Goal: Task Accomplishment & Management: Manage account settings

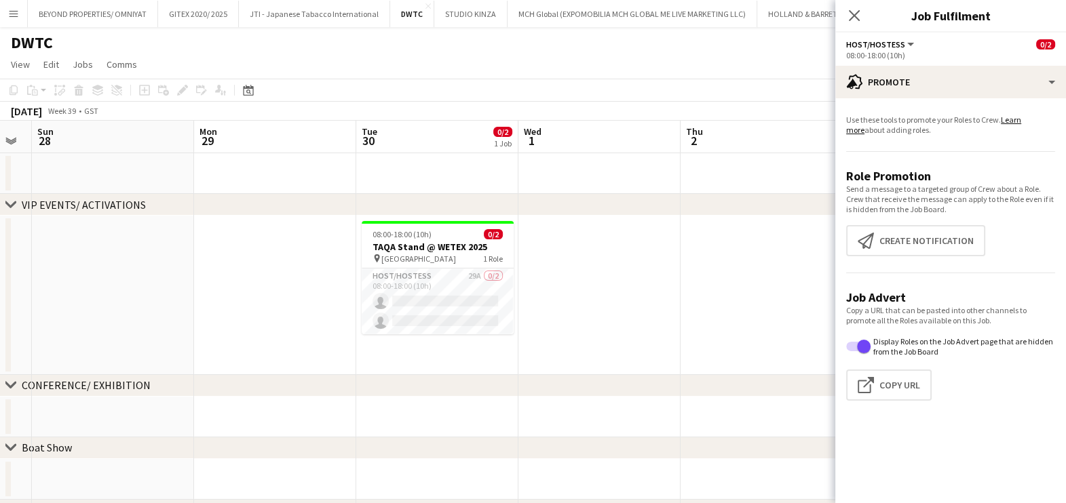
click at [633, 60] on app-page-menu "View Day view expanded Day view collapsed Month view Date picker Jump to today …" at bounding box center [533, 66] width 1066 height 26
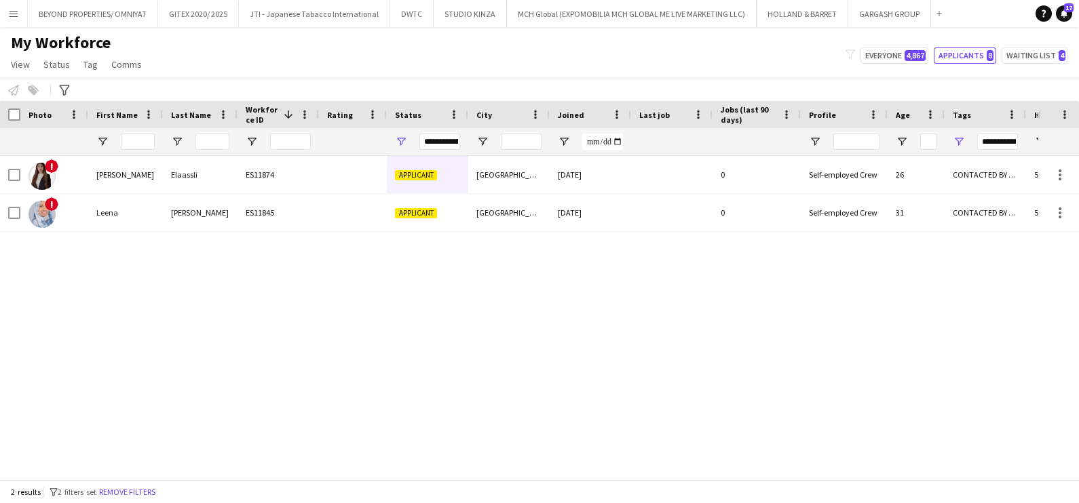
click at [9, 17] on app-icon "Menu" at bounding box center [13, 13] width 11 height 11
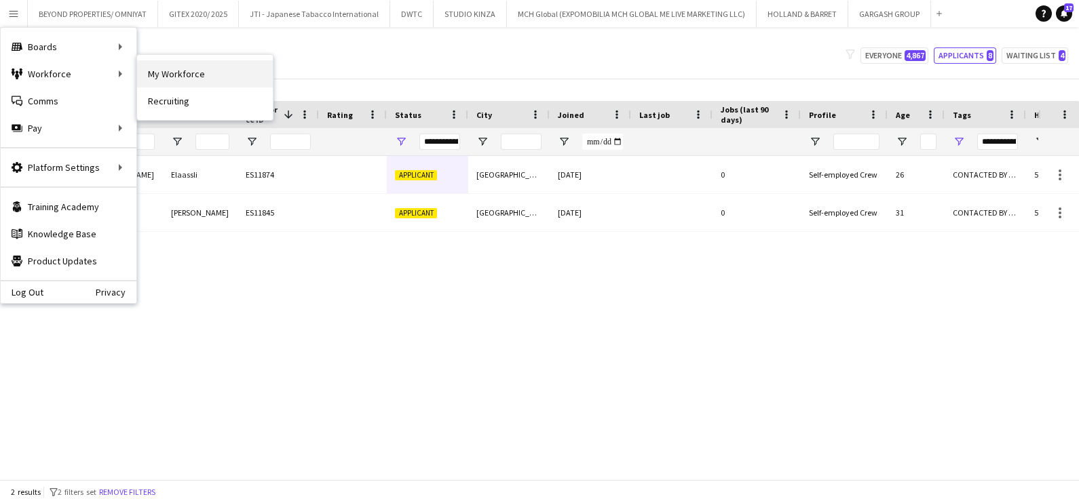
click at [173, 75] on link "My Workforce" at bounding box center [205, 73] width 136 height 27
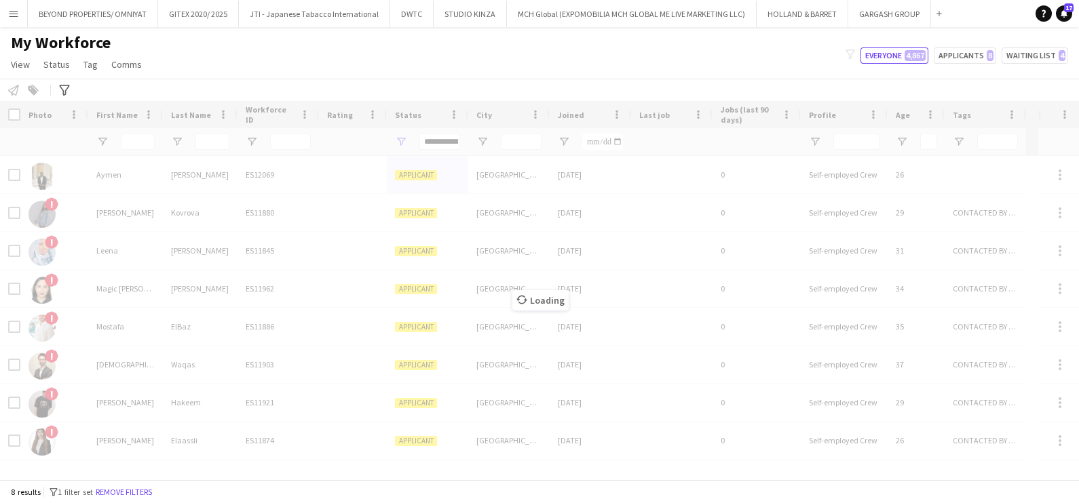
type input "**********"
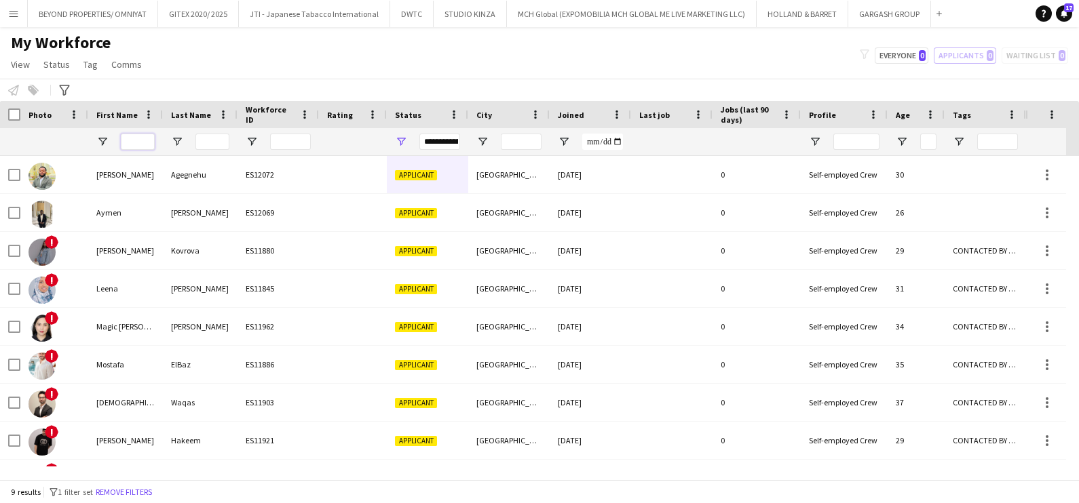
click at [142, 134] on input "First Name Filter Input" at bounding box center [138, 142] width 34 height 16
click at [398, 138] on span "Open Filter Menu" at bounding box center [401, 142] width 12 height 12
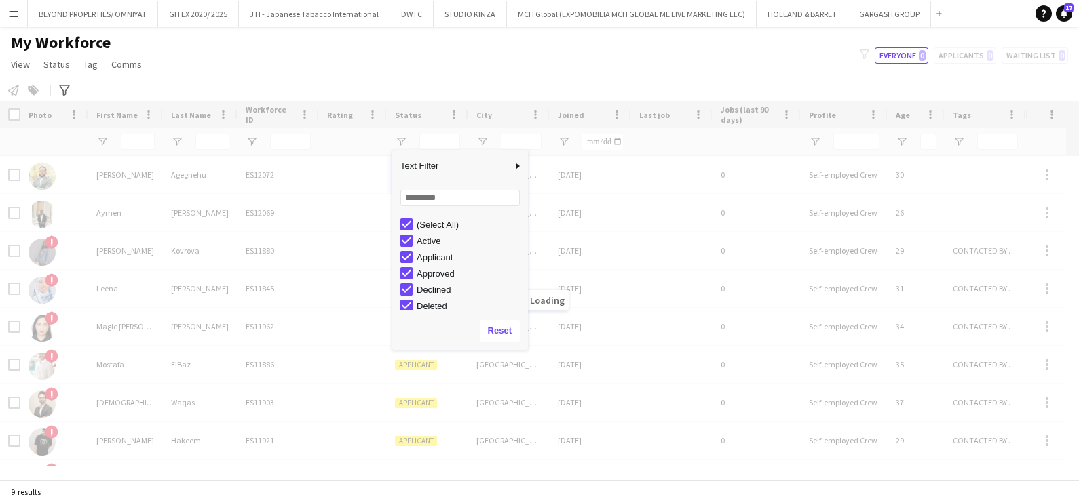
click at [256, 44] on div "My Workforce View Views Default view New view Update view Delete view Edit name…" at bounding box center [539, 56] width 1079 height 46
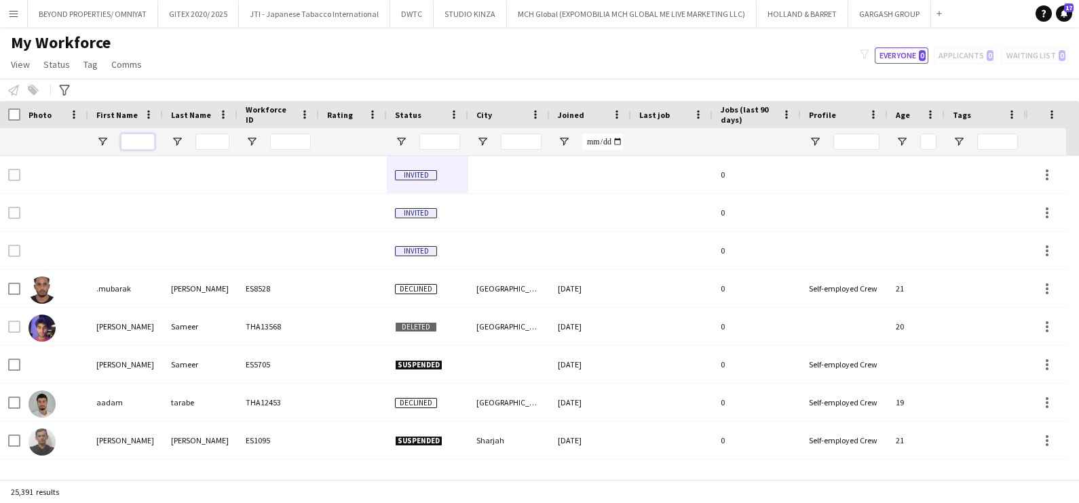
click at [138, 136] on input "First Name Filter Input" at bounding box center [138, 142] width 34 height 16
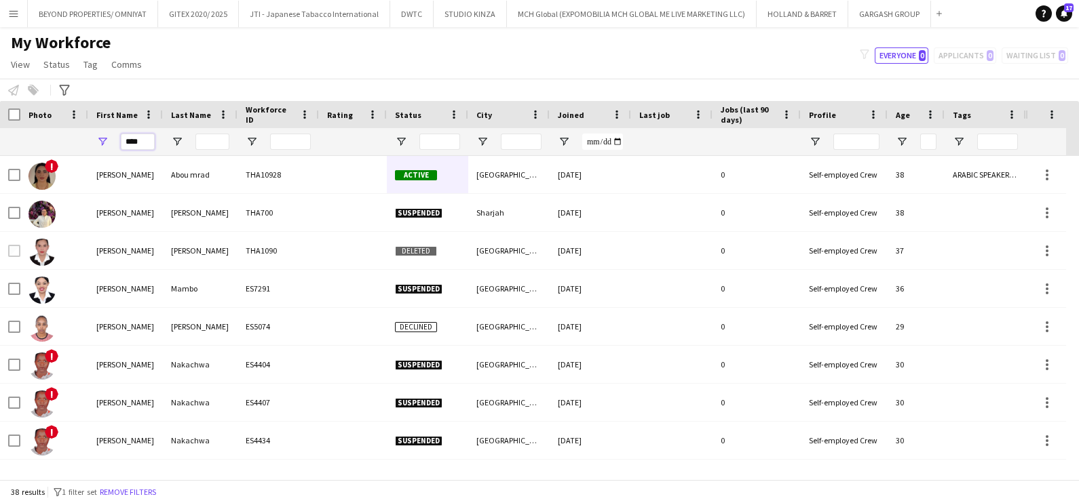
type input "****"
click at [220, 140] on input "Last Name Filter Input" at bounding box center [212, 142] width 34 height 16
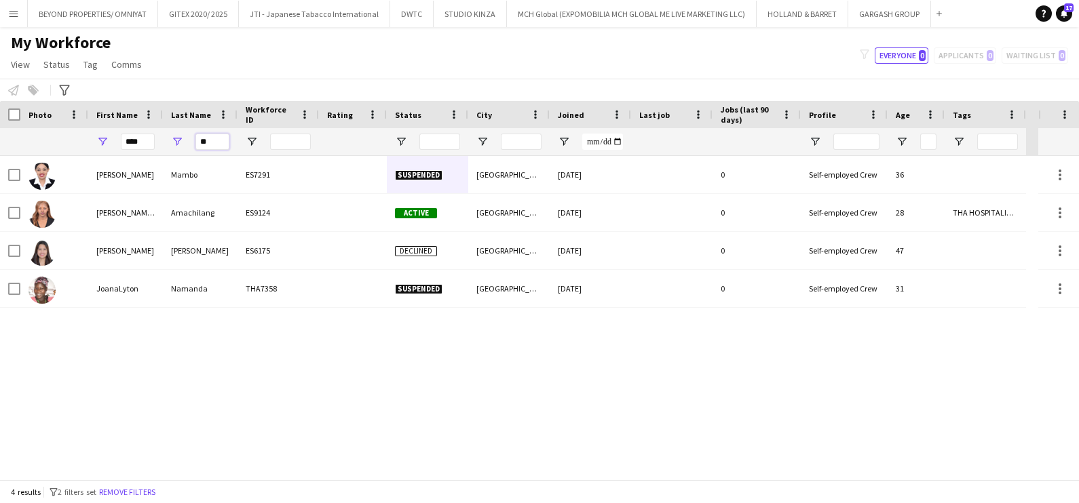
type input "**"
click at [141, 377] on div "Joan Mambo ES7291 Suspended Dubai 28-05-2024 0 Self-employed Crew 36 Joan Reena…" at bounding box center [519, 318] width 1038 height 324
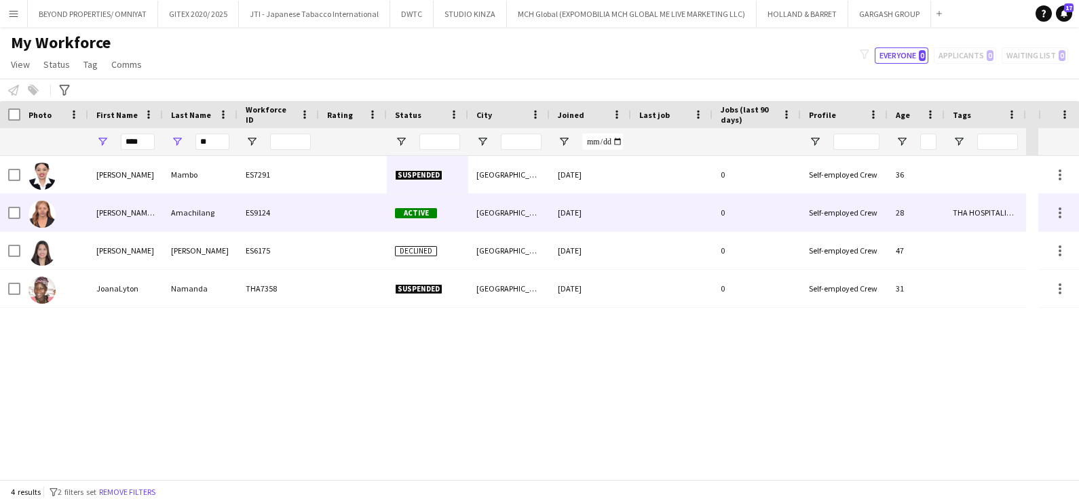
click at [166, 197] on div "Amachilang" at bounding box center [200, 212] width 75 height 37
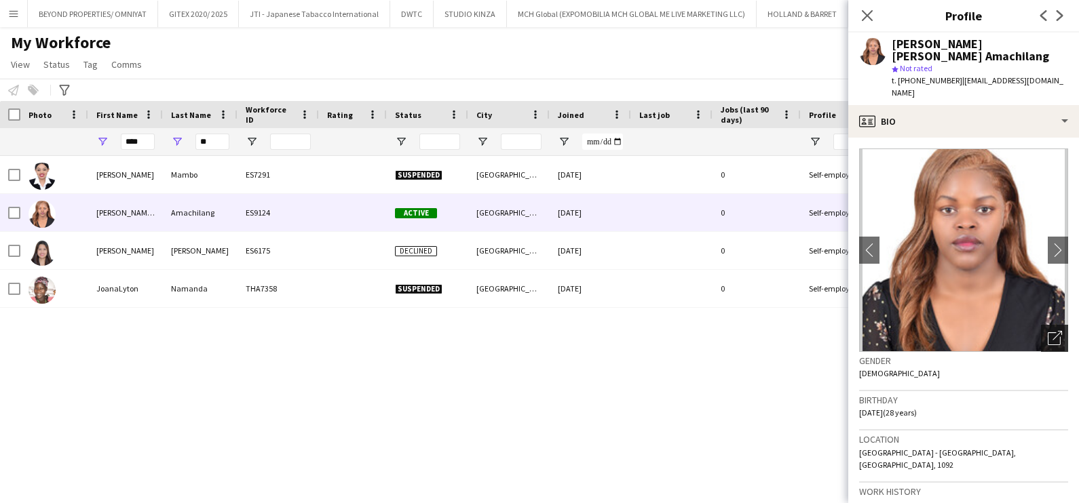
click at [1048, 331] on icon "Open photos pop-in" at bounding box center [1055, 338] width 14 height 14
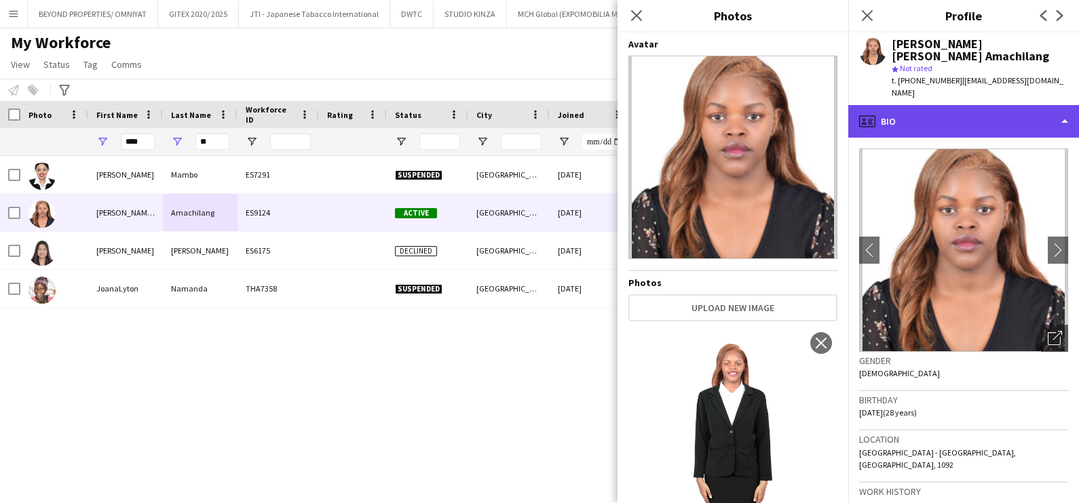
click at [989, 105] on div "profile Bio" at bounding box center [963, 121] width 231 height 33
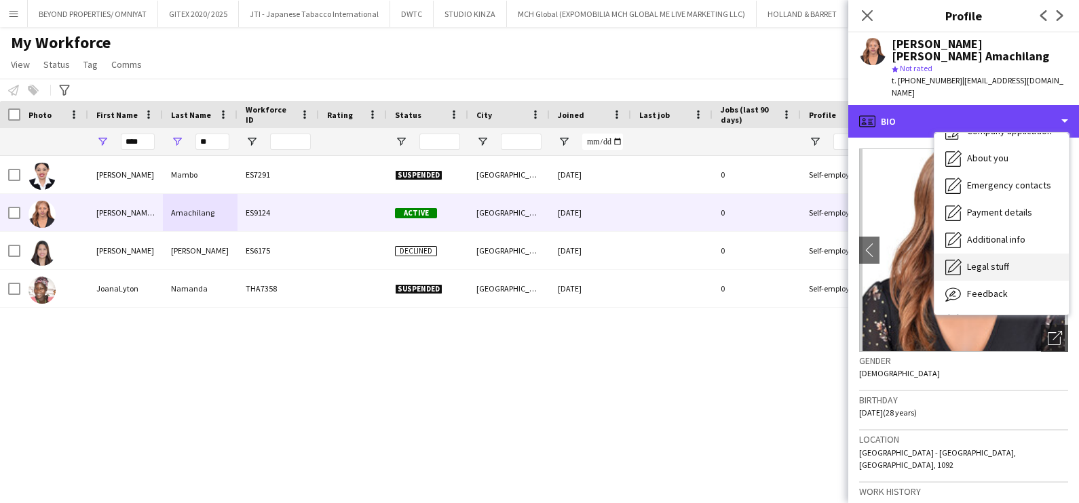
scroll to position [73, 0]
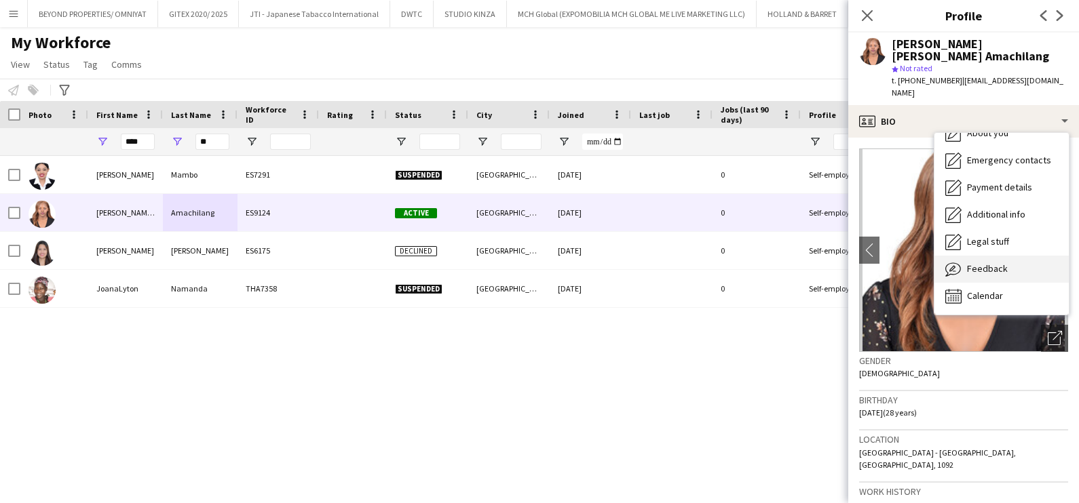
click at [974, 263] on span "Feedback" at bounding box center [987, 269] width 41 height 12
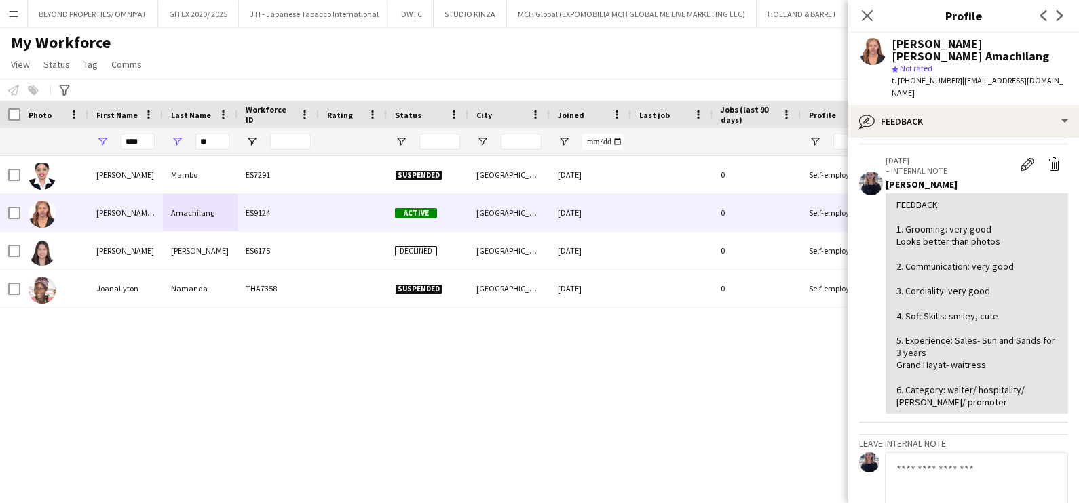
scroll to position [0, 0]
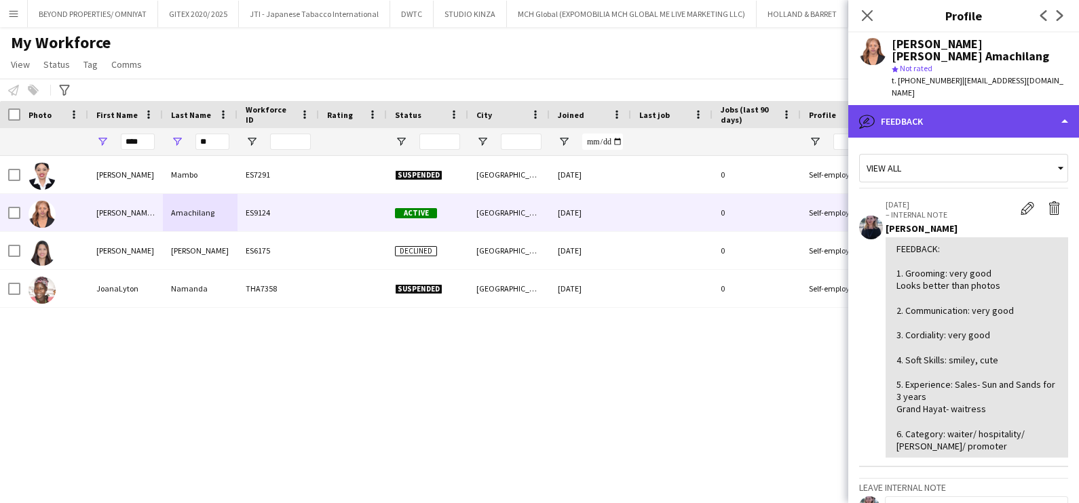
click at [944, 105] on div "bubble-pencil Feedback" at bounding box center [963, 121] width 231 height 33
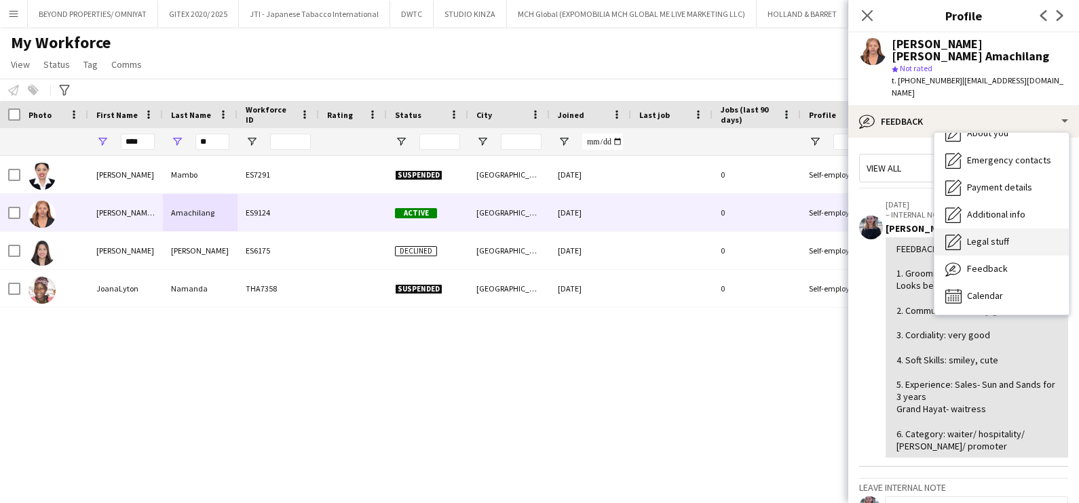
click at [992, 235] on span "Legal stuff" at bounding box center [988, 241] width 42 height 12
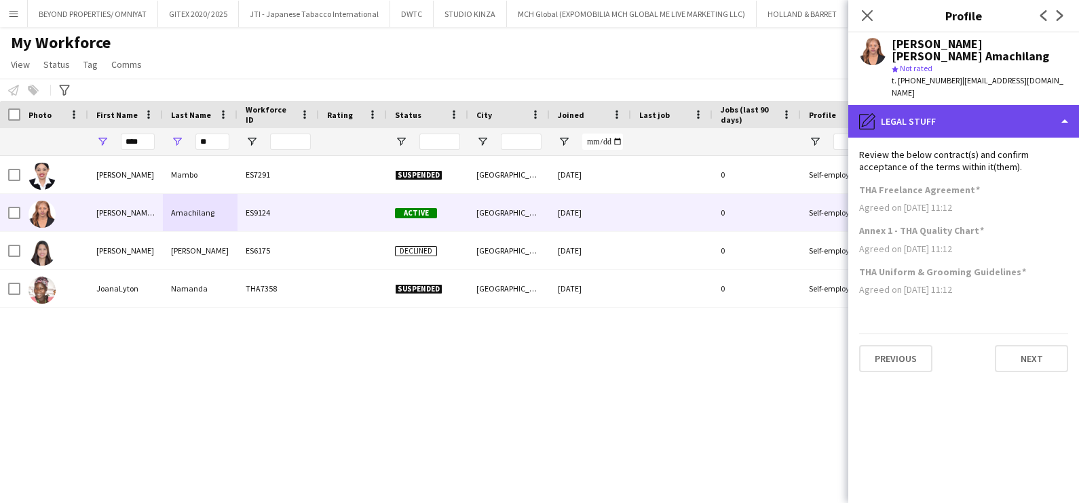
click at [959, 105] on div "pencil4 Legal stuff" at bounding box center [963, 121] width 231 height 33
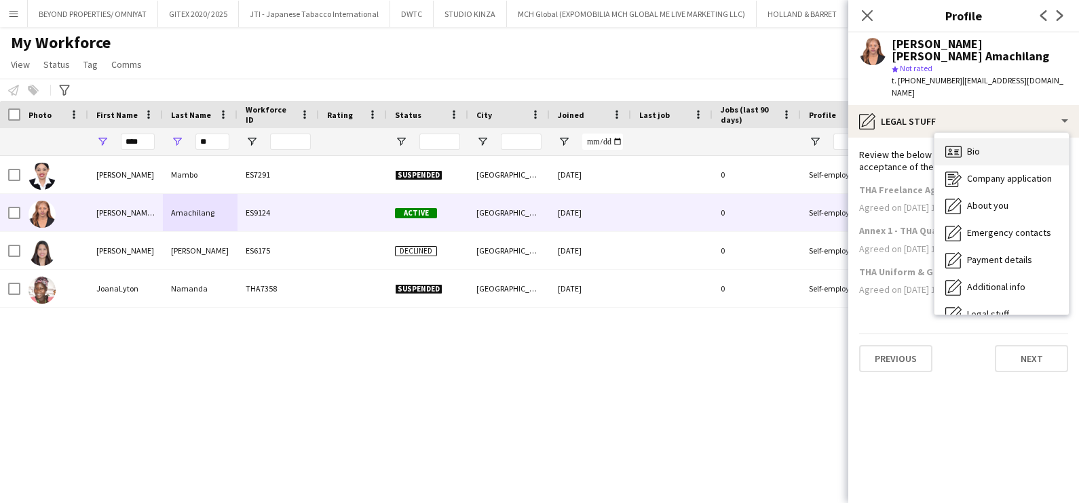
click at [981, 138] on div "Bio Bio" at bounding box center [1001, 151] width 134 height 27
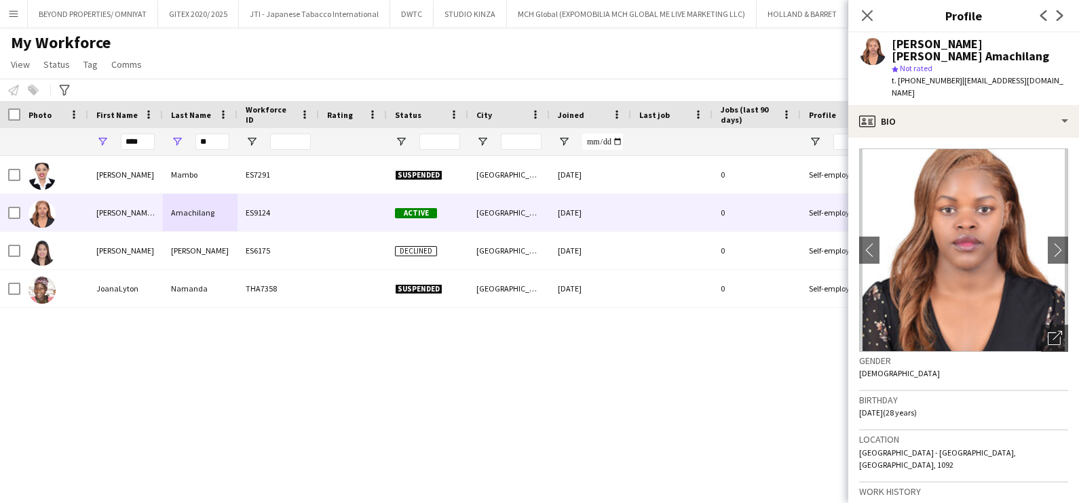
scroll to position [84, 0]
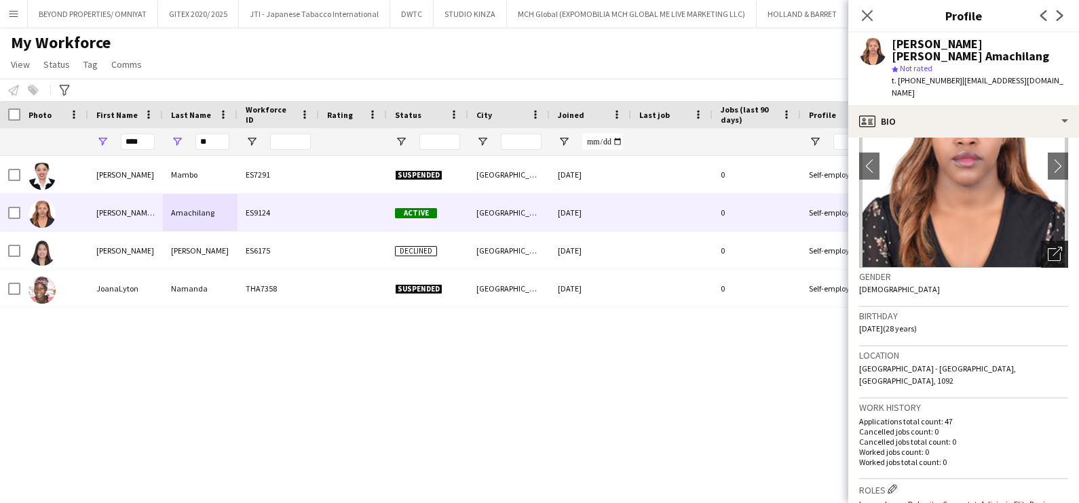
click at [1048, 247] on icon "Open photos pop-in" at bounding box center [1055, 254] width 14 height 14
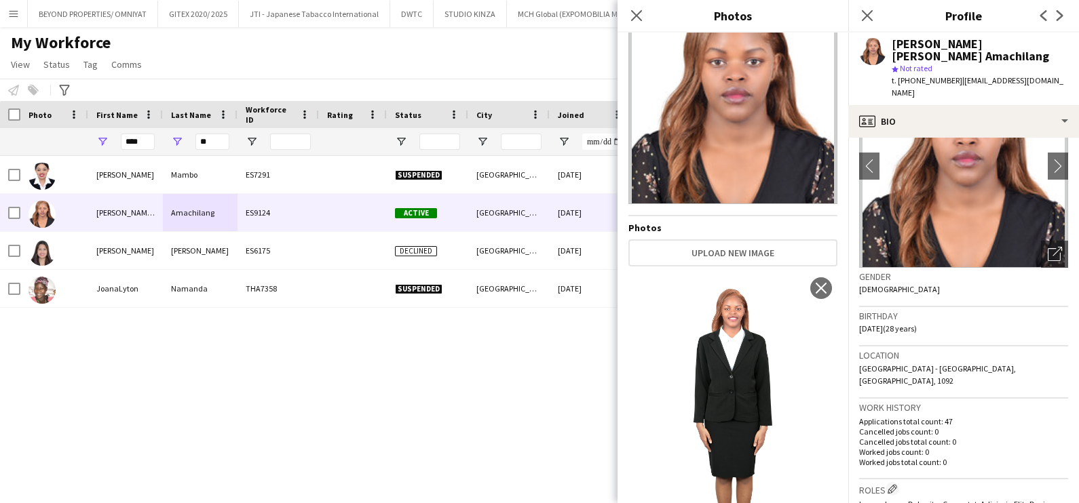
scroll to position [0, 0]
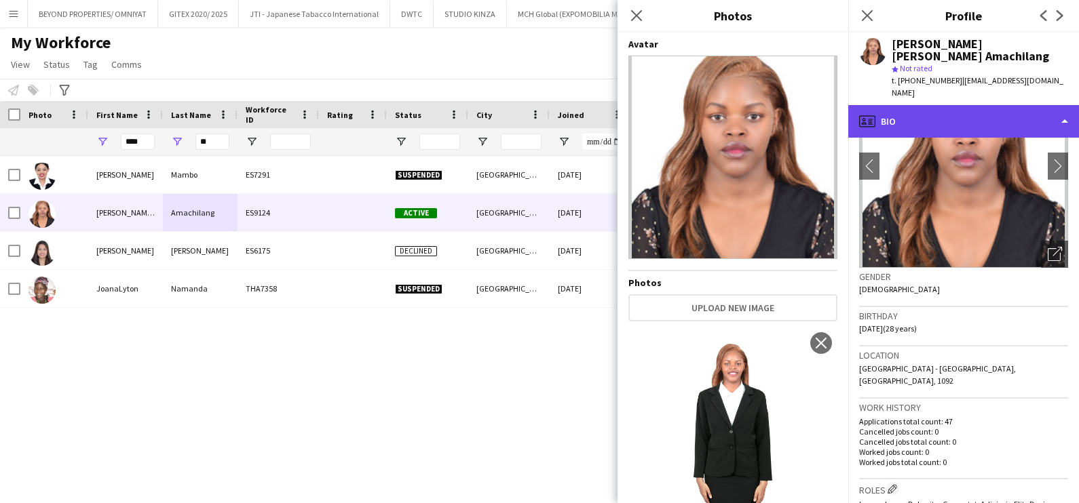
click at [938, 105] on div "profile Bio" at bounding box center [963, 121] width 231 height 33
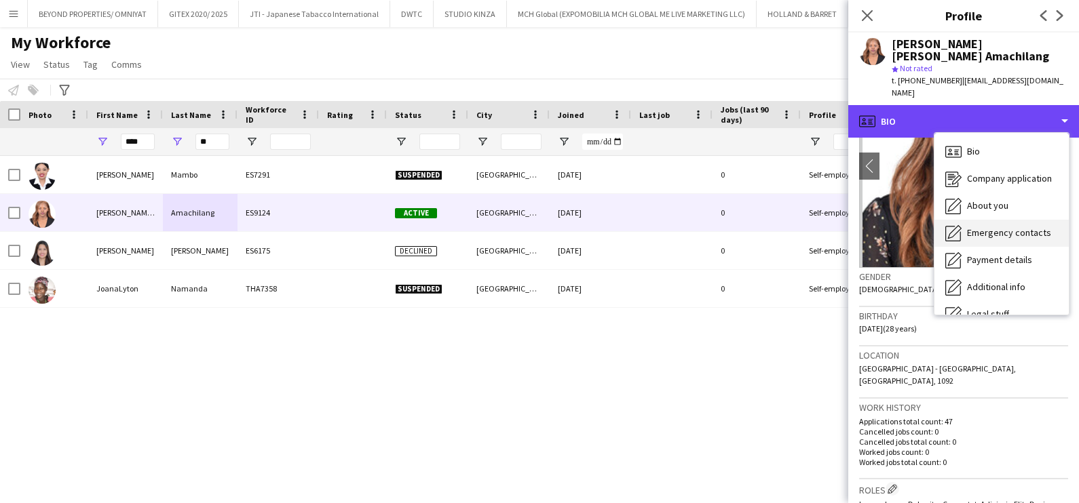
scroll to position [73, 0]
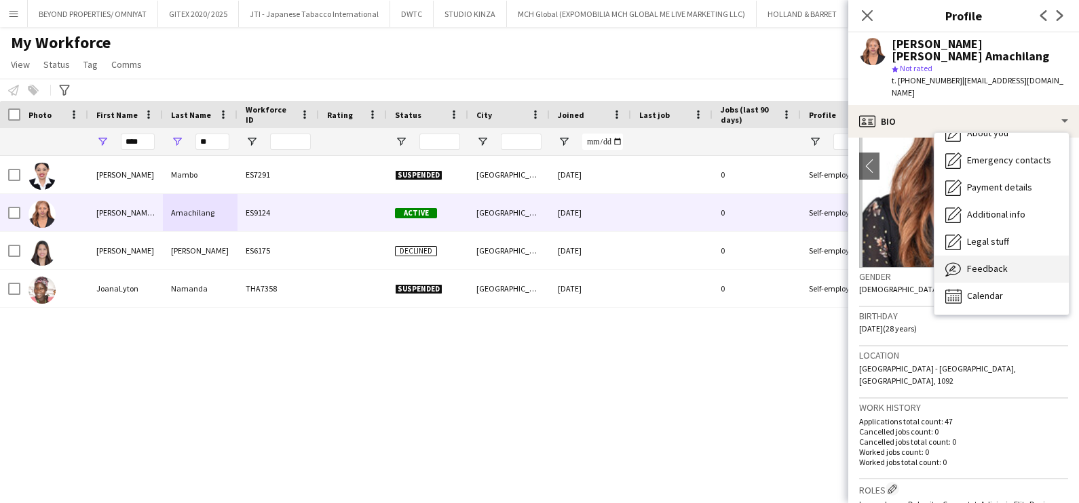
click at [994, 263] on span "Feedback" at bounding box center [987, 269] width 41 height 12
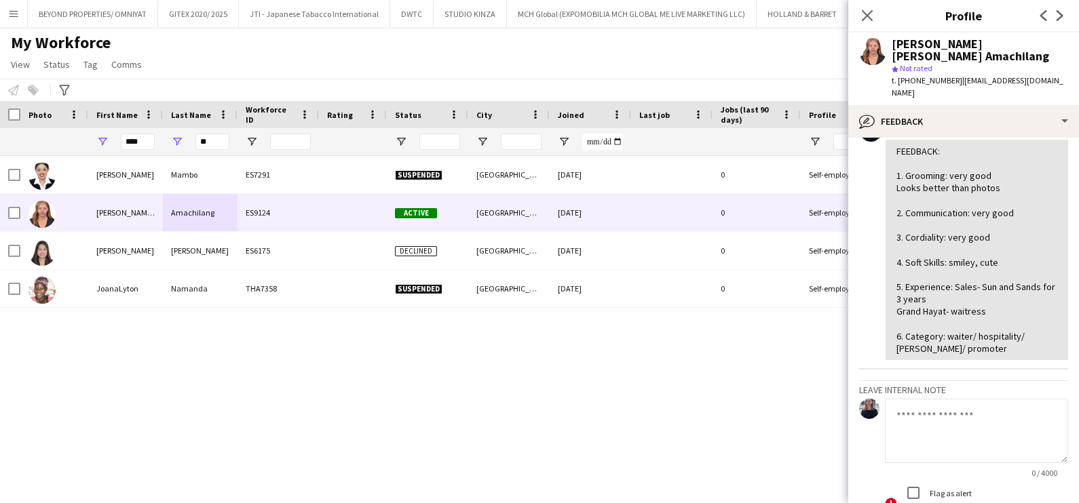
scroll to position [188, 0]
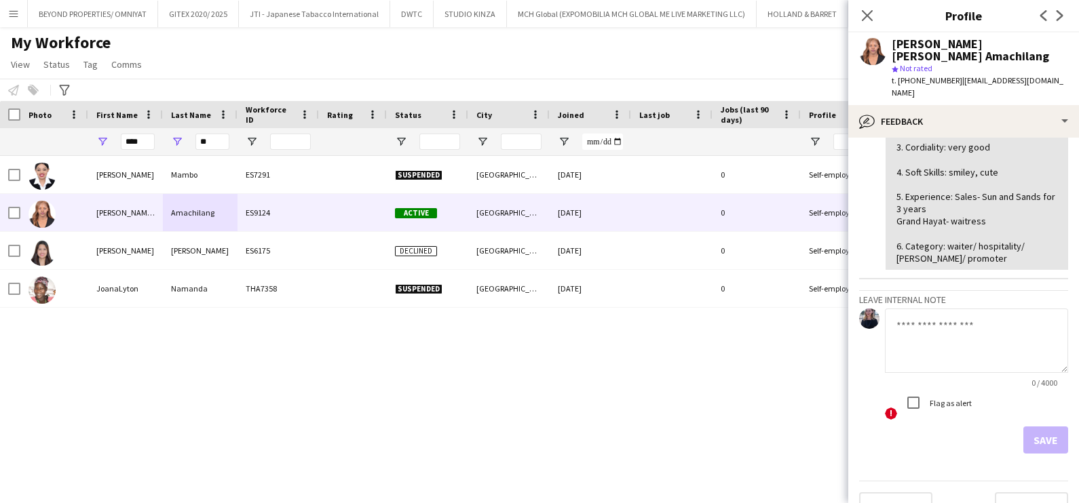
click at [911, 318] on textarea at bounding box center [976, 341] width 183 height 64
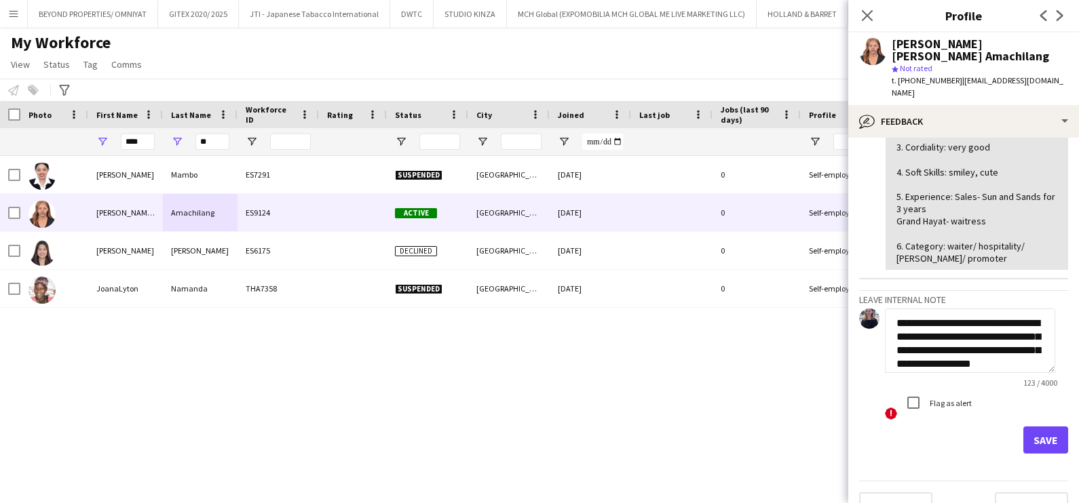
scroll to position [0, 0]
type textarea "**********"
click at [1032, 427] on button "Save" at bounding box center [1045, 440] width 45 height 27
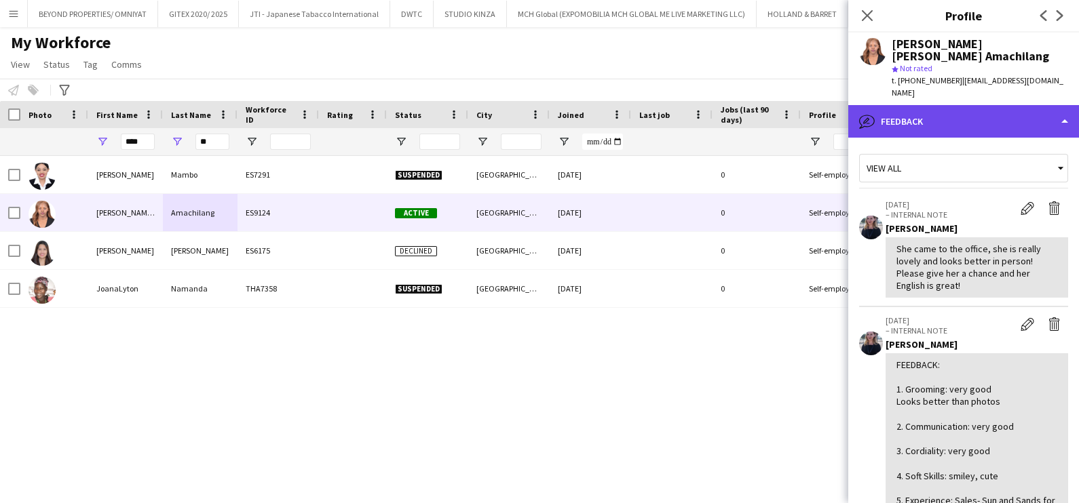
click at [960, 105] on div "bubble-pencil Feedback" at bounding box center [963, 121] width 231 height 33
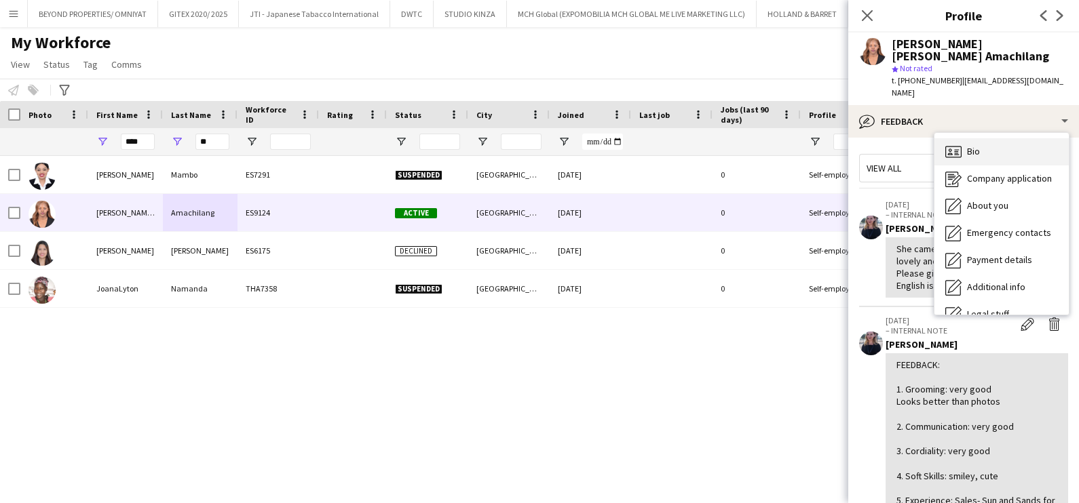
click at [972, 145] on span "Bio" at bounding box center [973, 151] width 13 height 12
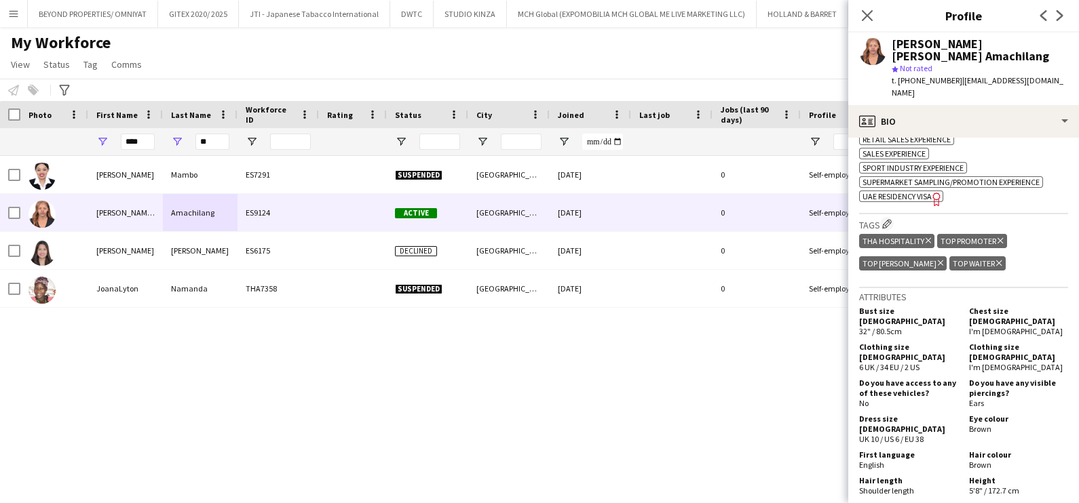
scroll to position [1187, 0]
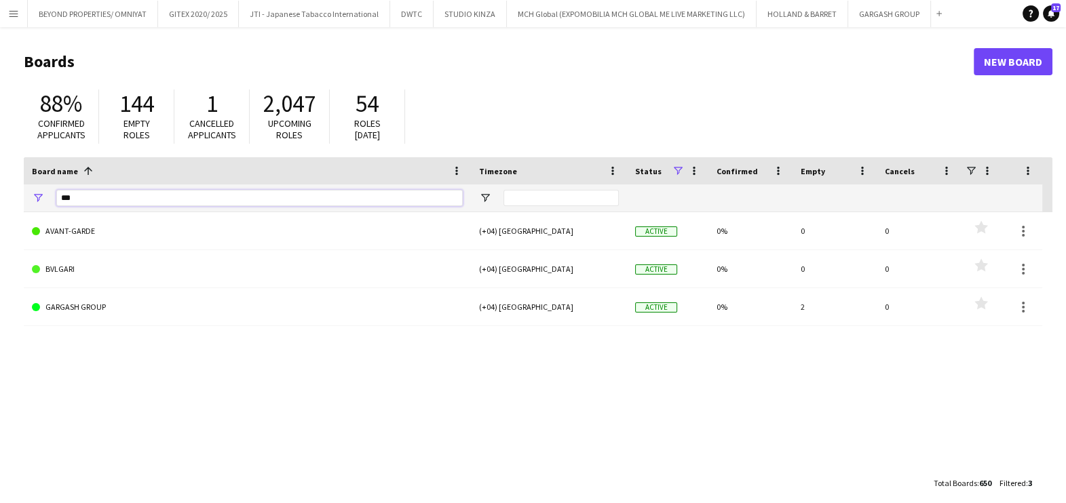
click at [166, 202] on input "***" at bounding box center [259, 198] width 406 height 16
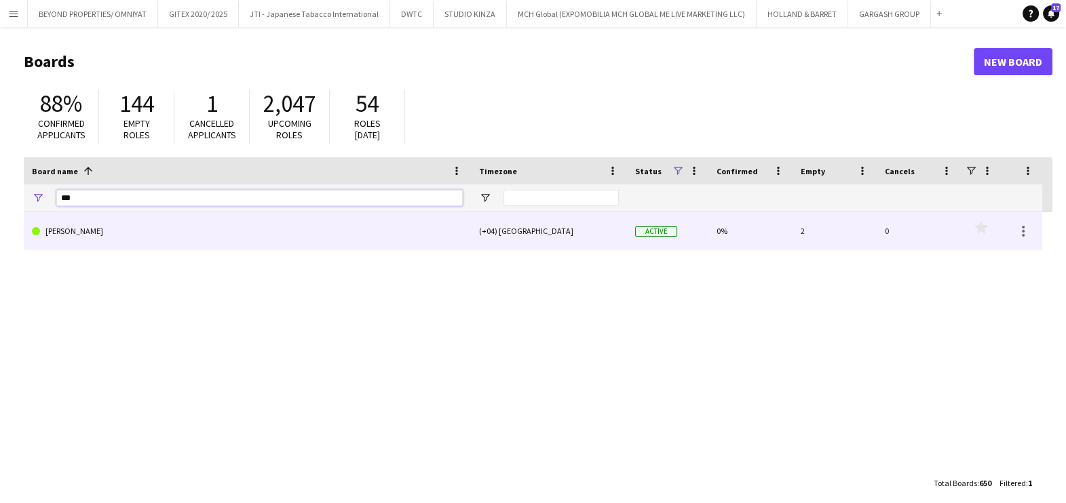
type input "***"
click at [158, 238] on link "JACK MORTON" at bounding box center [247, 231] width 431 height 38
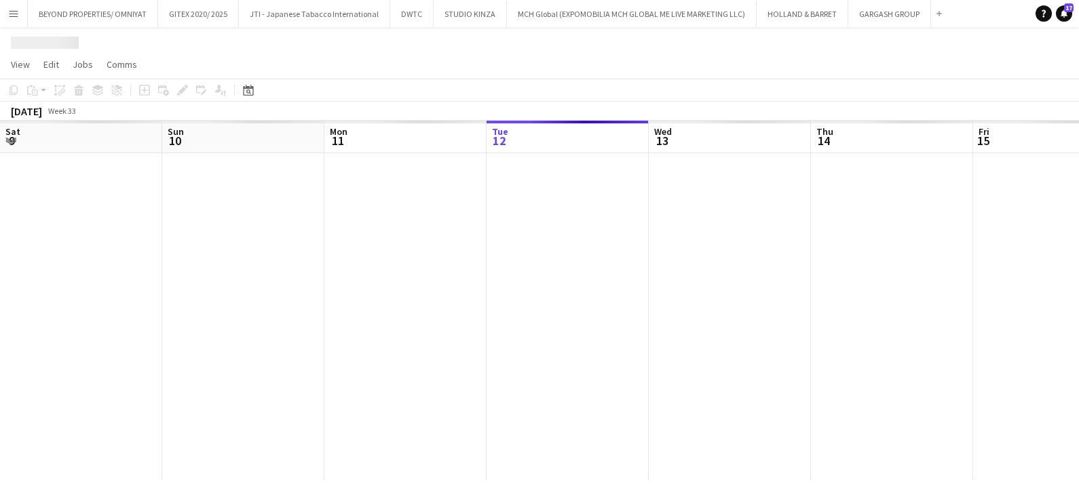
scroll to position [0, 324]
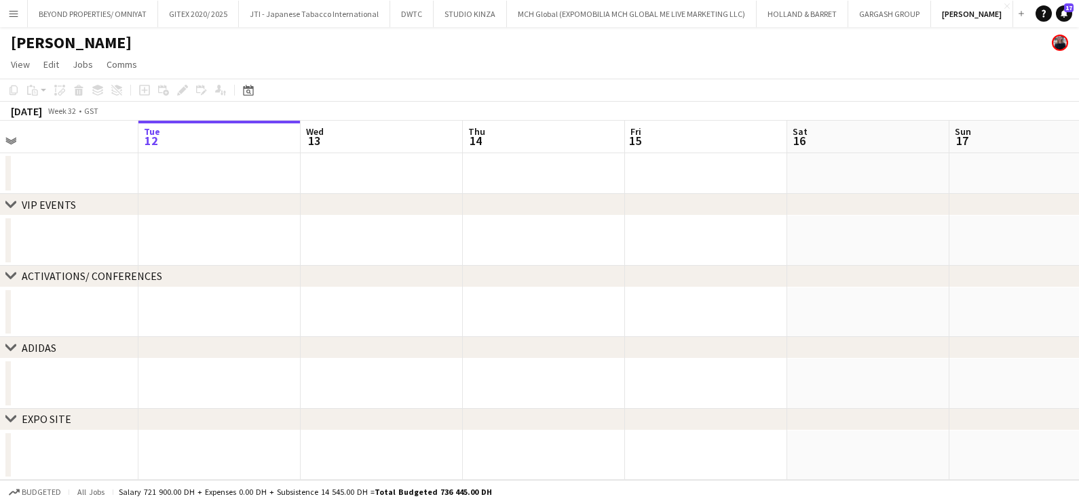
drag, startPoint x: 748, startPoint y: 233, endPoint x: 390, endPoint y: 235, distance: 358.2
click at [417, 239] on app-calendar-viewport "Sat 9 Sun 10 Mon 11 Tue 12 Wed 13 Thu 14 Fri 15 Sat 16 Sun 17 Mon 18 Tue 19 Wed…" at bounding box center [539, 301] width 1079 height 360
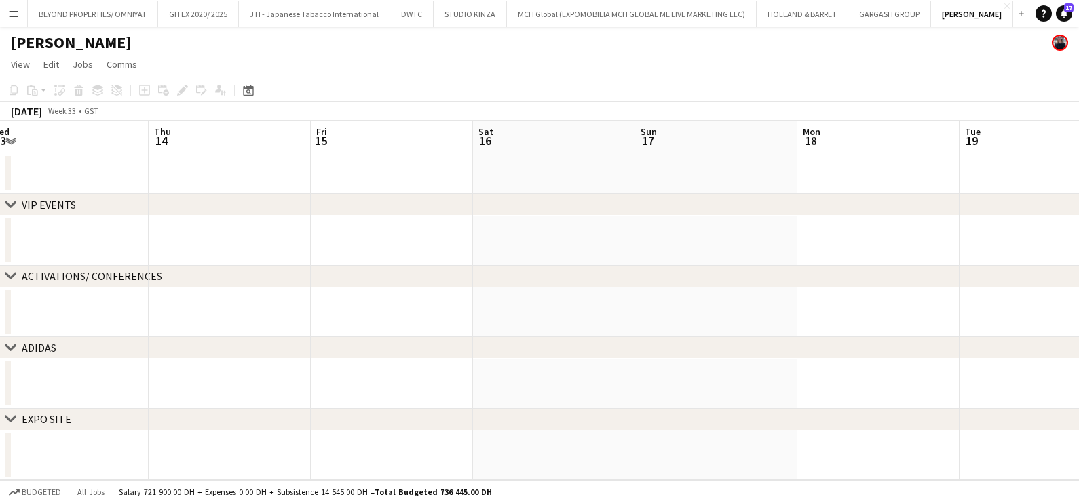
drag, startPoint x: 547, startPoint y: 286, endPoint x: 273, endPoint y: 299, distance: 275.0
click at [273, 297] on app-calendar-viewport "Sun 10 Mon 11 Tue 12 Wed 13 Thu 14 Fri 15 Sat 16 Sun 17 Mon 18 Tue 19 Wed 20 Th…" at bounding box center [539, 301] width 1079 height 360
drag, startPoint x: 624, startPoint y: 282, endPoint x: 0, endPoint y: 303, distance: 624.5
click at [0, 302] on html "Menu Boards Boards Boards All jobs Status Workforce Workforce My Workforce Recr…" at bounding box center [539, 251] width 1079 height 503
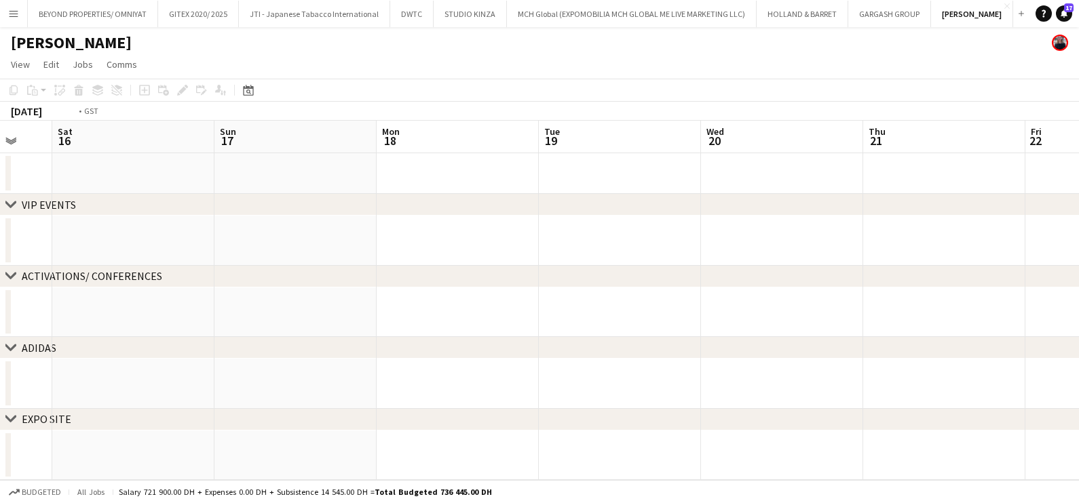
drag, startPoint x: 64, startPoint y: 328, endPoint x: 67, endPoint y: 337, distance: 8.6
click at [37, 334] on app-calendar-viewport "Wed 13 Thu 14 Fri 15 Sat 16 Sun 17 Mon 18 Tue 19 Wed 20 Thu 21 Fri 22 Sat 23 Su…" at bounding box center [539, 301] width 1079 height 360
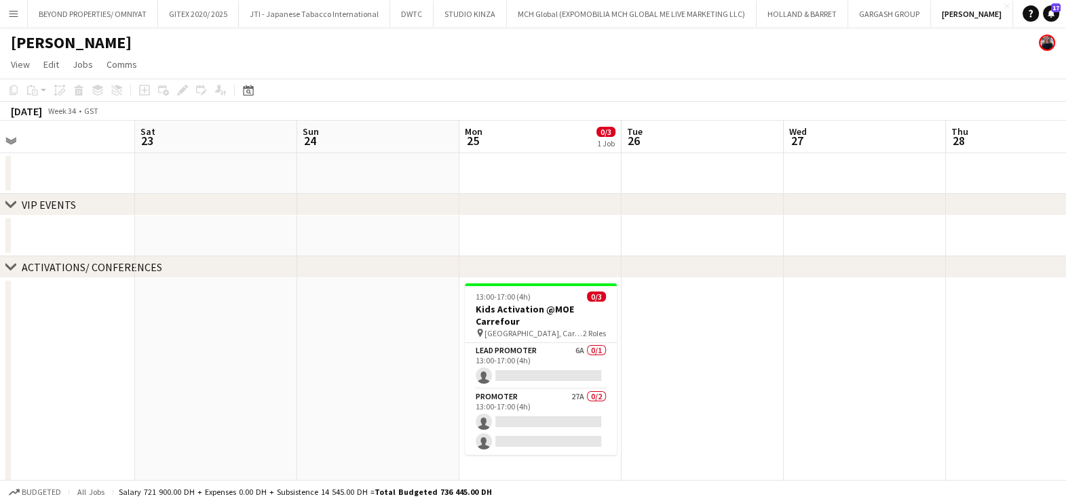
scroll to position [0, 498]
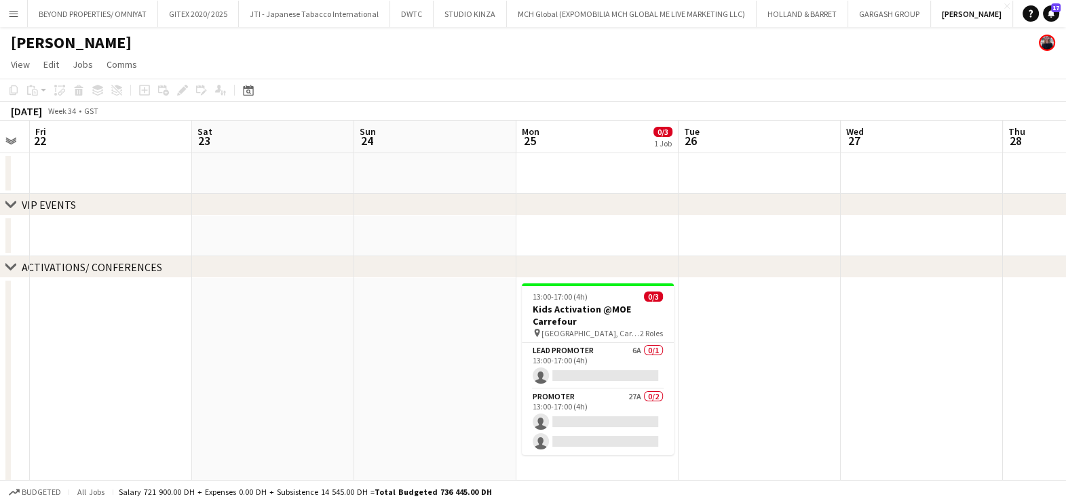
drag, startPoint x: 521, startPoint y: 339, endPoint x: 111, endPoint y: 343, distance: 409.8
click at [111, 343] on app-calendar-viewport "Tue 19 Wed 20 Thu 21 Fri 22 Sat 23 Sun 24 Mon 25 0/3 1 Job Tue 26 Wed 27 Thu 28…" at bounding box center [533, 365] width 1066 height 488
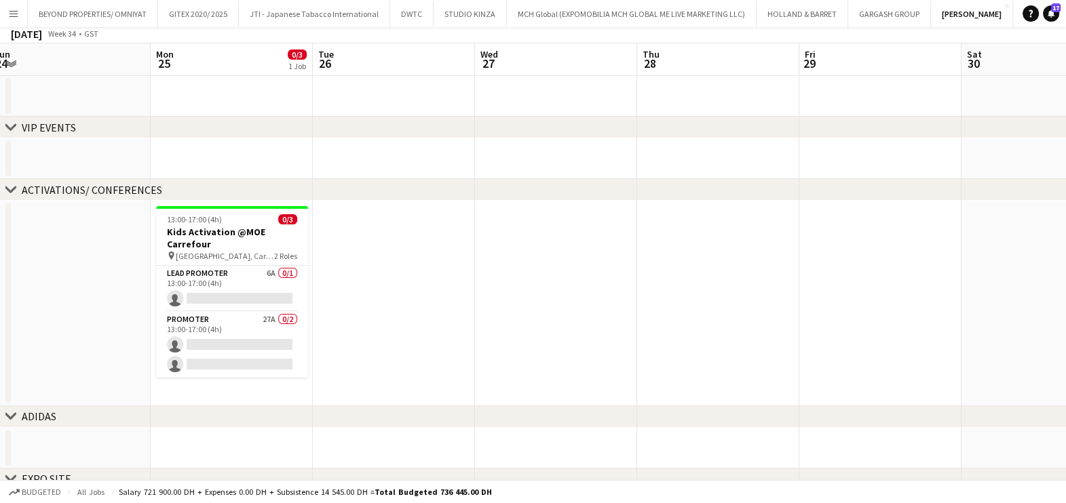
scroll to position [126, 0]
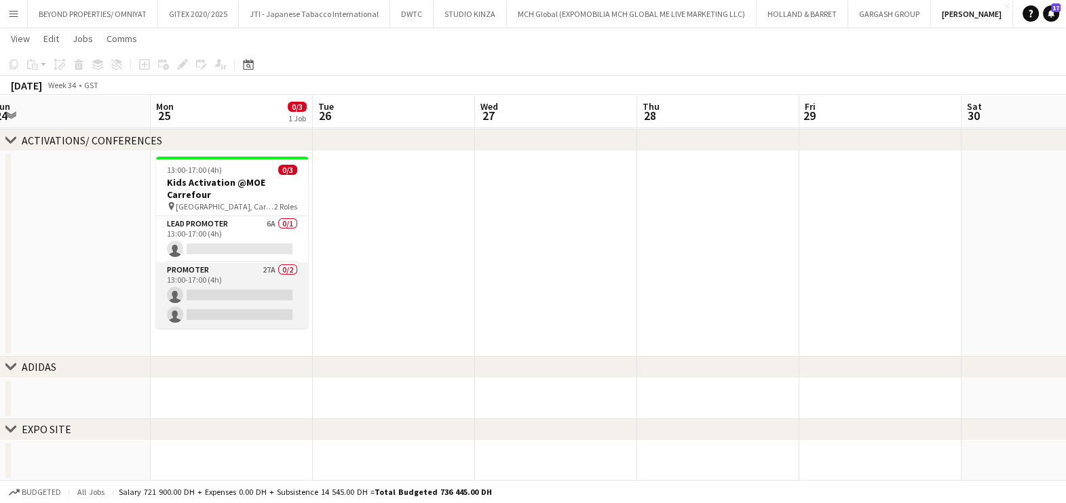
click at [235, 270] on app-card-role "Promoter 27A 0/2 13:00-17:00 (4h) single-neutral-actions single-neutral-actions" at bounding box center [232, 296] width 152 height 66
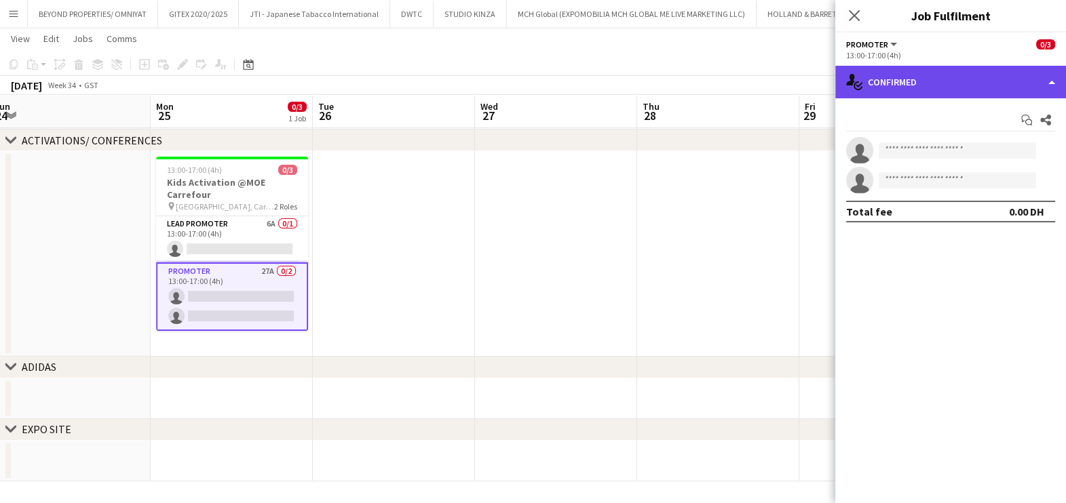
click at [882, 70] on div "single-neutral-actions-check-2 Confirmed" at bounding box center [950, 82] width 231 height 33
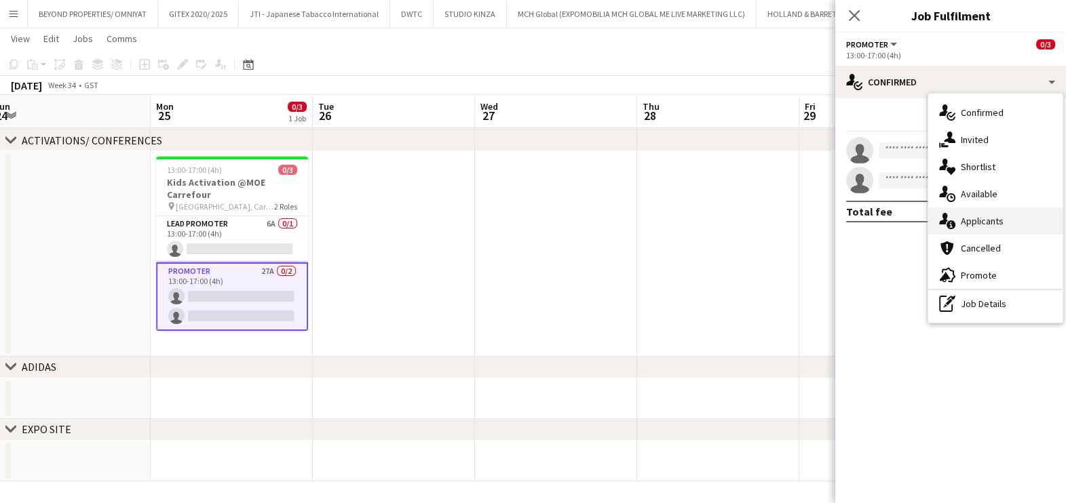
click at [1039, 213] on div "single-neutral-actions-information Applicants" at bounding box center [995, 221] width 134 height 27
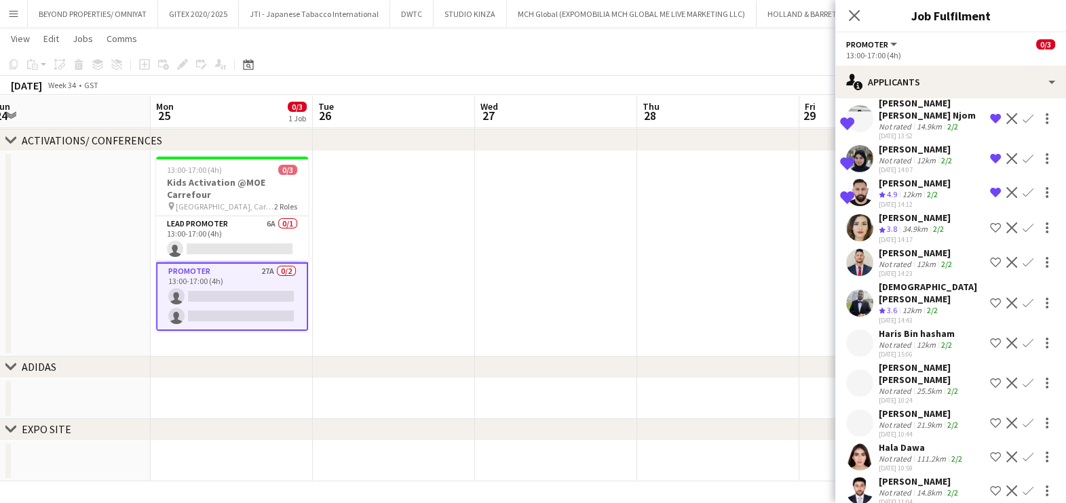
scroll to position [596, 0]
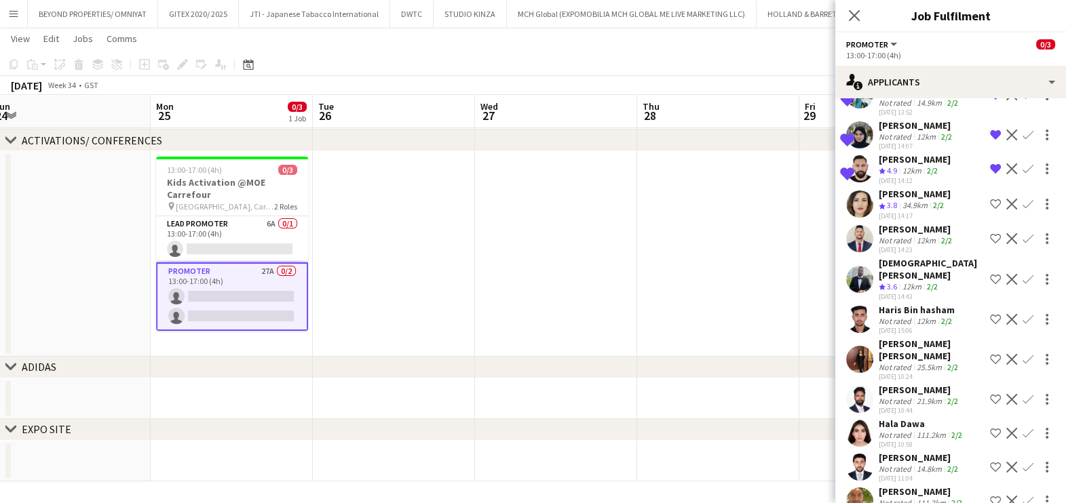
click at [896, 338] on div "Marium Akhtar Muhammad akhtar" at bounding box center [932, 350] width 106 height 24
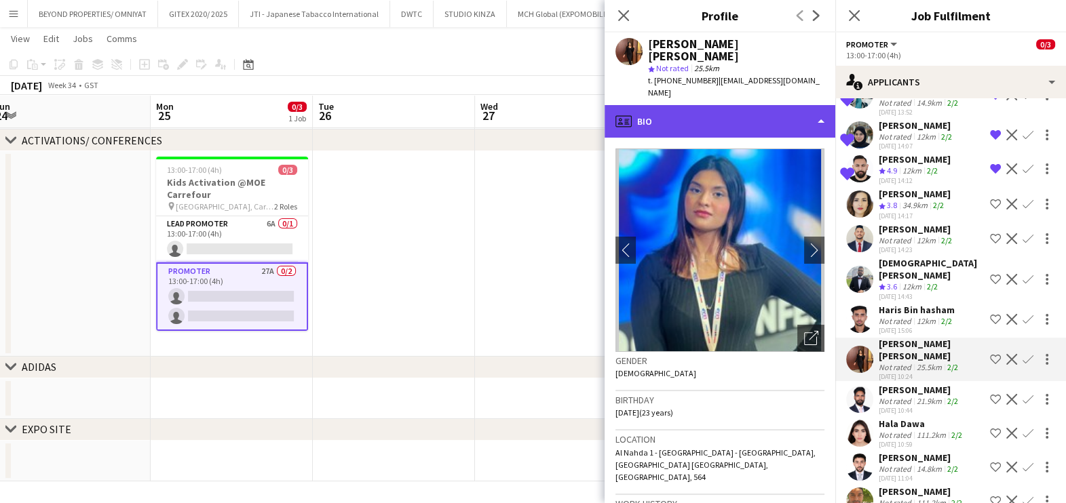
click at [756, 111] on div "profile Bio" at bounding box center [719, 121] width 231 height 33
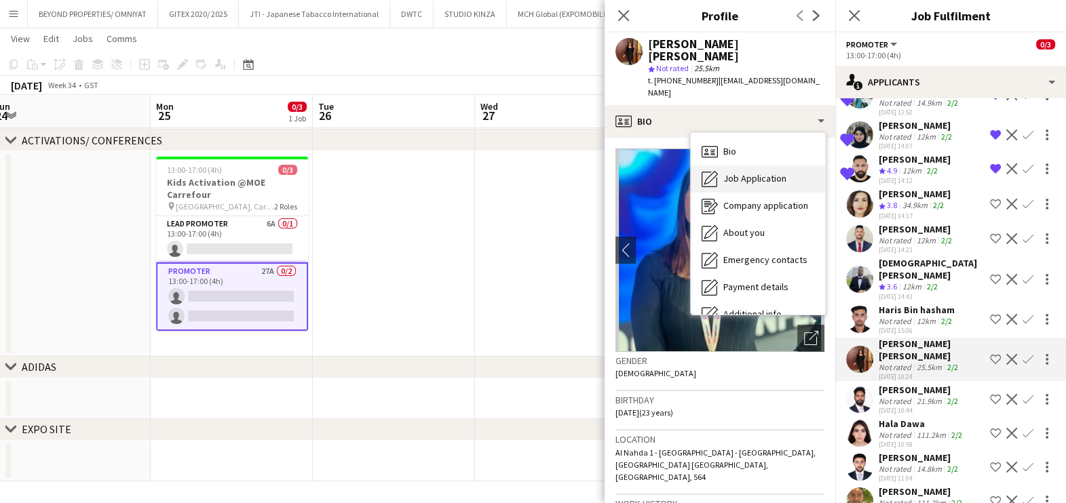
click at [755, 172] on span "Job Application" at bounding box center [754, 178] width 63 height 12
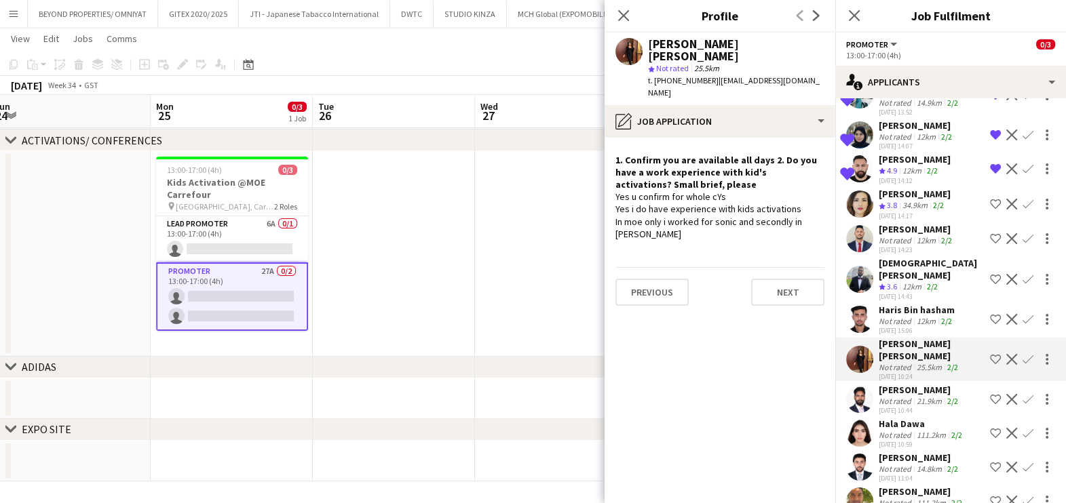
click at [902, 430] on div "Not rated" at bounding box center [896, 435] width 35 height 10
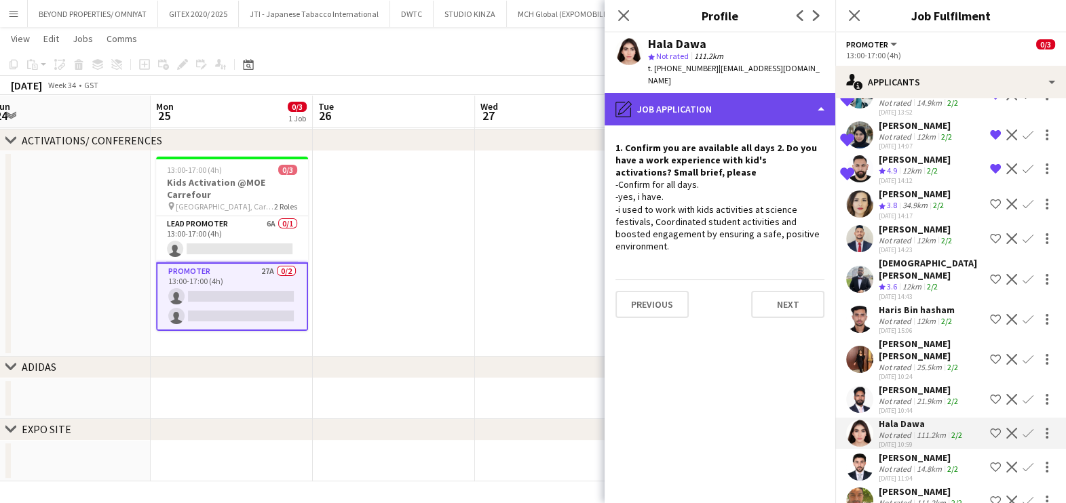
click at [714, 93] on div "pencil4 Job Application" at bounding box center [719, 109] width 231 height 33
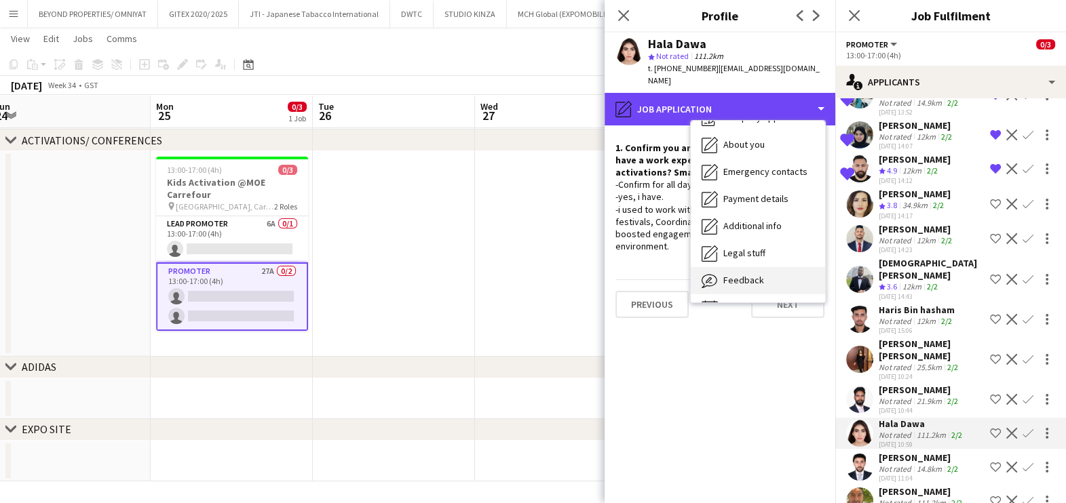
scroll to position [100, 0]
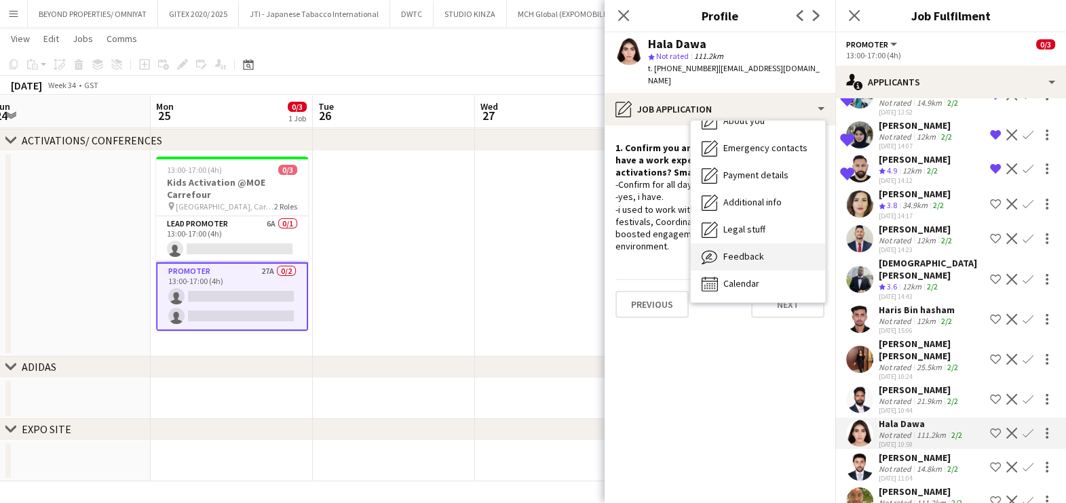
click at [763, 244] on div "Feedback Feedback" at bounding box center [758, 257] width 134 height 27
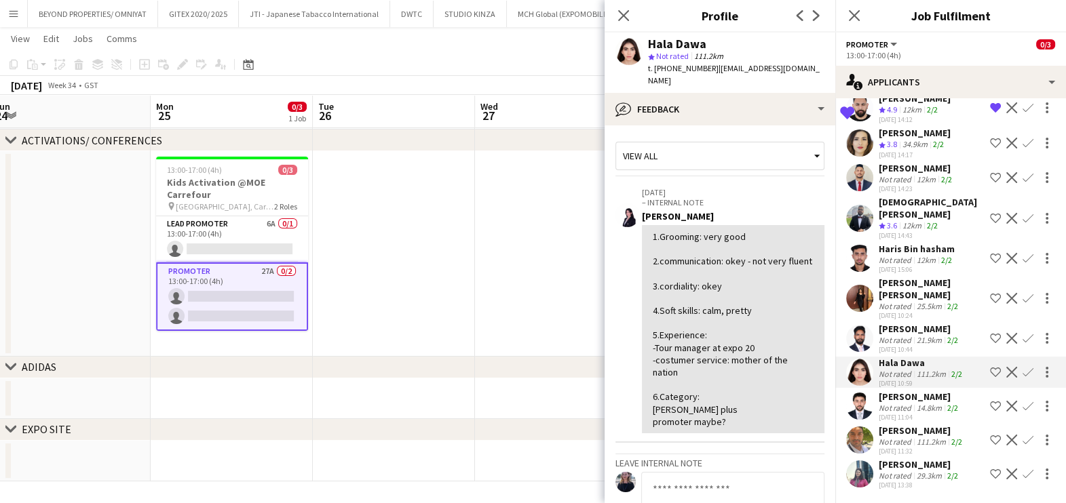
scroll to position [767, 0]
click at [511, 235] on app-date-cell at bounding box center [556, 254] width 162 height 206
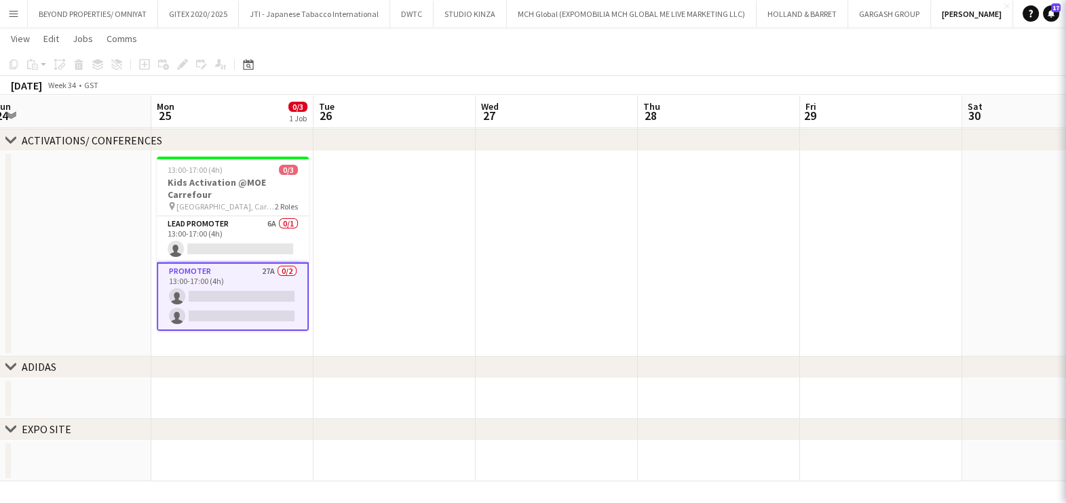
scroll to position [0, 0]
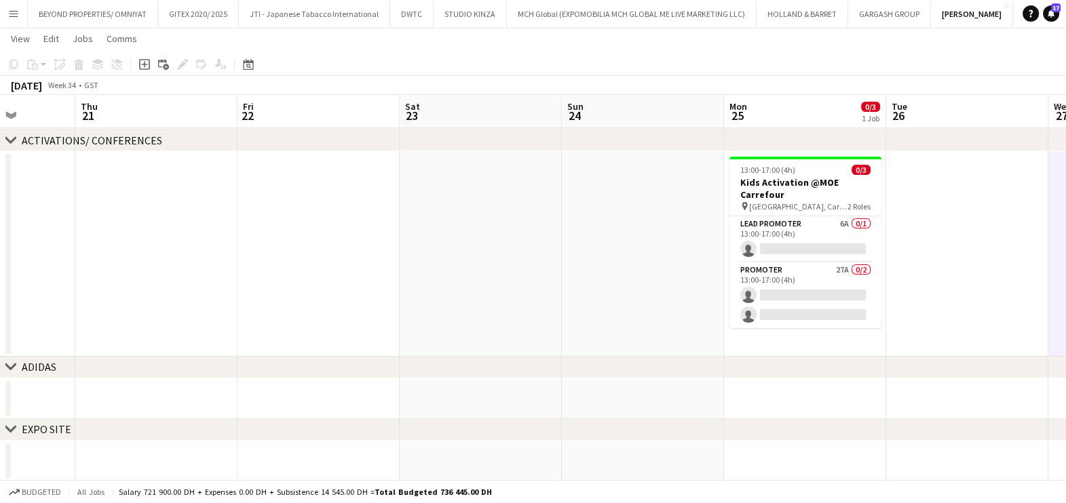
drag, startPoint x: 829, startPoint y: 276, endPoint x: 1050, endPoint y: 277, distance: 220.5
click at [1050, 277] on app-calendar-viewport "Tue 19 Wed 20 Thu 21 Fri 22 Sat 23 Sun 24 Mon 25 0/3 1 Job Tue 26 Wed 27 Thu 28…" at bounding box center [533, 204] width 1066 height 554
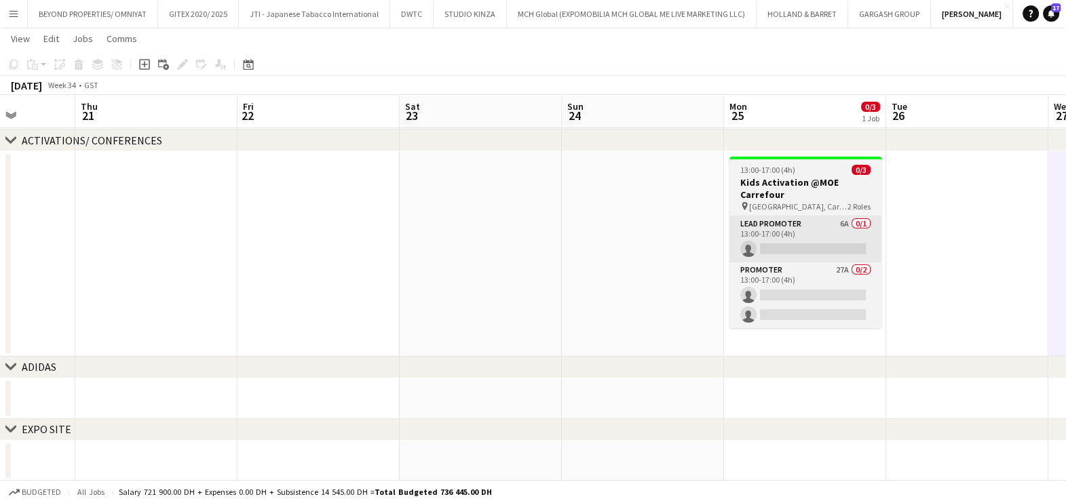
scroll to position [0, 404]
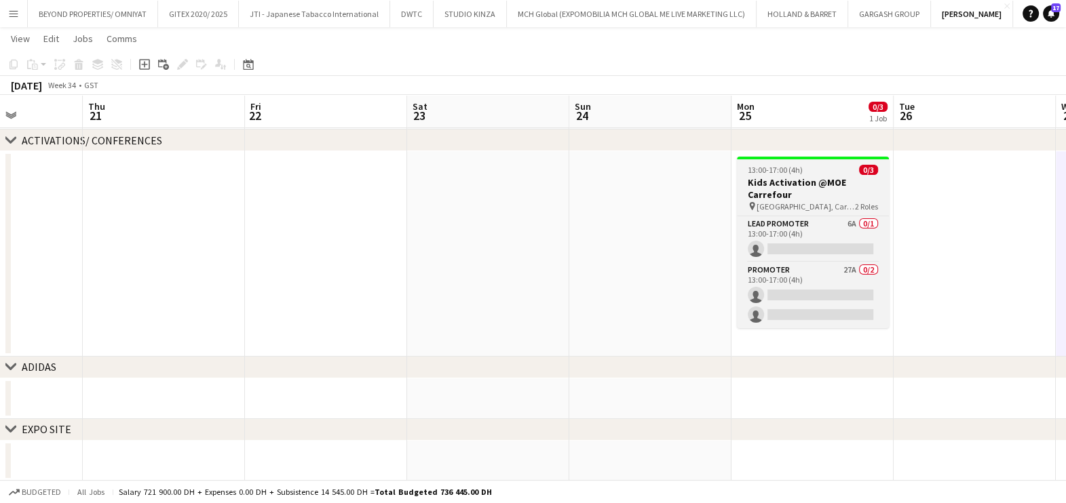
click at [787, 178] on h3 "Kids Activation @MOE Carrefour" at bounding box center [813, 188] width 152 height 24
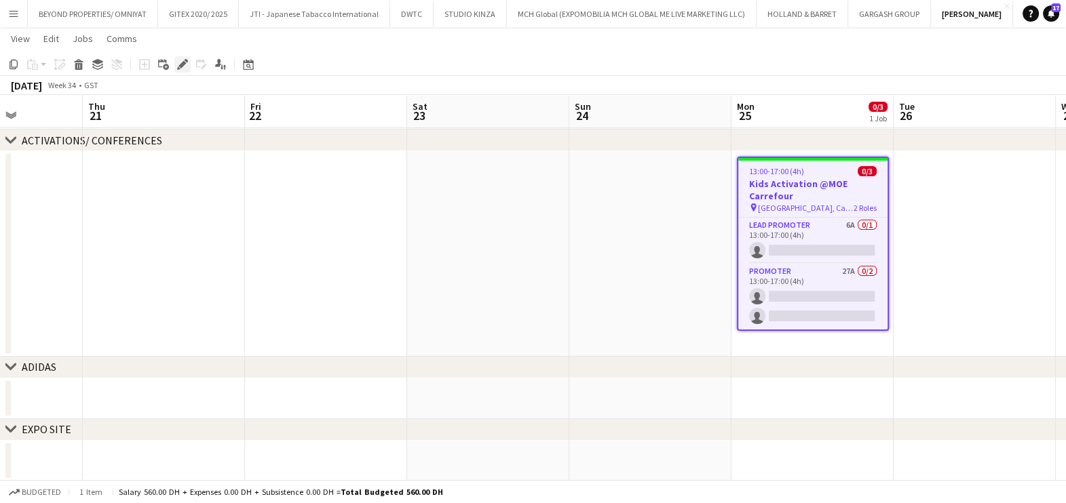
click at [177, 64] on icon "Edit" at bounding box center [182, 64] width 11 height 11
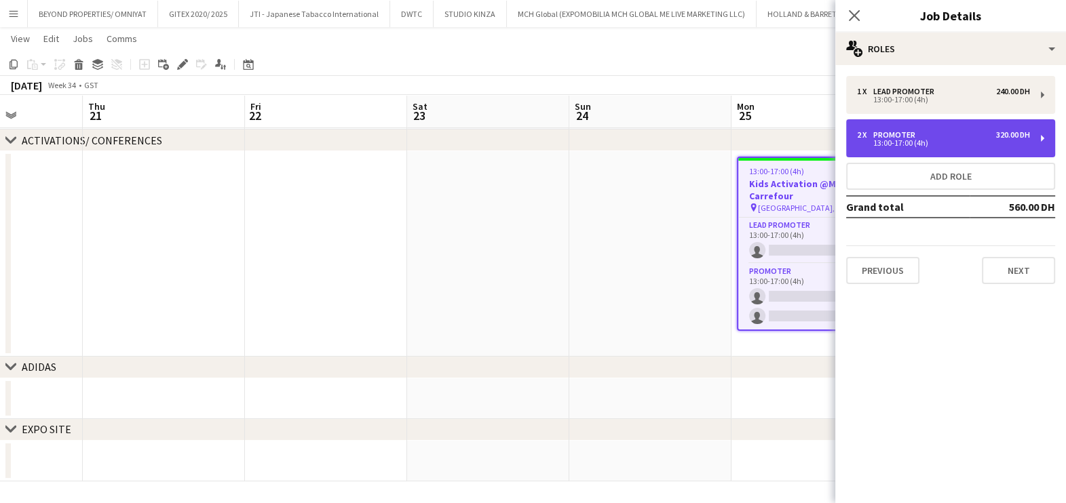
click at [918, 153] on div "2 x Promoter 320.00 DH 13:00-17:00 (4h)" at bounding box center [950, 138] width 209 height 38
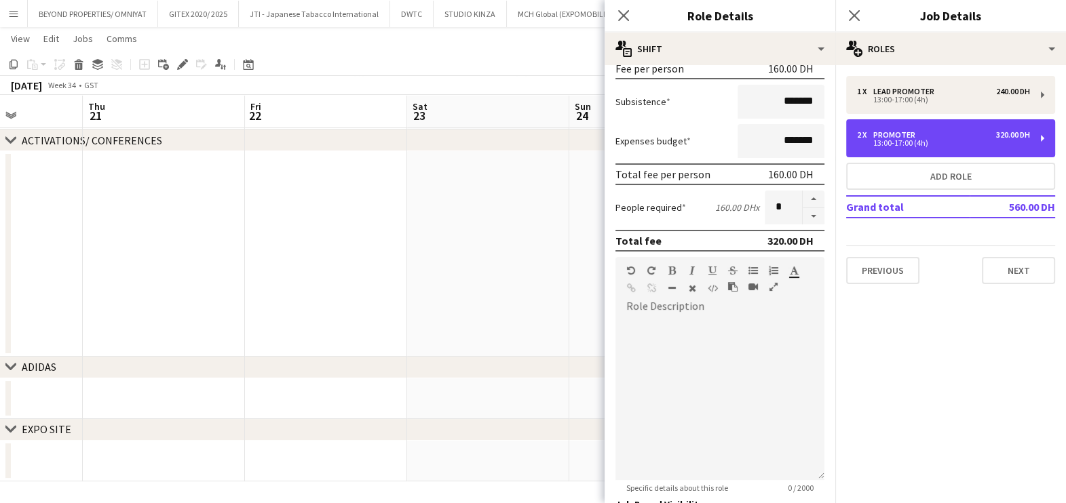
scroll to position [342, 0]
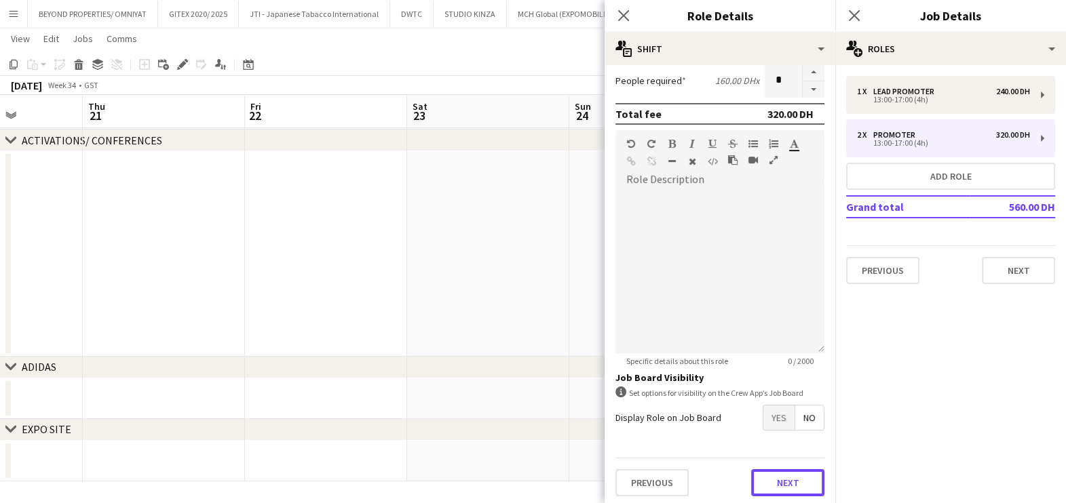
click at [765, 483] on button "Next" at bounding box center [787, 482] width 73 height 27
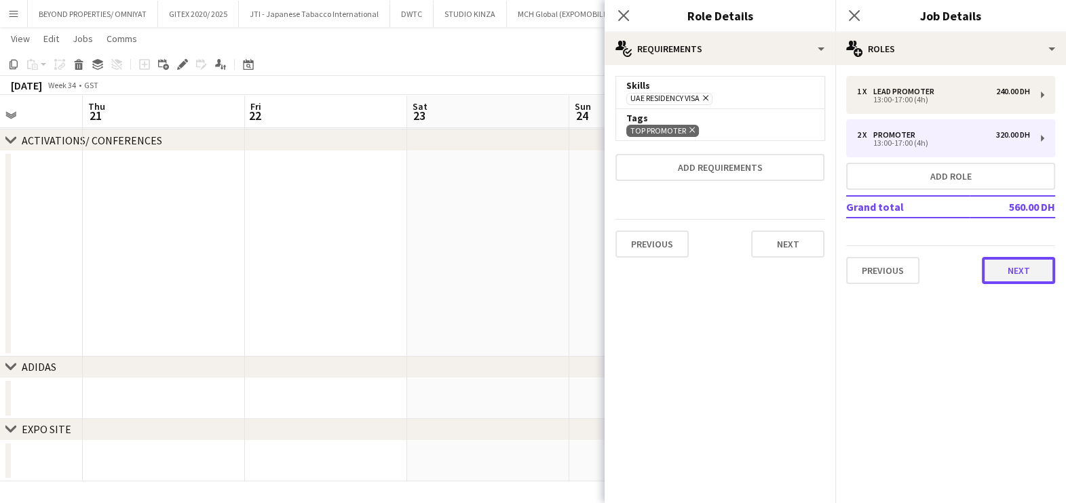
click at [1041, 271] on button "Next" at bounding box center [1018, 270] width 73 height 27
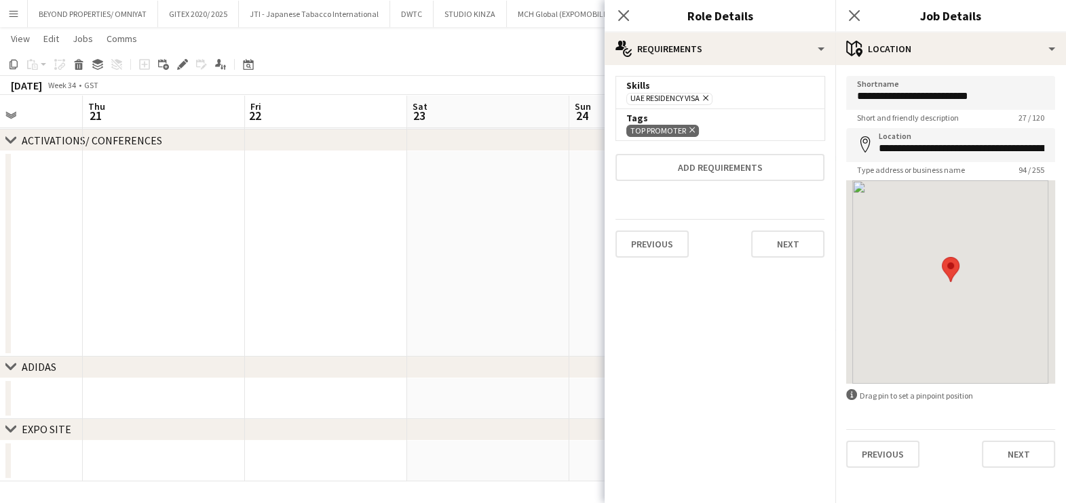
click at [452, 247] on app-date-cell at bounding box center [488, 254] width 162 height 206
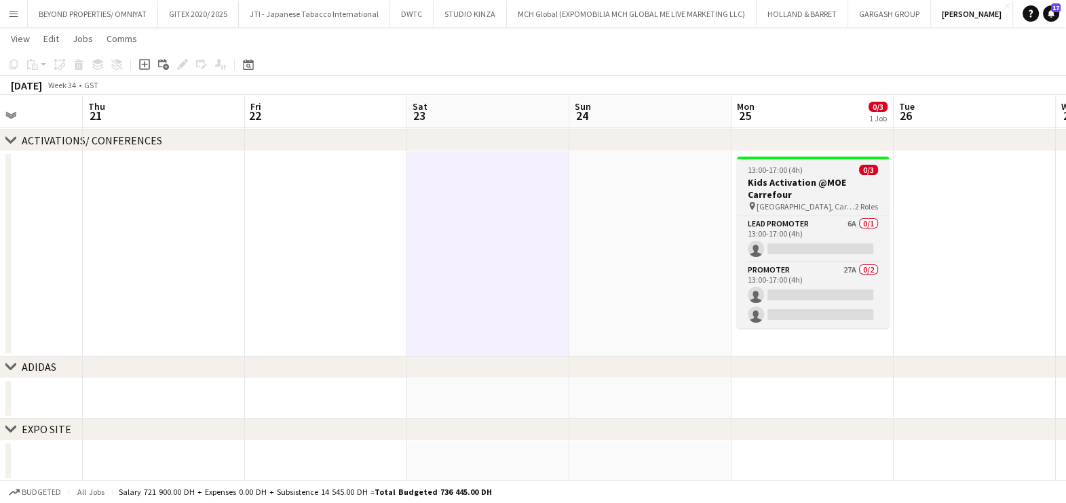
click at [828, 171] on div "13:00-17:00 (4h) 0/3" at bounding box center [813, 170] width 152 height 10
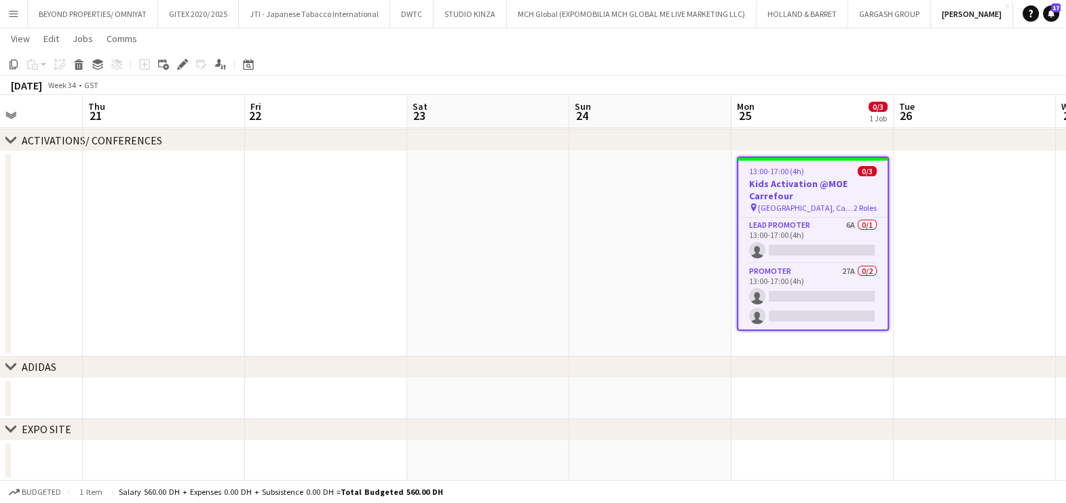
click at [735, 72] on app-toolbar "Copy Paste Paste Ctrl+V Paste with crew Ctrl+Shift+V Paste linked Job Delete Gr…" at bounding box center [533, 64] width 1066 height 23
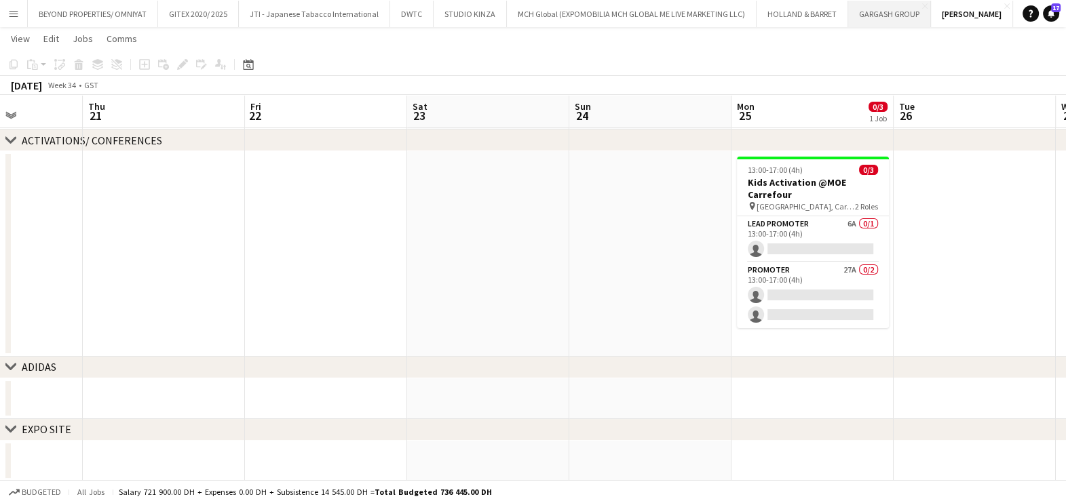
click at [894, 16] on button "GARGASH GROUP Close" at bounding box center [889, 14] width 83 height 26
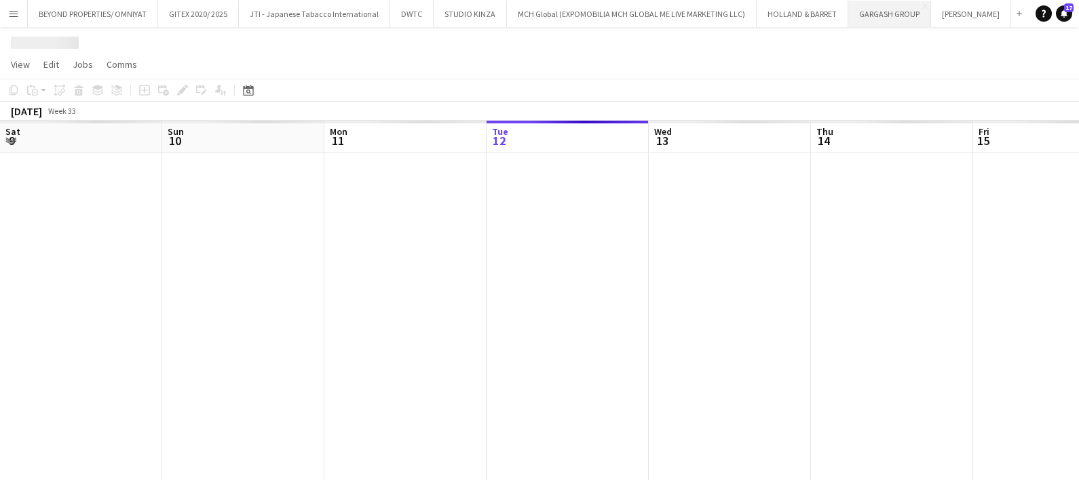
scroll to position [0, 324]
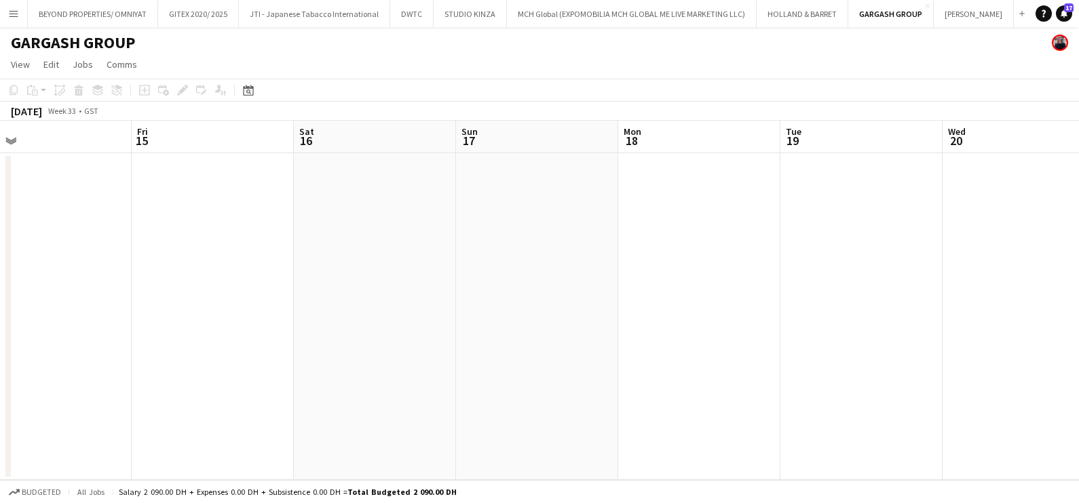
drag, startPoint x: 409, startPoint y: 225, endPoint x: 637, endPoint y: 250, distance: 229.3
click at [303, 225] on app-calendar-viewport "Mon 11 Tue 12 Wed 13 Thu 14 Fri 15 Sat 16 Sun 17 Mon 18 Tue 19 Wed 20 Thu 21 Fr…" at bounding box center [539, 301] width 1079 height 360
drag, startPoint x: 343, startPoint y: 194, endPoint x: 718, endPoint y: 204, distance: 376.0
click at [219, 176] on app-calendar-viewport "Thu 14 Fri 15 Sat 16 Sun 17 Mon 18 Tue 19 Wed 20 Thu 21 Fri 22 Sat 23 Sun 24 Mo…" at bounding box center [539, 301] width 1079 height 360
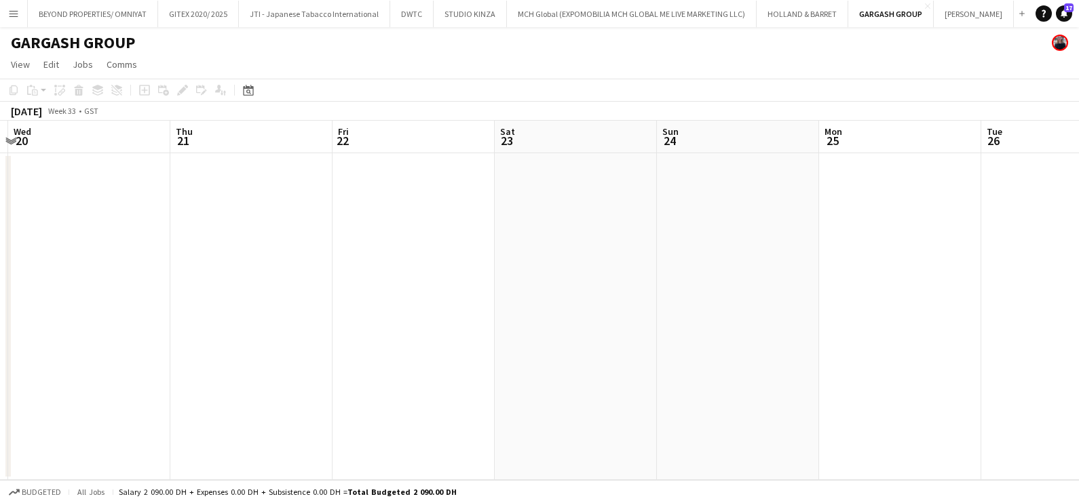
drag, startPoint x: 987, startPoint y: 267, endPoint x: 433, endPoint y: 248, distance: 554.6
click at [410, 240] on app-calendar-viewport "Sun 17 Mon 18 Tue 19 Wed 20 Thu 21 Fri 22 Sat 23 Sun 24 Mon 25 Tue 26 Wed 27 Th…" at bounding box center [539, 301] width 1079 height 360
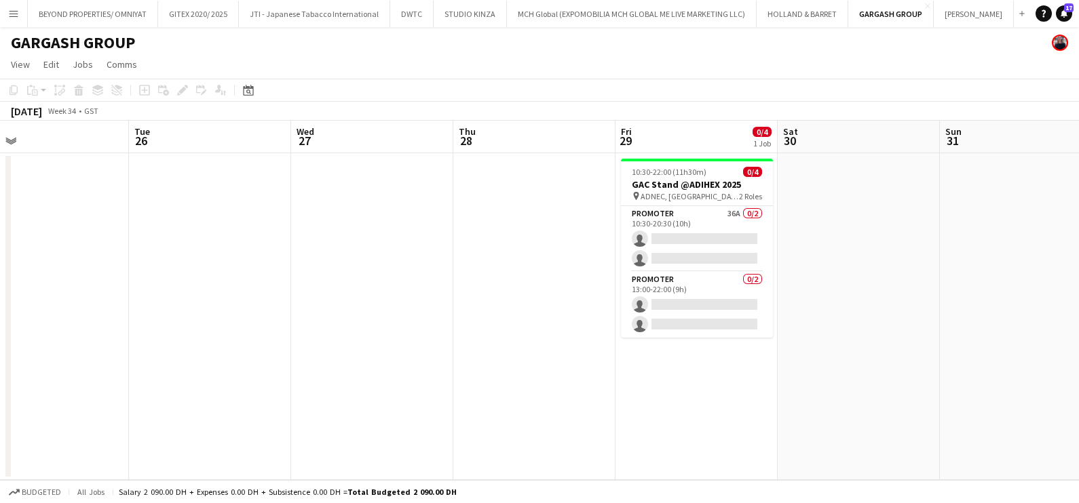
drag, startPoint x: 721, startPoint y: 270, endPoint x: 529, endPoint y: 208, distance: 201.7
click at [463, 208] on app-calendar-viewport "Fri 22 Sat 23 Sun 24 Mon 25 Tue 26 Wed 27 Thu 28 Fri 29 0/4 1 Job Sat 30 Sun 31…" at bounding box center [539, 301] width 1079 height 360
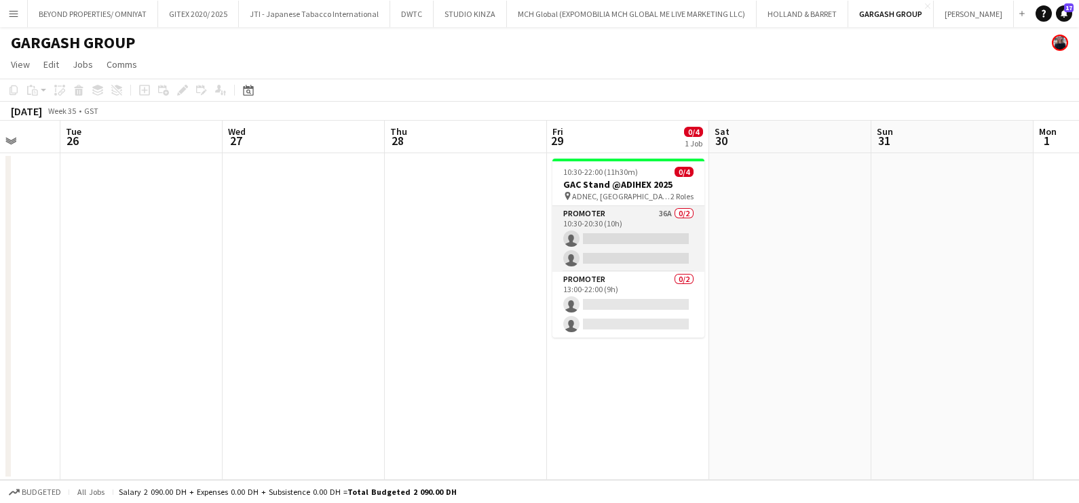
click at [651, 225] on app-card-role "Promoter 36A 0/2 10:30-20:30 (10h) single-neutral-actions single-neutral-actions" at bounding box center [628, 239] width 152 height 66
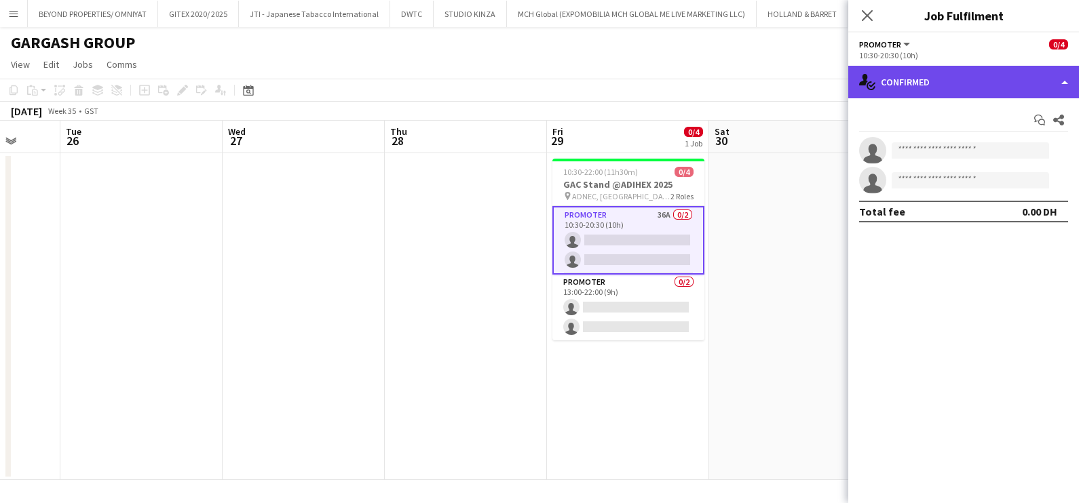
click at [948, 72] on div "single-neutral-actions-check-2 Confirmed" at bounding box center [963, 82] width 231 height 33
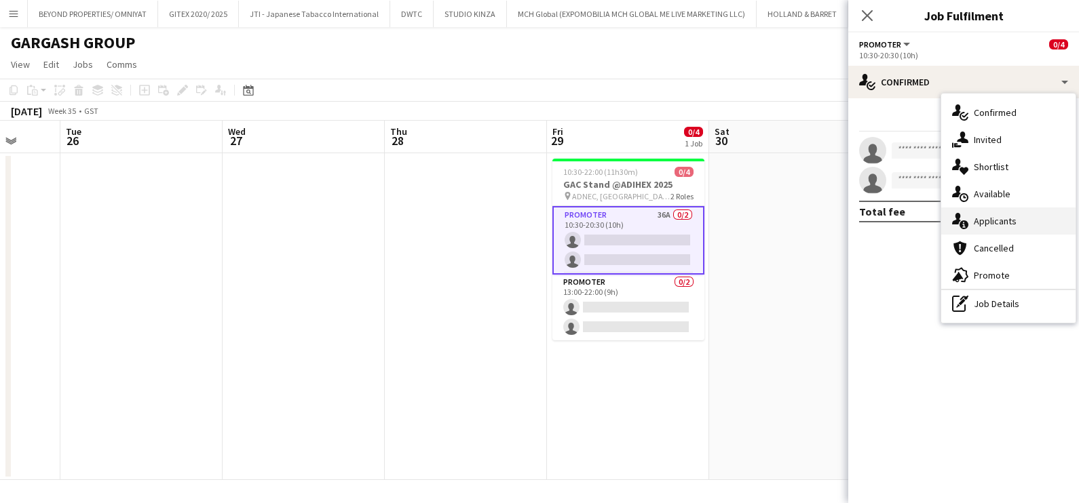
click at [997, 218] on div "single-neutral-actions-information Applicants" at bounding box center [1008, 221] width 134 height 27
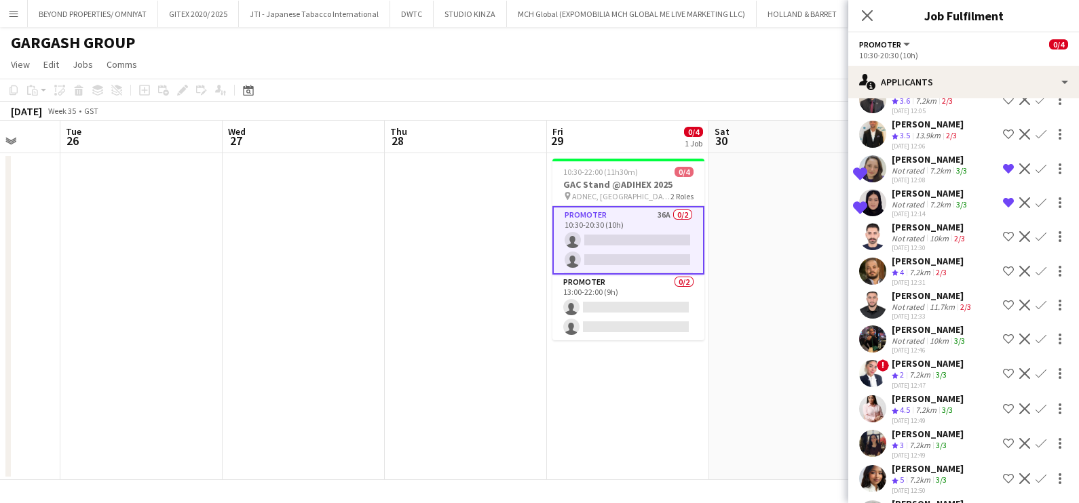
scroll to position [763, 0]
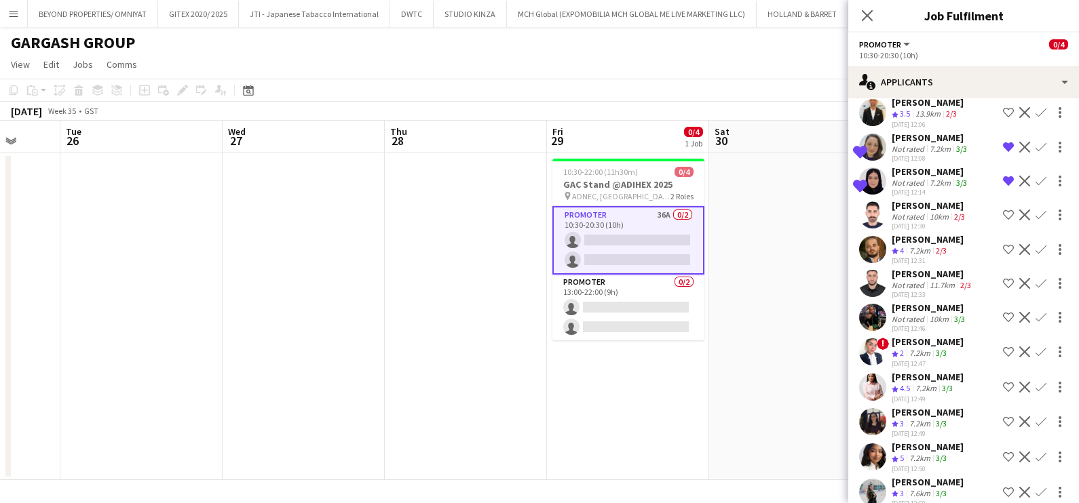
click at [921, 314] on div "Not rated" at bounding box center [908, 319] width 35 height 10
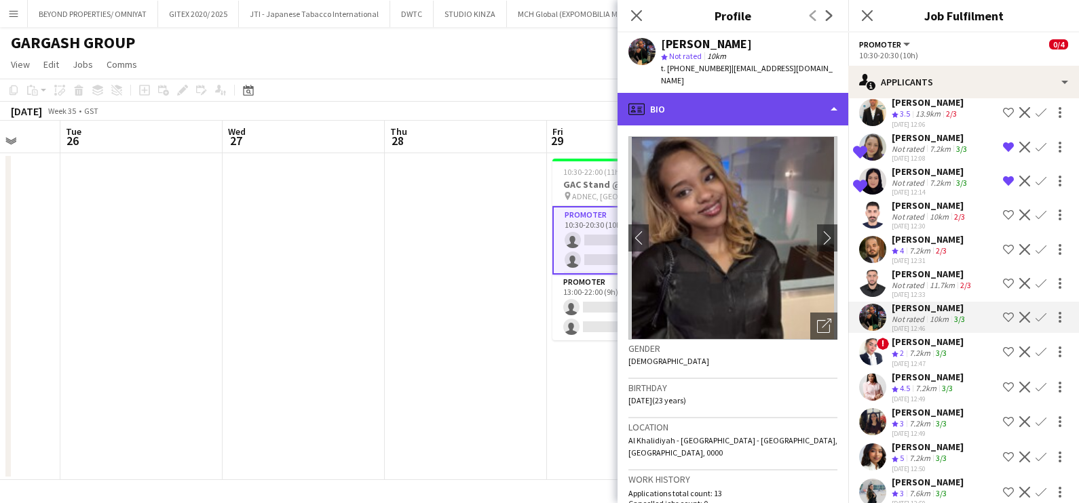
click at [748, 93] on div "profile Bio" at bounding box center [732, 109] width 231 height 33
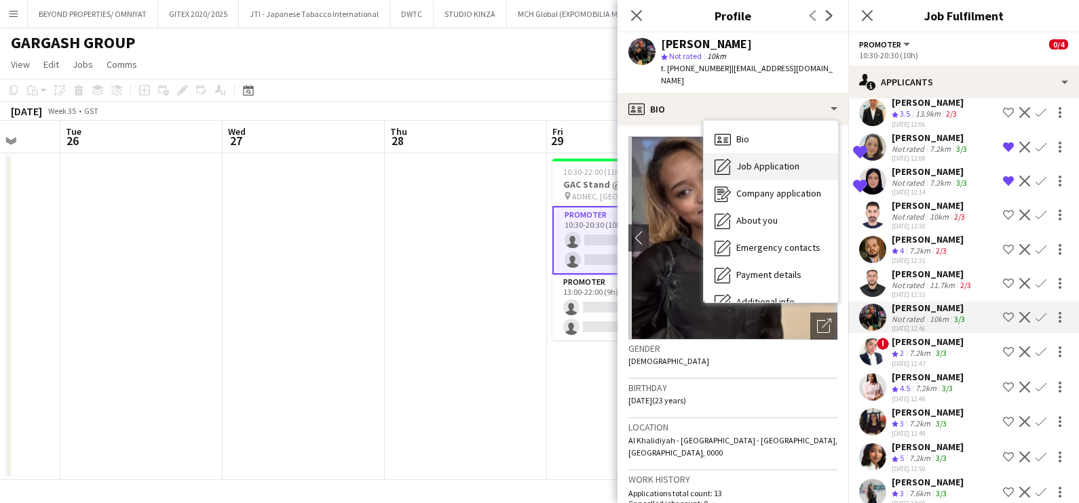
click at [752, 160] on span "Job Application" at bounding box center [767, 166] width 63 height 12
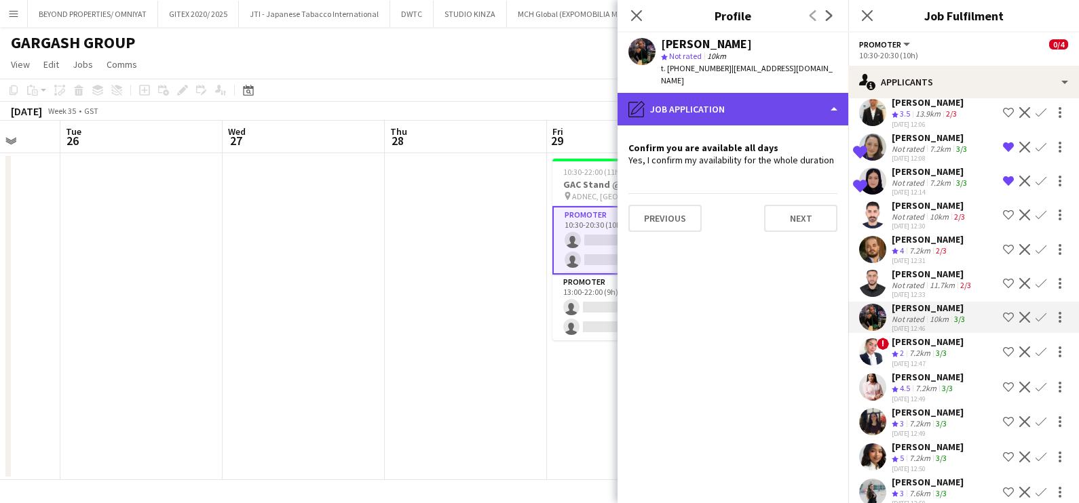
click at [731, 93] on div "pencil4 Job Application" at bounding box center [732, 109] width 231 height 33
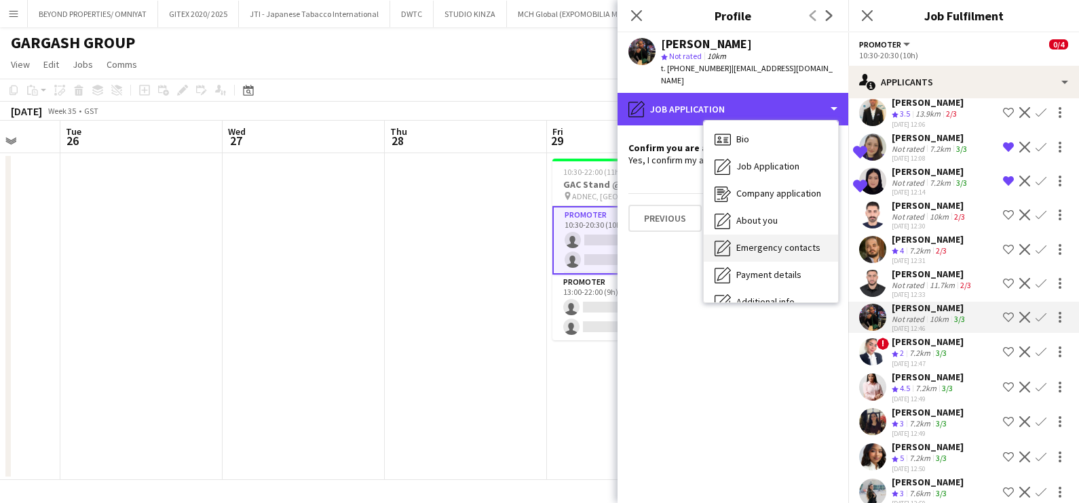
scroll to position [100, 0]
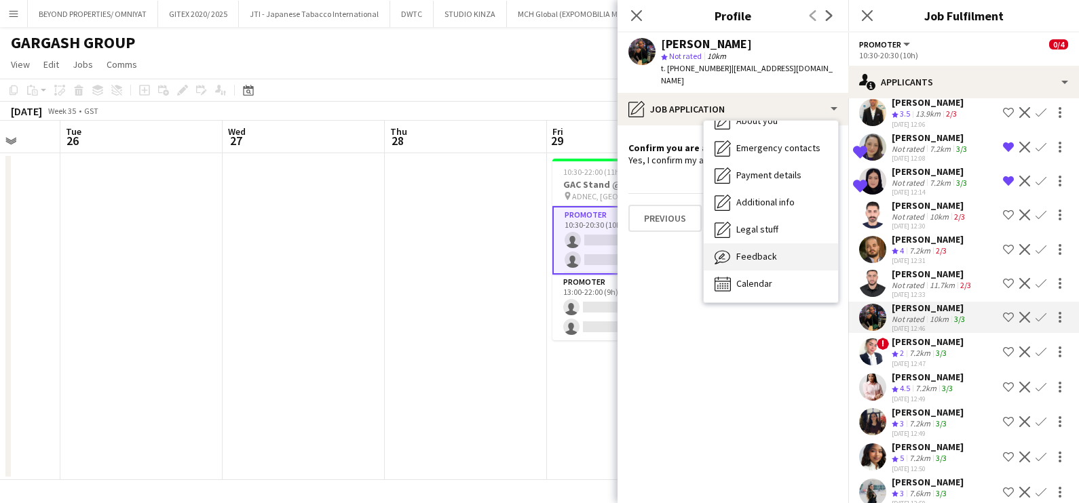
click at [752, 250] on span "Feedback" at bounding box center [756, 256] width 41 height 12
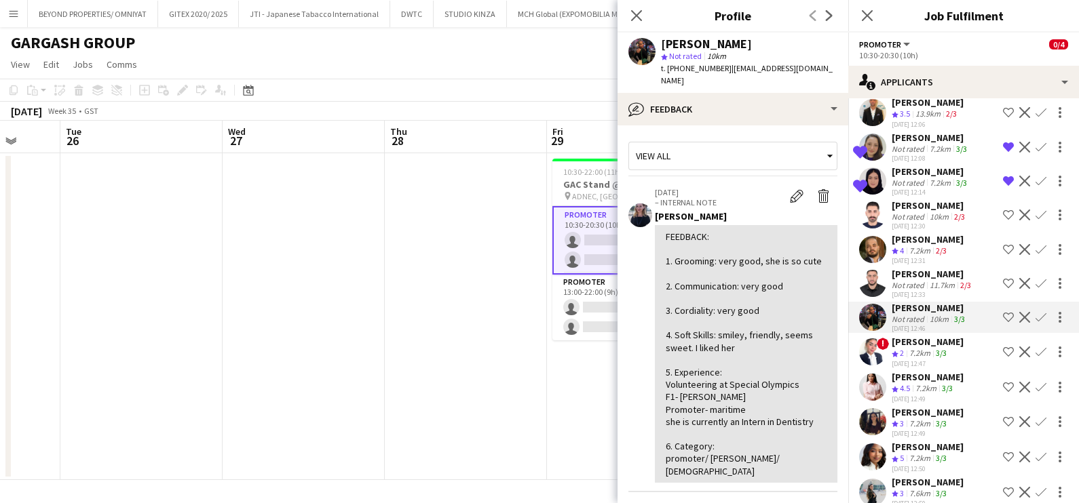
click at [1003, 312] on app-icon "Shortlist crew" at bounding box center [1008, 317] width 11 height 11
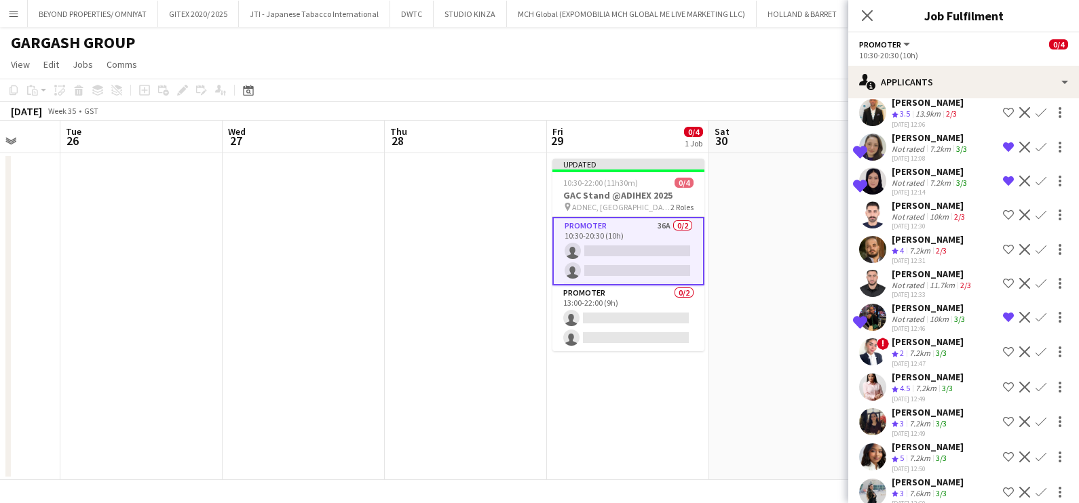
scroll to position [933, 0]
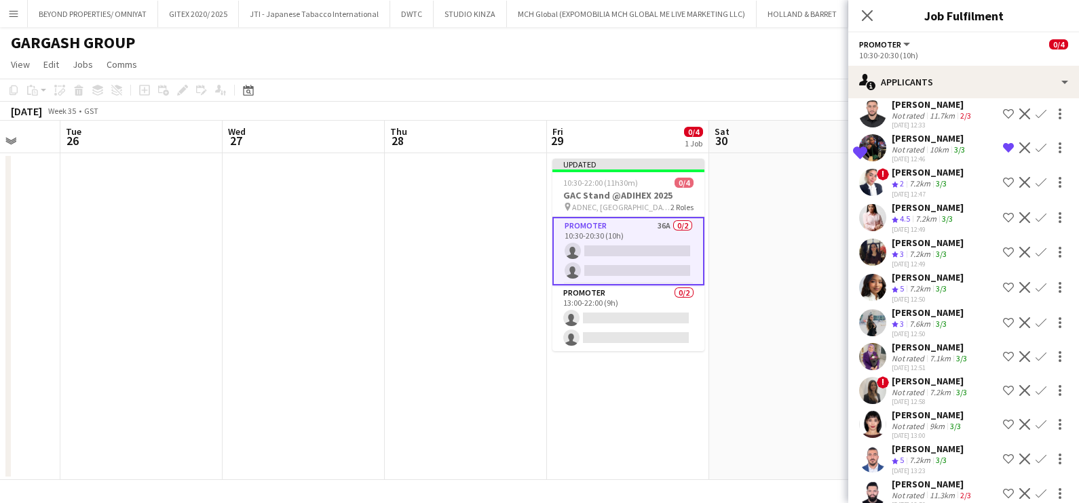
click at [909, 214] on span "4.5" at bounding box center [905, 219] width 10 height 10
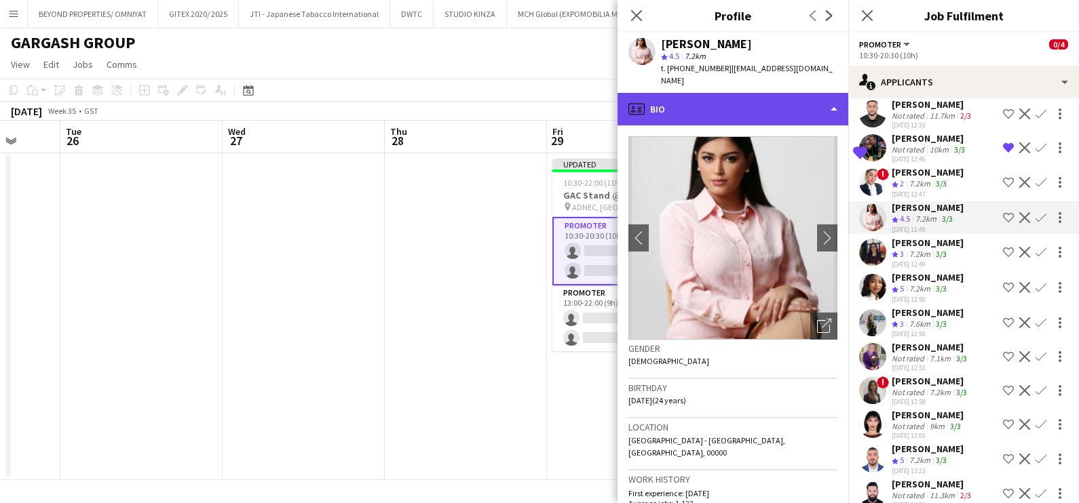
click at [721, 93] on div "profile Bio" at bounding box center [732, 109] width 231 height 33
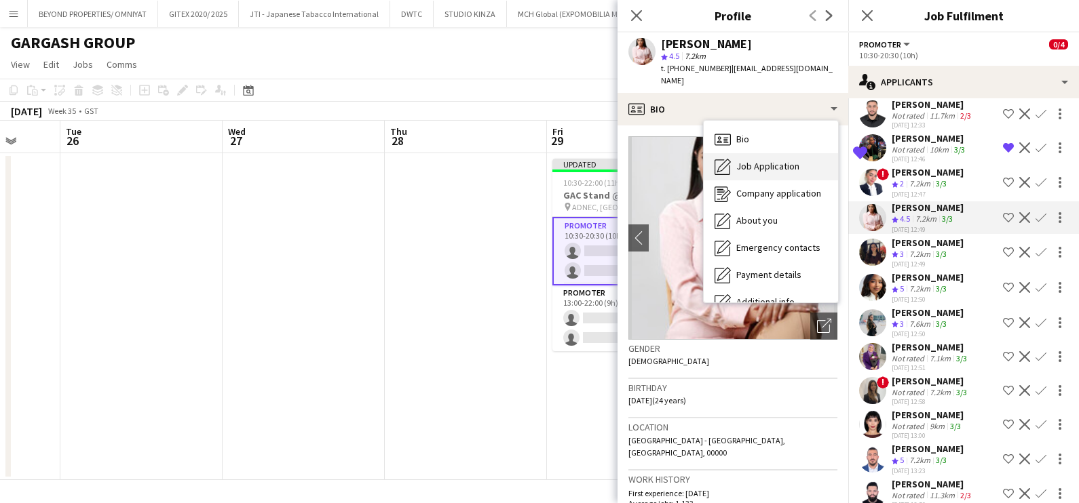
click at [773, 165] on div "Job Application Job Application" at bounding box center [771, 166] width 134 height 27
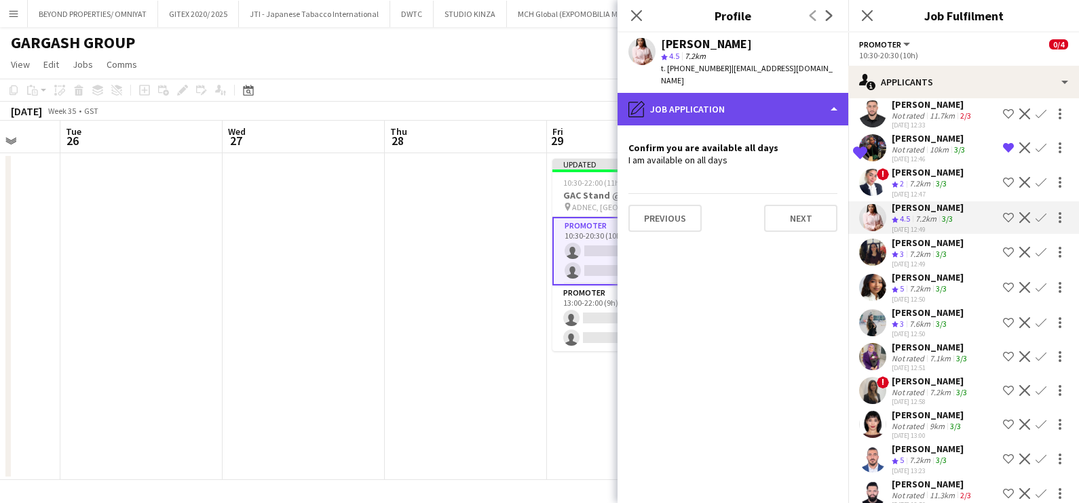
click at [750, 94] on div "pencil4 Job Application" at bounding box center [732, 109] width 231 height 33
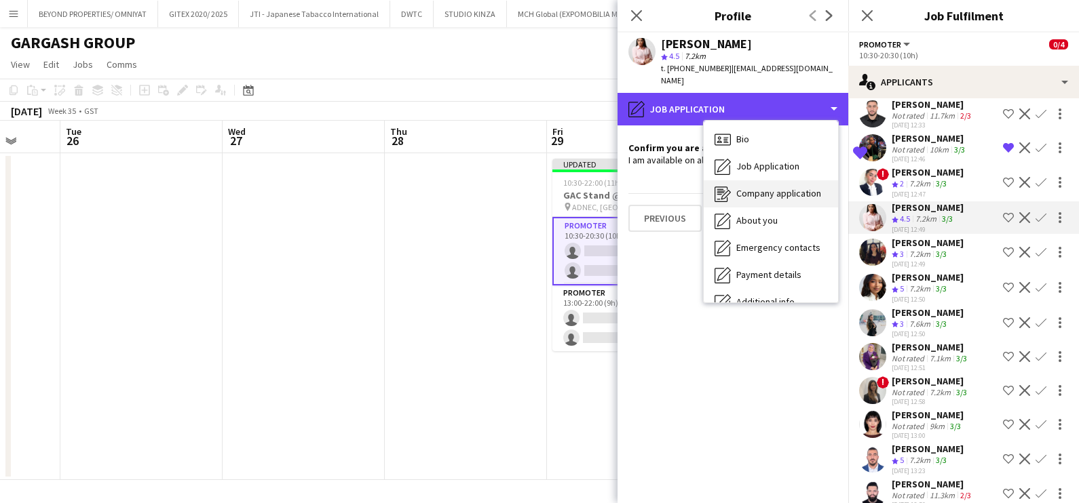
scroll to position [100, 0]
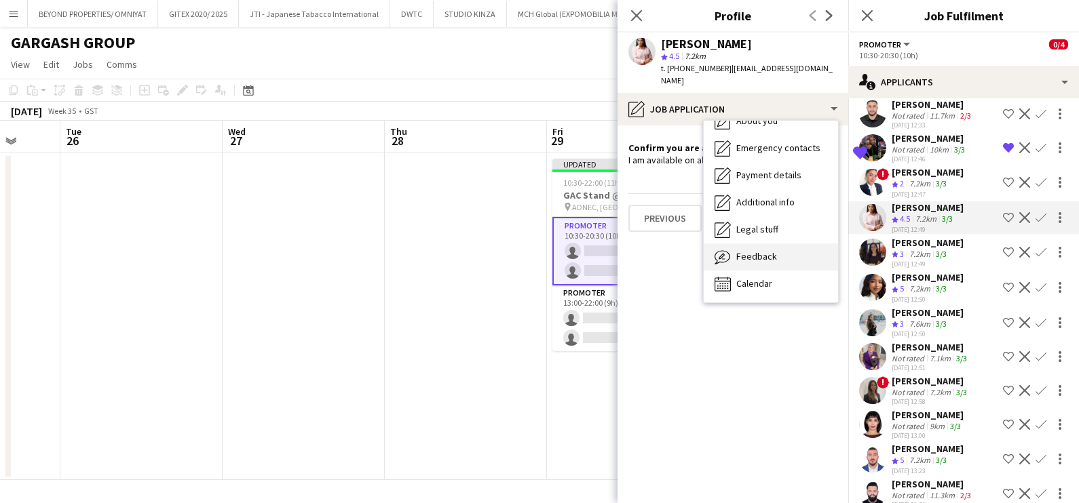
click at [786, 244] on div "Feedback Feedback" at bounding box center [771, 257] width 134 height 27
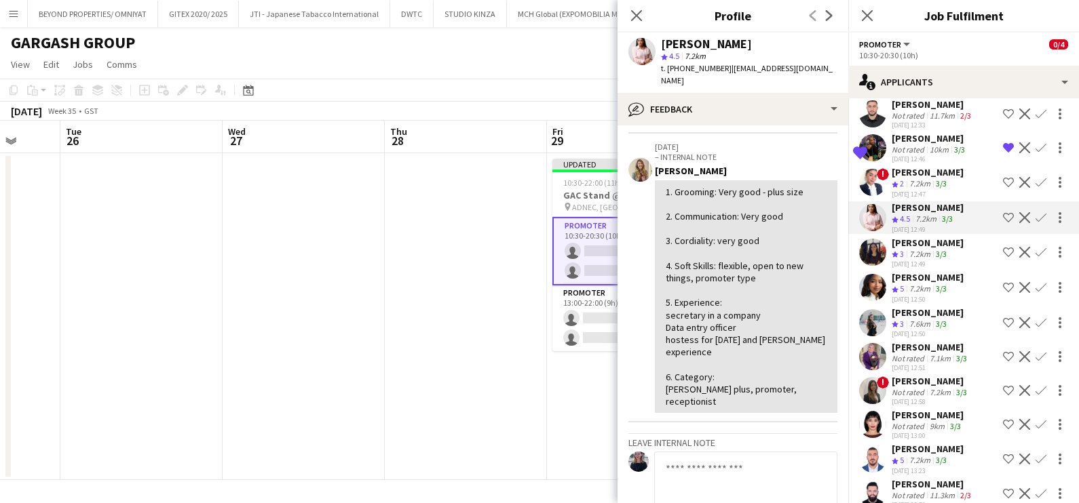
scroll to position [169, 0]
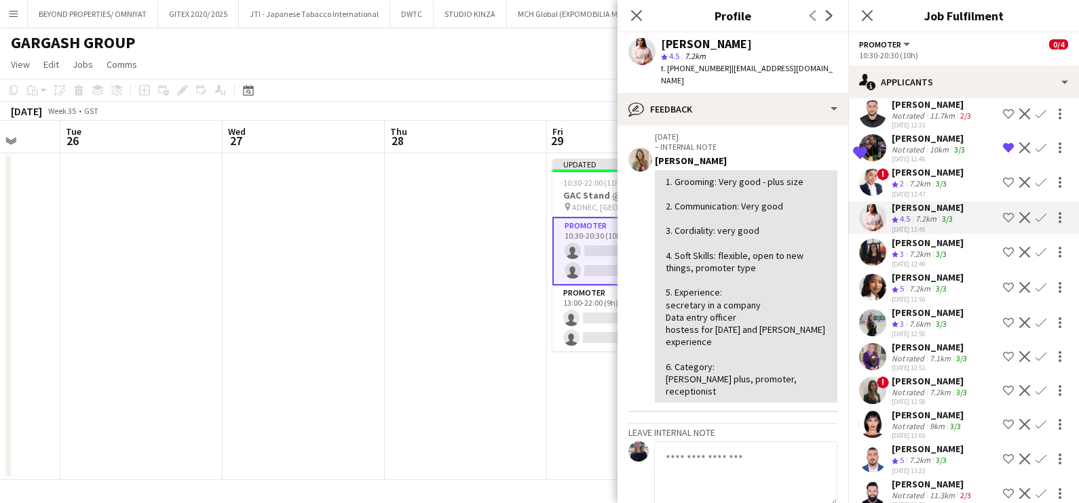
click at [902, 249] on span "3" at bounding box center [902, 254] width 4 height 10
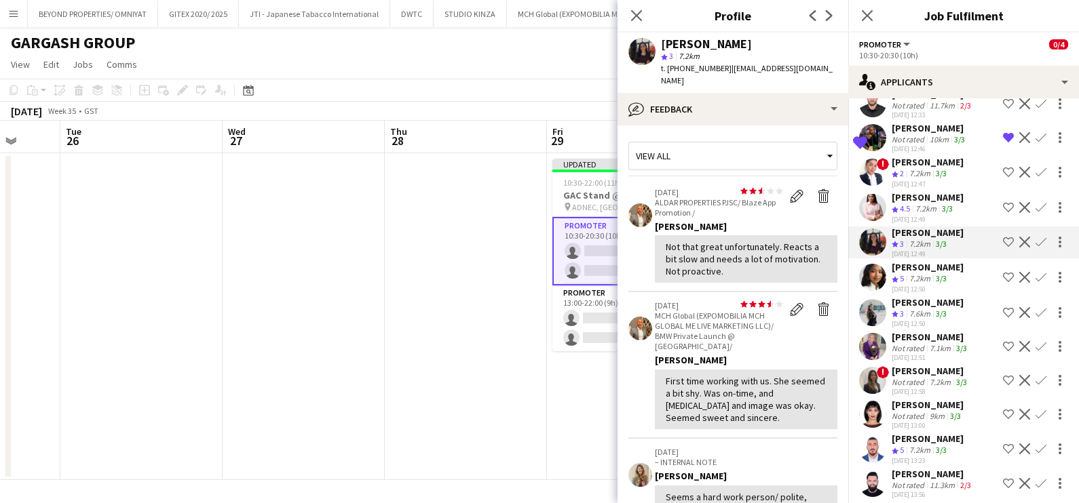
scroll to position [946, 0]
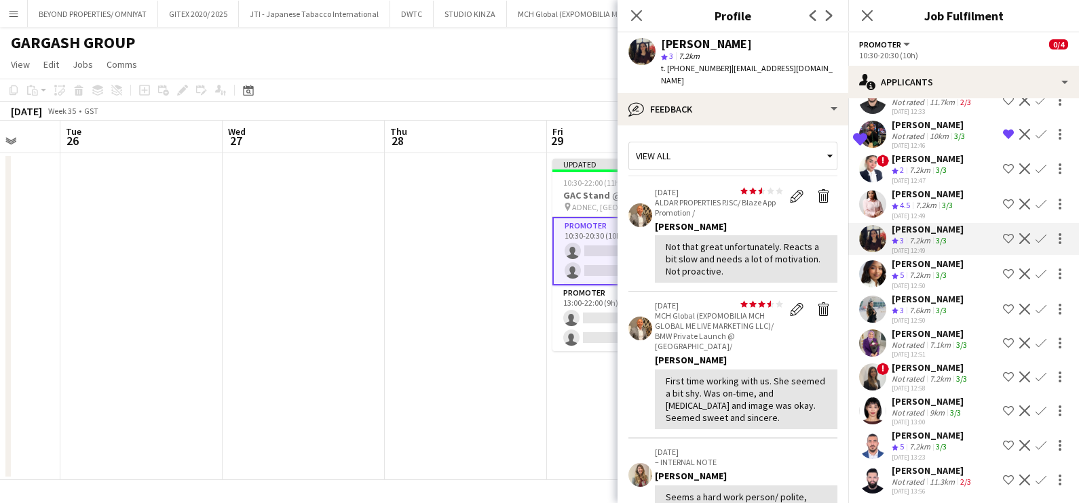
click at [913, 340] on div "Not rated" at bounding box center [908, 345] width 35 height 10
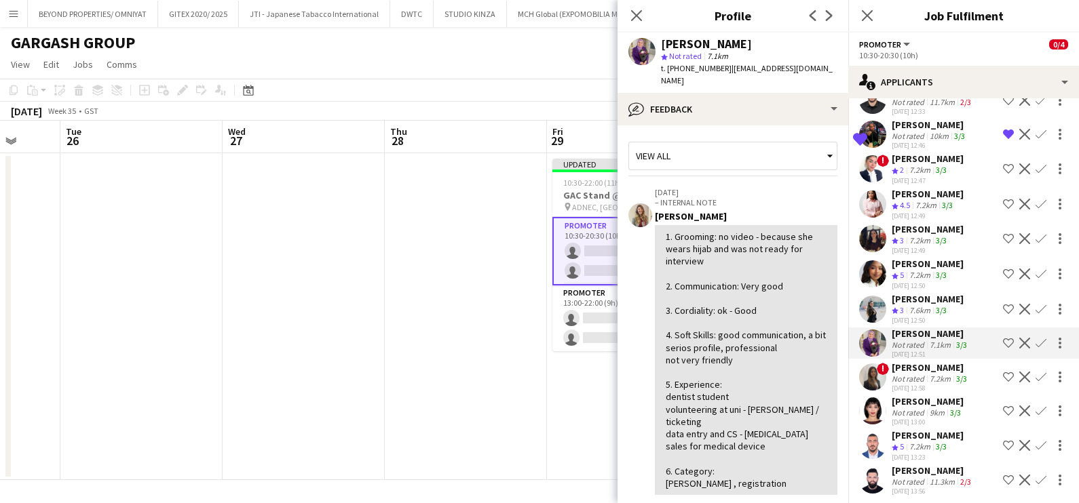
click at [927, 374] on div "7.2km" at bounding box center [940, 379] width 26 height 10
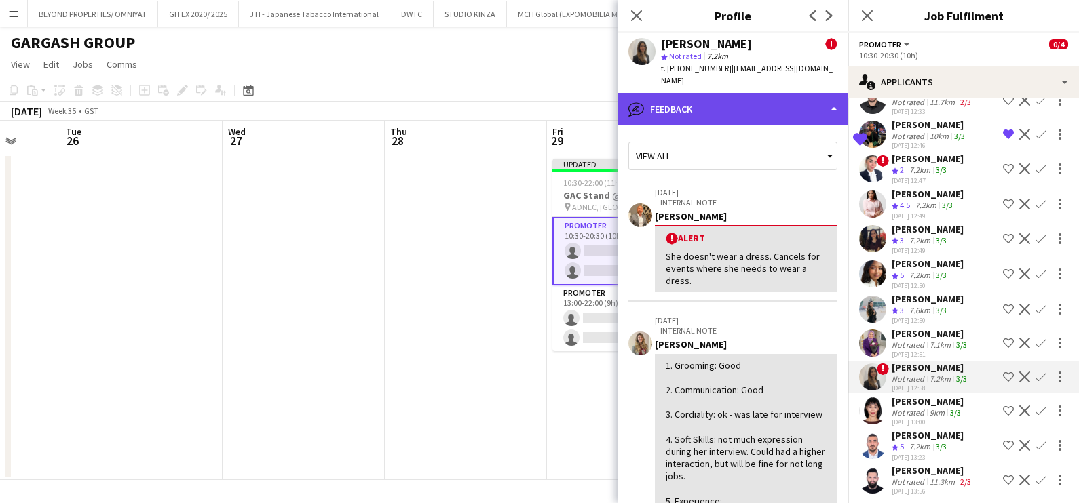
click at [753, 93] on div "bubble-pencil Feedback" at bounding box center [732, 109] width 231 height 33
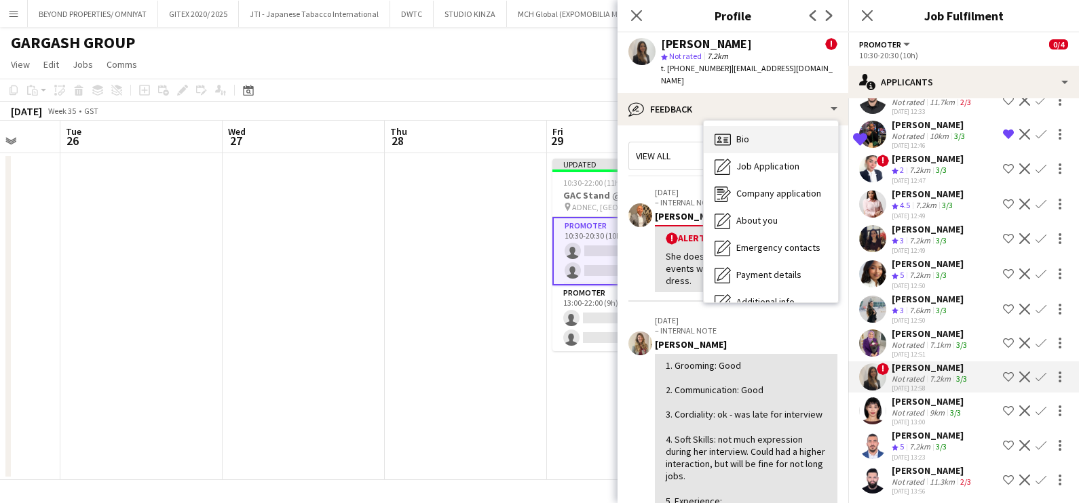
click at [761, 126] on div "Bio Bio" at bounding box center [771, 139] width 134 height 27
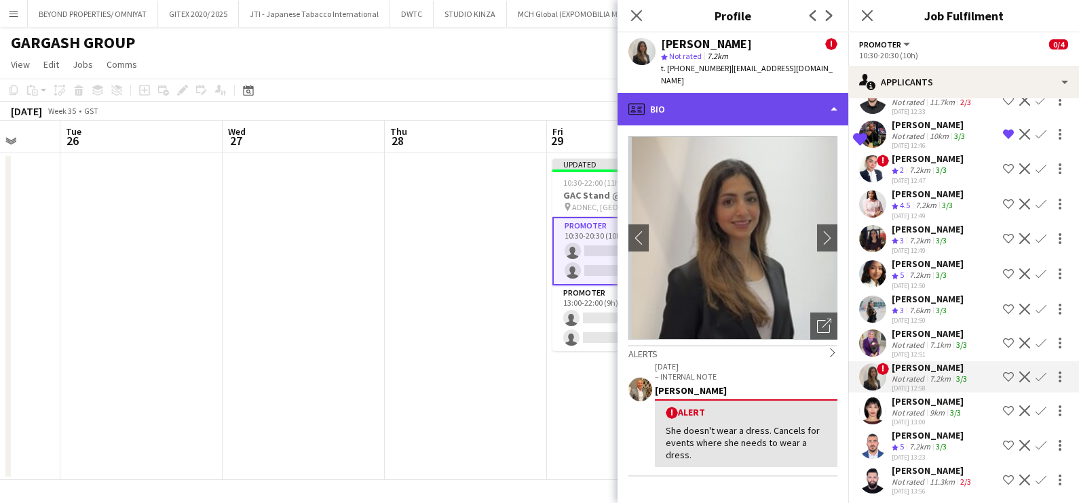
click at [748, 93] on div "profile Bio" at bounding box center [732, 109] width 231 height 33
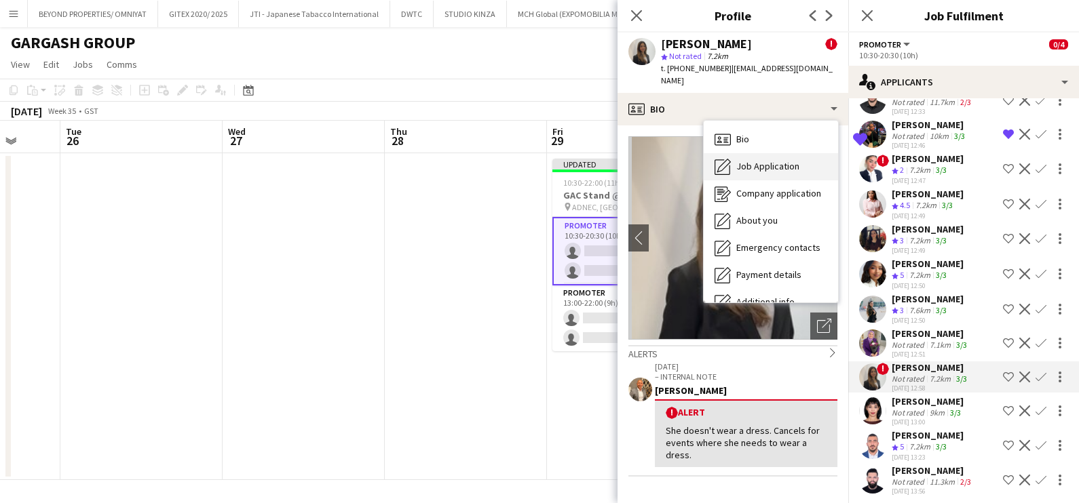
click at [766, 160] on span "Job Application" at bounding box center [767, 166] width 63 height 12
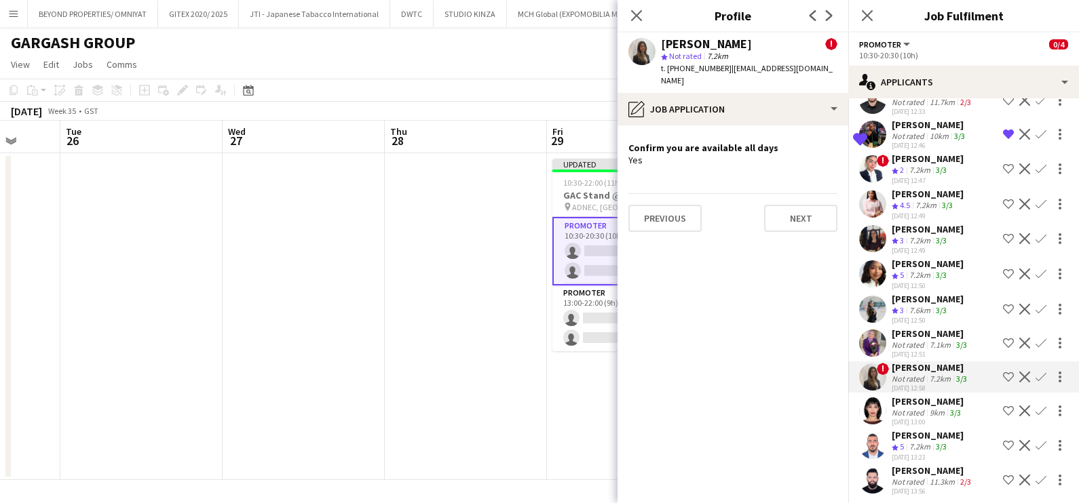
click at [917, 408] on div "Not rated" at bounding box center [908, 413] width 35 height 10
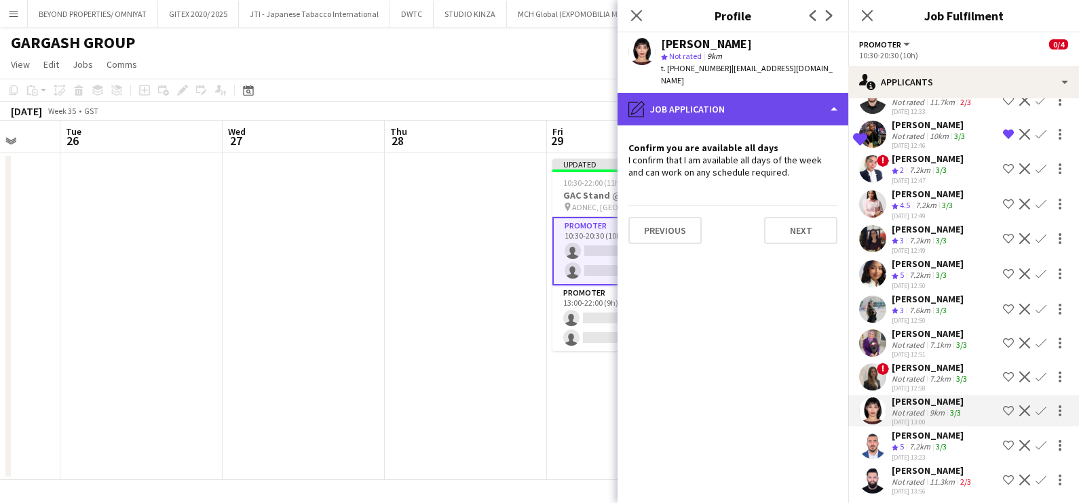
click at [729, 109] on div "pencil4 Job Application" at bounding box center [732, 109] width 231 height 33
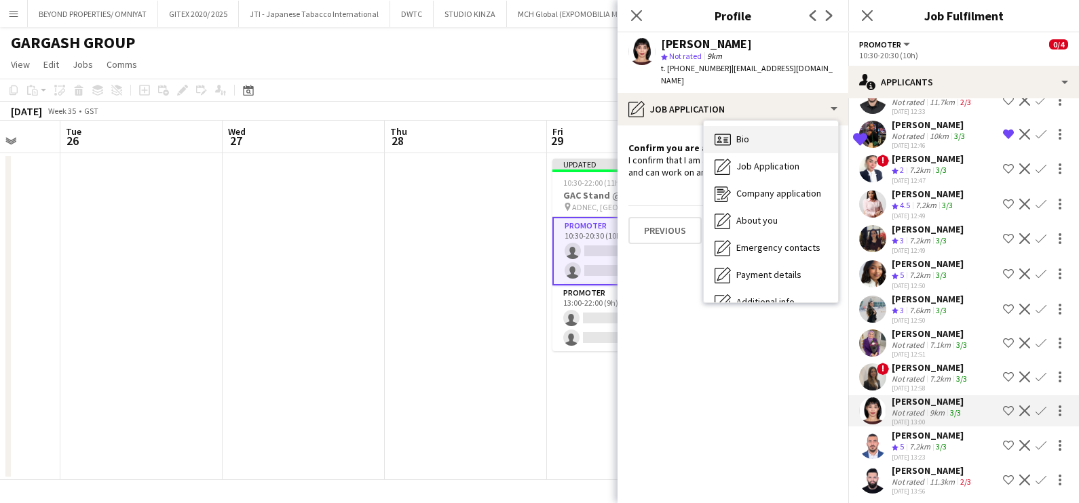
click at [744, 140] on span "Bio" at bounding box center [742, 139] width 13 height 12
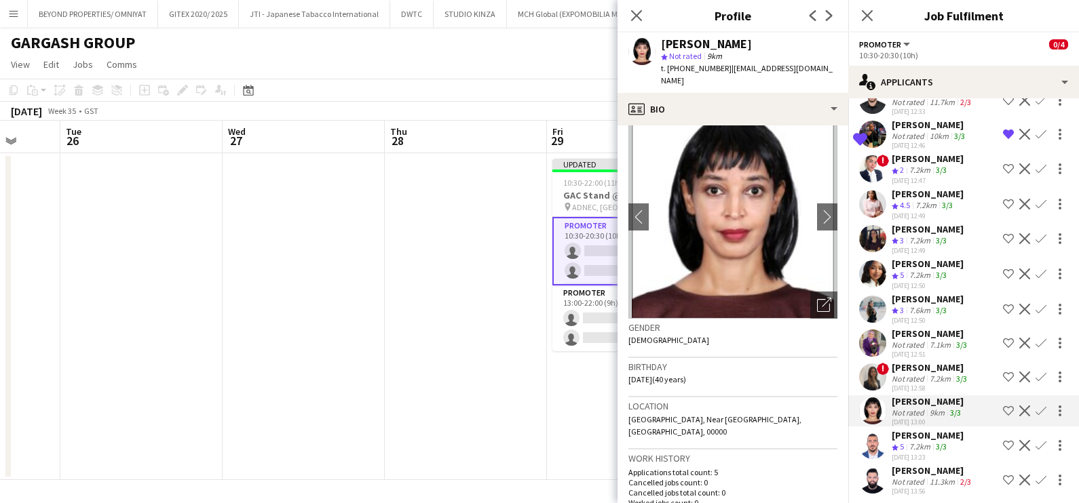
scroll to position [0, 0]
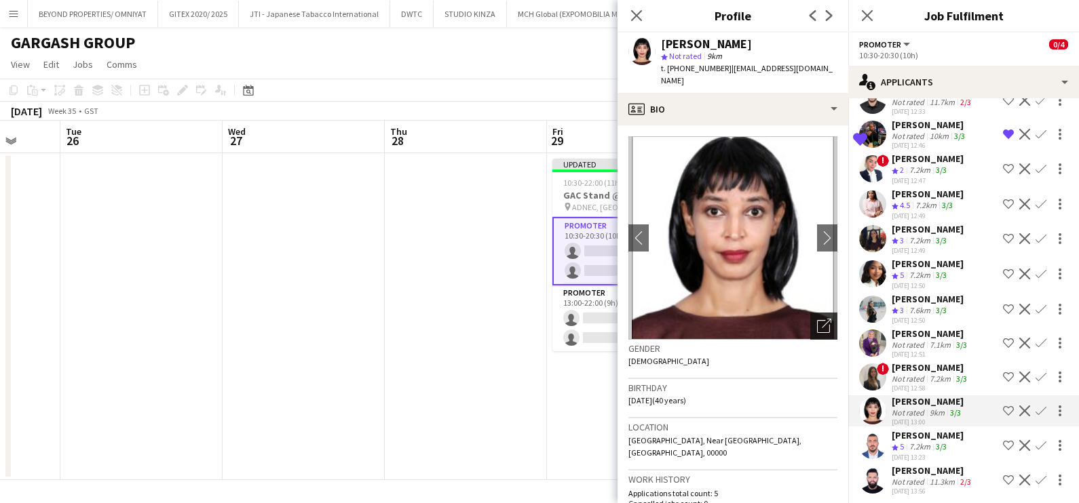
click at [817, 324] on icon "Open photos pop-in" at bounding box center [824, 326] width 14 height 14
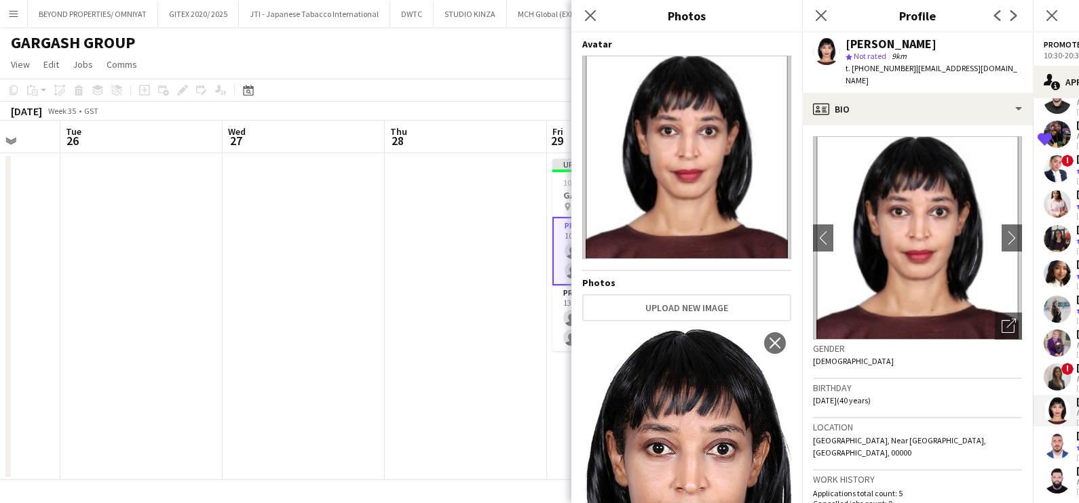
scroll to position [122, 0]
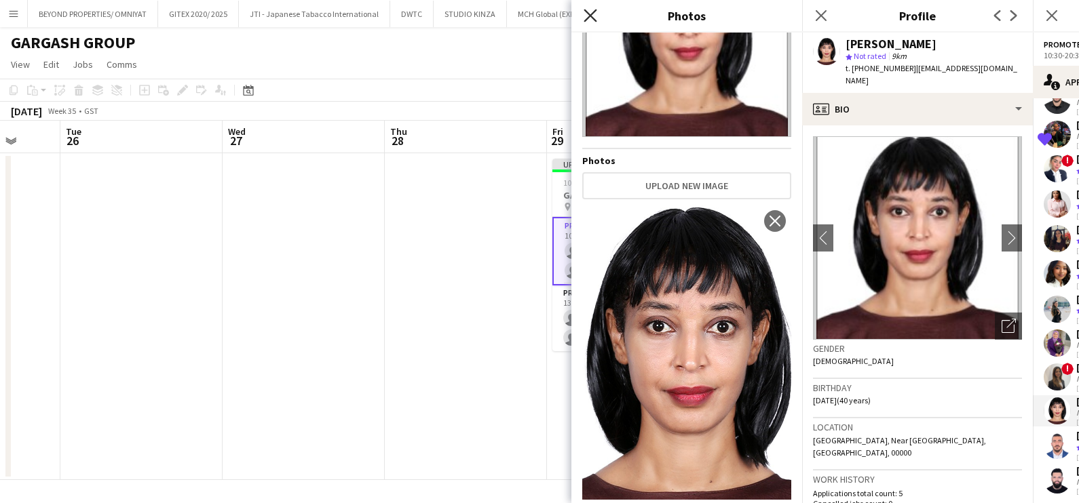
click at [588, 12] on icon "Close pop-in" at bounding box center [589, 15] width 13 height 13
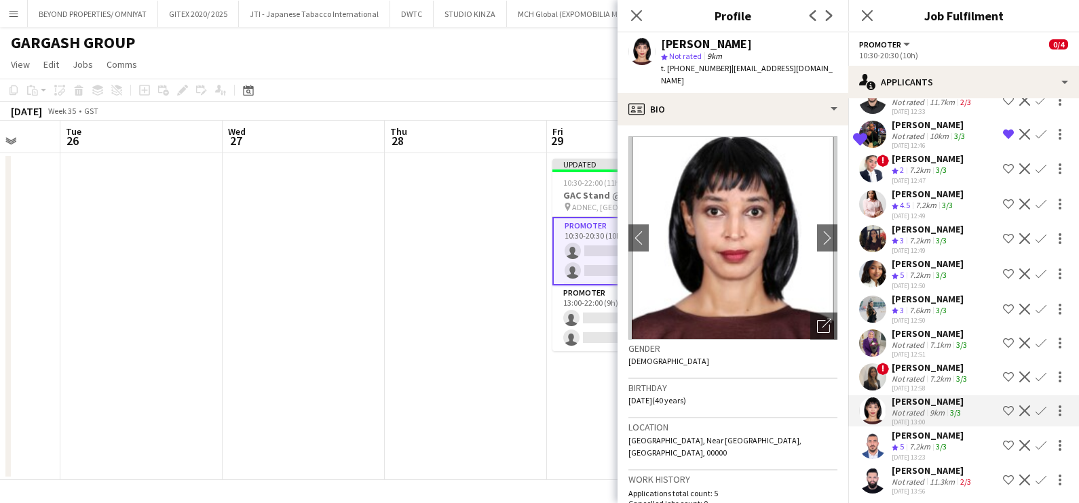
click at [926, 305] on div "7.6km" at bounding box center [919, 311] width 26 height 12
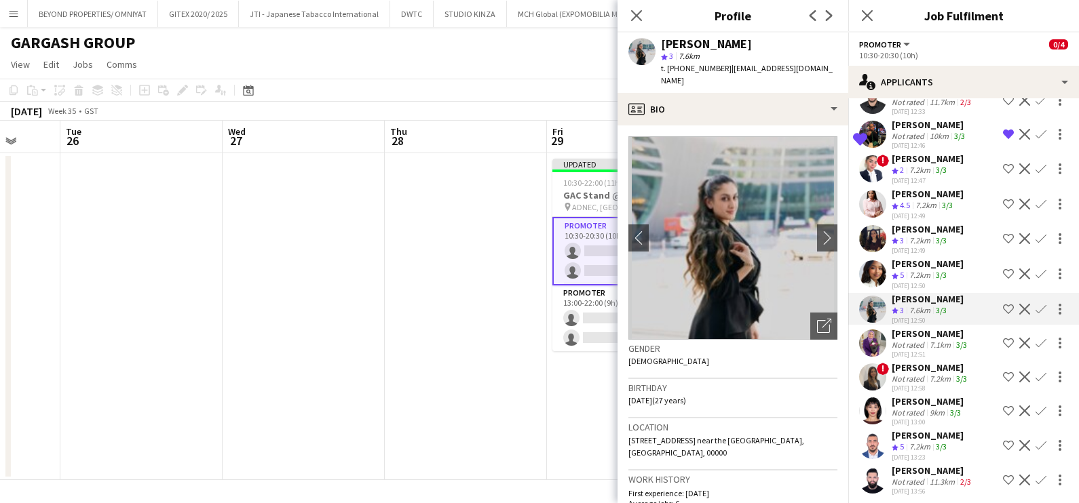
click at [739, 69] on span "| lamameho@hotmail.com" at bounding box center [747, 74] width 172 height 22
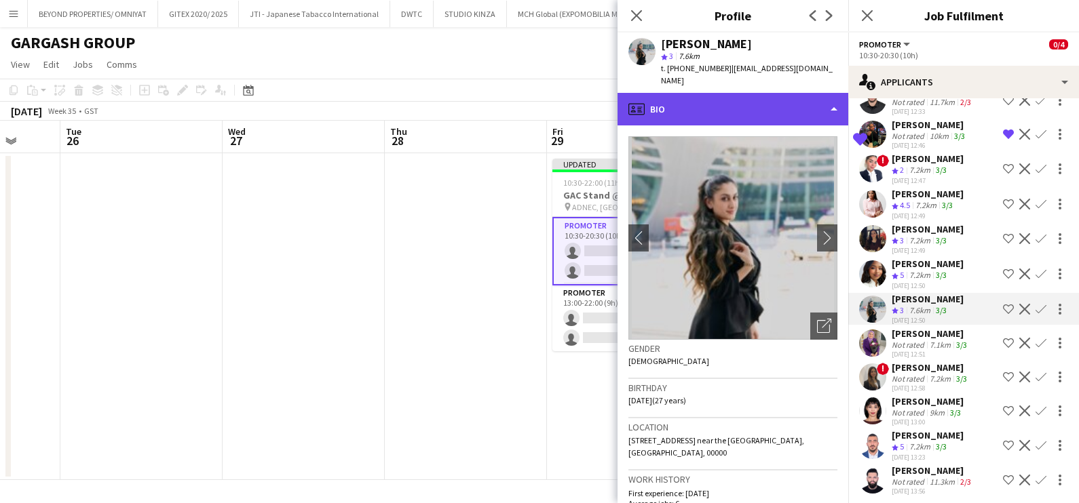
click at [733, 93] on div "profile Bio" at bounding box center [732, 109] width 231 height 33
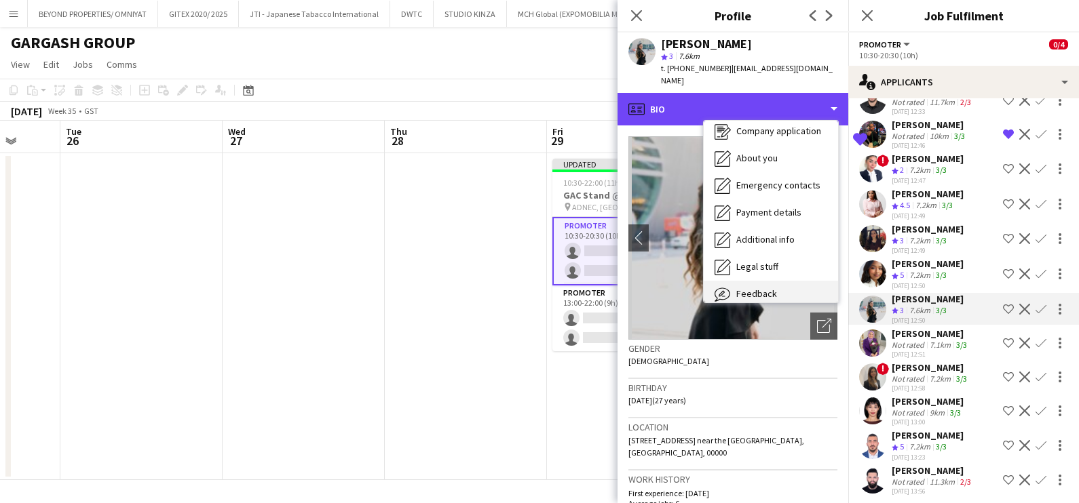
scroll to position [100, 0]
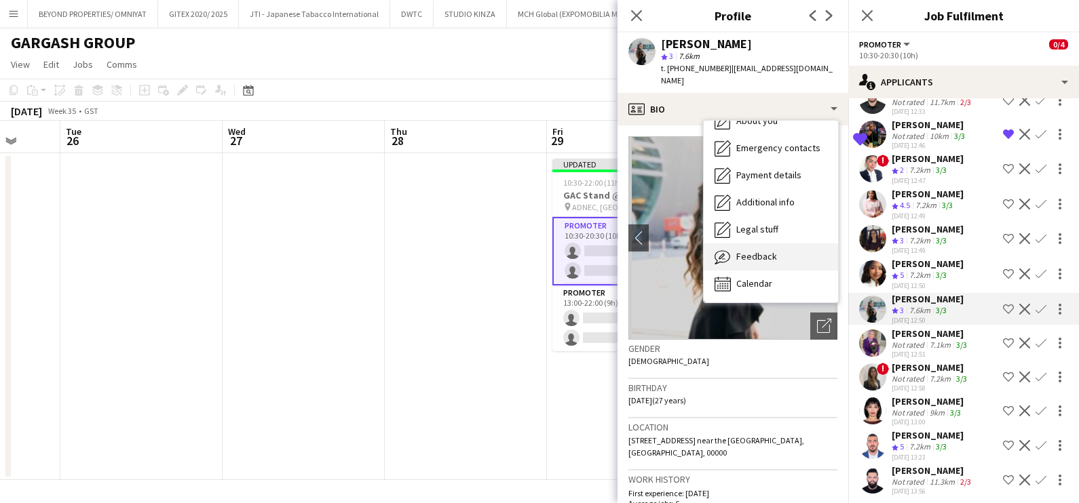
click at [752, 250] on span "Feedback" at bounding box center [756, 256] width 41 height 12
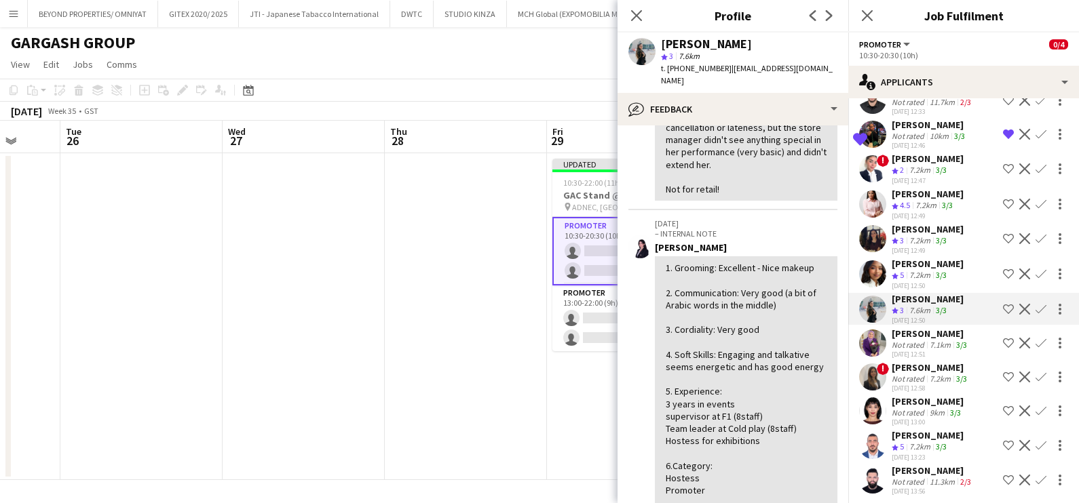
scroll to position [169, 0]
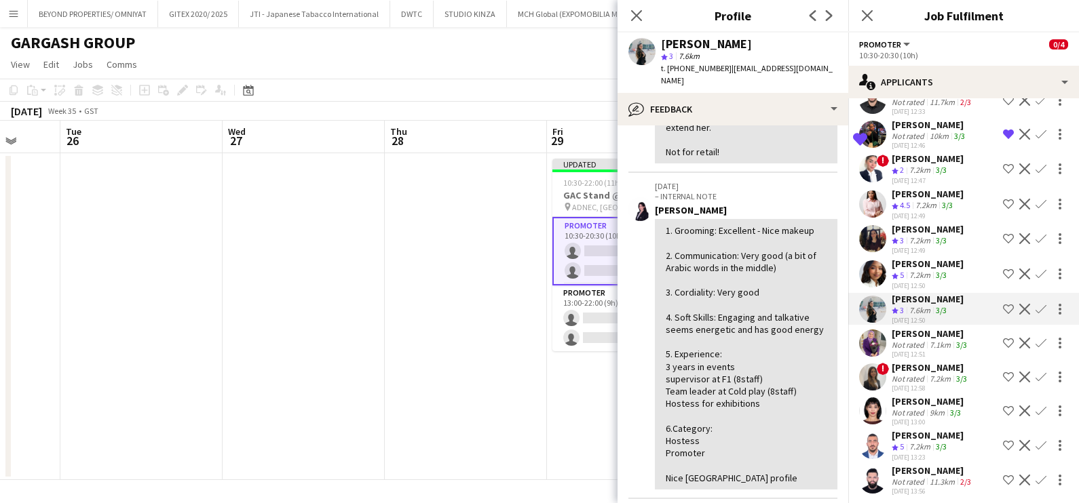
click at [1003, 304] on app-icon "Shortlist crew" at bounding box center [1008, 309] width 11 height 11
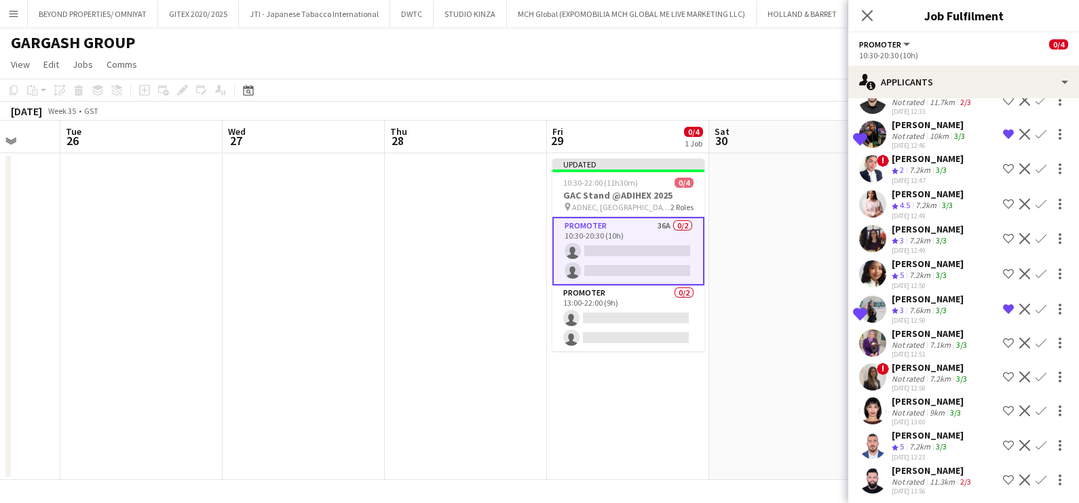
click at [793, 273] on app-date-cell at bounding box center [790, 316] width 162 height 327
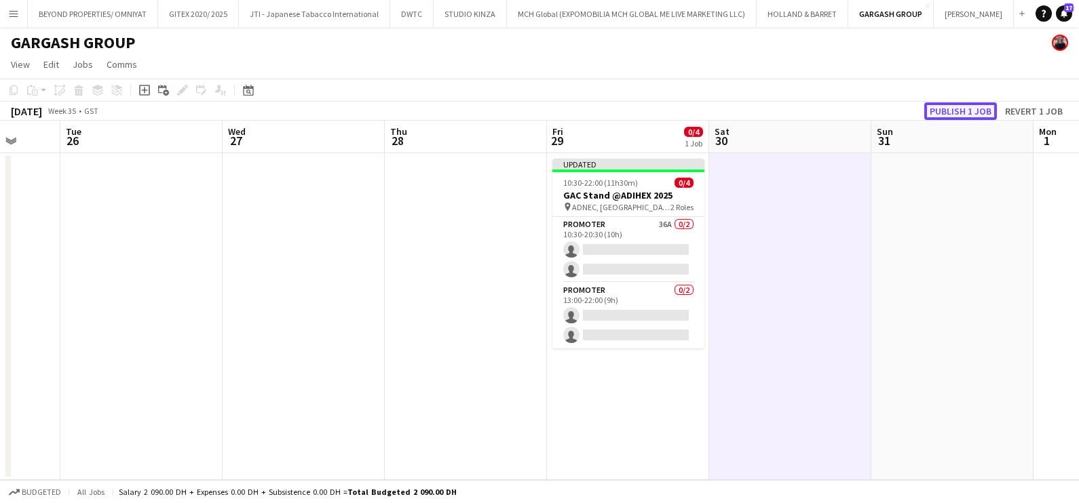
click at [946, 115] on button "Publish 1 job" at bounding box center [960, 111] width 73 height 18
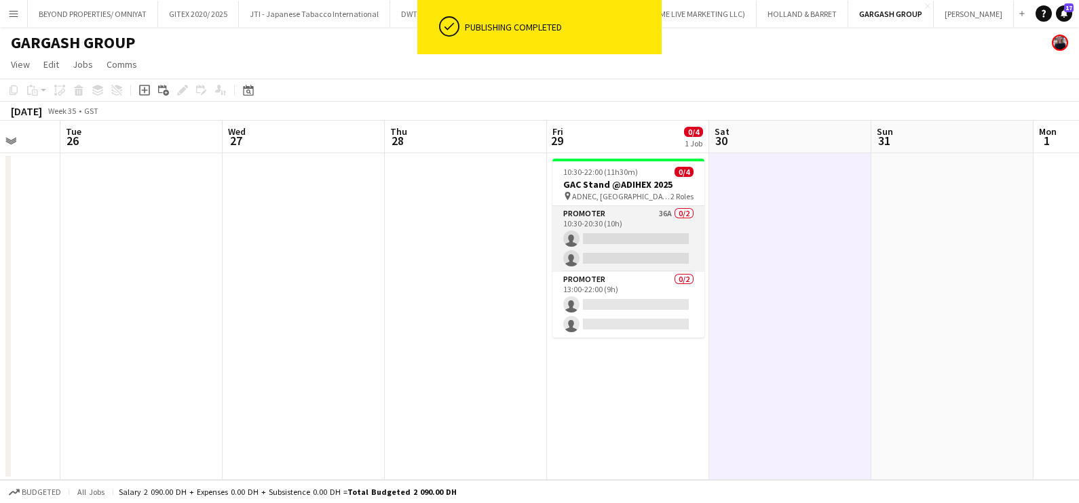
click at [609, 217] on app-card-role "Promoter 36A 0/2 10:30-20:30 (10h) single-neutral-actions single-neutral-actions" at bounding box center [628, 239] width 152 height 66
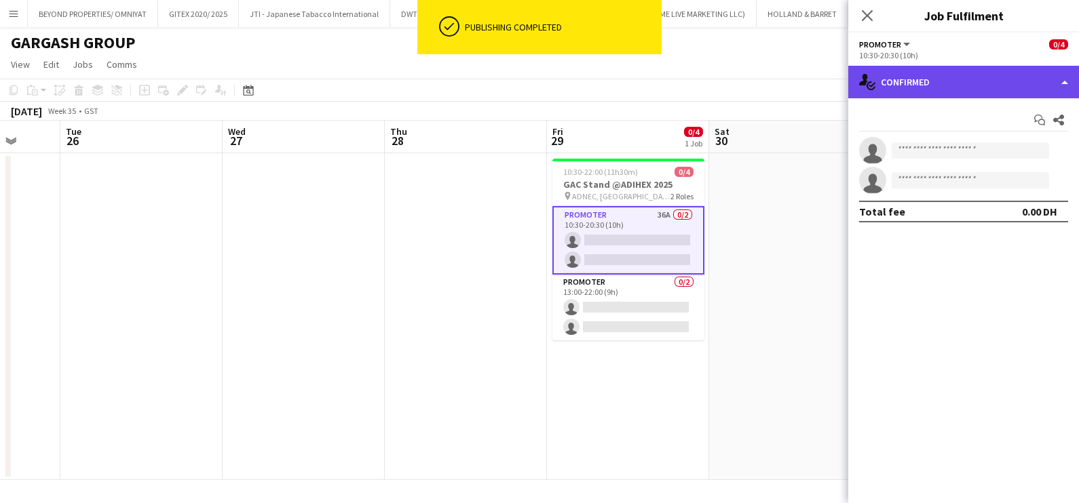
click at [912, 85] on div "single-neutral-actions-check-2 Confirmed" at bounding box center [963, 82] width 231 height 33
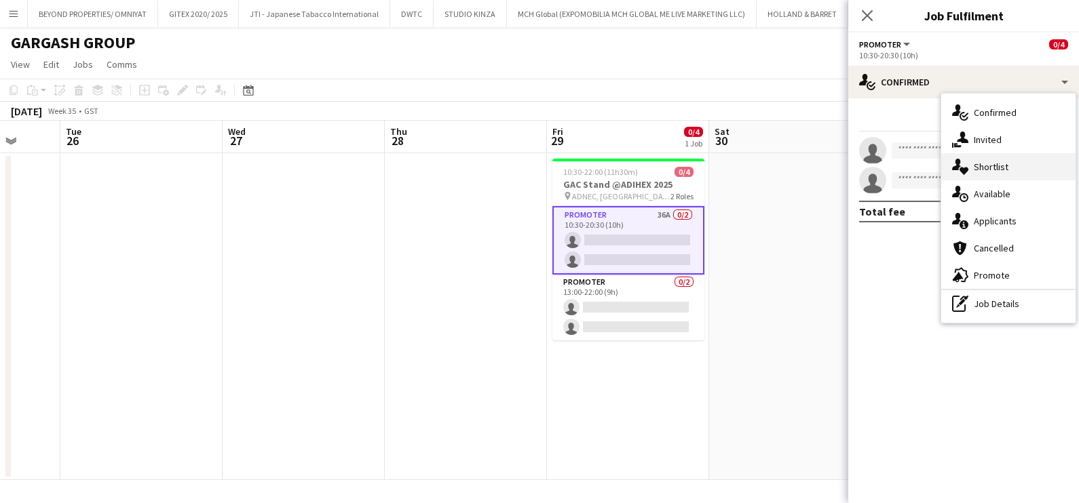
click at [1011, 172] on div "single-neutral-actions-heart Shortlist" at bounding box center [1008, 166] width 134 height 27
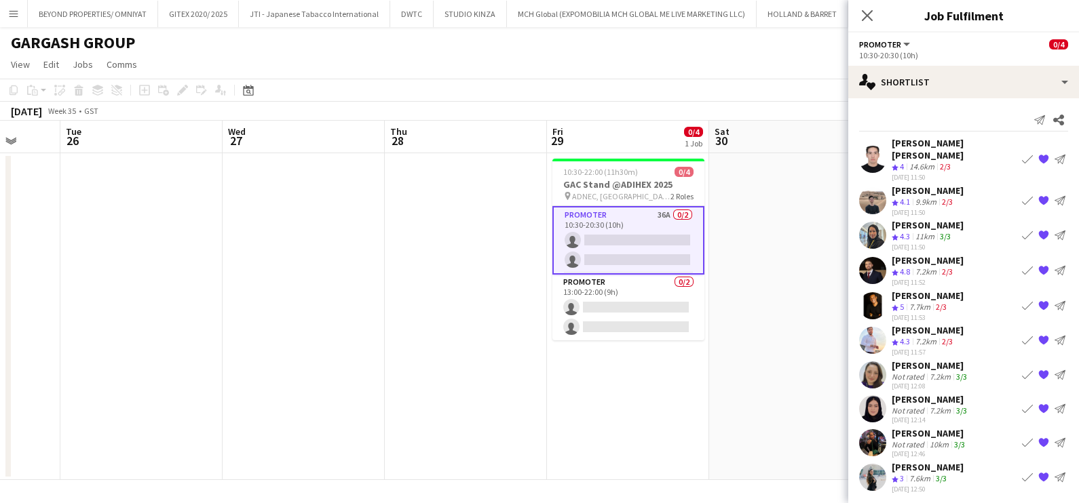
click at [726, 229] on app-date-cell at bounding box center [790, 316] width 162 height 327
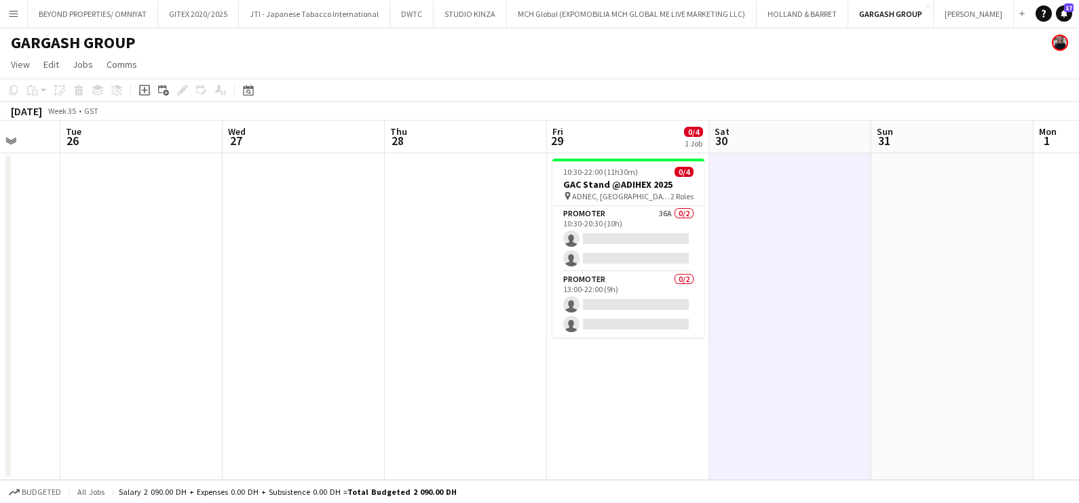
scroll to position [0, 589]
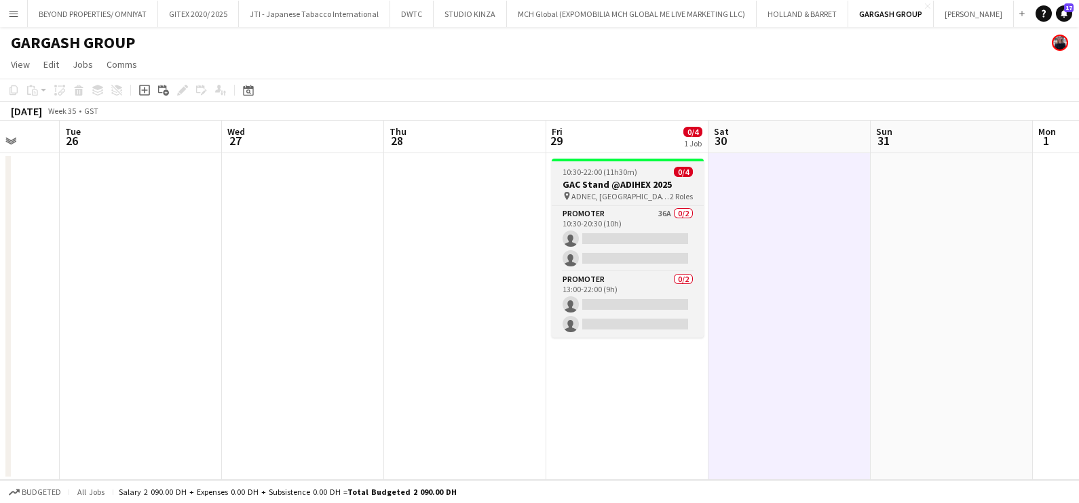
click at [640, 183] on h3 "GAC Stand @ADIHEX 2025" at bounding box center [628, 184] width 152 height 12
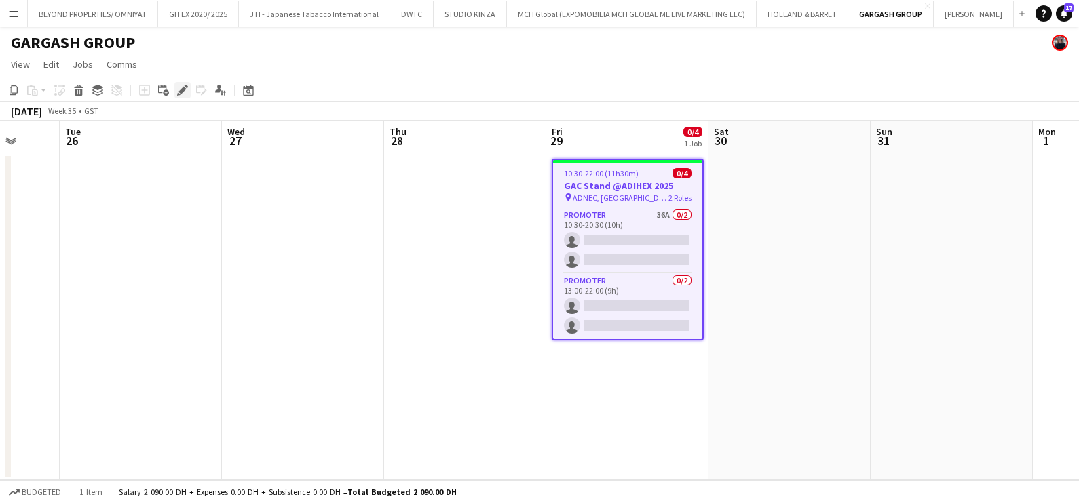
click at [180, 88] on icon "Edit" at bounding box center [182, 90] width 11 height 11
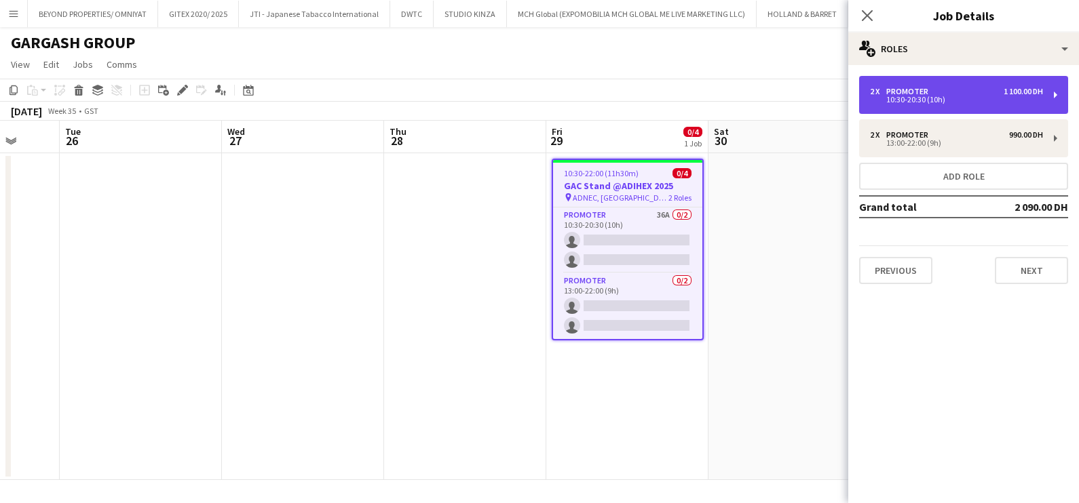
drag, startPoint x: 916, startPoint y: 97, endPoint x: 900, endPoint y: 88, distance: 18.9
click at [912, 96] on div "10:30-20:30 (10h)" at bounding box center [956, 99] width 173 height 7
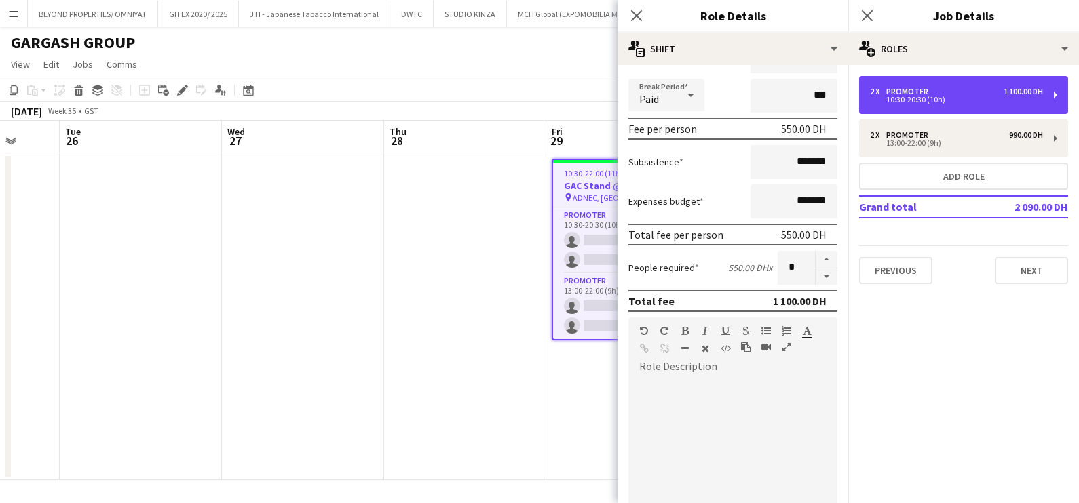
scroll to position [342, 0]
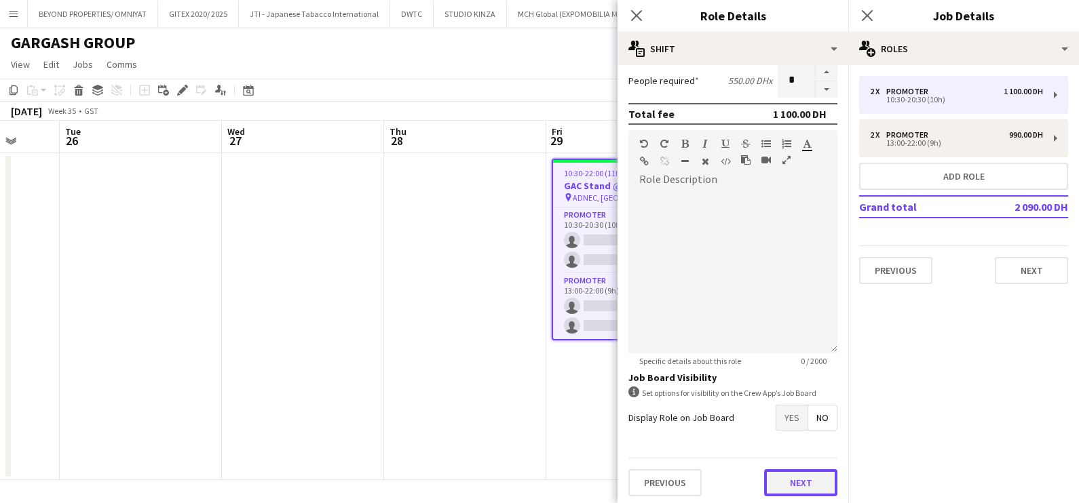
click at [779, 472] on button "Next" at bounding box center [800, 482] width 73 height 27
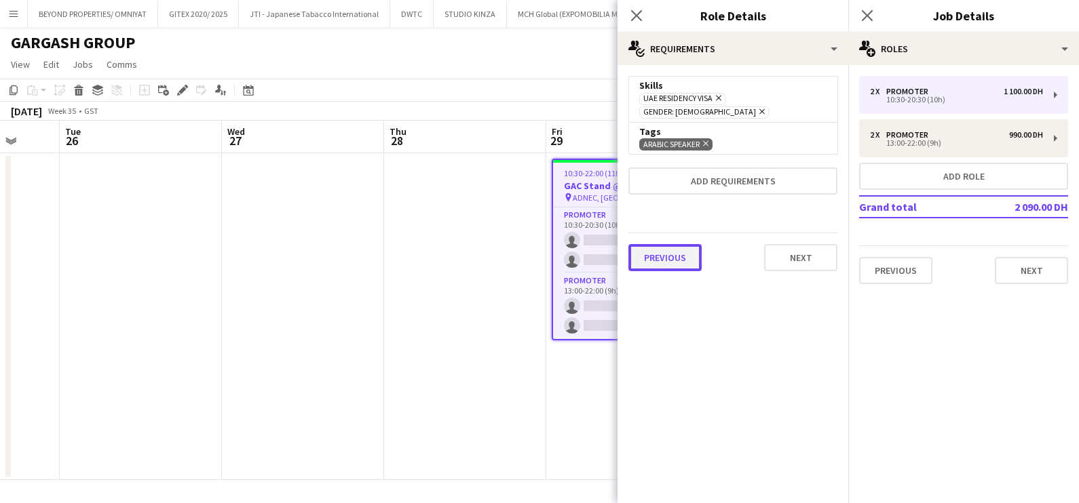
click at [637, 247] on button "Previous" at bounding box center [664, 257] width 73 height 27
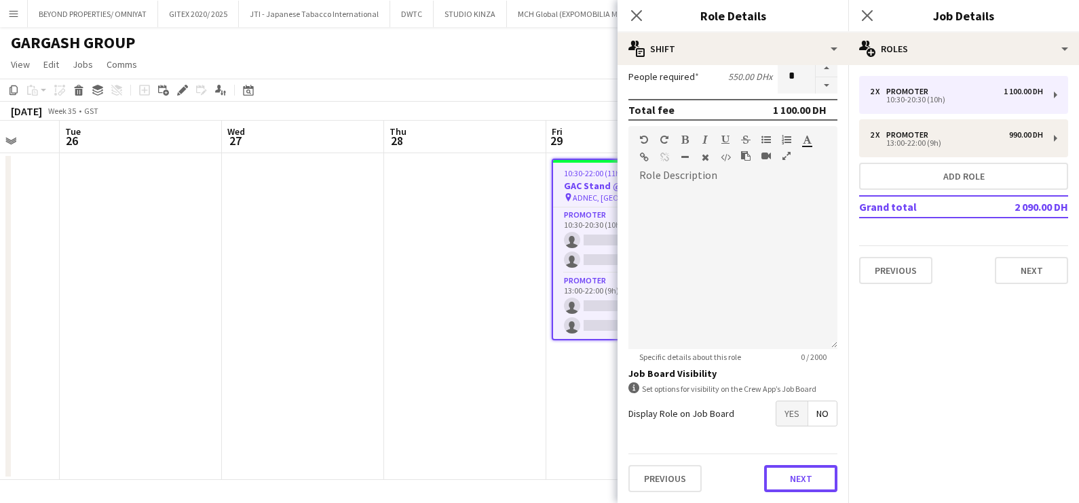
scroll to position [342, 0]
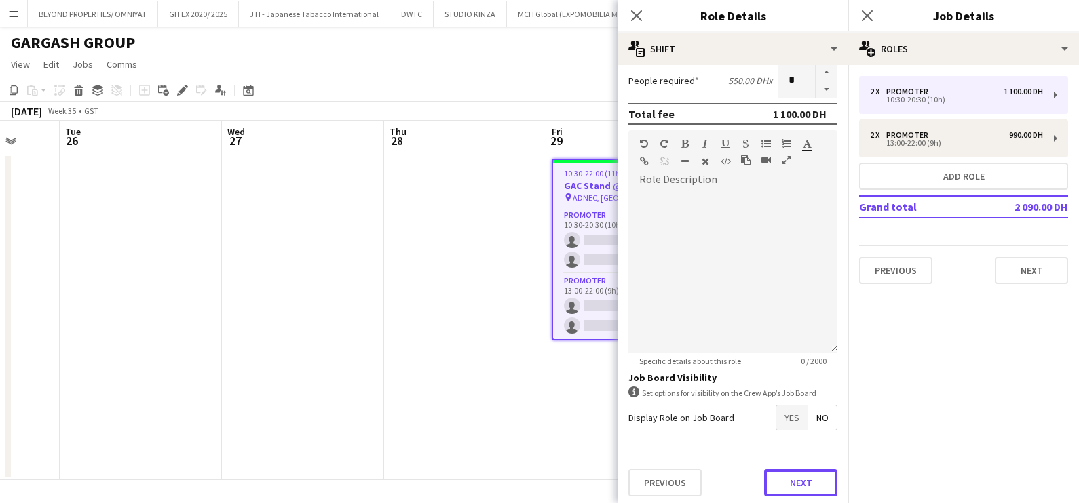
click at [777, 446] on form "Role Type ******** Start Time ***** End Time ***** (10h) Fee Type Hourly 10h x …" at bounding box center [732, 120] width 231 height 773
click at [775, 478] on button "Next" at bounding box center [800, 482] width 73 height 27
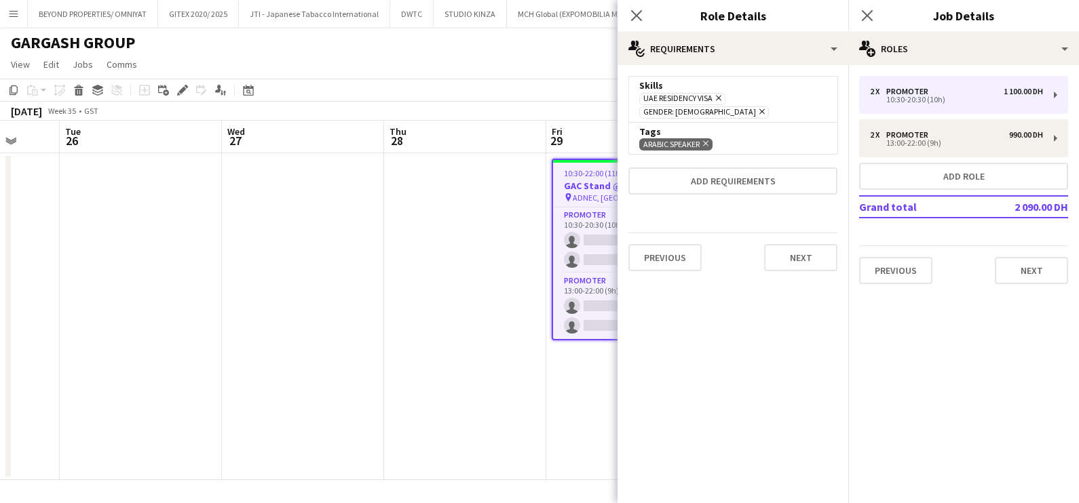
scroll to position [0, 0]
click at [461, 214] on app-date-cell at bounding box center [465, 316] width 162 height 327
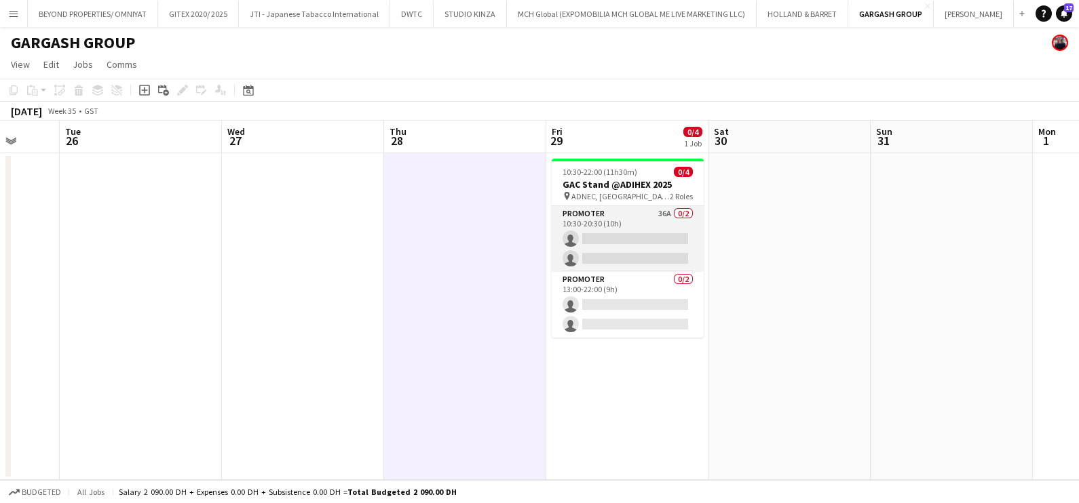
click at [638, 219] on app-card-role "Promoter 36A 0/2 10:30-20:30 (10h) single-neutral-actions single-neutral-actions" at bounding box center [628, 239] width 152 height 66
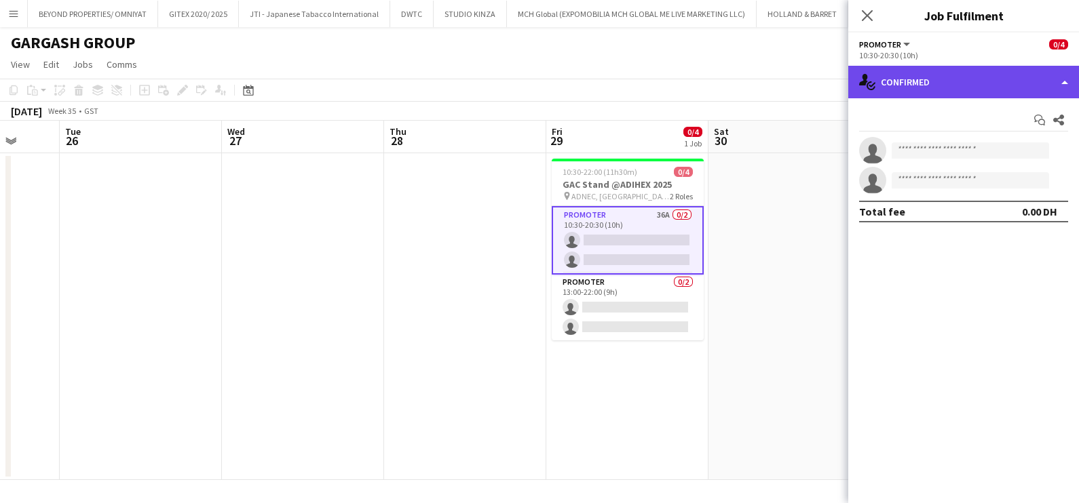
click at [967, 82] on div "single-neutral-actions-check-2 Confirmed" at bounding box center [963, 82] width 231 height 33
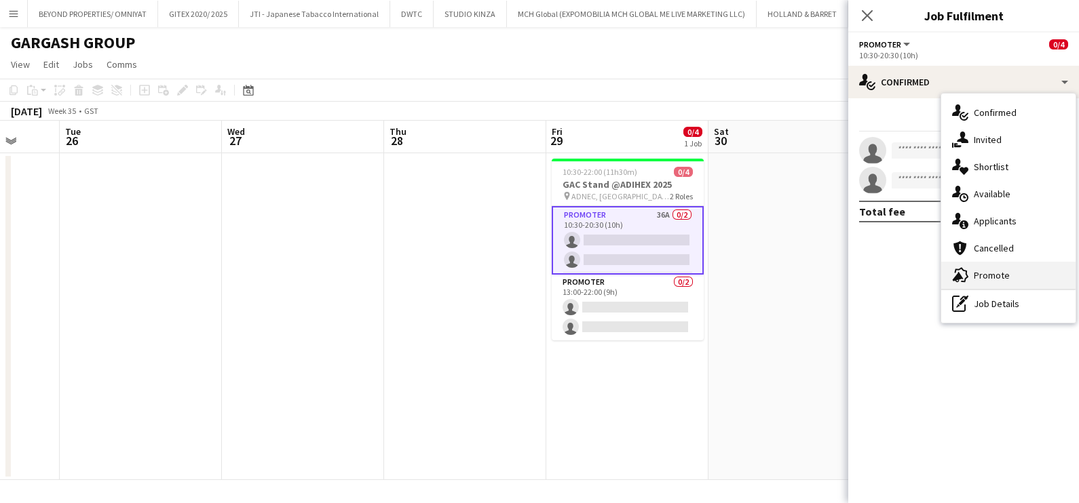
click at [1004, 275] on div "advertising-megaphone Promote" at bounding box center [1008, 275] width 134 height 27
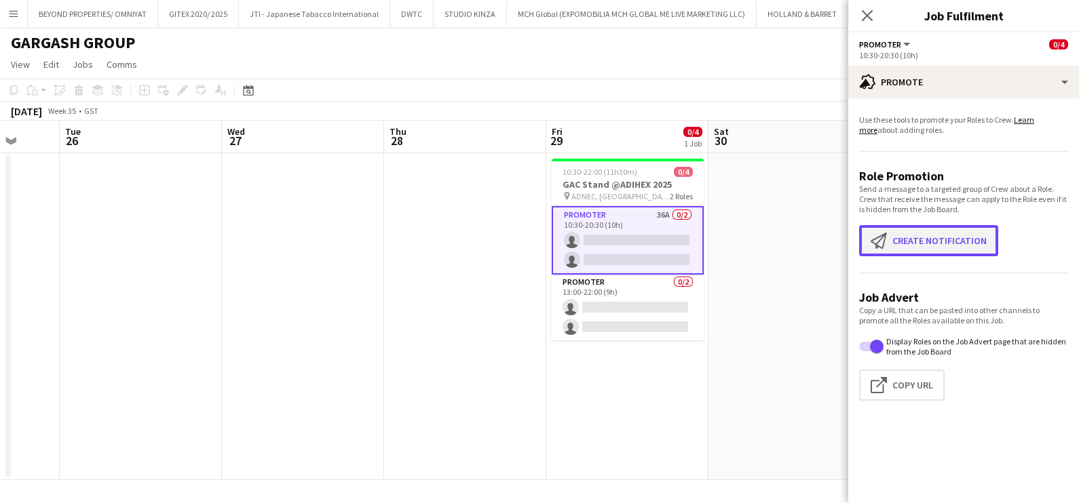
click at [937, 248] on button "Create notification Create notification" at bounding box center [928, 240] width 139 height 31
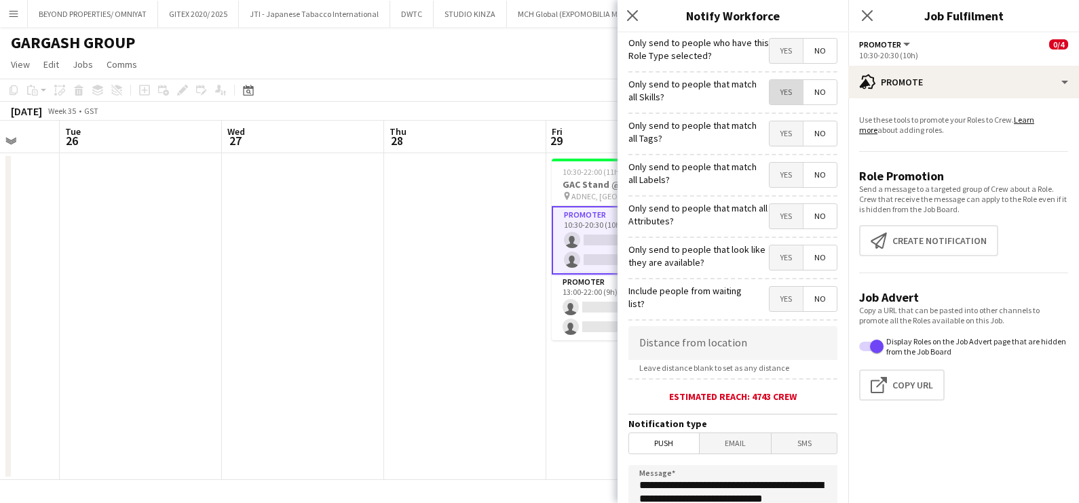
click at [775, 101] on span "Yes" at bounding box center [785, 92] width 33 height 24
click at [775, 125] on span "Yes" at bounding box center [785, 133] width 33 height 24
click at [777, 178] on span "Yes" at bounding box center [785, 175] width 33 height 24
click at [777, 214] on span "Yes" at bounding box center [785, 216] width 33 height 24
click at [772, 255] on span "Yes" at bounding box center [785, 258] width 33 height 24
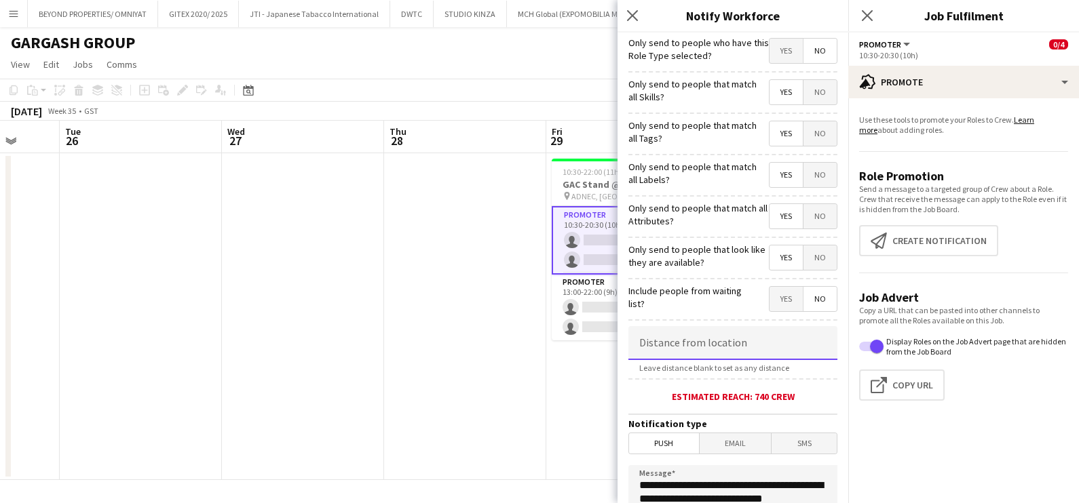
click at [716, 348] on input at bounding box center [732, 343] width 209 height 34
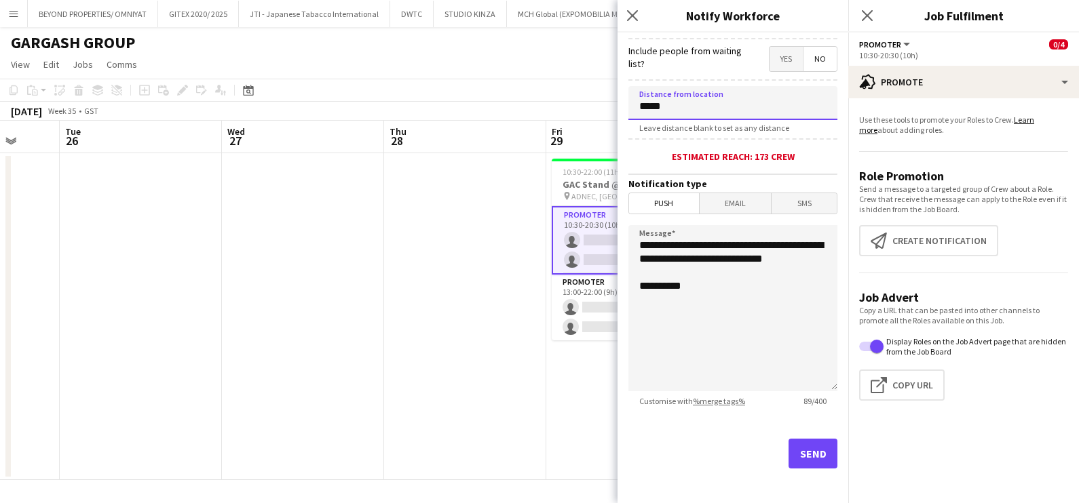
type input "*****"
click at [809, 457] on button "Send" at bounding box center [812, 454] width 49 height 30
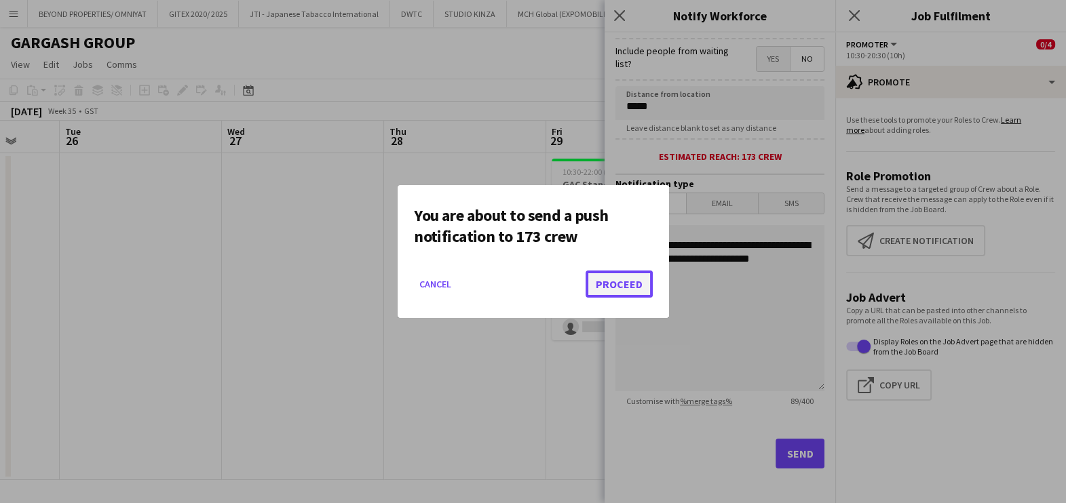
click at [643, 284] on button "Proceed" at bounding box center [618, 284] width 67 height 27
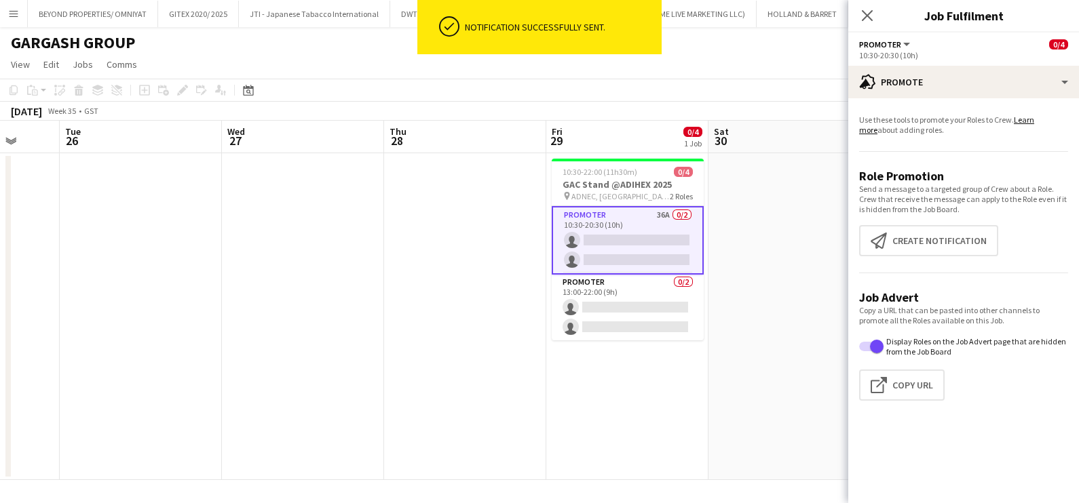
click at [543, 351] on app-date-cell at bounding box center [465, 316] width 162 height 327
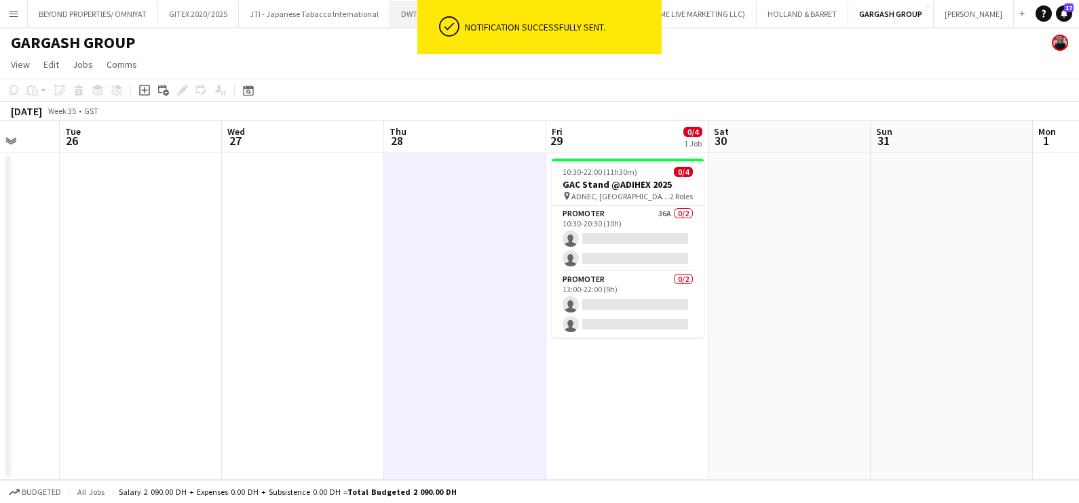
click at [398, 12] on button "DWTC Close" at bounding box center [411, 14] width 43 height 26
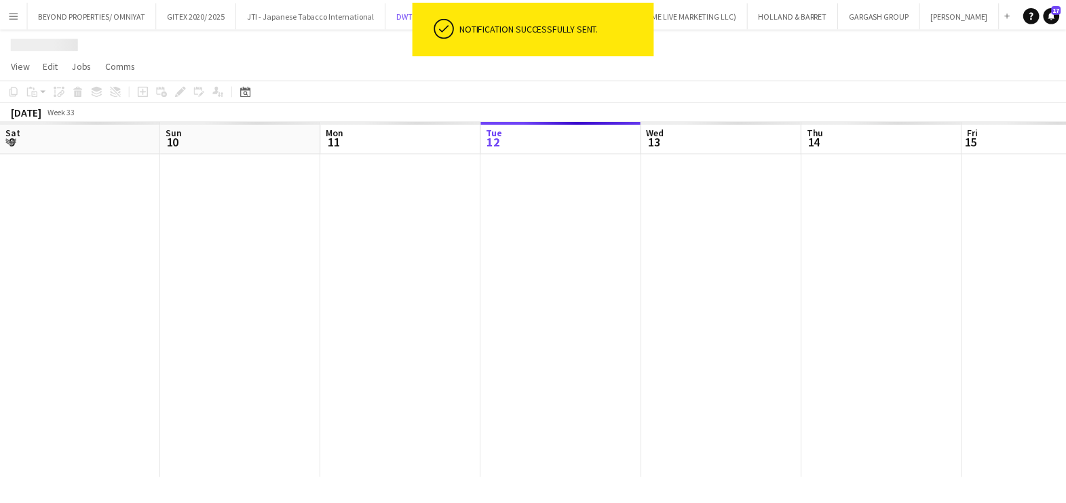
scroll to position [0, 324]
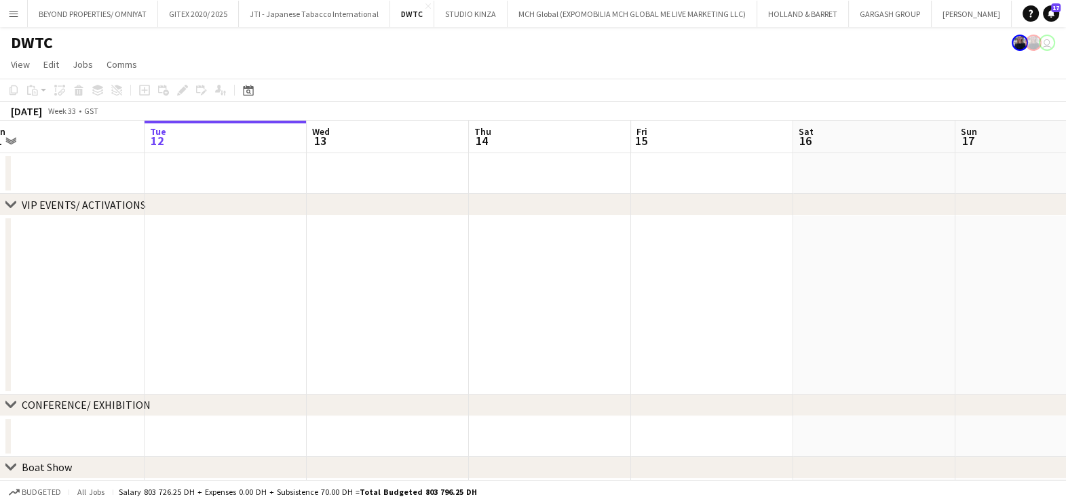
drag, startPoint x: 634, startPoint y: 286, endPoint x: 30, endPoint y: 284, distance: 604.5
click at [0, 282] on app-calendar-viewport "Sat 9 Sun 10 Mon 11 Tue 12 Wed 13 Thu 14 Fri 15 Sat 16 Sun 17 Mon 18 3/3 1 Job …" at bounding box center [533, 476] width 1066 height 711
drag, startPoint x: 430, startPoint y: 290, endPoint x: -3, endPoint y: 290, distance: 433.5
click at [0, 290] on html "Menu Boards Boards Boards All jobs Status Workforce Workforce My Workforce Recr…" at bounding box center [533, 427] width 1066 height 855
drag, startPoint x: 597, startPoint y: 307, endPoint x: 111, endPoint y: 285, distance: 486.2
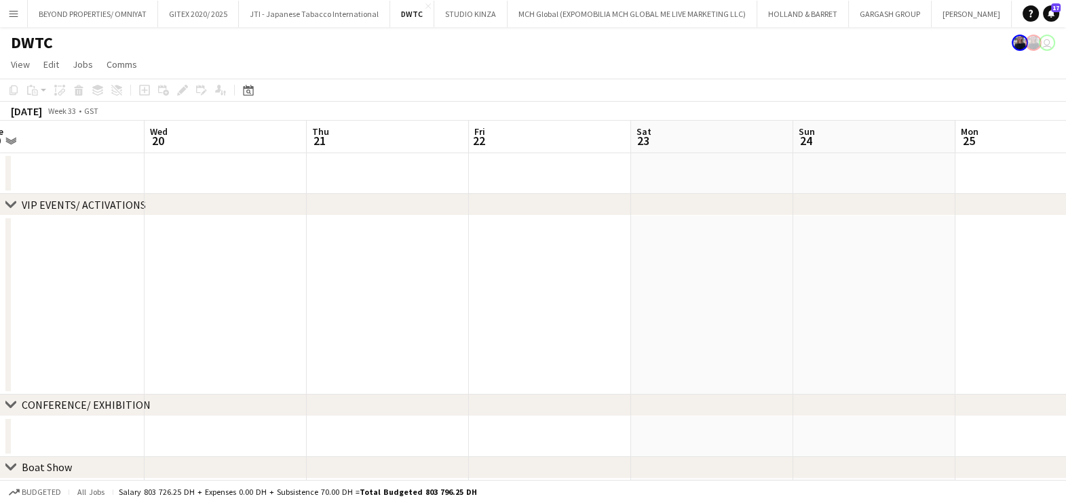
click at [0, 282] on html "Menu Boards Boards Boards All jobs Status Workforce Workforce My Workforce Recr…" at bounding box center [533, 427] width 1066 height 855
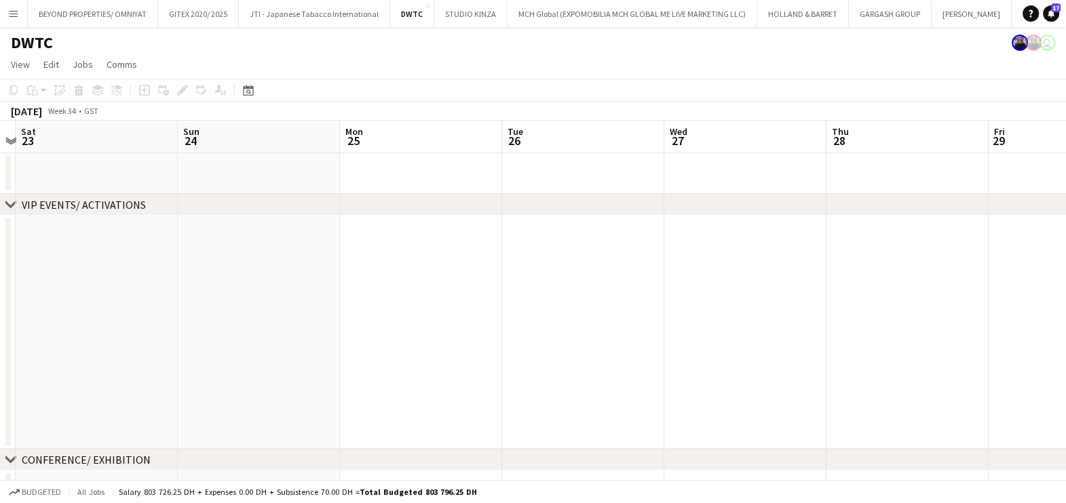
drag, startPoint x: 729, startPoint y: 290, endPoint x: 81, endPoint y: 285, distance: 647.2
click at [0, 285] on html "Menu Boards Boards Boards All jobs Status Workforce Workforce My Workforce Recr…" at bounding box center [533, 454] width 1066 height 909
drag, startPoint x: 759, startPoint y: 286, endPoint x: -3, endPoint y: 286, distance: 762.6
click at [0, 286] on html "Menu Boards Boards Boards All jobs Status Workforce Workforce My Workforce Recr…" at bounding box center [533, 454] width 1066 height 909
drag, startPoint x: 847, startPoint y: 303, endPoint x: 81, endPoint y: 303, distance: 766.6
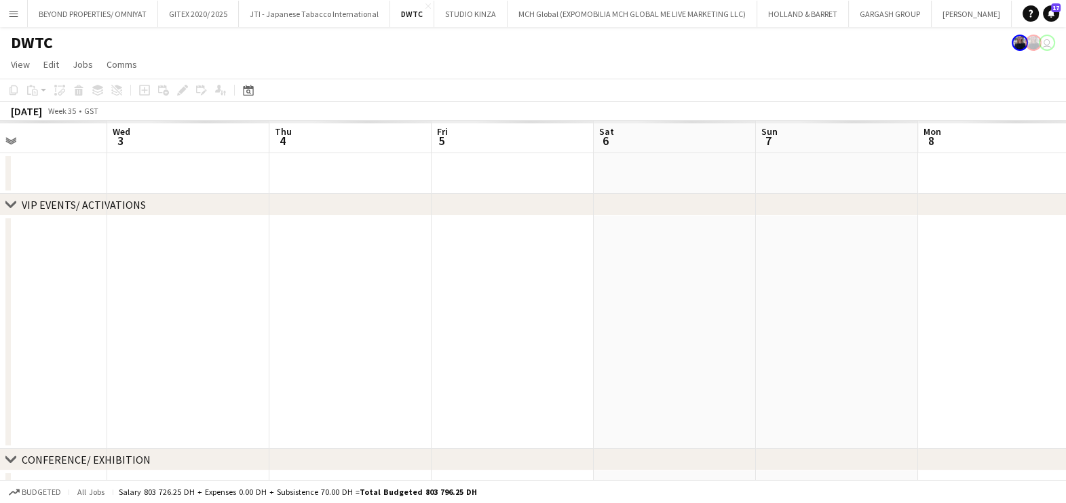
click at [81, 303] on app-calendar-viewport "Sat 30 0/32 1 Job Sun 31 Mon 1 Tue 2 Wed 3 Thu 4 Fri 5 Sat 6 Sun 7 Mon 8 Tue 9 …" at bounding box center [533, 503] width 1066 height 765
click at [0, 303] on html "Menu Boards Boards Boards All jobs Status Workforce Workforce My Workforce Recr…" at bounding box center [533, 454] width 1066 height 909
drag, startPoint x: 942, startPoint y: 309, endPoint x: 86, endPoint y: 300, distance: 856.2
click at [85, 300] on app-calendar-viewport "Fri 12 Sat 13 Sun 14 Mon 15 Tue 16 Wed 17 Thu 18 Fri 19 Sat 20 Sun 21 Mon 22 Tu…" at bounding box center [533, 503] width 1066 height 765
click at [68, 310] on app-calendar-viewport "Sat 13 Sun 14 Mon 15 Tue 16 Wed 17 Thu 18 Fri 19 Sat 20 Sun 21 Mon 22 Tue 23 We…" at bounding box center [533, 503] width 1066 height 765
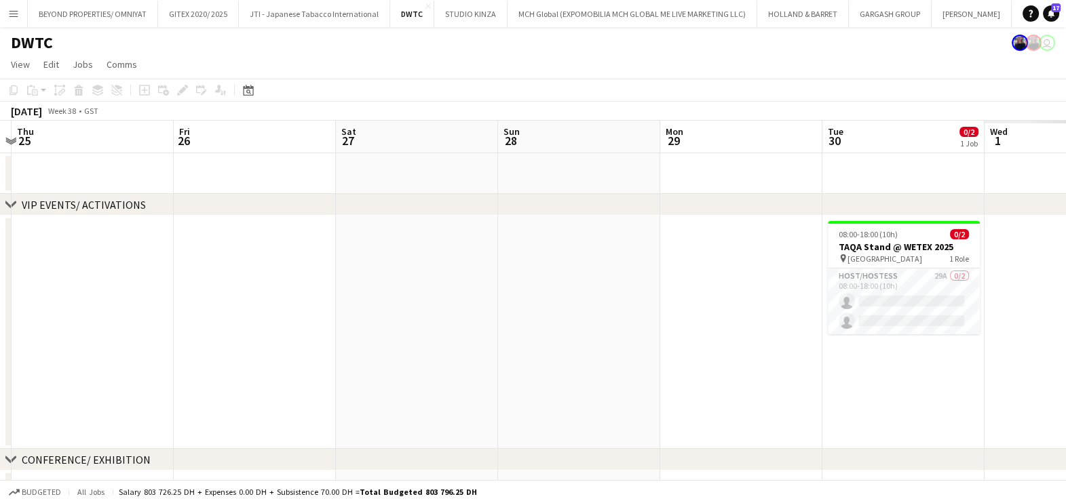
drag, startPoint x: 418, startPoint y: 321, endPoint x: 820, endPoint y: 322, distance: 401.6
click at [297, 321] on app-calendar-viewport "Mon 22 Tue 23 Wed 24 Thu 25 Fri 26 Sat 27 Sun 28 Mon 29 Tue 30 0/2 1 Job Wed 1 …" at bounding box center [533, 503] width 1066 height 765
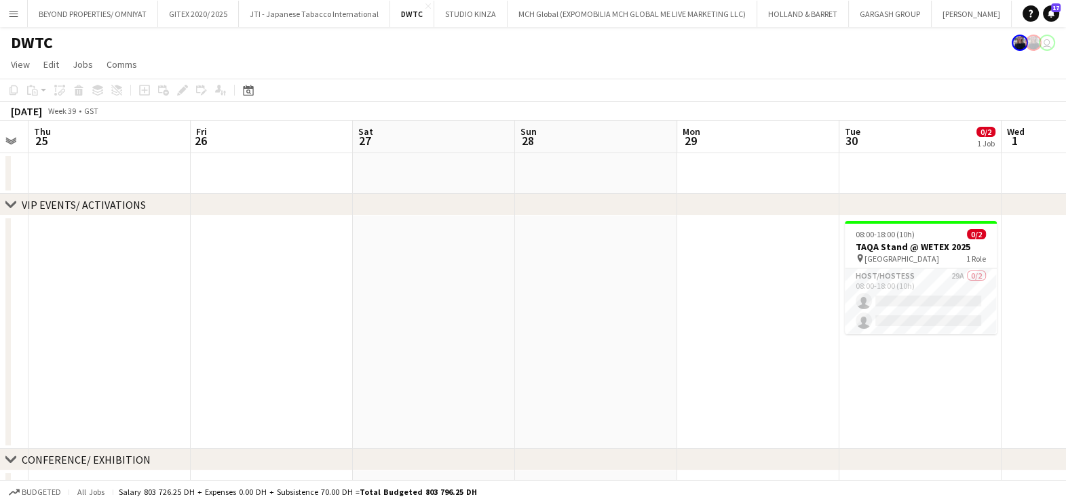
drag, startPoint x: 842, startPoint y: 326, endPoint x: 531, endPoint y: 322, distance: 310.8
click at [537, 324] on app-calendar-viewport "Mon 22 Tue 23 Wed 24 Thu 25 Fri 26 Sat 27 Sun 28 Mon 29 Tue 30 0/2 1 Job Wed 1 …" at bounding box center [533, 503] width 1066 height 765
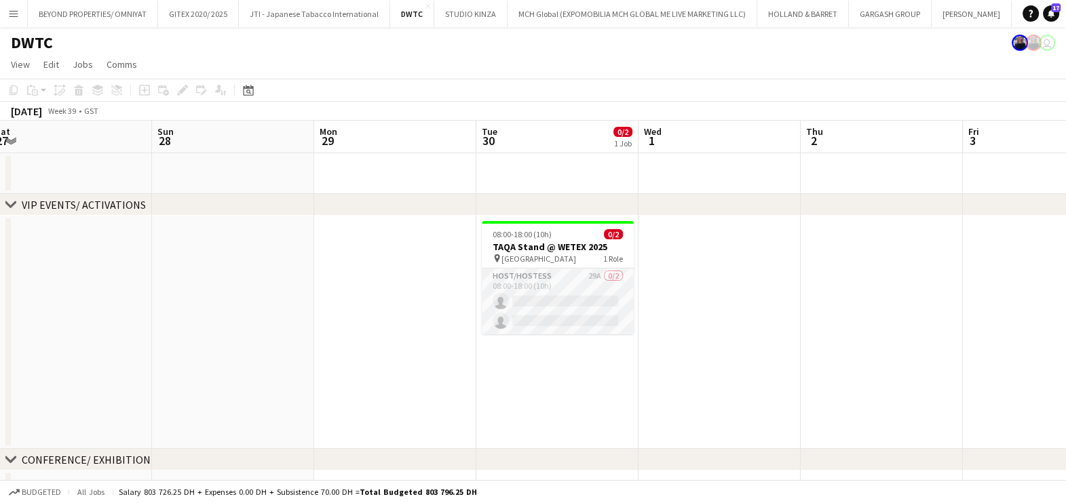
click at [575, 296] on app-card-role "Host/Hostess 29A 0/2 08:00-18:00 (10h) single-neutral-actions single-neutral-ac…" at bounding box center [558, 302] width 152 height 66
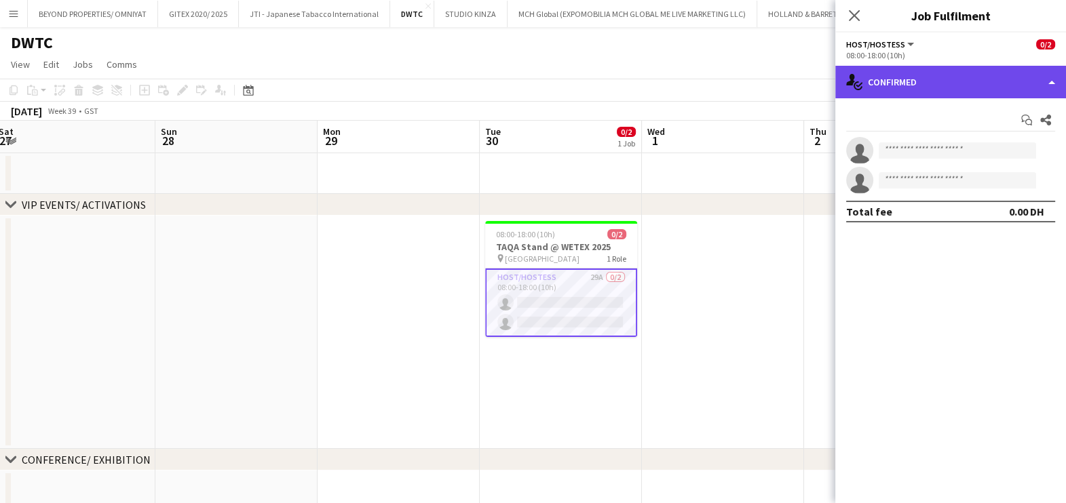
click at [926, 76] on div "single-neutral-actions-check-2 Confirmed" at bounding box center [950, 82] width 231 height 33
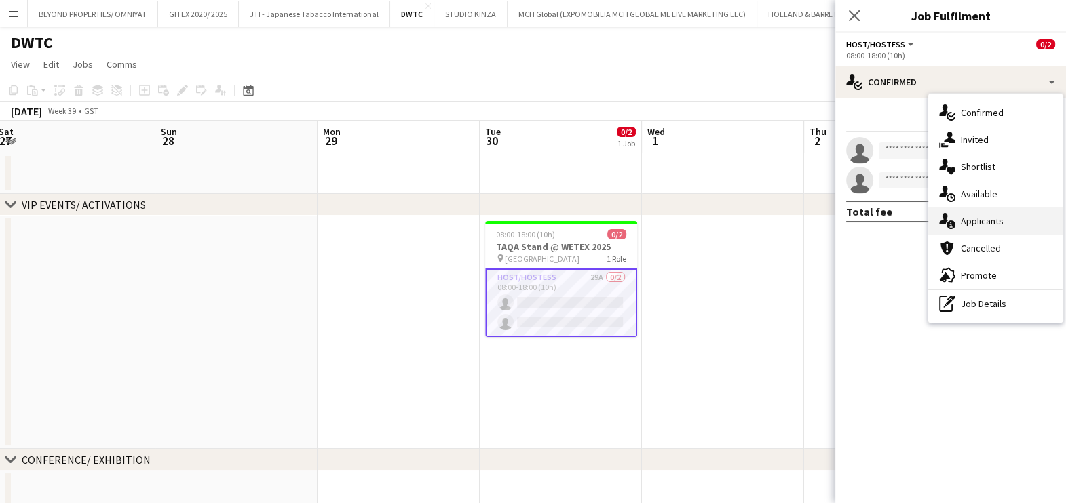
click at [972, 223] on div "single-neutral-actions-information Applicants" at bounding box center [995, 221] width 134 height 27
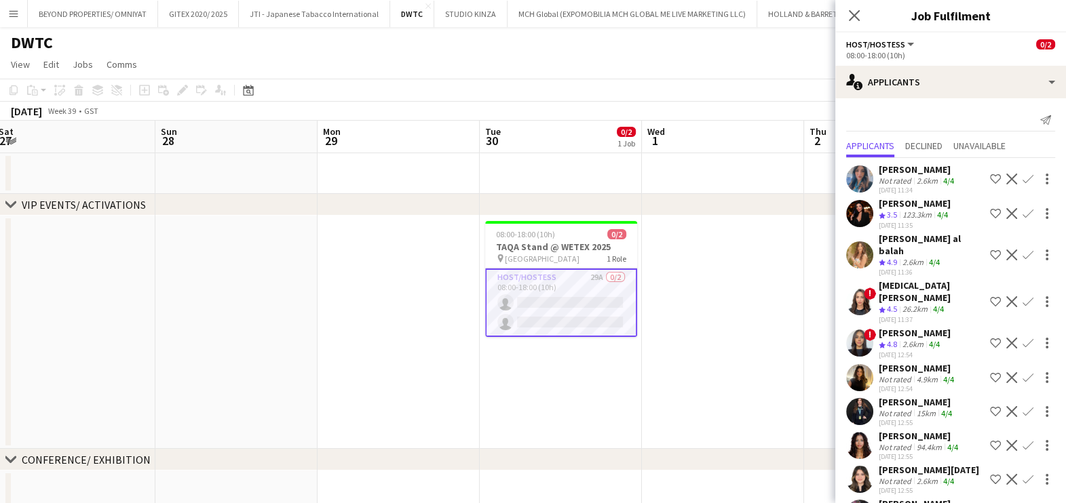
click at [919, 168] on div "Ghadeer Naser" at bounding box center [918, 170] width 78 height 12
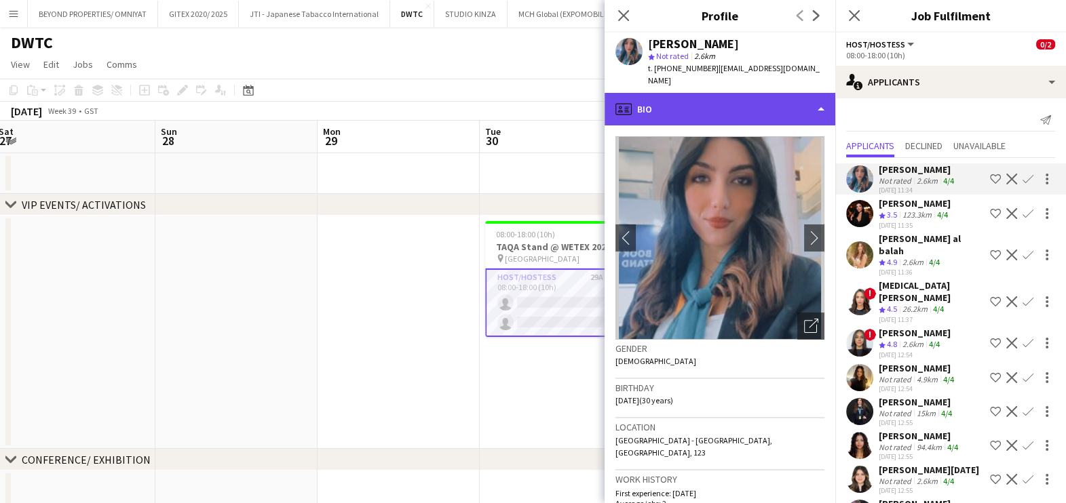
click at [672, 100] on div "profile Bio" at bounding box center [719, 109] width 231 height 33
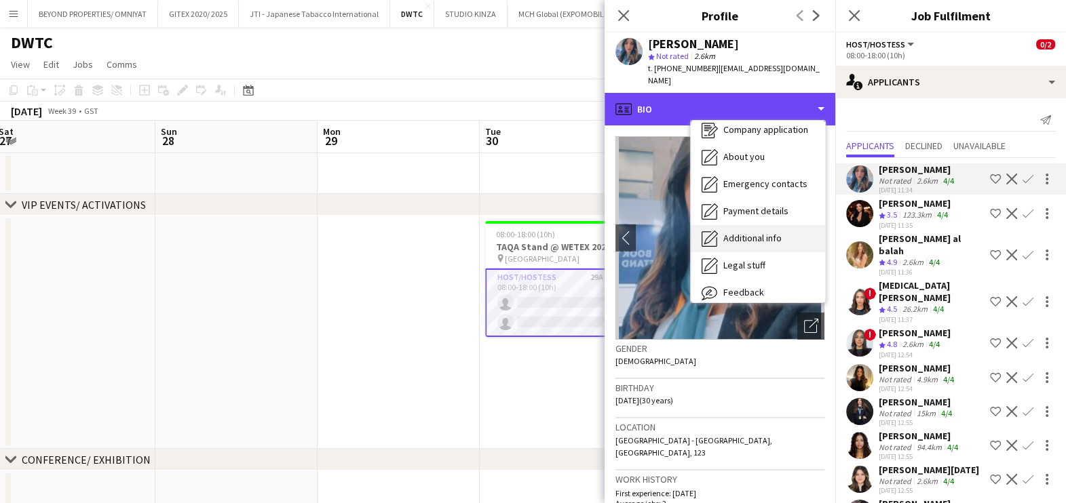
scroll to position [100, 0]
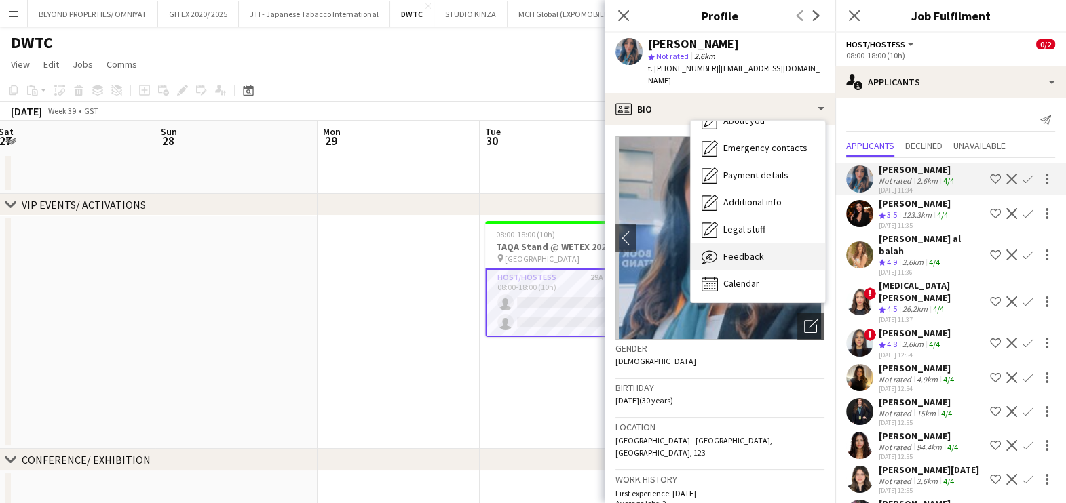
click at [739, 244] on div "Feedback Feedback" at bounding box center [758, 257] width 134 height 27
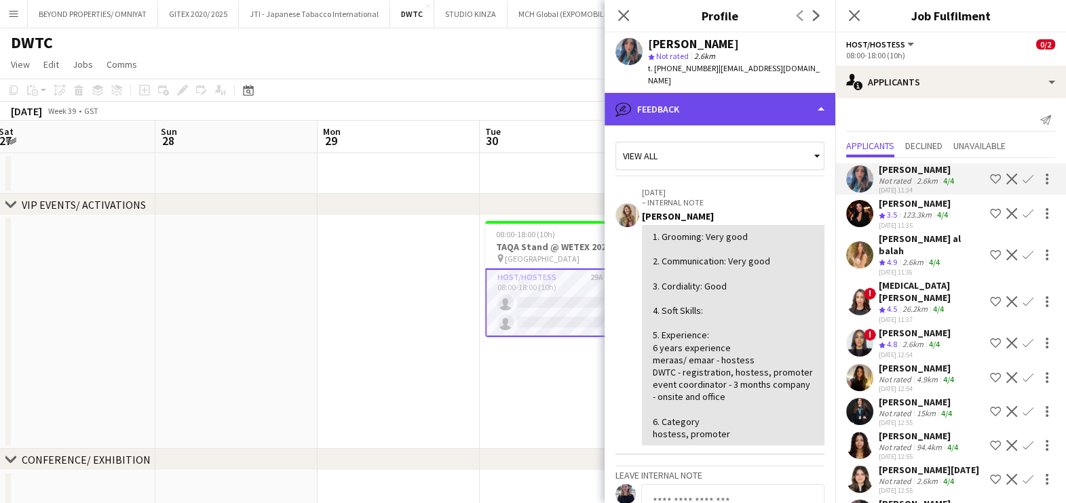
click at [763, 93] on div "bubble-pencil Feedback" at bounding box center [719, 109] width 231 height 33
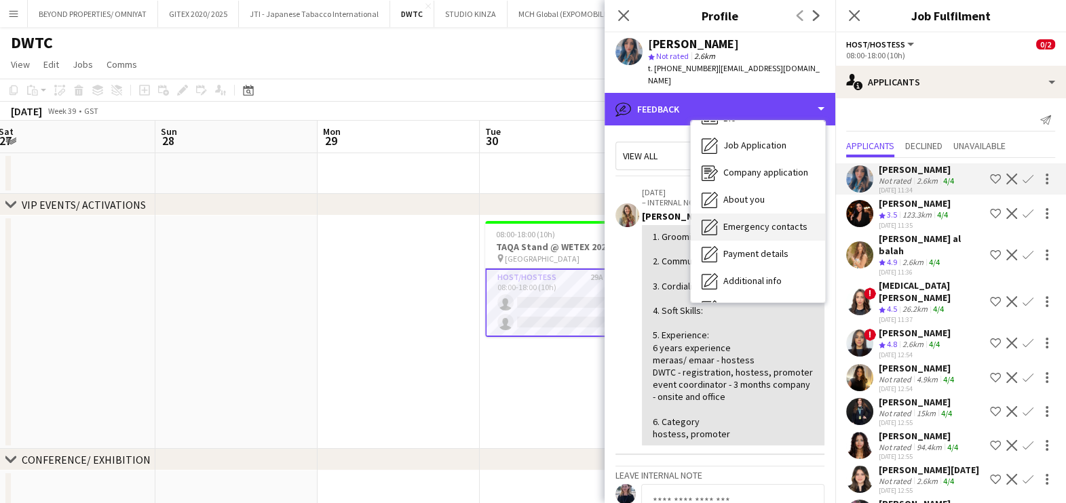
scroll to position [0, 0]
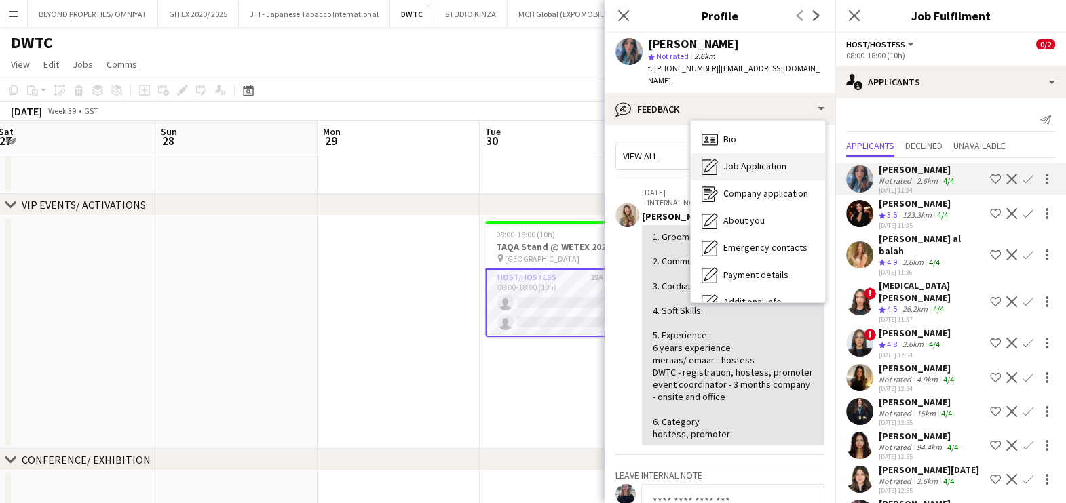
click at [751, 160] on span "Job Application" at bounding box center [754, 166] width 63 height 12
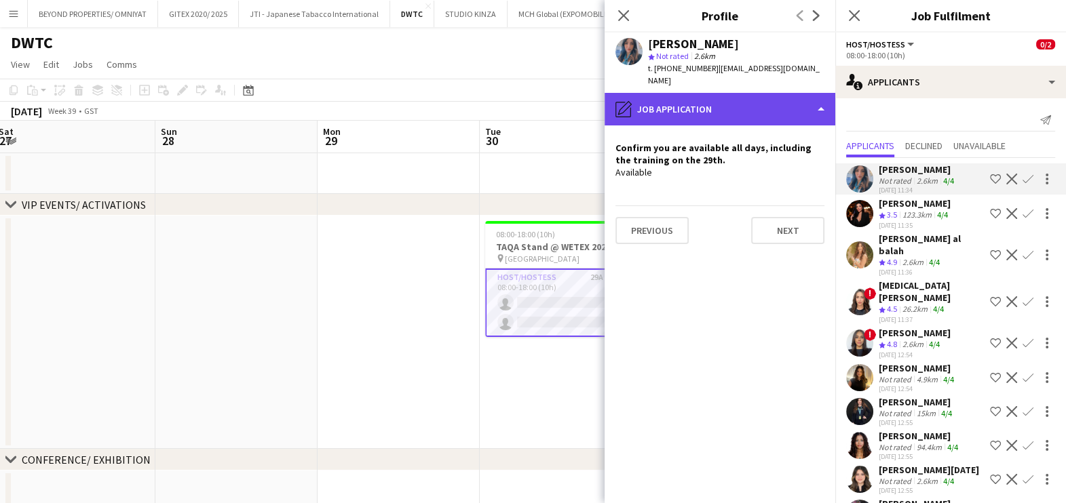
click at [767, 93] on div "pencil4 Job Application" at bounding box center [719, 109] width 231 height 33
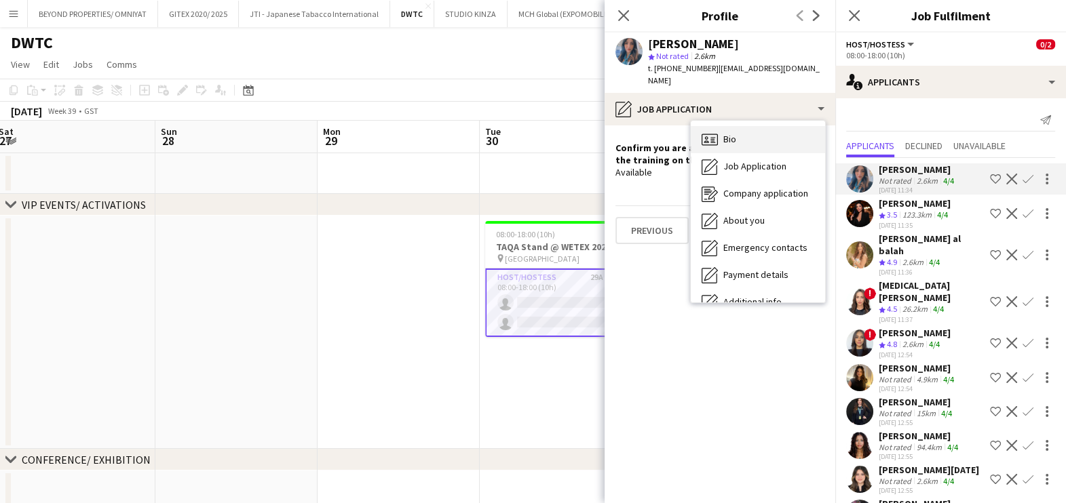
click at [786, 126] on div "Bio Bio" at bounding box center [758, 139] width 134 height 27
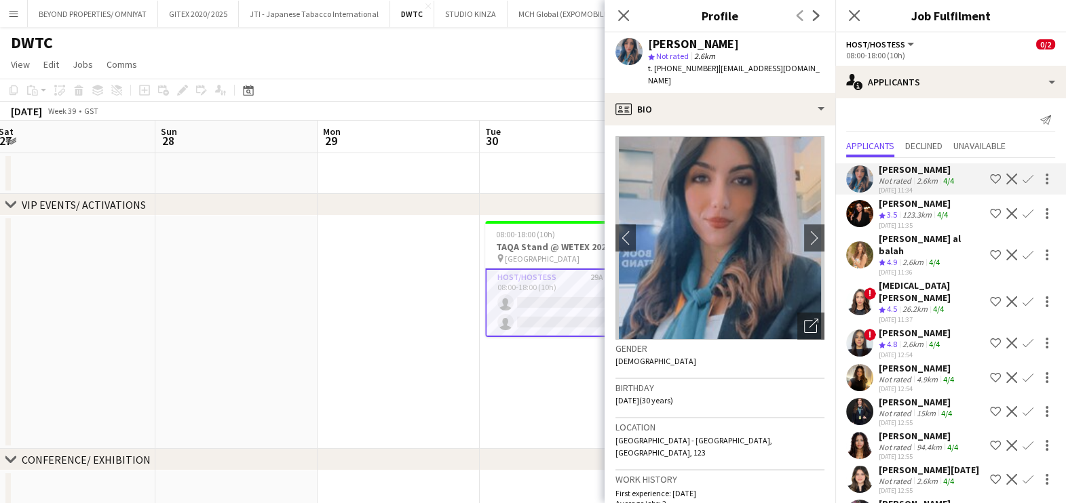
click at [990, 250] on app-icon "Shortlist crew" at bounding box center [995, 255] width 11 height 11
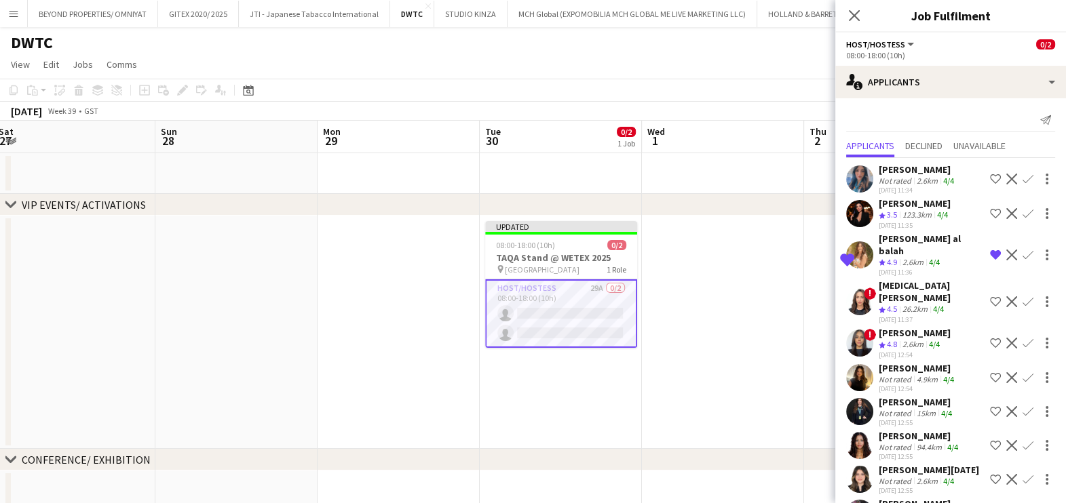
click at [987, 294] on button "Shortlist crew" at bounding box center [995, 302] width 16 height 16
click at [990, 338] on app-icon "Shortlist crew" at bounding box center [995, 343] width 11 height 11
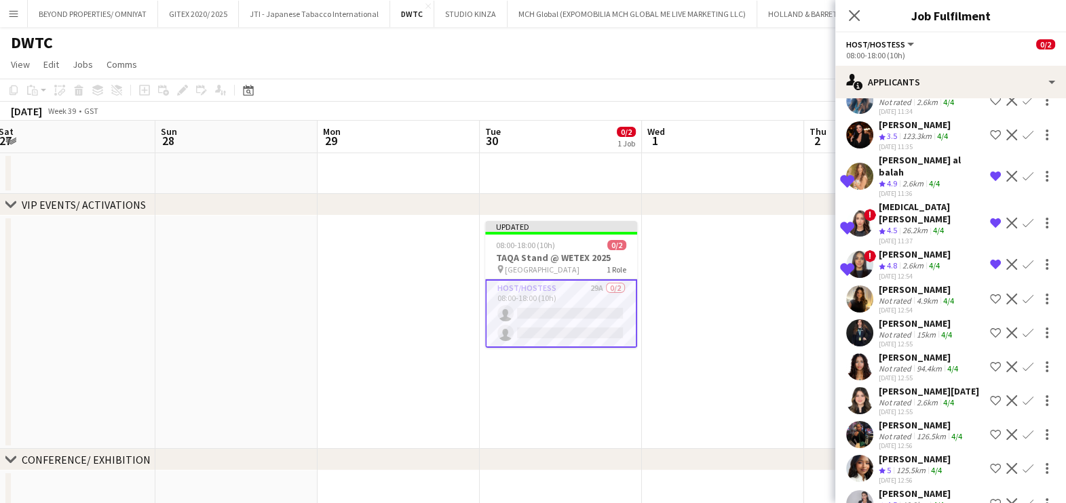
scroll to position [169, 0]
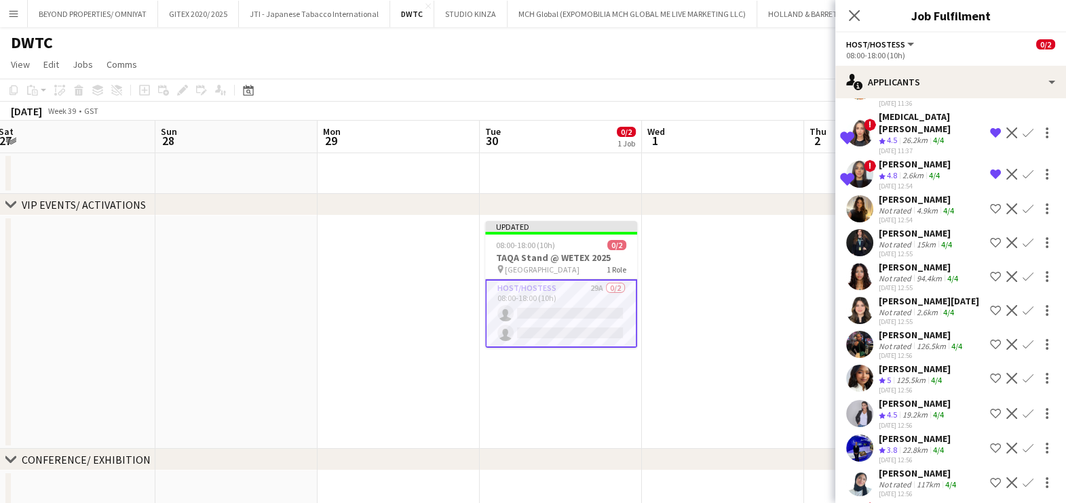
click at [902, 193] on div "Ola Bahgat" at bounding box center [918, 199] width 78 height 12
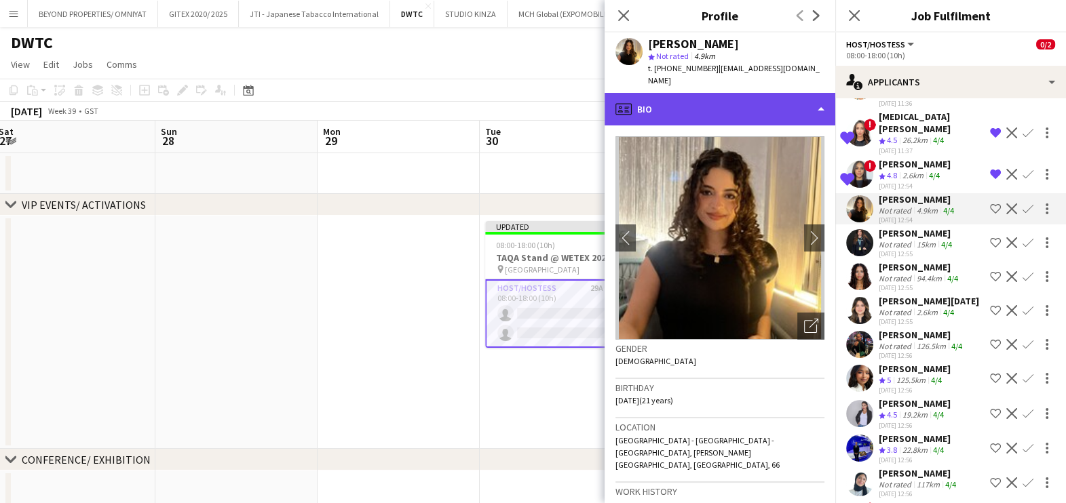
click at [780, 105] on div "profile Bio" at bounding box center [719, 109] width 231 height 33
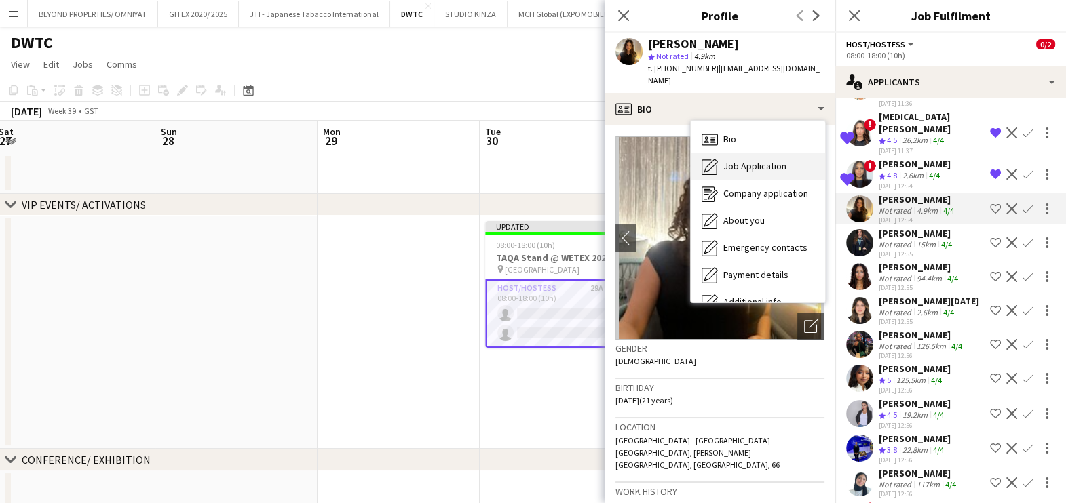
click at [788, 155] on div "Job Application Job Application" at bounding box center [758, 166] width 134 height 27
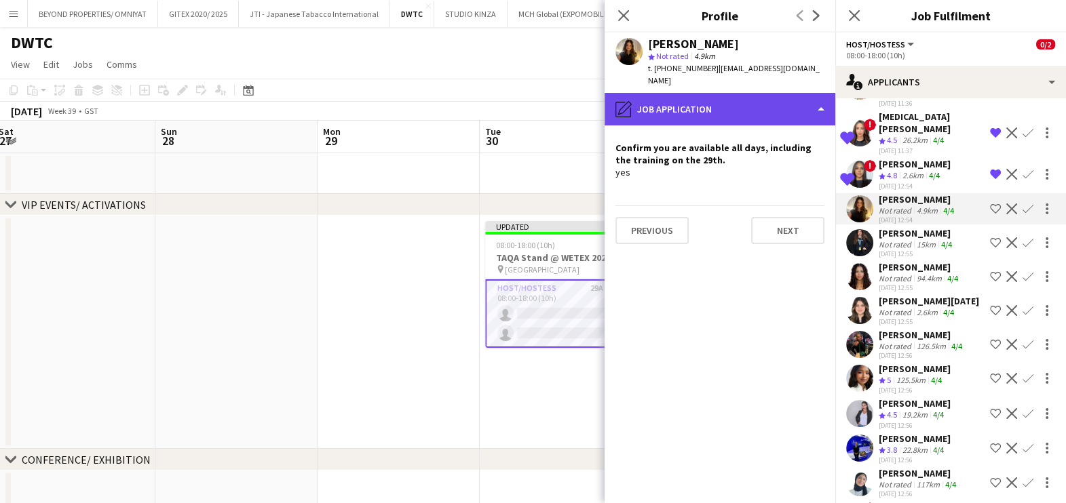
click at [723, 95] on div "pencil4 Job Application" at bounding box center [719, 109] width 231 height 33
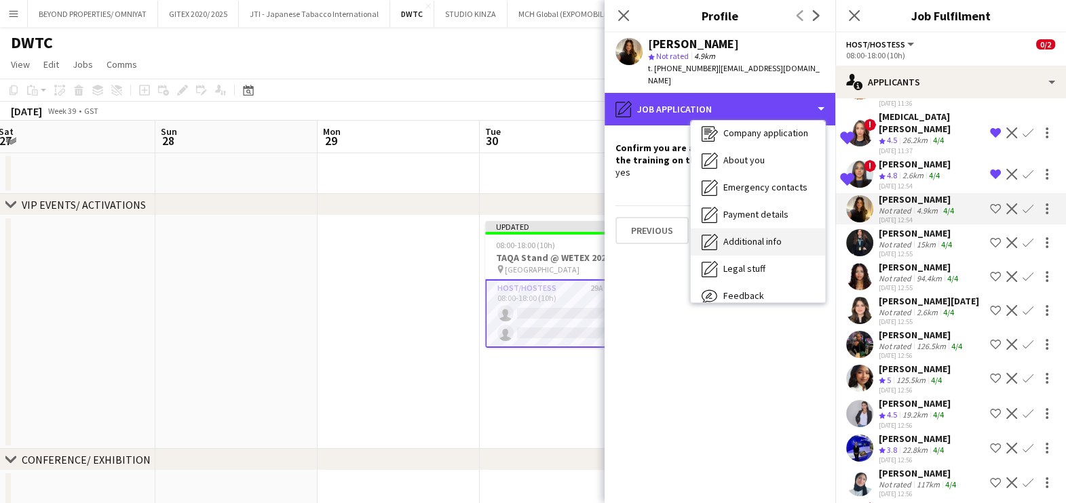
scroll to position [100, 0]
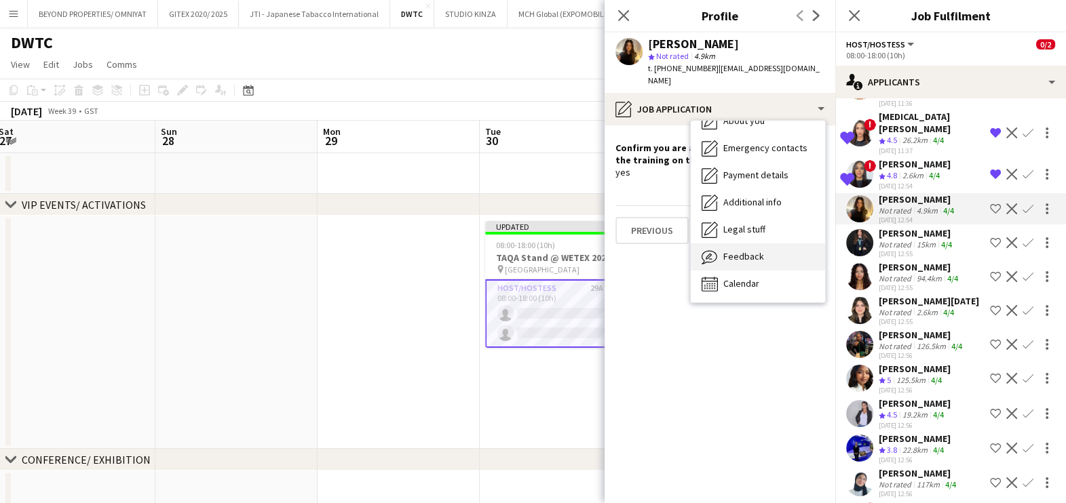
click at [756, 250] on span "Feedback" at bounding box center [743, 256] width 41 height 12
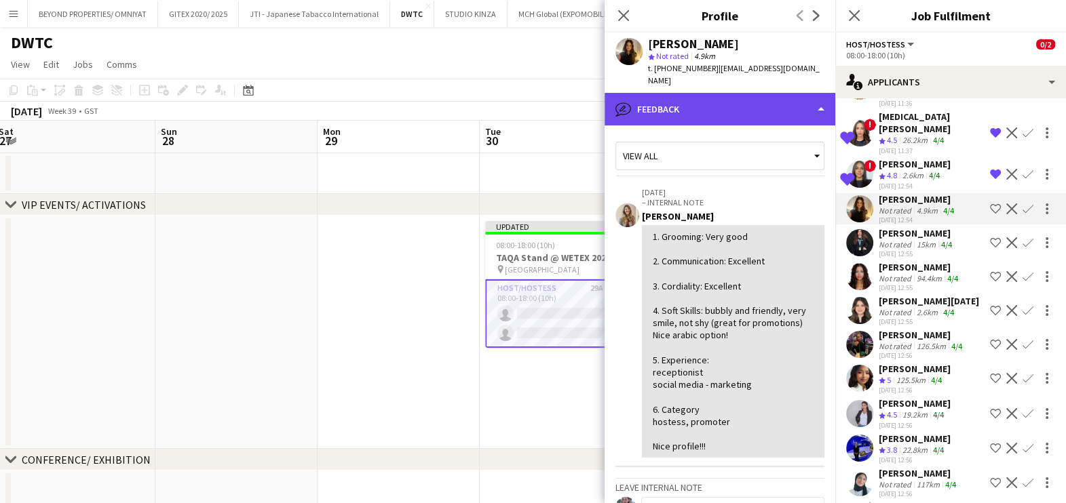
click at [767, 100] on div "bubble-pencil Feedback" at bounding box center [719, 109] width 231 height 33
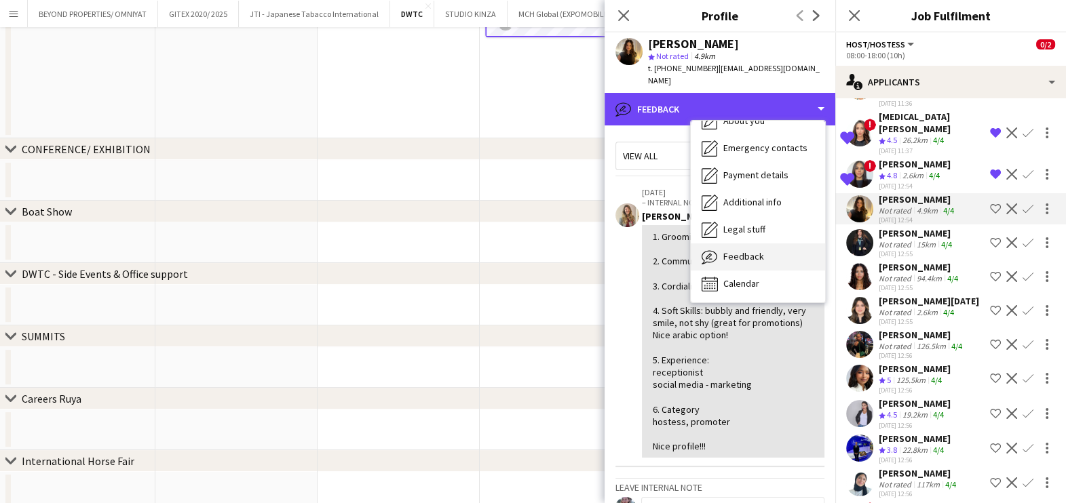
scroll to position [404, 0]
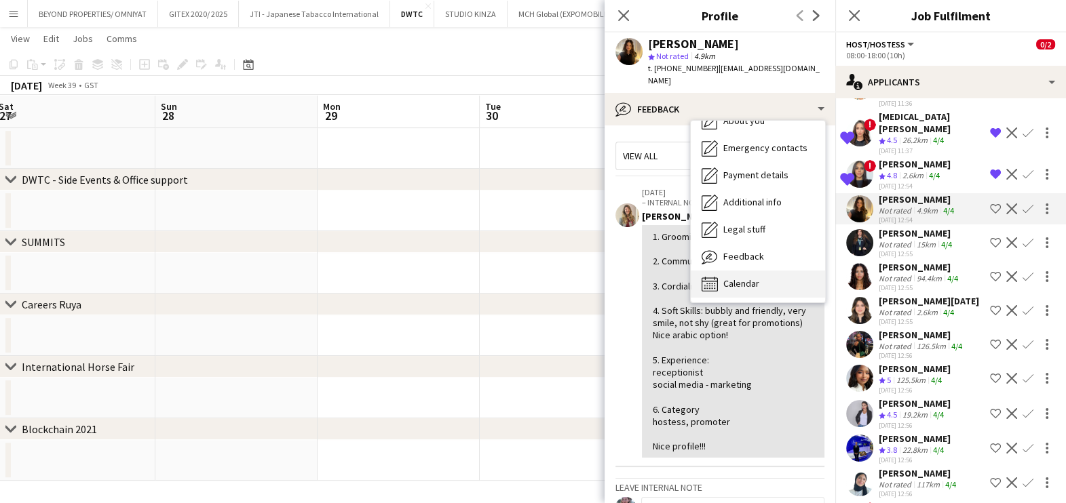
click at [752, 277] on span "Calendar" at bounding box center [741, 283] width 36 height 12
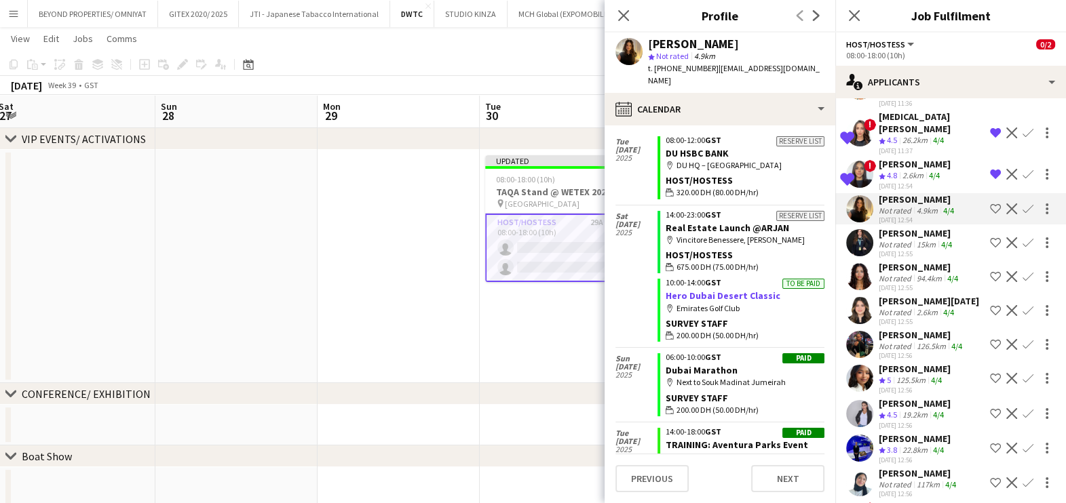
scroll to position [763, 0]
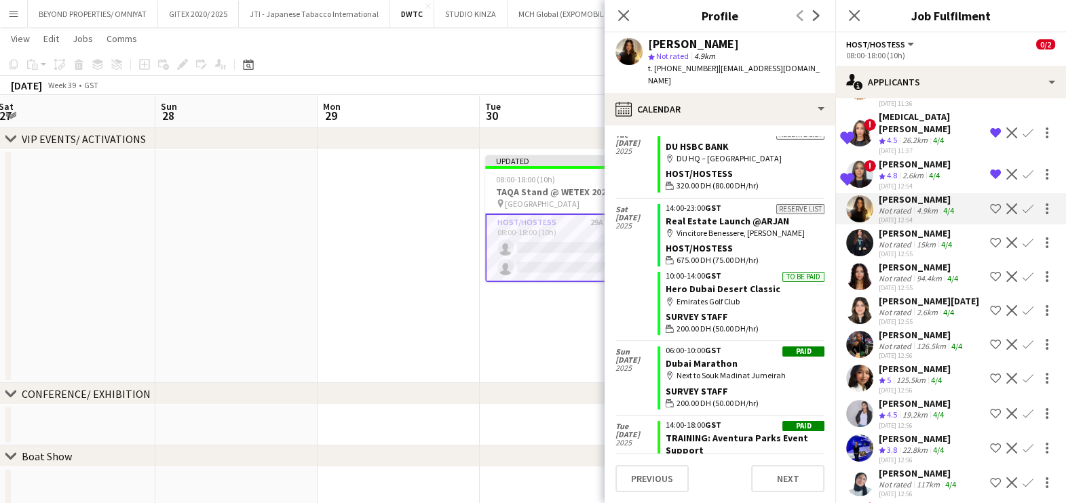
click at [990, 204] on app-icon "Shortlist crew" at bounding box center [995, 209] width 11 height 11
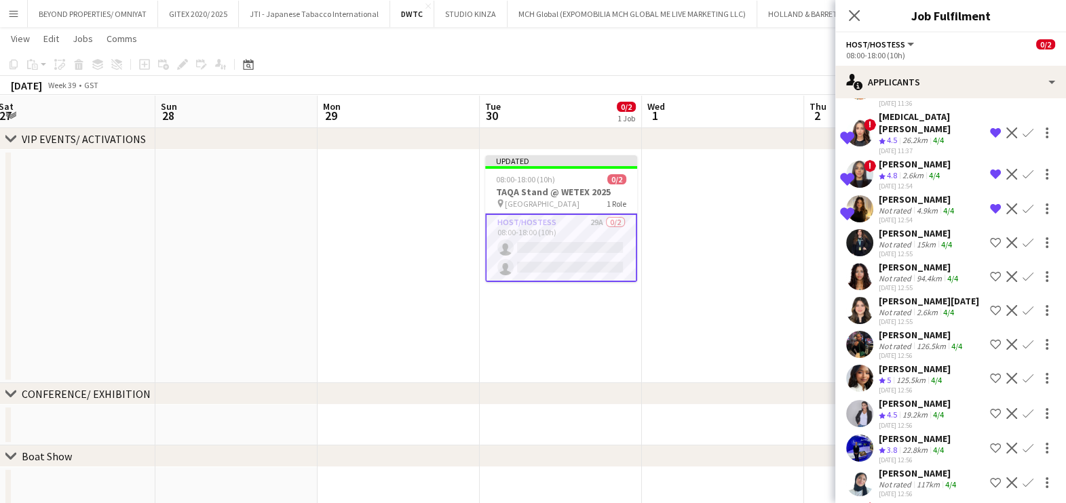
click at [894, 329] on div "Zulfa Hussain" at bounding box center [922, 335] width 86 height 12
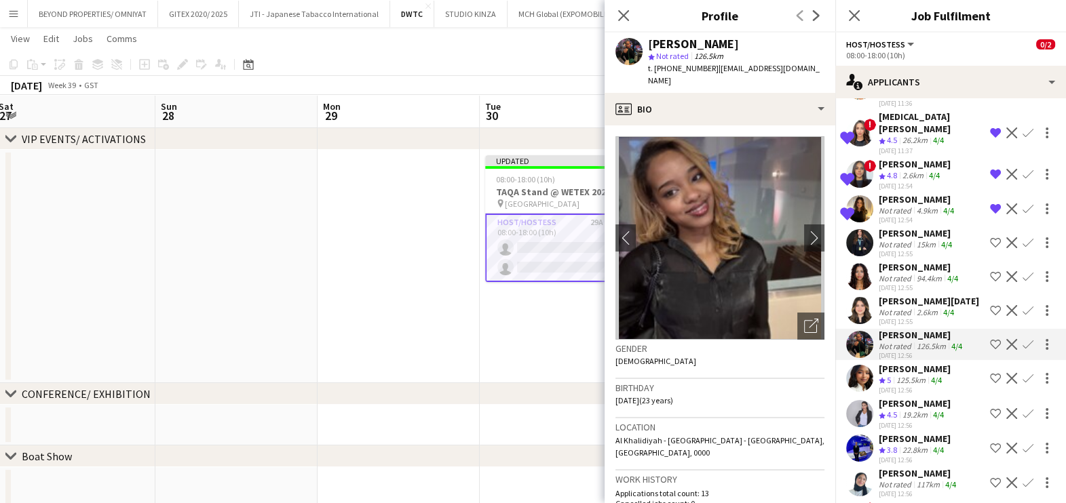
click at [990, 443] on app-icon "Shortlist crew" at bounding box center [995, 448] width 11 height 11
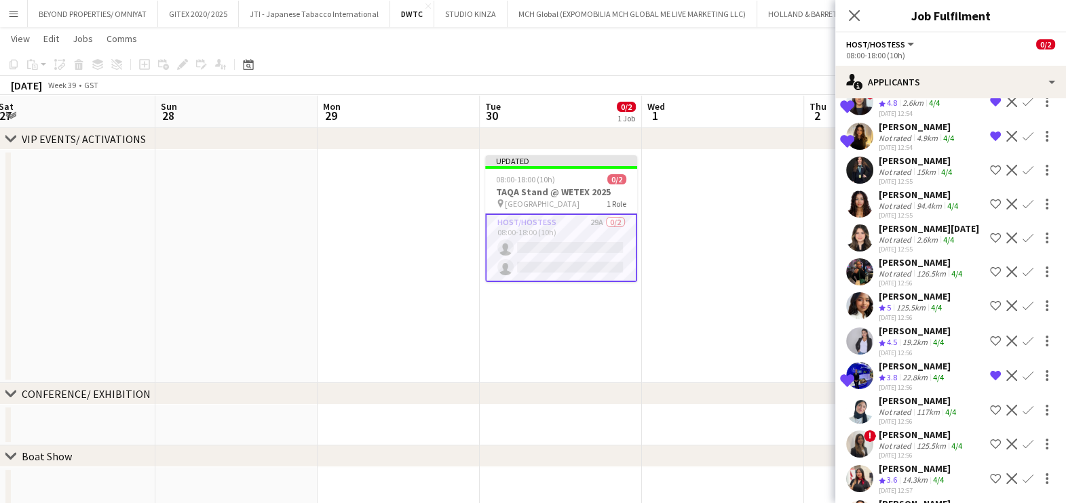
scroll to position [339, 0]
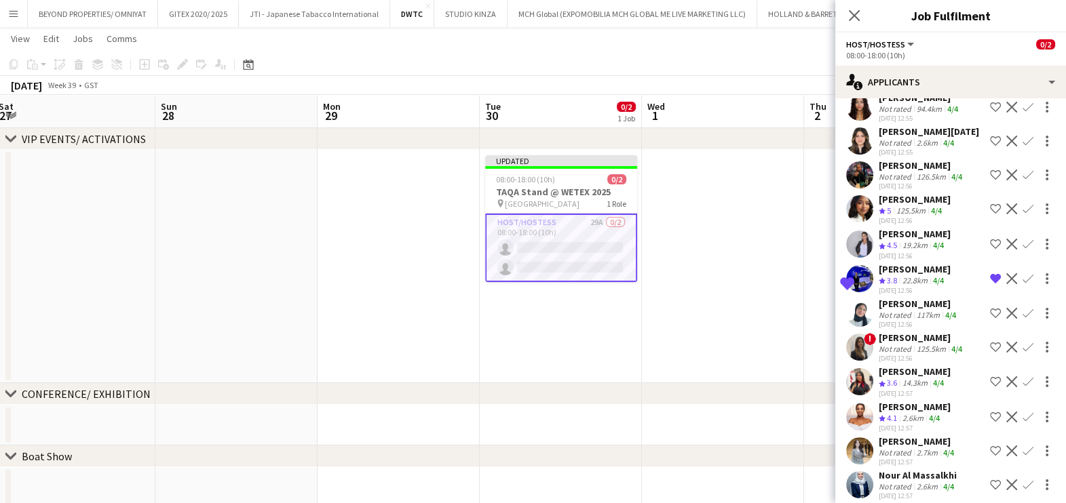
click at [919, 344] on div "125.5km" at bounding box center [931, 349] width 35 height 10
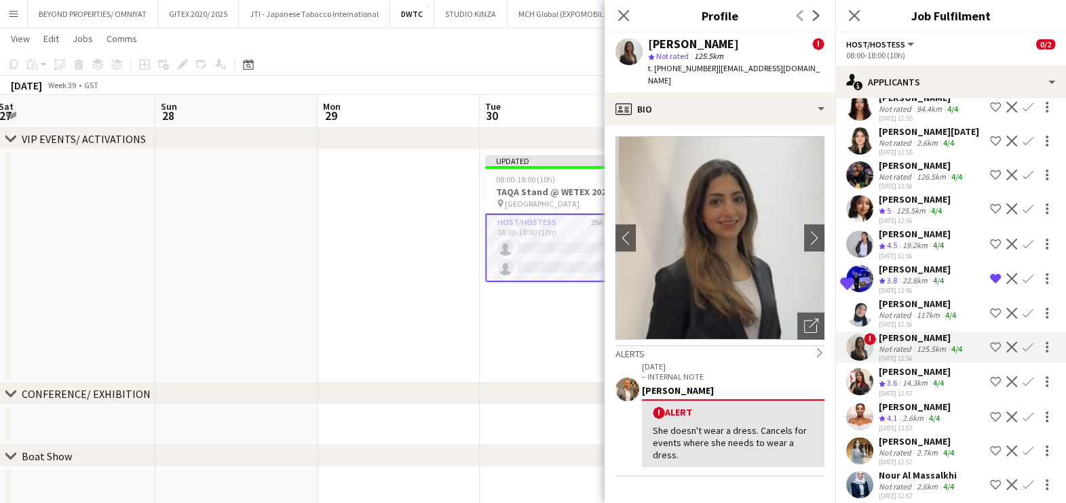
click at [910, 436] on div "Nawar Osama" at bounding box center [918, 442] width 78 height 12
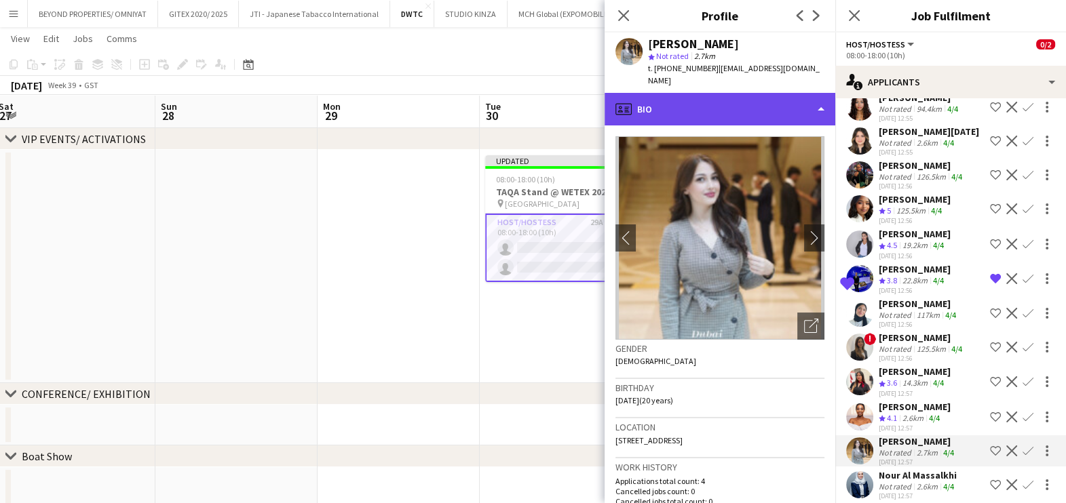
click at [702, 100] on div "profile Bio" at bounding box center [719, 109] width 231 height 33
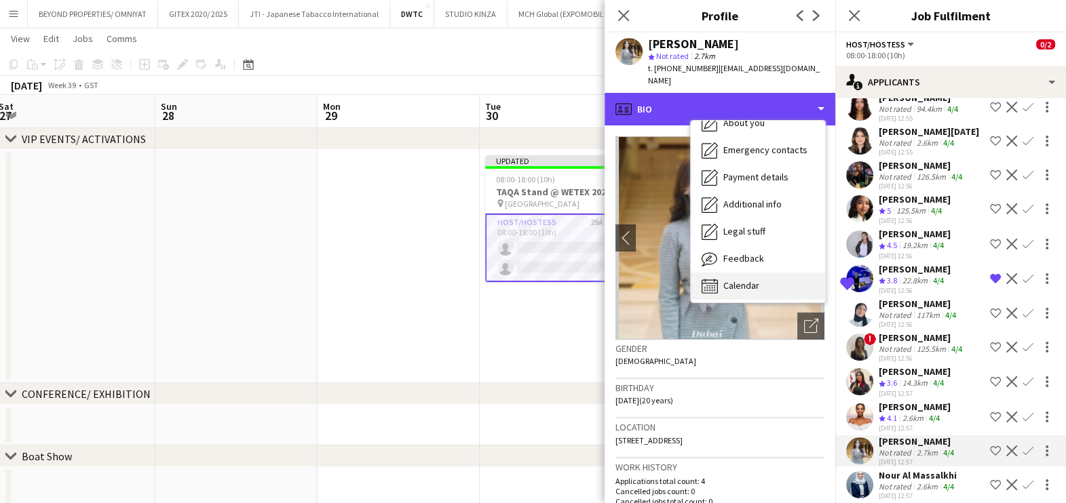
scroll to position [100, 0]
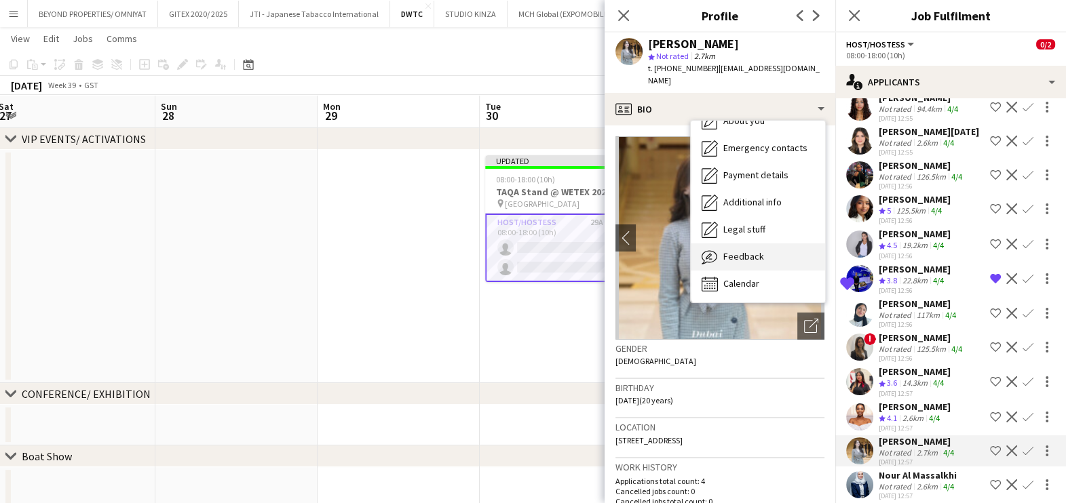
click at [736, 250] on span "Feedback" at bounding box center [743, 256] width 41 height 12
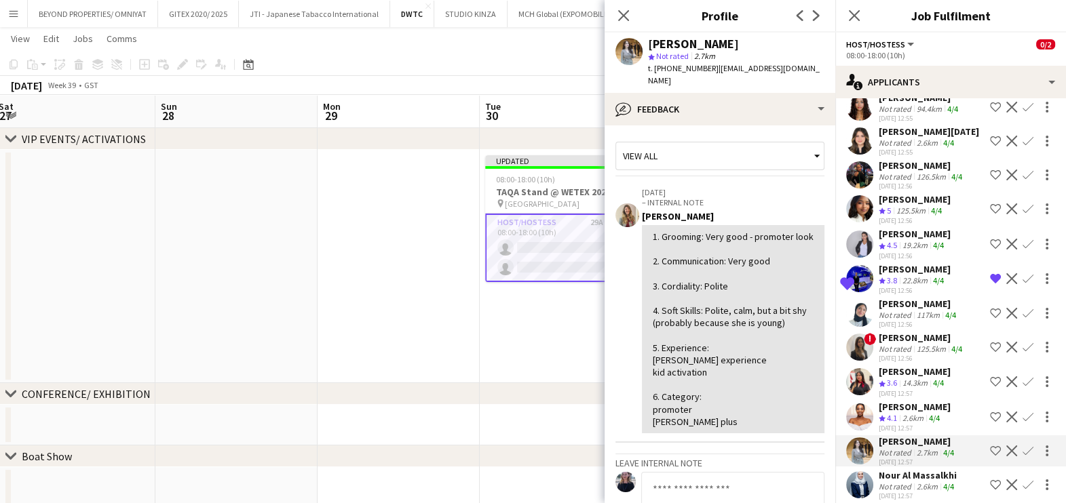
click at [990, 412] on app-icon "Shortlist crew" at bounding box center [995, 417] width 11 height 11
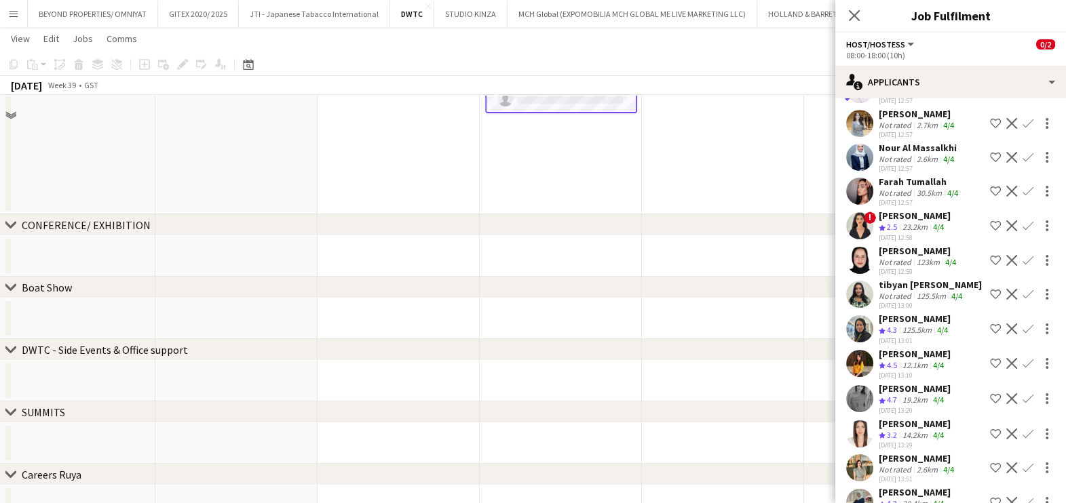
scroll to position [234, 0]
click at [899, 499] on div "Crew rating 4.3" at bounding box center [889, 505] width 21 height 12
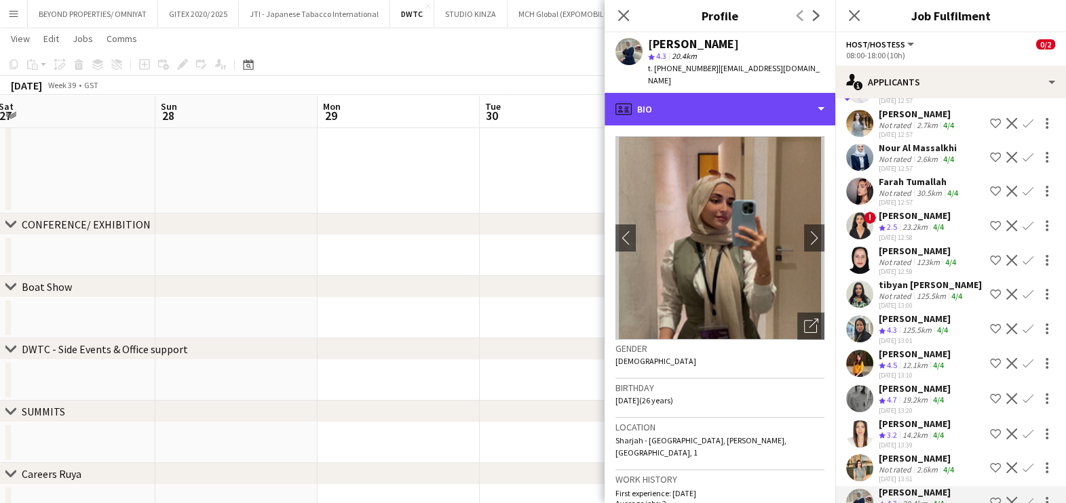
click at [721, 104] on div "profile Bio" at bounding box center [719, 109] width 231 height 33
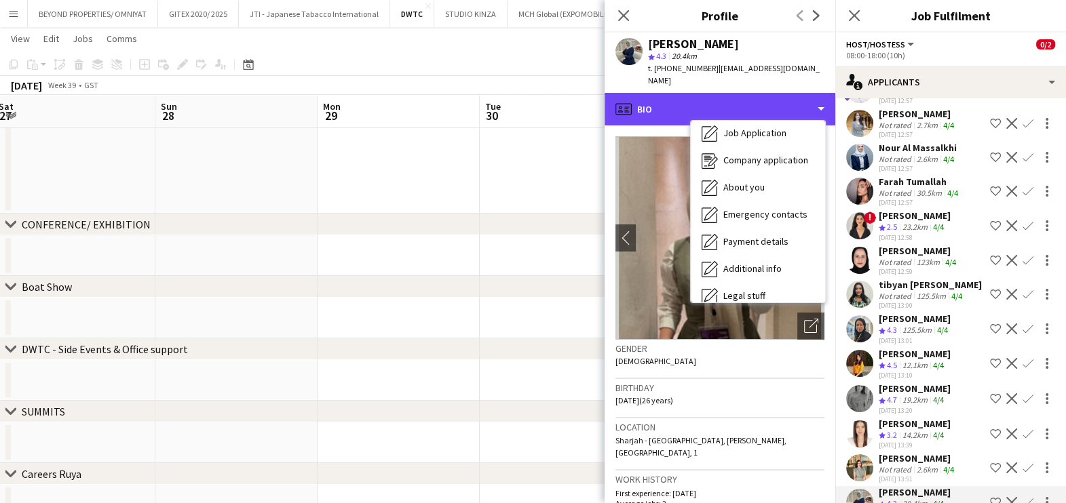
scroll to position [100, 0]
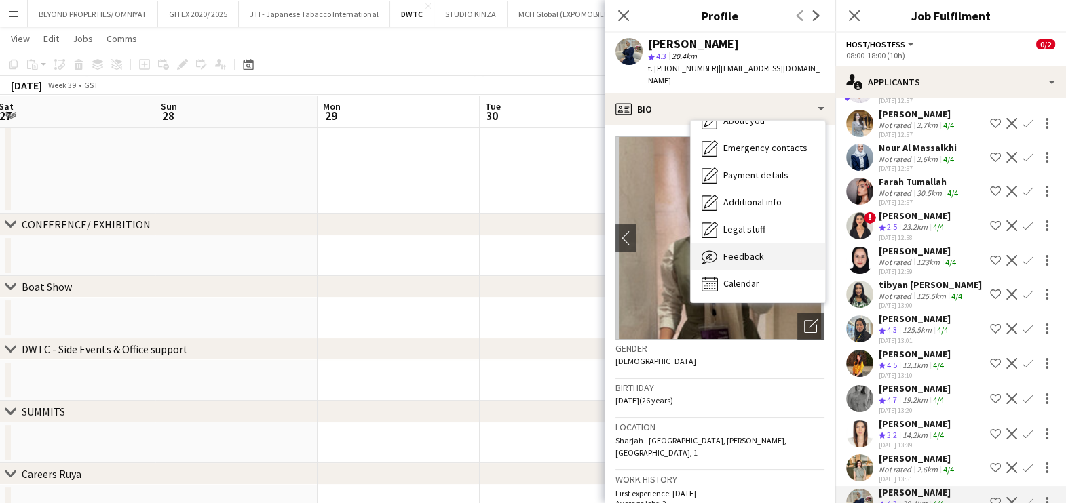
click at [748, 250] on span "Feedback" at bounding box center [743, 256] width 41 height 12
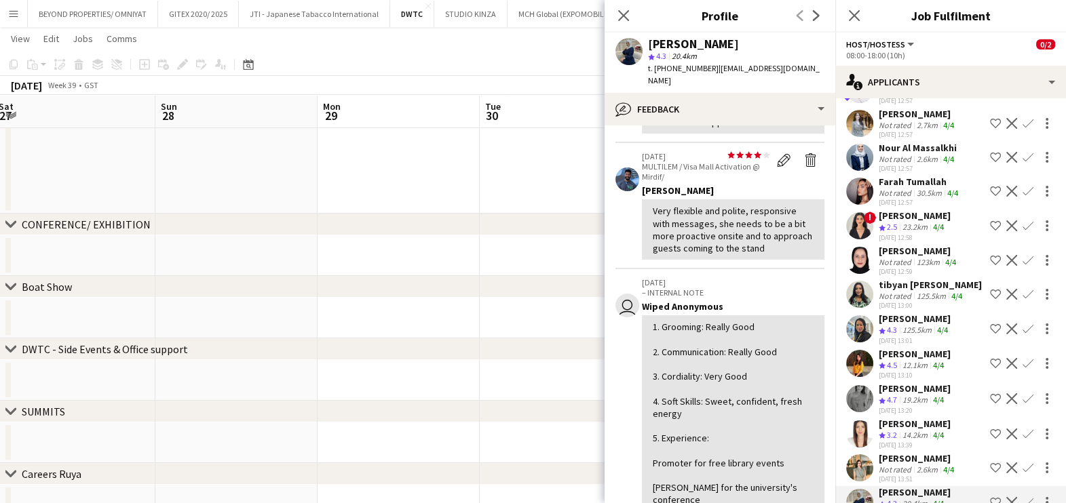
scroll to position [169, 0]
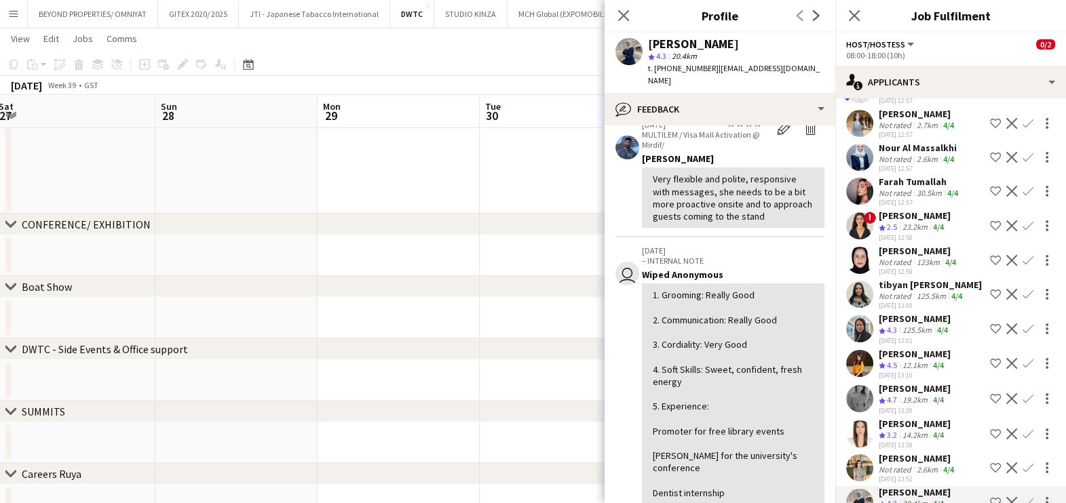
click at [990, 497] on app-icon "Shortlist crew" at bounding box center [995, 502] width 11 height 11
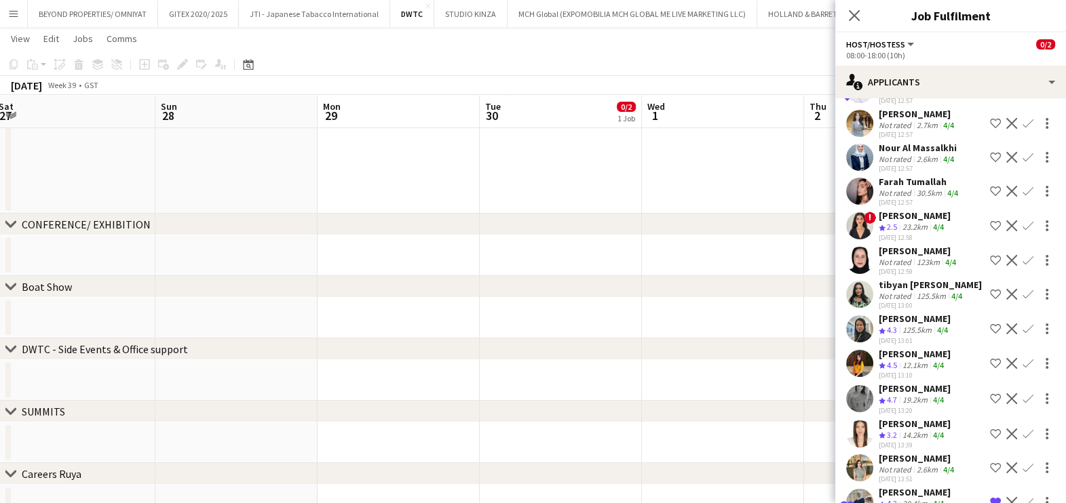
click at [736, 351] on div "chevron-right DWTC - Side Events & Office support" at bounding box center [533, 350] width 1066 height 22
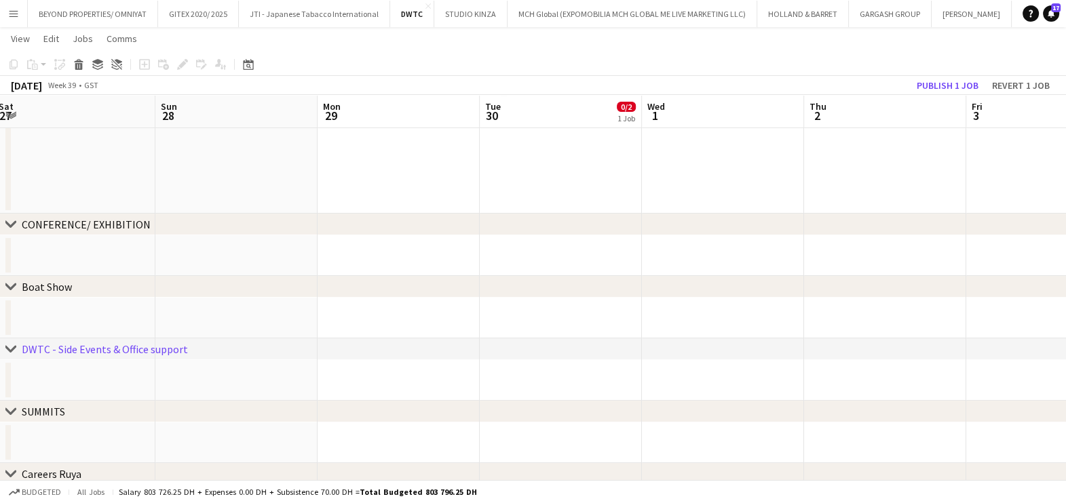
scroll to position [0, 0]
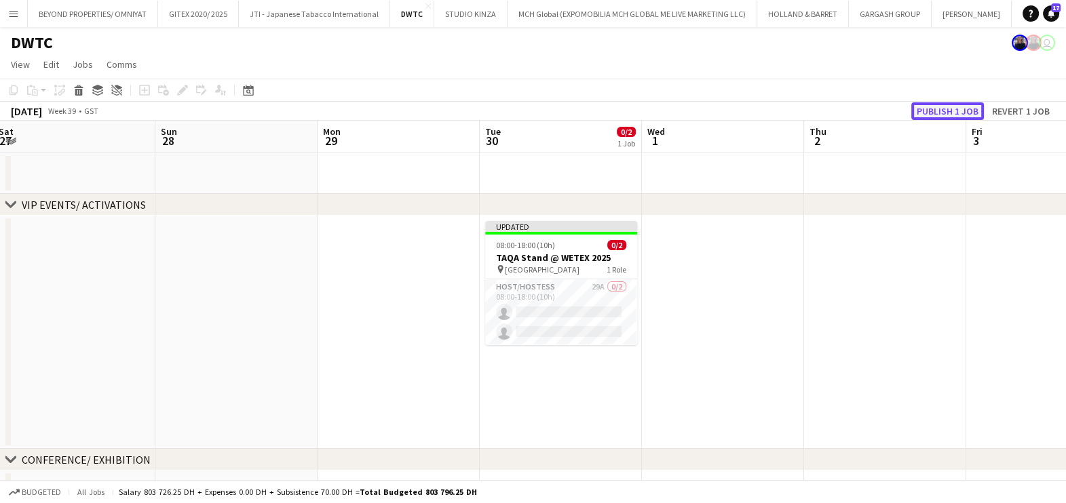
click at [923, 107] on button "Publish 1 job" at bounding box center [947, 111] width 73 height 18
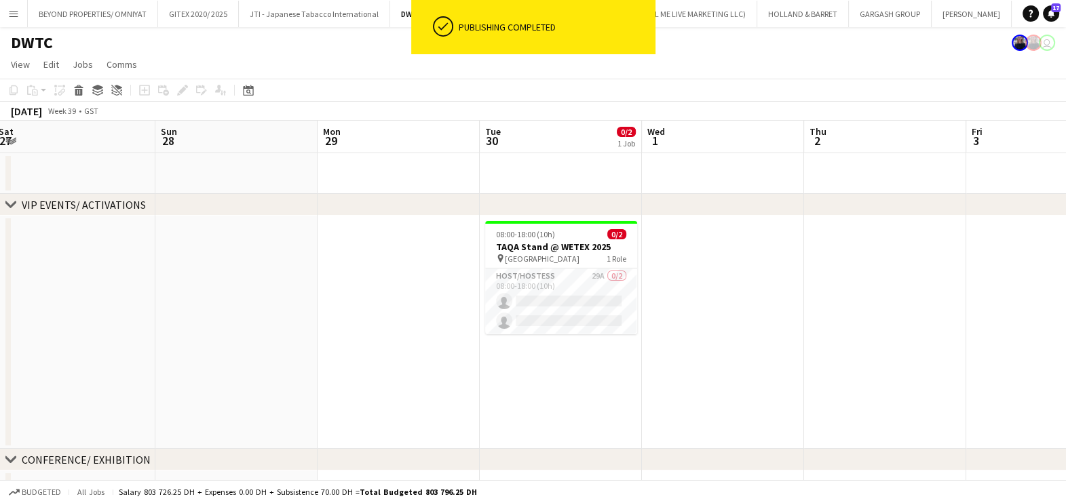
click at [562, 290] on app-card-role "Host/Hostess 29A 0/2 08:00-18:00 (10h) single-neutral-actions single-neutral-ac…" at bounding box center [561, 302] width 152 height 66
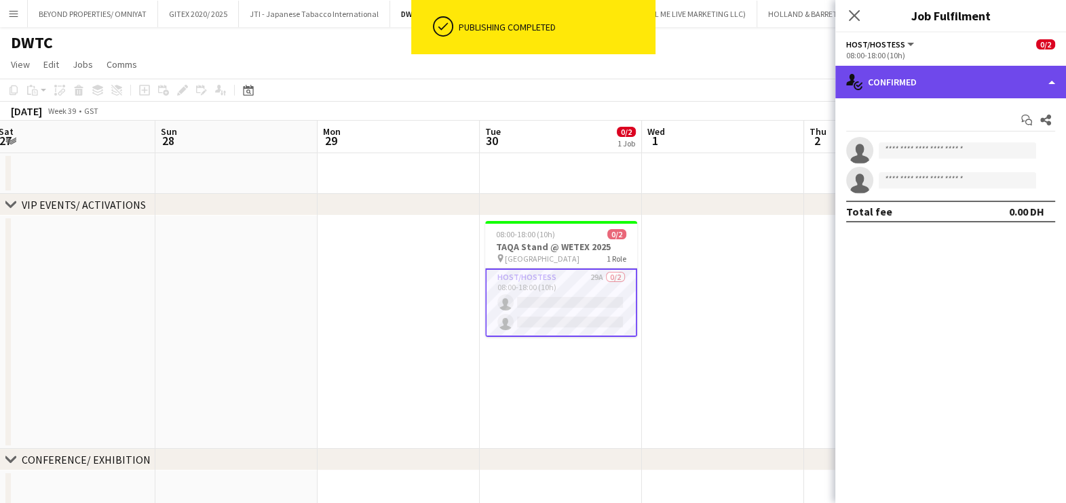
click at [918, 85] on div "single-neutral-actions-check-2 Confirmed" at bounding box center [950, 82] width 231 height 33
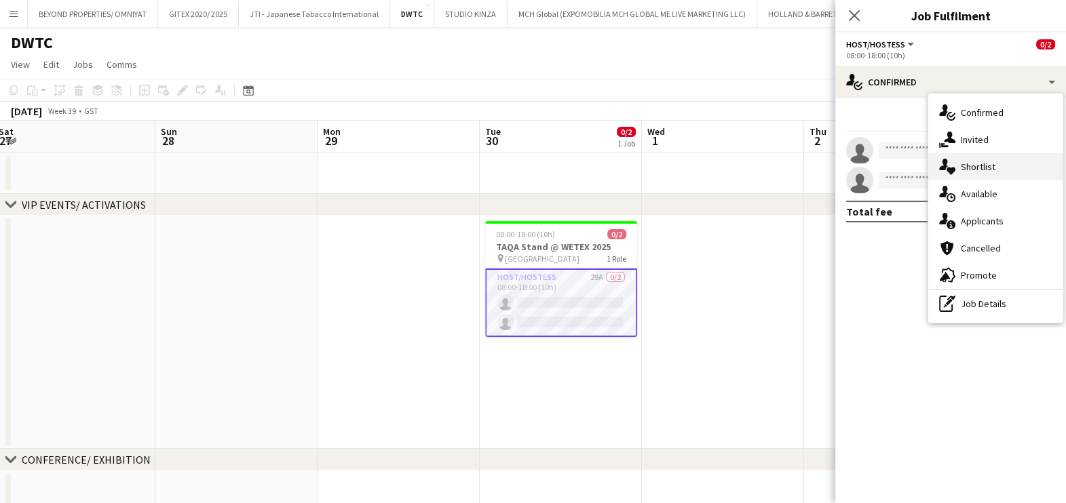
click at [971, 173] on div "single-neutral-actions-heart Shortlist" at bounding box center [995, 166] width 134 height 27
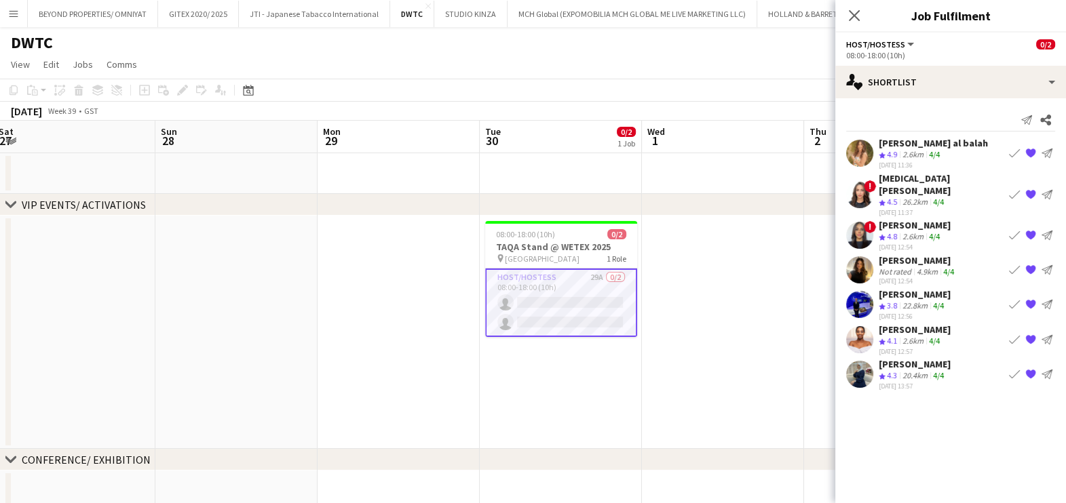
click at [922, 149] on div "2.6km" at bounding box center [913, 155] width 26 height 12
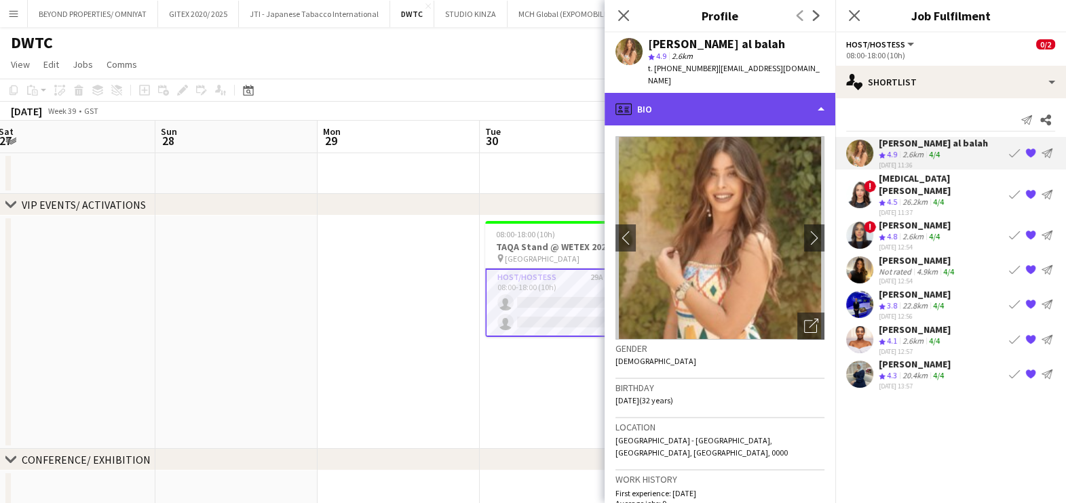
click at [760, 93] on div "profile Bio" at bounding box center [719, 109] width 231 height 33
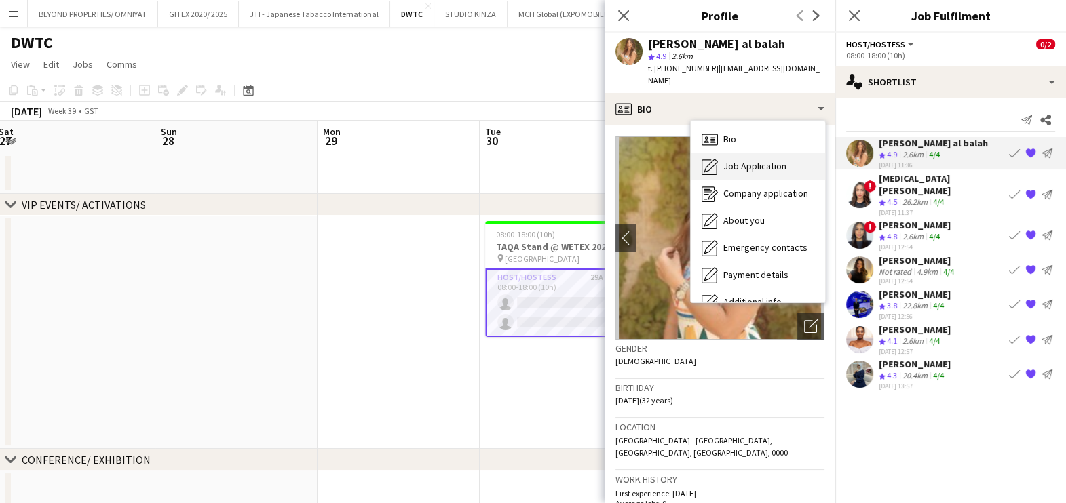
click at [767, 160] on span "Job Application" at bounding box center [754, 166] width 63 height 12
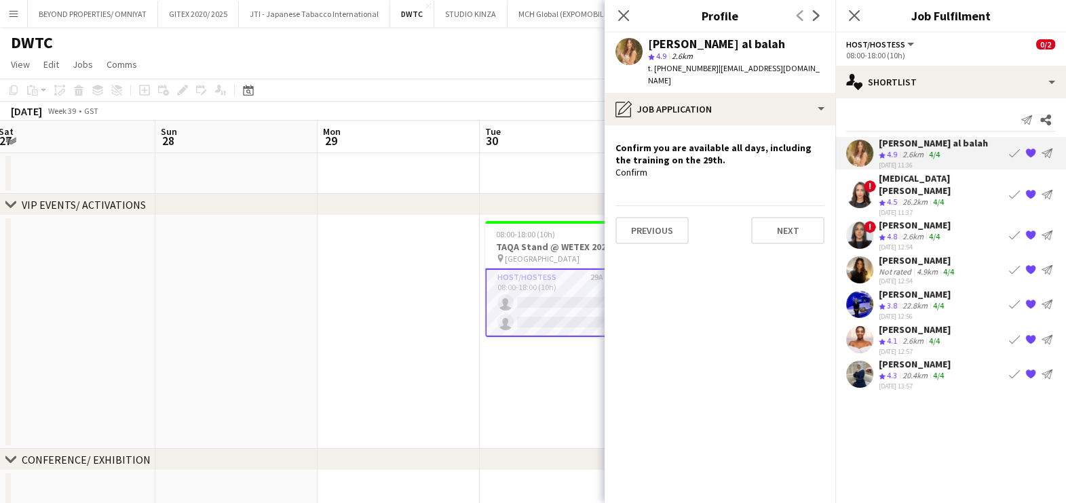
click at [894, 182] on div "Amira Malek" at bounding box center [941, 184] width 125 height 24
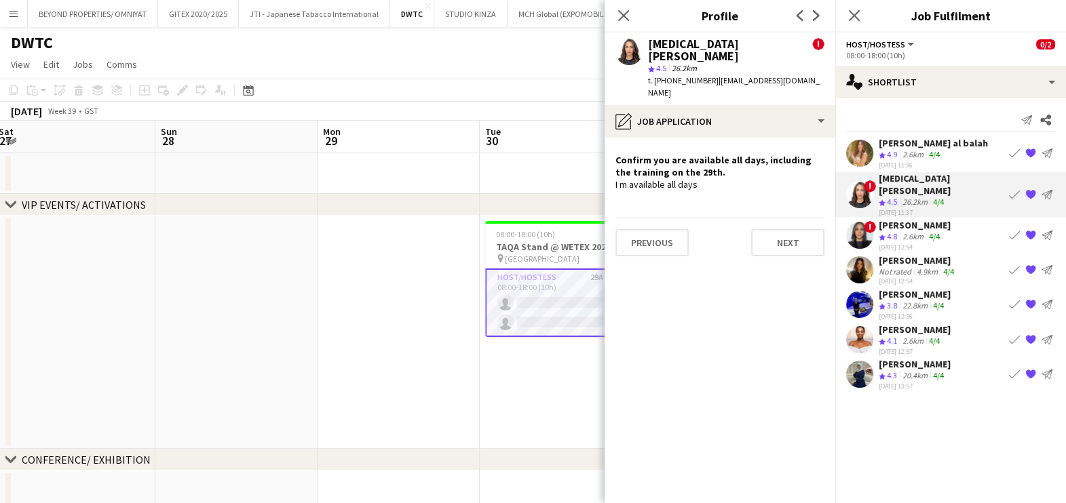
click at [896, 243] on div "12-08-2025 12:54" at bounding box center [915, 247] width 72 height 9
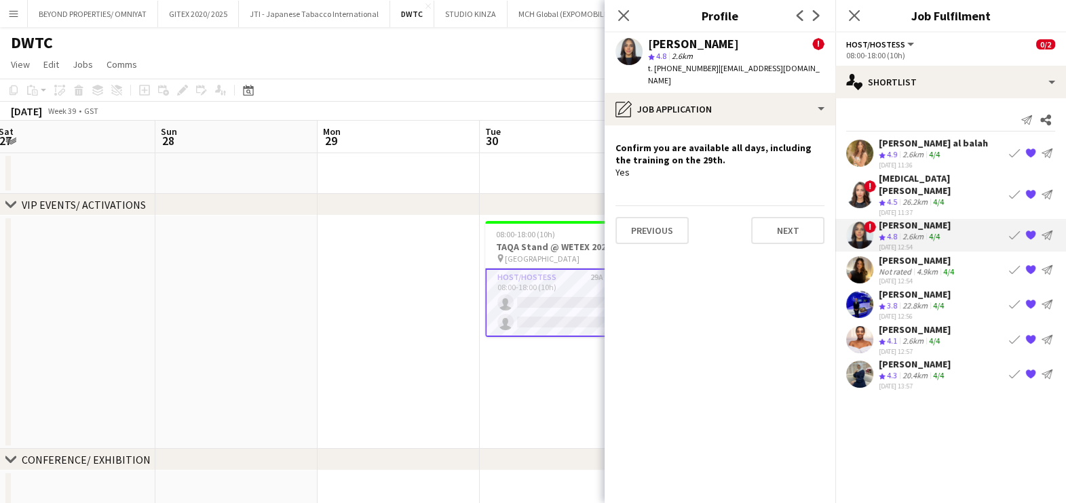
click at [891, 267] on div "Not rated" at bounding box center [896, 272] width 35 height 10
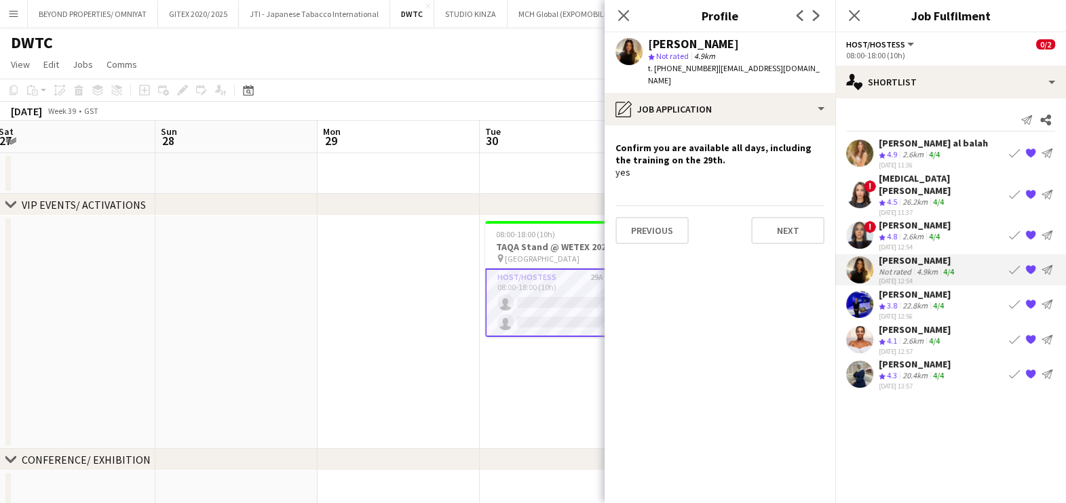
click at [887, 301] on span "3.8" at bounding box center [892, 306] width 10 height 10
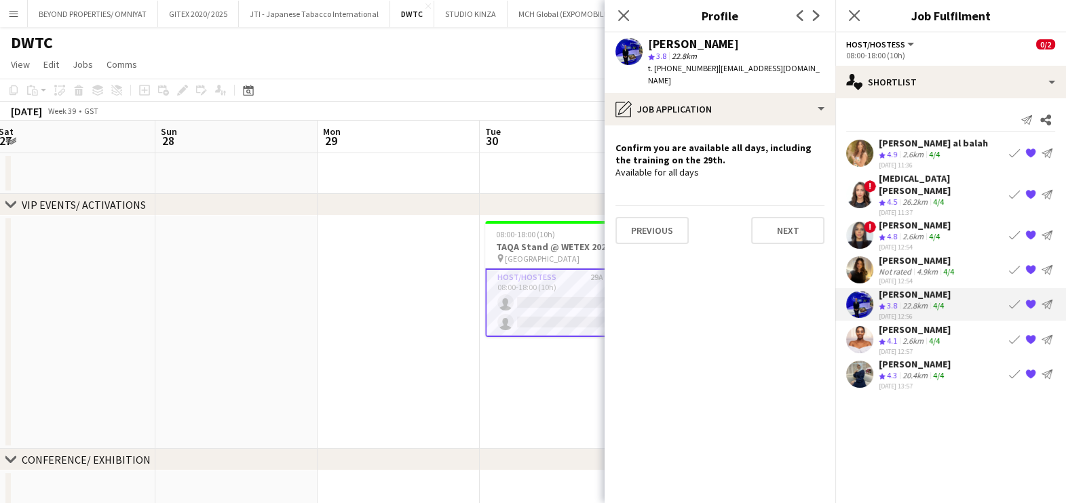
click at [896, 324] on div "Negeset Gebremicael" at bounding box center [915, 330] width 72 height 12
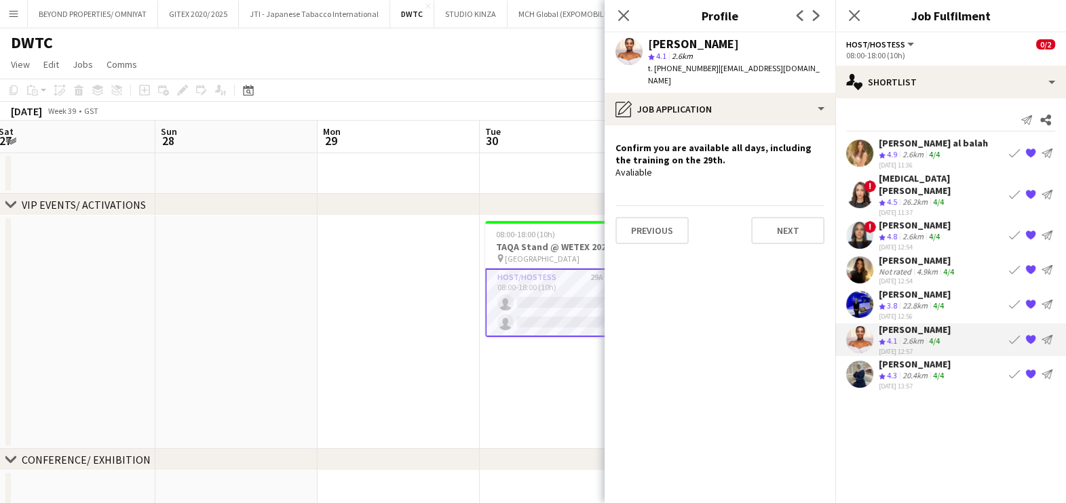
click at [897, 370] on span "4.3" at bounding box center [892, 375] width 10 height 10
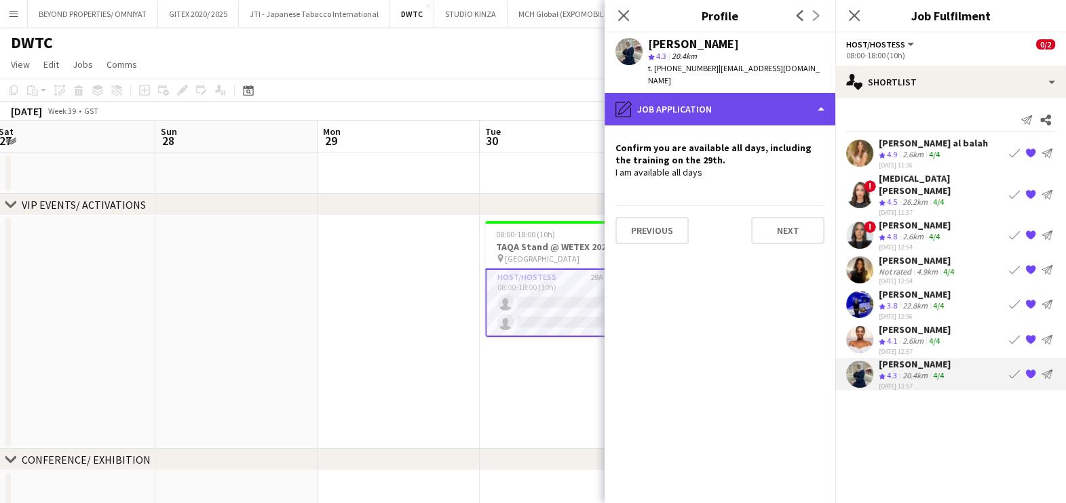
click at [726, 93] on div "pencil4 Job Application" at bounding box center [719, 109] width 231 height 33
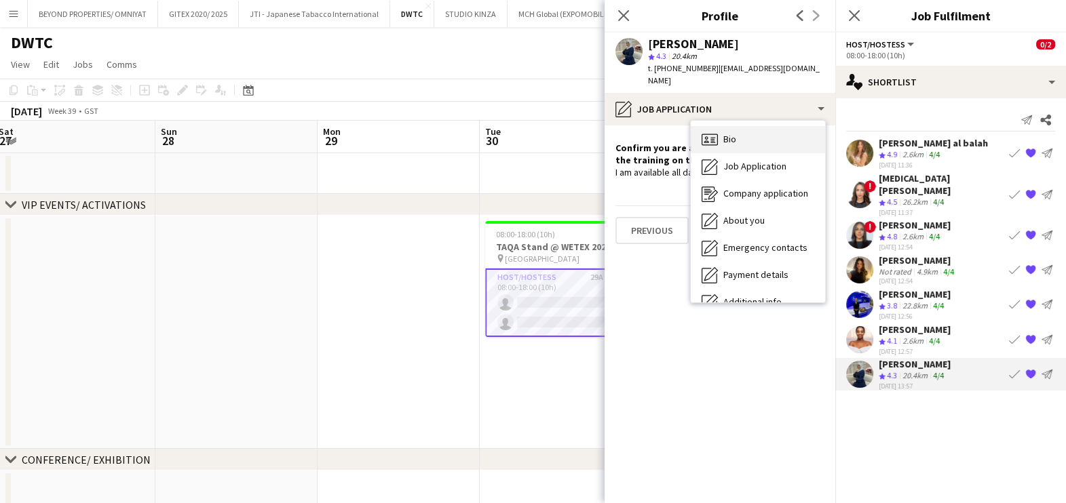
click at [750, 126] on div "Bio Bio" at bounding box center [758, 139] width 134 height 27
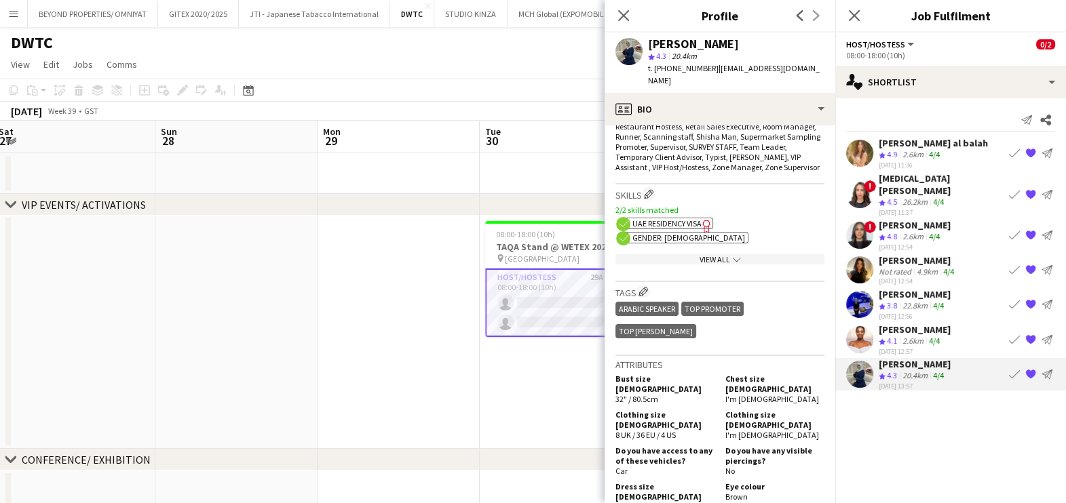
scroll to position [678, 0]
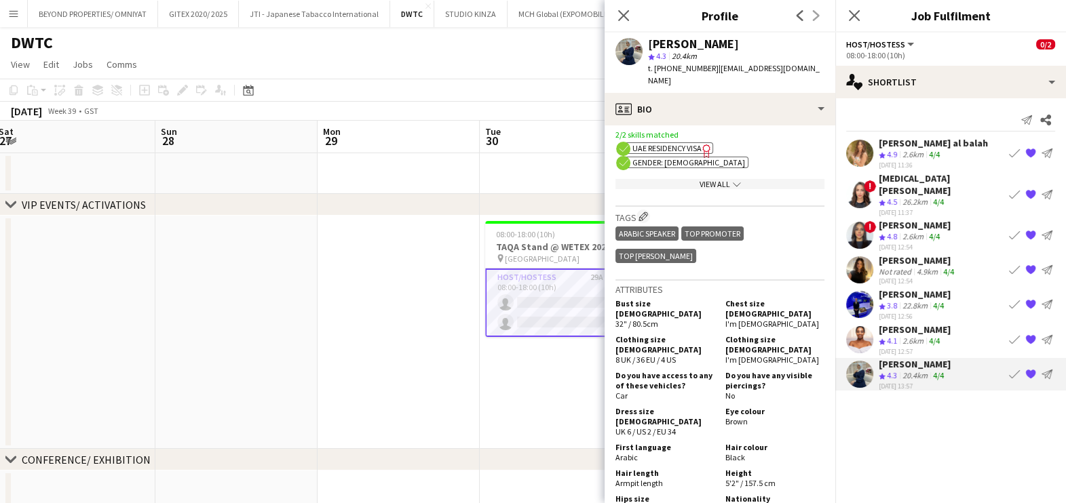
click at [899, 336] on div "Crew rating 4.1" at bounding box center [889, 342] width 21 height 12
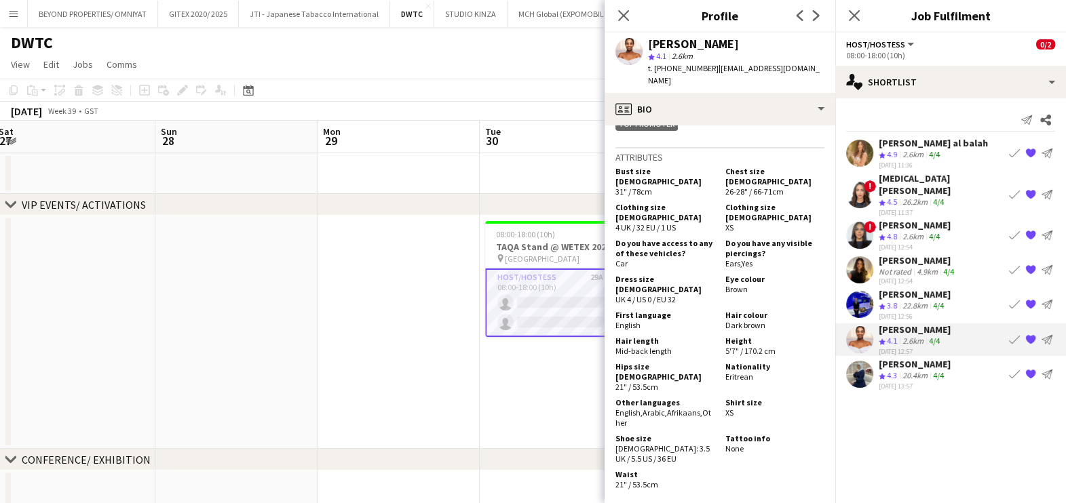
click at [895, 301] on span "3.8" at bounding box center [892, 306] width 10 height 10
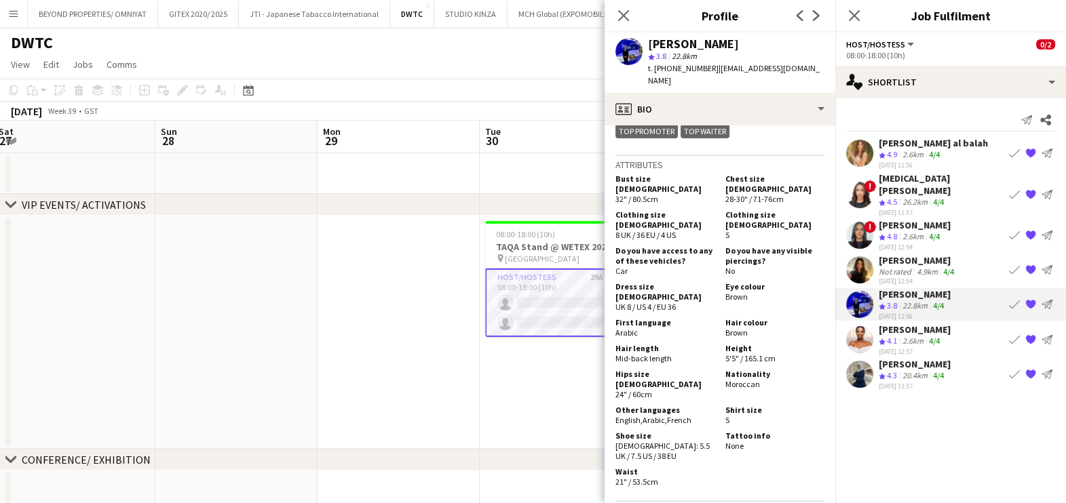
scroll to position [763, 0]
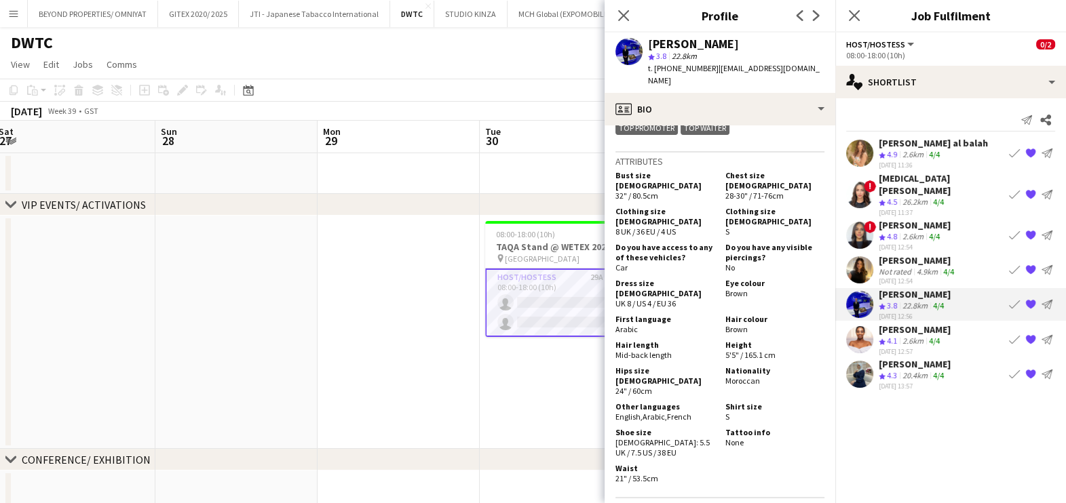
click at [1029, 369] on app-icon "{{ spriteTitle }}" at bounding box center [1030, 374] width 11 height 11
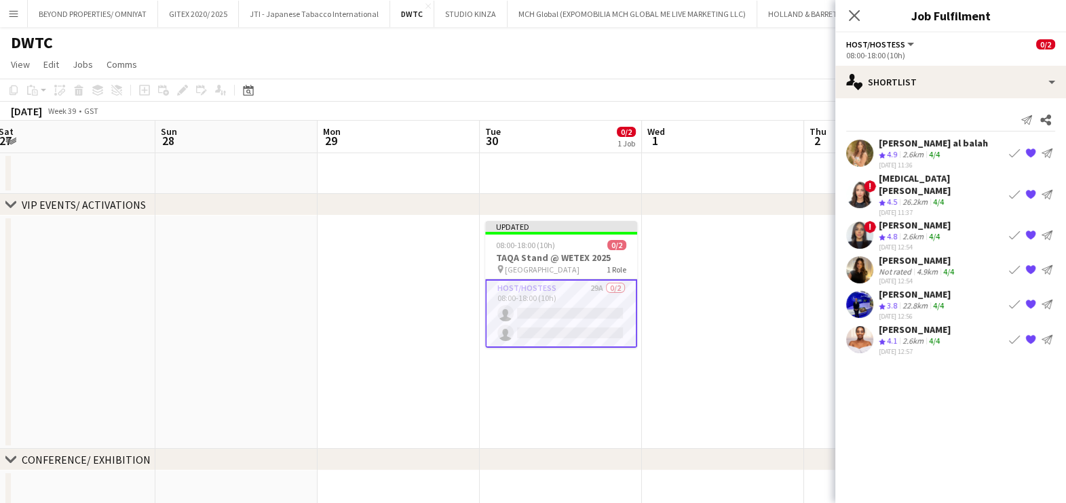
click at [897, 336] on span "4.1" at bounding box center [892, 341] width 10 height 10
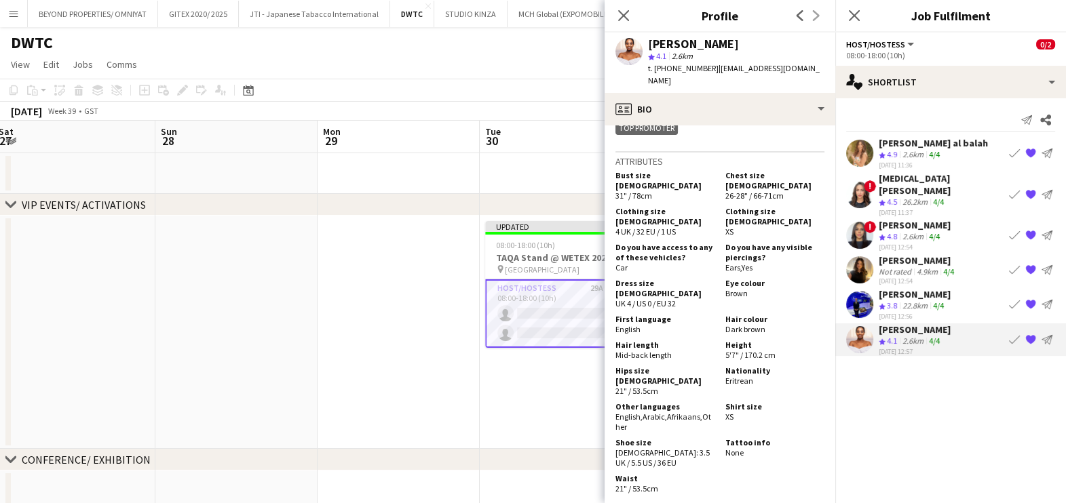
scroll to position [678, 0]
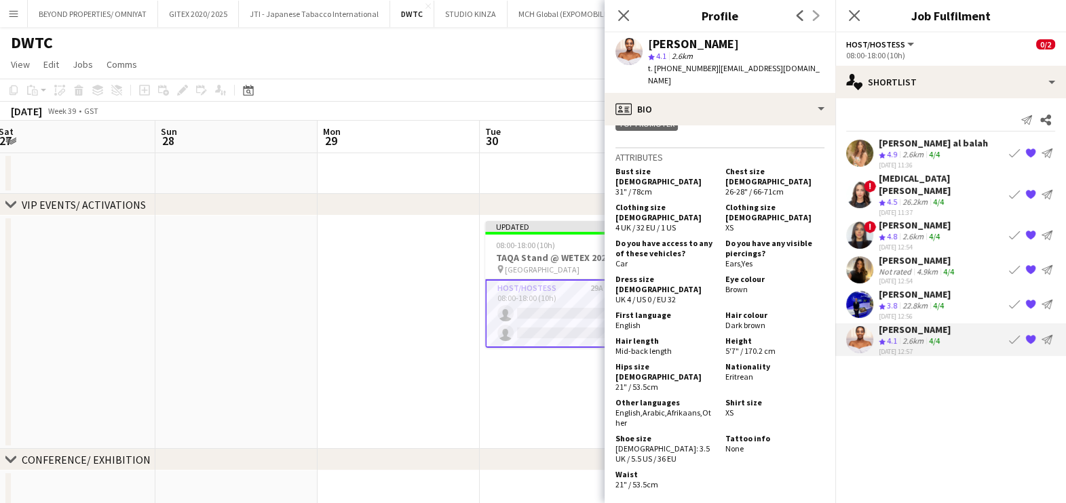
click at [908, 267] on div "Not rated" at bounding box center [896, 272] width 35 height 10
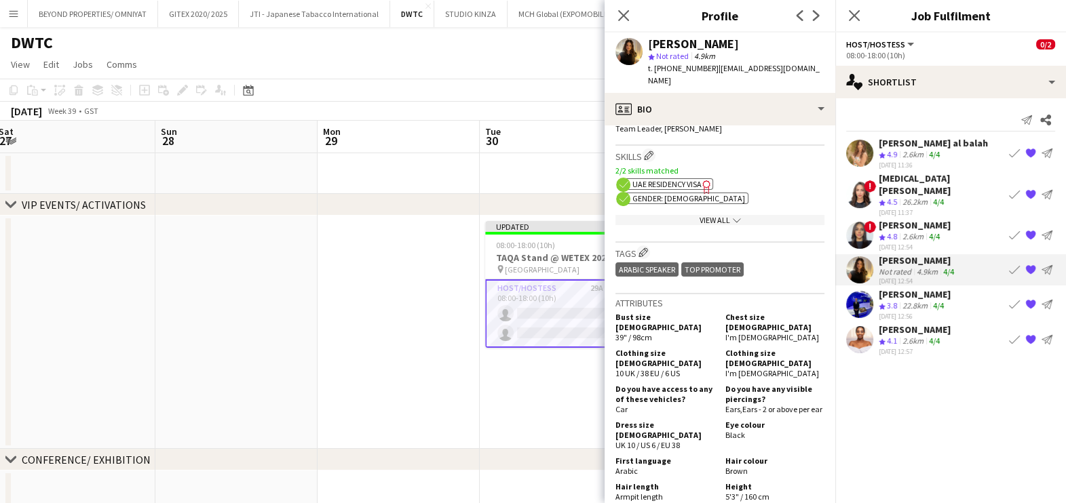
scroll to position [593, 0]
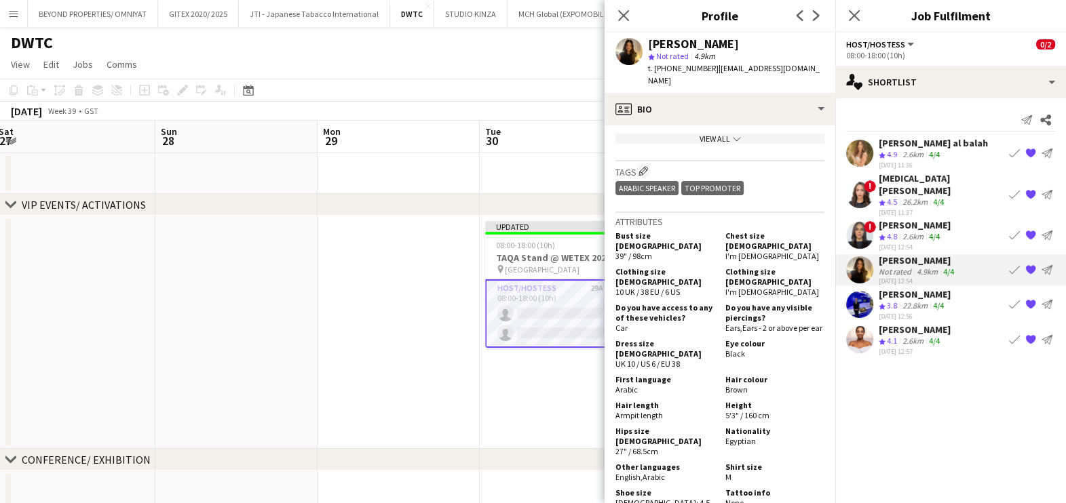
click at [1034, 265] on app-icon "{{ spriteTitle }}" at bounding box center [1030, 270] width 11 height 11
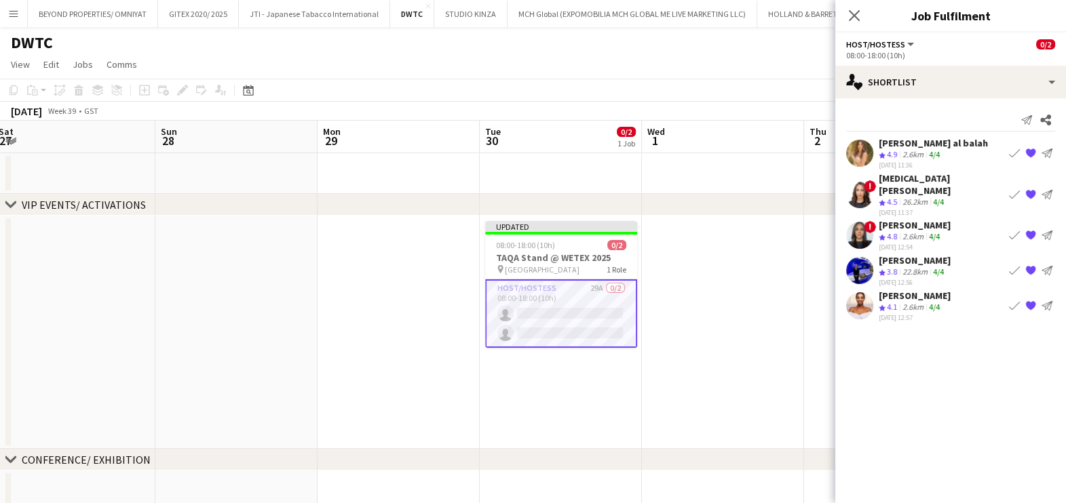
click at [908, 219] on div "Malak Mahmoud" at bounding box center [915, 225] width 72 height 12
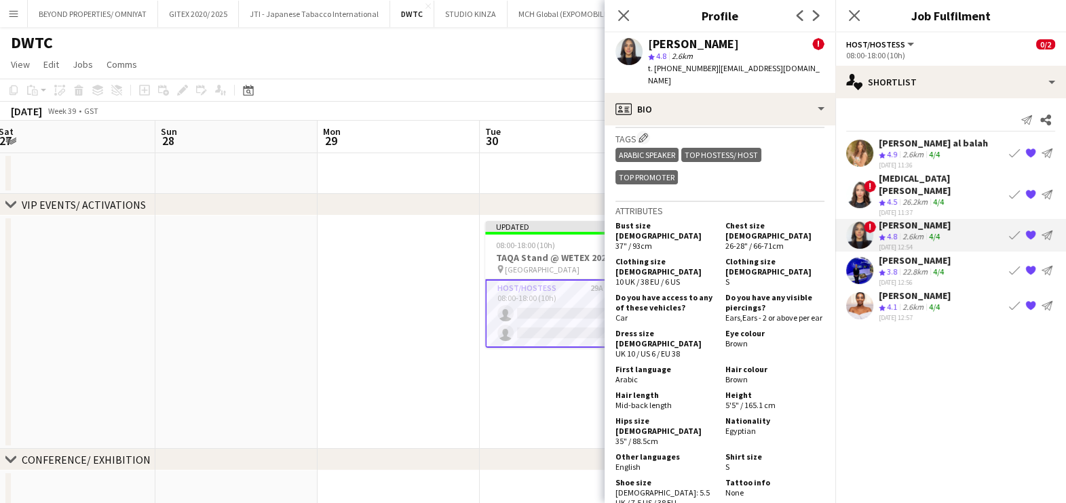
scroll to position [763, 0]
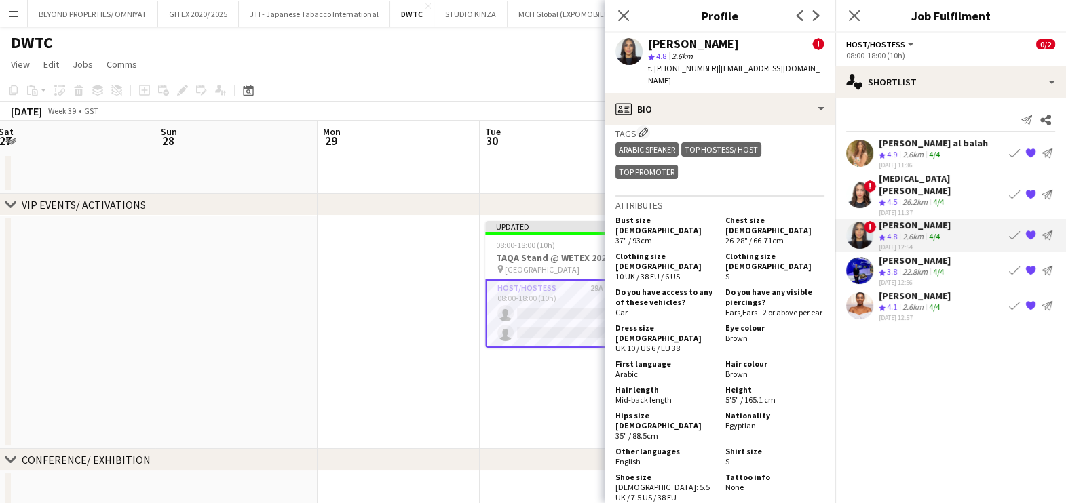
click at [916, 182] on div "Amira Malek" at bounding box center [941, 184] width 125 height 24
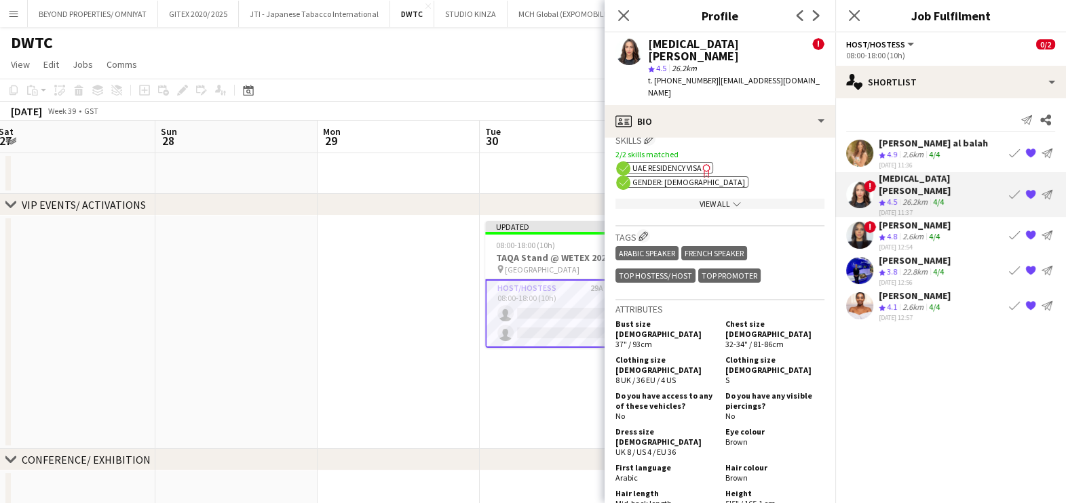
click at [953, 153] on div "Crew rating 4.9 2.6km 4/4" at bounding box center [933, 155] width 109 height 12
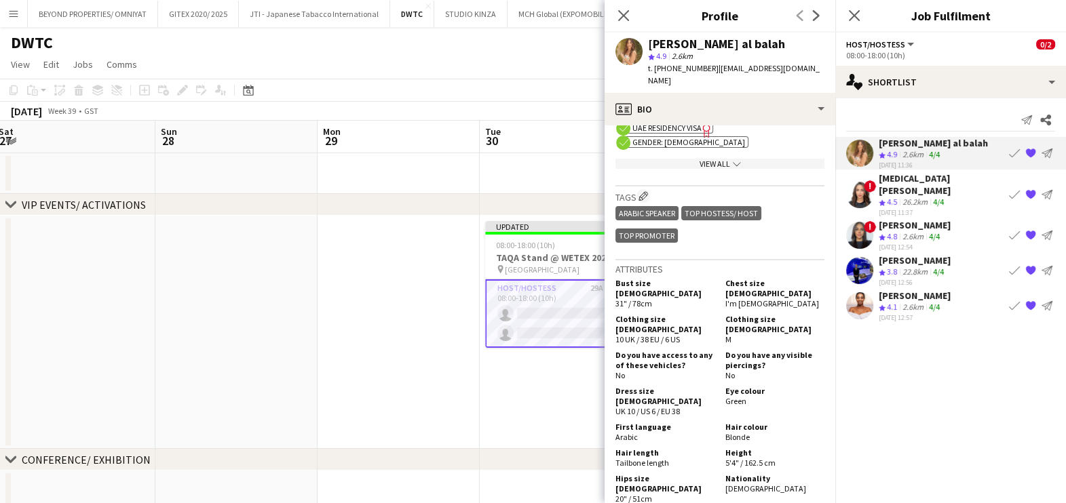
scroll to position [593, 0]
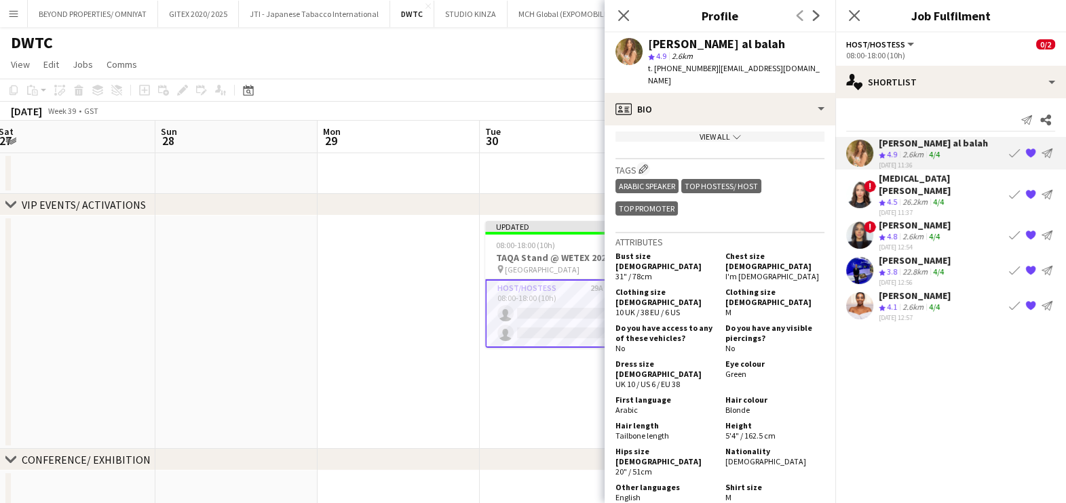
click at [1033, 153] on app-icon "{{ spriteTitle }}" at bounding box center [1030, 153] width 11 height 11
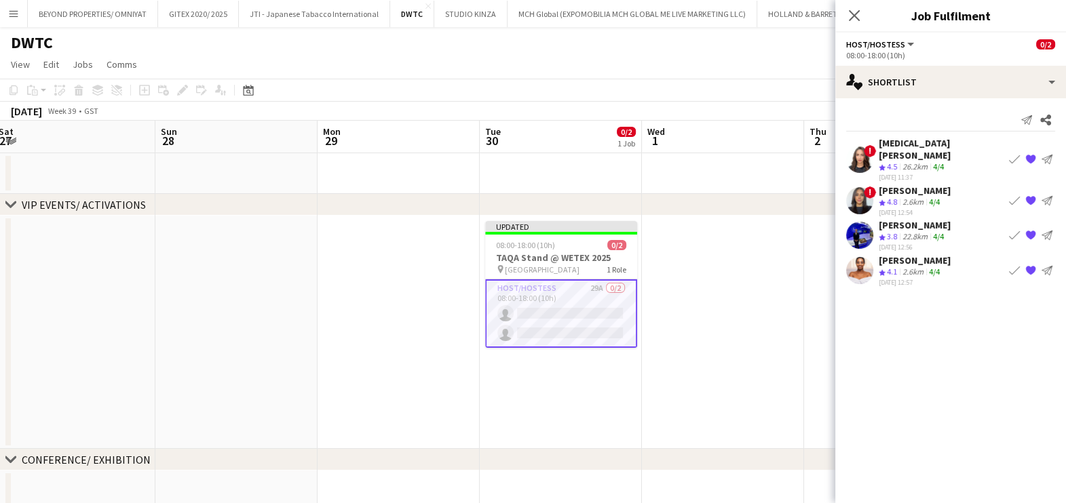
click at [742, 273] on app-date-cell at bounding box center [723, 332] width 162 height 233
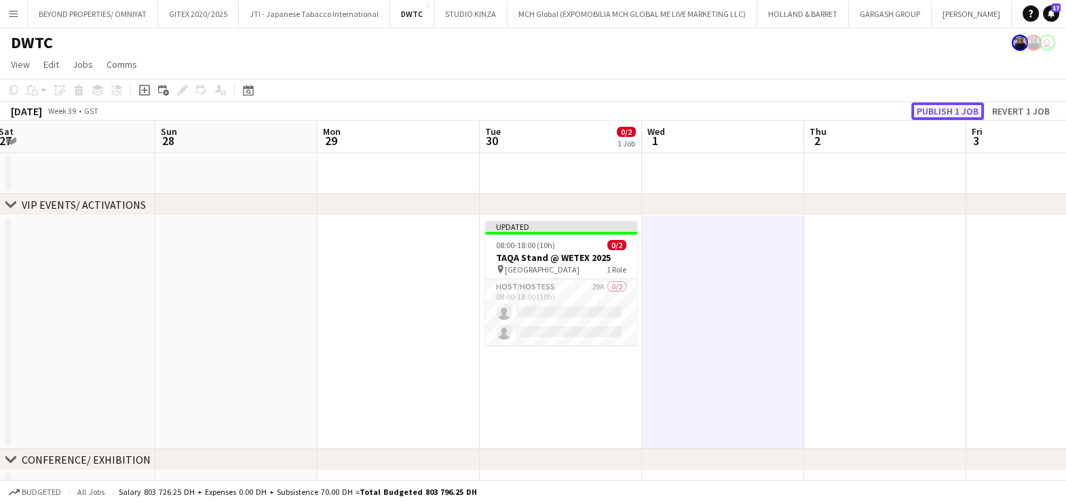
click at [950, 112] on button "Publish 1 job" at bounding box center [947, 111] width 73 height 18
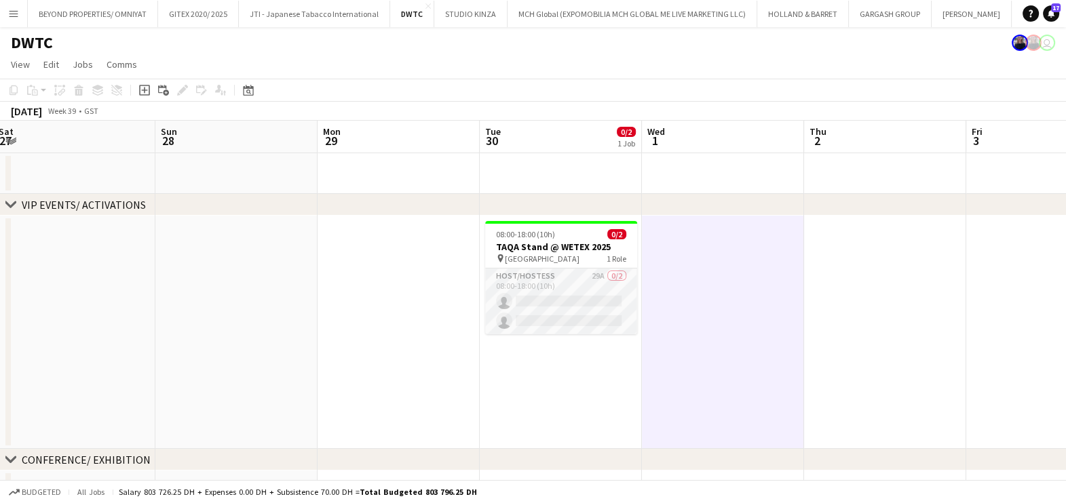
click at [546, 288] on app-card-role "Host/Hostess 29A 0/2 08:00-18:00 (10h) single-neutral-actions single-neutral-ac…" at bounding box center [561, 302] width 152 height 66
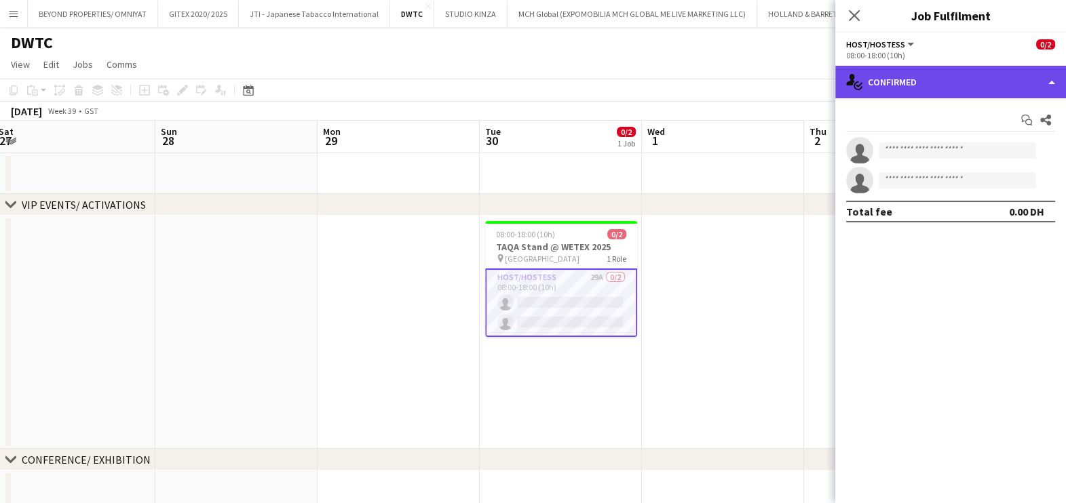
click at [921, 74] on div "single-neutral-actions-check-2 Confirmed" at bounding box center [950, 82] width 231 height 33
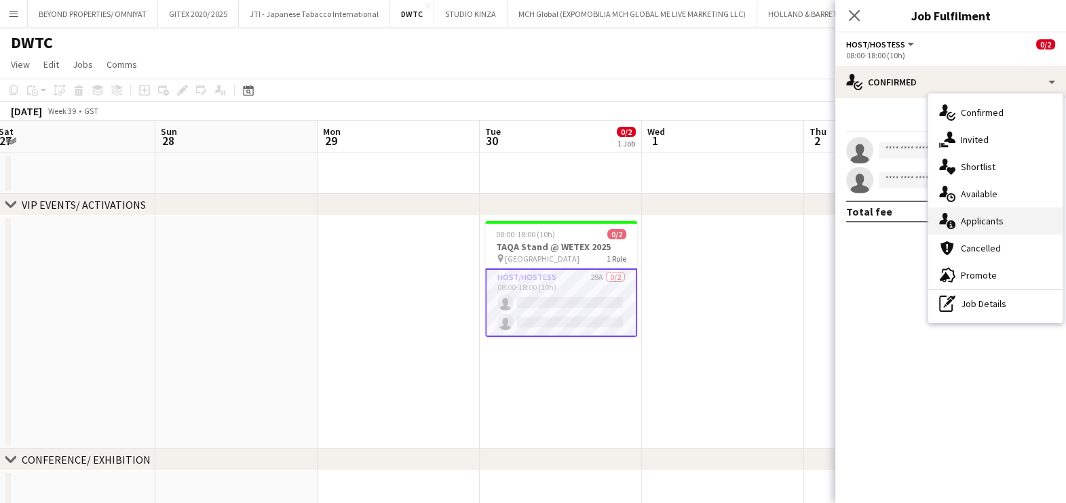
click at [978, 222] on div "single-neutral-actions-information Applicants" at bounding box center [995, 221] width 134 height 27
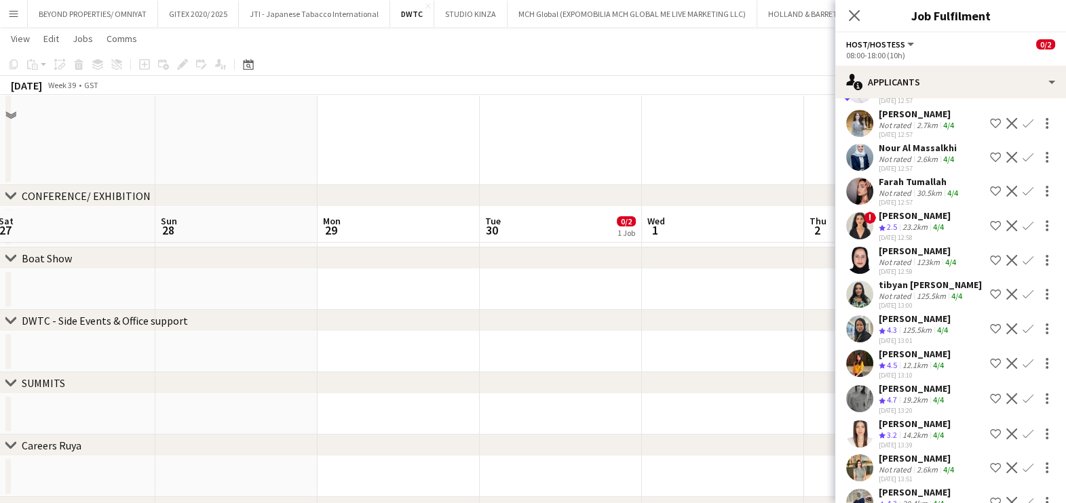
scroll to position [0, 0]
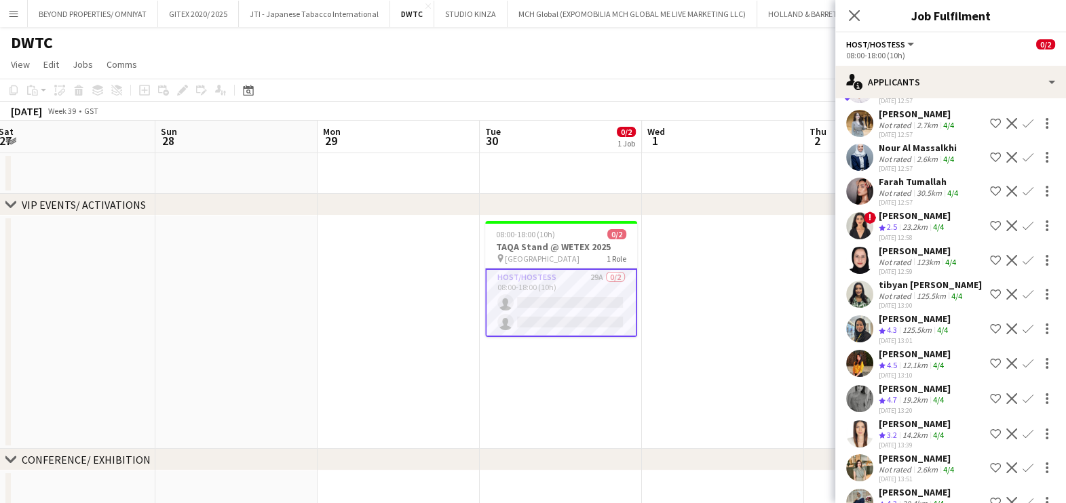
click at [891, 465] on div "Not rated" at bounding box center [896, 470] width 35 height 10
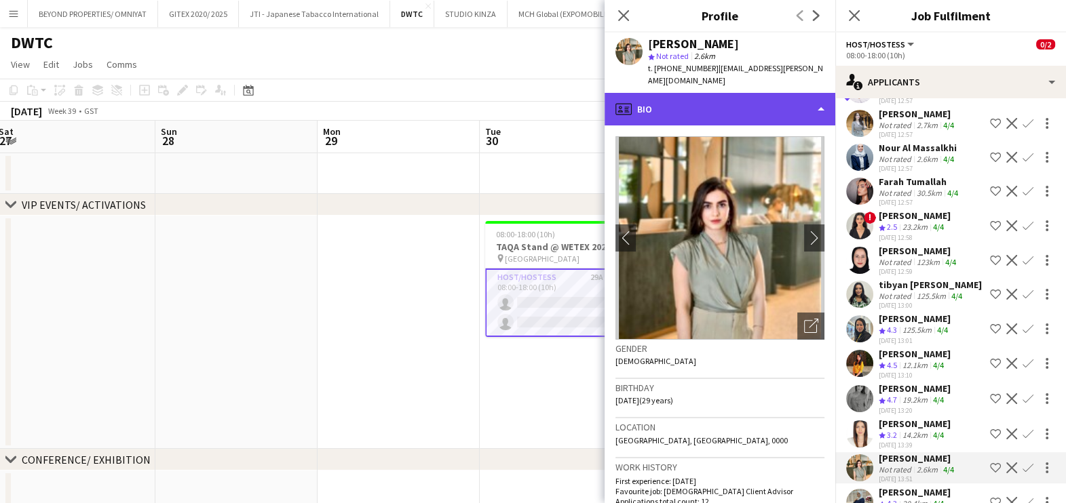
click at [754, 93] on div "profile Bio" at bounding box center [719, 109] width 231 height 33
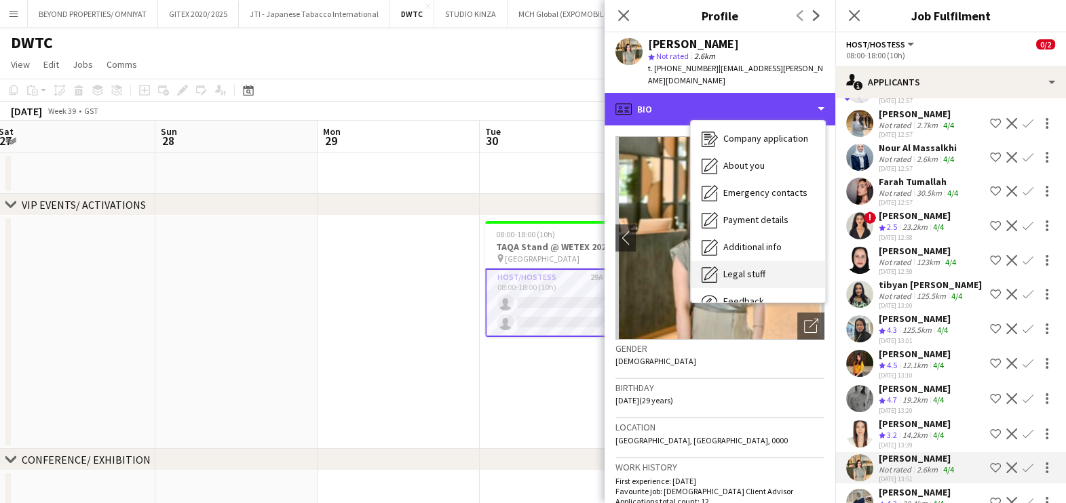
scroll to position [100, 0]
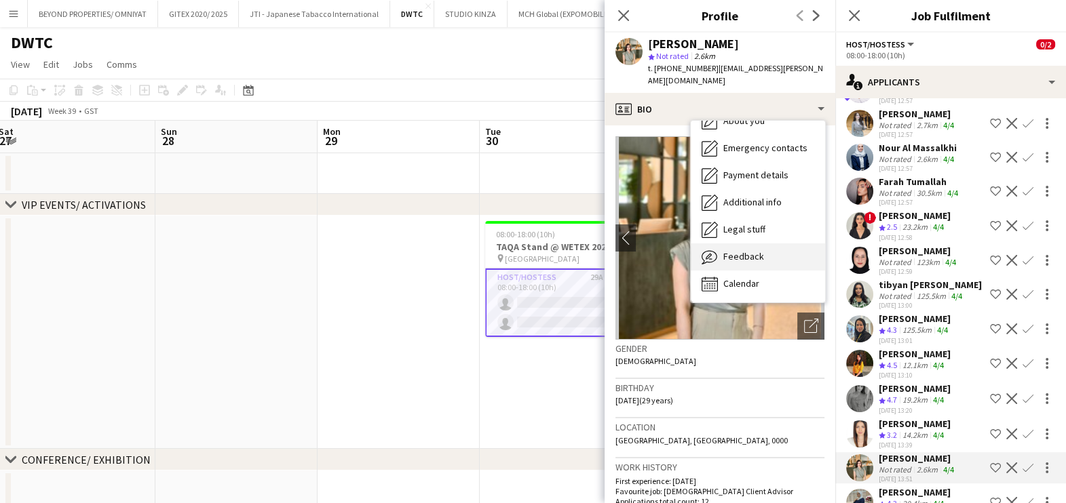
click at [748, 250] on span "Feedback" at bounding box center [743, 256] width 41 height 12
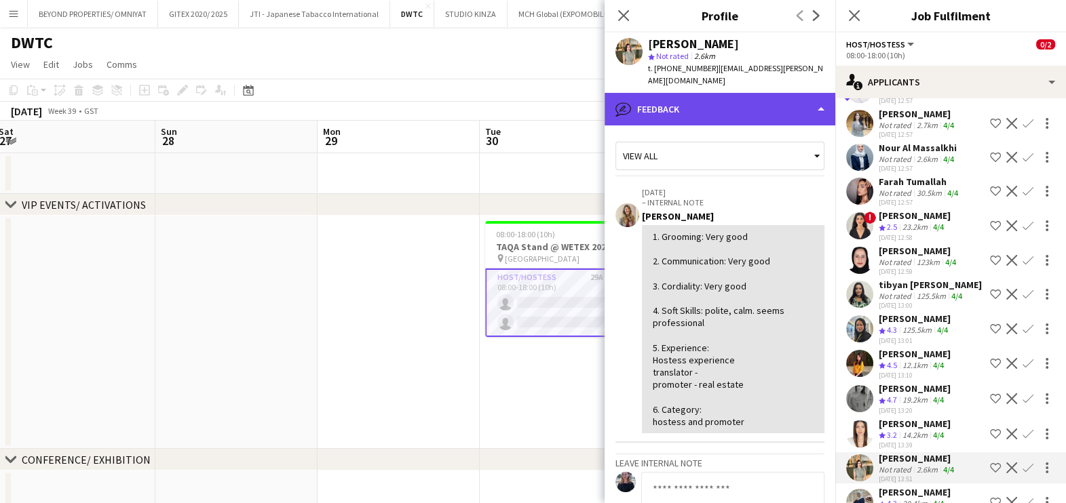
click at [765, 98] on div "bubble-pencil Feedback" at bounding box center [719, 109] width 231 height 33
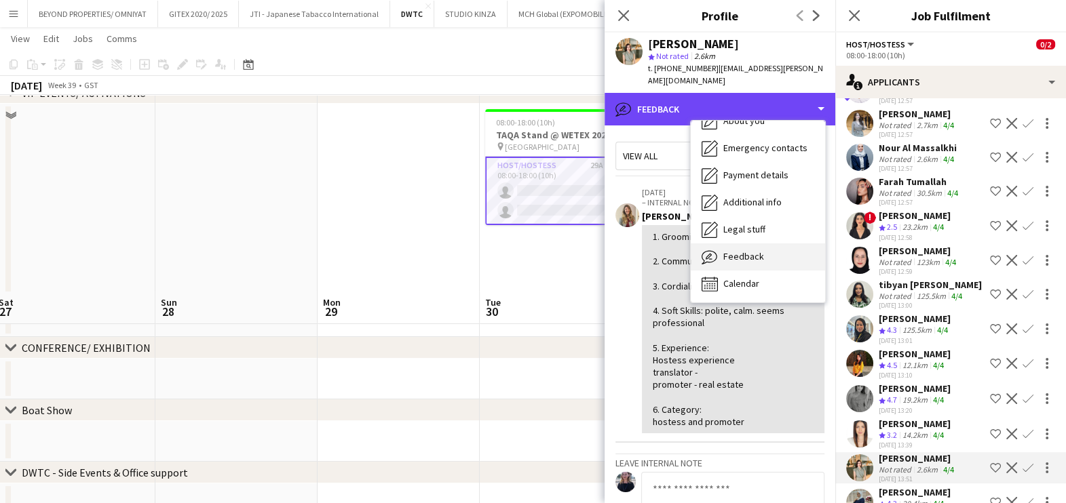
scroll to position [339, 0]
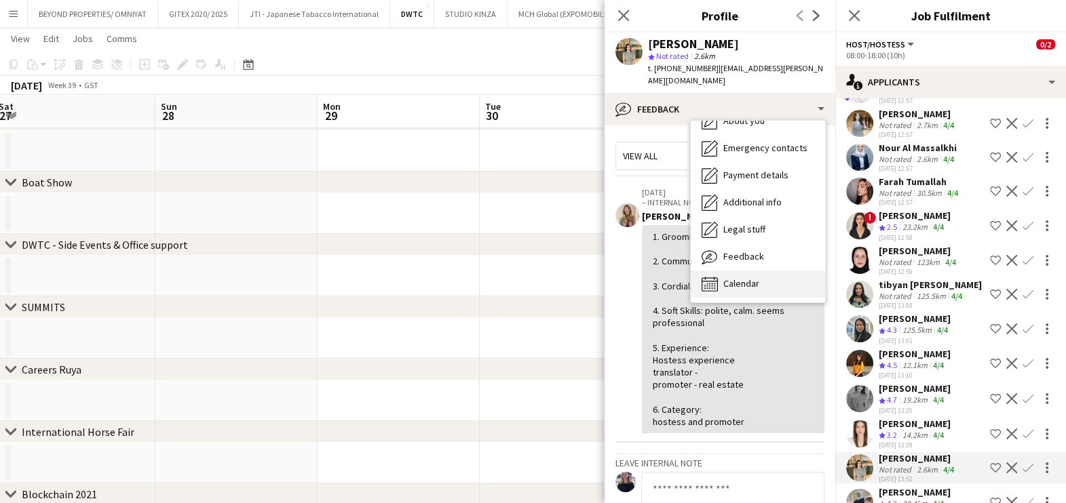
click at [736, 277] on span "Calendar" at bounding box center [741, 283] width 36 height 12
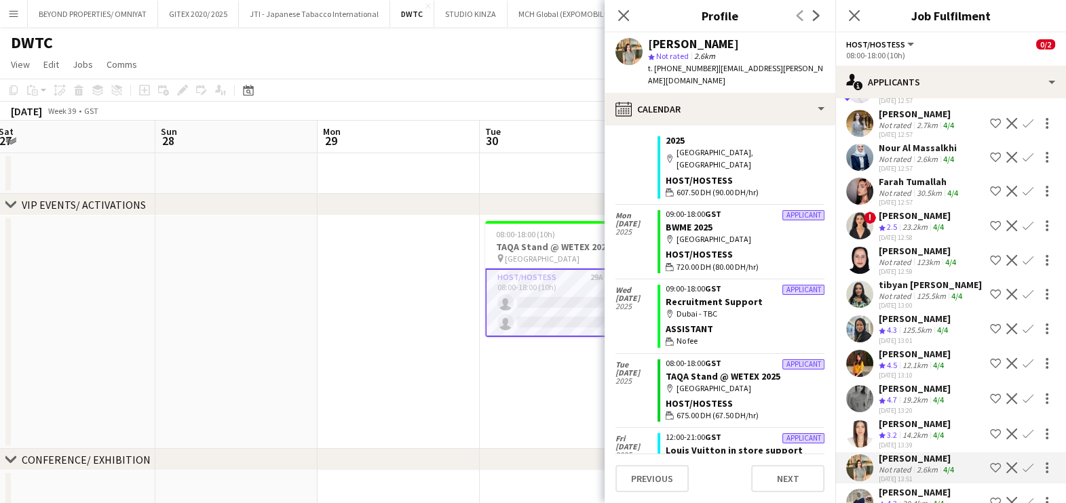
scroll to position [0, 0]
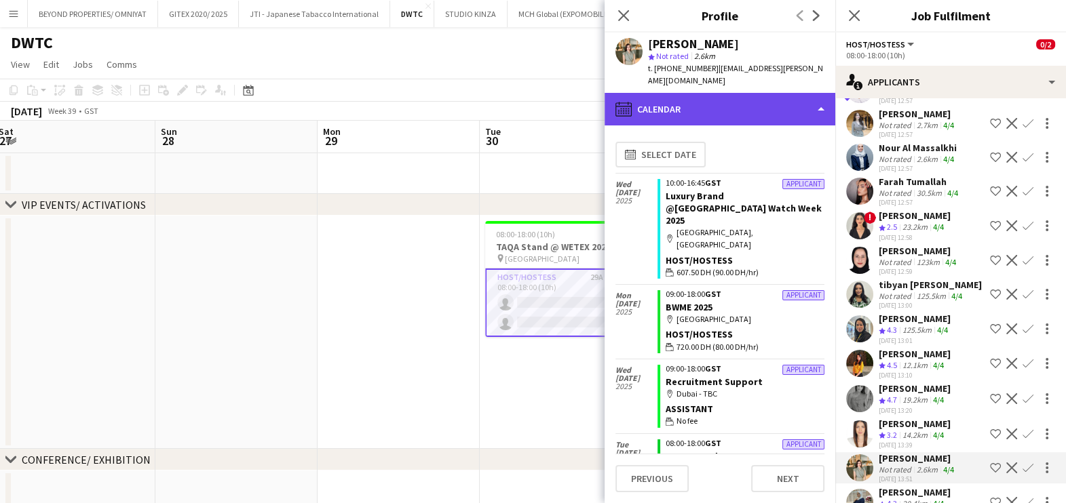
click at [746, 94] on div "calendar-full Calendar" at bounding box center [719, 109] width 231 height 33
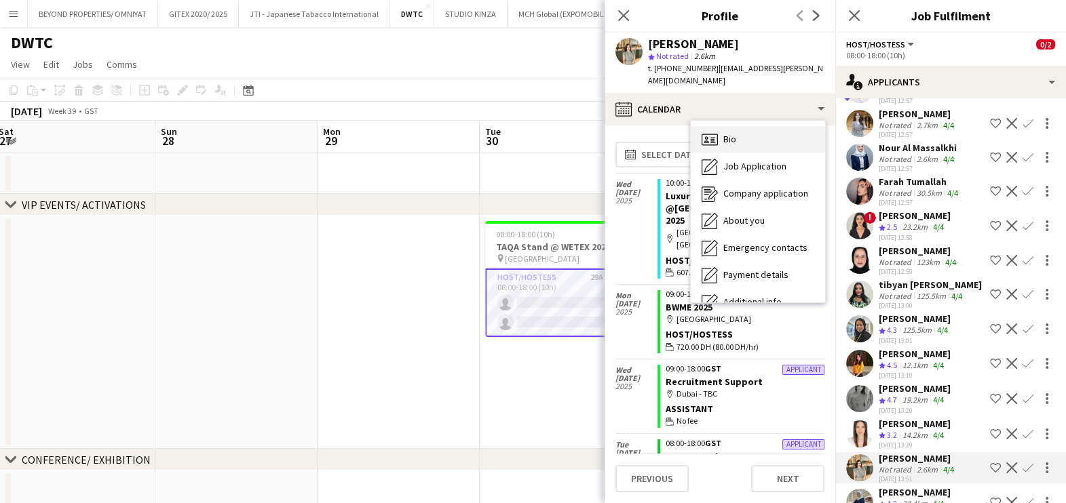
click at [750, 129] on div "Bio Bio" at bounding box center [758, 139] width 134 height 27
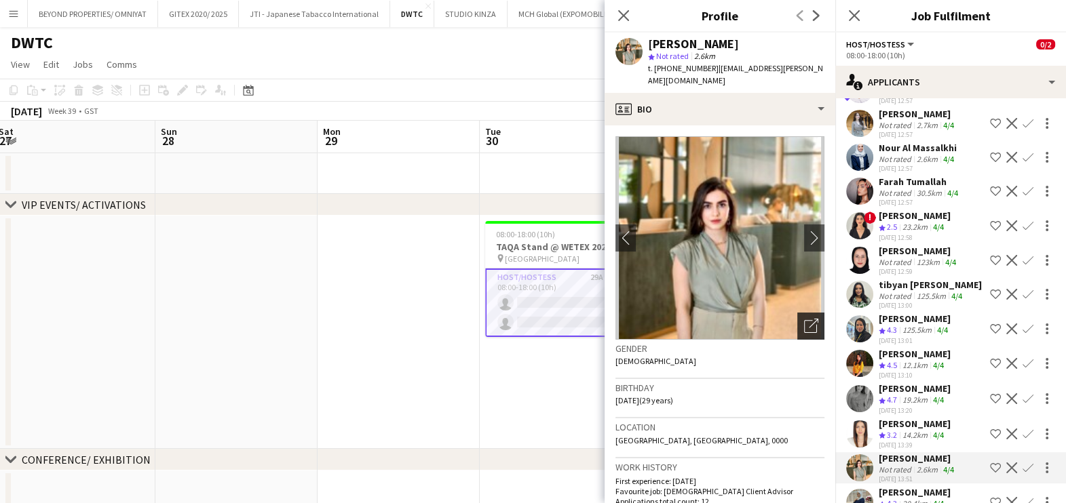
click at [797, 325] on div "Open photos pop-in" at bounding box center [810, 326] width 27 height 27
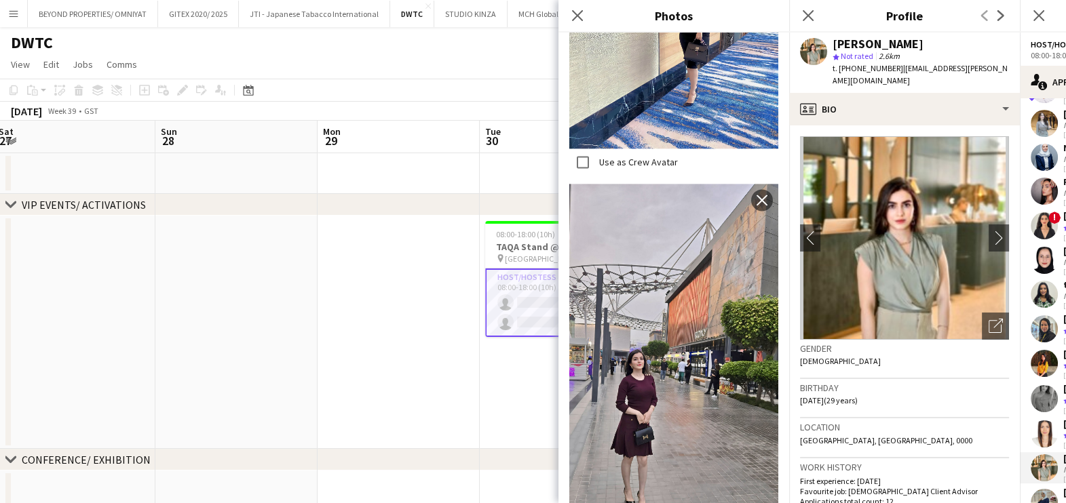
scroll to position [2543, 0]
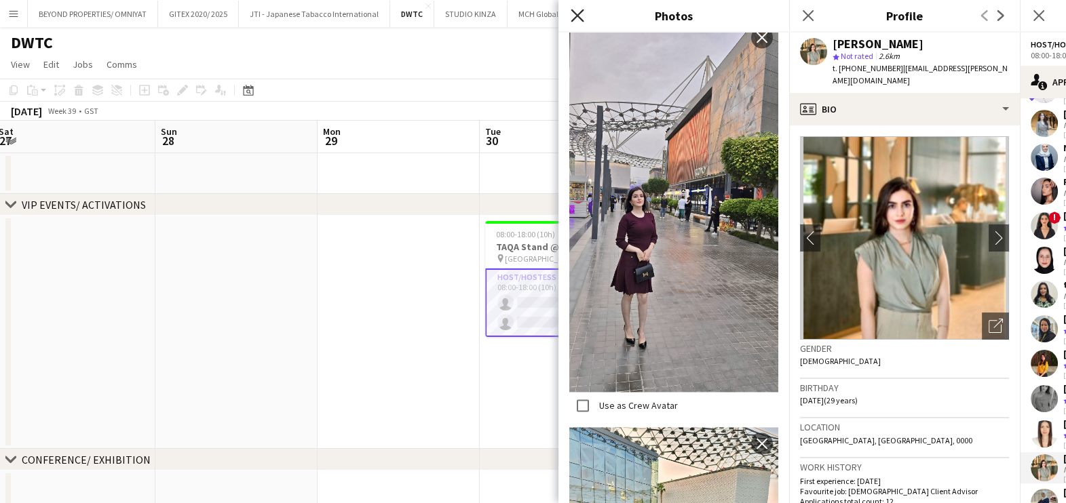
click at [577, 20] on icon "Close pop-in" at bounding box center [577, 15] width 13 height 13
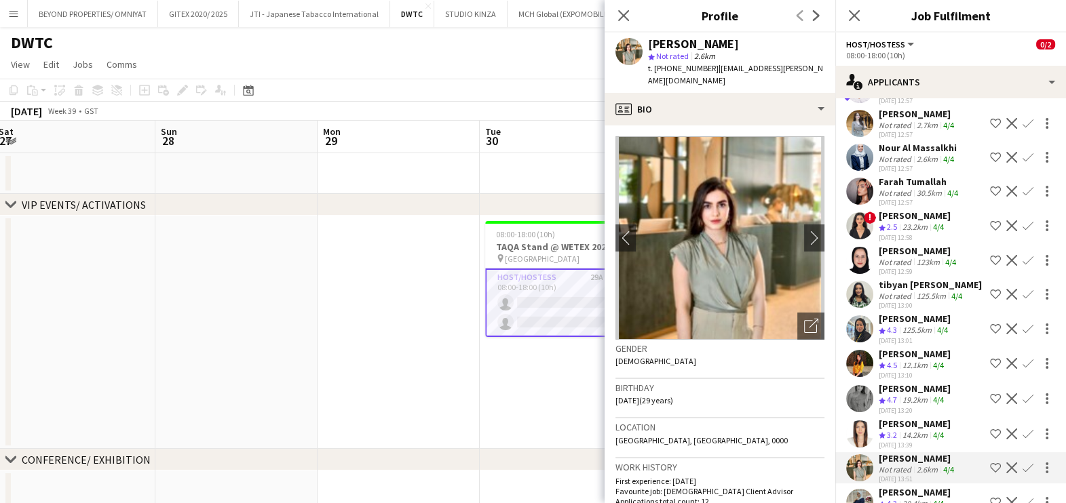
click at [990, 463] on app-icon "Shortlist crew" at bounding box center [995, 468] width 11 height 11
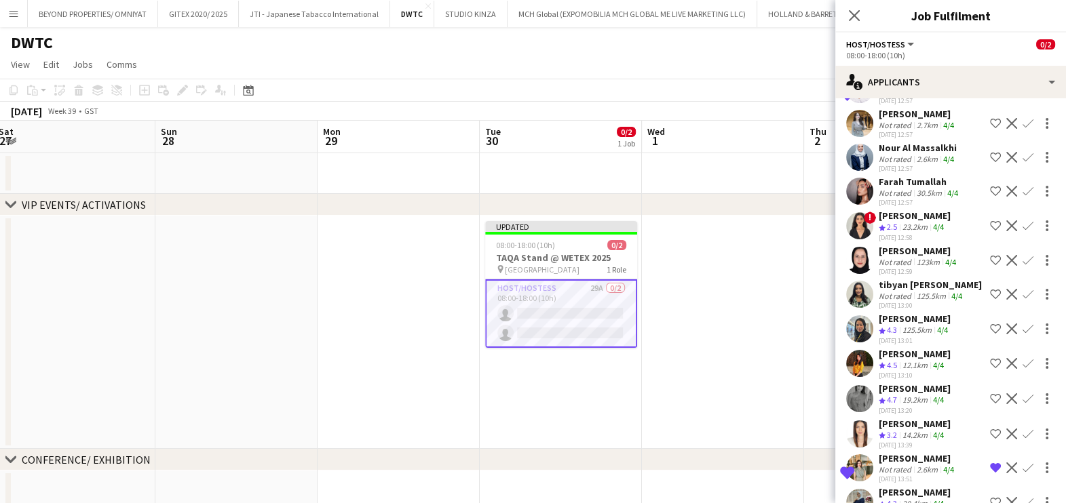
click at [911, 291] on div "Not rated" at bounding box center [896, 296] width 35 height 10
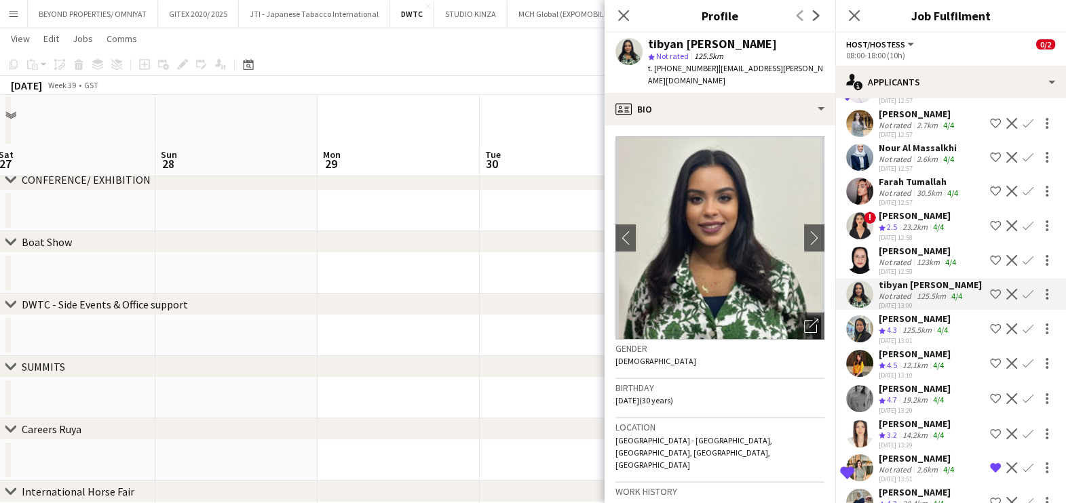
scroll to position [339, 0]
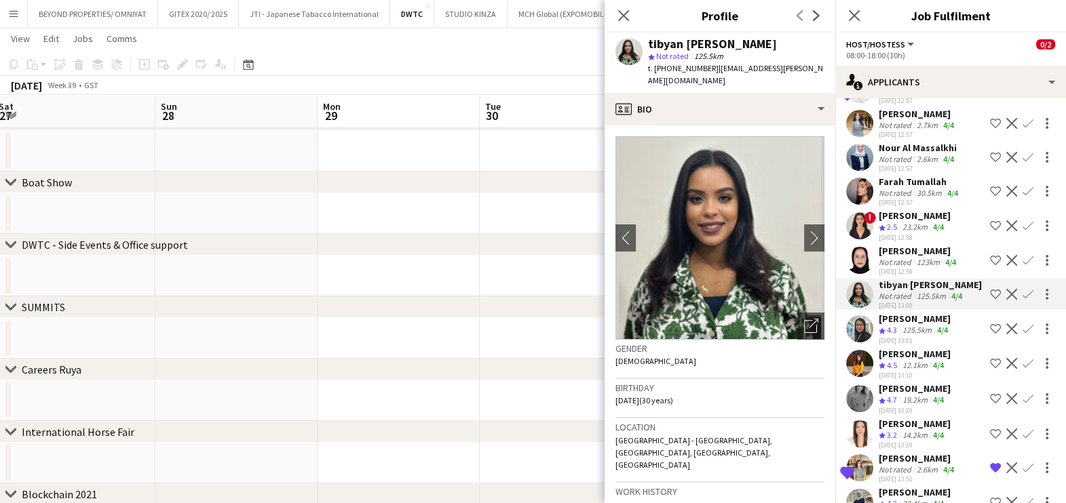
click at [875, 453] on div "Shortlisted Reem Algazi Not rated 2.6km 4/4 12-08-2025 13:51 Remove crew from s…" at bounding box center [950, 468] width 231 height 31
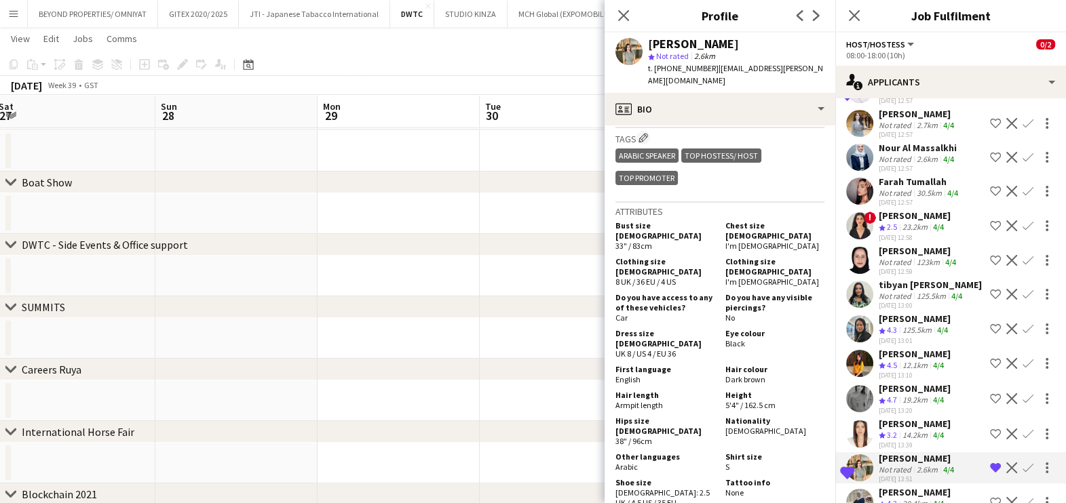
scroll to position [593, 0]
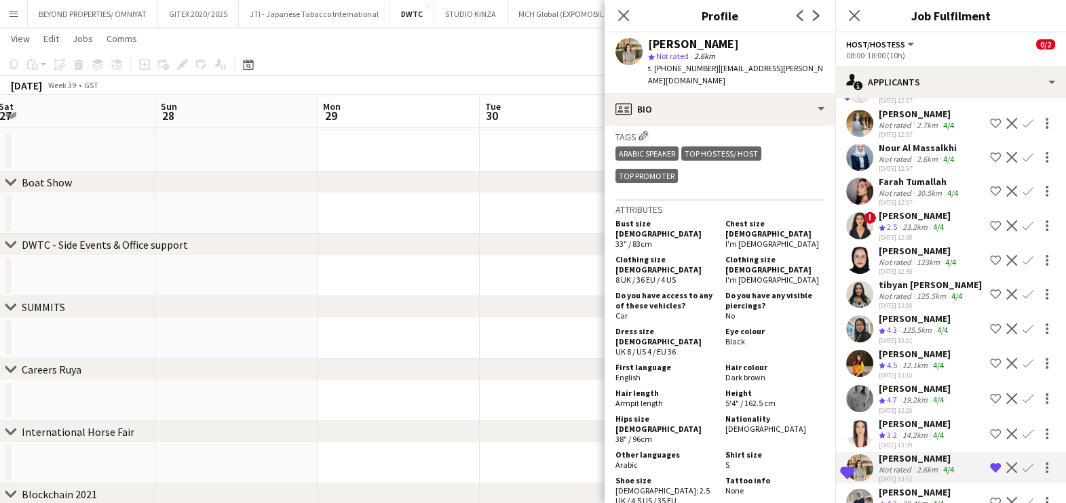
click at [990, 463] on app-icon "Remove crew from shortlist" at bounding box center [995, 468] width 11 height 11
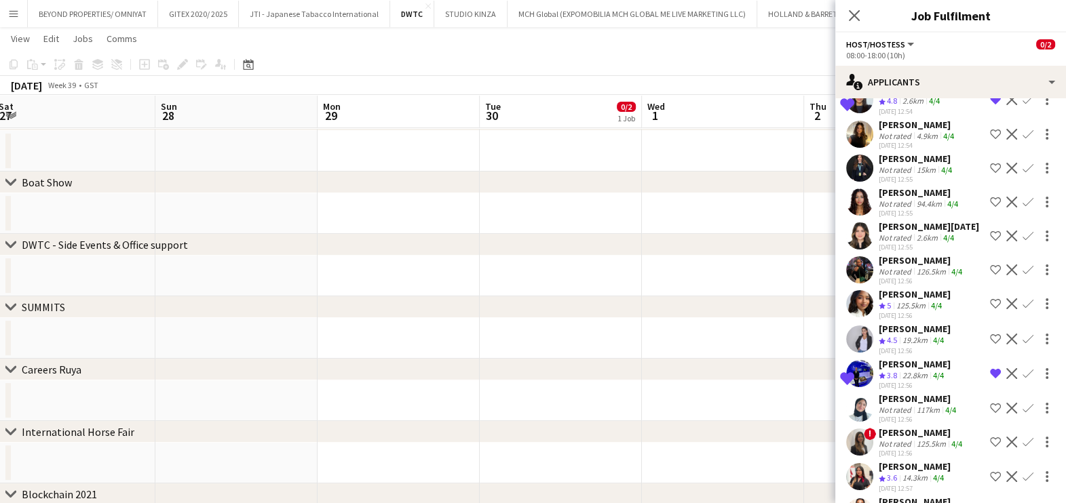
scroll to position [327, 0]
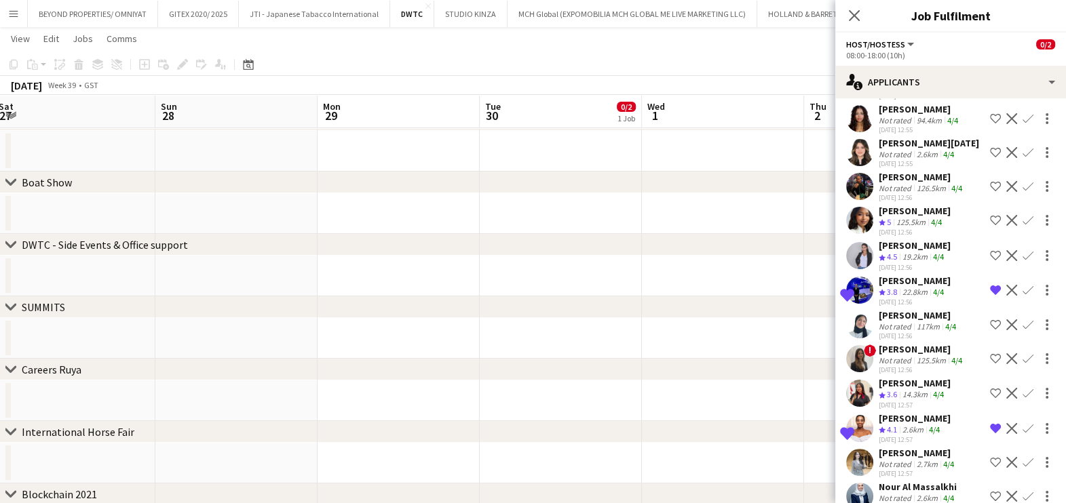
click at [891, 377] on div "Lamia LA Msallam" at bounding box center [915, 383] width 72 height 12
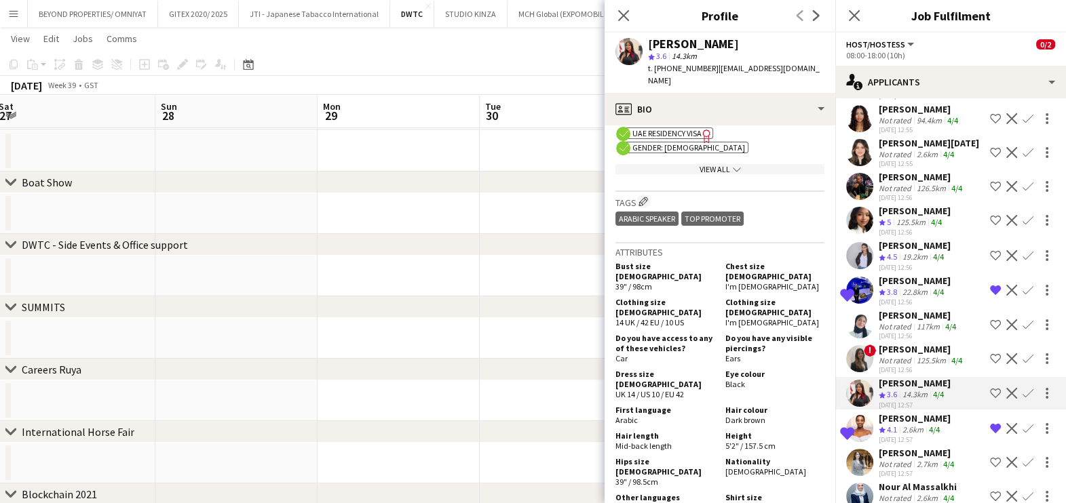
scroll to position [497, 0]
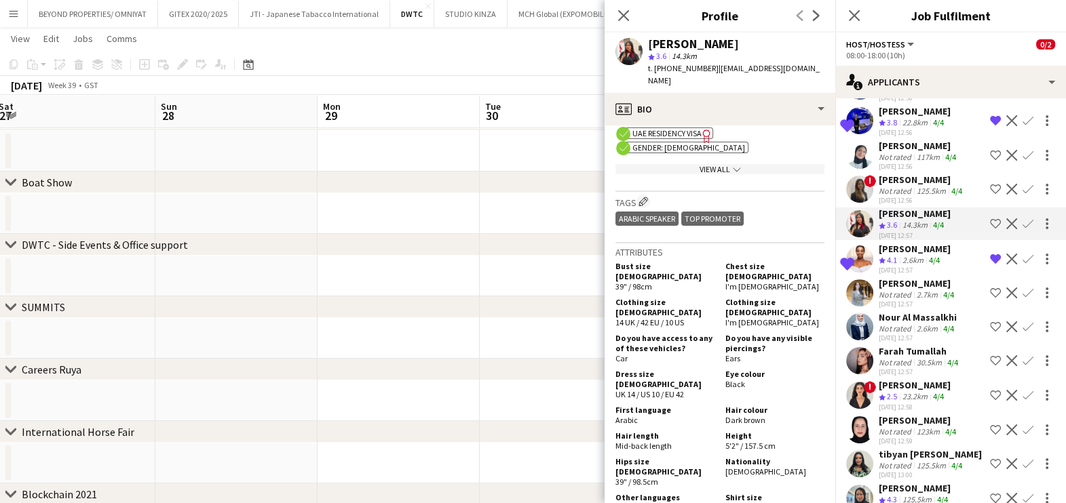
click at [889, 277] on div "Nawar Osama" at bounding box center [918, 283] width 78 height 12
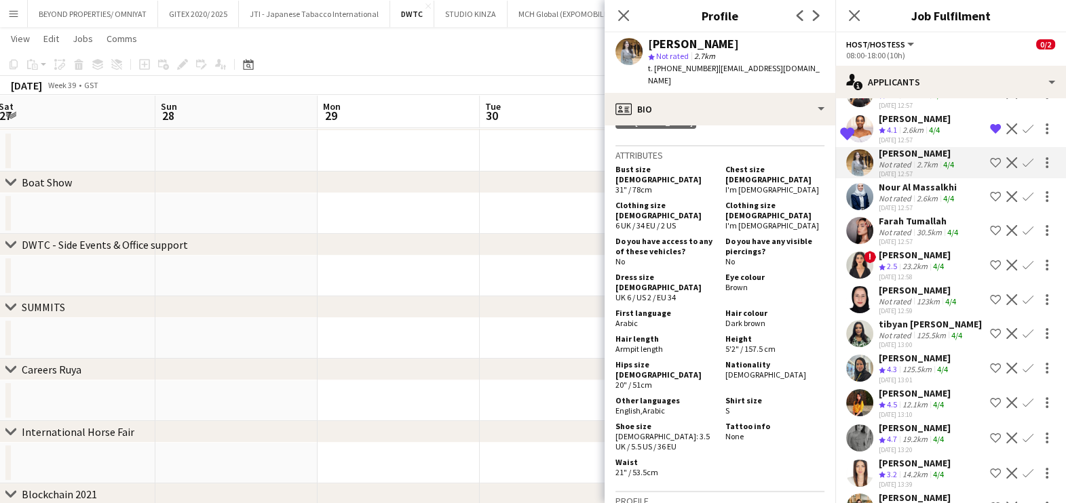
scroll to position [666, 0]
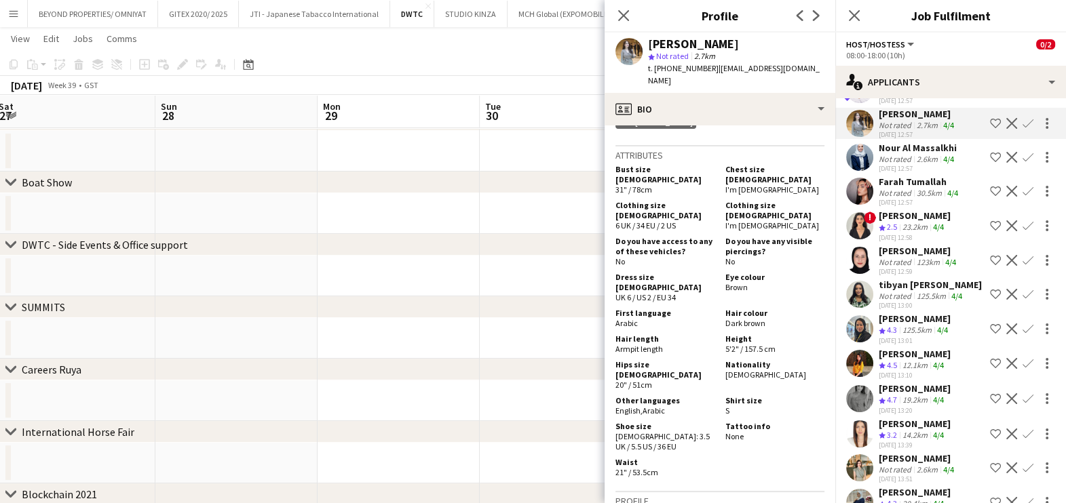
click at [910, 279] on div "tibyan abdalla" at bounding box center [930, 285] width 103 height 12
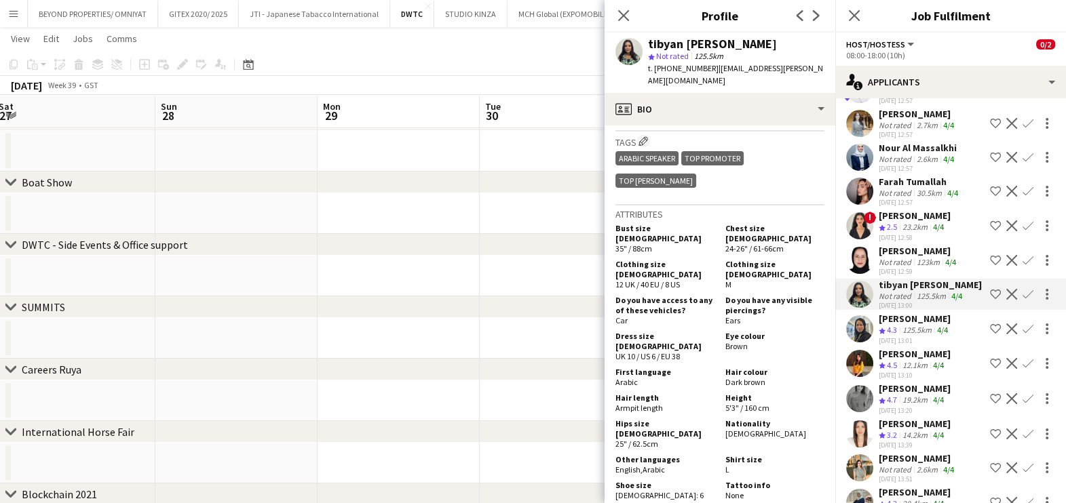
scroll to position [678, 0]
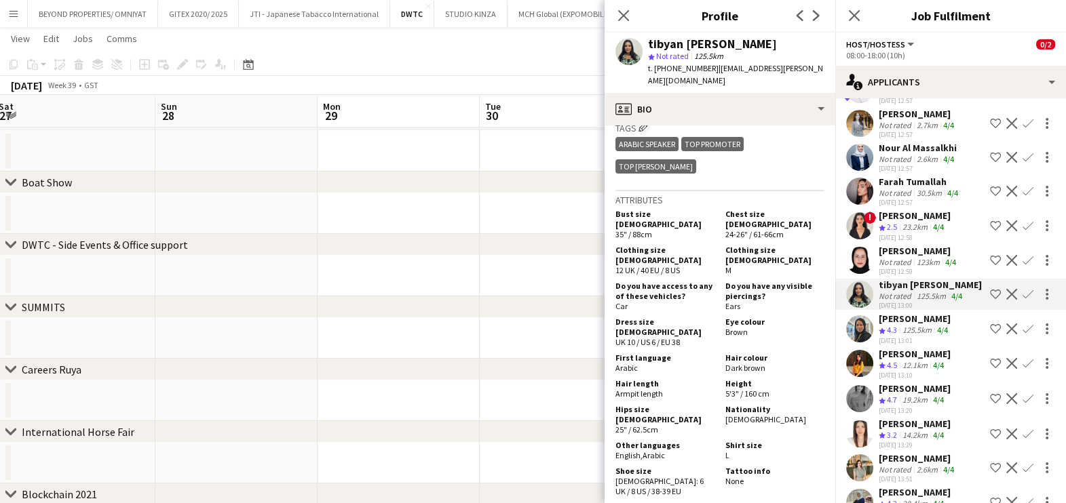
click at [887, 383] on div "Juana Alshakaa" at bounding box center [915, 389] width 72 height 12
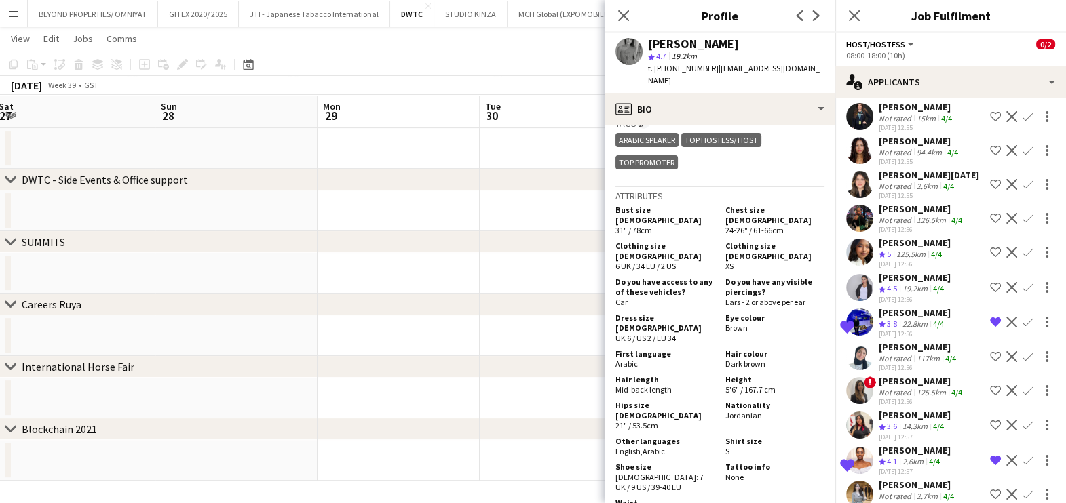
scroll to position [412, 0]
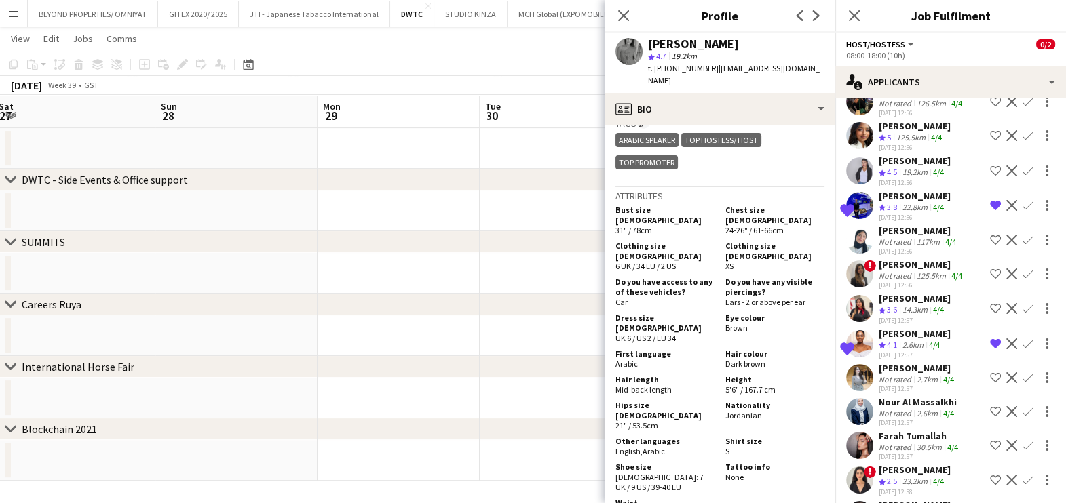
click at [990, 339] on app-icon "Remove crew from shortlist" at bounding box center [995, 344] width 11 height 11
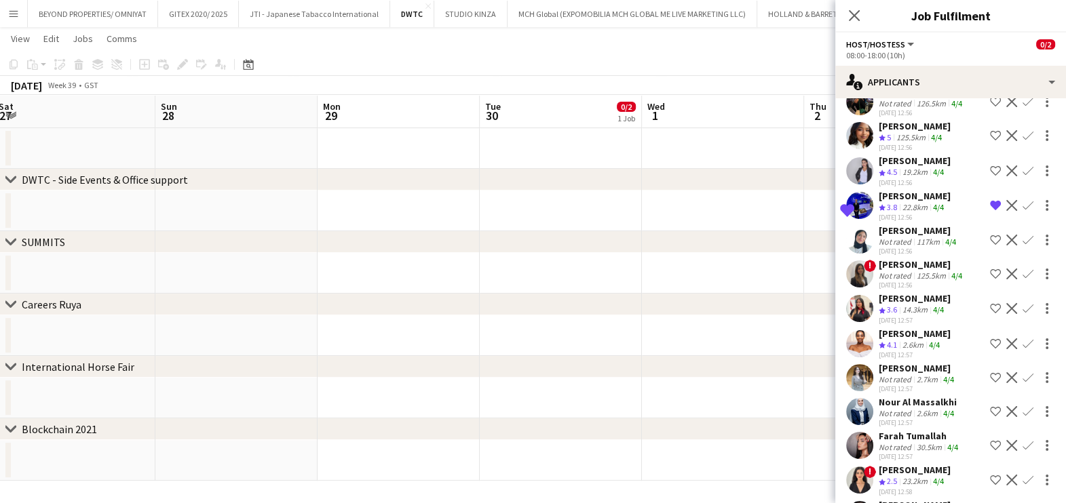
click at [987, 197] on button "Remove crew from shortlist" at bounding box center [995, 205] width 16 height 16
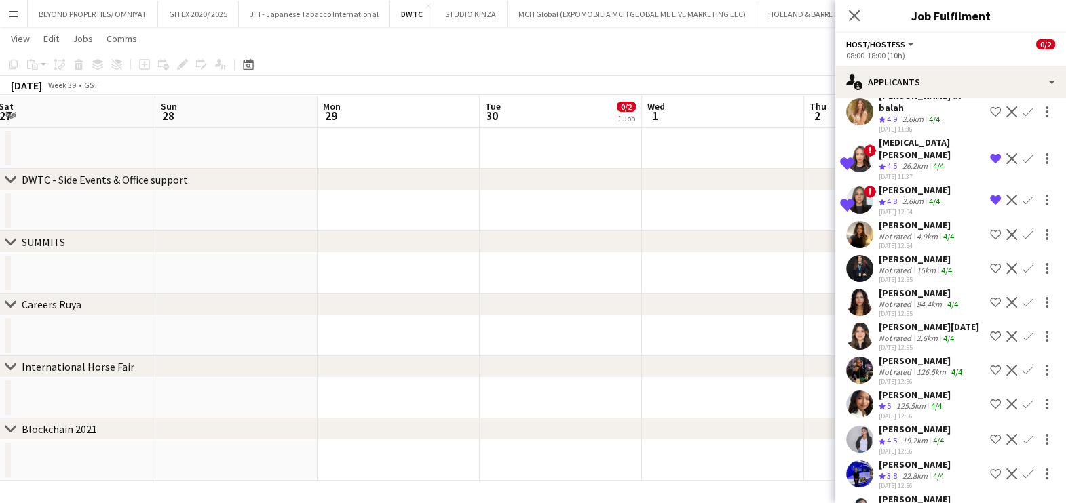
scroll to position [0, 0]
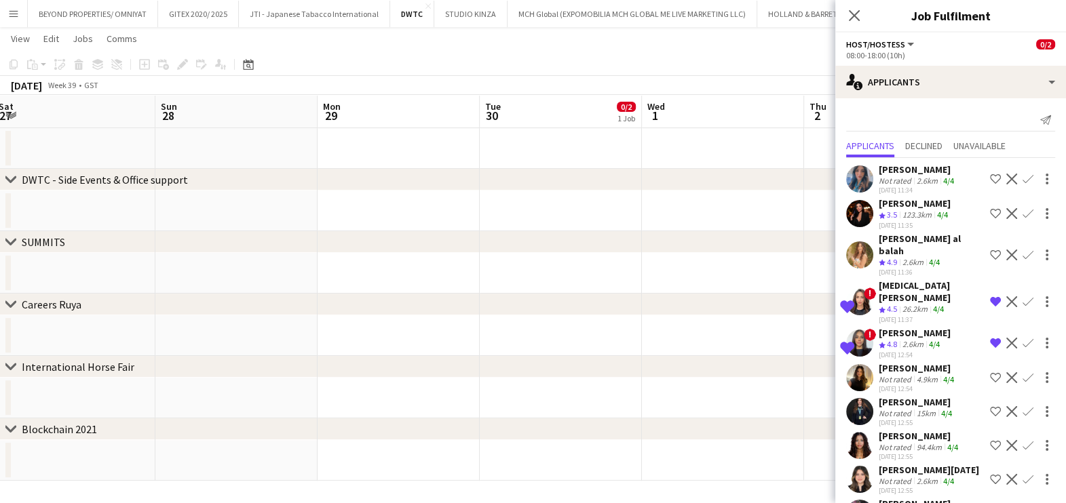
click at [990, 338] on app-icon "Remove crew from shortlist" at bounding box center [995, 343] width 11 height 11
click at [987, 294] on button "Remove crew from shortlist" at bounding box center [995, 302] width 16 height 16
click at [912, 170] on div "Ghadeer Naser" at bounding box center [918, 170] width 78 height 12
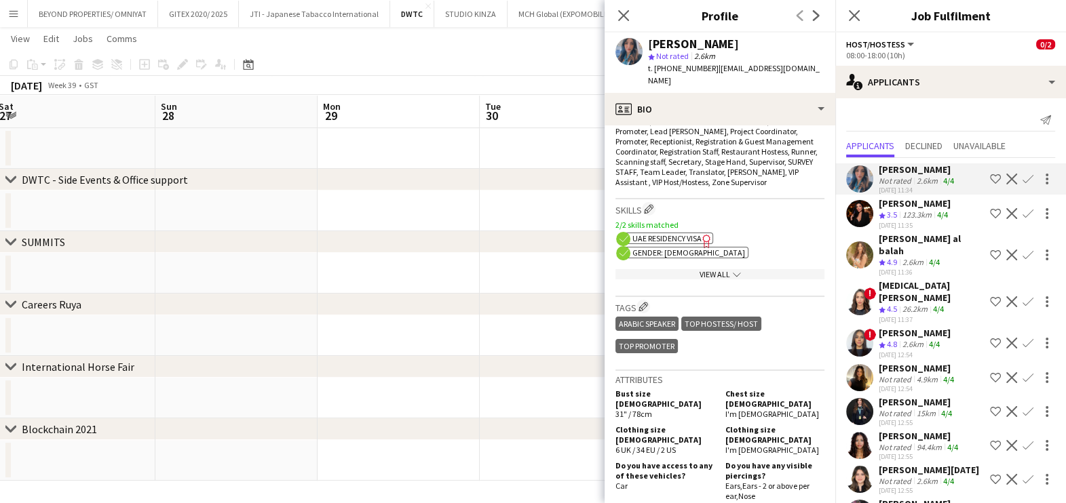
scroll to position [678, 0]
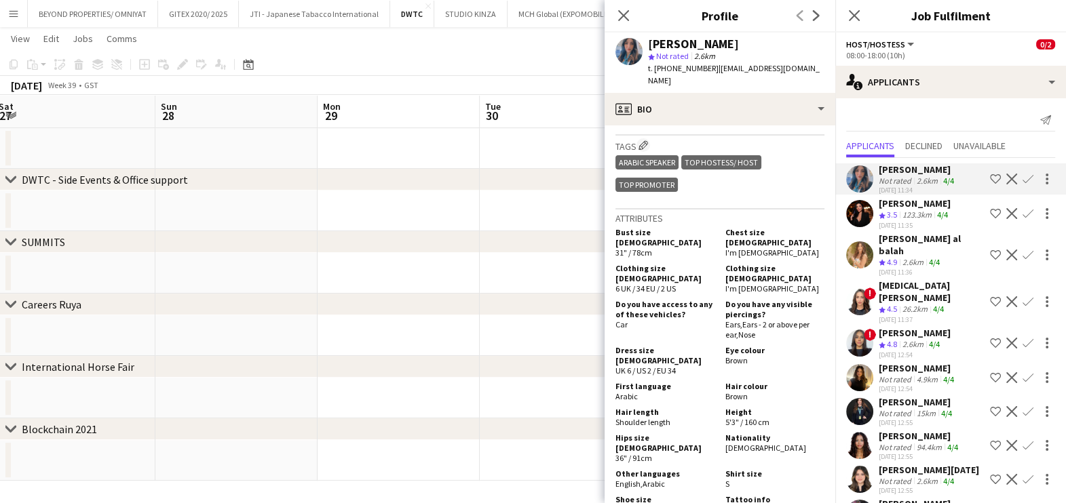
click at [990, 176] on app-icon "Shortlist crew" at bounding box center [995, 179] width 11 height 11
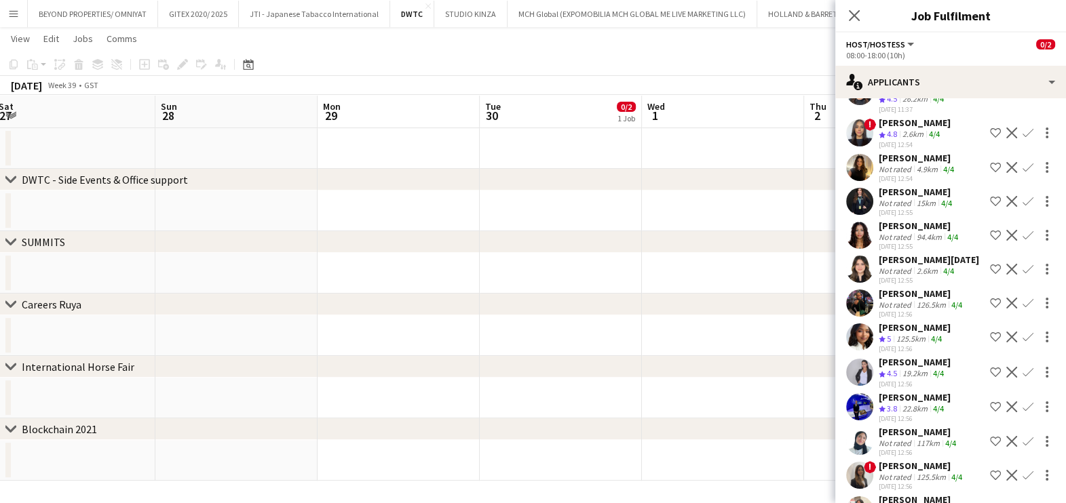
scroll to position [254, 0]
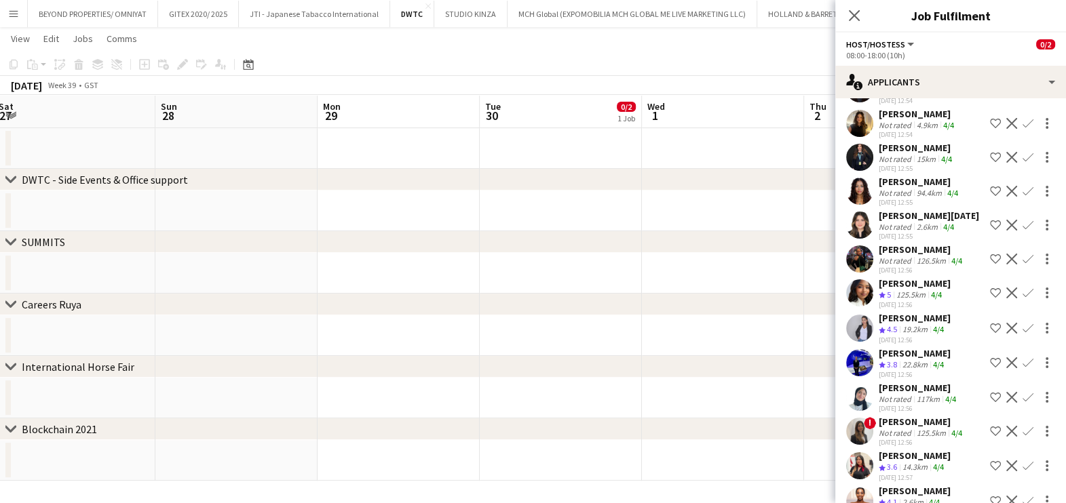
click at [903, 324] on div "19.2km" at bounding box center [915, 330] width 31 height 12
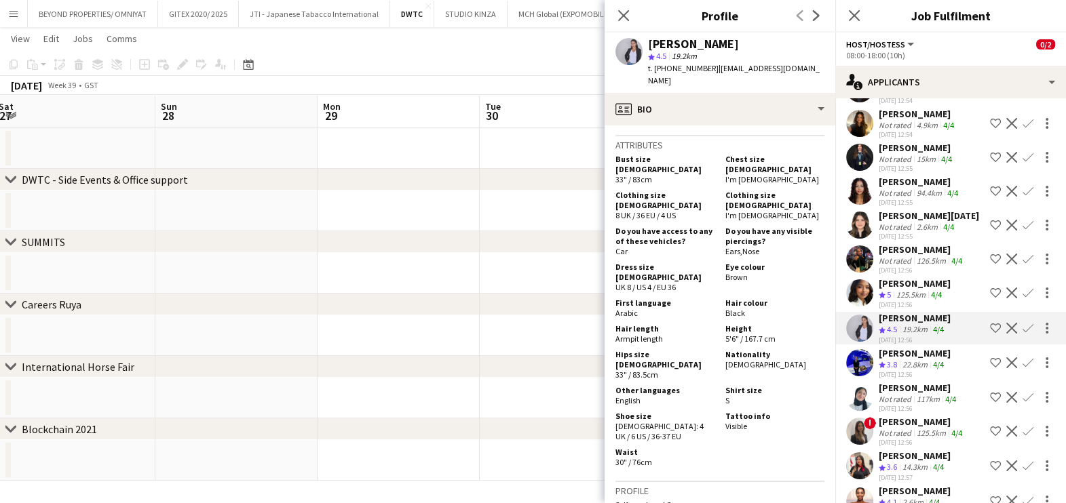
scroll to position [424, 0]
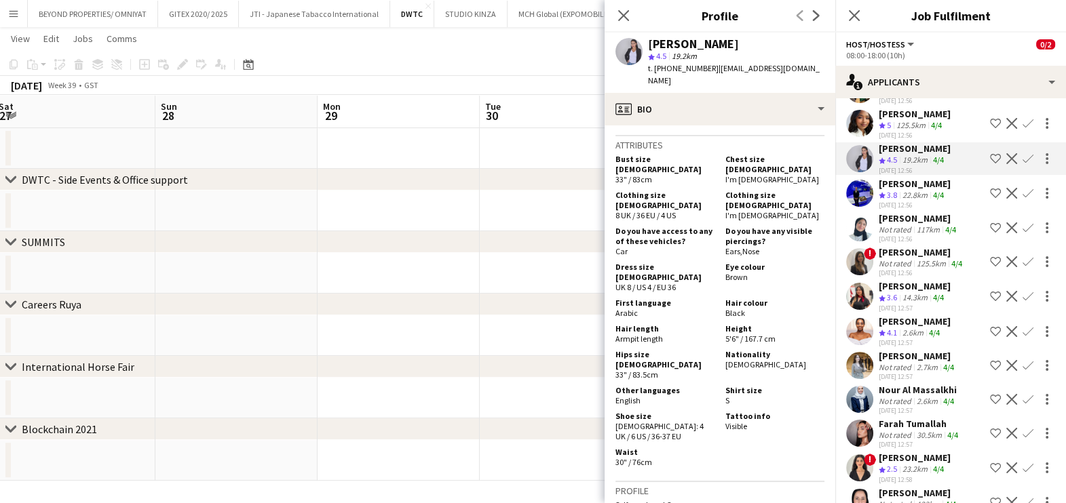
click at [899, 246] on div "Yara Wael" at bounding box center [922, 252] width 86 height 12
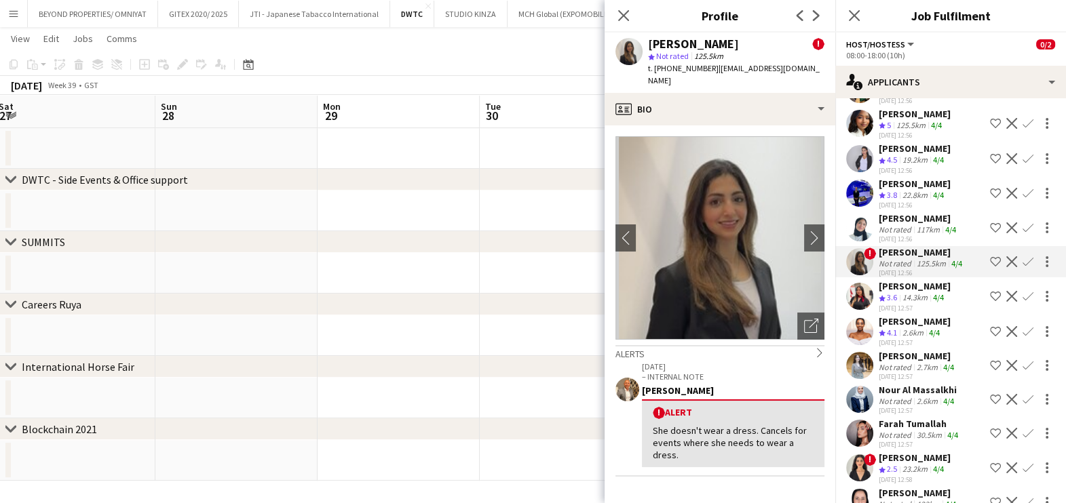
click at [898, 315] on div "Negeset Gebremicael" at bounding box center [915, 321] width 72 height 12
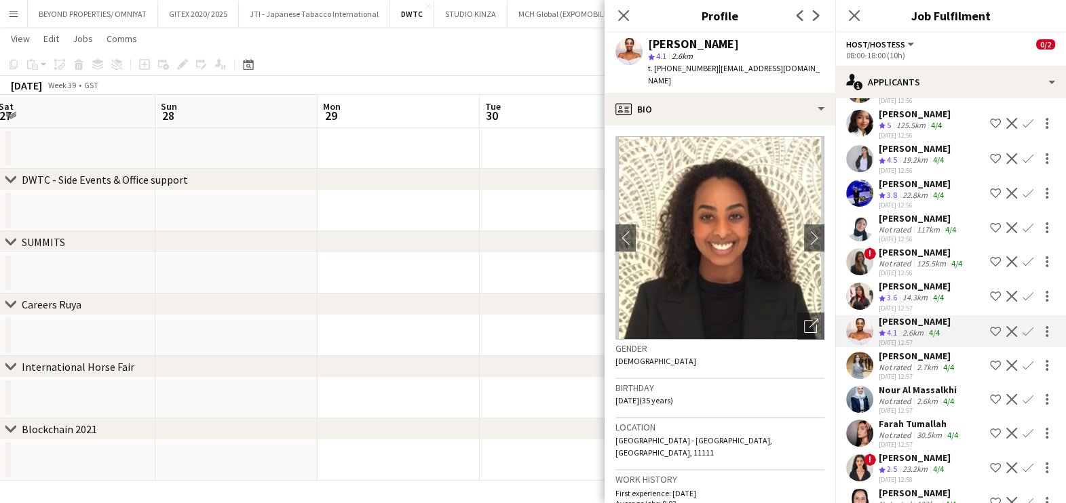
scroll to position [593, 0]
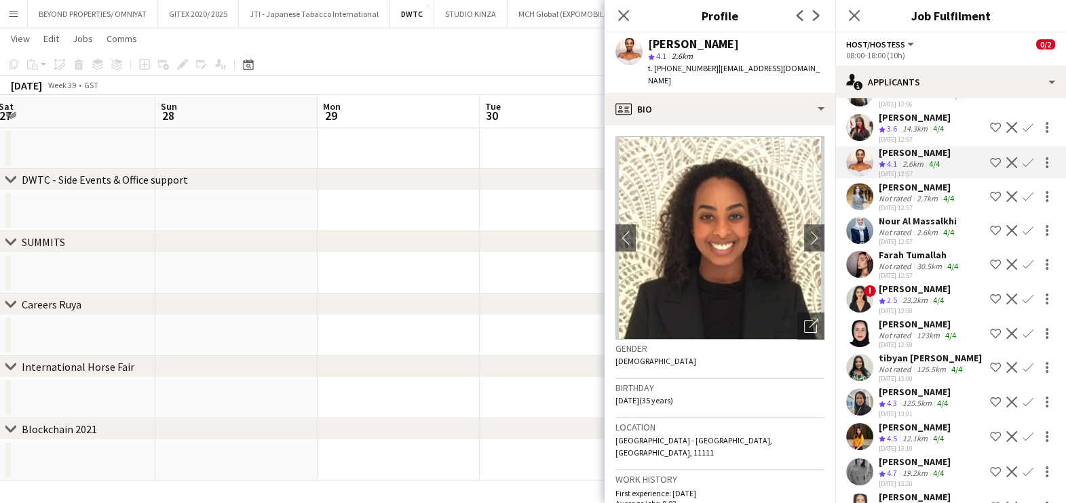
click at [887, 295] on span "2.5" at bounding box center [892, 300] width 10 height 10
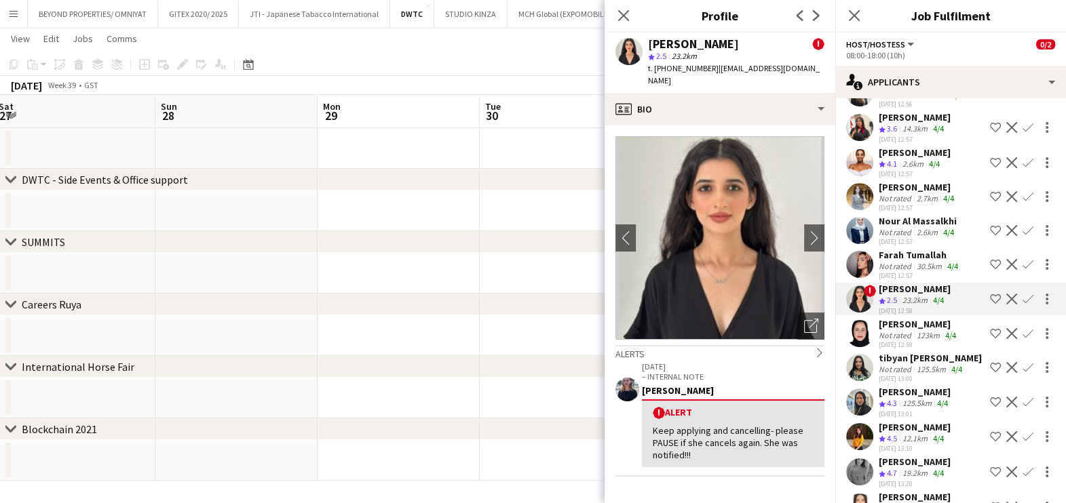
scroll to position [666, 0]
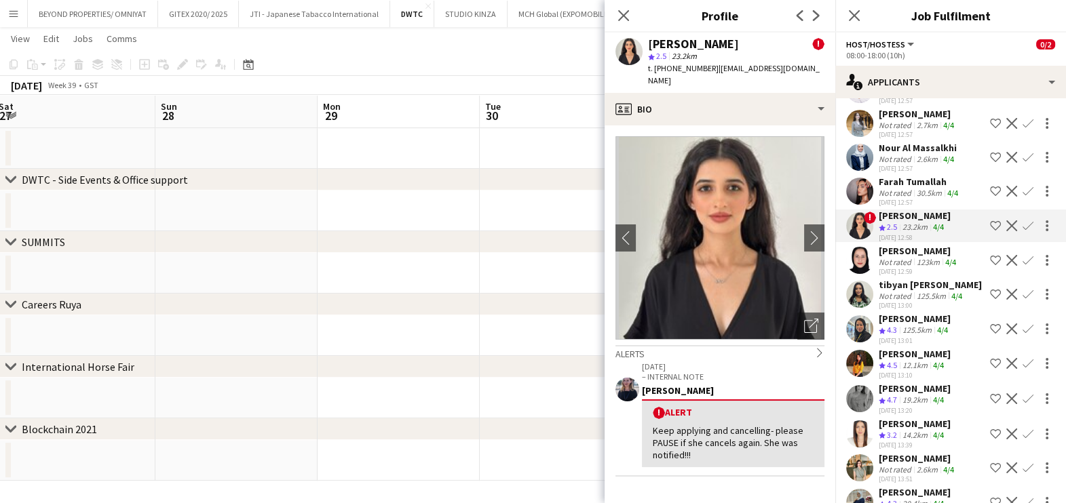
click at [923, 395] on div "19.2km" at bounding box center [915, 401] width 31 height 12
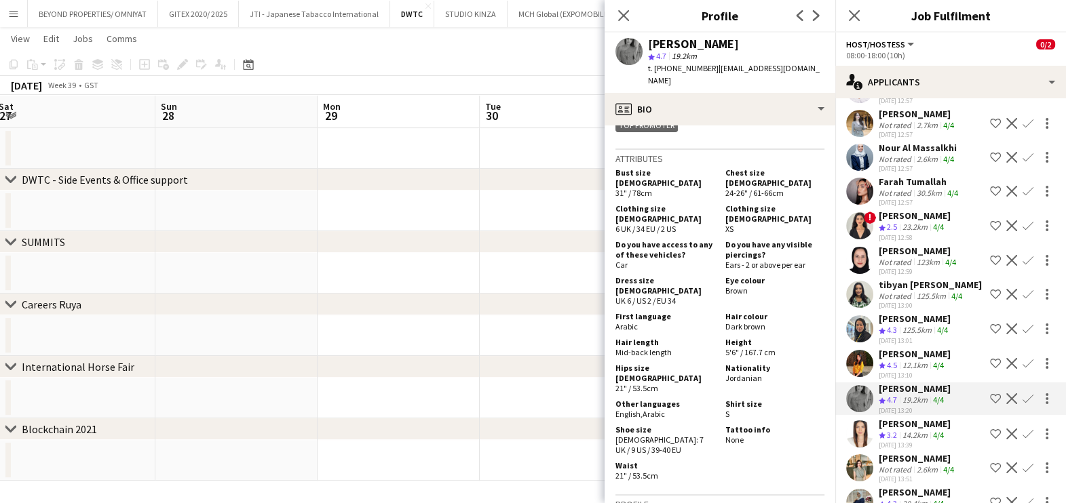
scroll to position [763, 0]
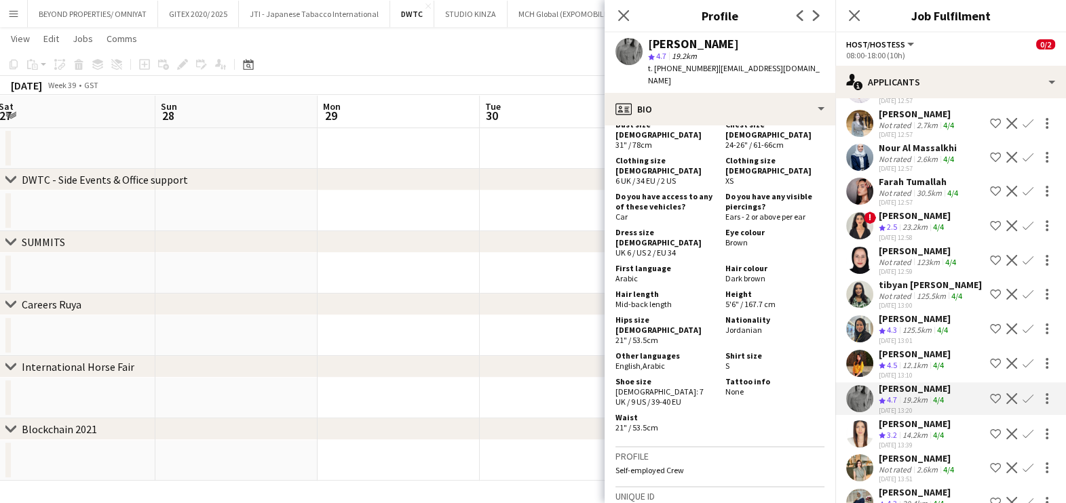
click at [915, 453] on div "Reem Algazi" at bounding box center [918, 459] width 78 height 12
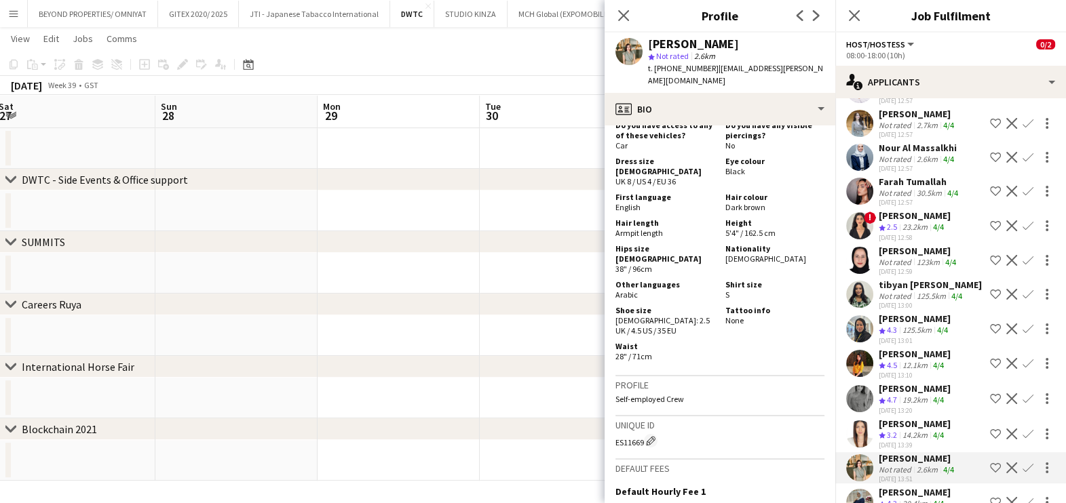
click at [990, 463] on app-icon "Shortlist crew" at bounding box center [995, 468] width 11 height 11
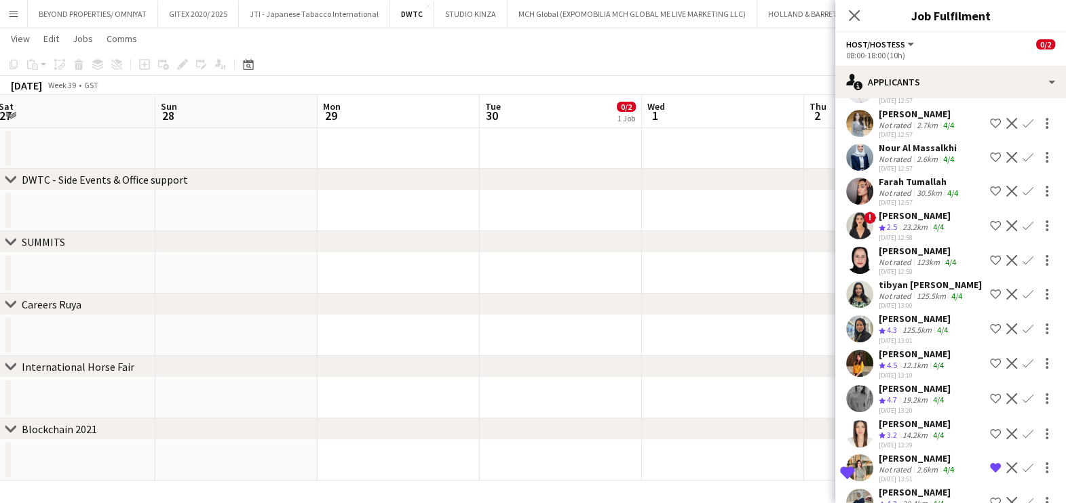
click at [987, 495] on button "Shortlist crew" at bounding box center [995, 503] width 16 height 16
click at [910, 360] on div "12.1km" at bounding box center [915, 366] width 31 height 12
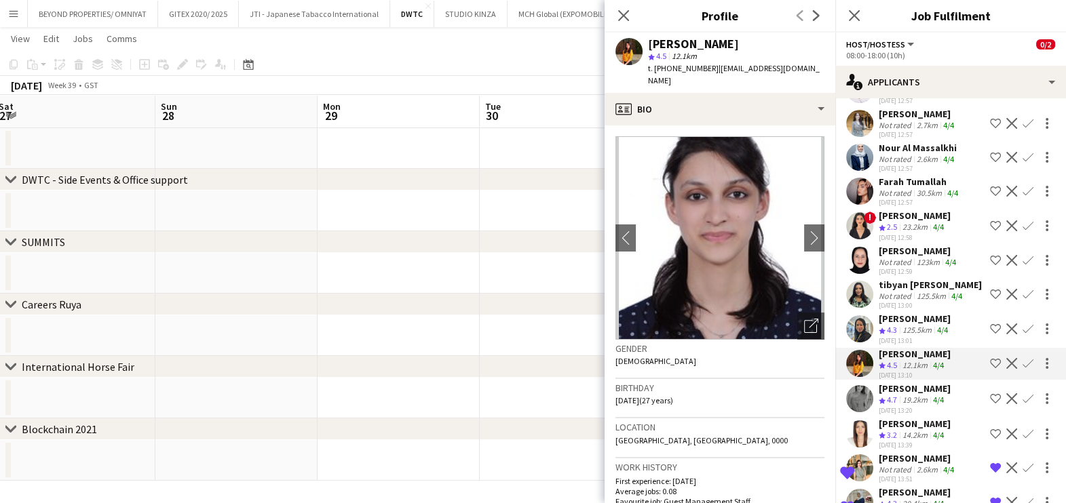
scroll to position [581, 0]
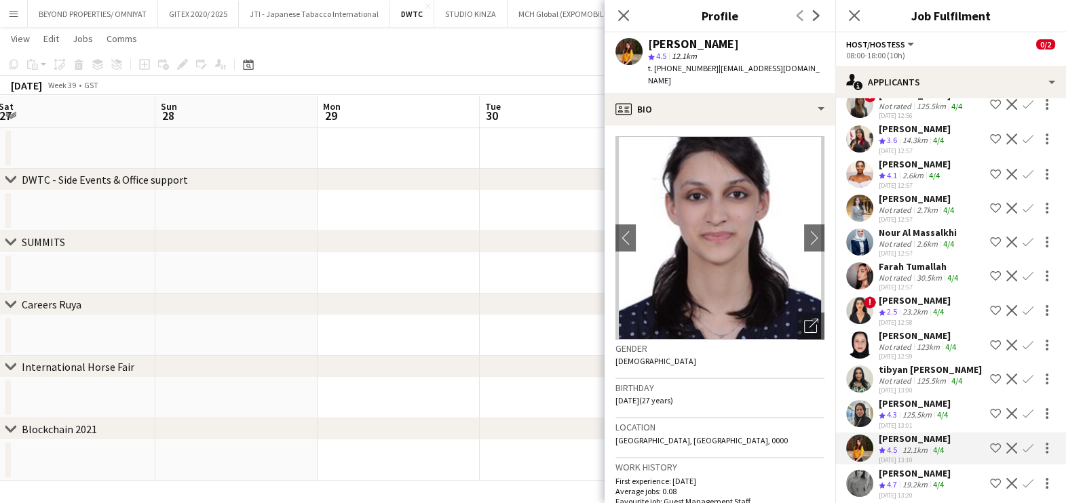
click at [896, 307] on span "2.5" at bounding box center [892, 312] width 10 height 10
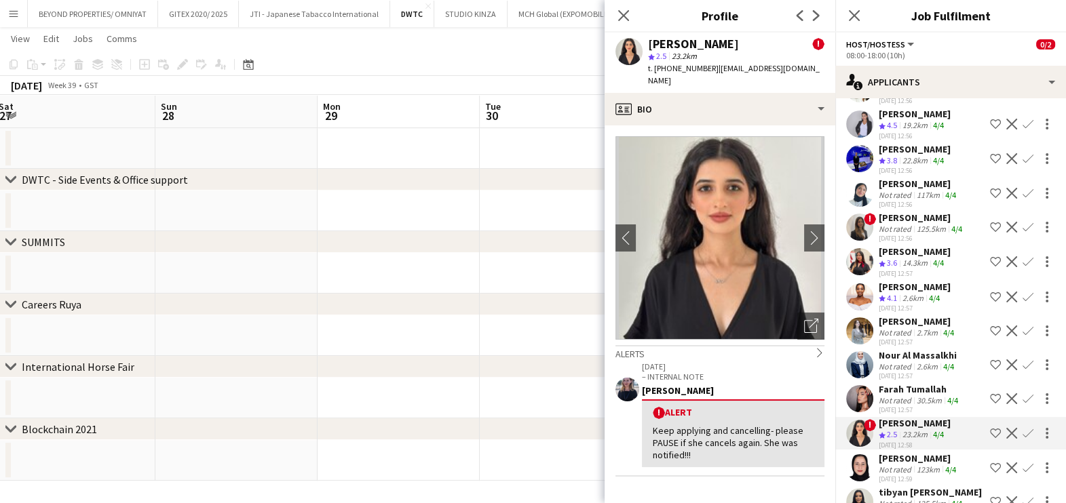
scroll to position [412, 0]
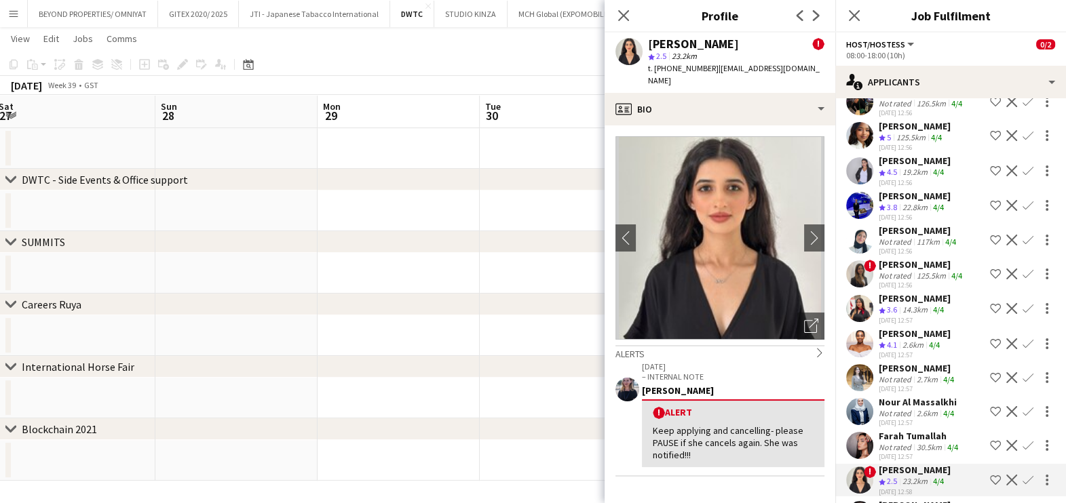
click at [902, 328] on div "Negeset Gebremicael" at bounding box center [915, 334] width 72 height 12
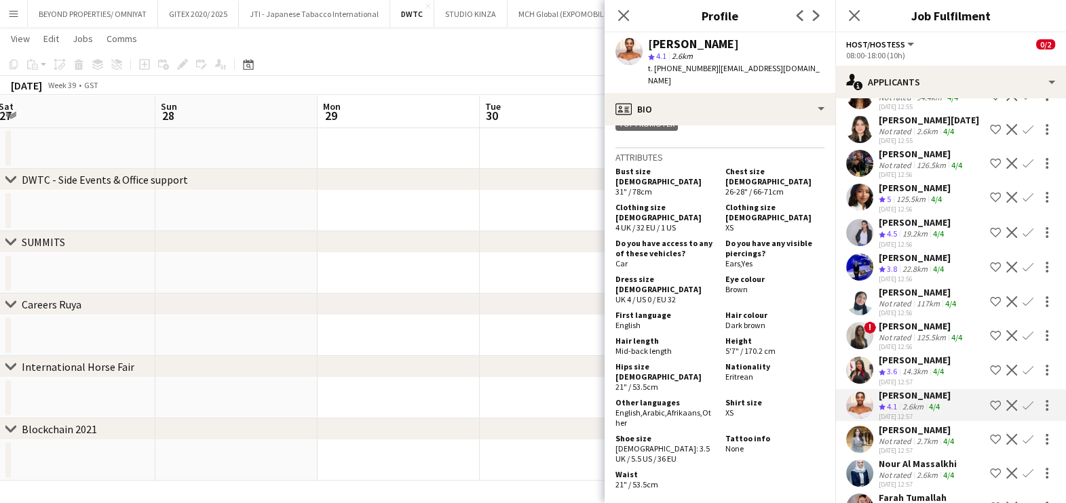
scroll to position [327, 0]
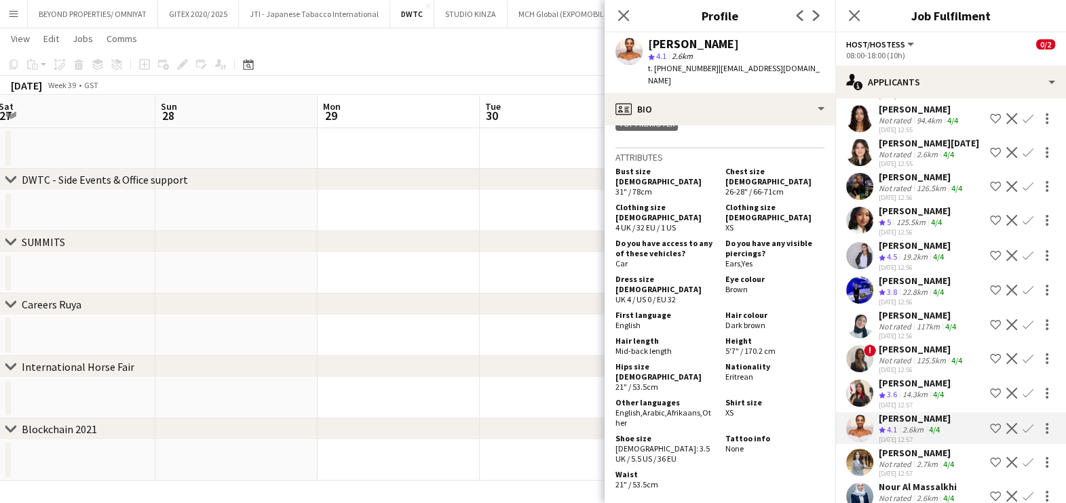
click at [906, 205] on div "Mai Mohamed" at bounding box center [915, 211] width 72 height 12
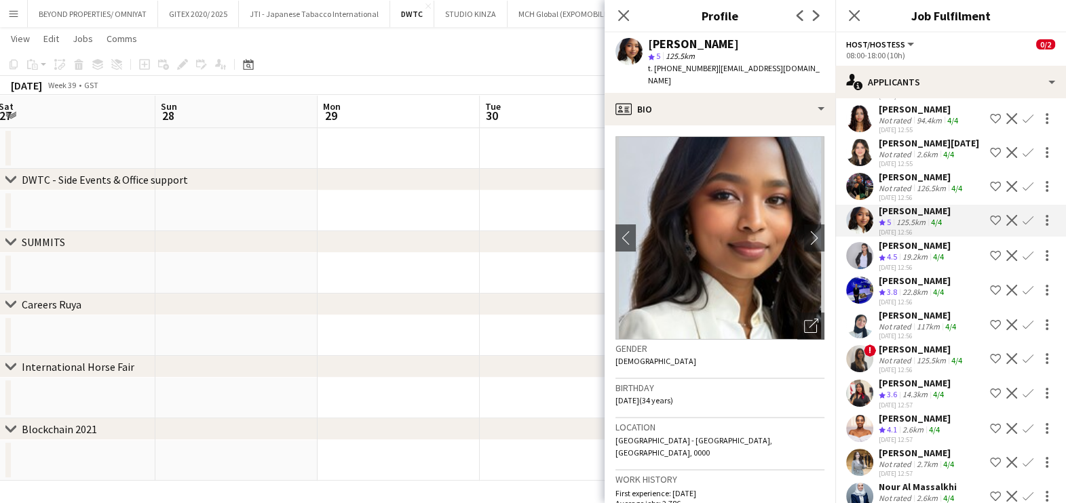
click at [797, 322] on div "Open photos pop-in" at bounding box center [810, 326] width 27 height 27
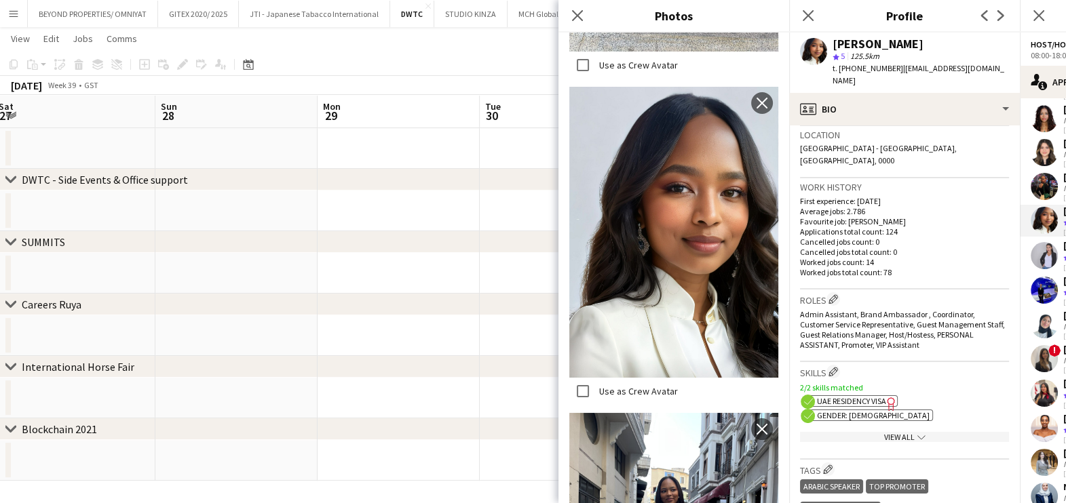
scroll to position [169, 0]
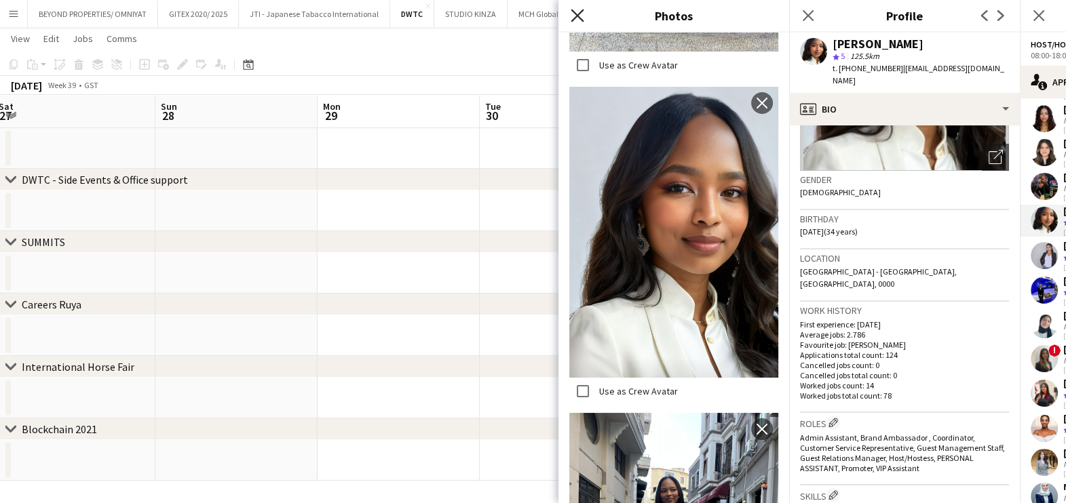
click at [574, 12] on icon at bounding box center [577, 15] width 13 height 13
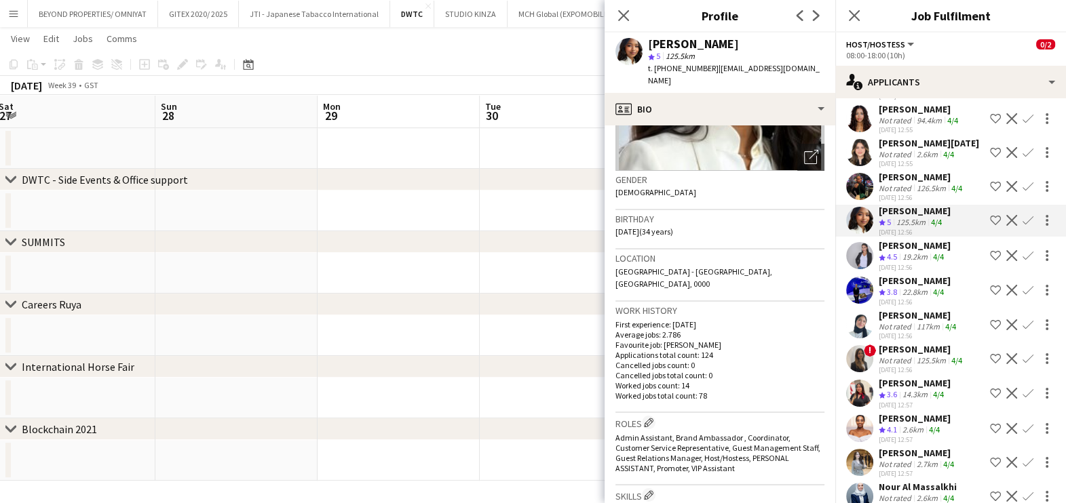
drag, startPoint x: 460, startPoint y: 303, endPoint x: 119, endPoint y: 299, distance: 341.3
click at [125, 298] on div "chevron-right Careers Ruya" at bounding box center [533, 305] width 1066 height 22
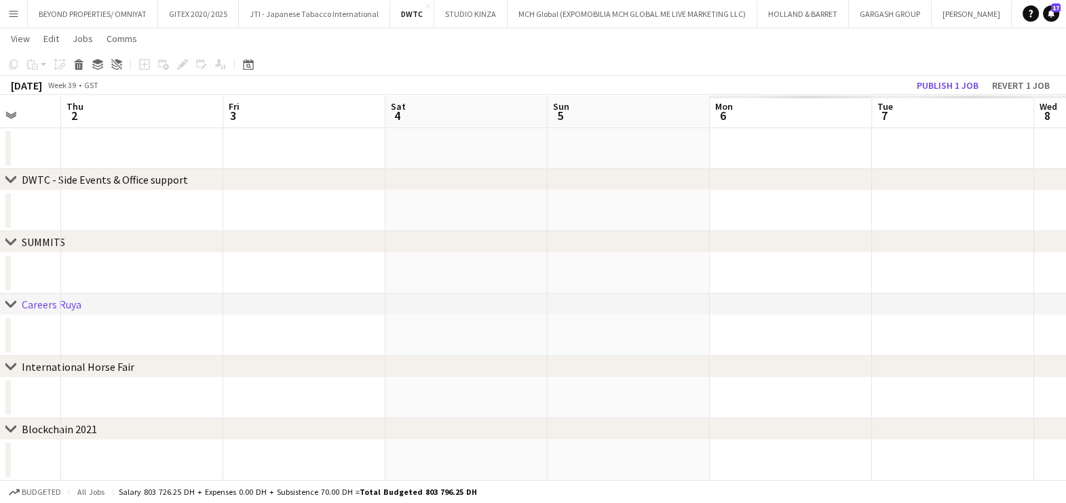
drag, startPoint x: 495, startPoint y: 214, endPoint x: 60, endPoint y: 225, distance: 435.0
click at [68, 225] on app-calendar-viewport "Sun 28 Mon 29 Tue 30 0/2 1 Job Wed 1 Thu 2 Fri 3 Sat 4 Sun 5 Mon 6 Tue 7 Wed 8 …" at bounding box center [533, 65] width 1066 height 832
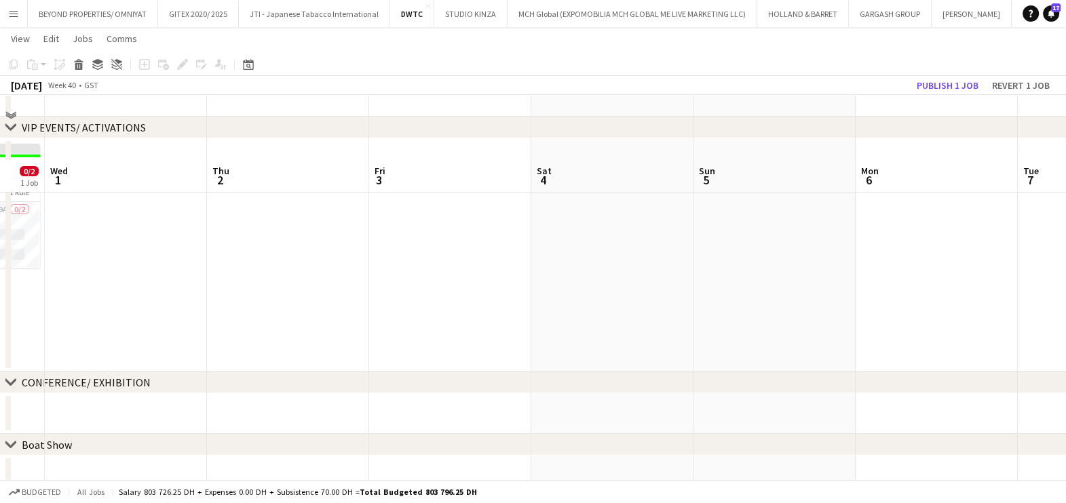
scroll to position [64, 0]
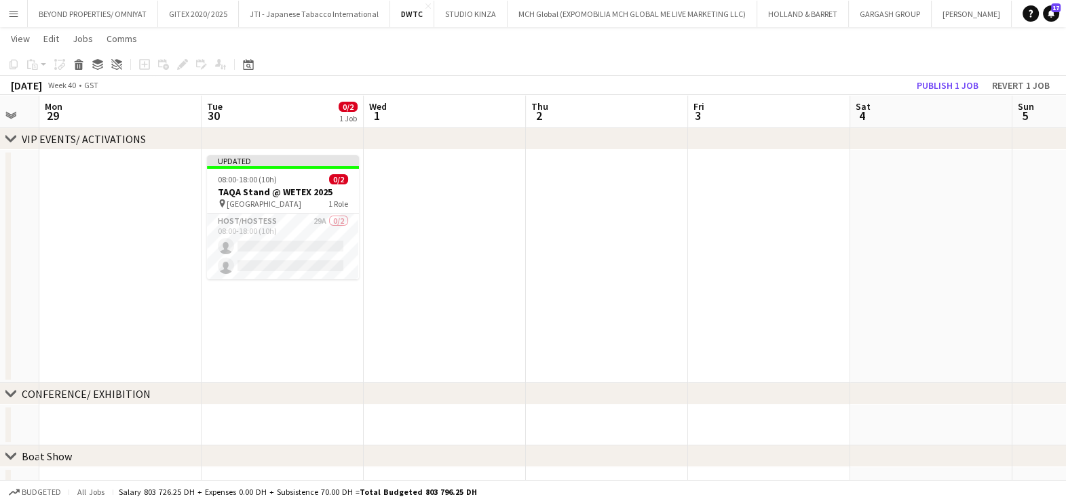
drag, startPoint x: 464, startPoint y: 290, endPoint x: 646, endPoint y: 292, distance: 181.8
click at [646, 292] on app-calendar-viewport "Sat 27 Sun 28 Mon 29 Tue 30 0/2 1 Job Wed 1 Thu 2 Fri 3 Sat 4 Sun 5 Mon 6 Tue 7…" at bounding box center [533, 404] width 1066 height 832
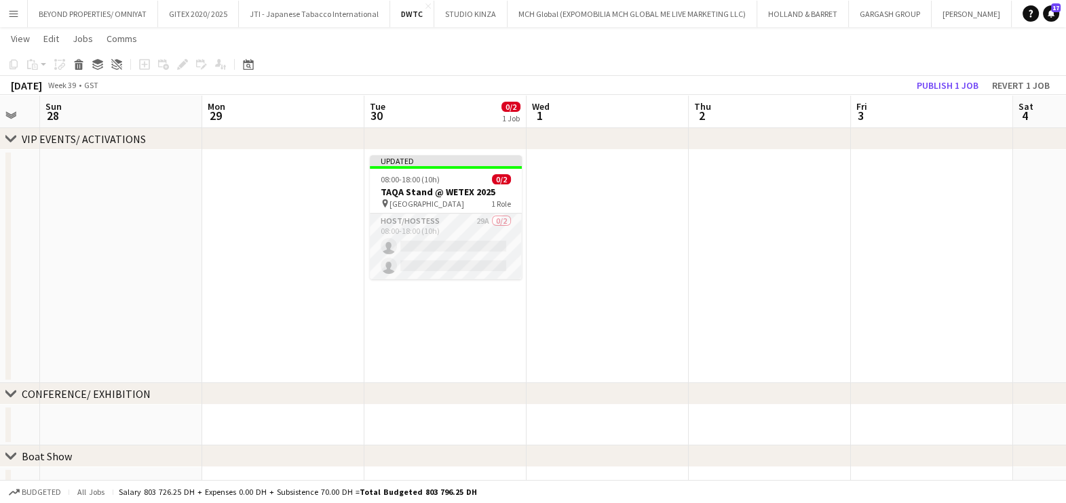
click at [435, 241] on app-card-role "Host/Hostess 29A 0/2 08:00-18:00 (10h) single-neutral-actions single-neutral-ac…" at bounding box center [446, 247] width 152 height 66
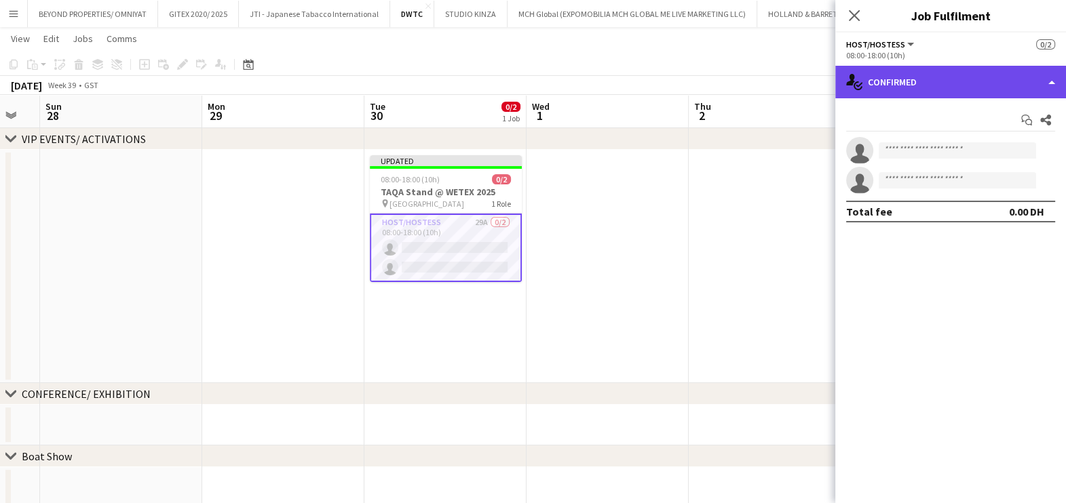
click at [901, 85] on div "single-neutral-actions-check-2 Confirmed" at bounding box center [950, 82] width 231 height 33
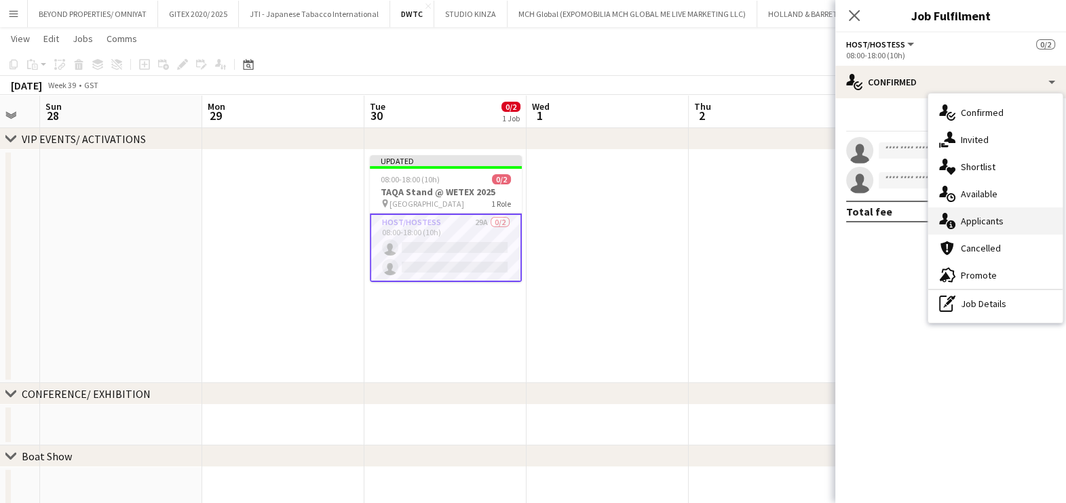
click at [1019, 218] on div "single-neutral-actions-information Applicants" at bounding box center [995, 221] width 134 height 27
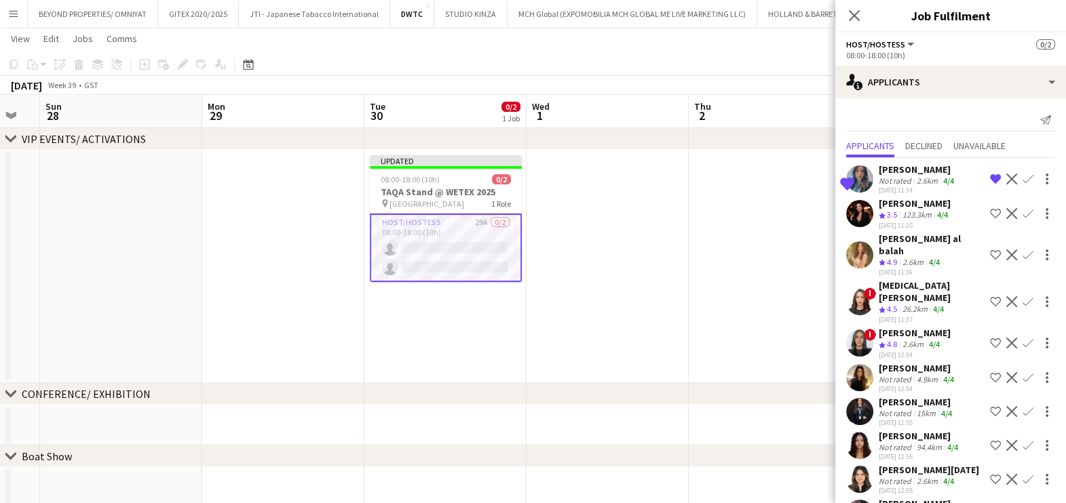
click at [906, 177] on div "Not rated" at bounding box center [896, 181] width 35 height 10
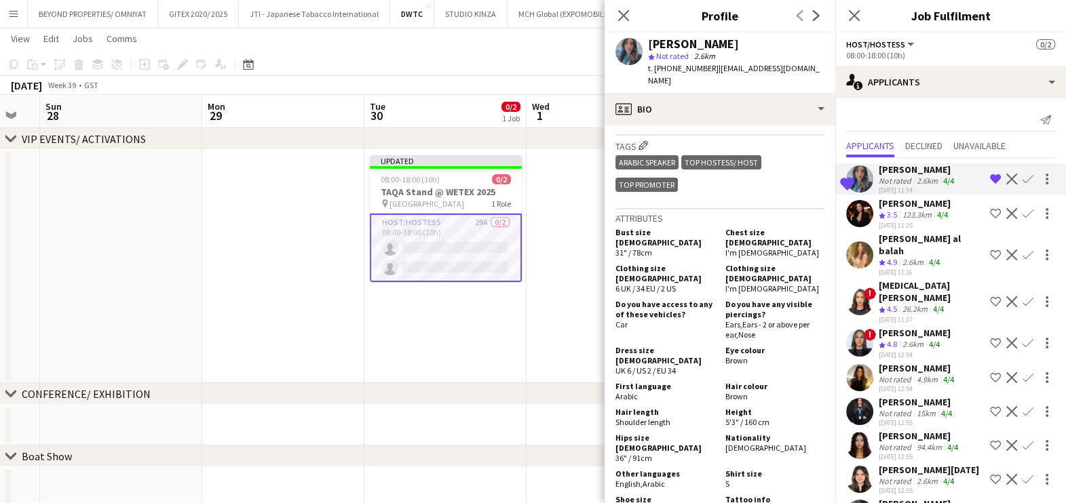
scroll to position [0, 0]
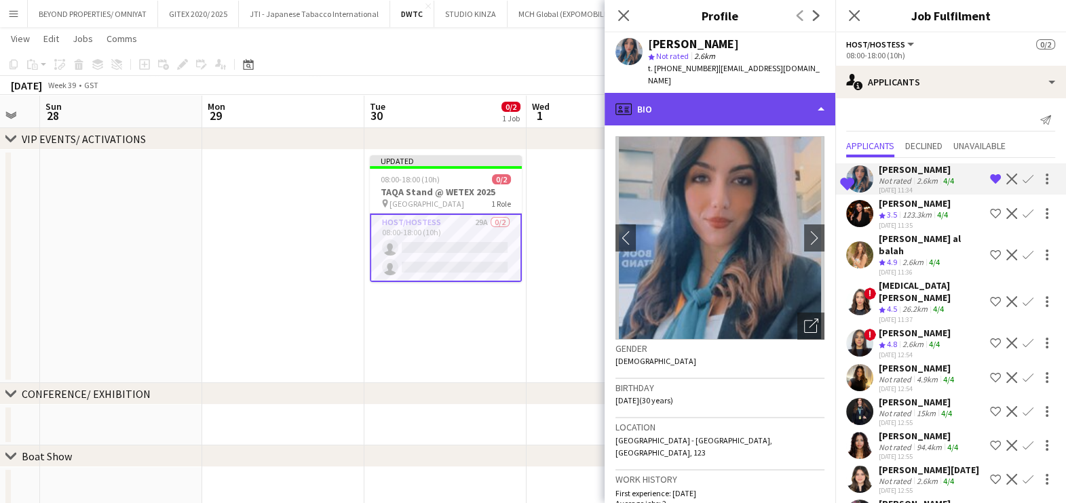
click at [734, 93] on div "profile Bio" at bounding box center [719, 109] width 231 height 33
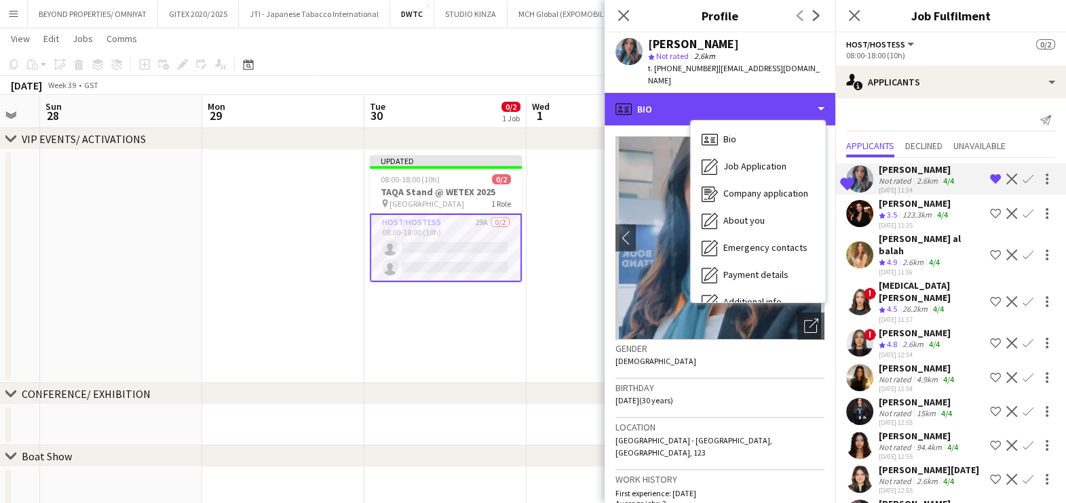
scroll to position [100, 0]
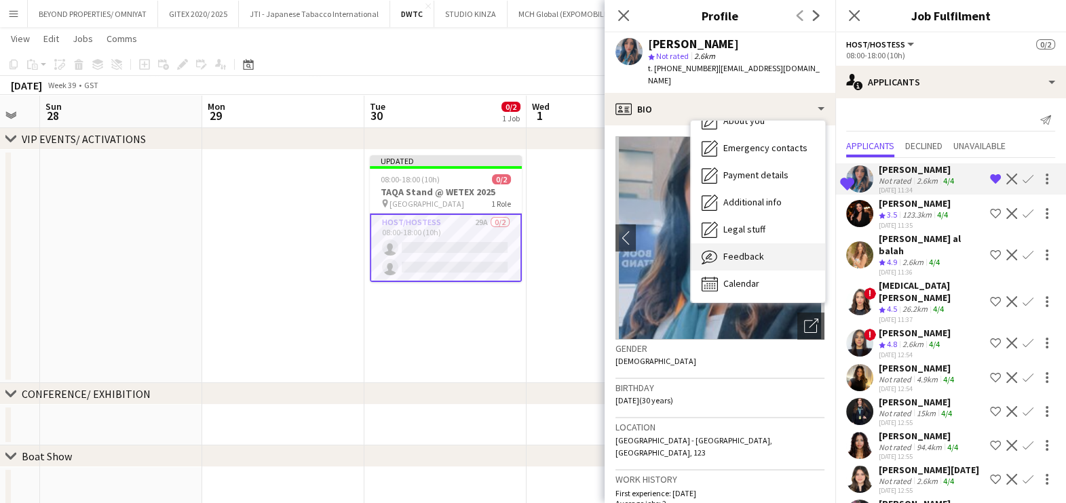
click at [759, 244] on div "Feedback Feedback" at bounding box center [758, 257] width 134 height 27
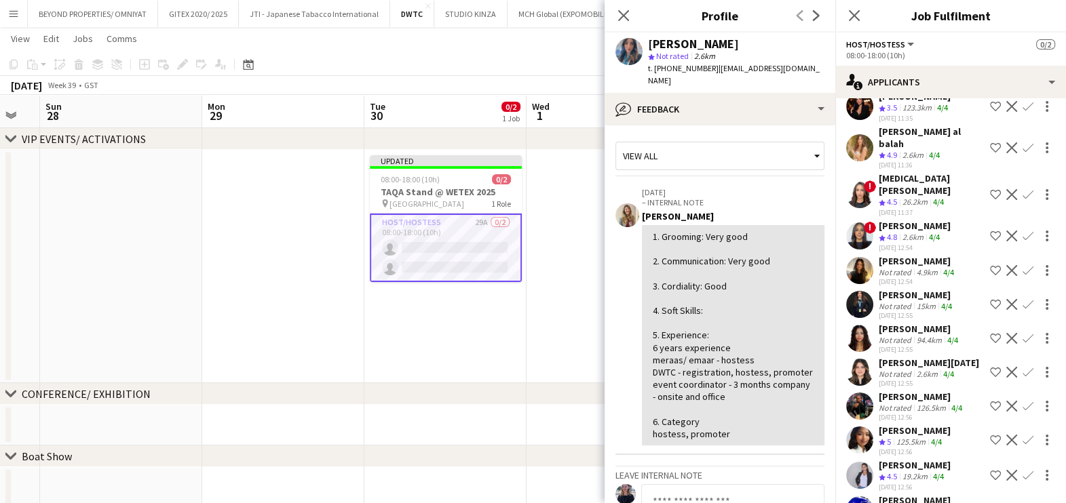
scroll to position [84, 0]
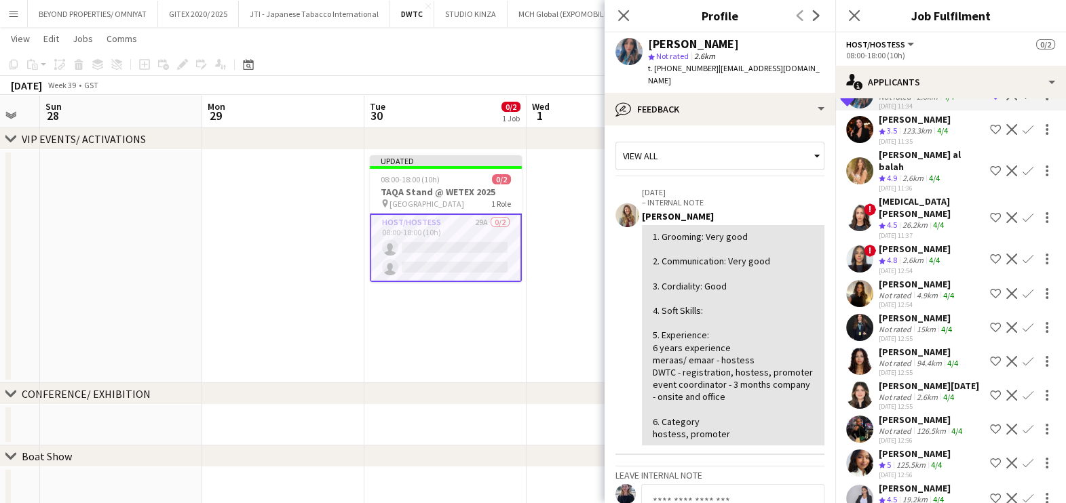
click at [906, 195] on div "Amira Malek" at bounding box center [932, 207] width 106 height 24
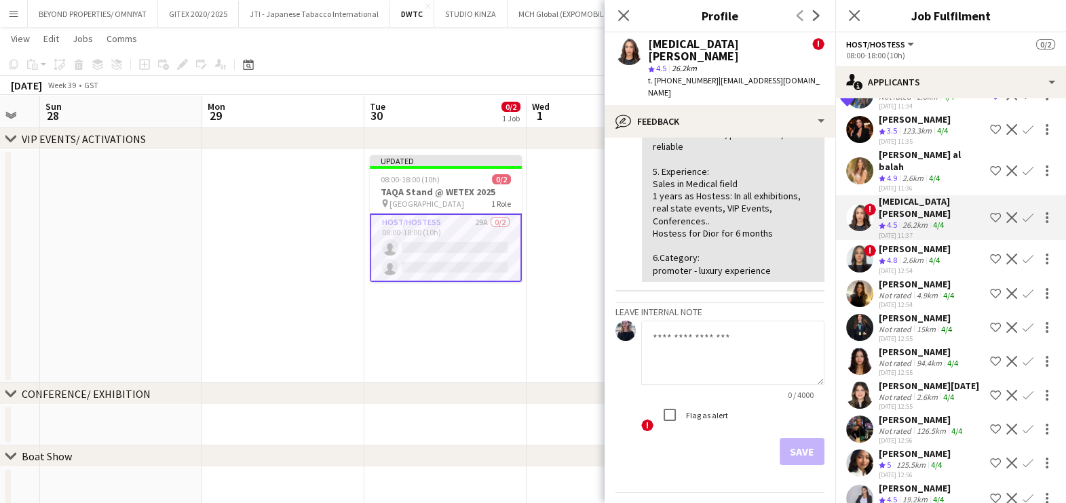
scroll to position [0, 0]
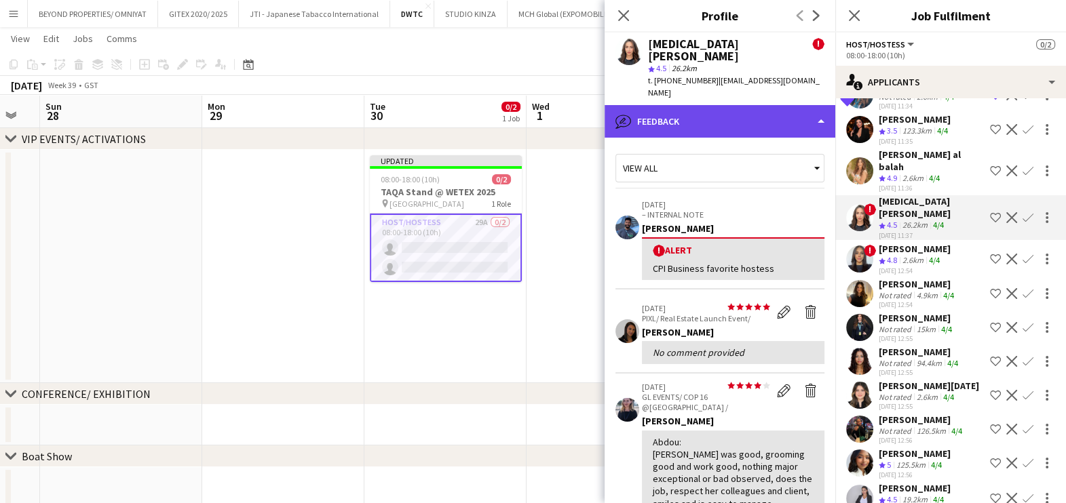
click at [714, 105] on div "bubble-pencil Feedback" at bounding box center [719, 121] width 231 height 33
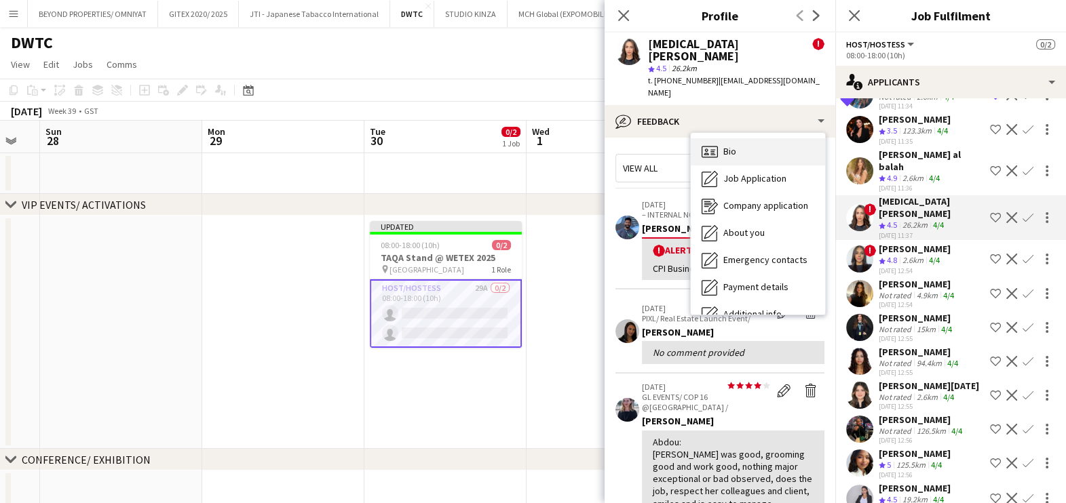
click at [747, 138] on div "Bio Bio" at bounding box center [758, 151] width 134 height 27
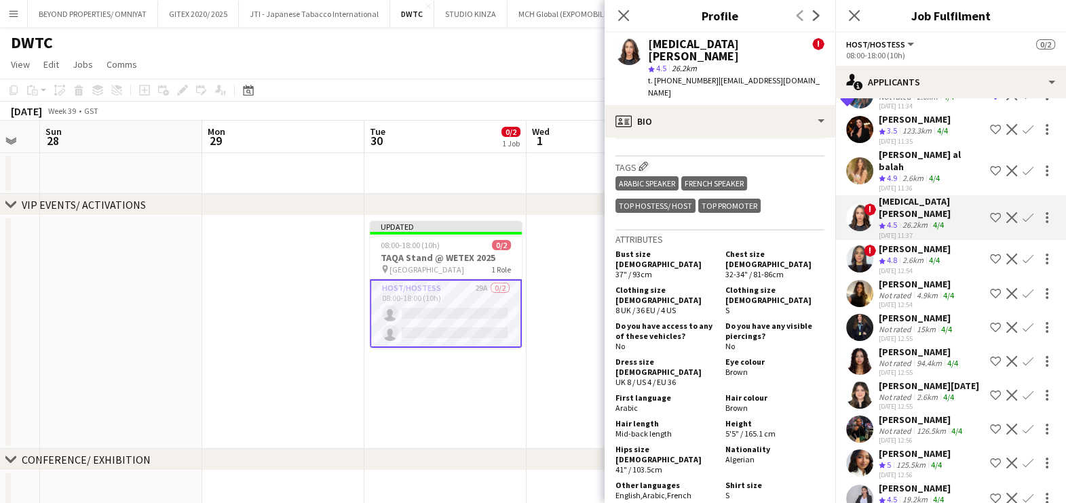
scroll to position [848, 0]
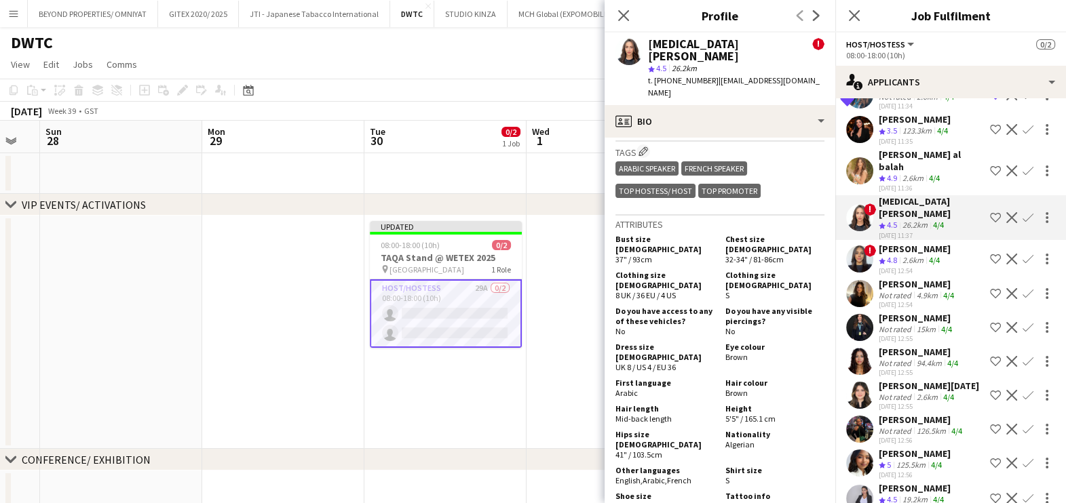
click at [990, 212] on app-icon "Shortlist crew" at bounding box center [995, 217] width 11 height 11
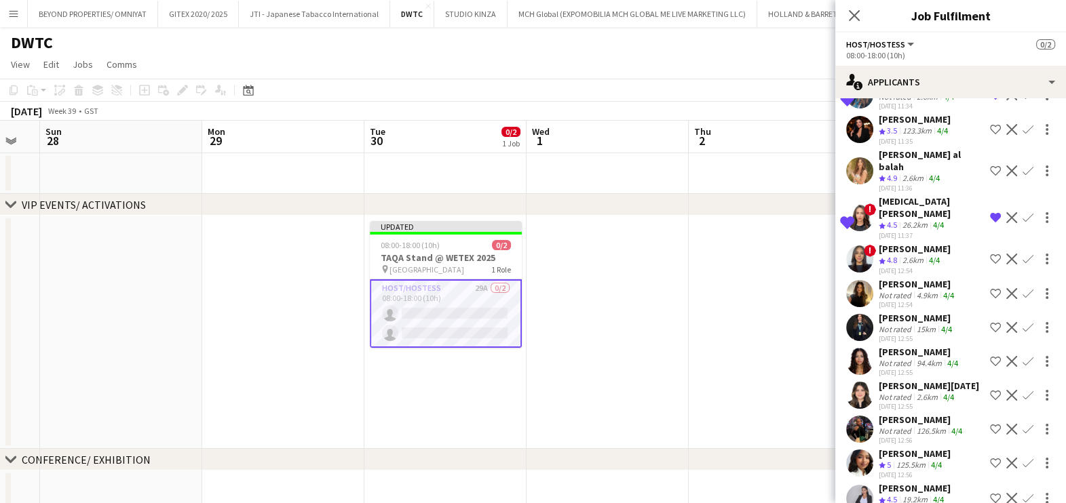
click at [902, 243] on div "Malak Mahmoud" at bounding box center [915, 249] width 72 height 12
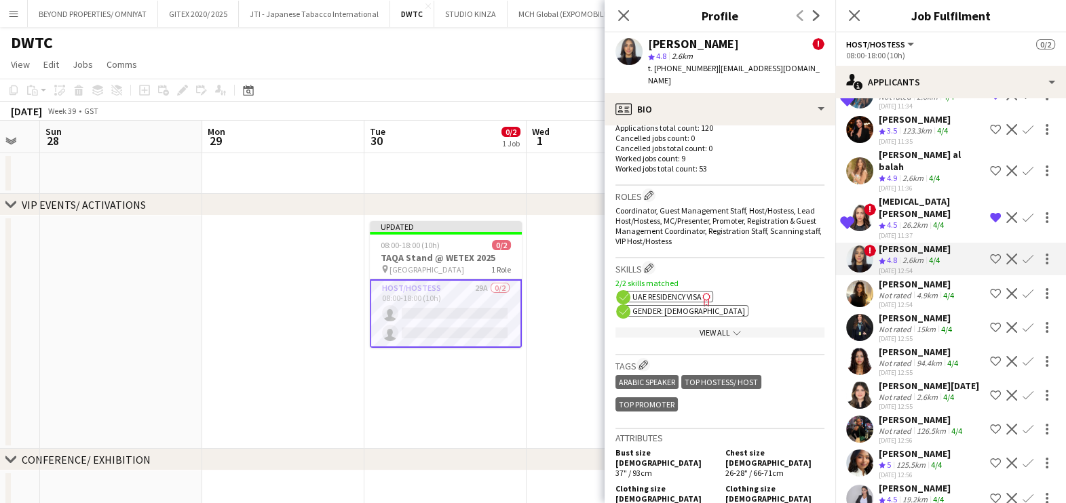
scroll to position [763, 0]
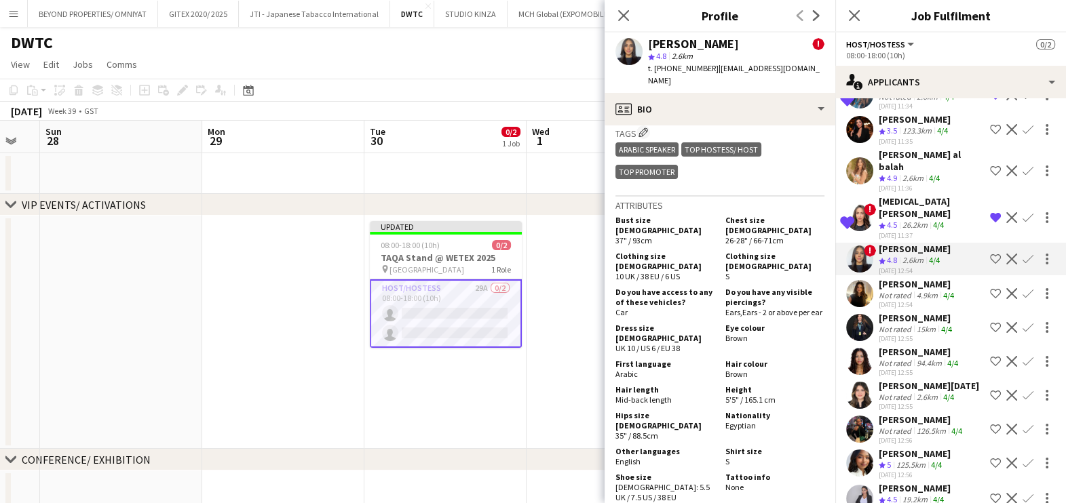
click at [990, 254] on app-icon "Shortlist crew" at bounding box center [995, 259] width 11 height 11
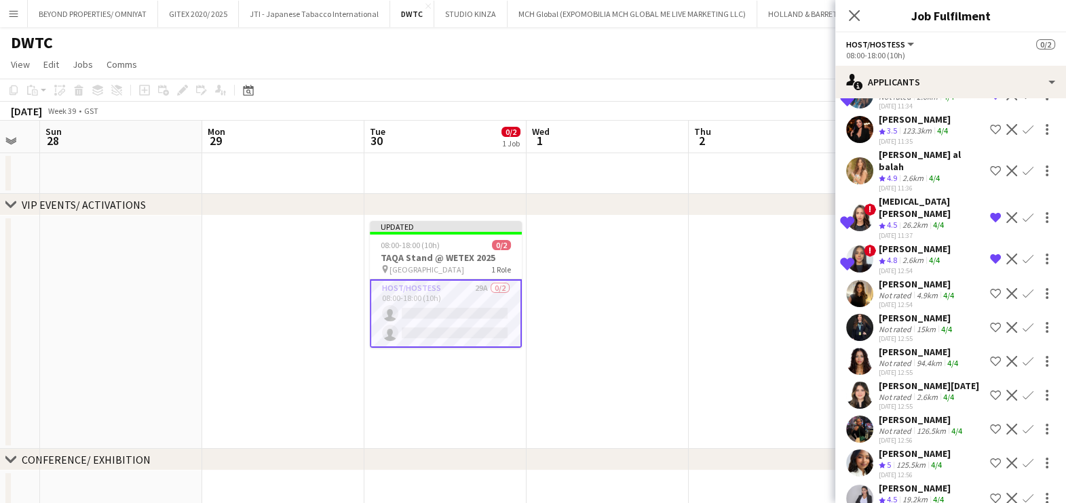
scroll to position [169, 0]
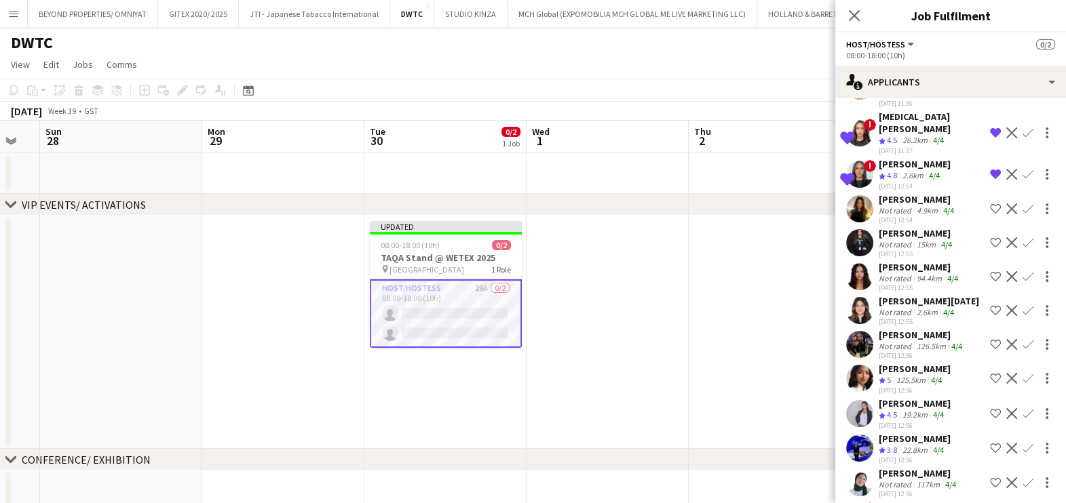
click at [919, 329] on div "Zulfa Hussain" at bounding box center [922, 335] width 86 height 12
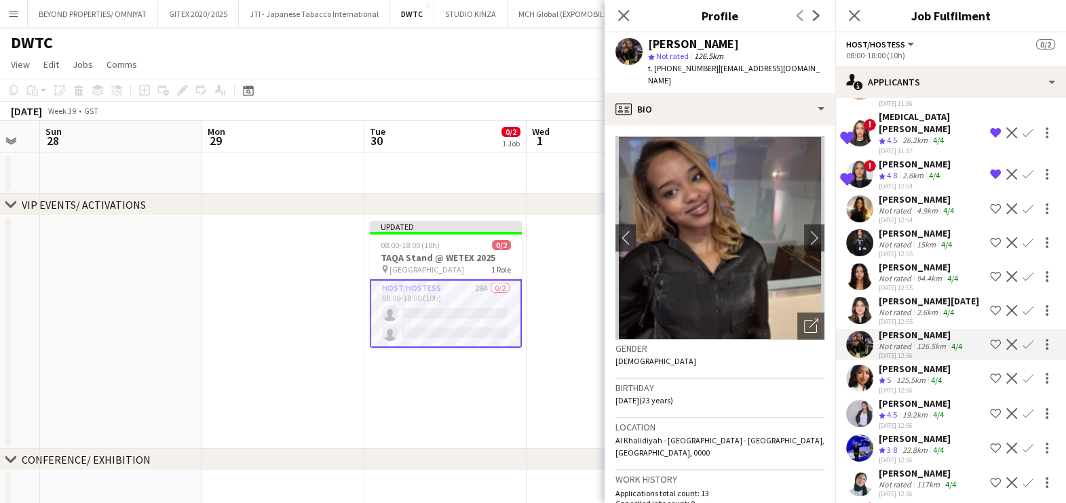
click at [934, 410] on app-skills-label "4/4" at bounding box center [938, 415] width 11 height 10
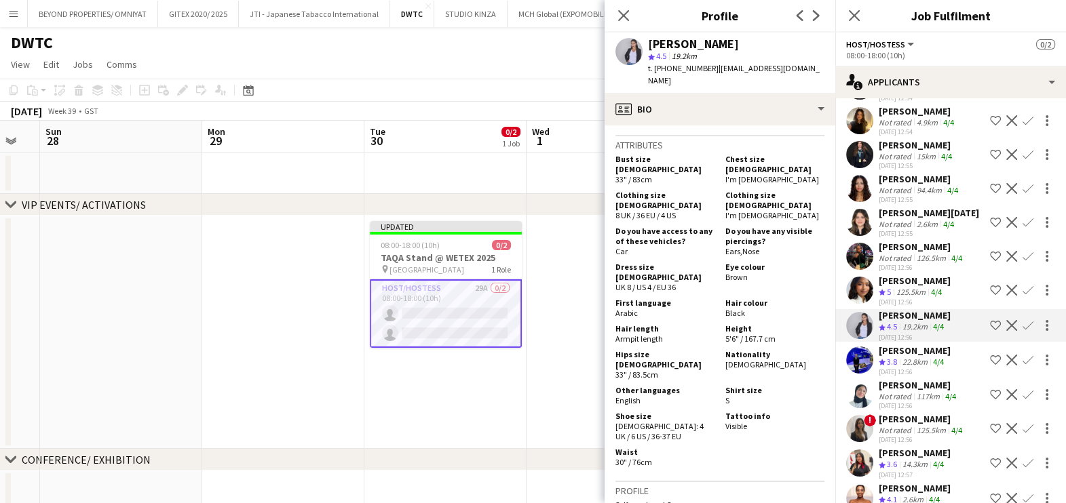
scroll to position [339, 0]
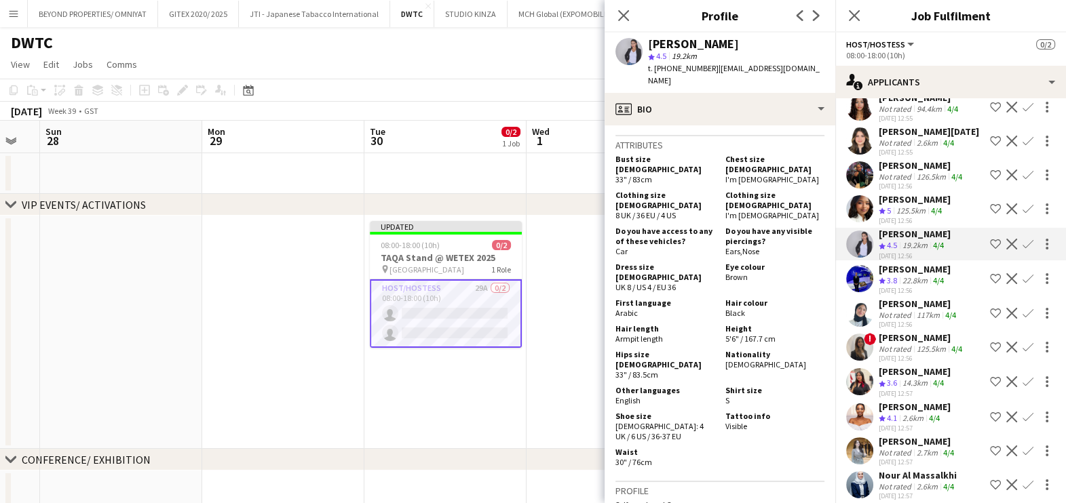
click at [930, 275] on div "22.8km" at bounding box center [915, 281] width 31 height 12
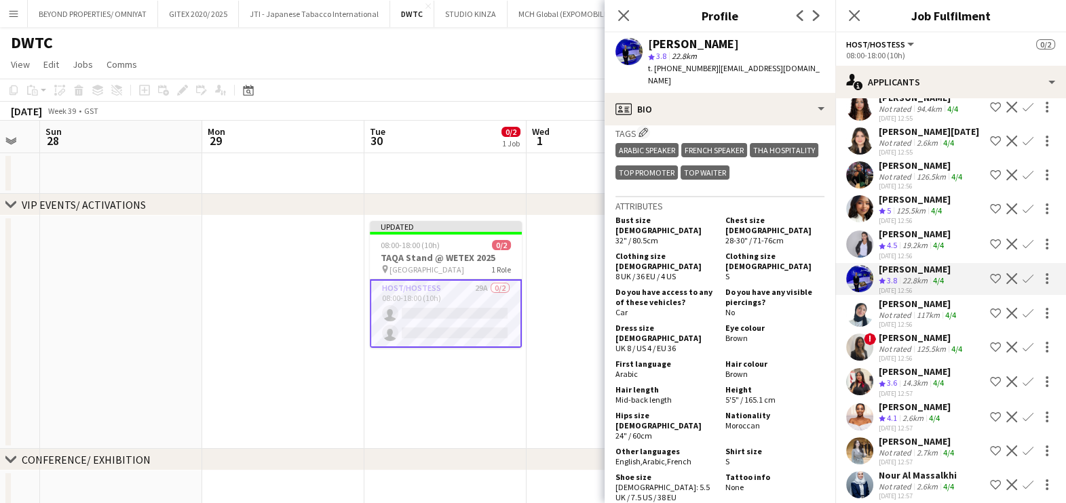
scroll to position [763, 0]
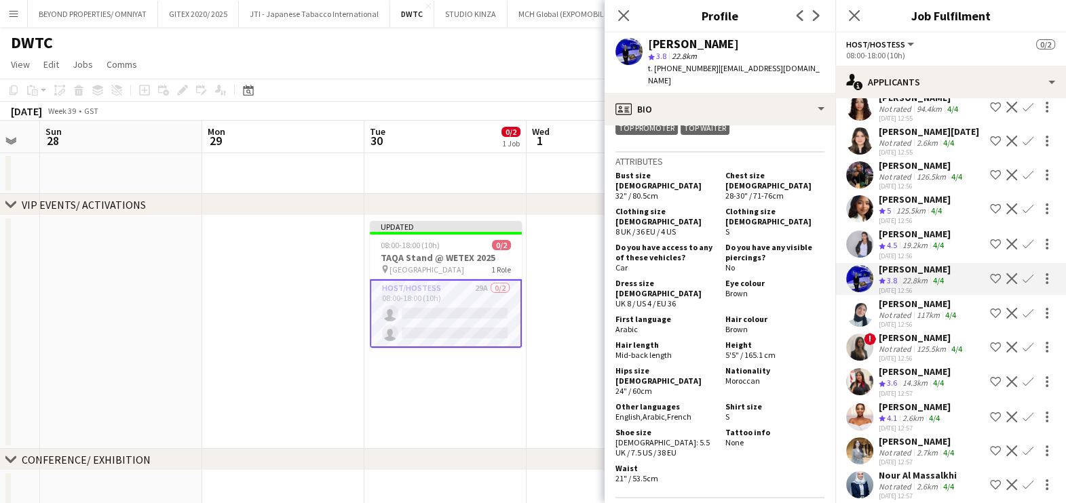
click at [990, 273] on app-icon "Shortlist crew" at bounding box center [995, 278] width 11 height 11
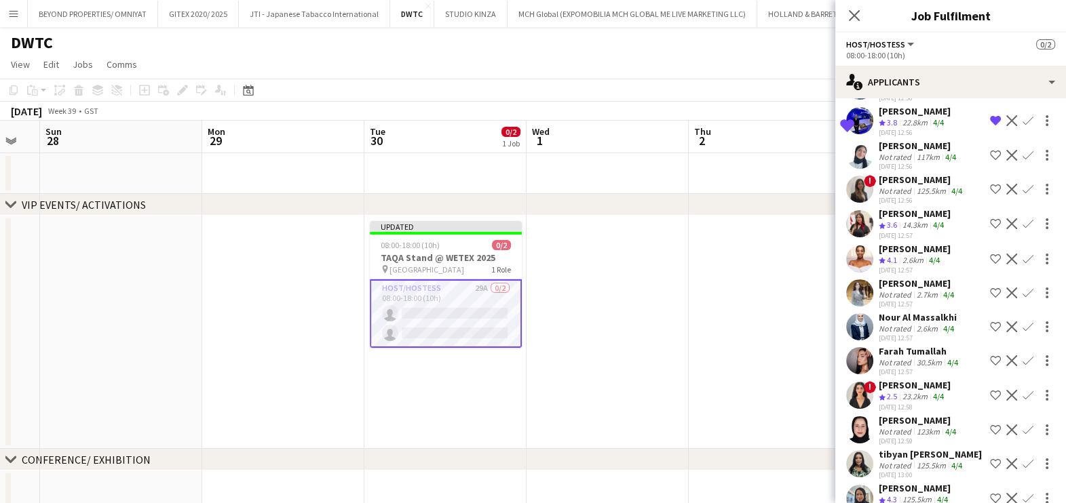
scroll to position [509, 0]
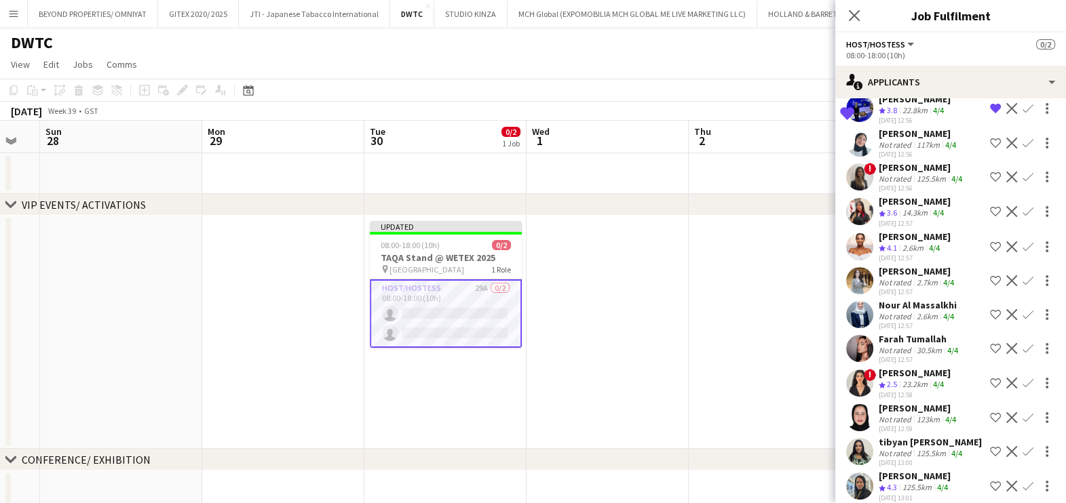
click at [942, 243] on div "4/4" at bounding box center [934, 249] width 16 height 12
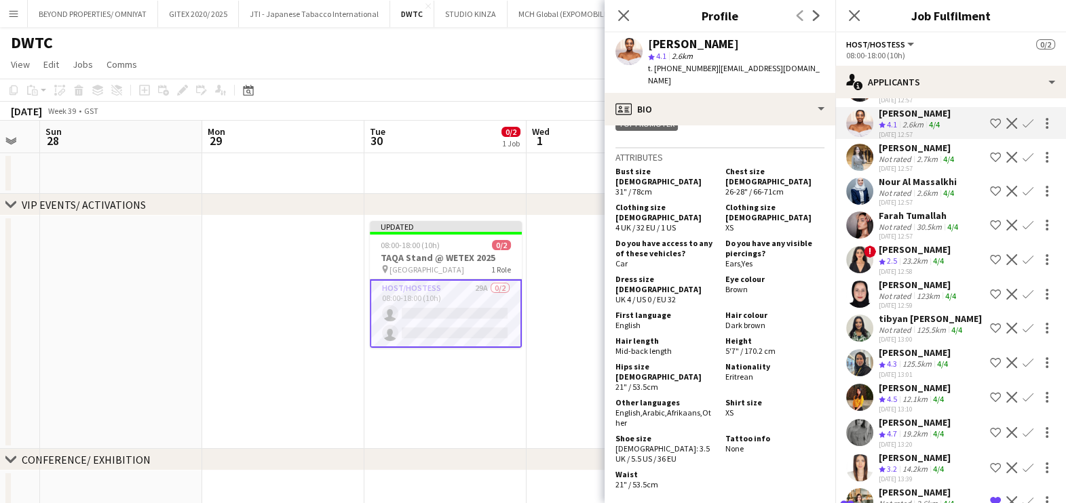
scroll to position [666, 0]
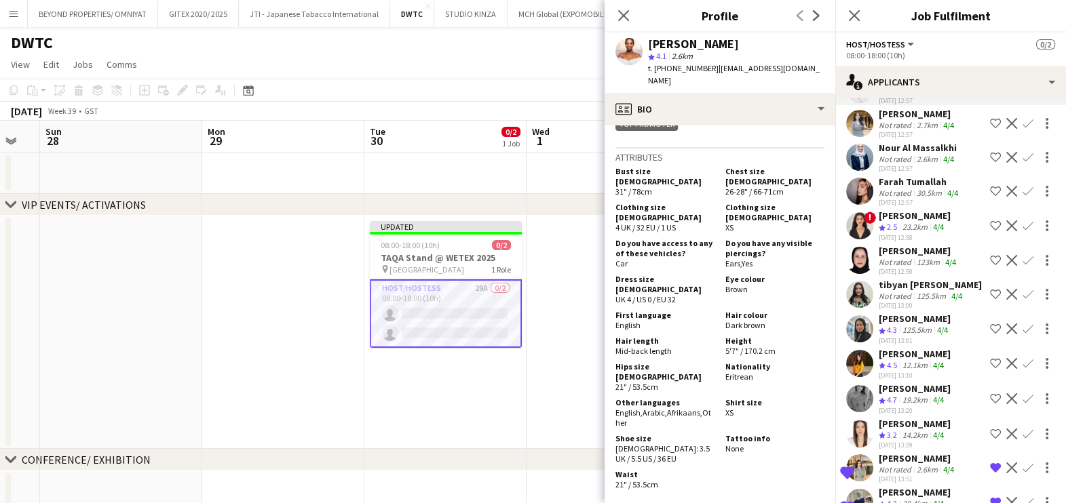
click at [557, 248] on app-date-cell at bounding box center [607, 332] width 162 height 233
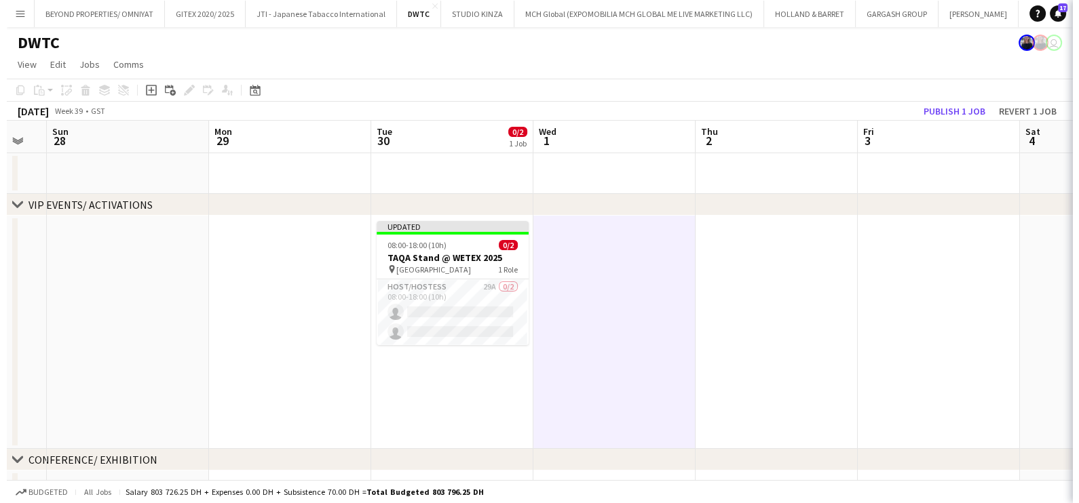
scroll to position [0, 0]
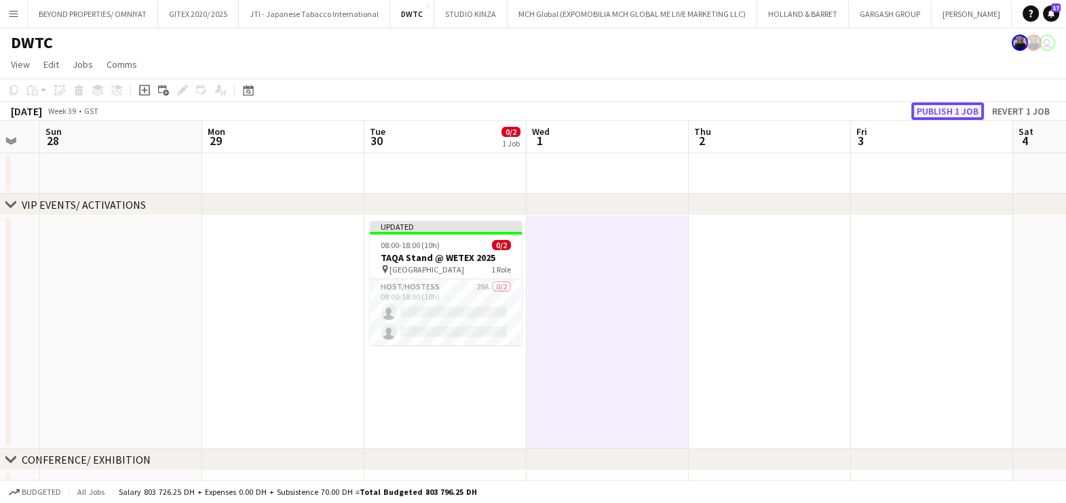
click at [926, 106] on button "Publish 1 job" at bounding box center [947, 111] width 73 height 18
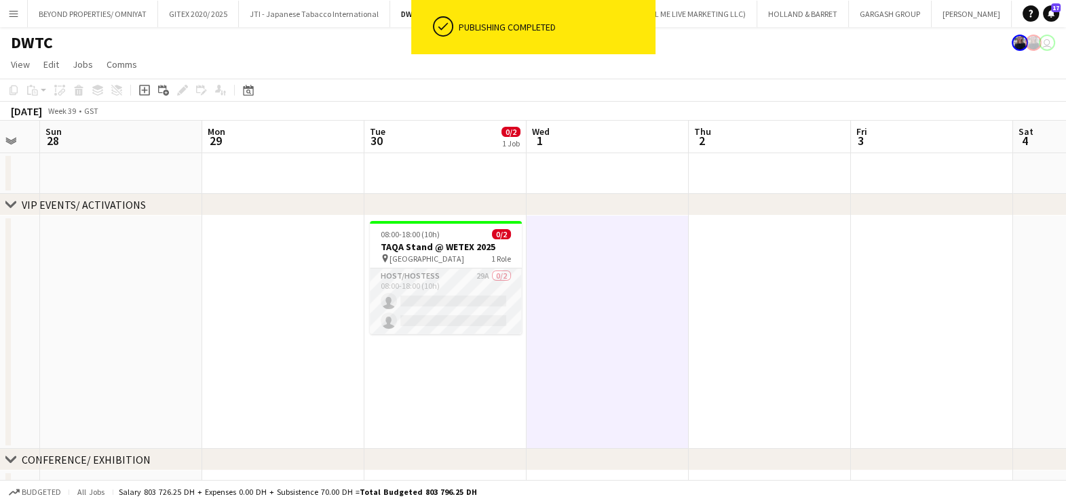
click at [450, 297] on app-card-role "Host/Hostess 29A 0/2 08:00-18:00 (10h) single-neutral-actions single-neutral-ac…" at bounding box center [446, 302] width 152 height 66
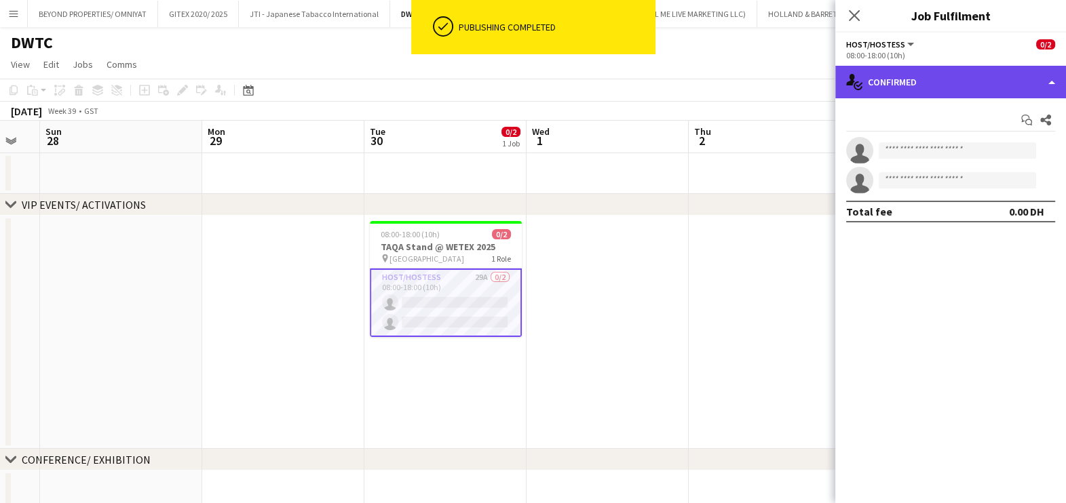
click at [999, 83] on div "single-neutral-actions-check-2 Confirmed" at bounding box center [950, 82] width 231 height 33
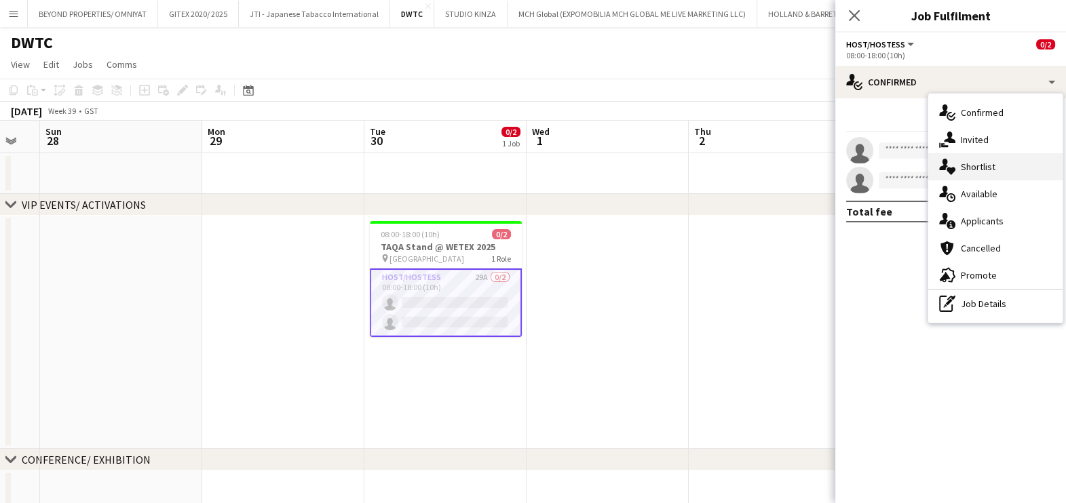
click at [998, 166] on div "single-neutral-actions-heart Shortlist" at bounding box center [995, 166] width 134 height 27
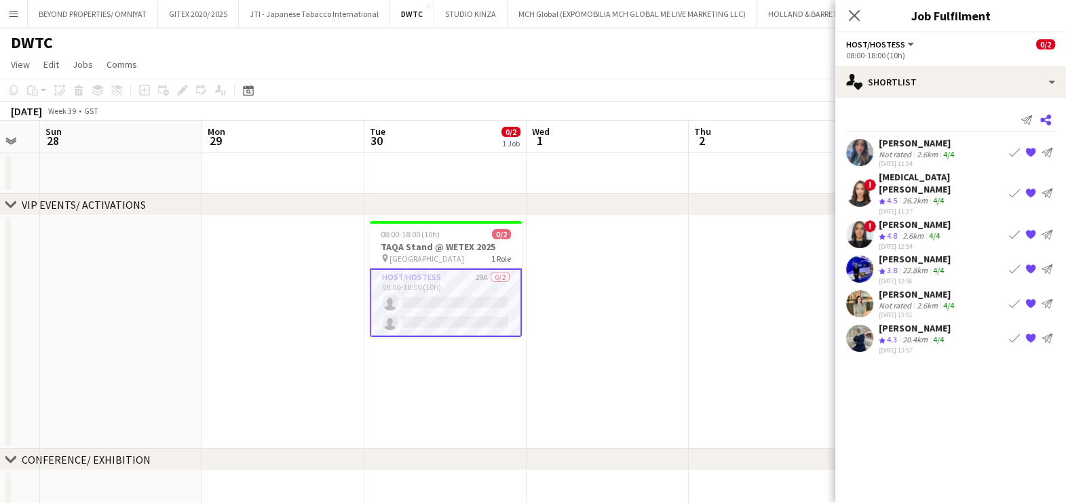
click at [1048, 119] on icon at bounding box center [1045, 120] width 11 height 11
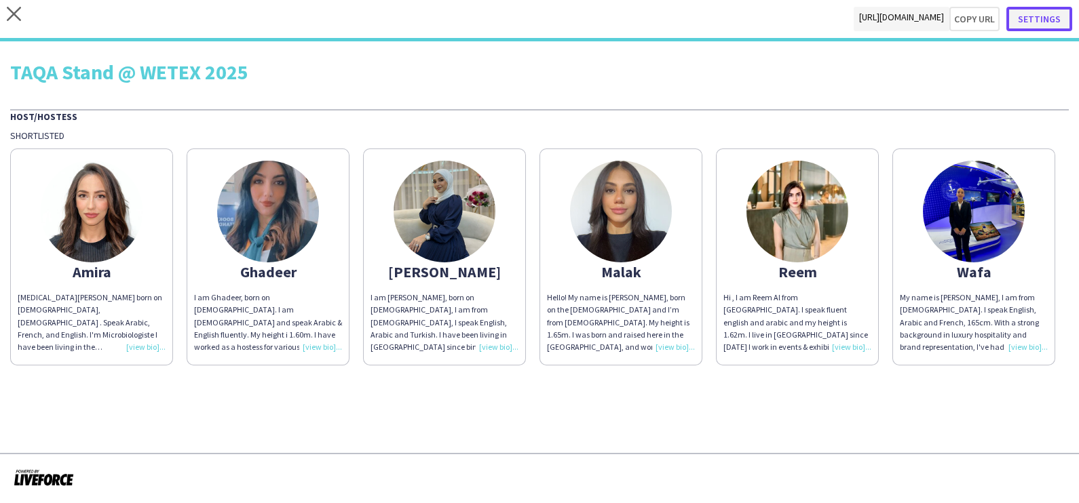
click at [1045, 16] on button "Settings" at bounding box center [1039, 19] width 66 height 24
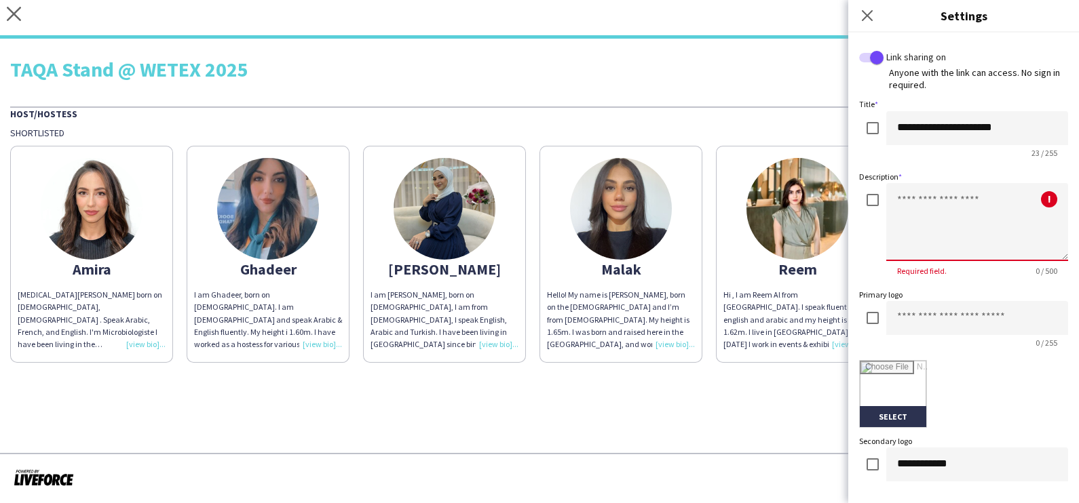
click at [946, 237] on textarea at bounding box center [977, 222] width 182 height 78
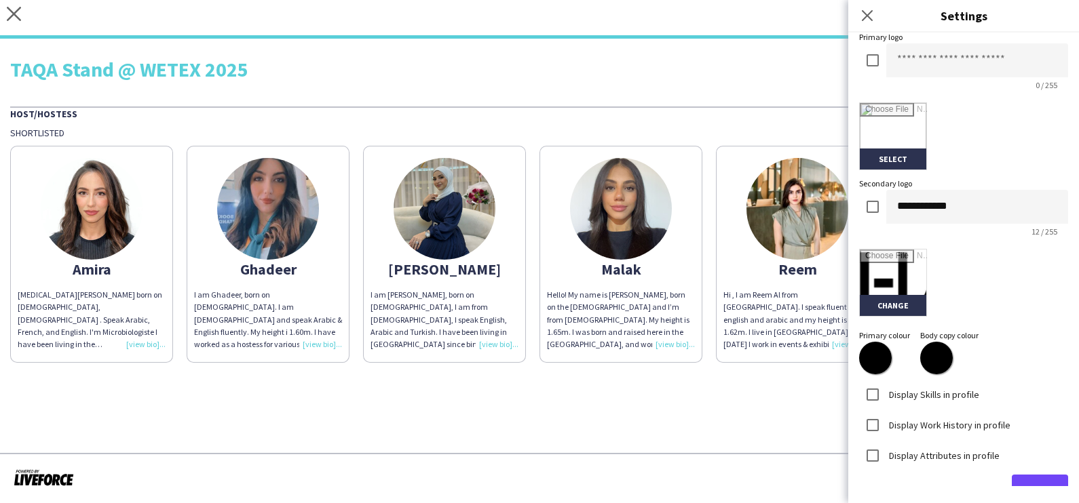
scroll to position [289, 0]
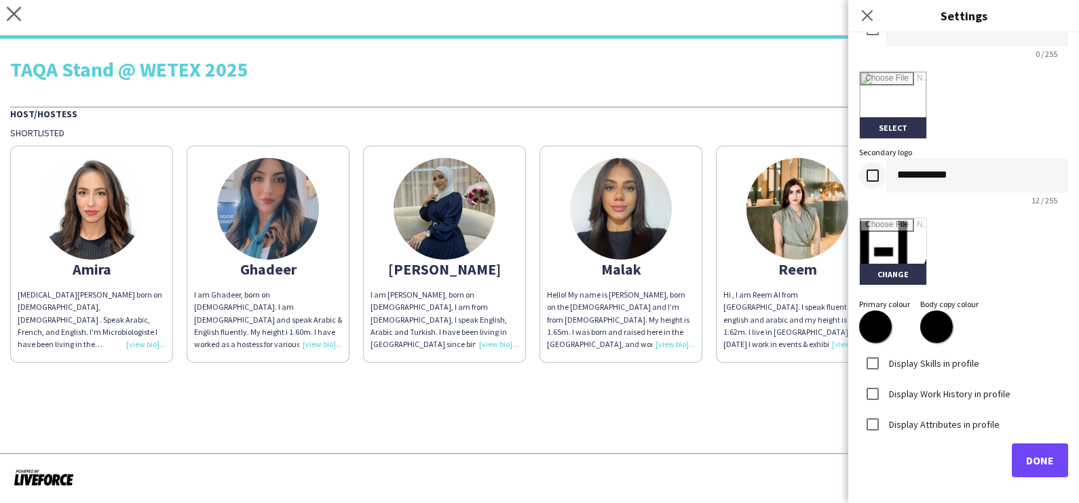
type textarea "**********"
click at [887, 275] on input "file" at bounding box center [893, 251] width 66 height 66
type input "**********"
click at [1026, 458] on span "Done" at bounding box center [1040, 461] width 28 height 14
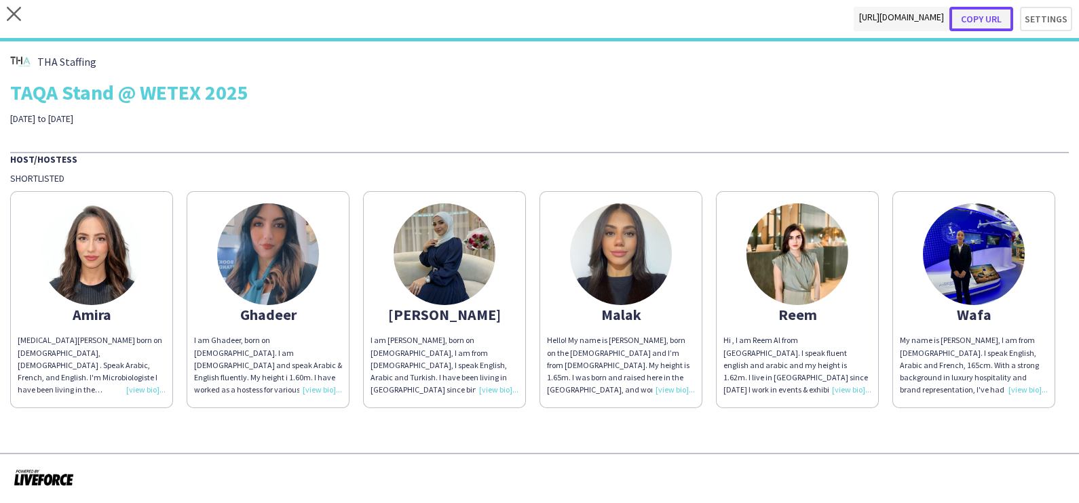
click at [995, 9] on button "Copy url" at bounding box center [981, 19] width 64 height 24
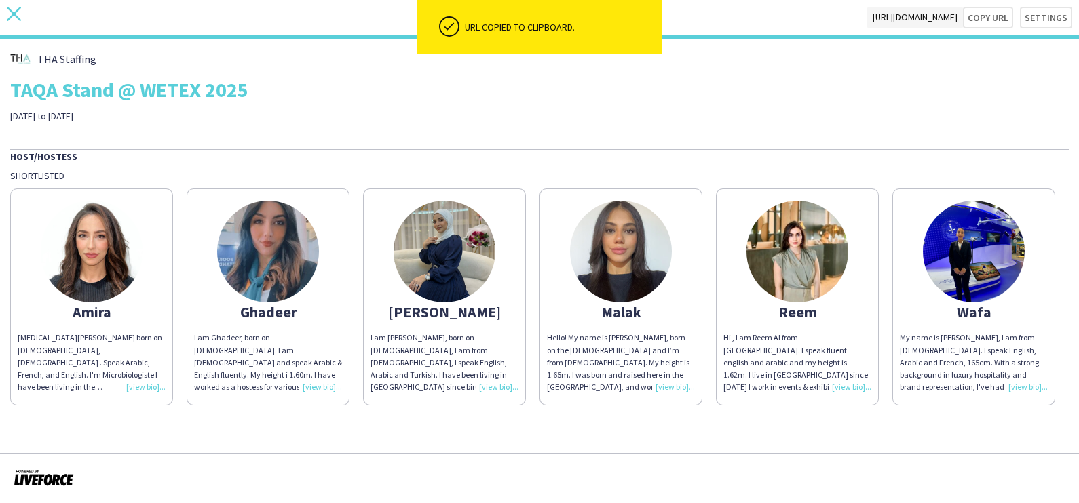
click at [10, 14] on icon "close" at bounding box center [14, 14] width 14 height 14
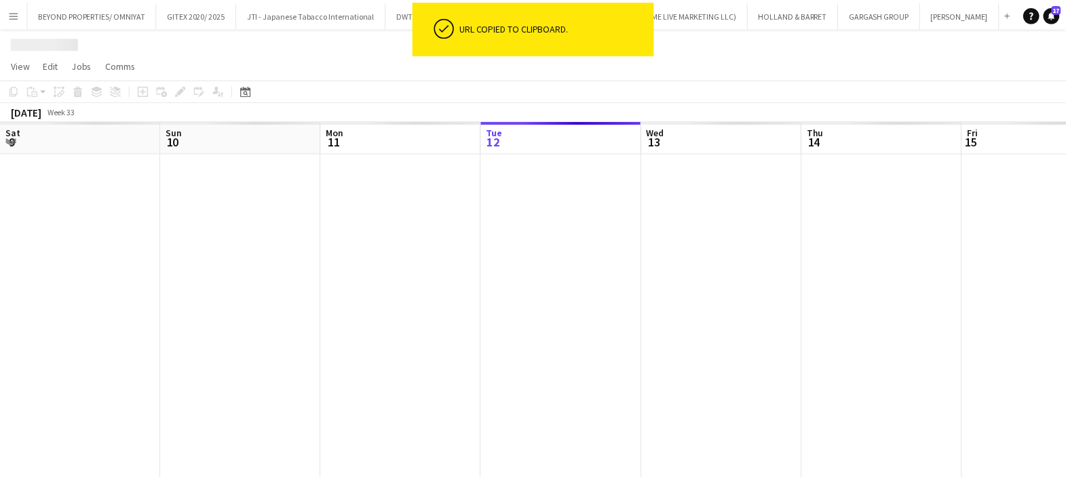
scroll to position [0, 324]
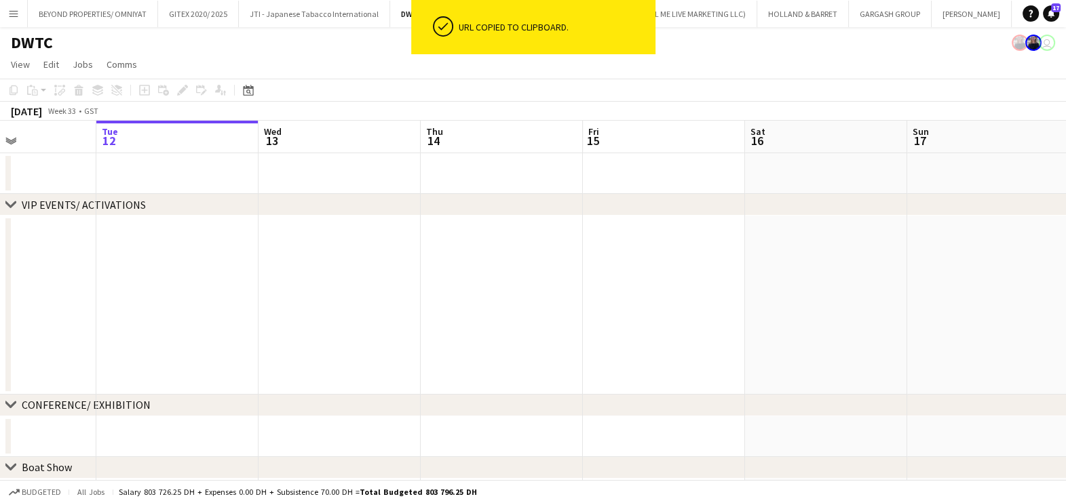
drag, startPoint x: 931, startPoint y: 301, endPoint x: 212, endPoint y: 311, distance: 719.2
click at [153, 305] on app-calendar-viewport "Sat 9 Sun 10 Mon 11 Tue 12 Wed 13 Thu 14 Fri 15 Sat 16 Sun 17 Mon 18 3/3 1 Job …" at bounding box center [533, 476] width 1066 height 711
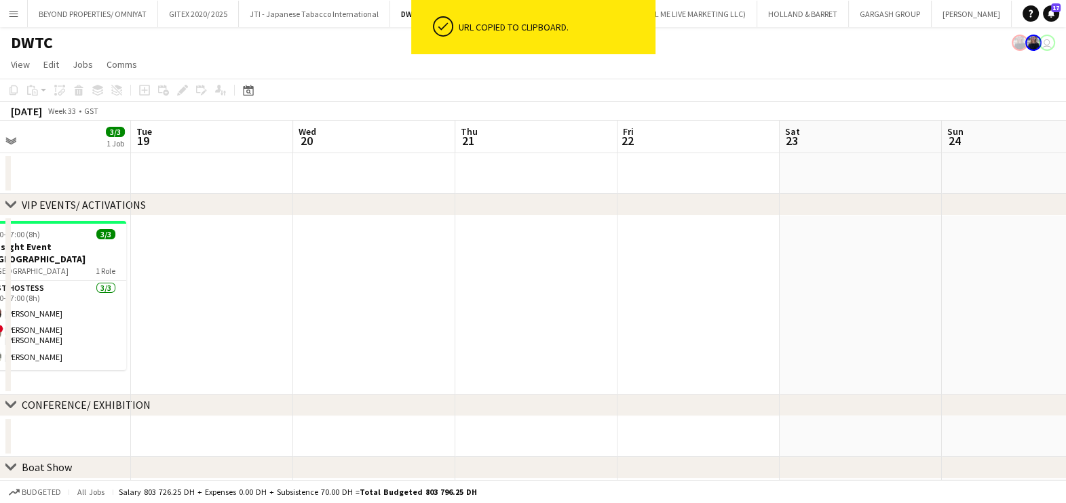
drag, startPoint x: 254, startPoint y: 315, endPoint x: -3, endPoint y: 316, distance: 257.1
click at [0, 316] on html "ok-circled URL copied to clipboard. Menu Boards Boards Boards All jobs Status W…" at bounding box center [533, 427] width 1066 height 855
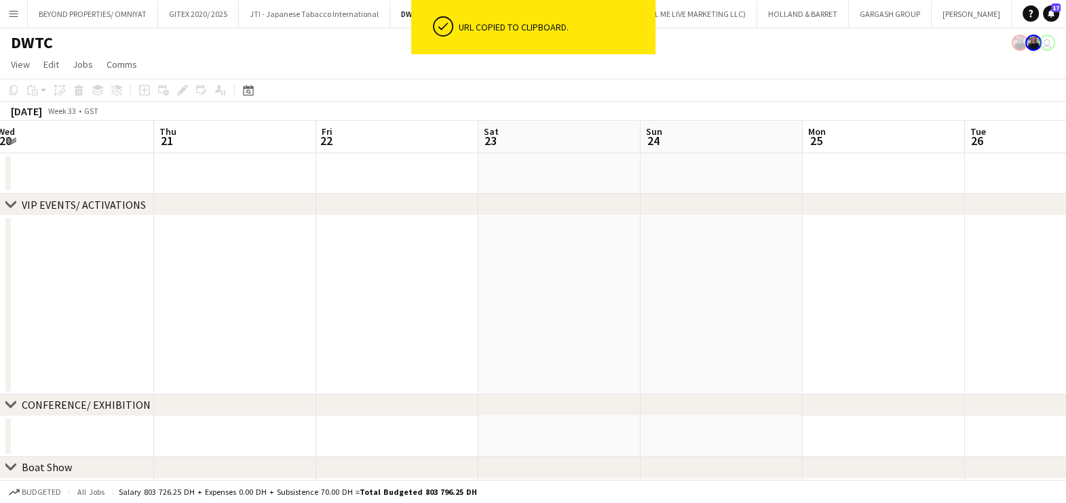
drag, startPoint x: 246, startPoint y: 319, endPoint x: 0, endPoint y: 320, distance: 246.3
click at [0, 320] on html "ok-circled URL copied to clipboard. Menu Boards Boards Boards All jobs Status W…" at bounding box center [533, 427] width 1066 height 855
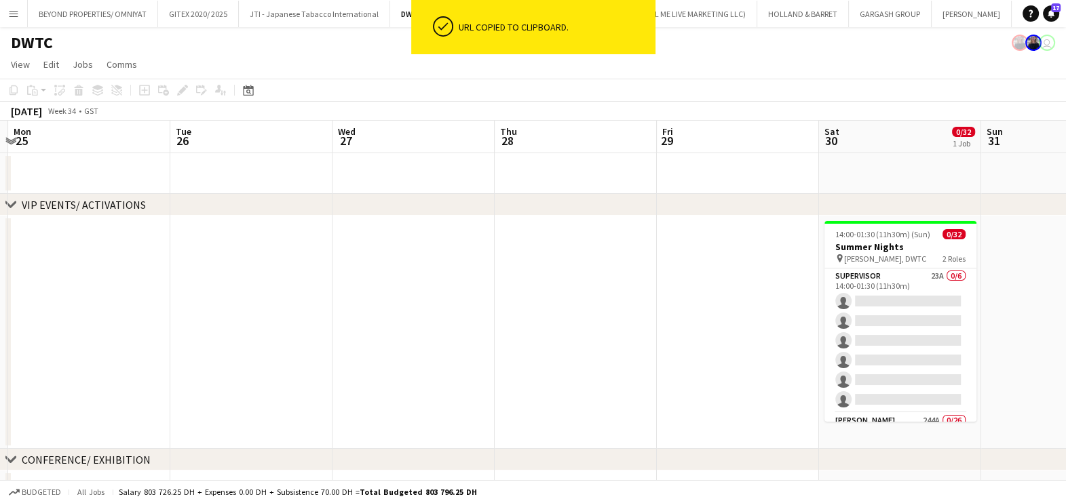
drag, startPoint x: 227, startPoint y: 322, endPoint x: -3, endPoint y: 322, distance: 230.7
click at [0, 322] on html "ok-circled URL copied to clipboard. Menu Boards Boards Boards All jobs Status W…" at bounding box center [533, 454] width 1066 height 909
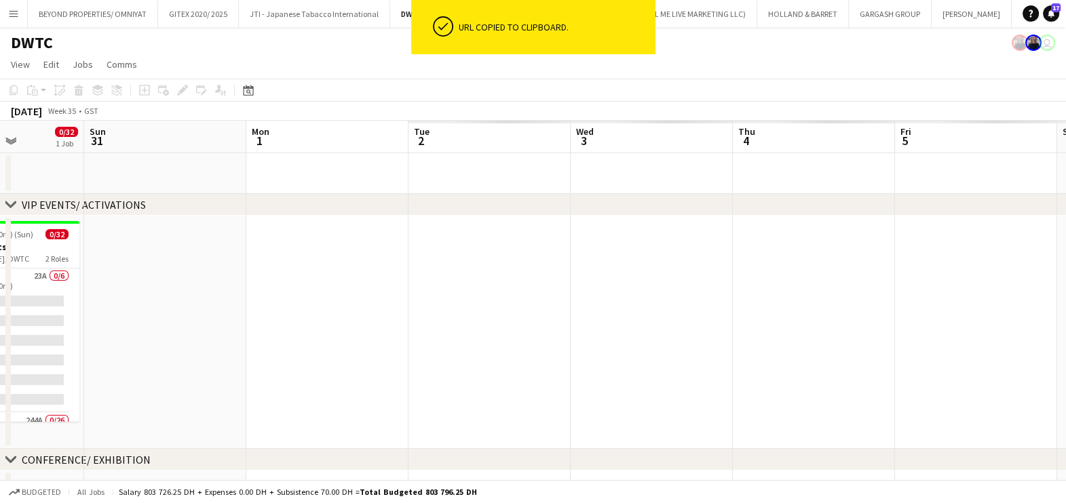
drag, startPoint x: 172, startPoint y: 314, endPoint x: 50, endPoint y: 317, distance: 122.8
click at [0, 316] on html "ok-circled URL copied to clipboard. Menu Boards Boards Boards All jobs Status W…" at bounding box center [533, 454] width 1066 height 909
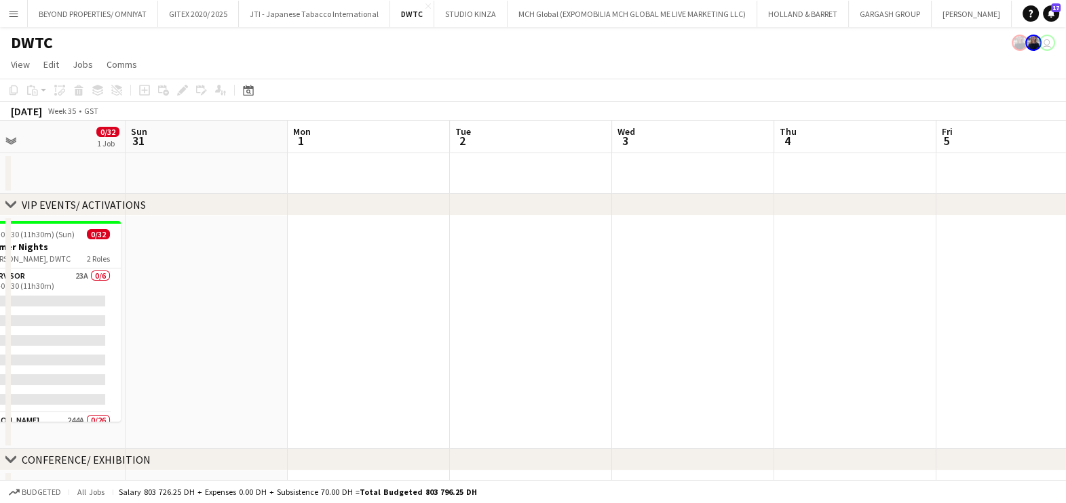
drag, startPoint x: 851, startPoint y: 339, endPoint x: 261, endPoint y: 341, distance: 589.6
click at [261, 341] on app-calendar-viewport "Thu 28 Fri 29 Sat 30 0/32 1 Job Sun 31 Mon 1 Tue 2 Wed 3 Thu 4 Fri 5 Sat 6 Sun …" at bounding box center [533, 503] width 1066 height 765
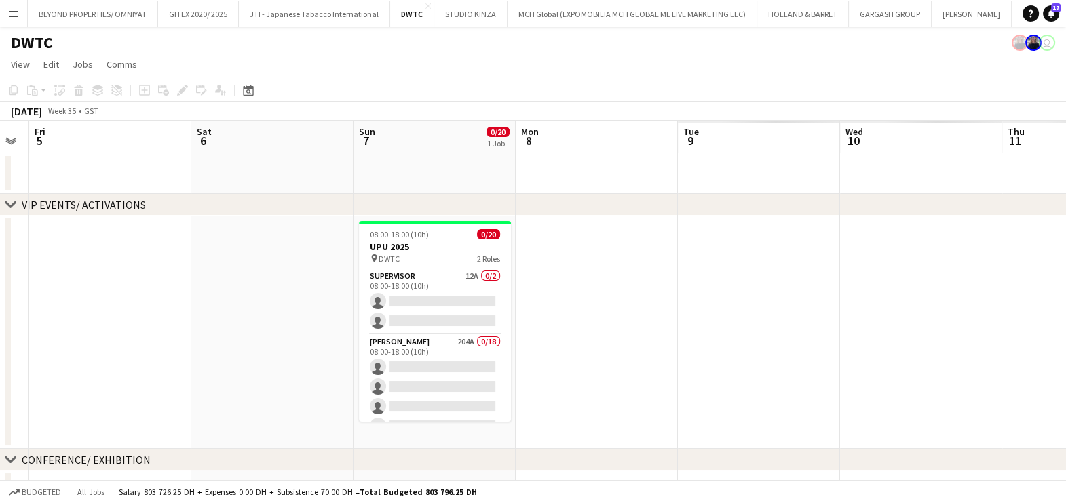
drag, startPoint x: 509, startPoint y: 345, endPoint x: 300, endPoint y: 348, distance: 209.0
click at [297, 346] on app-calendar-viewport "Tue 2 Wed 3 Thu 4 Fri 5 Sat 6 Sun 7 0/20 1 Job Mon 8 Tue 9 Wed 10 Thu 11 Fri 12…" at bounding box center [533, 503] width 1066 height 765
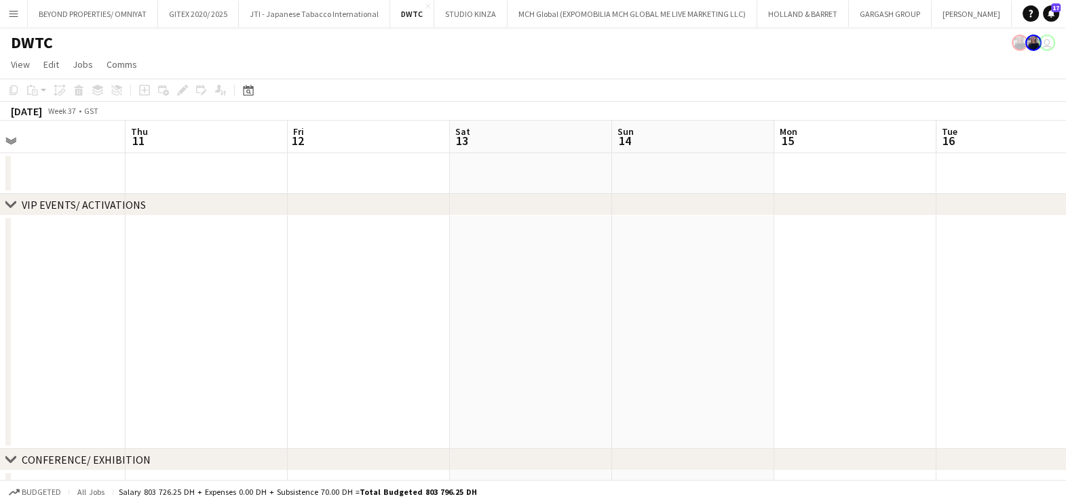
drag, startPoint x: 953, startPoint y: 353, endPoint x: 353, endPoint y: 357, distance: 599.8
click at [323, 355] on app-calendar-viewport "Sun 7 0/20 1 Job Mon 8 Tue 9 Wed 10 Thu 11 Fri 12 Sat 13 Sun 14 Mon 15 Tue 16 W…" at bounding box center [533, 503] width 1066 height 765
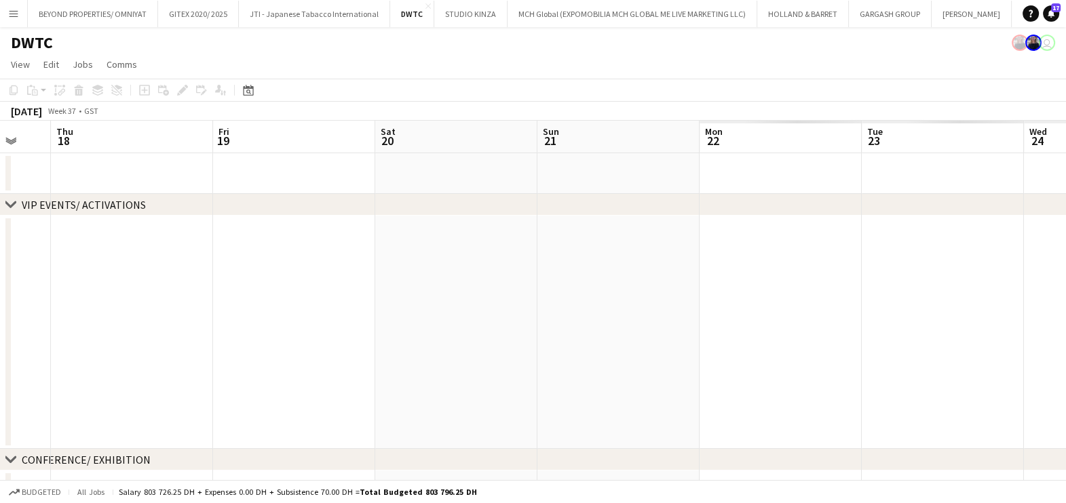
drag, startPoint x: 275, startPoint y: 363, endPoint x: 656, endPoint y: 365, distance: 381.3
click at [244, 364] on app-calendar-viewport "Sun 14 Mon 15 Tue 16 Wed 17 Thu 18 Fri 19 Sat 20 Sun 21 Mon 22 Tue 23 Wed 24 Th…" at bounding box center [533, 503] width 1066 height 765
drag, startPoint x: 730, startPoint y: 349, endPoint x: 57, endPoint y: 349, distance: 673.0
click at [43, 349] on app-calendar-viewport "Sun 14 Mon 15 Tue 16 Wed 17 Thu 18 Fri 19 Sat 20 Sun 21 Mon 22 Tue 23 Wed 24 Th…" at bounding box center [533, 503] width 1066 height 765
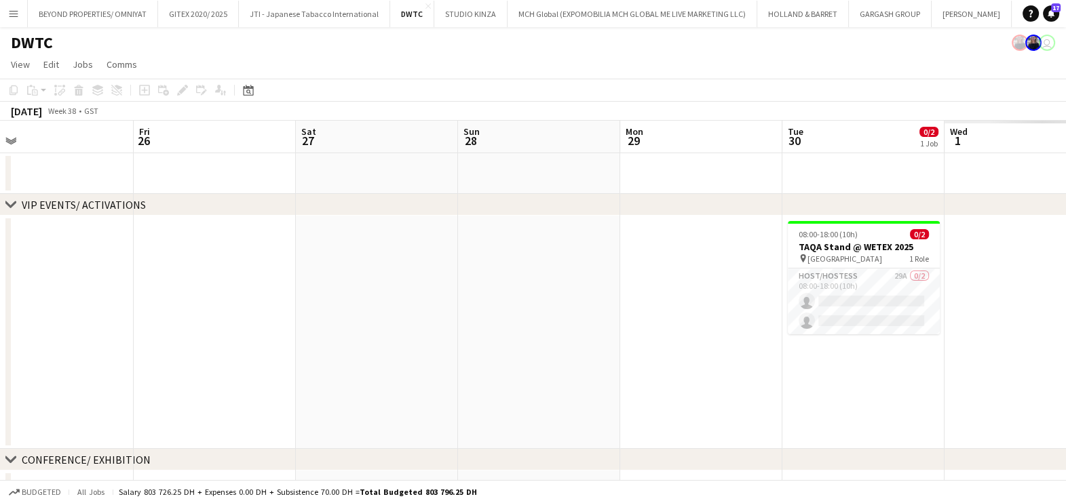
drag, startPoint x: 88, startPoint y: 350, endPoint x: 384, endPoint y: 351, distance: 296.5
click at [4, 353] on app-calendar-viewport "Tue 23 Wed 24 Thu 25 Fri 26 Sat 27 Sun 28 Mon 29 Tue 30 0/2 1 Job Wed 1 Thu 2 F…" at bounding box center [533, 503] width 1066 height 765
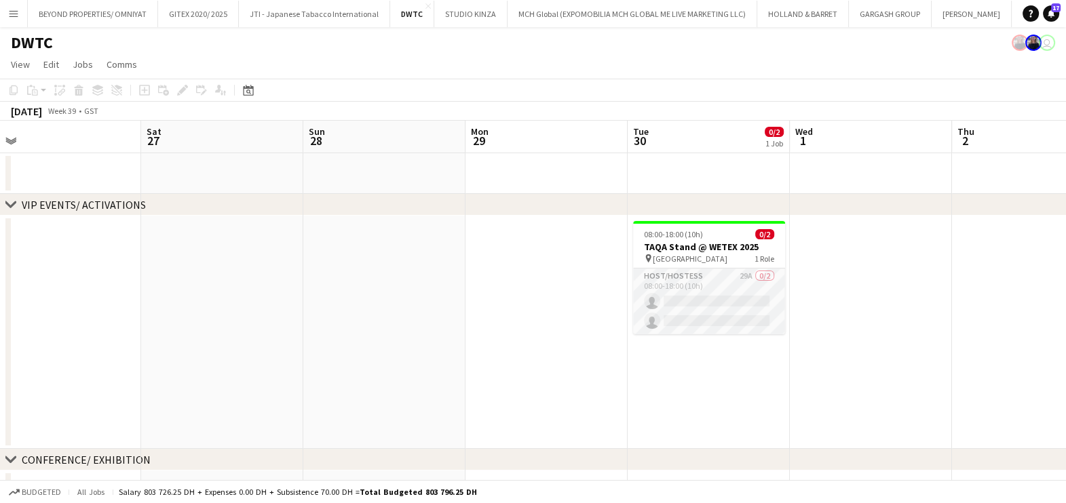
scroll to position [0, 507]
click at [685, 299] on app-card-role "Host/Hostess 29A 0/2 08:00-18:00 (10h) single-neutral-actions single-neutral-ac…" at bounding box center [710, 302] width 152 height 66
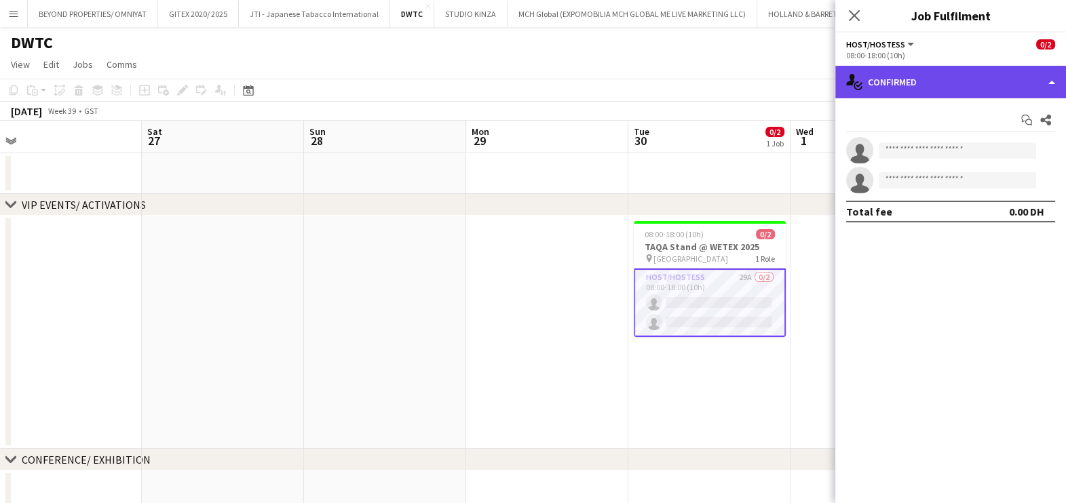
click at [946, 71] on div "single-neutral-actions-check-2 Confirmed" at bounding box center [950, 82] width 231 height 33
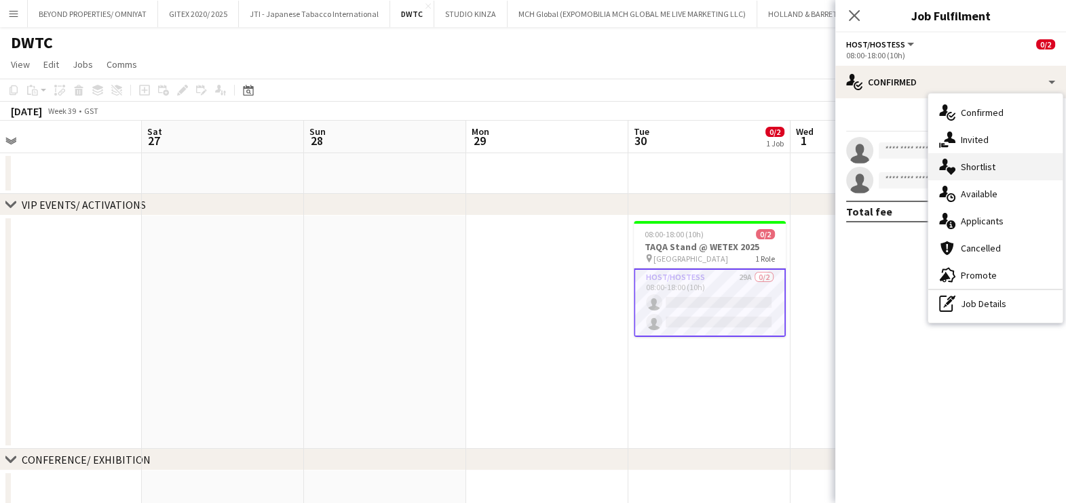
click at [980, 163] on div "single-neutral-actions-heart Shortlist" at bounding box center [995, 166] width 134 height 27
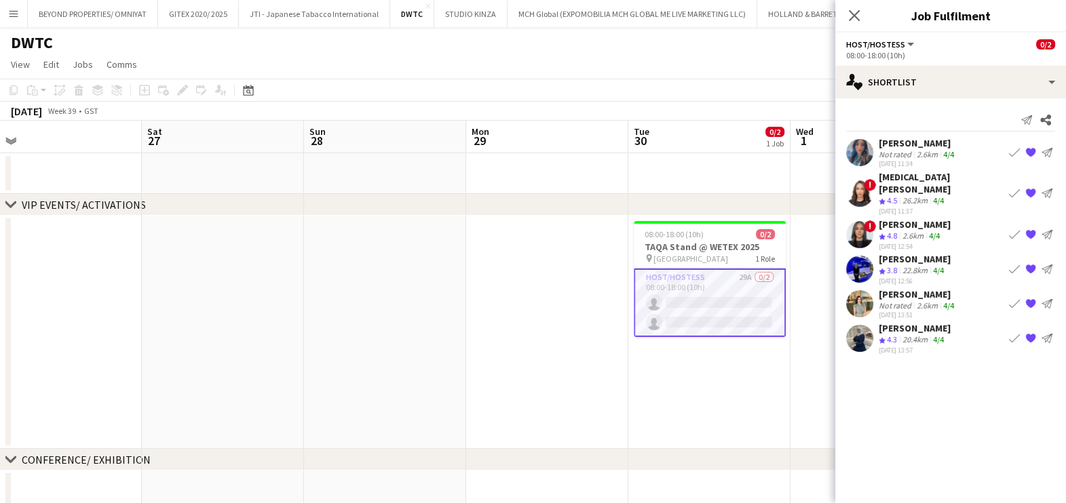
click at [885, 268] on icon "Crew rating" at bounding box center [882, 271] width 7 height 7
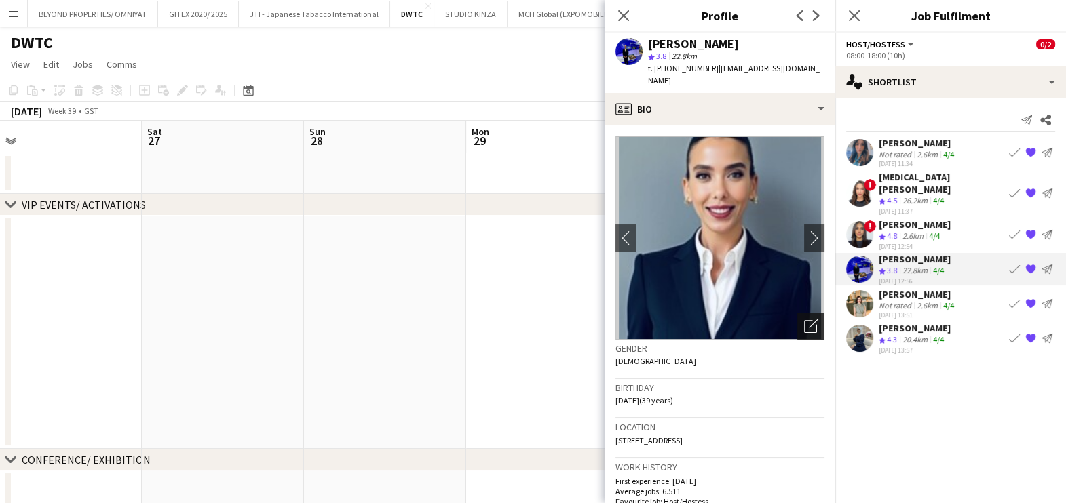
click at [804, 320] on icon "Open photos pop-in" at bounding box center [811, 326] width 14 height 14
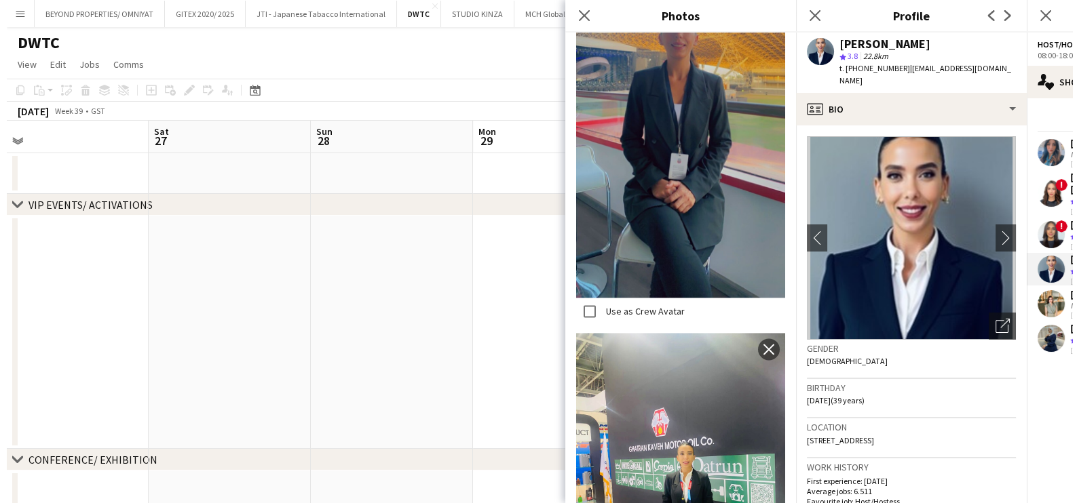
scroll to position [2367, 0]
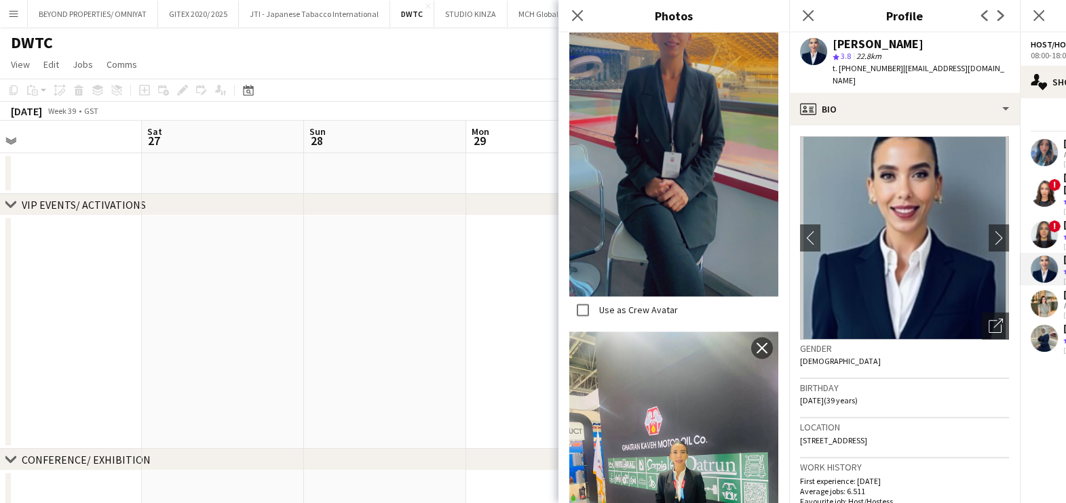
click at [458, 256] on app-date-cell at bounding box center [385, 332] width 162 height 233
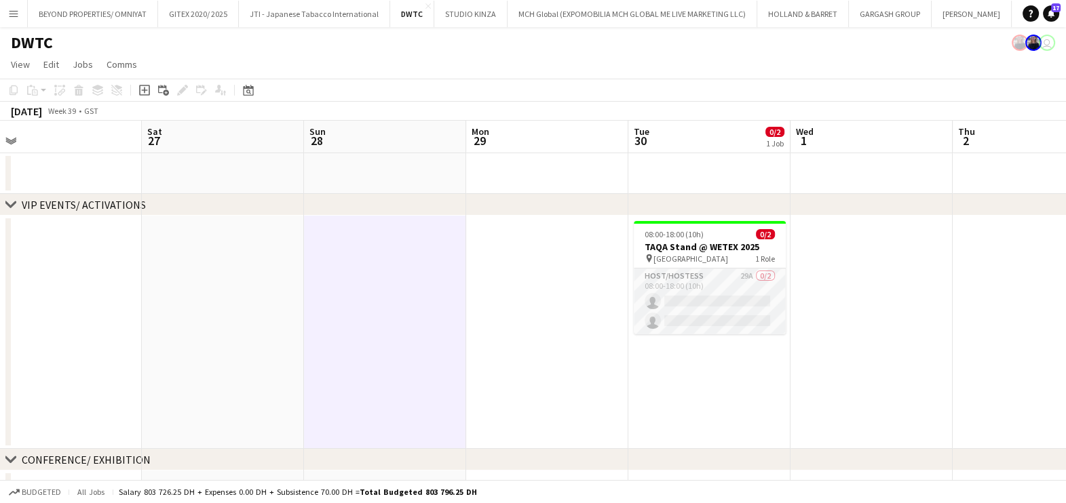
click at [746, 290] on app-card-role "Host/Hostess 29A 0/2 08:00-18:00 (10h) single-neutral-actions single-neutral-ac…" at bounding box center [710, 302] width 152 height 66
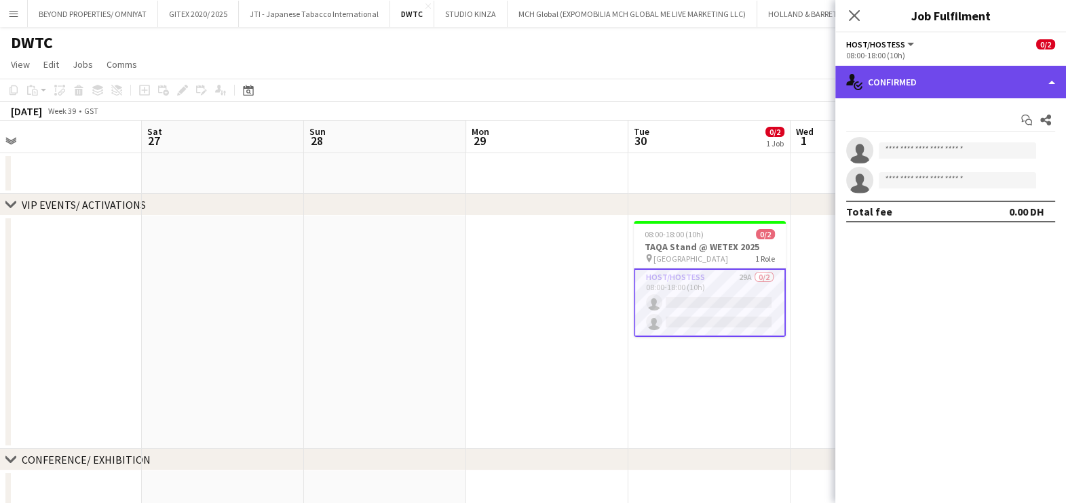
click at [969, 80] on div "single-neutral-actions-check-2 Confirmed" at bounding box center [950, 82] width 231 height 33
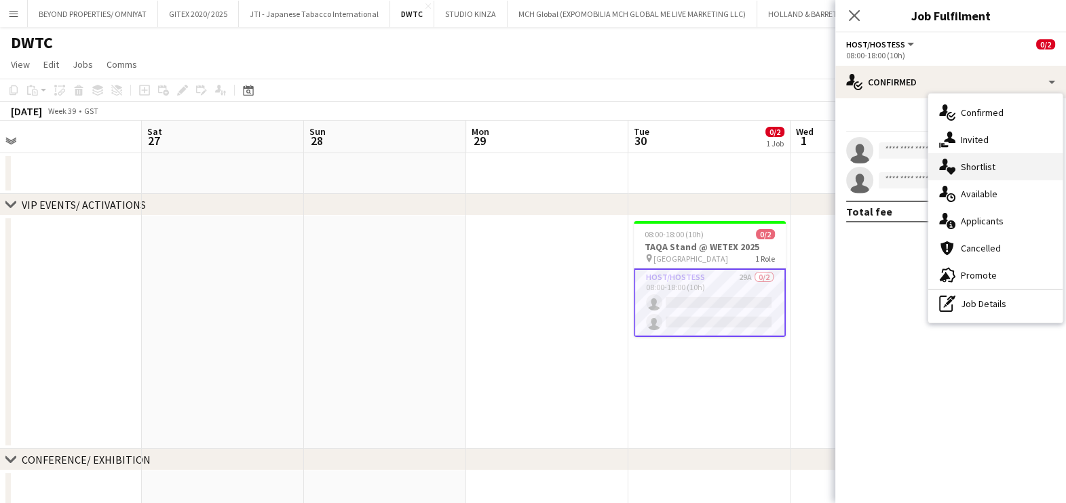
click at [969, 172] on div "single-neutral-actions-heart Shortlist" at bounding box center [995, 166] width 134 height 27
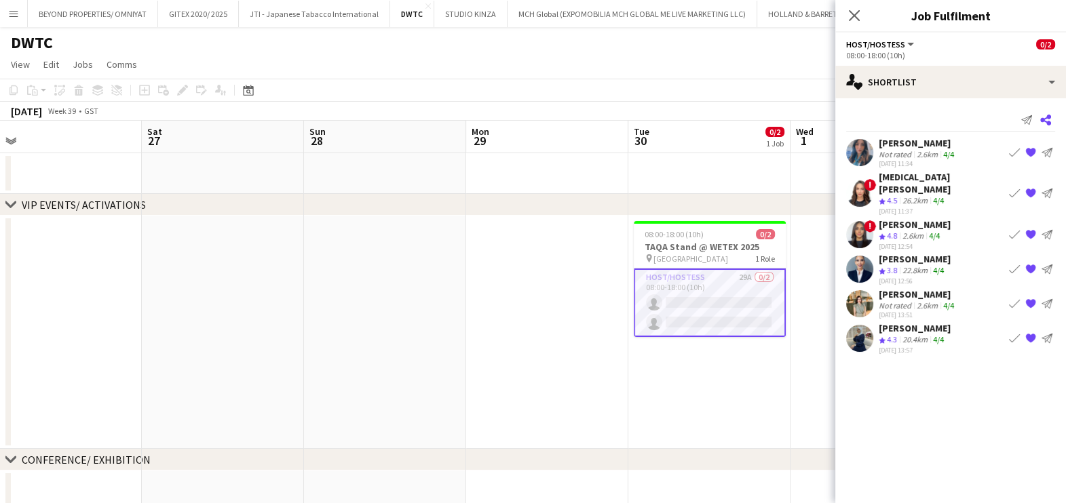
click at [1046, 123] on icon at bounding box center [1045, 120] width 11 height 11
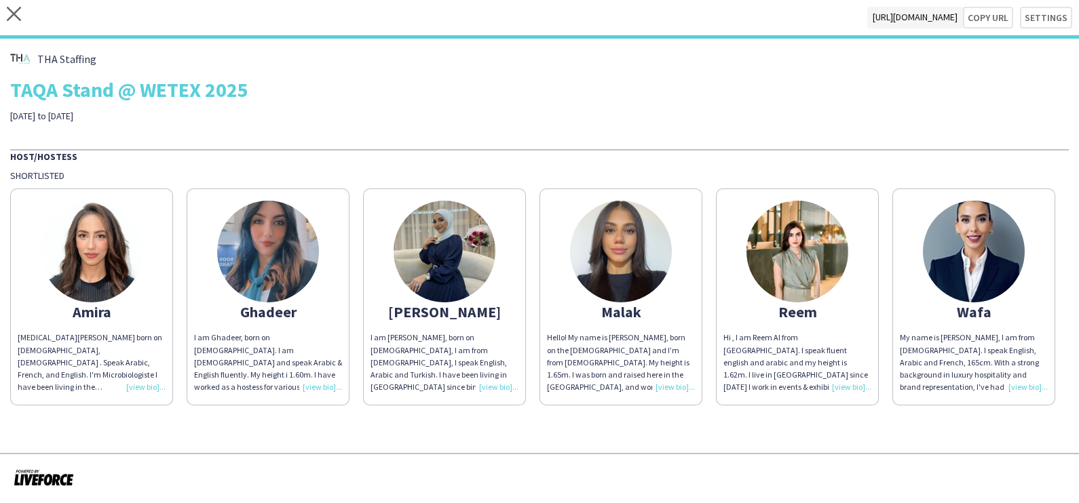
click at [106, 234] on img at bounding box center [92, 252] width 102 height 102
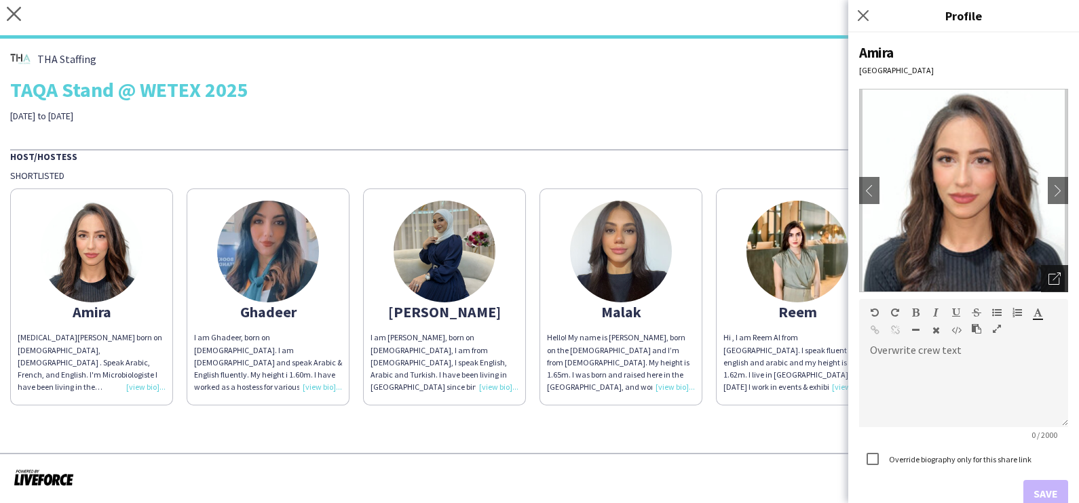
click at [1048, 279] on icon "Open photos pop-in" at bounding box center [1054, 279] width 12 height 12
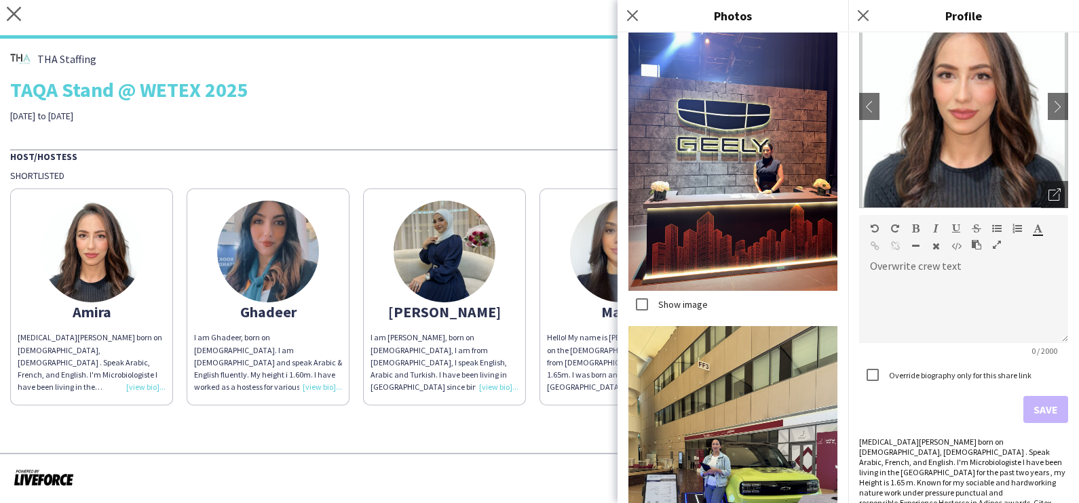
scroll to position [6065, 0]
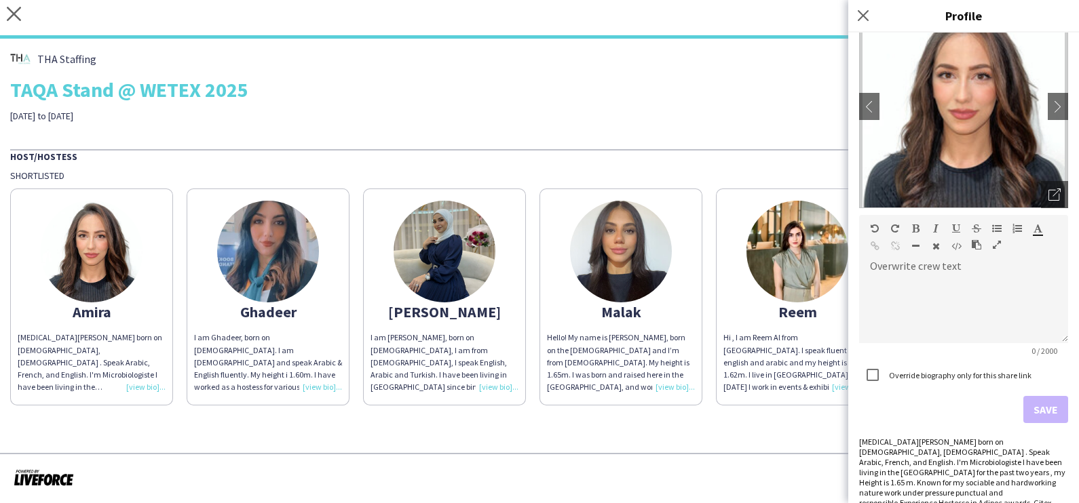
click at [276, 250] on img at bounding box center [268, 252] width 102 height 102
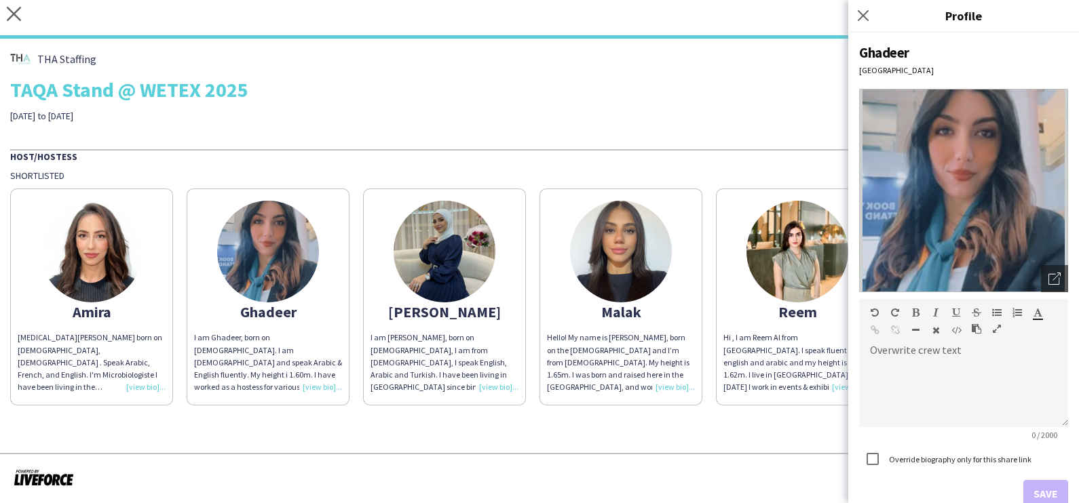
click at [1055, 276] on div "Ghadeer Dubai Open photos pop-in Overwrite crew text default Heading 1 Heading …" at bounding box center [963, 268] width 231 height 471
click at [1048, 280] on icon "Open photos pop-in" at bounding box center [1054, 279] width 12 height 12
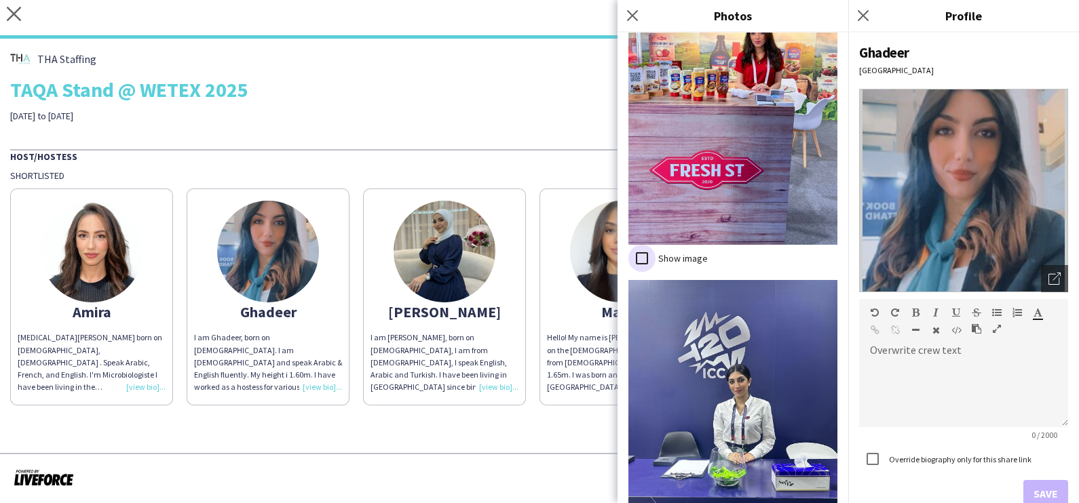
scroll to position [2482, 0]
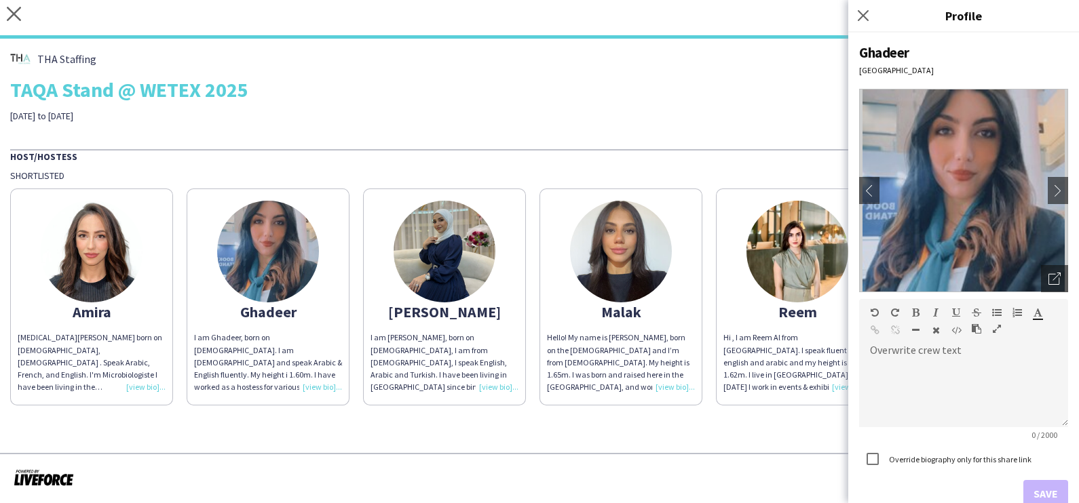
click at [469, 254] on img at bounding box center [444, 252] width 102 height 102
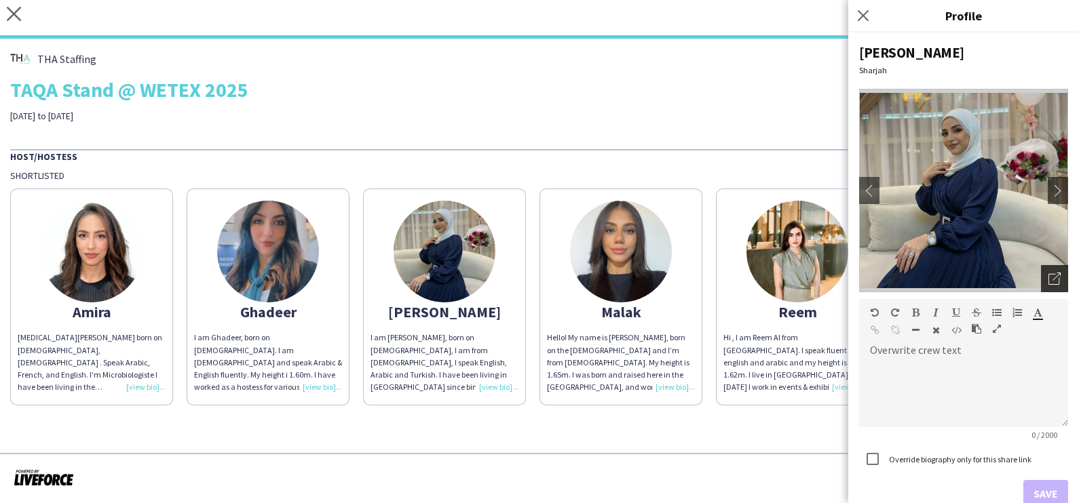
click at [1041, 268] on div "Open photos pop-in" at bounding box center [1054, 278] width 27 height 27
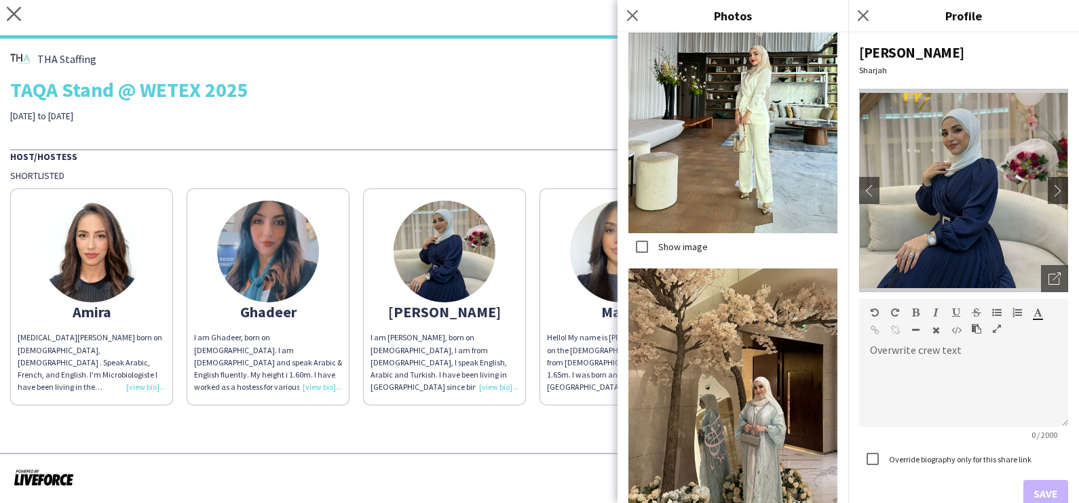
scroll to position [3762, 0]
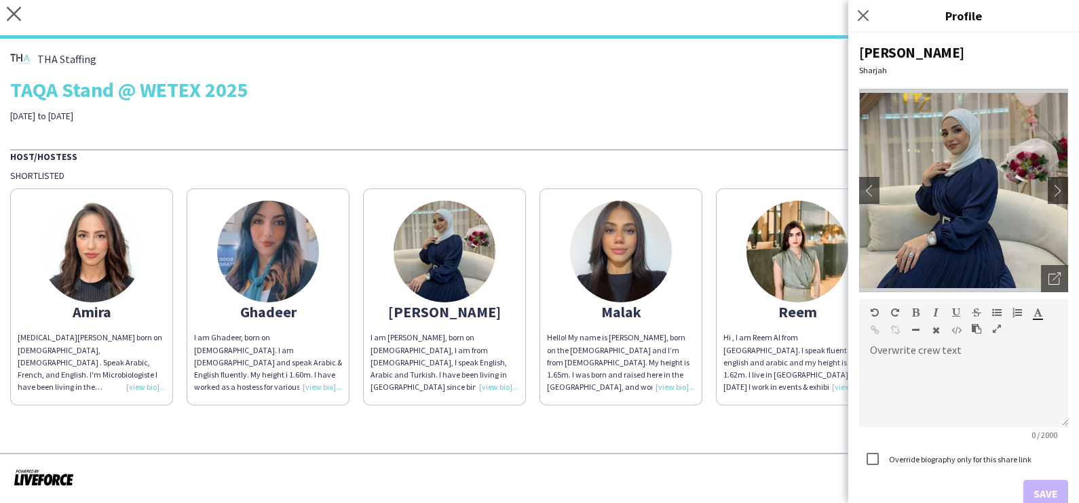
click at [606, 256] on img at bounding box center [621, 252] width 102 height 102
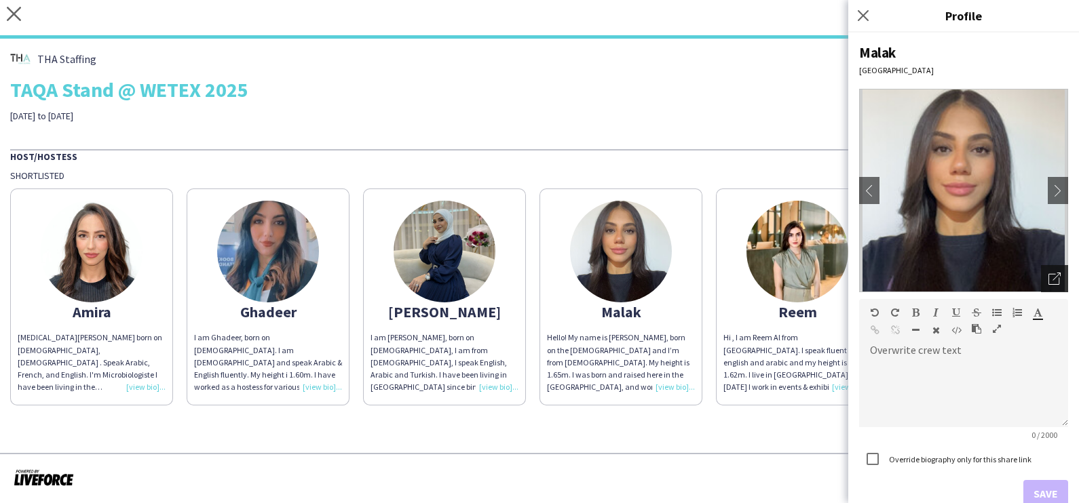
click at [1048, 283] on icon "Open photos pop-in" at bounding box center [1054, 279] width 12 height 12
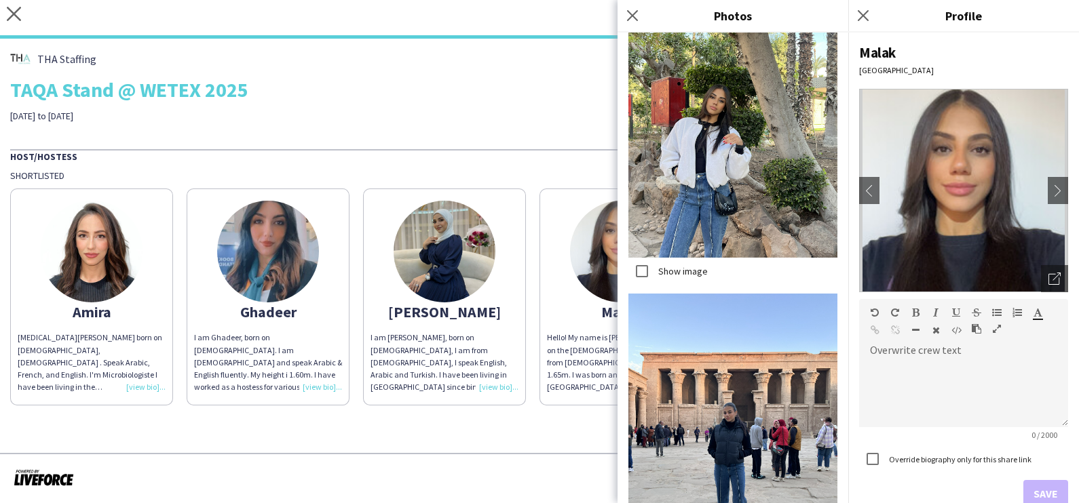
scroll to position [3231, 0]
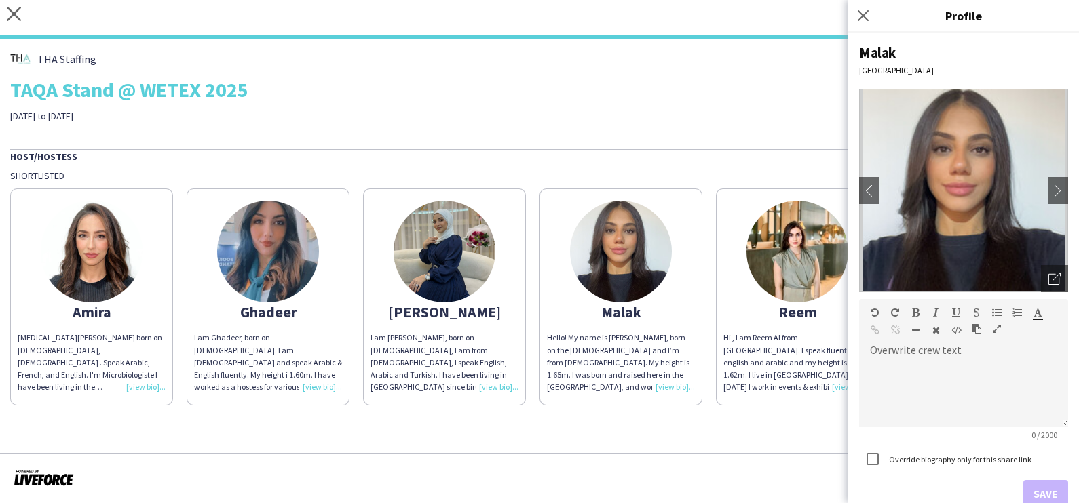
click at [579, 158] on div "Host/Hostess" at bounding box center [539, 156] width 1058 height 14
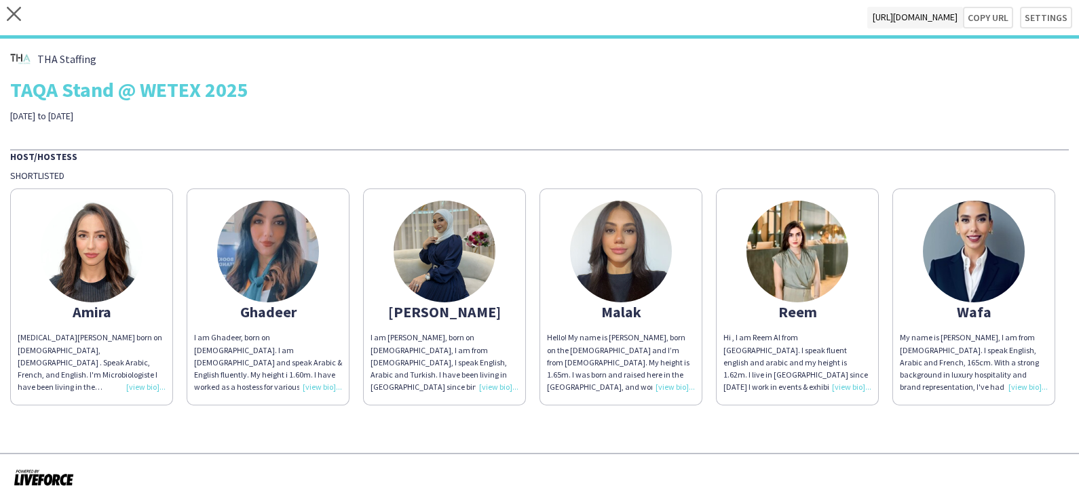
click at [761, 242] on img at bounding box center [797, 252] width 102 height 102
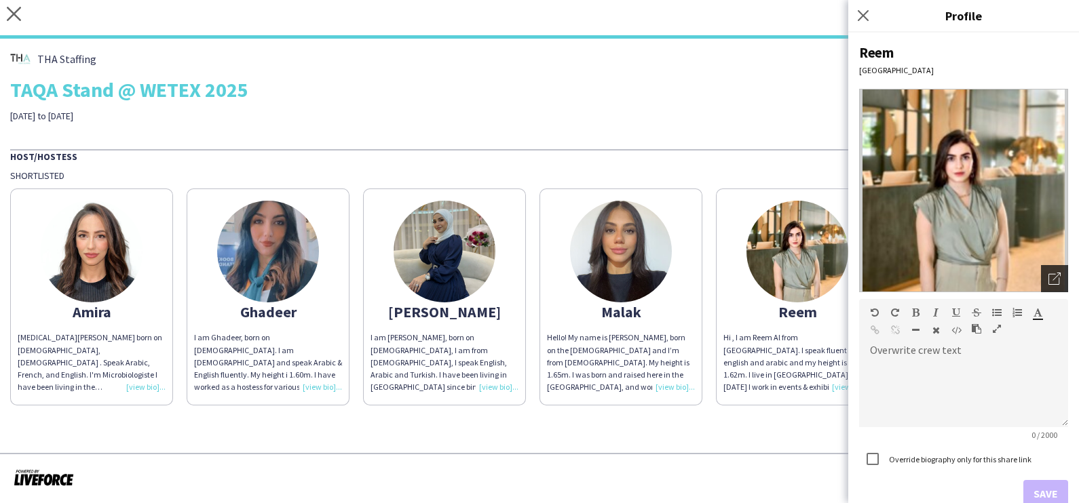
click at [1048, 281] on icon "Open photos pop-in" at bounding box center [1054, 279] width 12 height 12
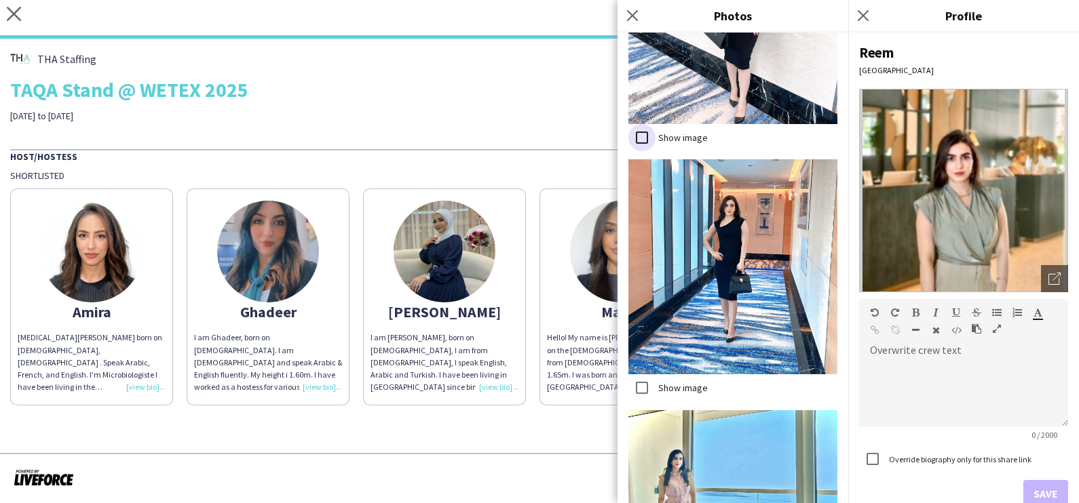
scroll to position [6250, 0]
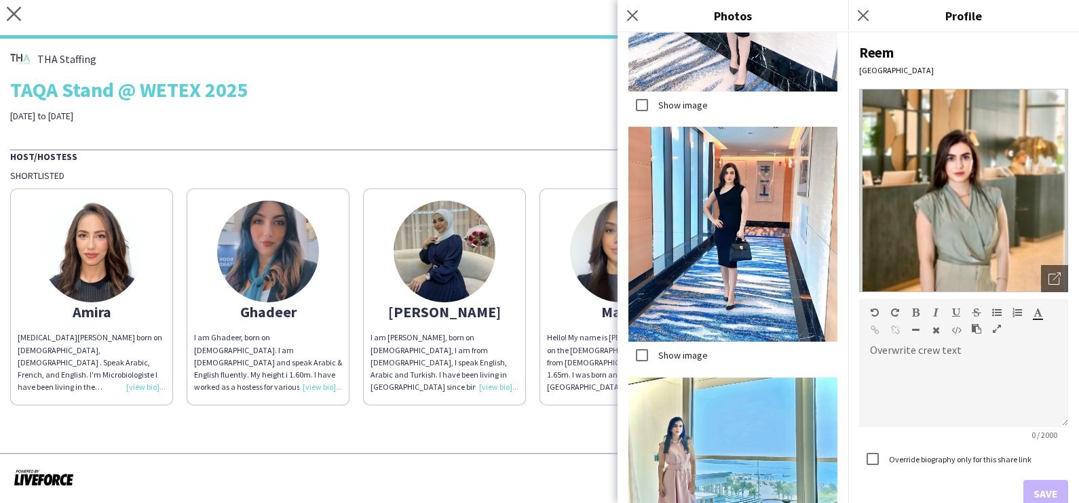
drag, startPoint x: 796, startPoint y: 482, endPoint x: 782, endPoint y: 458, distance: 28.6
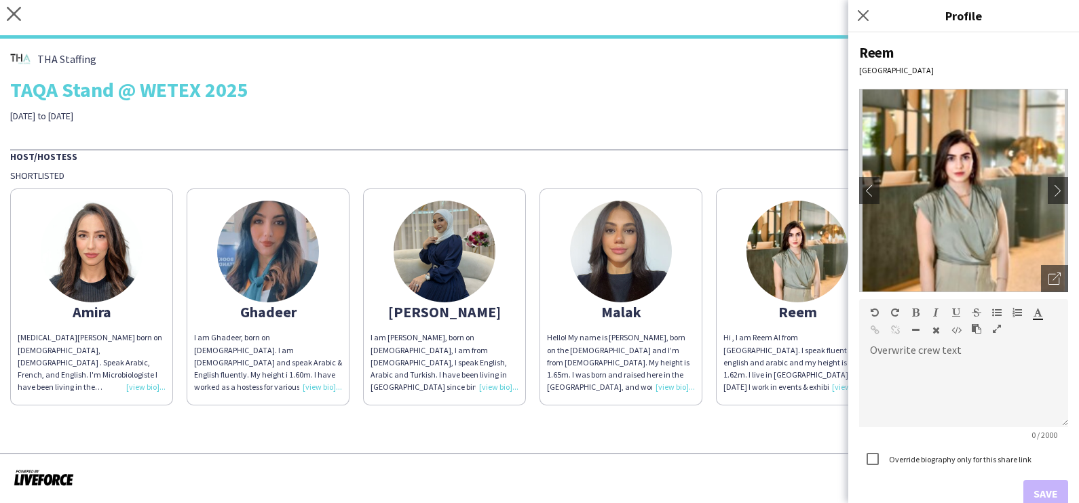
click at [571, 75] on div "THA Staffing TAQA Stand @ WETEX 2025 29 September to 2 October" at bounding box center [539, 85] width 1058 height 73
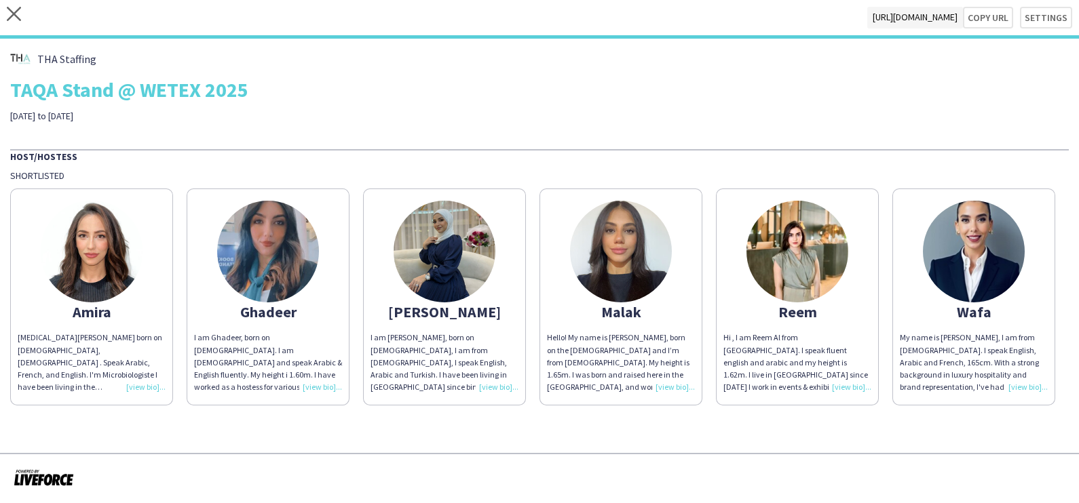
click at [983, 233] on img at bounding box center [974, 252] width 102 height 102
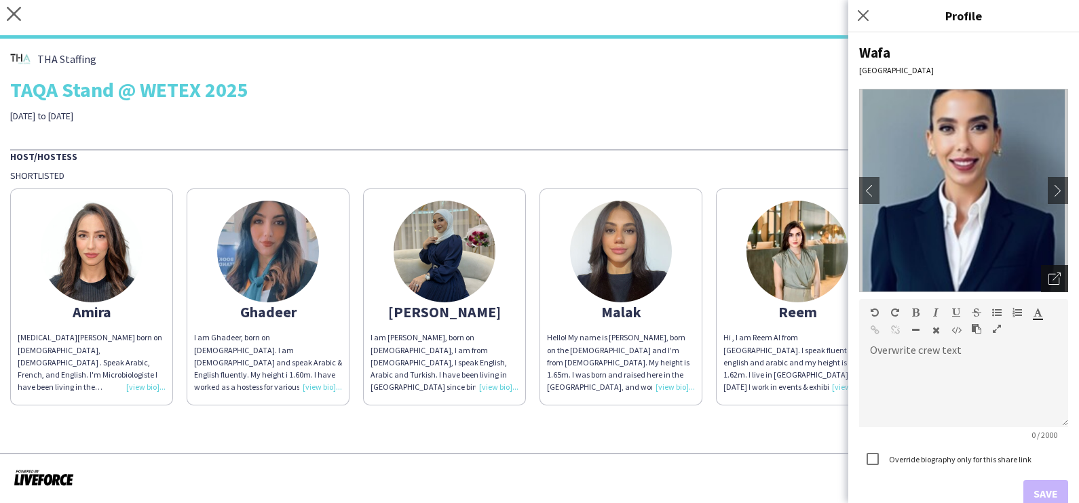
click at [1048, 280] on icon "Open photos pop-in" at bounding box center [1054, 279] width 12 height 12
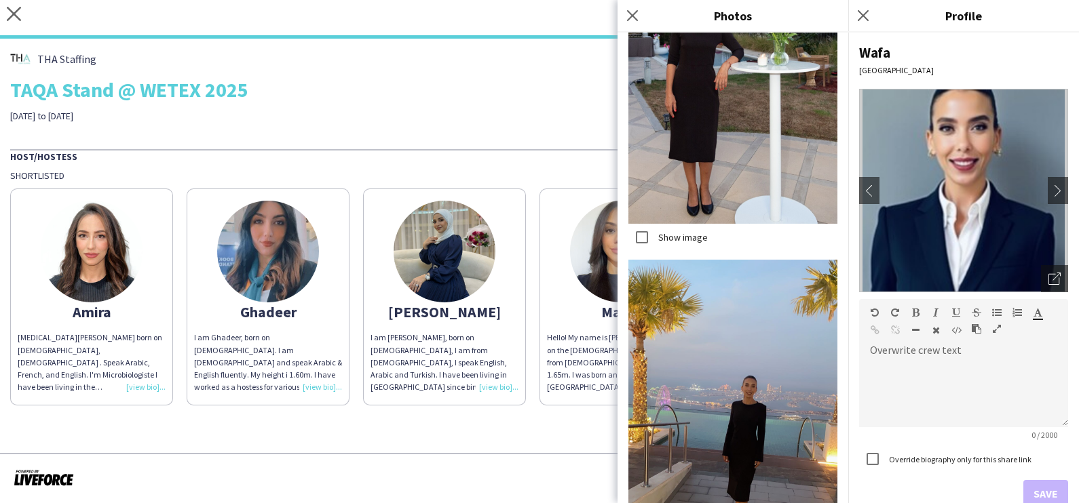
scroll to position [2617, 0]
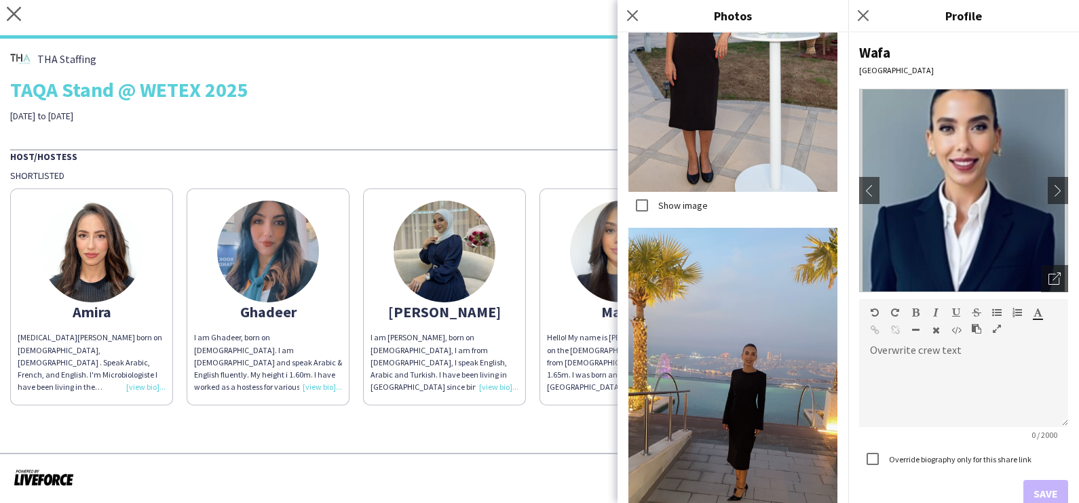
click at [611, 119] on div "THA Staffing TAQA Stand @ WETEX 2025 29 September to 2 October" at bounding box center [539, 85] width 1058 height 73
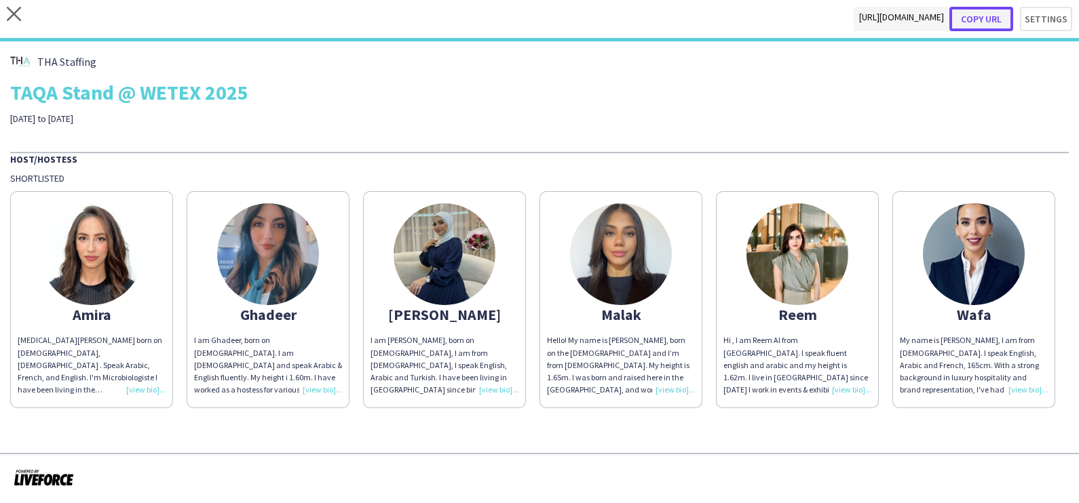
click at [998, 20] on button "Copy url" at bounding box center [981, 19] width 64 height 24
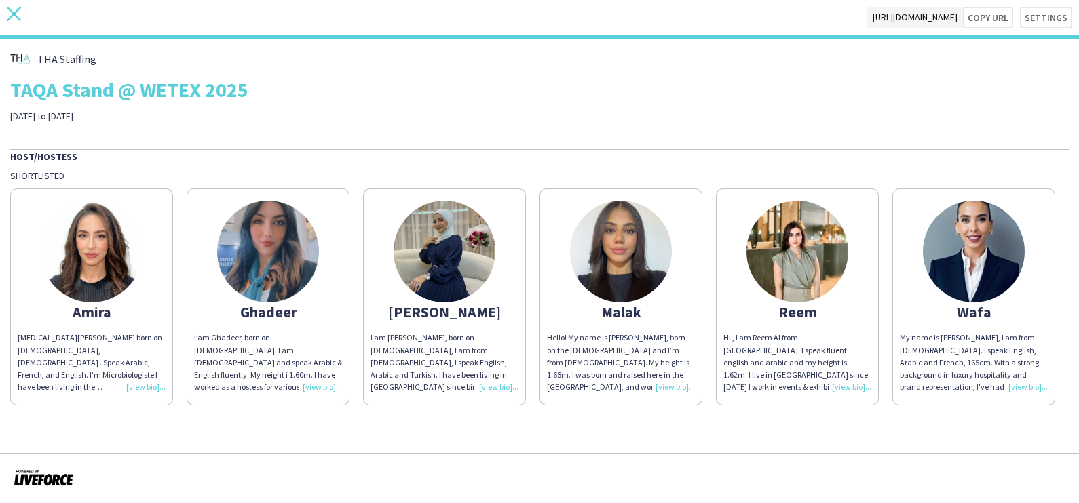
click at [16, 9] on icon "close" at bounding box center [14, 14] width 14 height 14
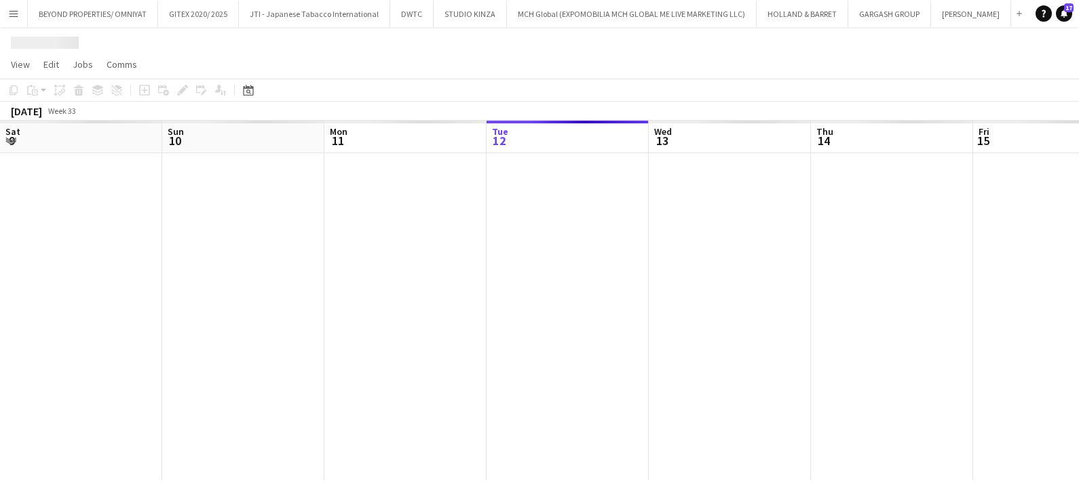
scroll to position [0, 324]
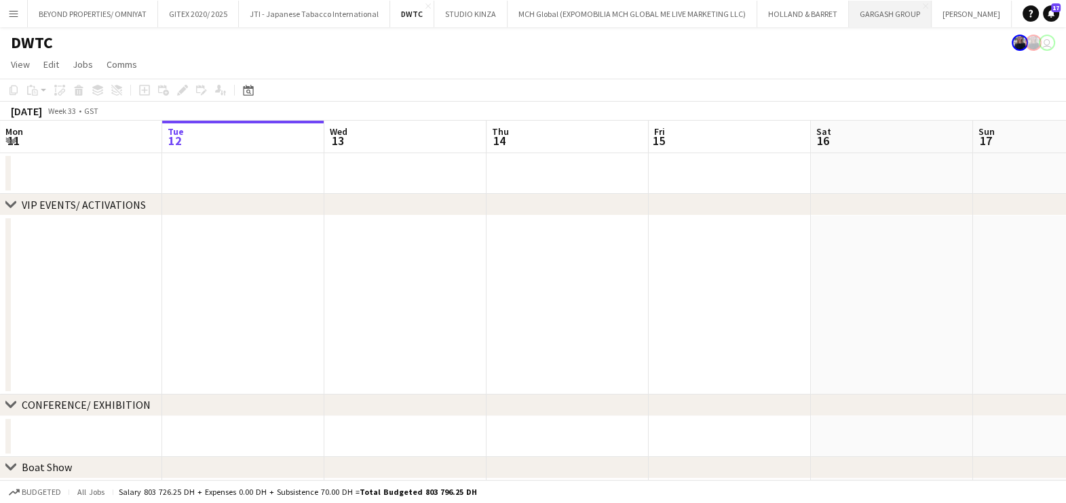
click at [866, 22] on button "GARGASH GROUP Close" at bounding box center [890, 14] width 83 height 26
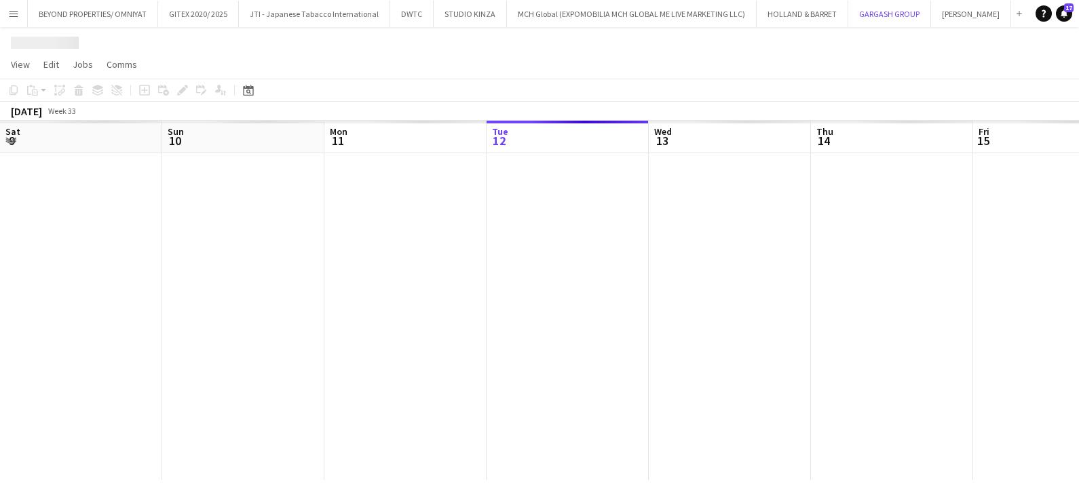
scroll to position [0, 324]
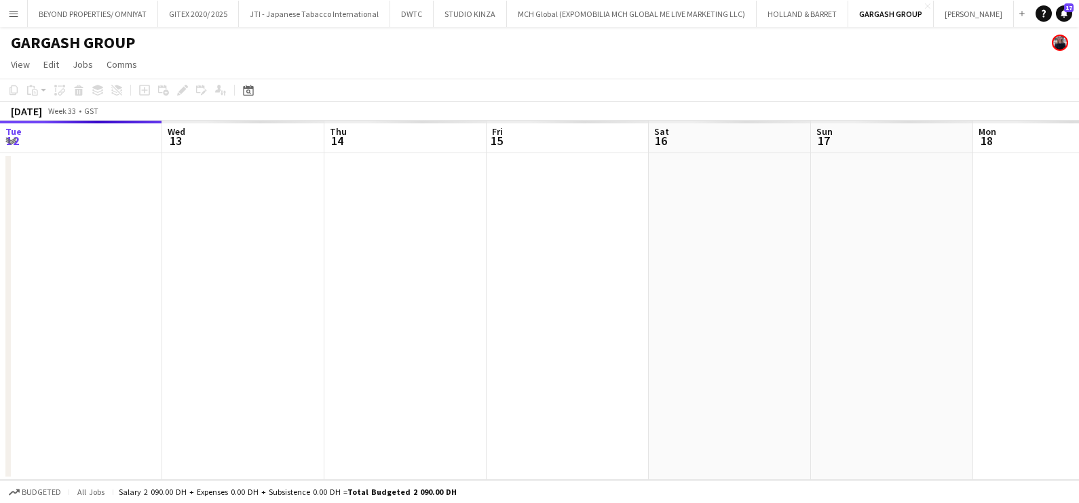
drag, startPoint x: 454, startPoint y: 311, endPoint x: 203, endPoint y: 346, distance: 253.4
click at [261, 334] on app-calendar-viewport "Sun 10 Mon 11 Tue 12 Wed 13 Thu 14 Fri 15 Sat 16 Sun 17 Mon 18 Tue 19 Wed 20 Th…" at bounding box center [539, 301] width 1079 height 360
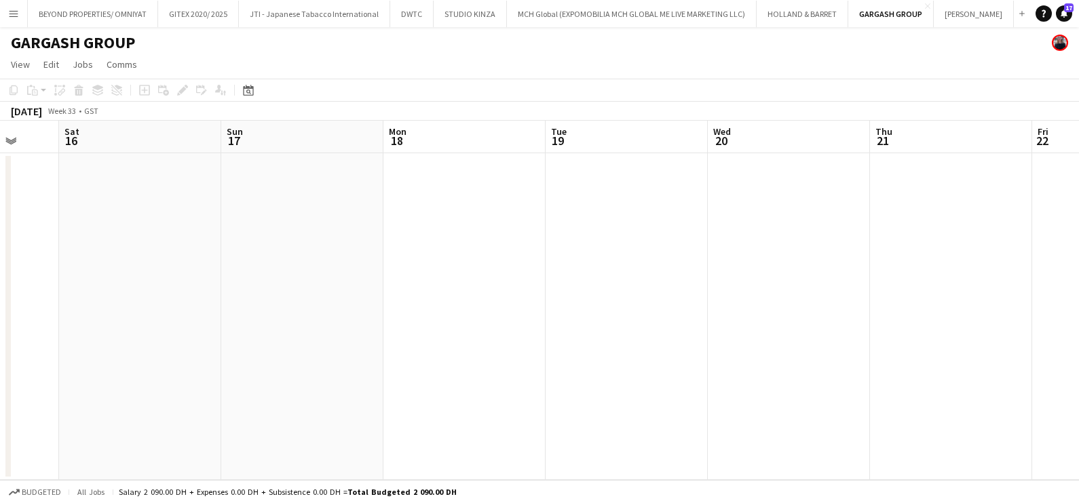
drag, startPoint x: 173, startPoint y: 368, endPoint x: 122, endPoint y: 377, distance: 51.8
click at [0, 377] on html "Menu Boards Boards Boards All jobs Status Workforce Workforce My Workforce Recr…" at bounding box center [539, 251] width 1079 height 503
drag, startPoint x: 407, startPoint y: 360, endPoint x: 3, endPoint y: 379, distance: 404.1
click at [0, 379] on html "Menu Boards Boards Boards All jobs Status Workforce Workforce My Workforce Recr…" at bounding box center [539, 251] width 1079 height 503
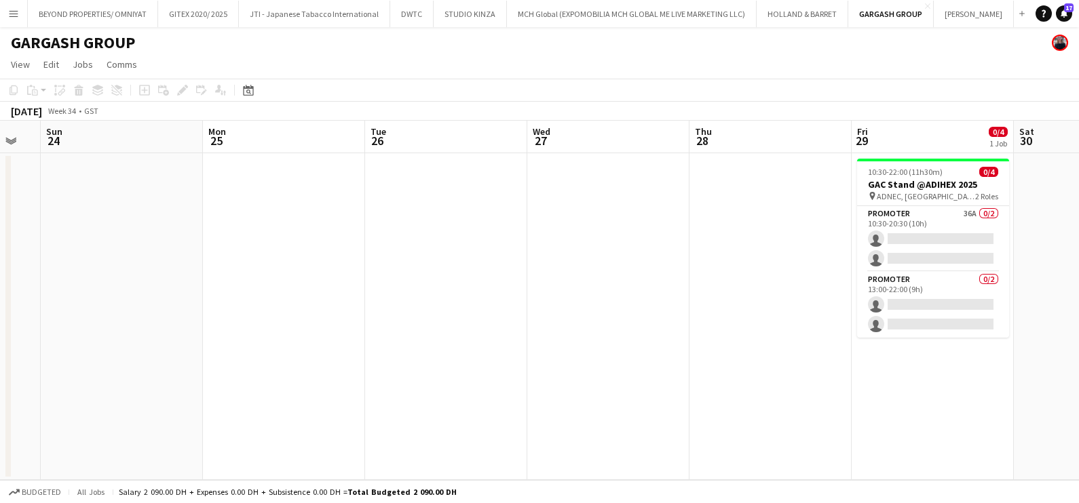
scroll to position [0, 573]
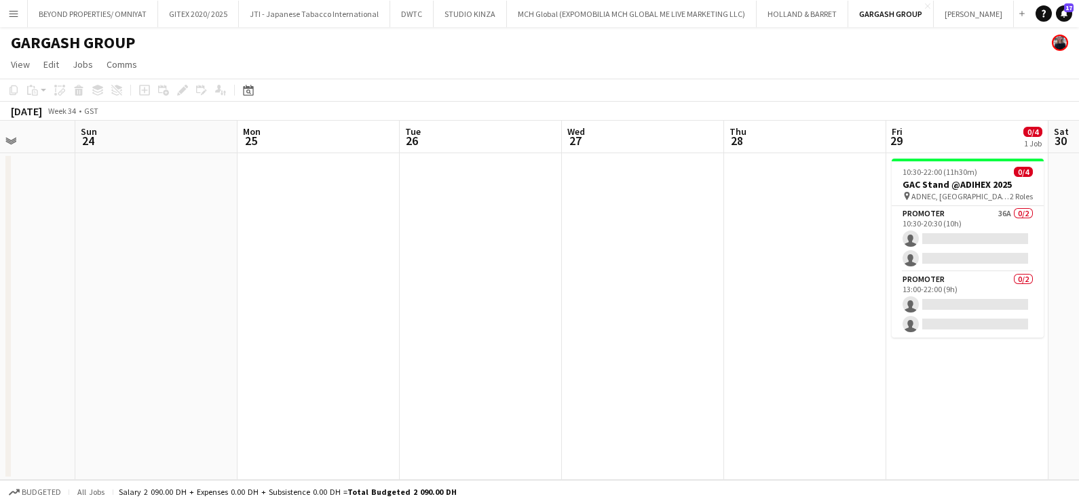
click at [0, 380] on html "Menu Boards Boards Boards All jobs Status Workforce Workforce My Workforce Recr…" at bounding box center [539, 251] width 1079 height 503
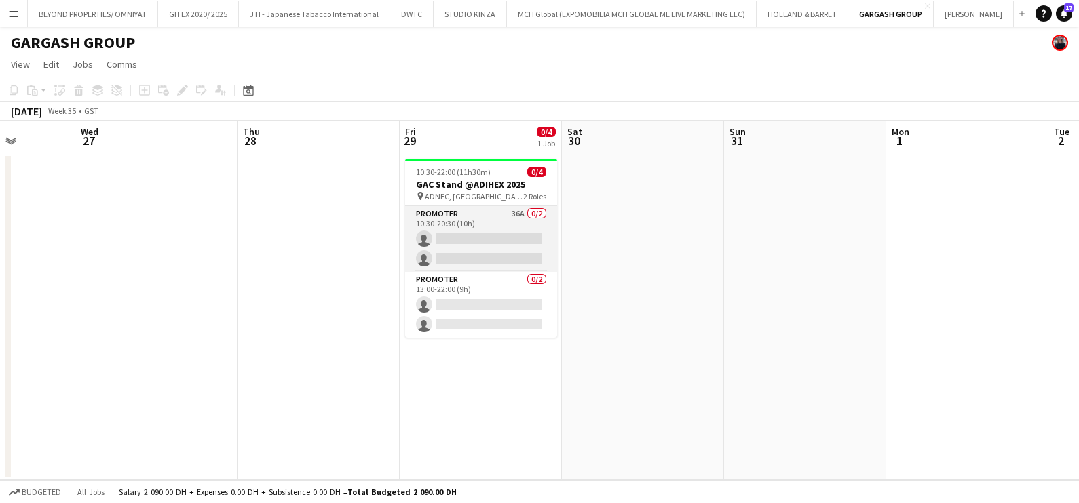
click at [483, 215] on app-card-role "Promoter 36A 0/2 10:30-20:30 (10h) single-neutral-actions single-neutral-actions" at bounding box center [481, 239] width 152 height 66
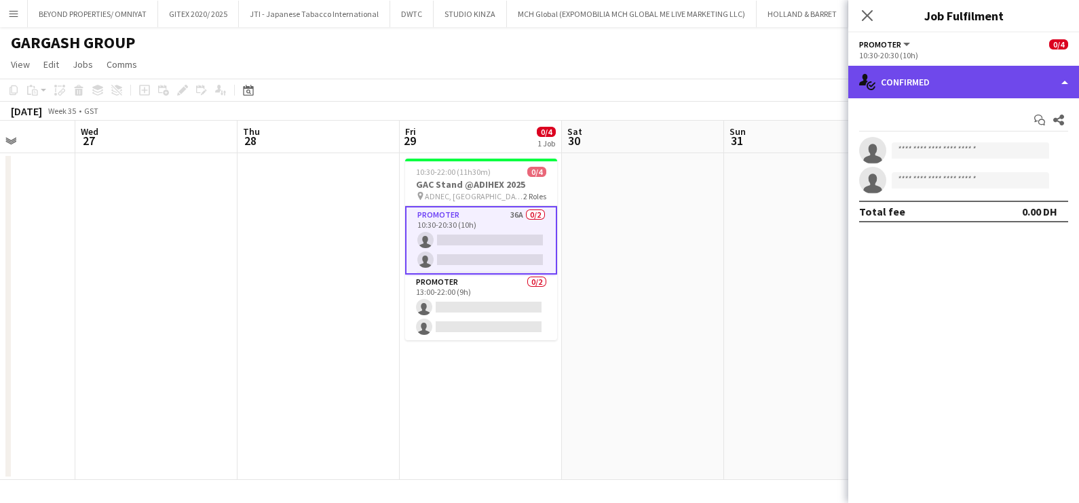
click at [977, 78] on div "single-neutral-actions-check-2 Confirmed" at bounding box center [963, 82] width 231 height 33
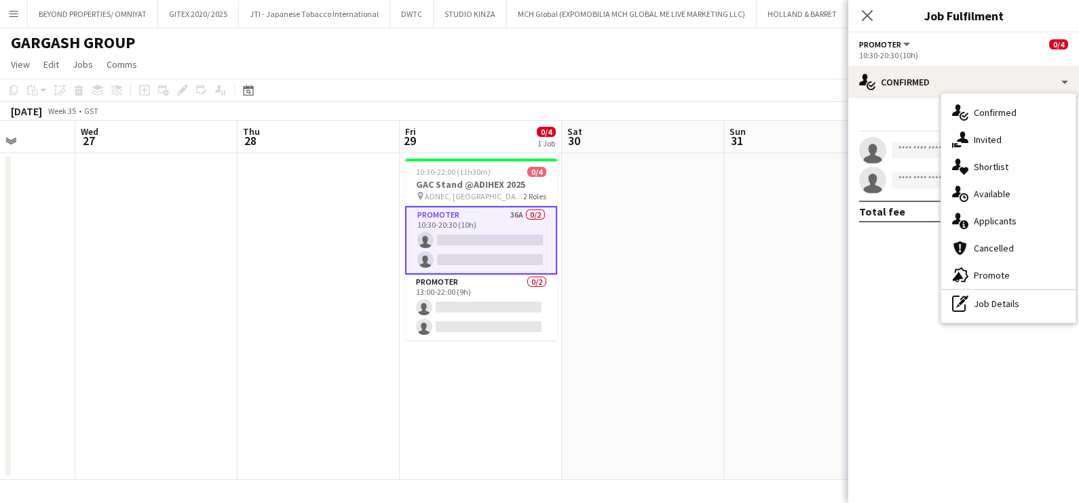
drag, startPoint x: 996, startPoint y: 210, endPoint x: 996, endPoint y: 220, distance: 10.2
click at [996, 211] on div "single-neutral-actions-information Applicants" at bounding box center [1008, 221] width 134 height 27
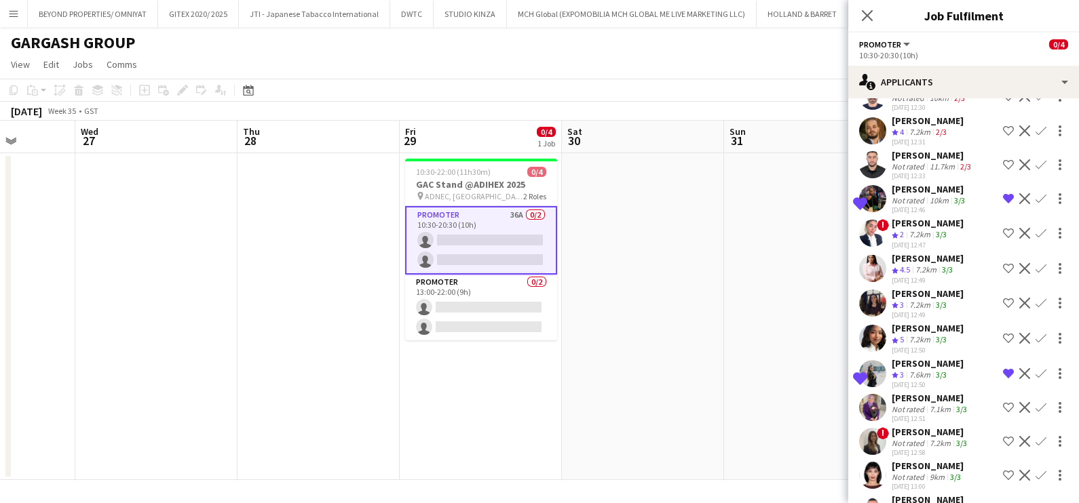
scroll to position [862, 0]
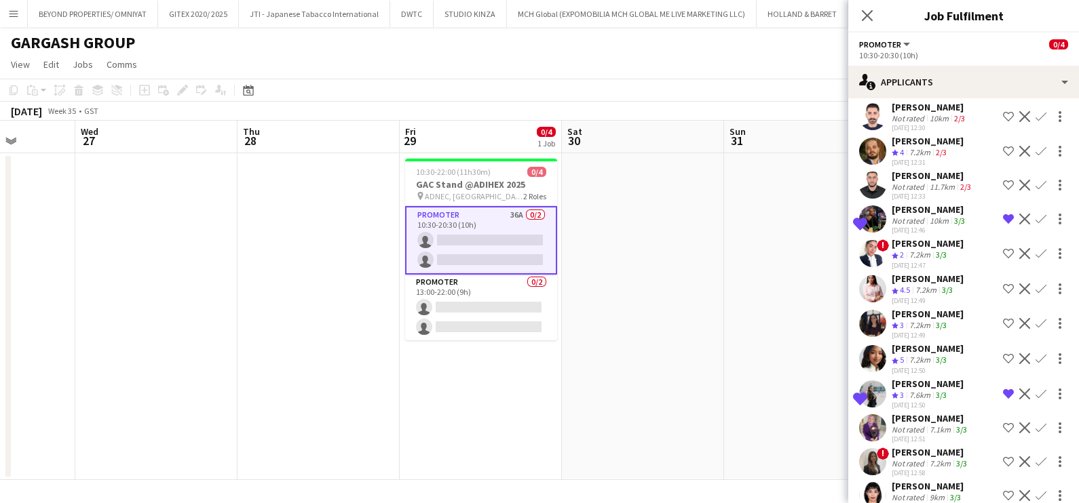
click at [895, 343] on div "Mai Mohamed" at bounding box center [927, 349] width 72 height 12
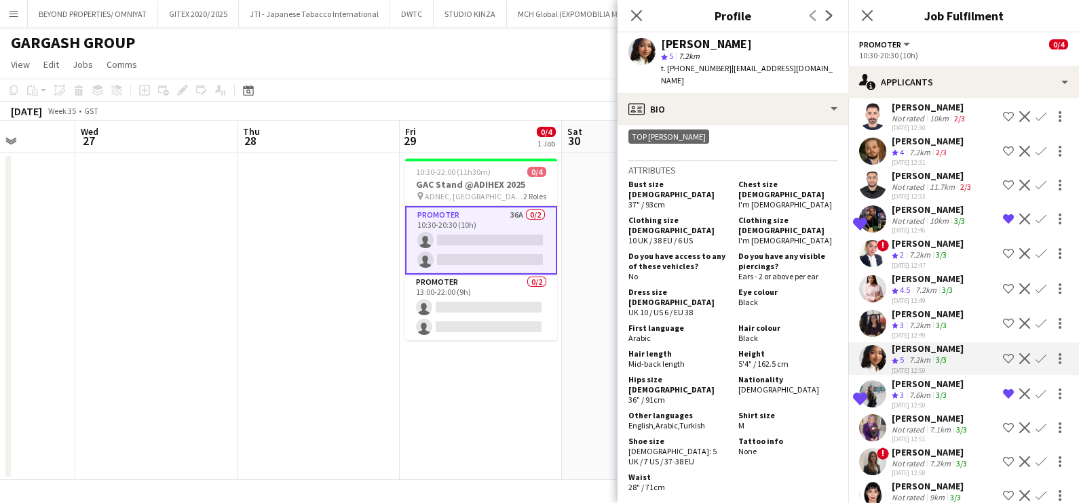
scroll to position [678, 0]
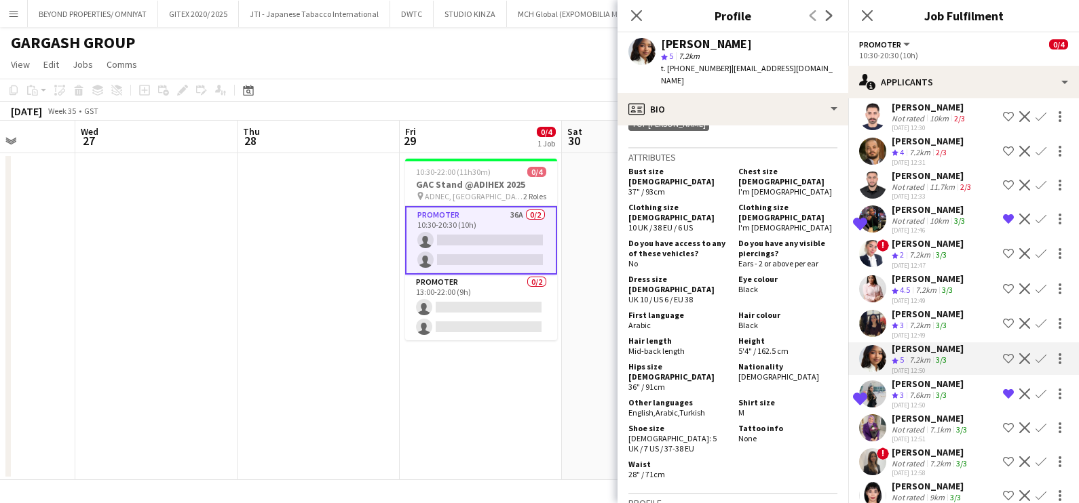
click at [1003, 353] on app-icon "Shortlist crew" at bounding box center [1008, 358] width 11 height 11
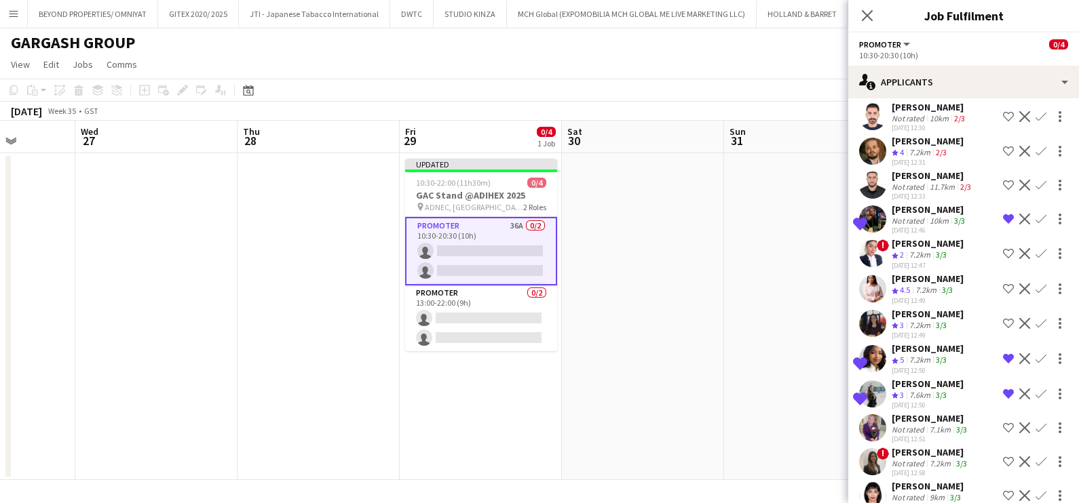
click at [919, 320] on div "7.2km" at bounding box center [919, 326] width 26 height 12
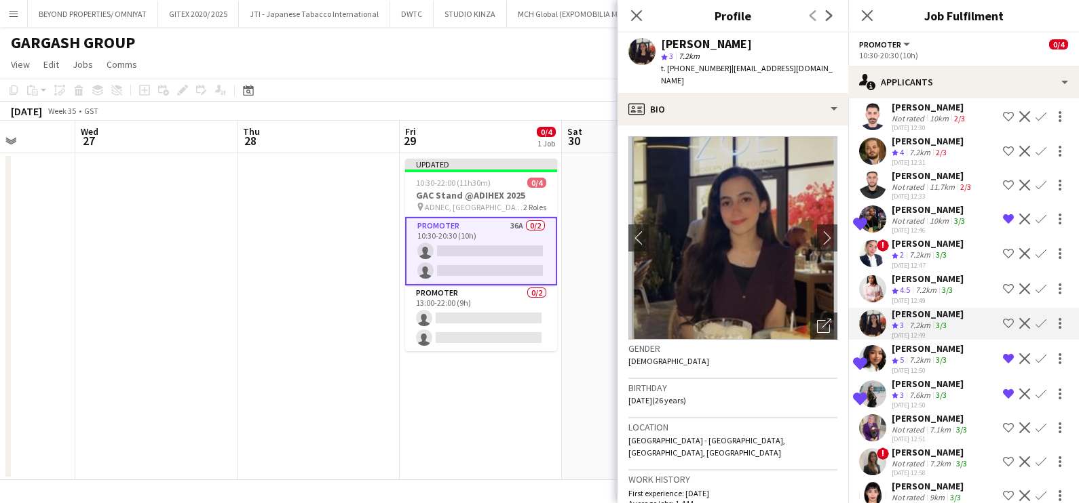
click at [898, 273] on div "Dana Khalaf" at bounding box center [927, 279] width 72 height 12
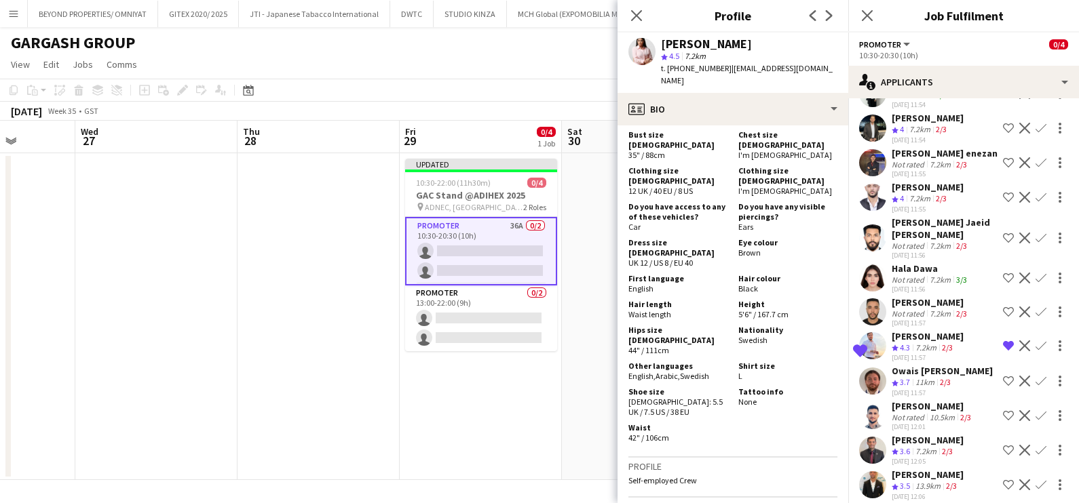
scroll to position [353, 0]
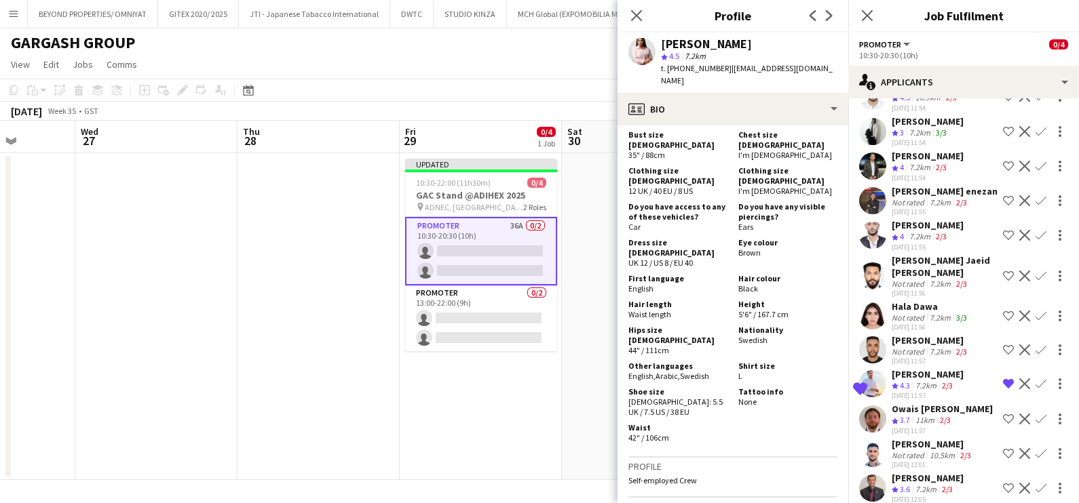
click at [913, 313] on div "Not rated" at bounding box center [908, 318] width 35 height 10
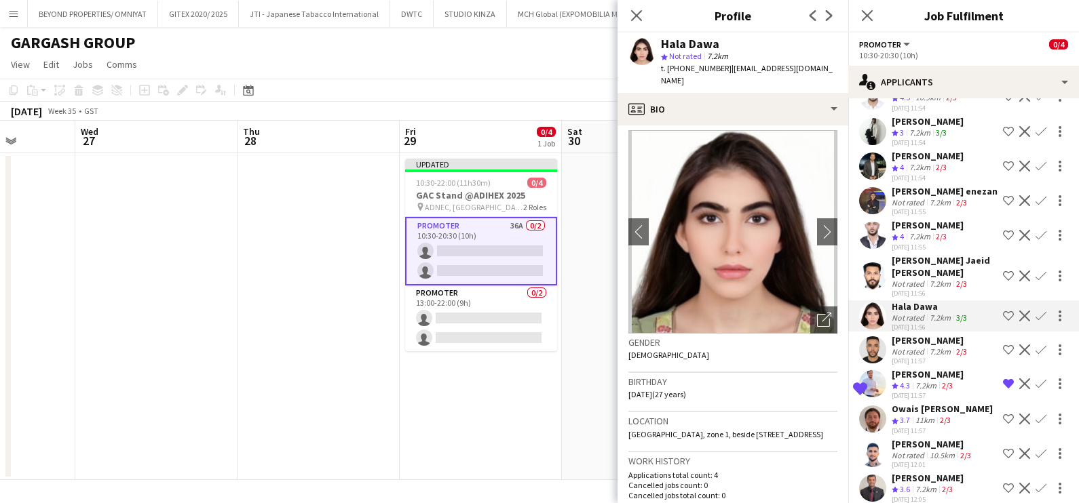
scroll to position [0, 0]
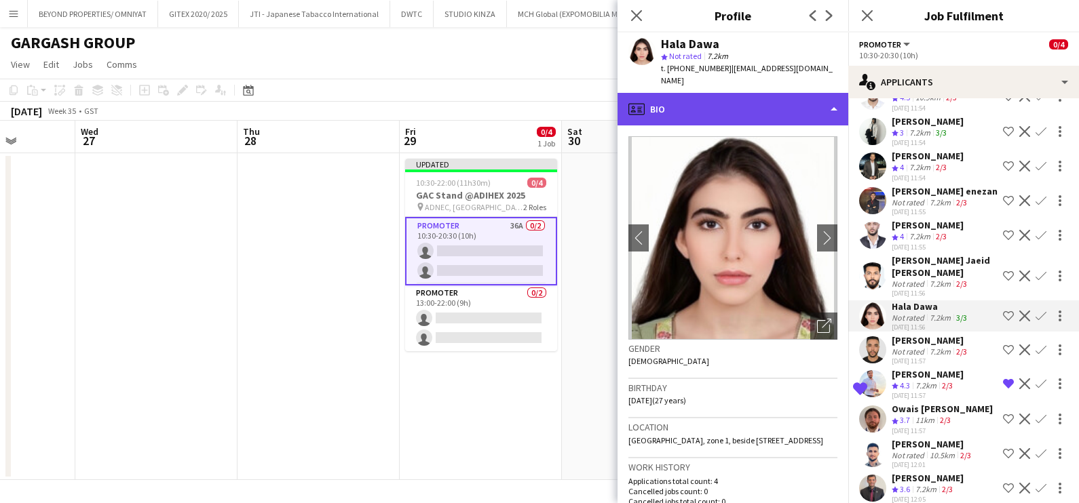
click at [741, 98] on div "profile Bio" at bounding box center [732, 109] width 231 height 33
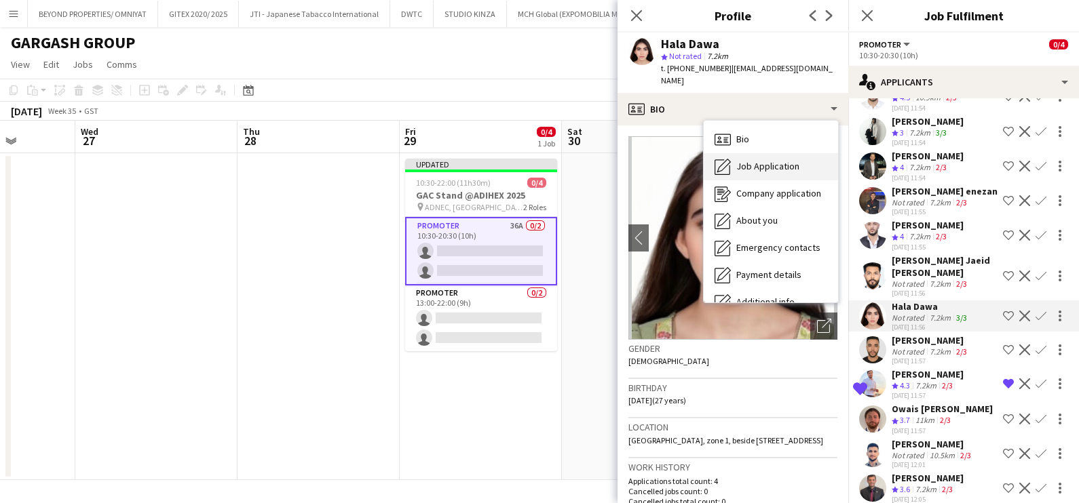
click at [758, 153] on div "Job Application Job Application" at bounding box center [771, 166] width 134 height 27
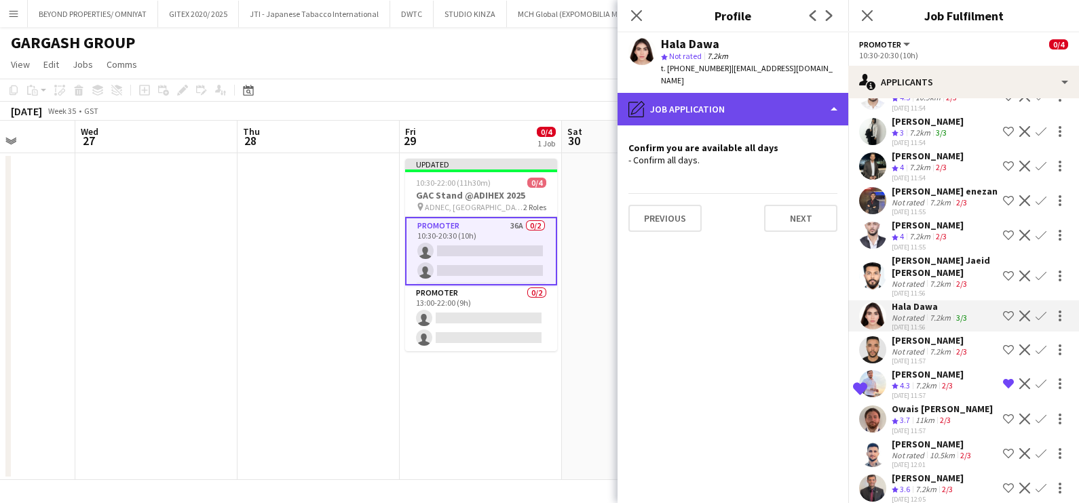
click at [743, 100] on div "pencil4 Job Application" at bounding box center [732, 109] width 231 height 33
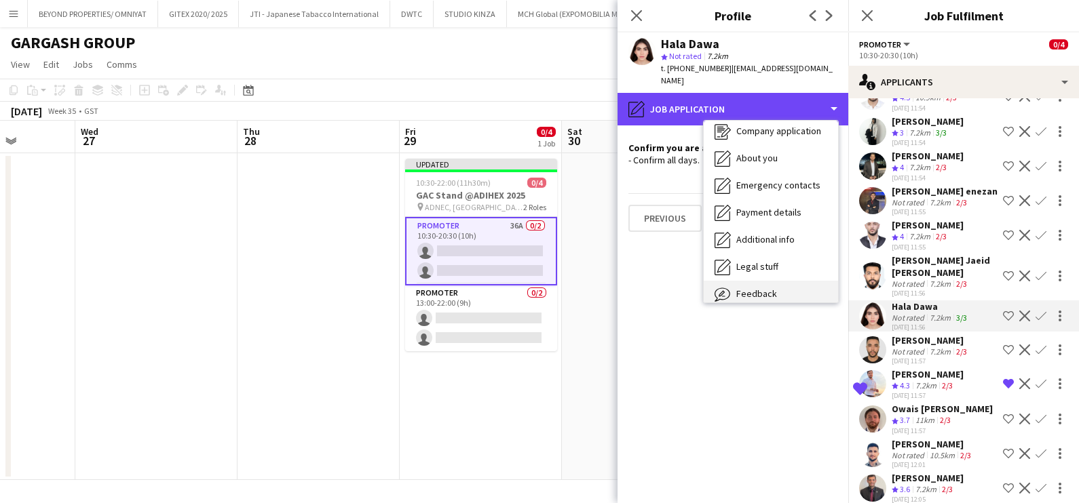
scroll to position [100, 0]
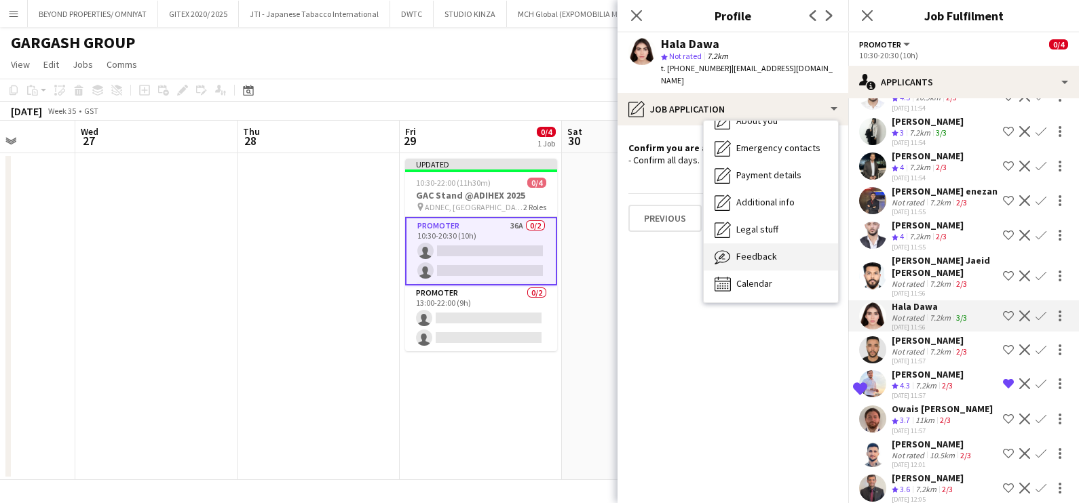
click at [755, 250] on span "Feedback" at bounding box center [756, 256] width 41 height 12
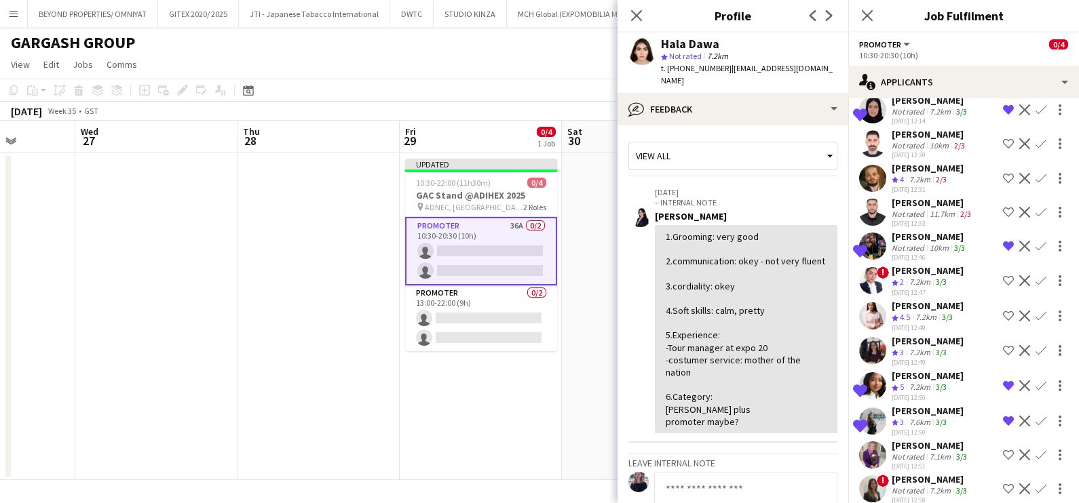
scroll to position [946, 0]
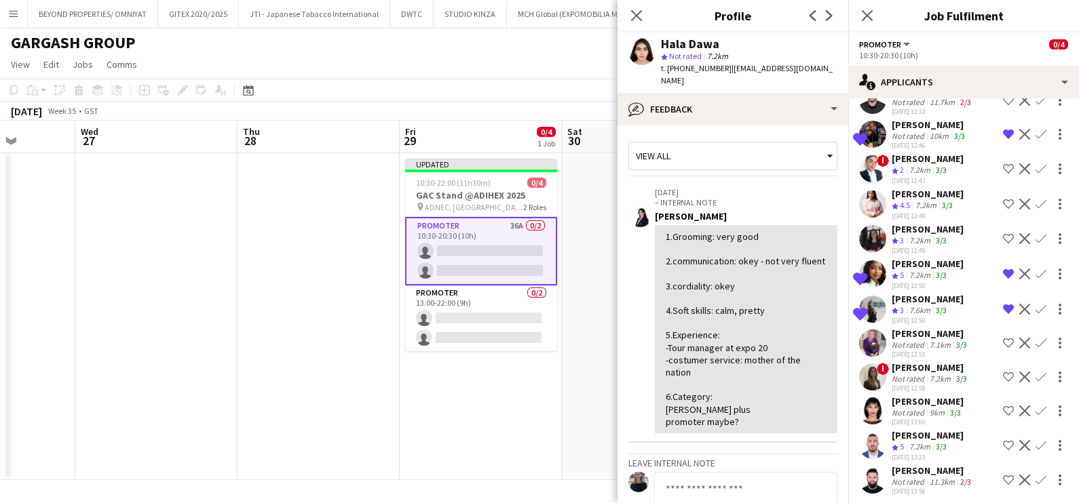
click at [904, 374] on div "Not rated" at bounding box center [908, 379] width 35 height 10
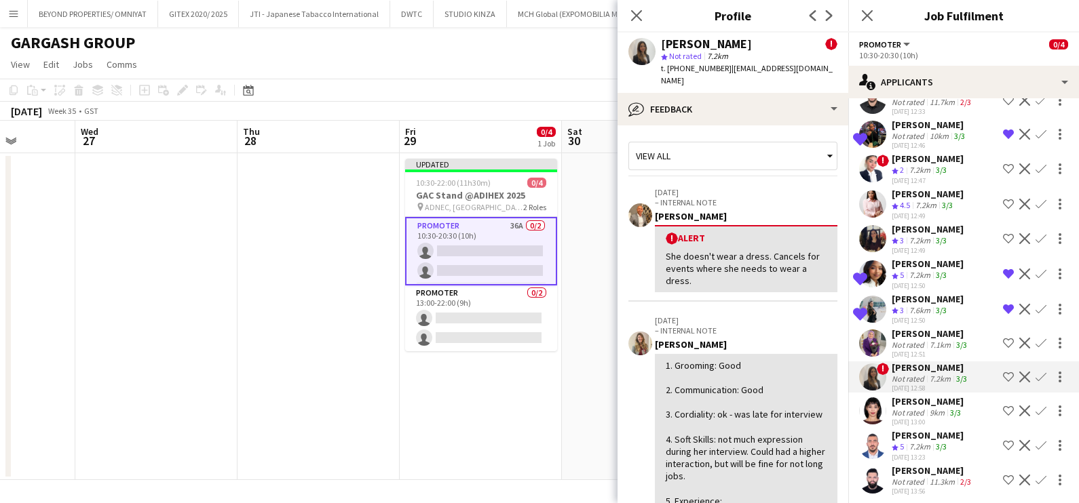
click at [1003, 372] on app-icon "Shortlist crew" at bounding box center [1008, 377] width 11 height 11
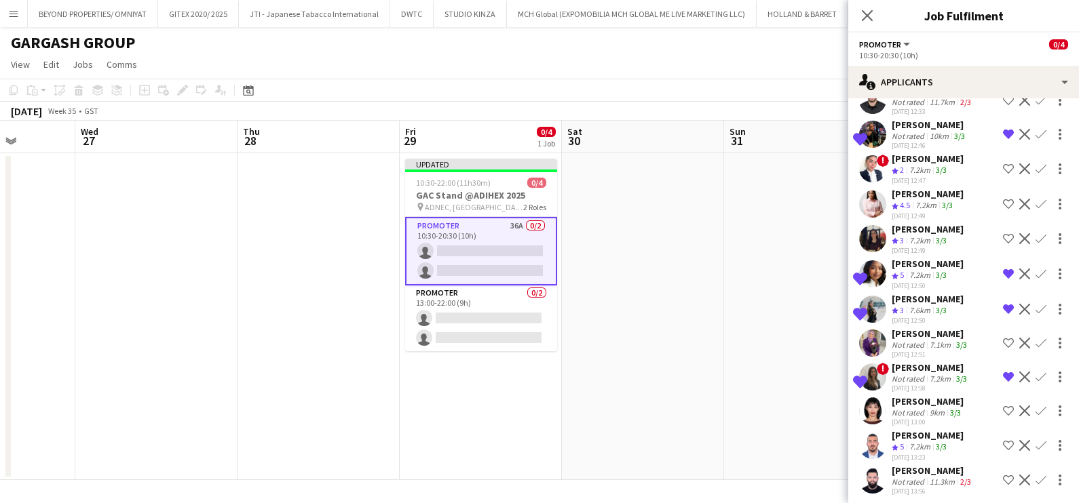
click at [786, 315] on app-date-cell at bounding box center [805, 316] width 162 height 327
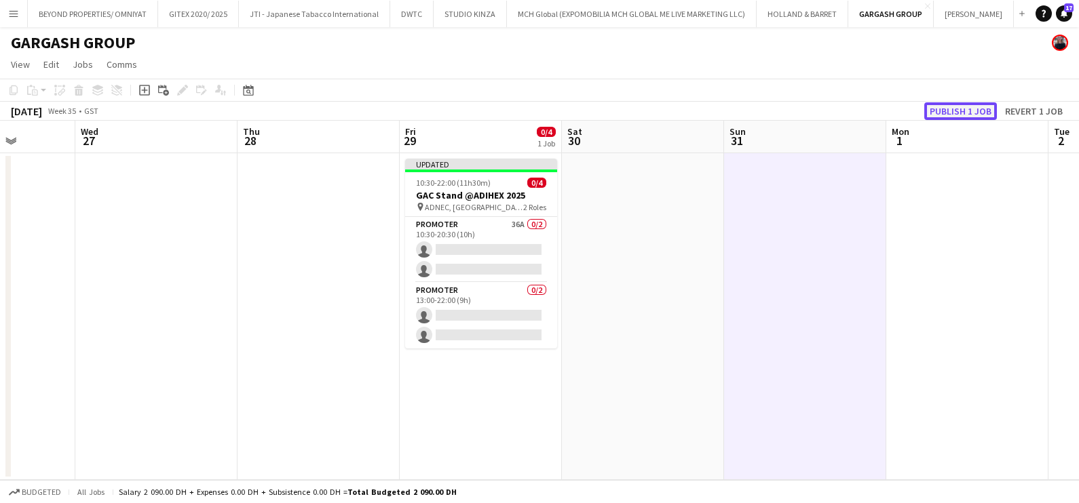
click at [944, 112] on button "Publish 1 job" at bounding box center [960, 111] width 73 height 18
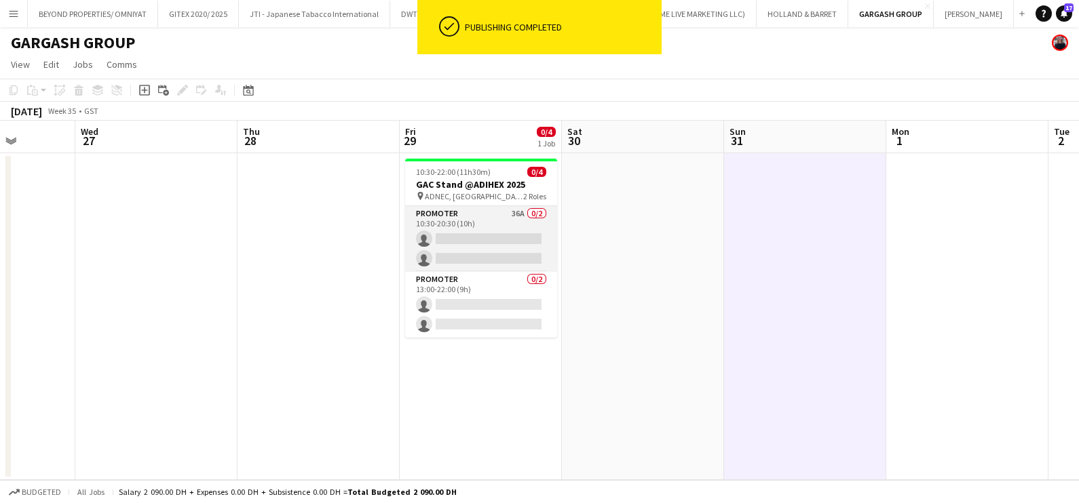
click at [467, 237] on app-card-role "Promoter 36A 0/2 10:30-20:30 (10h) single-neutral-actions single-neutral-actions" at bounding box center [481, 239] width 152 height 66
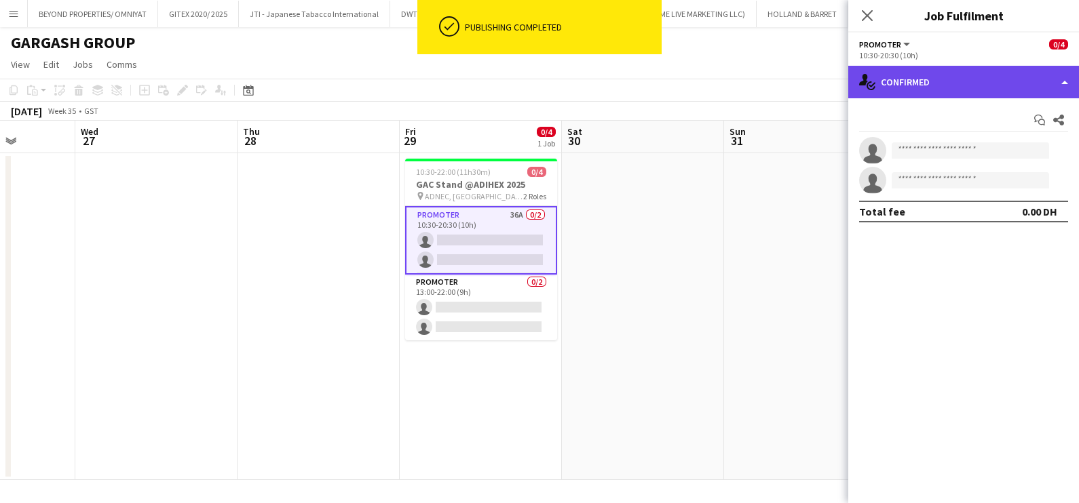
click at [929, 86] on div "single-neutral-actions-check-2 Confirmed" at bounding box center [963, 82] width 231 height 33
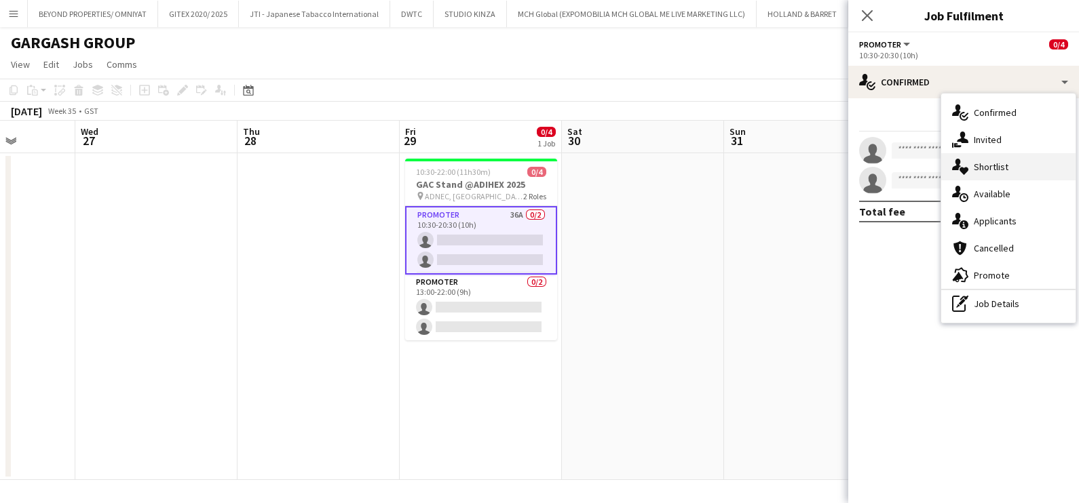
click at [980, 168] on div "single-neutral-actions-heart Shortlist" at bounding box center [1008, 166] width 134 height 27
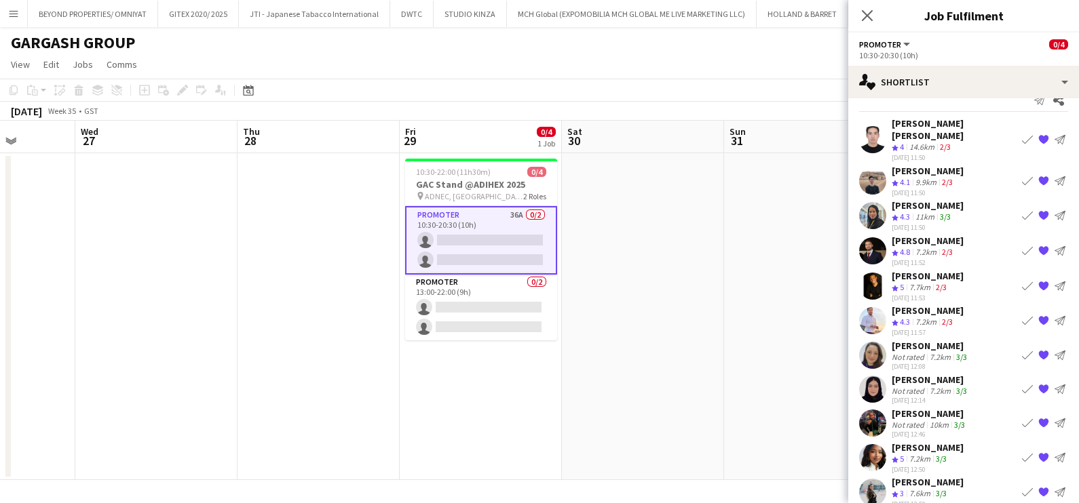
scroll to position [0, 0]
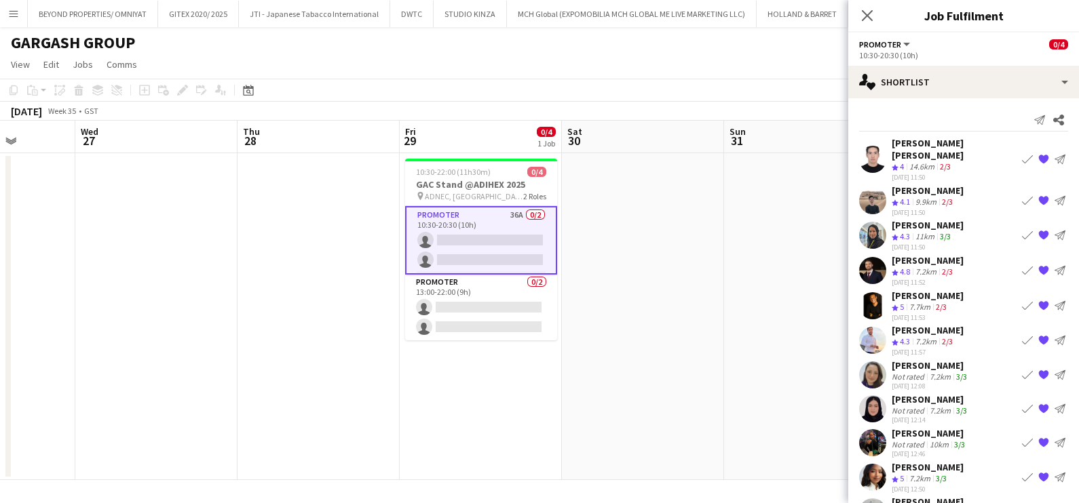
click at [889, 219] on div "Alaa Hassan Crew rating 4.3 11km 3/3 12-08-2025 11:50 Book crew {{ spriteTitle …" at bounding box center [963, 235] width 231 height 33
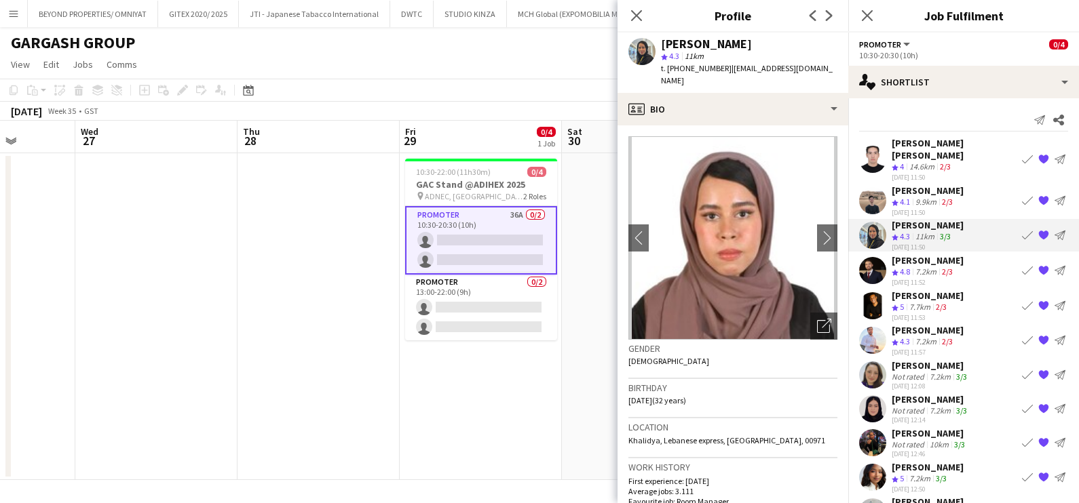
click at [591, 278] on app-date-cell at bounding box center [643, 316] width 162 height 327
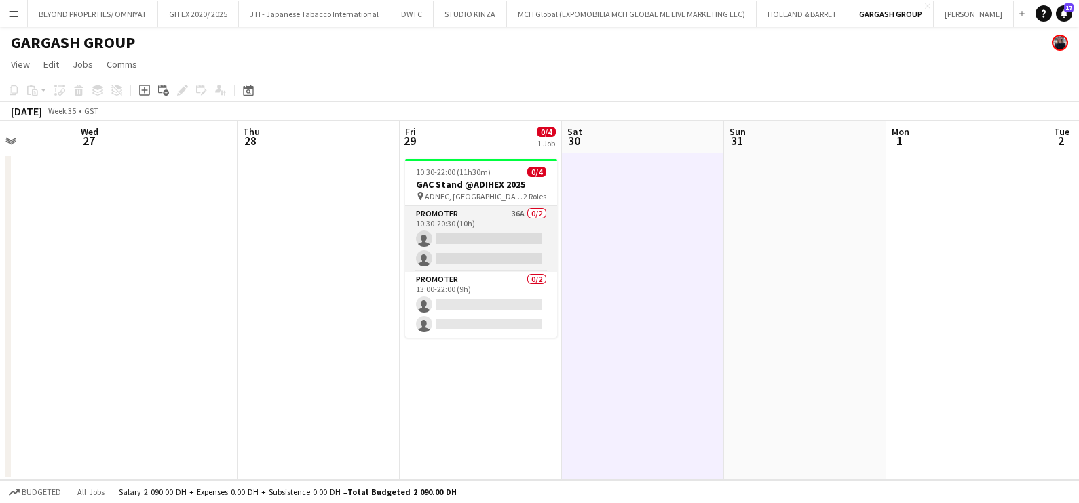
click at [526, 212] on app-card-role "Promoter 36A 0/2 10:30-20:30 (10h) single-neutral-actions single-neutral-actions" at bounding box center [481, 239] width 152 height 66
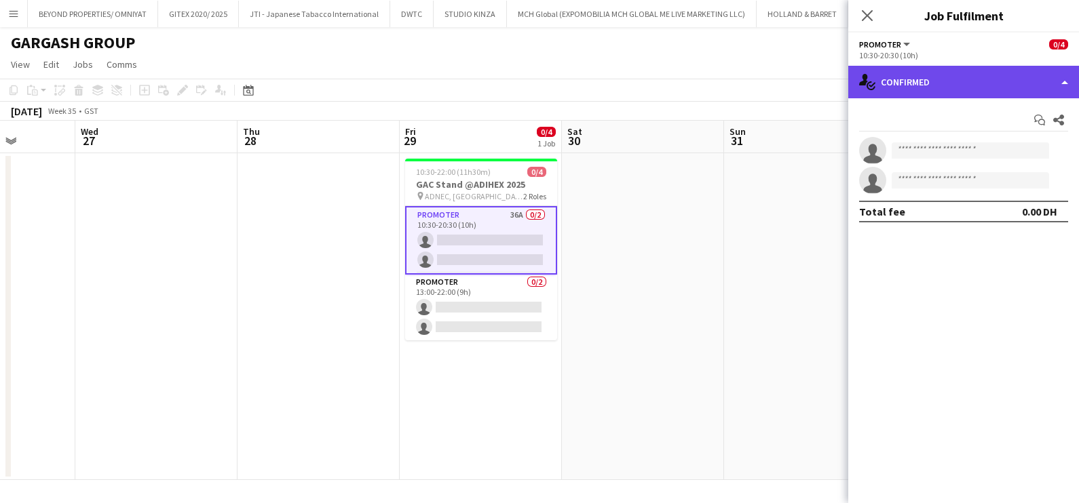
click at [973, 83] on div "single-neutral-actions-check-2 Confirmed" at bounding box center [963, 82] width 231 height 33
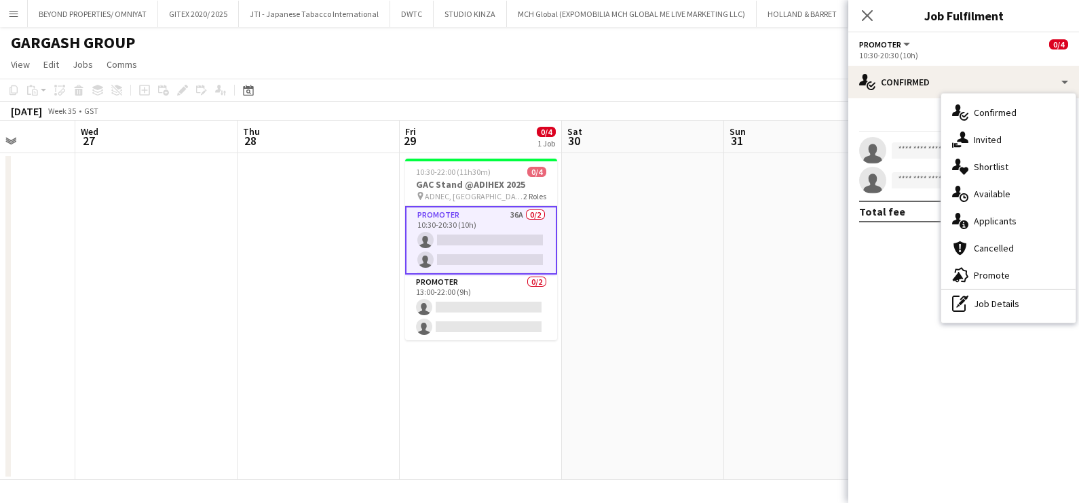
click at [995, 166] on div "single-neutral-actions-heart Shortlist" at bounding box center [1008, 166] width 134 height 27
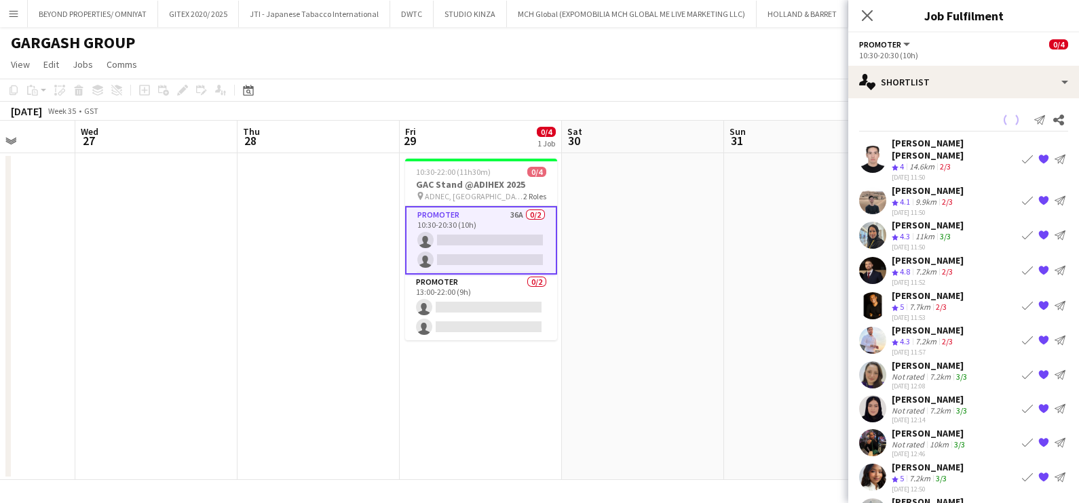
click at [900, 138] on div "[PERSON_NAME] [PERSON_NAME]" at bounding box center [953, 149] width 125 height 24
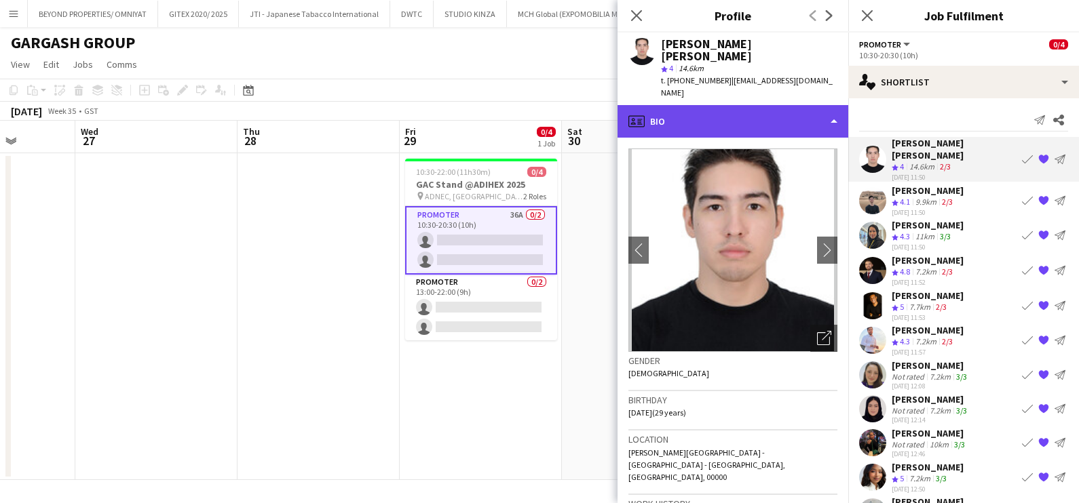
click at [760, 105] on div "profile Bio" at bounding box center [732, 121] width 231 height 33
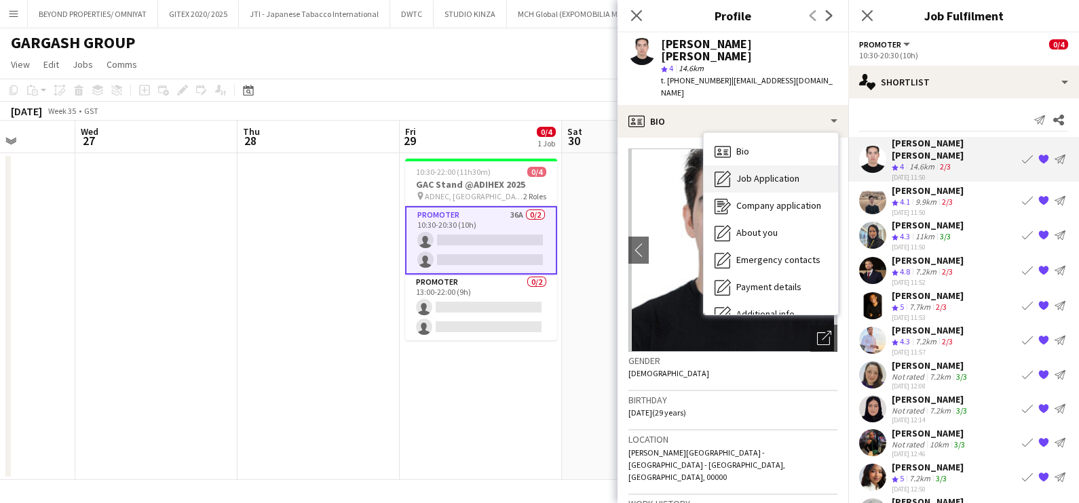
click at [770, 166] on div "Job Application Job Application" at bounding box center [771, 179] width 134 height 27
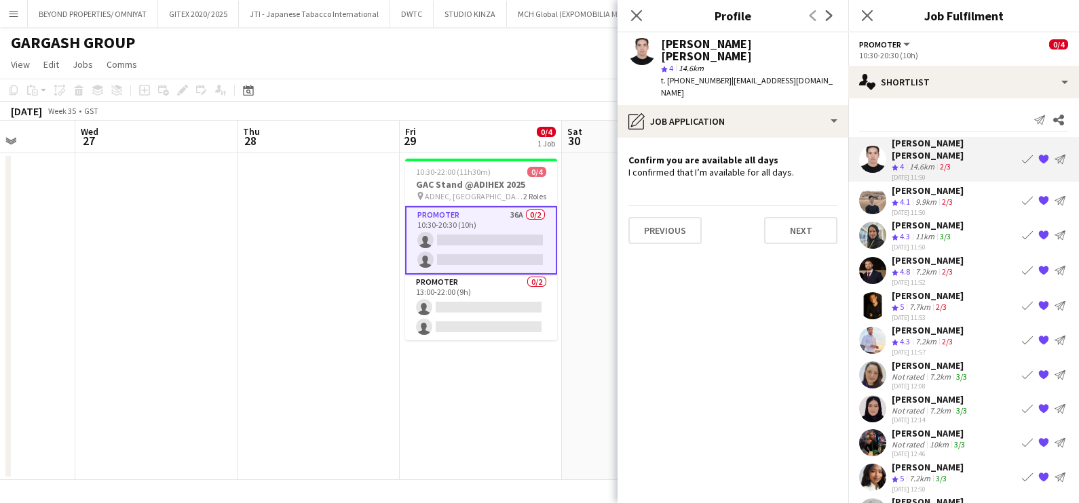
click at [936, 208] on div "[DATE] 11:50" at bounding box center [927, 212] width 72 height 9
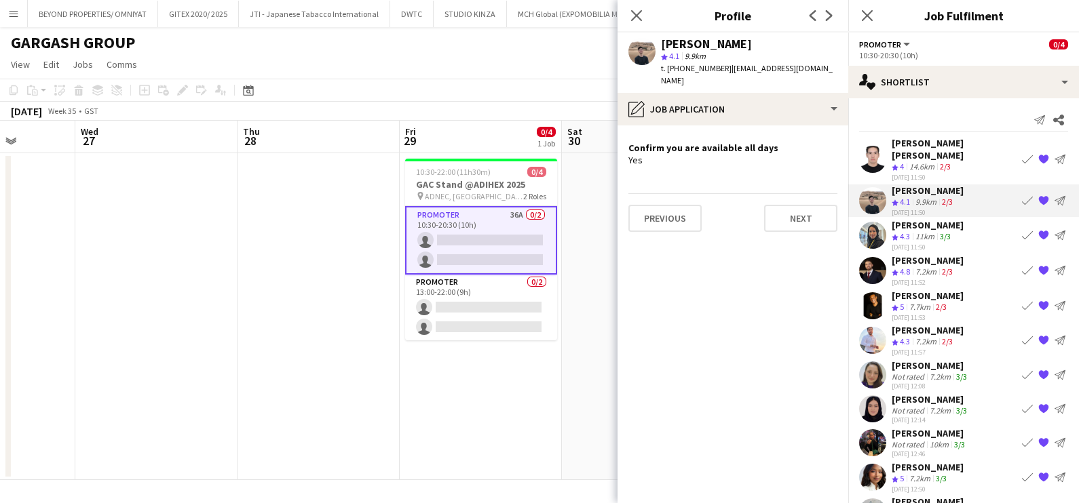
click at [916, 254] on div "[PERSON_NAME]" at bounding box center [927, 260] width 72 height 12
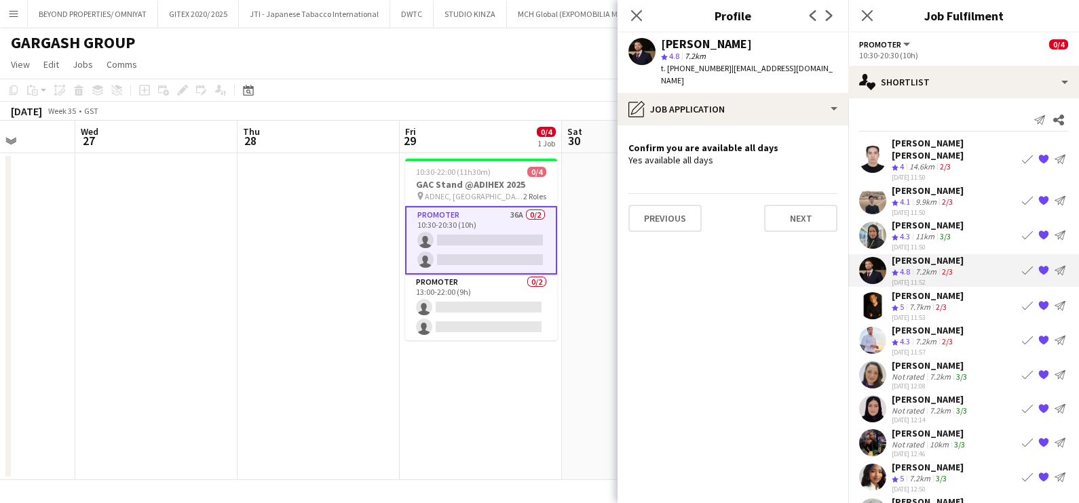
click at [913, 231] on div "11km" at bounding box center [924, 237] width 24 height 12
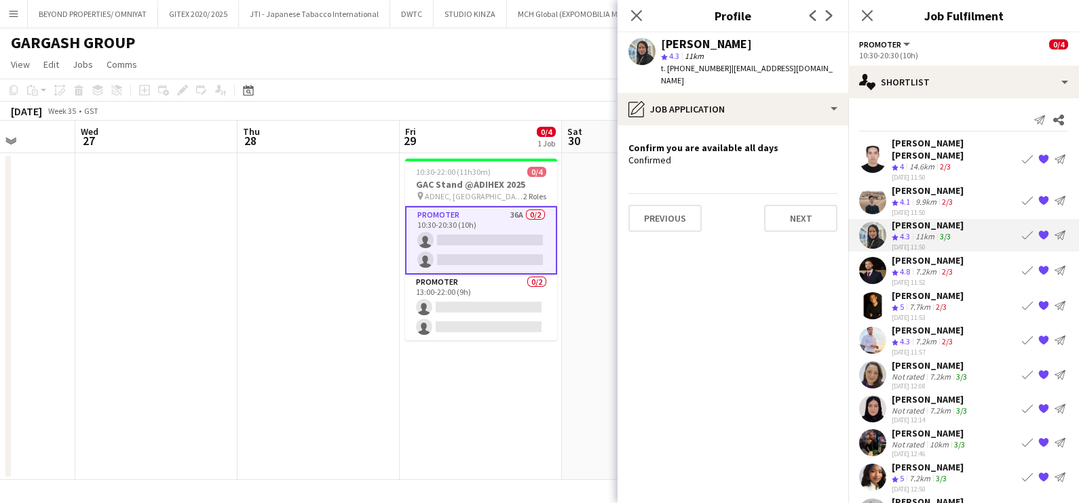
click at [912, 290] on div "[PERSON_NAME]" at bounding box center [927, 296] width 72 height 12
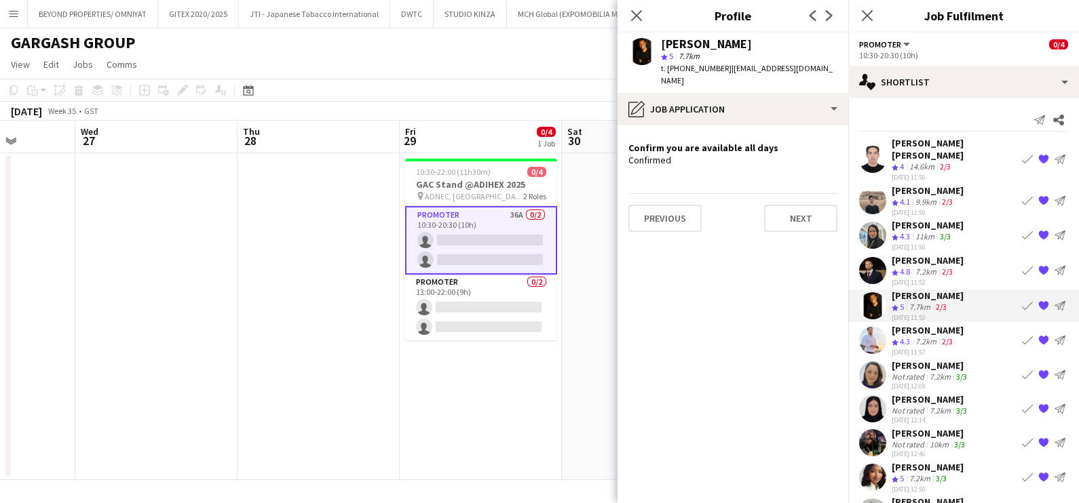
click at [906, 337] on span "4.3" at bounding box center [905, 342] width 10 height 10
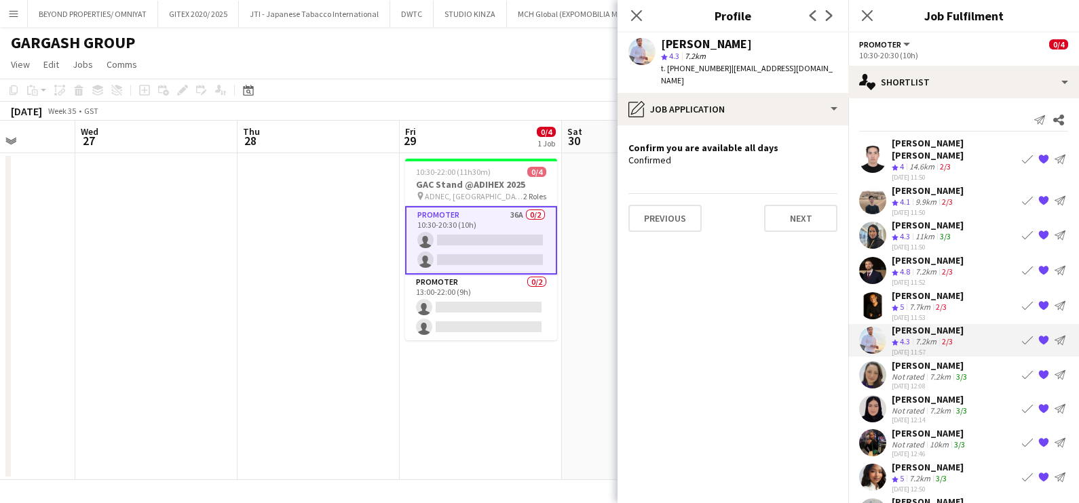
click at [896, 372] on div "Not rated" at bounding box center [908, 377] width 35 height 10
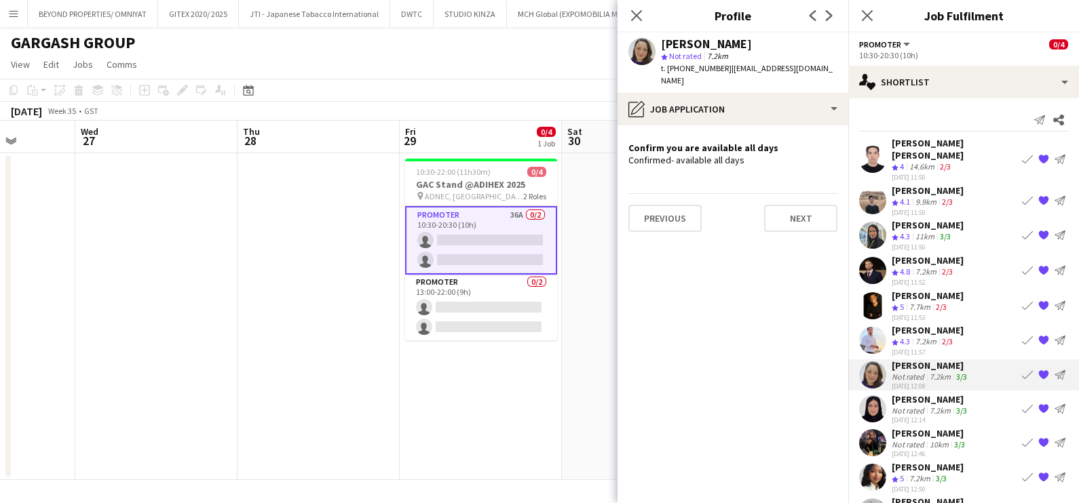
click at [898, 406] on div "Not rated" at bounding box center [908, 411] width 35 height 10
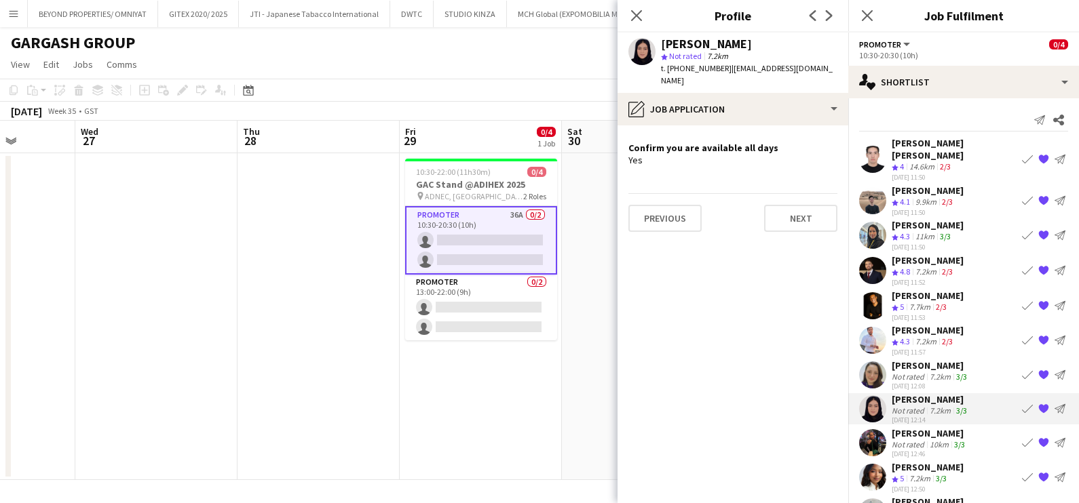
click at [906, 440] on div "Not rated" at bounding box center [908, 445] width 35 height 10
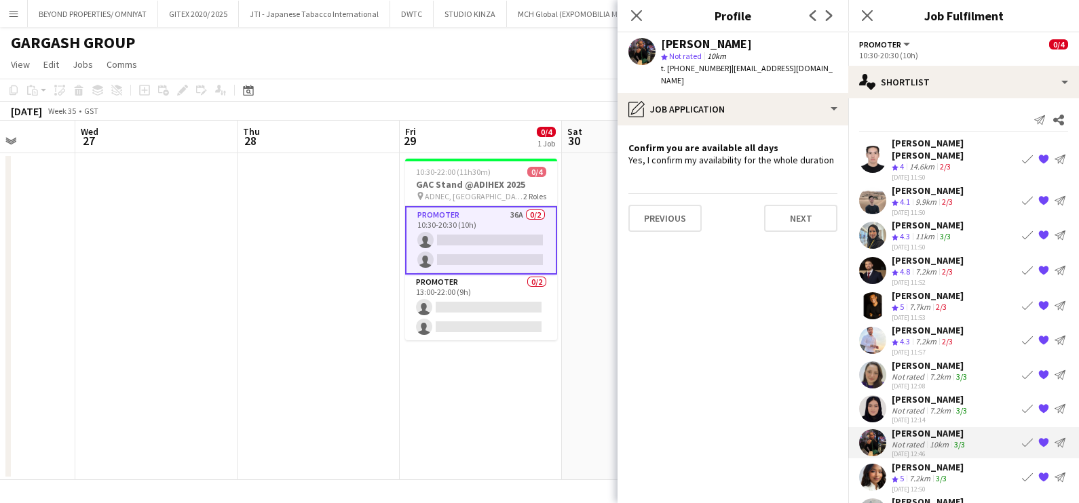
click at [916, 474] on div "7.2km" at bounding box center [919, 480] width 26 height 12
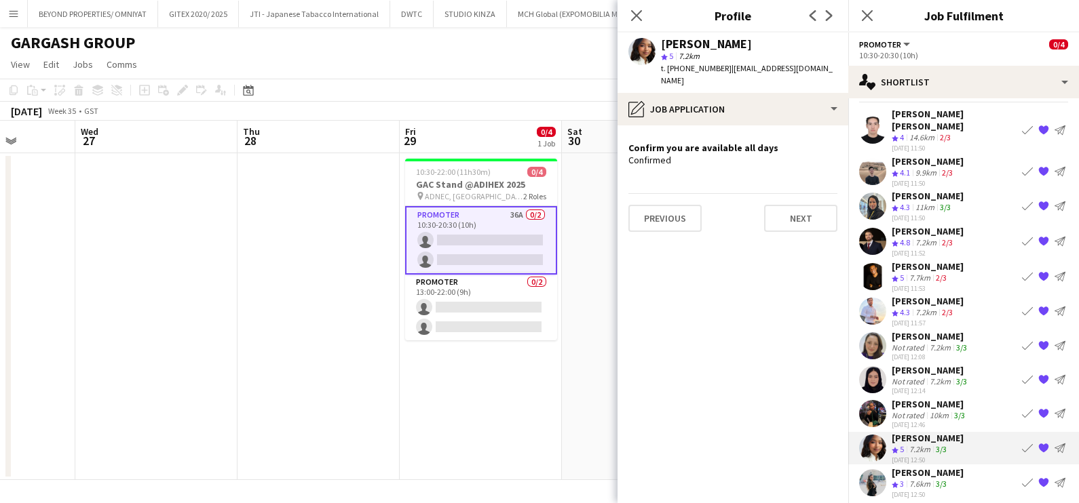
scroll to position [58, 0]
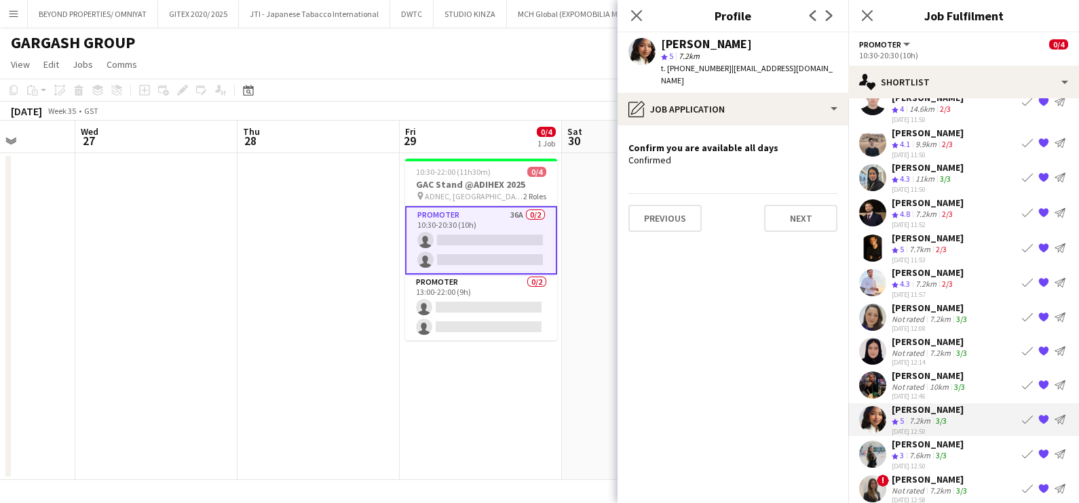
click at [917, 450] on div "7.6km" at bounding box center [919, 456] width 26 height 12
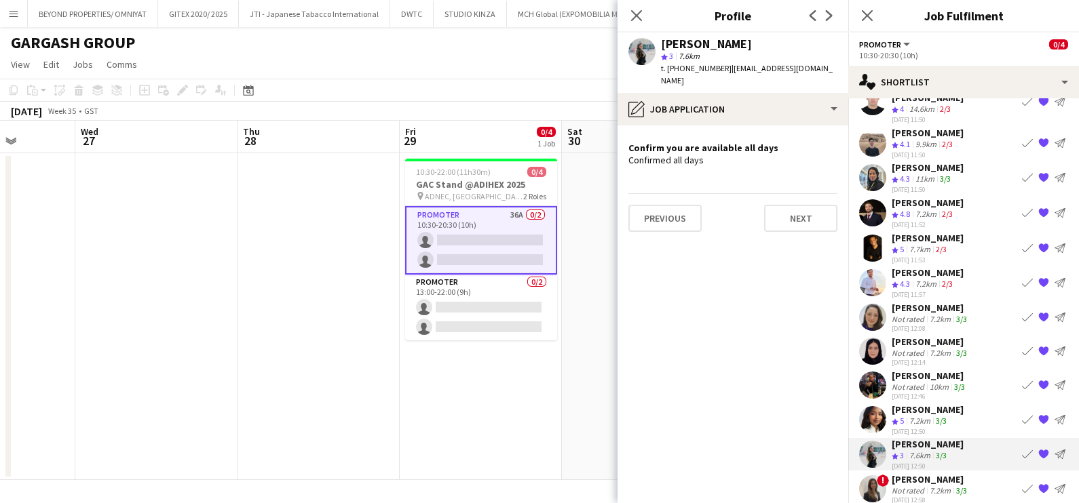
click at [923, 486] on div "Not rated" at bounding box center [908, 491] width 35 height 10
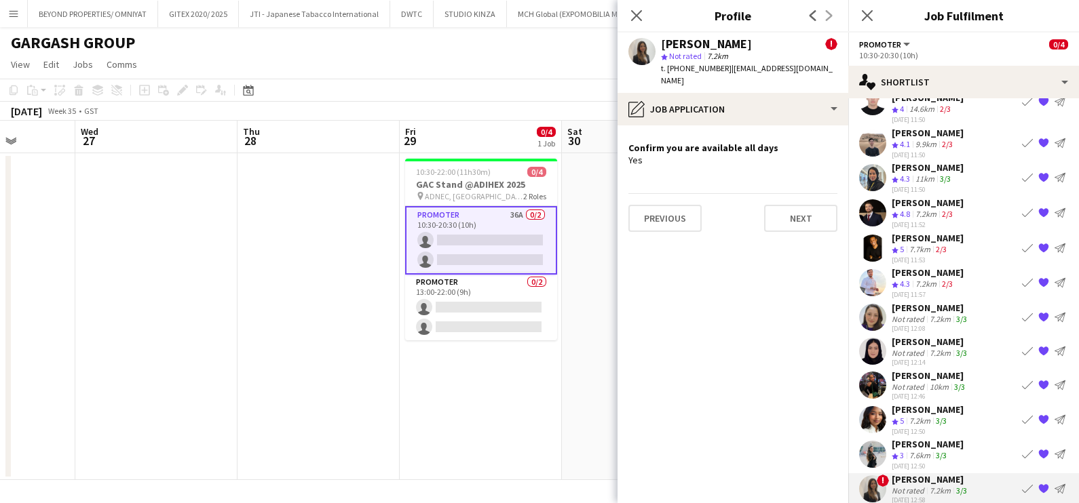
click at [581, 335] on app-date-cell at bounding box center [643, 316] width 162 height 327
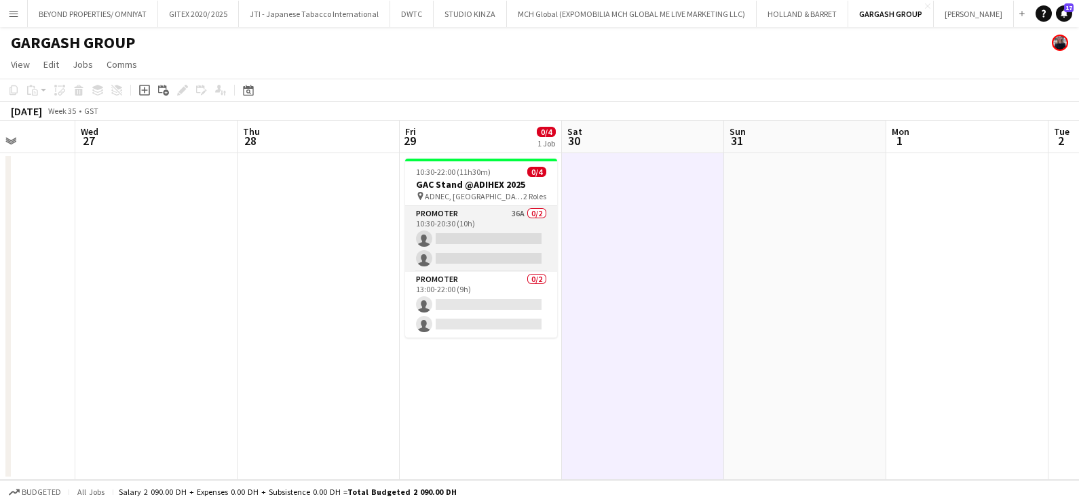
click at [499, 230] on app-card-role "Promoter 36A 0/2 10:30-20:30 (10h) single-neutral-actions single-neutral-actions" at bounding box center [481, 239] width 152 height 66
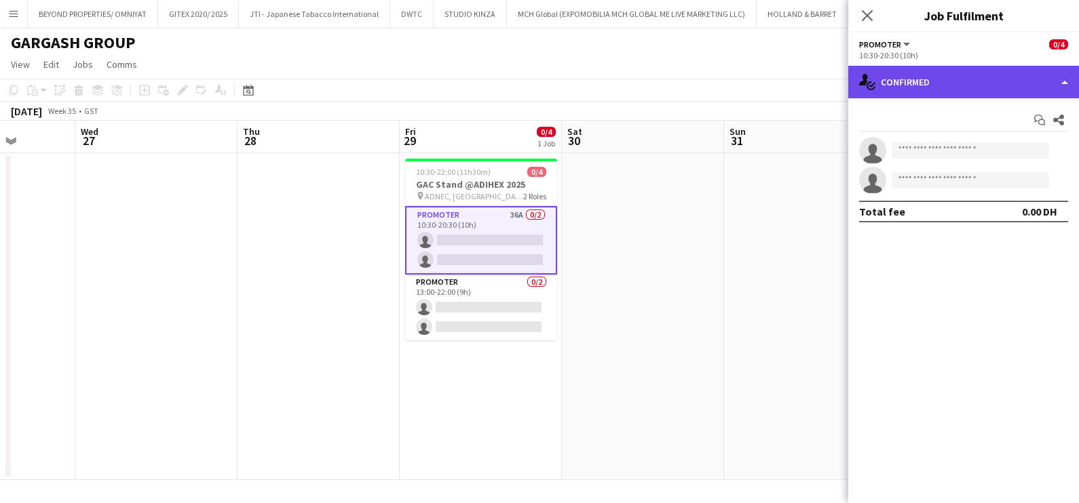
click at [961, 84] on div "single-neutral-actions-check-2 Confirmed" at bounding box center [963, 82] width 231 height 33
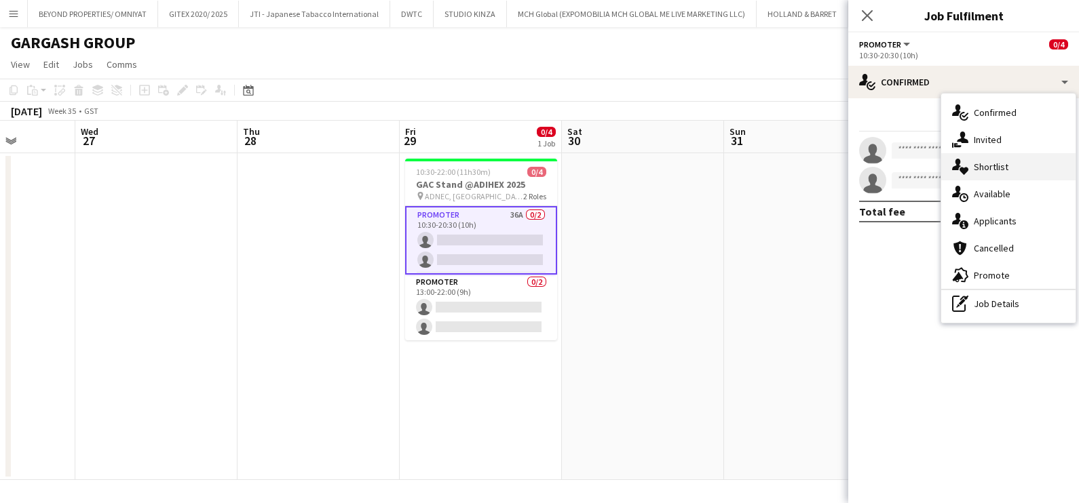
click at [991, 172] on div "single-neutral-actions-heart Shortlist" at bounding box center [1008, 166] width 134 height 27
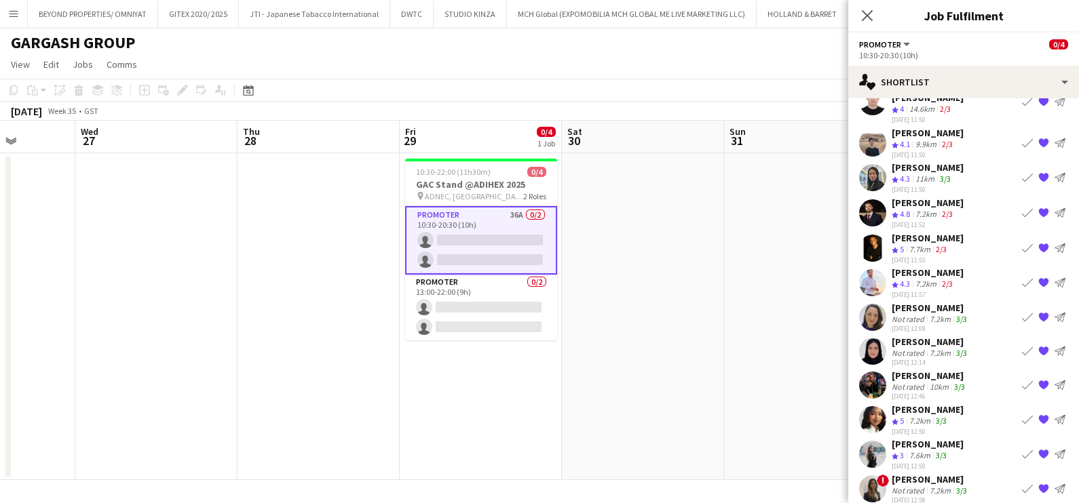
click at [926, 302] on div "[PERSON_NAME]" at bounding box center [930, 308] width 78 height 12
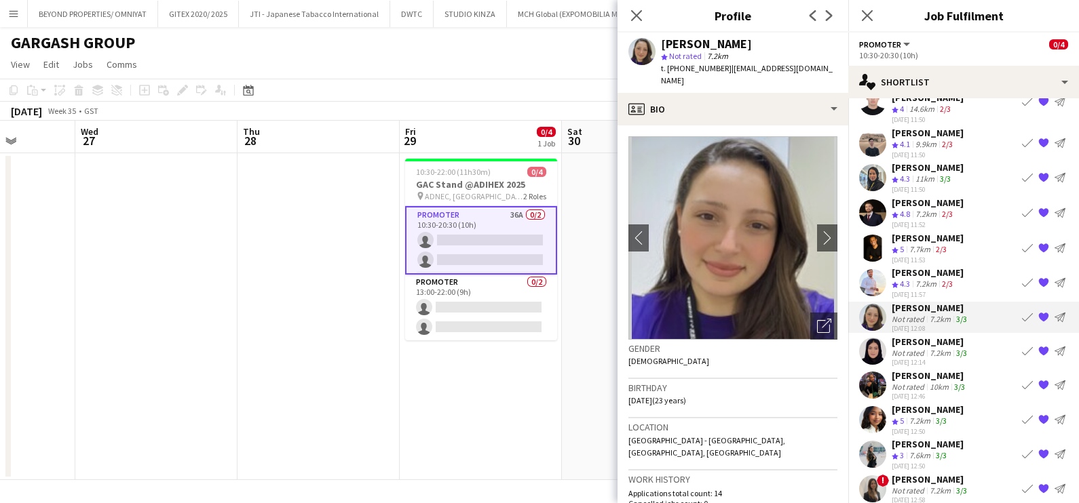
click at [922, 161] on div "[PERSON_NAME]" at bounding box center [927, 167] width 72 height 12
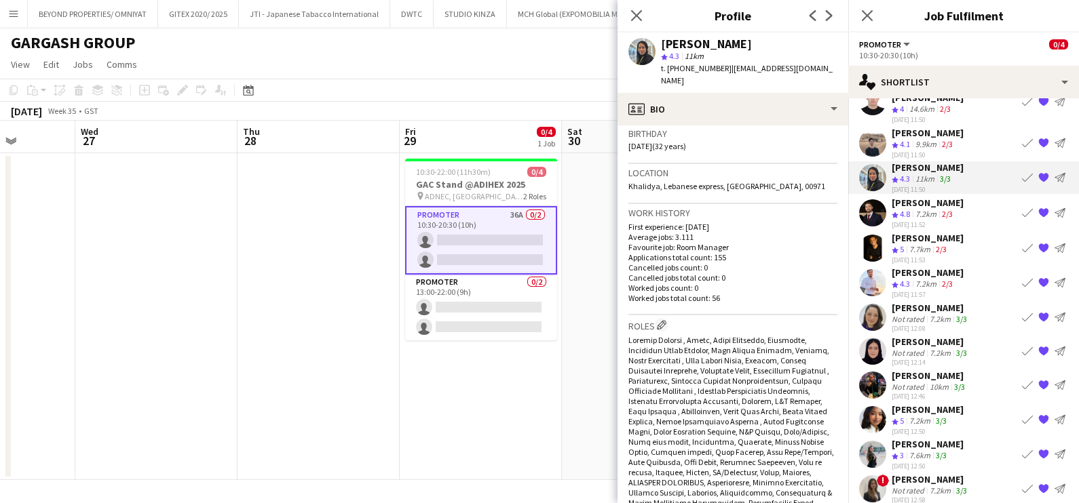
scroll to position [0, 0]
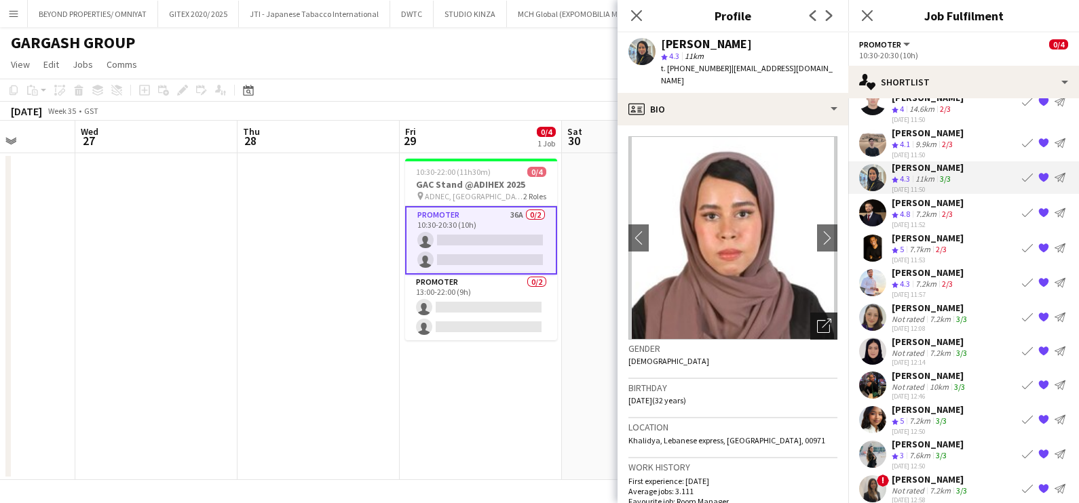
click at [817, 319] on icon "Open photos pop-in" at bounding box center [824, 326] width 14 height 14
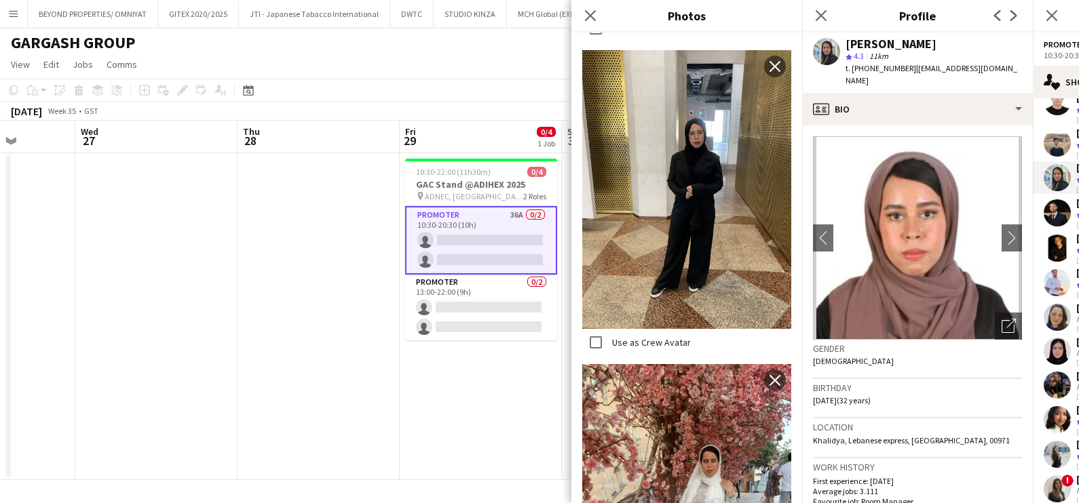
scroll to position [3562, 0]
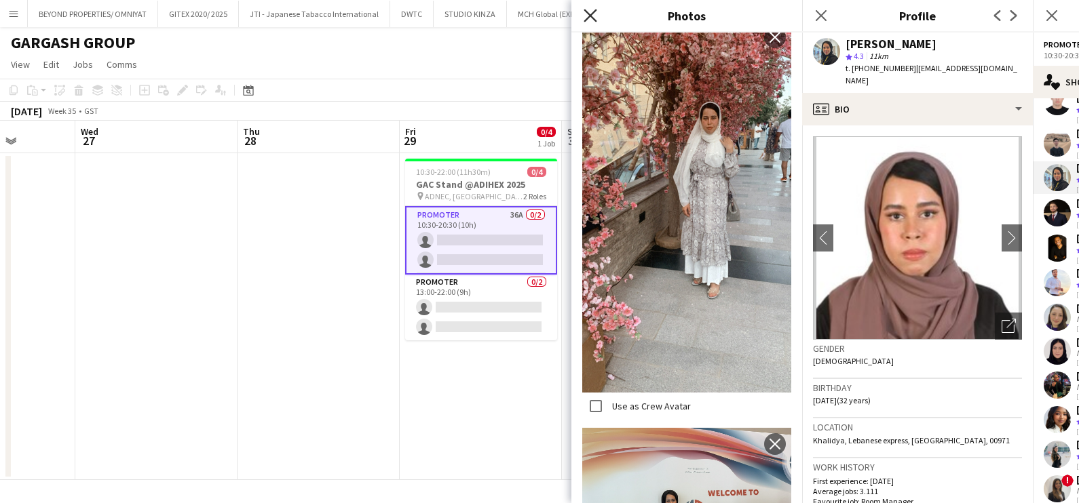
click at [594, 17] on icon "Close pop-in" at bounding box center [589, 15] width 13 height 13
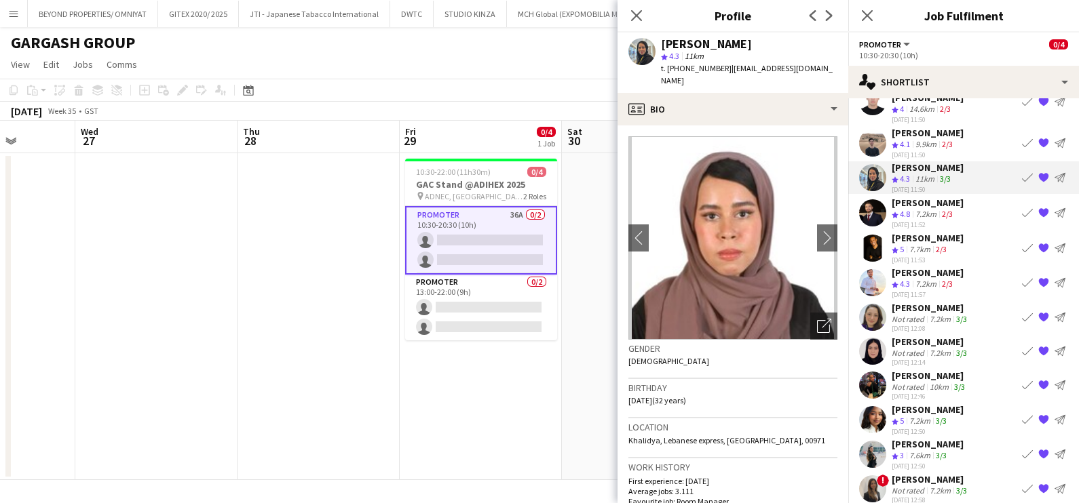
click at [911, 314] on div "Not rated" at bounding box center [908, 319] width 35 height 10
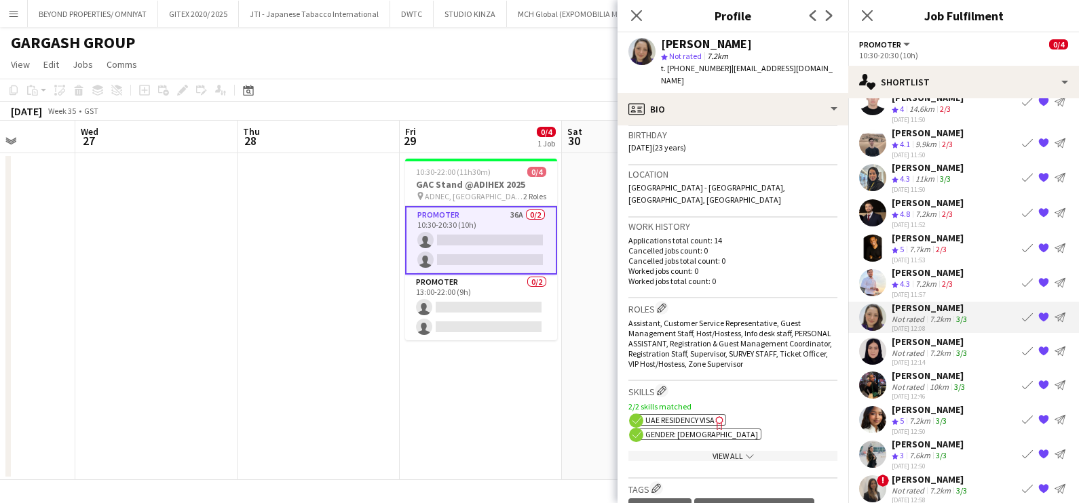
scroll to position [0, 0]
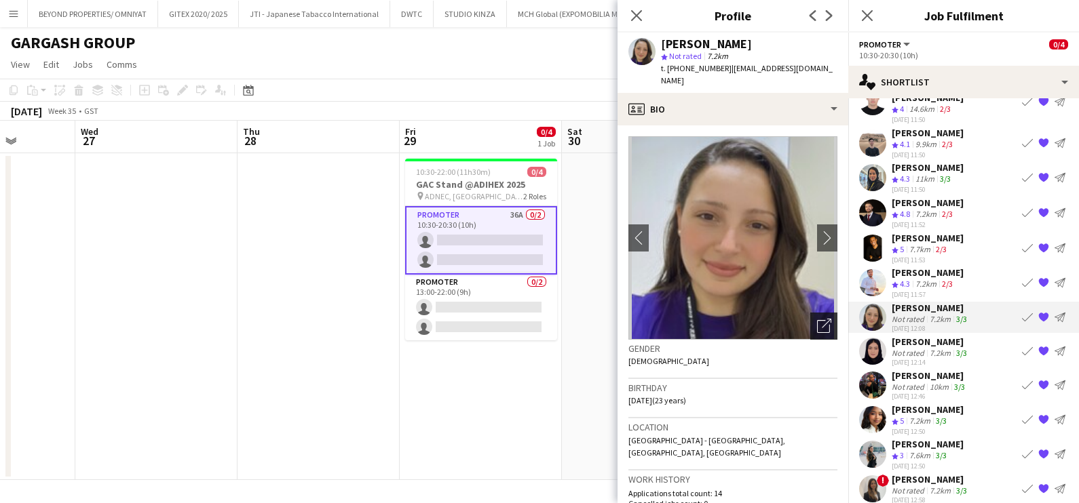
click at [810, 313] on div "Open photos pop-in" at bounding box center [823, 326] width 27 height 27
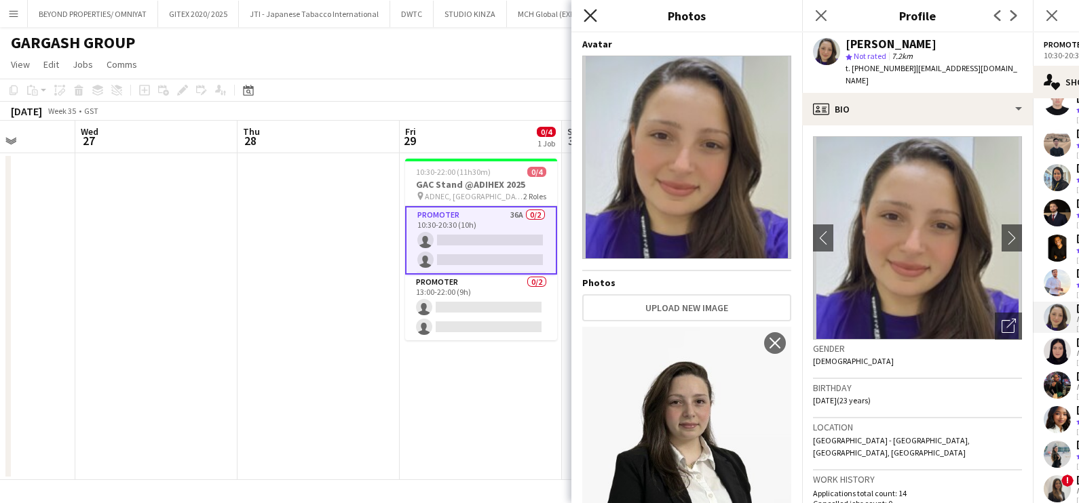
click at [594, 20] on icon at bounding box center [589, 15] width 13 height 13
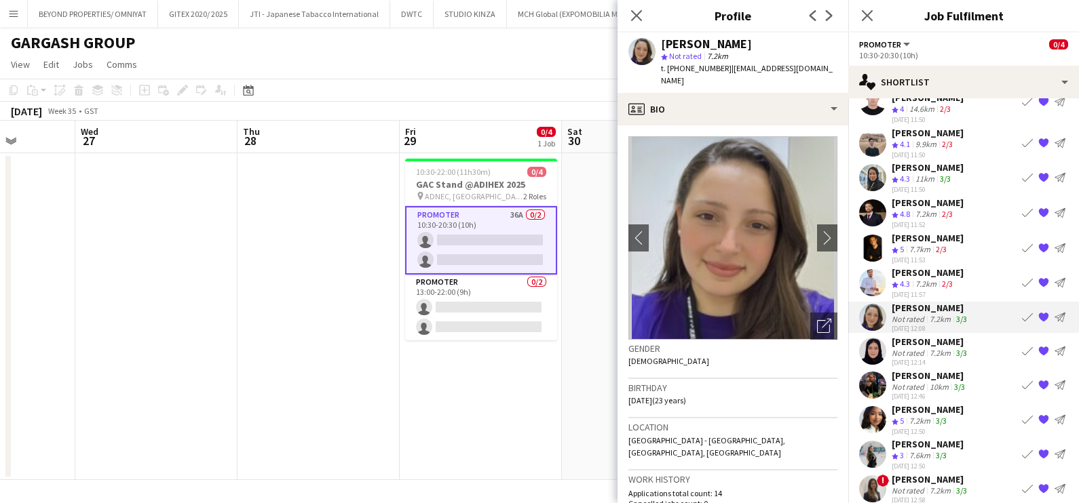
click at [1038, 312] on app-icon "{{ spriteTitle }}" at bounding box center [1043, 317] width 11 height 11
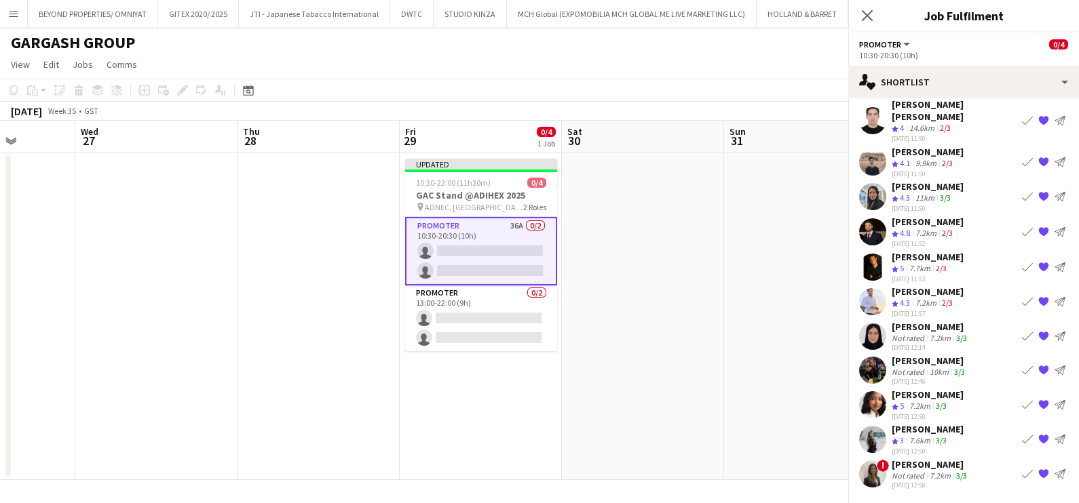
scroll to position [24, 0]
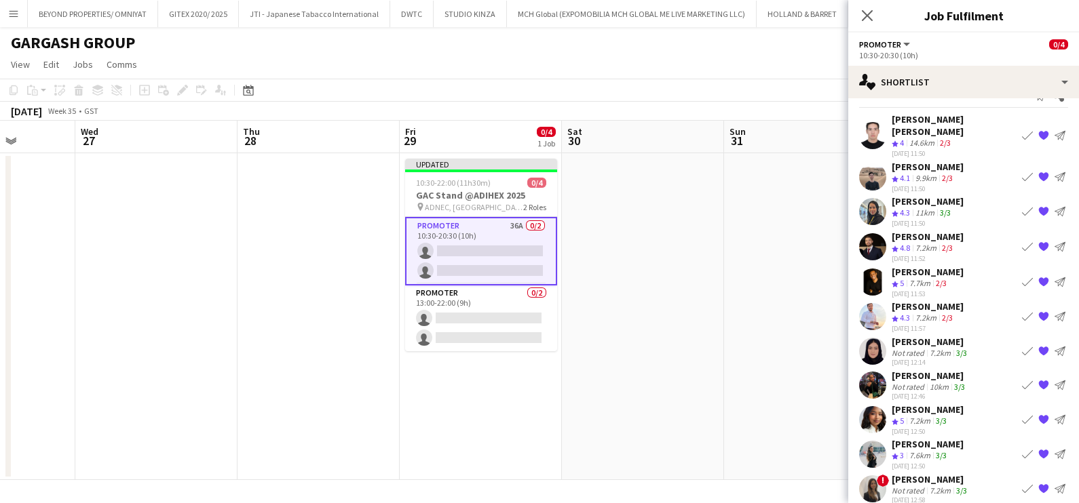
click at [883, 338] on app-user-avatar at bounding box center [872, 351] width 27 height 27
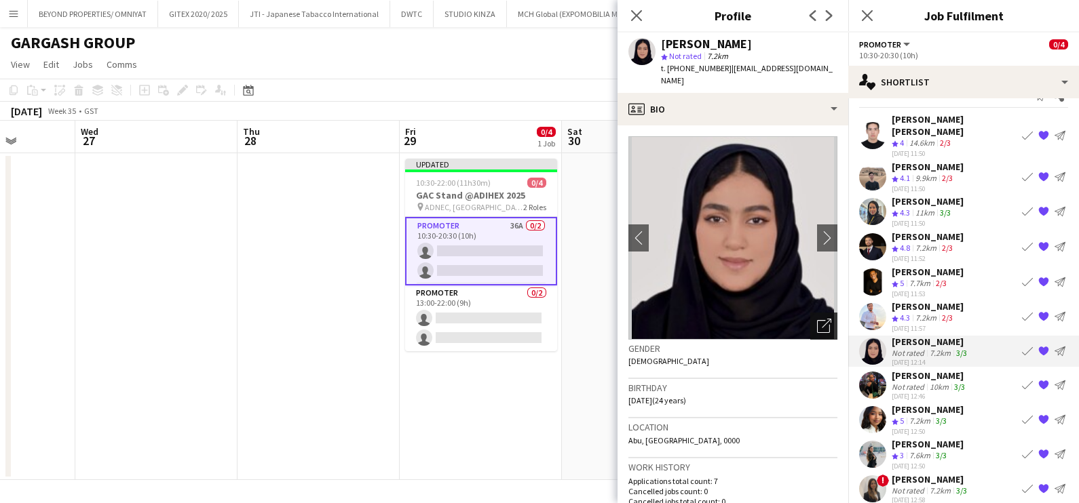
click at [824, 313] on div "Open photos pop-in" at bounding box center [823, 326] width 27 height 27
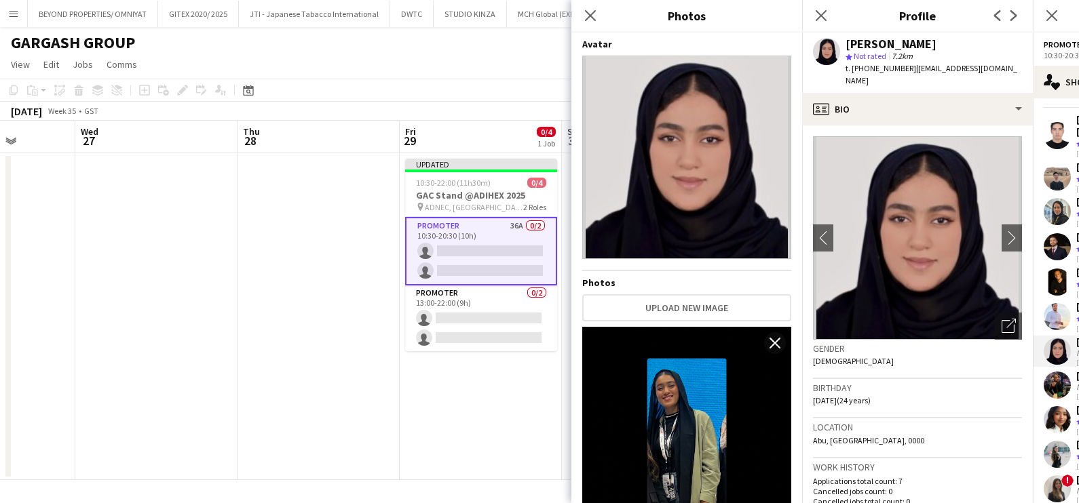
scroll to position [451, 0]
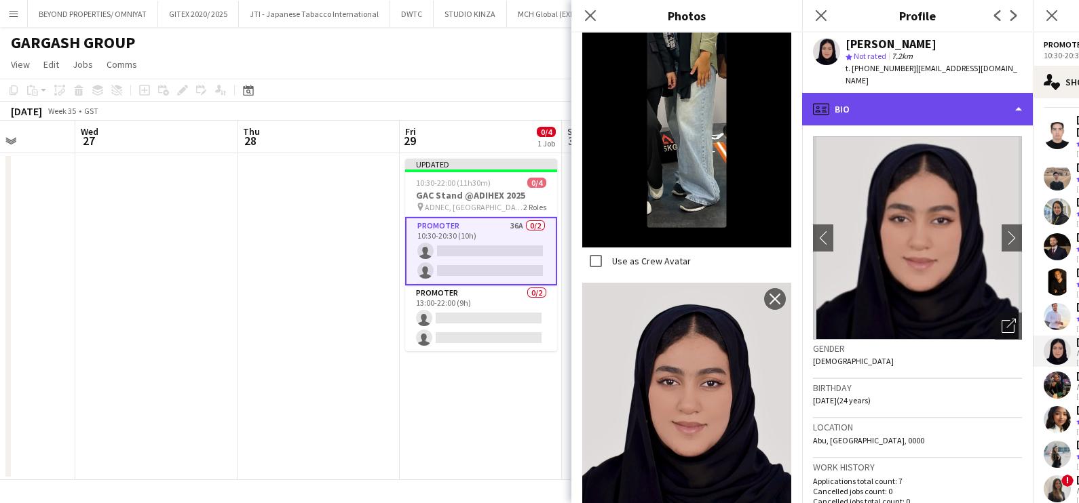
click at [877, 99] on div "profile Bio" at bounding box center [917, 109] width 231 height 33
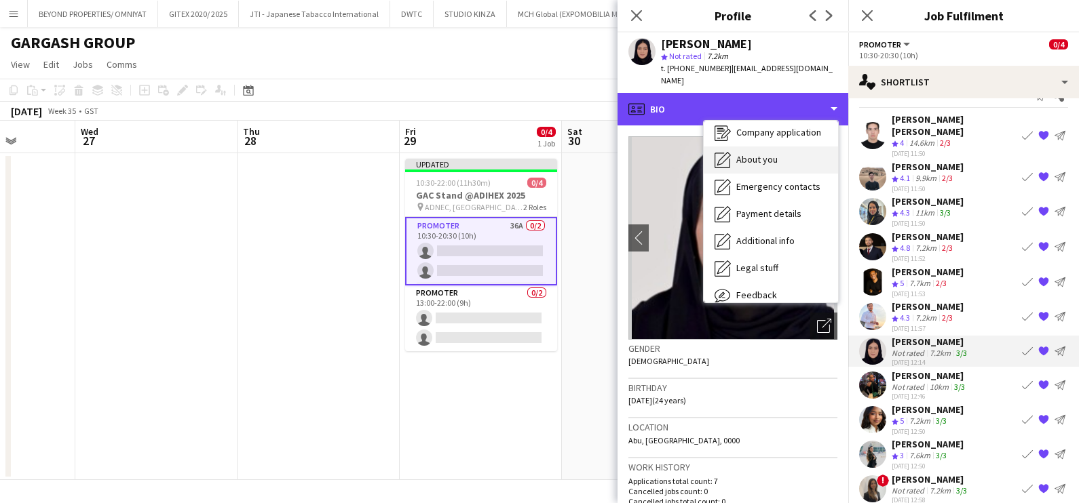
scroll to position [100, 0]
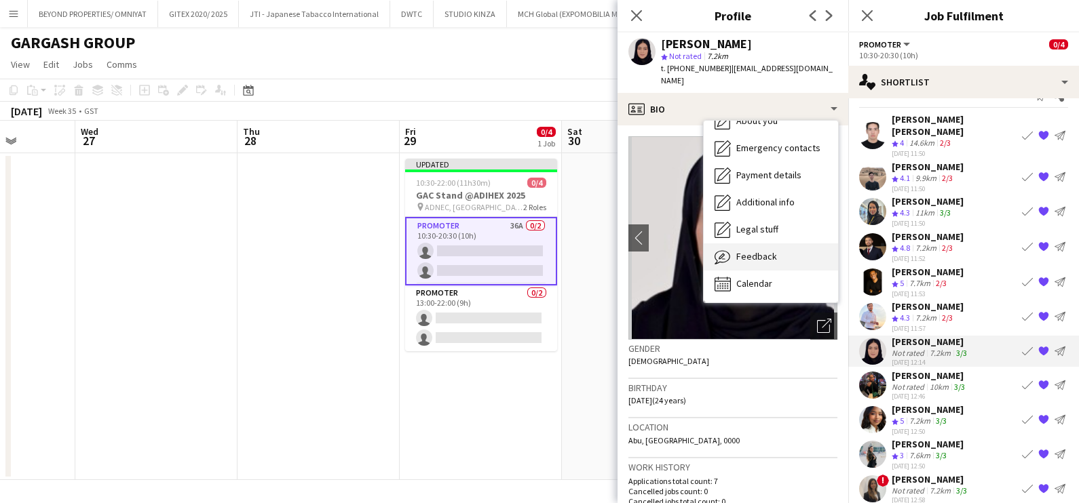
click at [762, 250] on span "Feedback" at bounding box center [756, 256] width 41 height 12
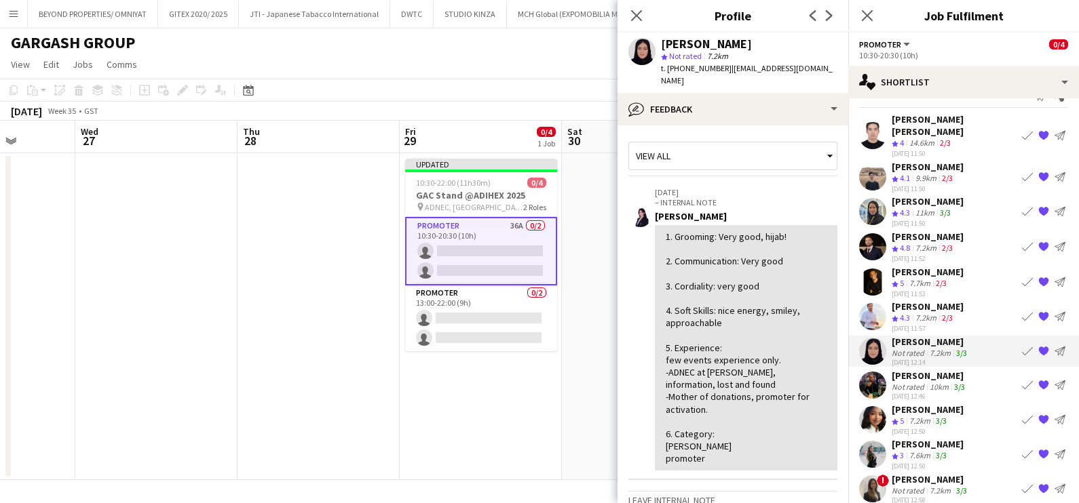
click at [935, 382] on div "10km" at bounding box center [939, 387] width 24 height 10
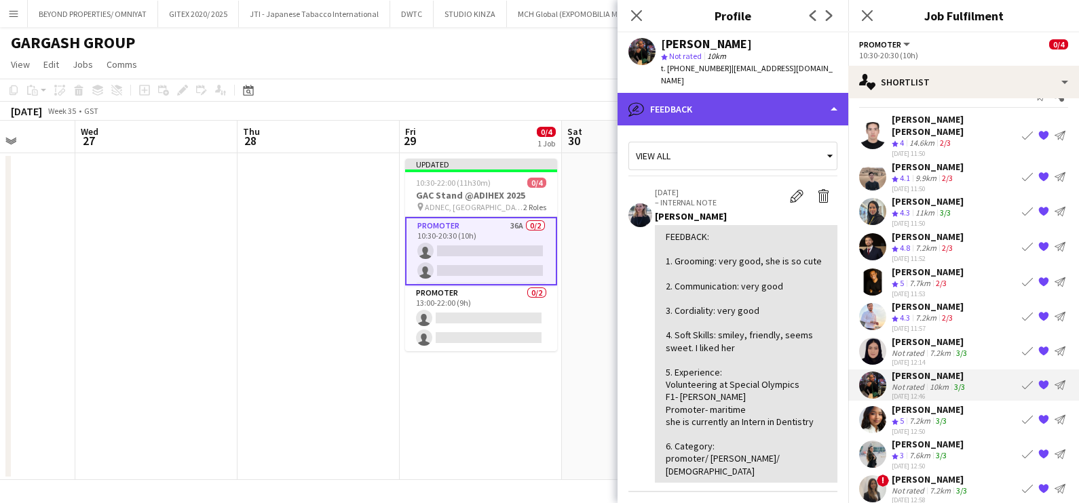
click at [738, 101] on div "bubble-pencil Feedback" at bounding box center [732, 109] width 231 height 33
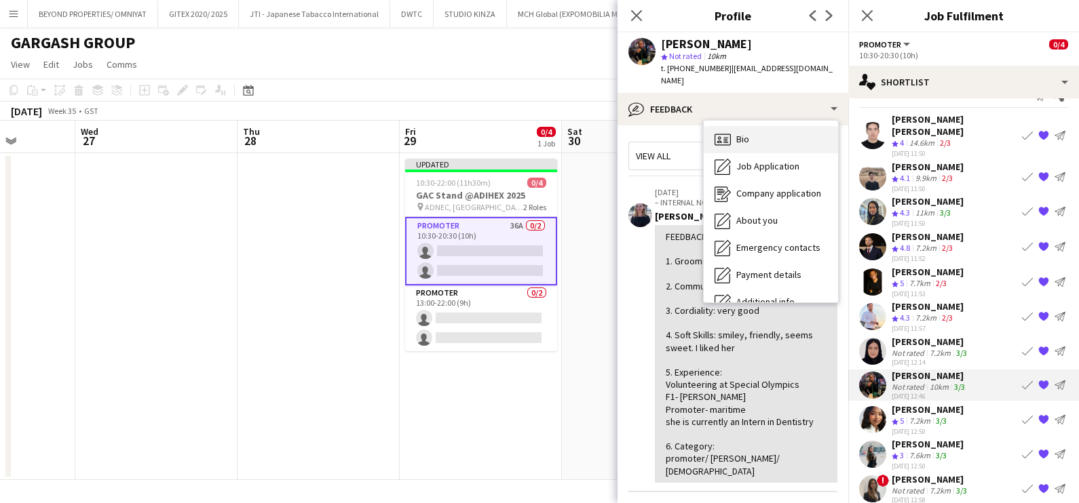
click at [748, 133] on span "Bio" at bounding box center [742, 139] width 13 height 12
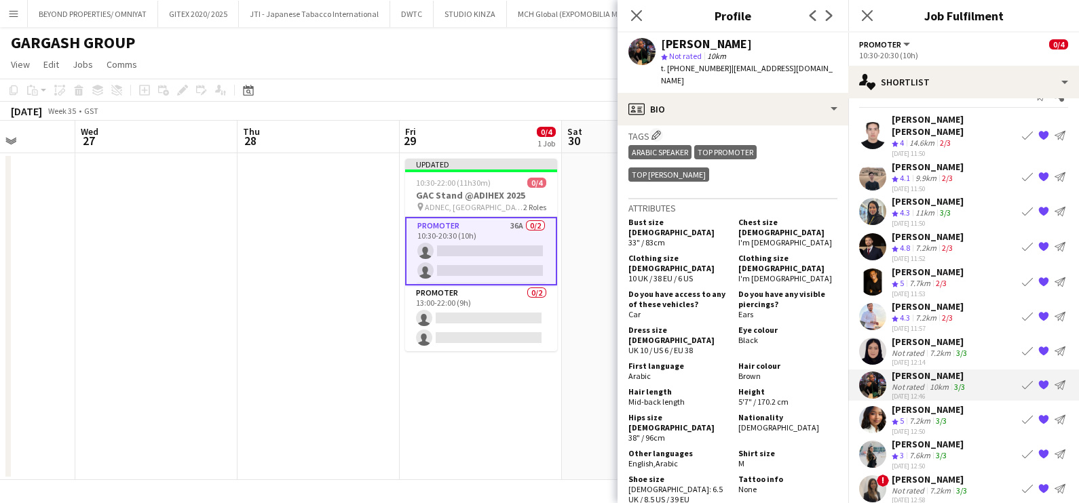
scroll to position [678, 0]
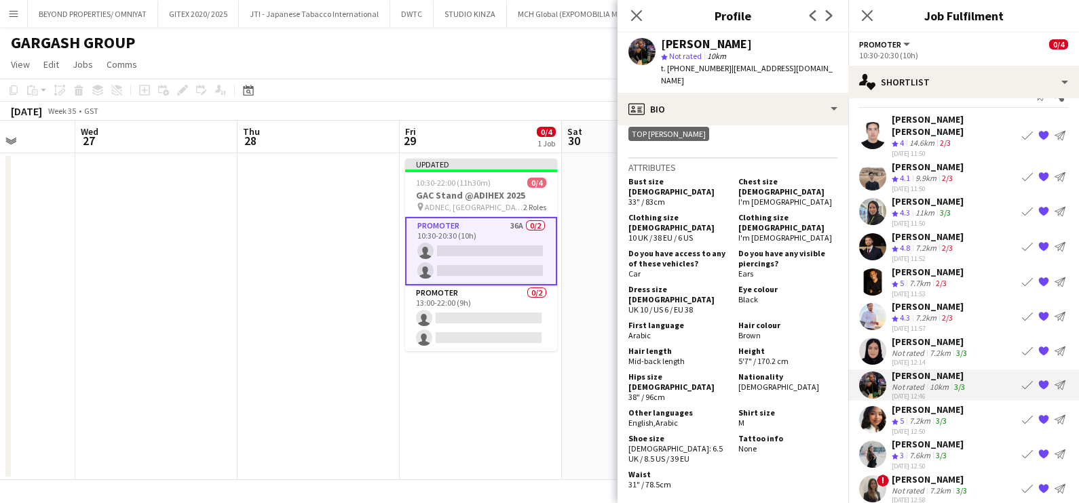
click at [1038, 346] on app-icon "{{ spriteTitle }}" at bounding box center [1043, 351] width 11 height 11
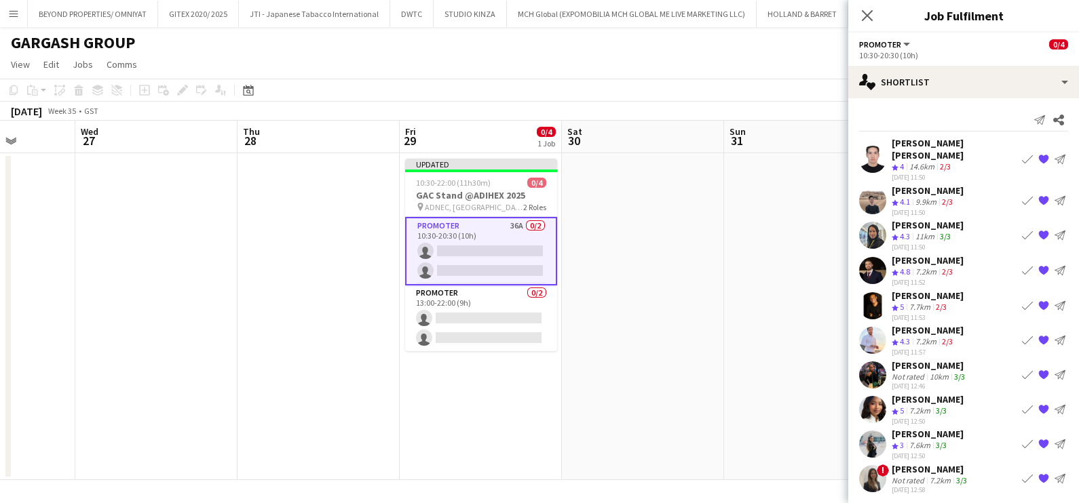
click at [906, 440] on div "Crew rating 3" at bounding box center [898, 446] width 15 height 12
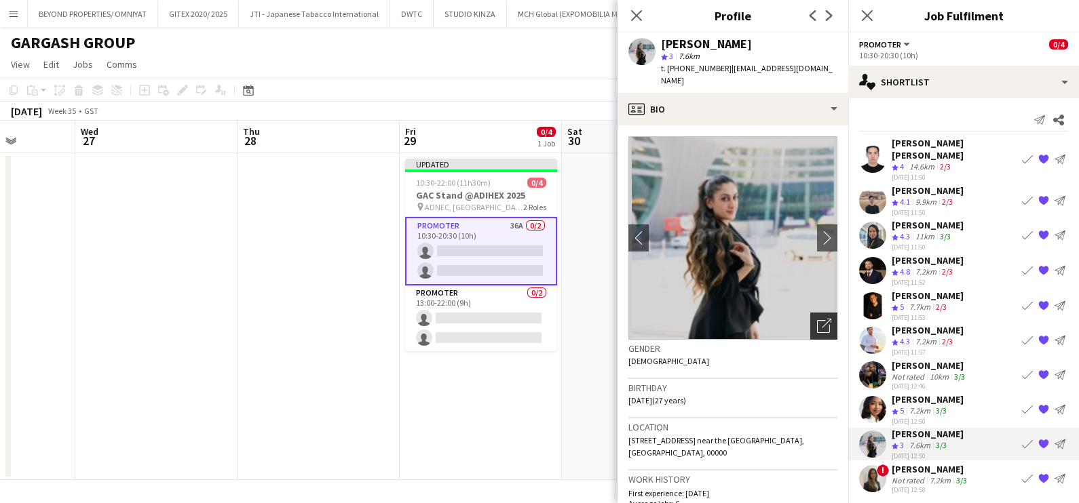
click at [817, 320] on icon at bounding box center [823, 326] width 13 height 13
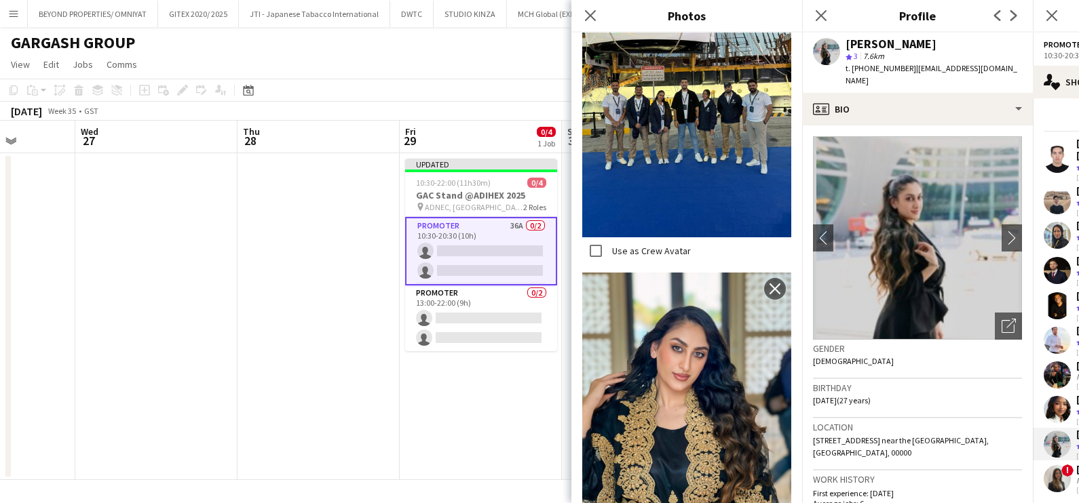
scroll to position [4577, 0]
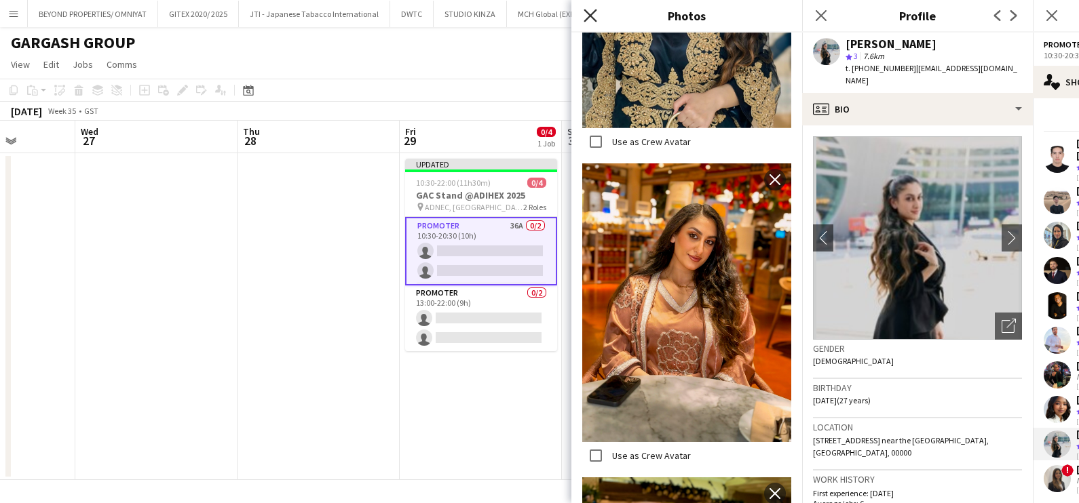
click at [593, 16] on icon "Close pop-in" at bounding box center [589, 15] width 13 height 13
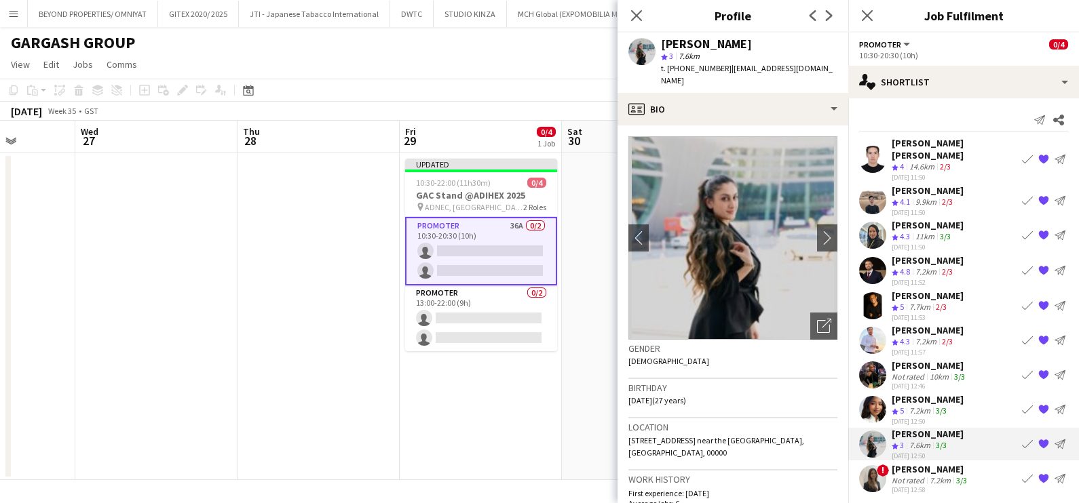
click at [917, 476] on div "Not rated" at bounding box center [908, 481] width 35 height 10
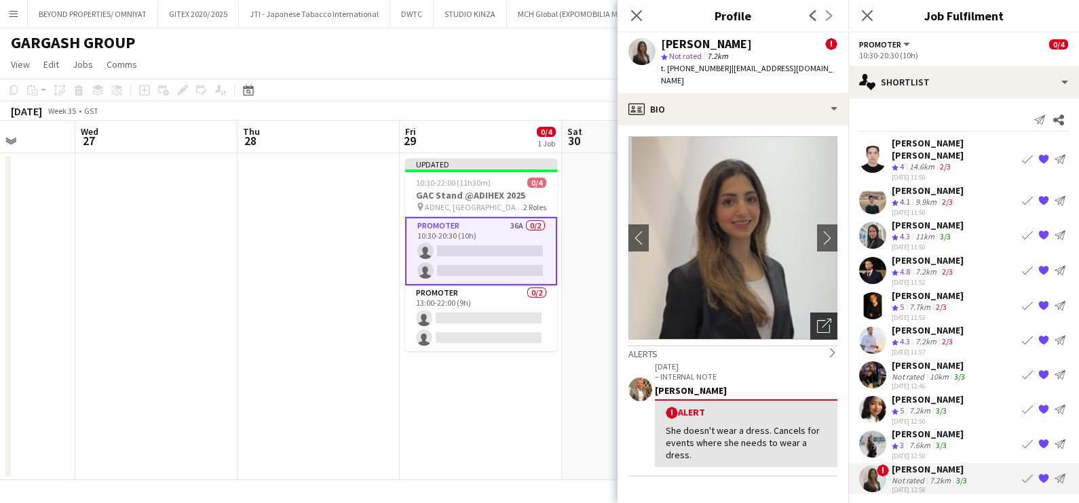
click at [817, 319] on icon "Open photos pop-in" at bounding box center [824, 326] width 14 height 14
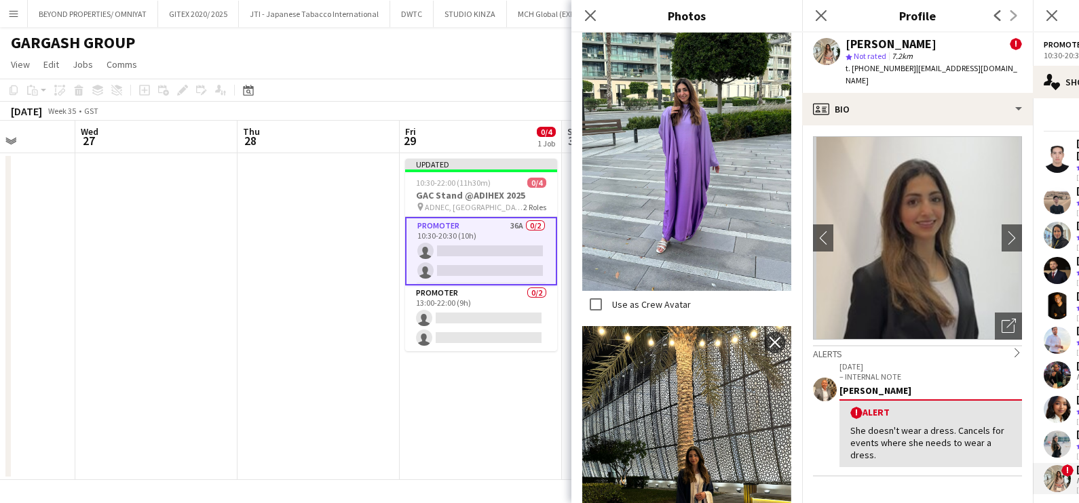
scroll to position [1316, 0]
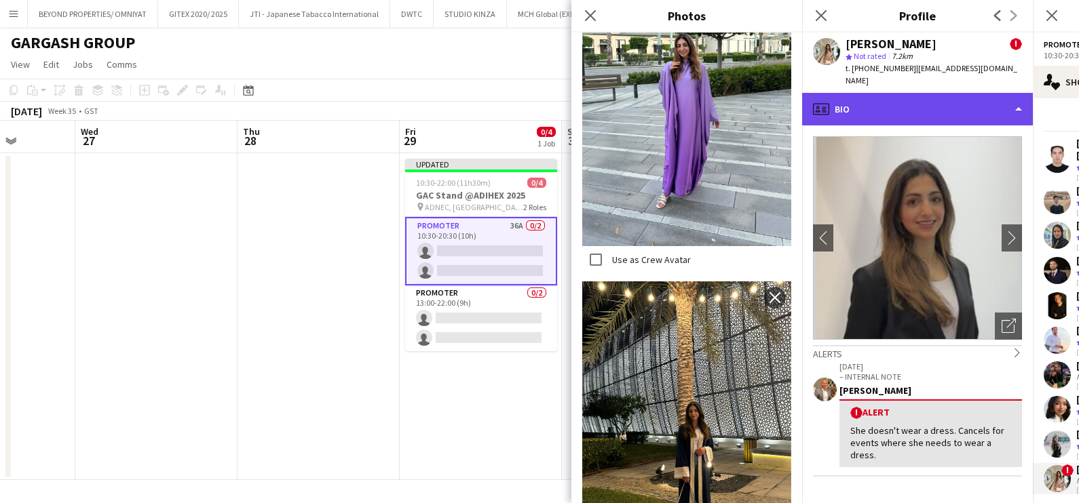
click at [905, 93] on div "profile Bio" at bounding box center [917, 109] width 231 height 33
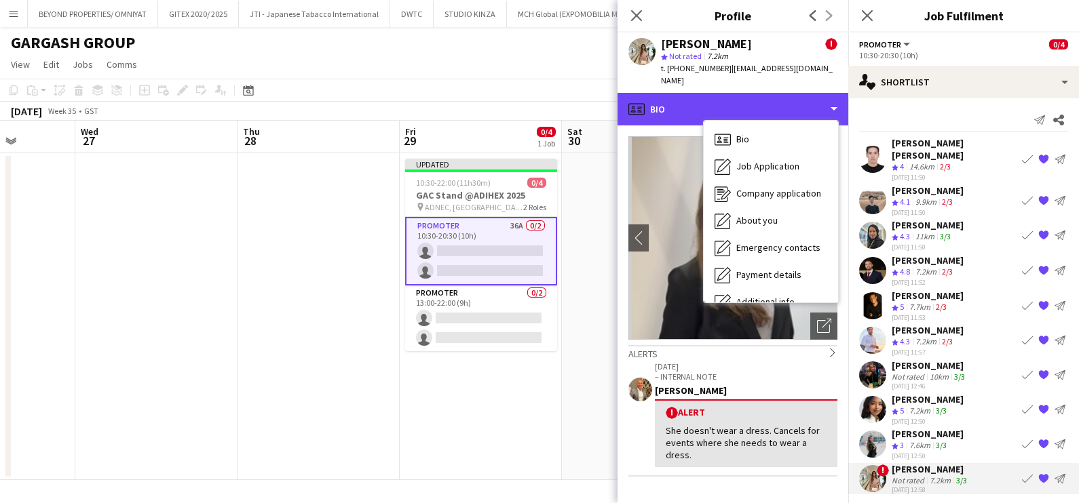
scroll to position [100, 0]
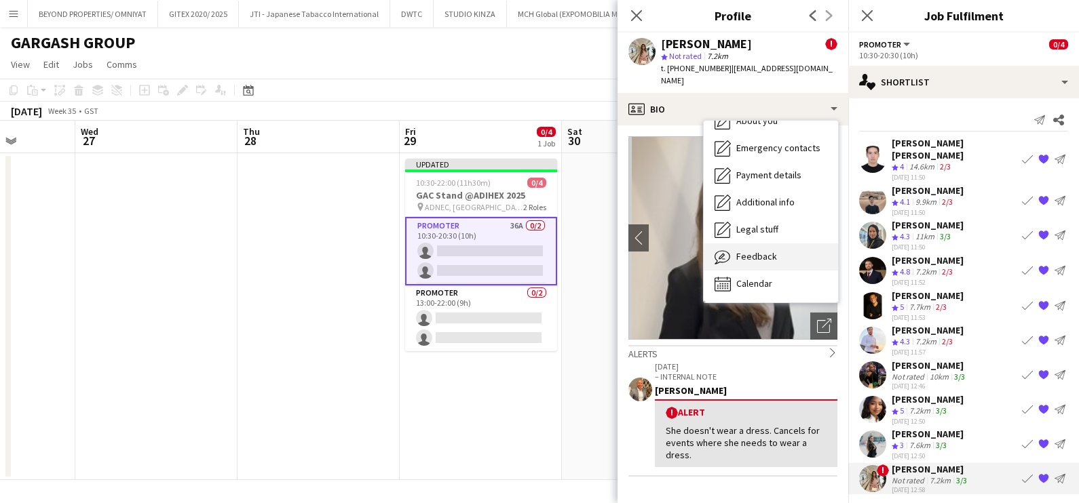
click at [777, 244] on div "Feedback Feedback" at bounding box center [771, 257] width 134 height 27
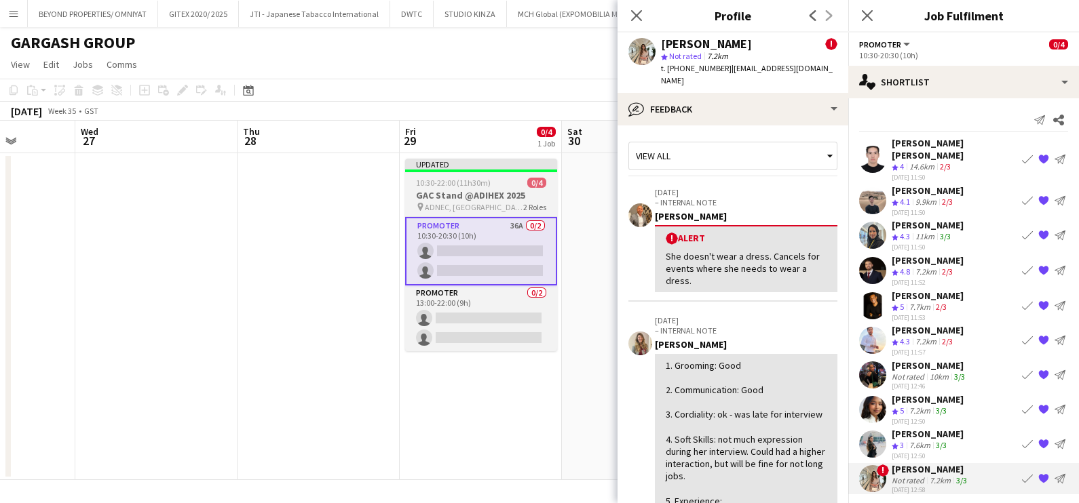
click at [477, 187] on span "10:30-22:00 (11h30m)" at bounding box center [453, 183] width 75 height 10
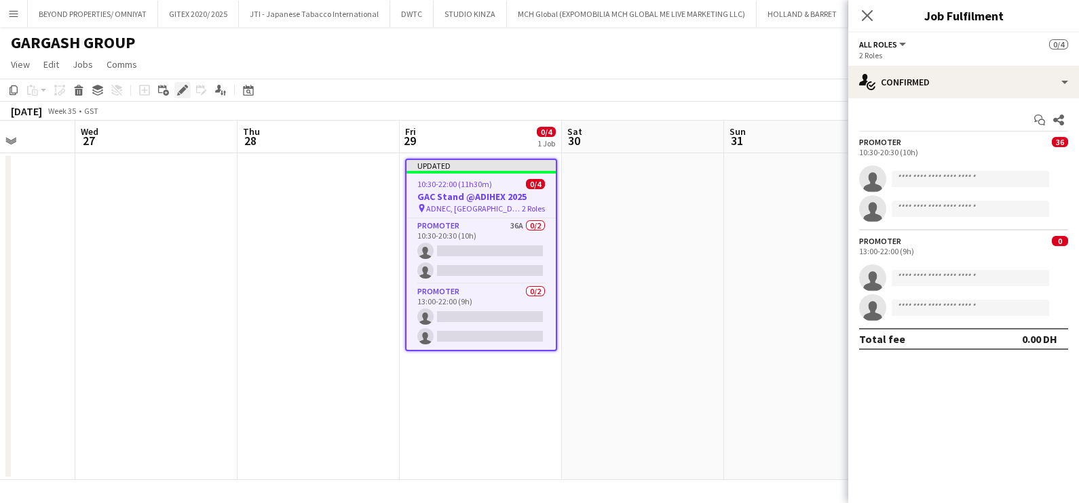
click at [185, 90] on icon "Edit" at bounding box center [182, 90] width 11 height 11
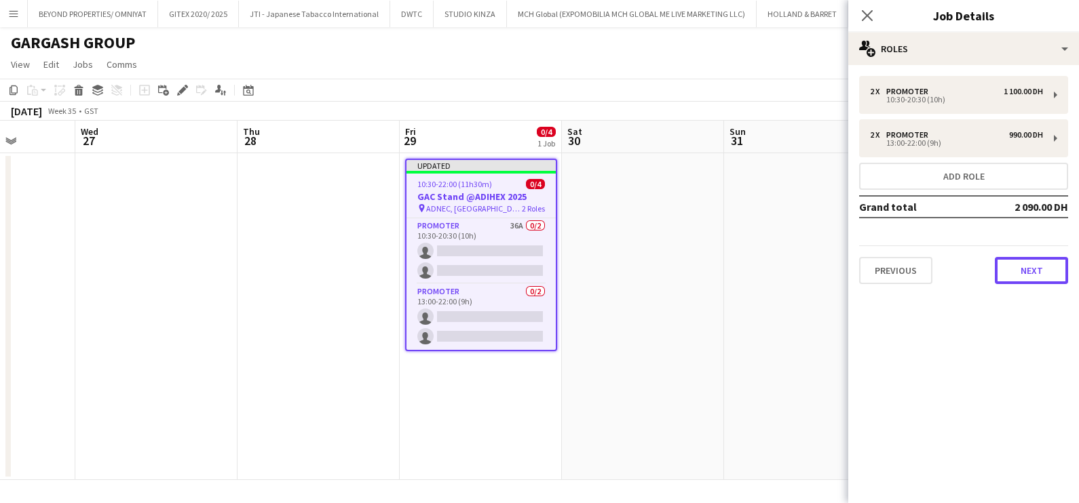
click at [1019, 267] on button "Next" at bounding box center [1031, 270] width 73 height 27
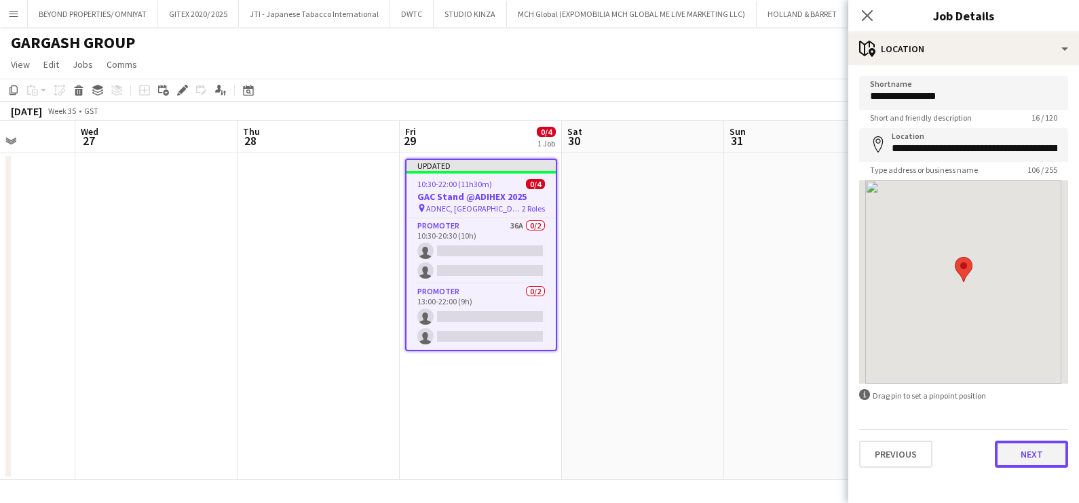
click at [1041, 452] on button "Next" at bounding box center [1031, 454] width 73 height 27
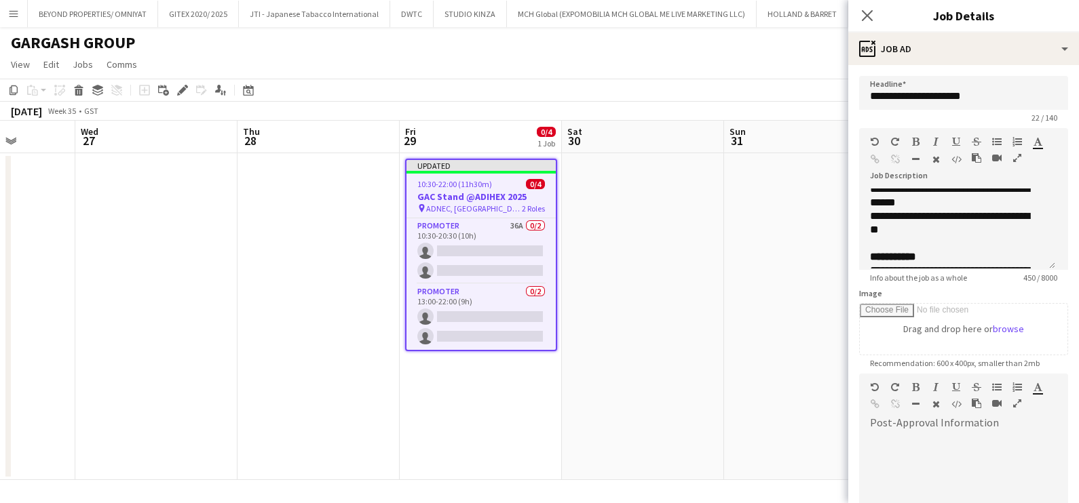
scroll to position [227, 0]
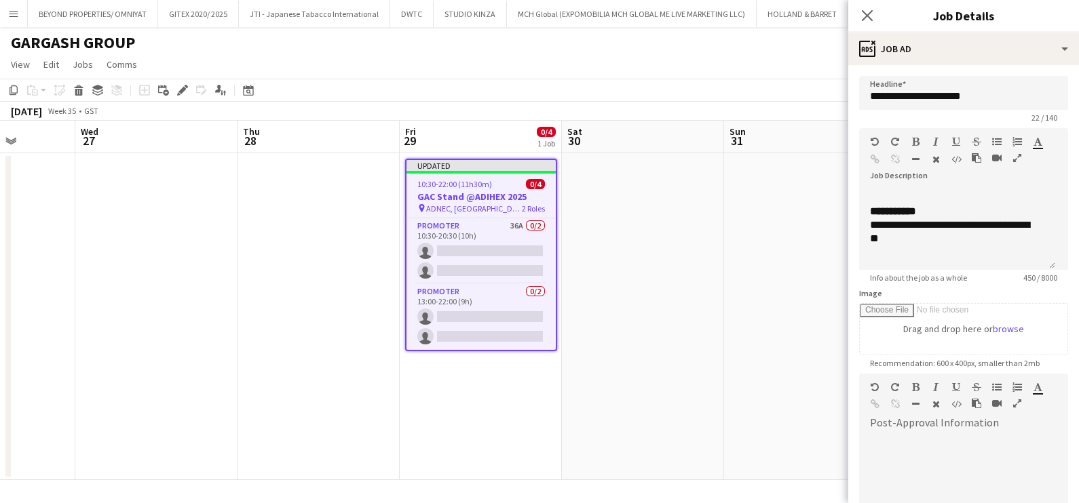
click at [610, 307] on app-date-cell at bounding box center [643, 316] width 162 height 327
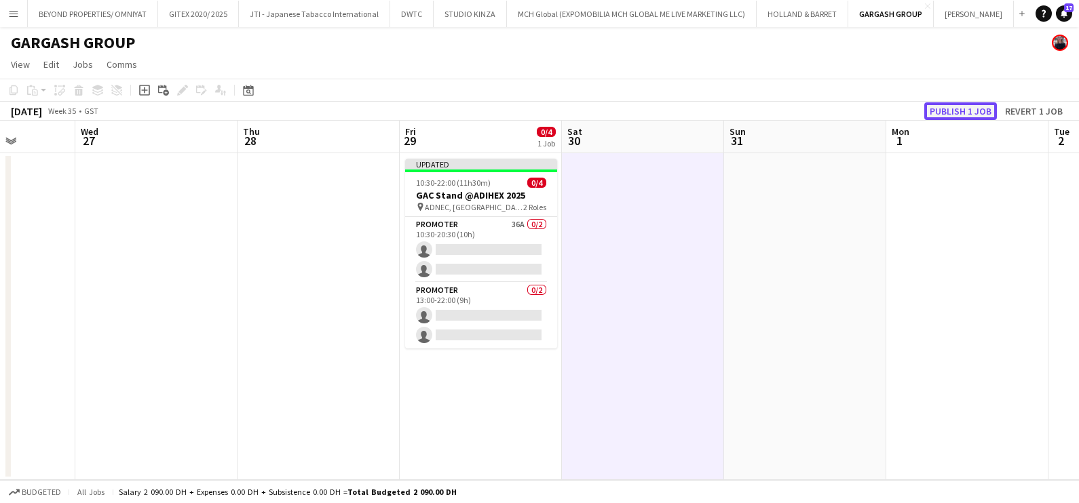
click at [967, 105] on button "Publish 1 job" at bounding box center [960, 111] width 73 height 18
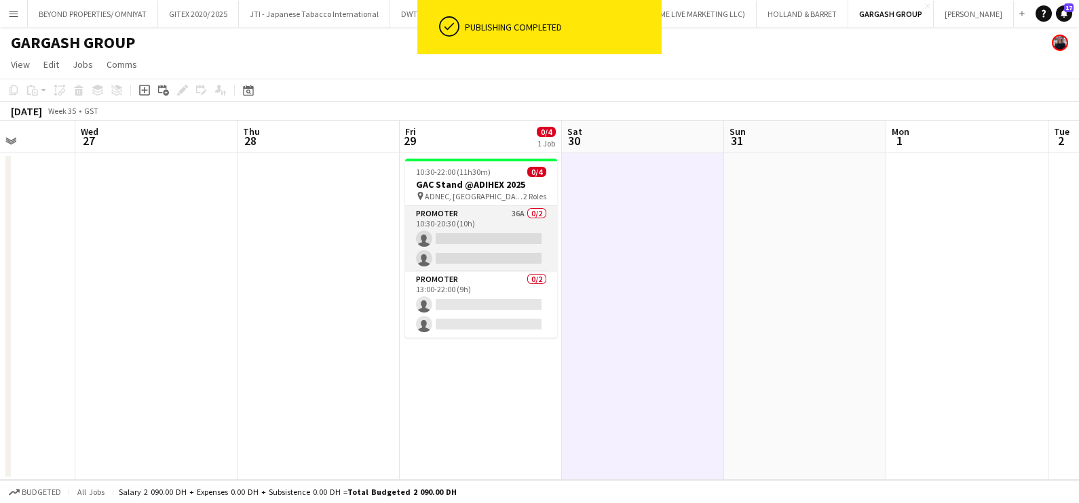
click at [488, 235] on app-card-role "Promoter 36A 0/2 10:30-20:30 (10h) single-neutral-actions single-neutral-actions" at bounding box center [481, 239] width 152 height 66
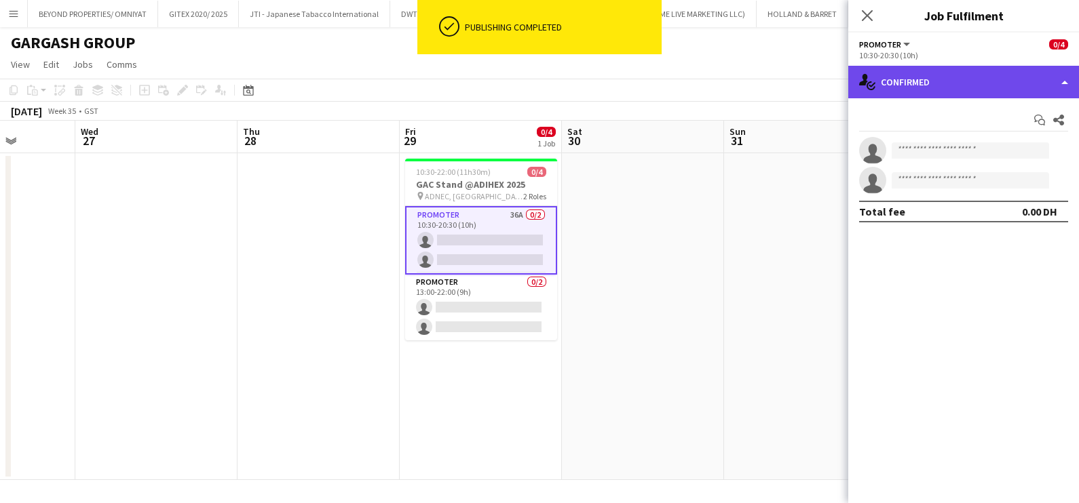
click at [963, 91] on div "single-neutral-actions-check-2 Confirmed" at bounding box center [963, 82] width 231 height 33
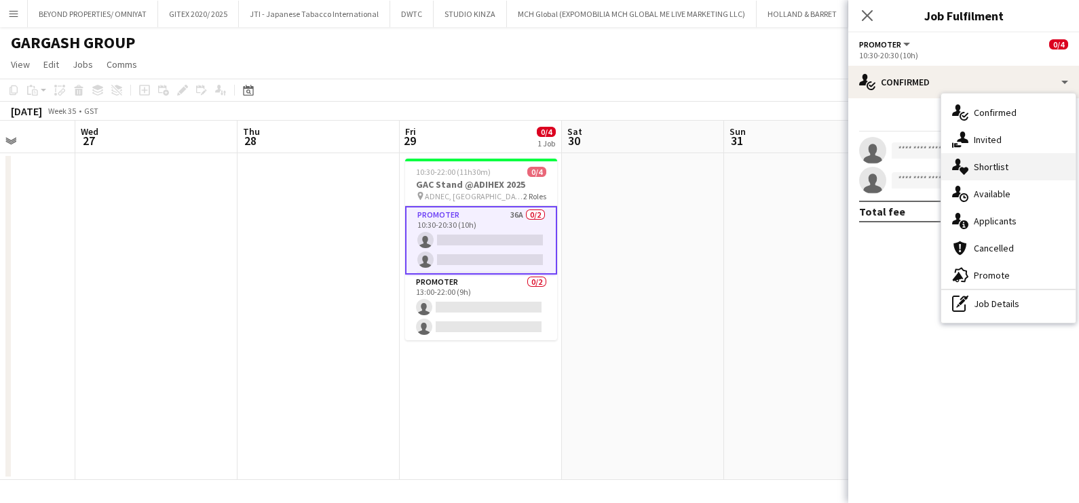
click at [981, 172] on div "single-neutral-actions-heart Shortlist" at bounding box center [1008, 166] width 134 height 27
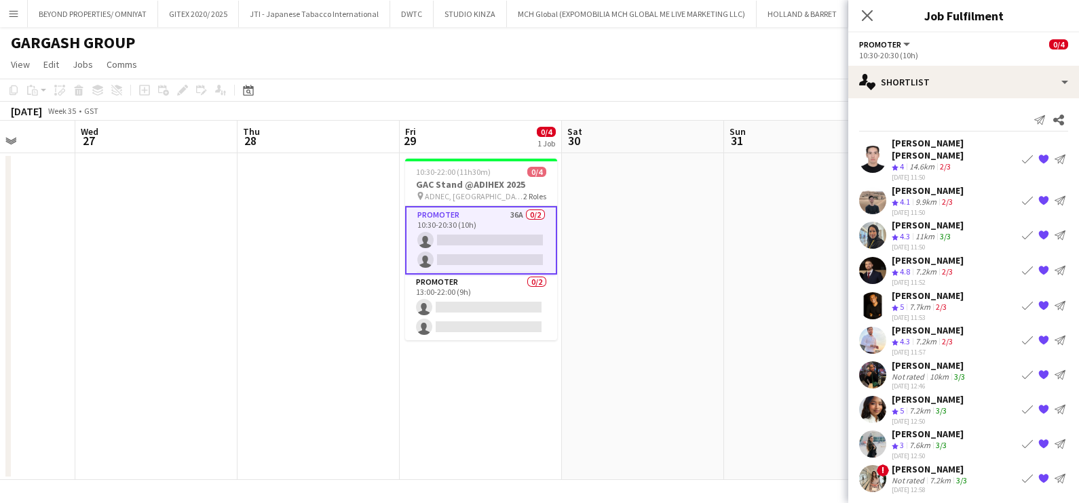
click at [909, 463] on div "Yara Wael" at bounding box center [930, 469] width 78 height 12
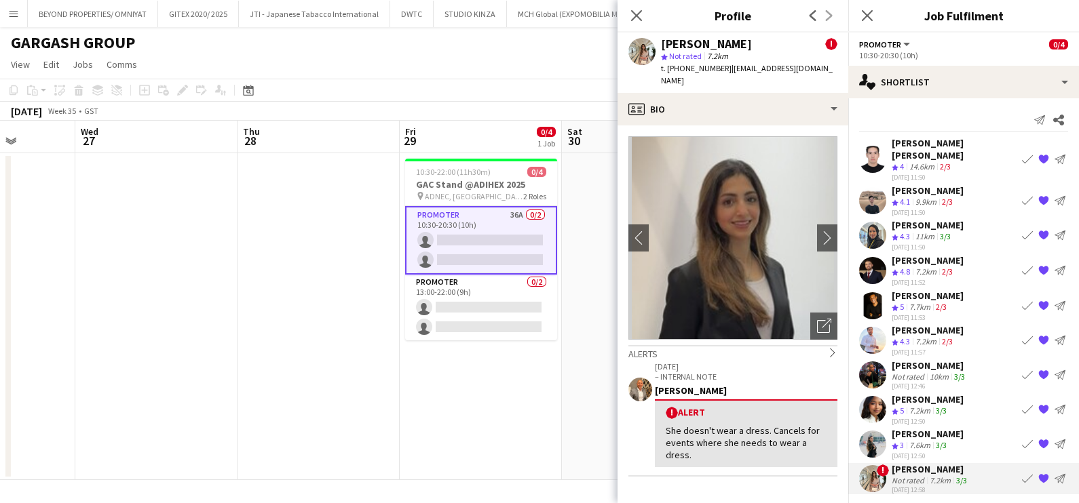
click at [939, 440] on app-skills-label "3/3" at bounding box center [941, 445] width 11 height 10
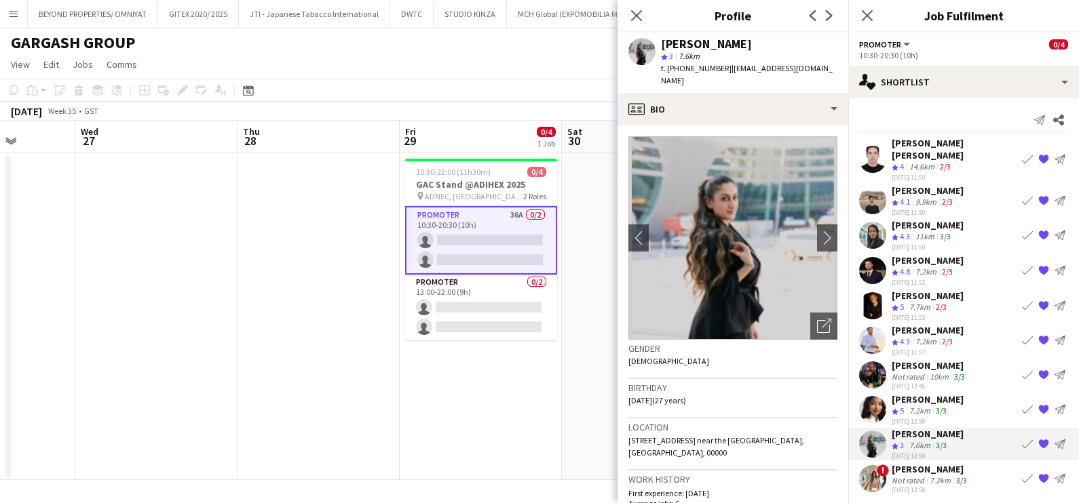
click at [927, 393] on div "Mai Mohamed" at bounding box center [927, 399] width 72 height 12
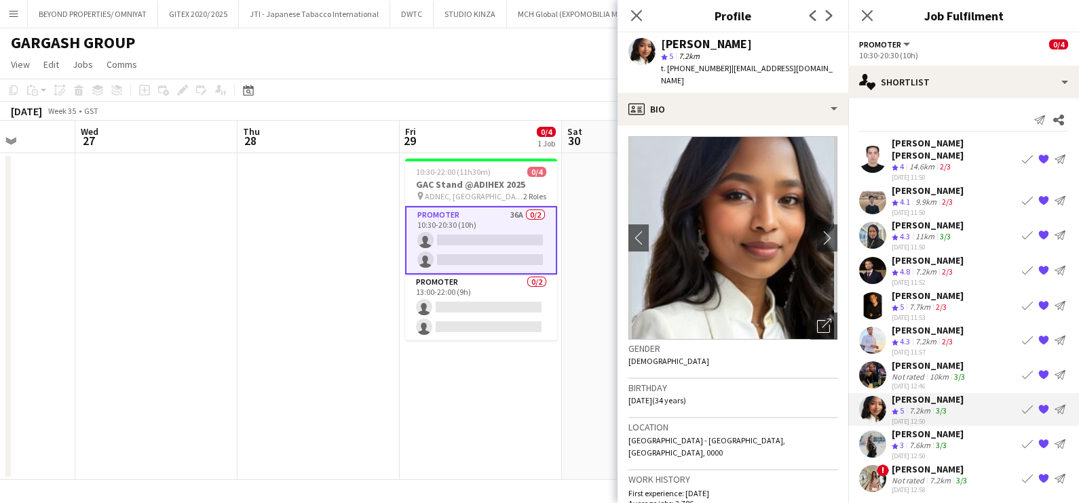
click at [921, 440] on div "7.6km" at bounding box center [919, 446] width 26 height 12
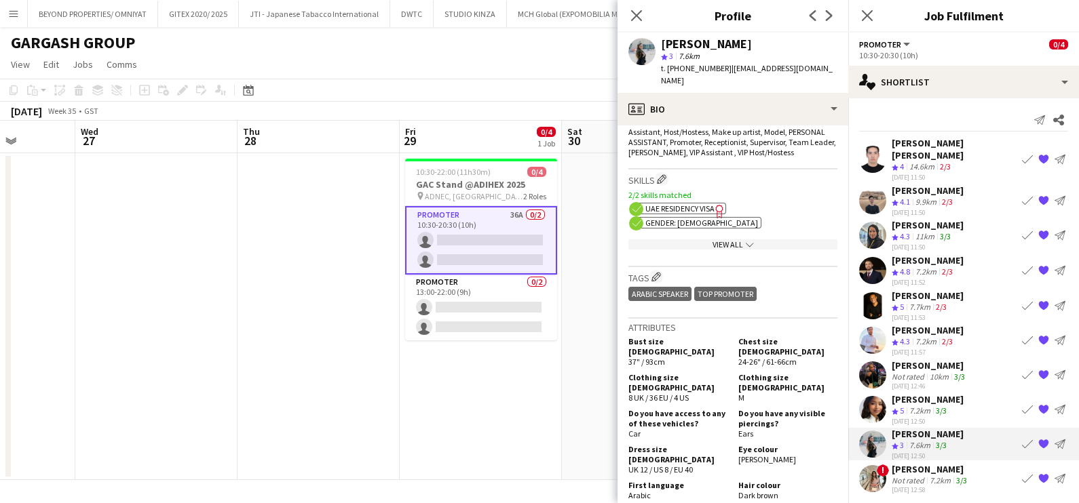
scroll to position [593, 0]
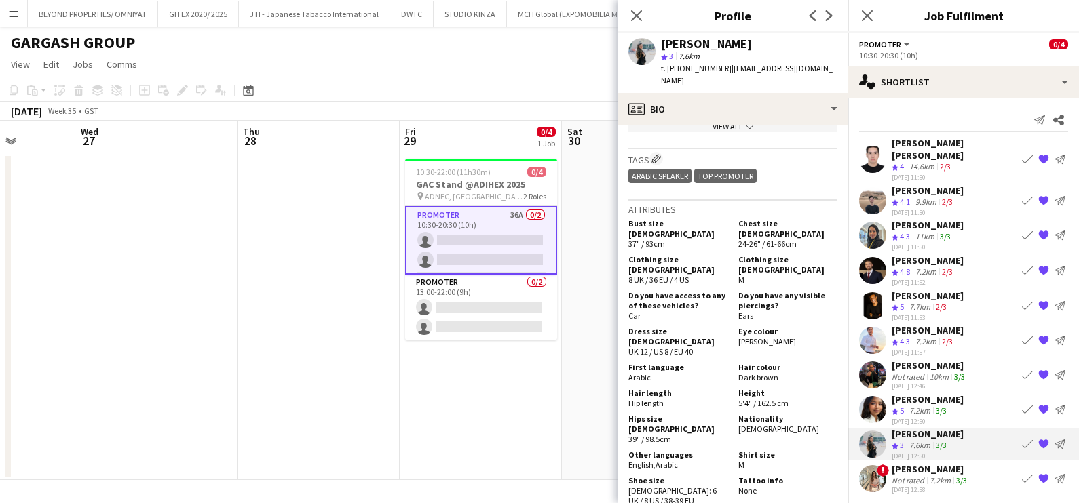
click at [898, 476] on div "Not rated" at bounding box center [908, 481] width 35 height 10
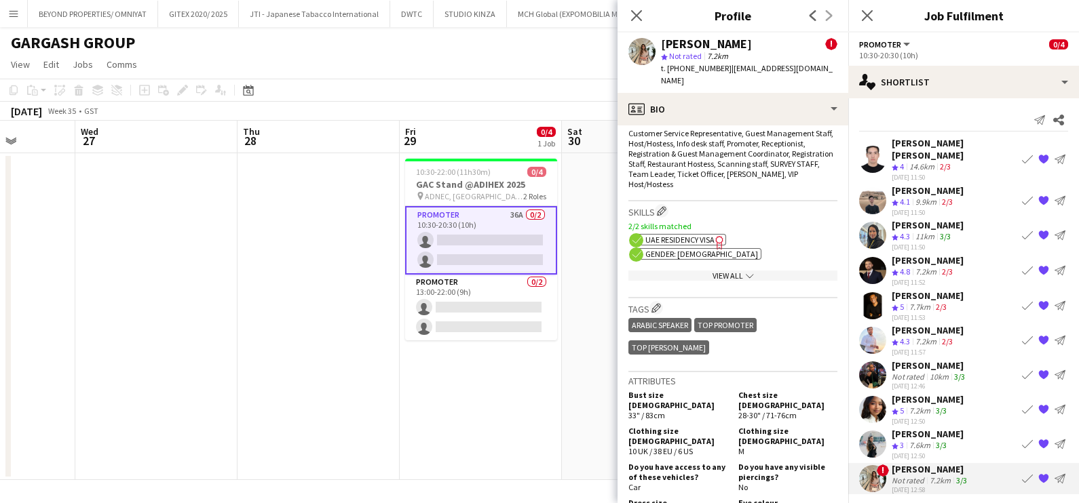
scroll to position [678, 0]
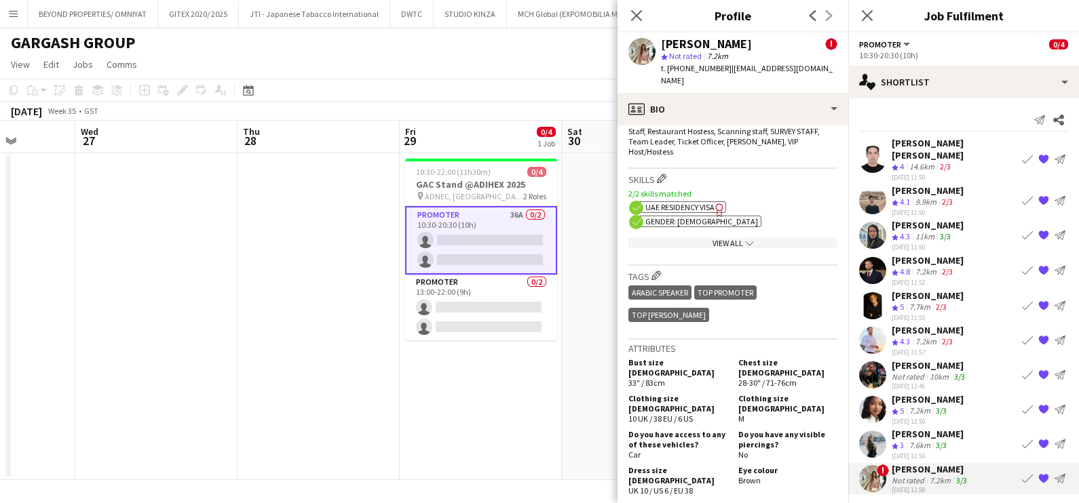
click at [934, 372] on div "10km" at bounding box center [939, 377] width 24 height 10
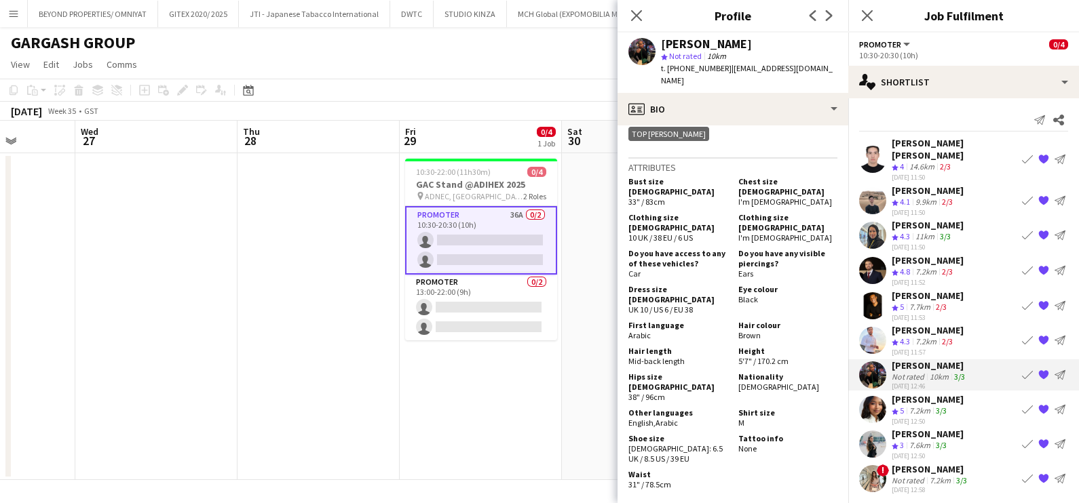
click at [923, 406] on div "7.2km" at bounding box center [919, 412] width 26 height 12
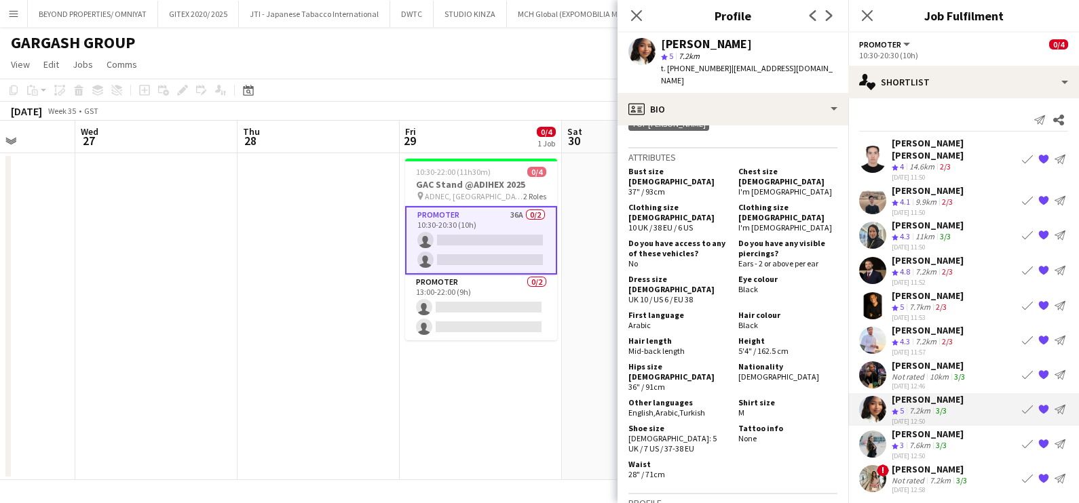
click at [927, 231] on div "11km" at bounding box center [924, 237] width 24 height 12
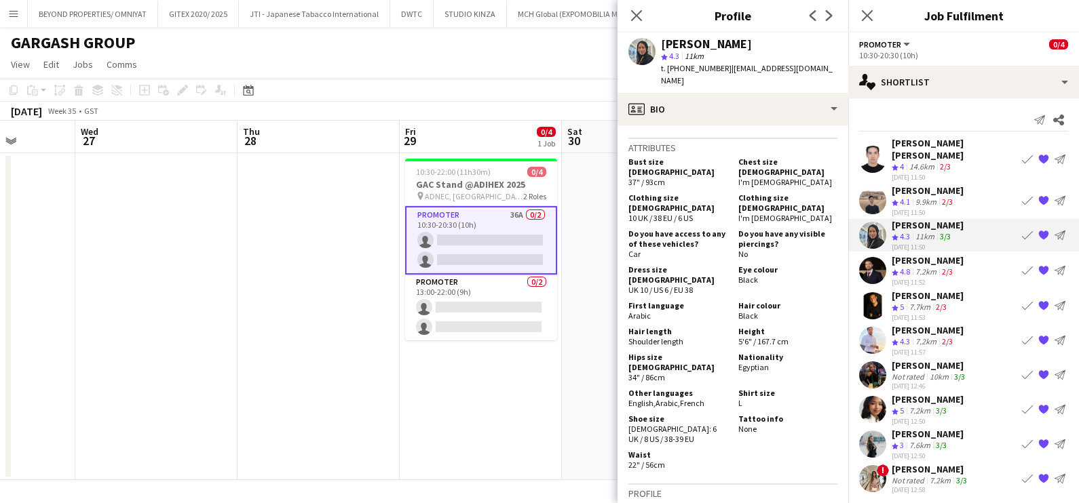
scroll to position [933, 0]
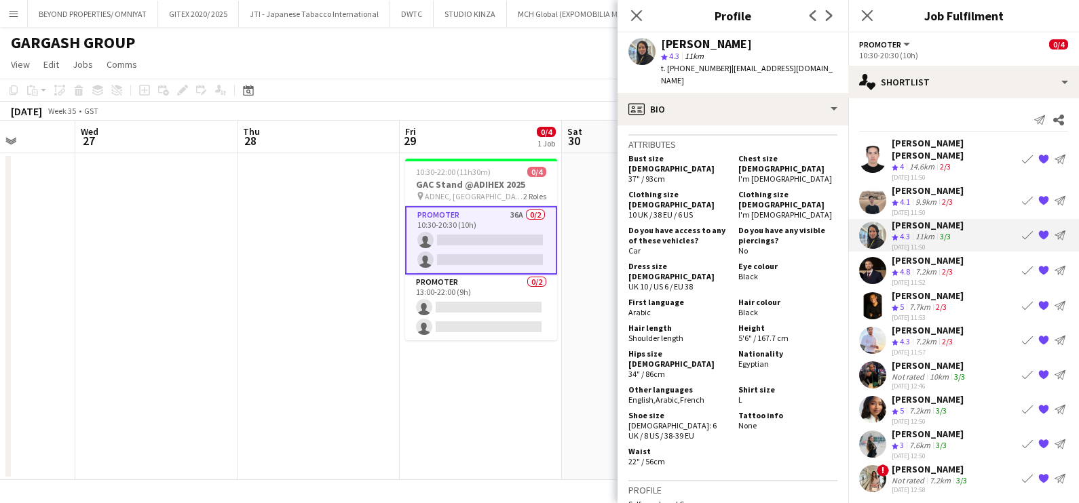
click at [600, 371] on app-date-cell at bounding box center [643, 316] width 162 height 327
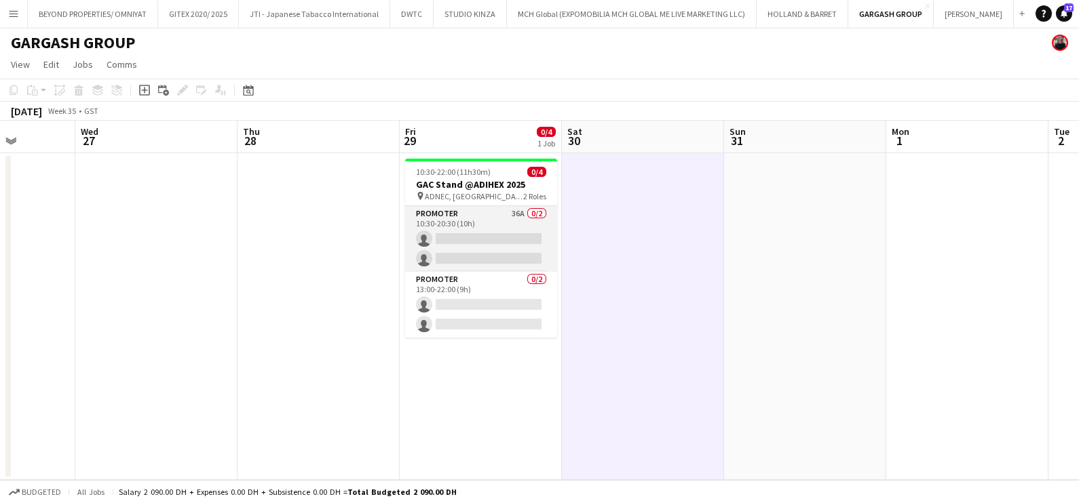
click at [501, 217] on app-card-role "Promoter 36A 0/2 10:30-20:30 (10h) single-neutral-actions single-neutral-actions" at bounding box center [481, 239] width 152 height 66
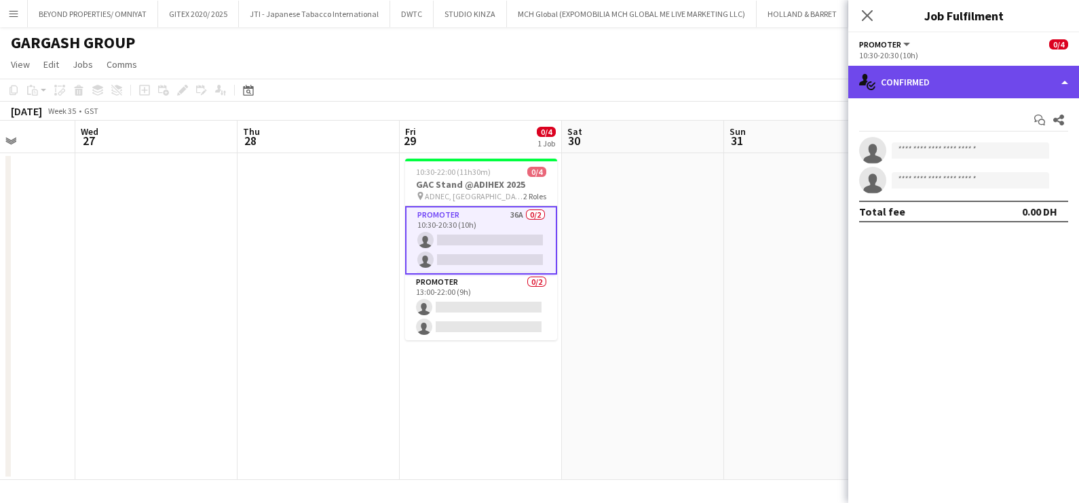
click at [930, 78] on div "single-neutral-actions-check-2 Confirmed" at bounding box center [963, 82] width 231 height 33
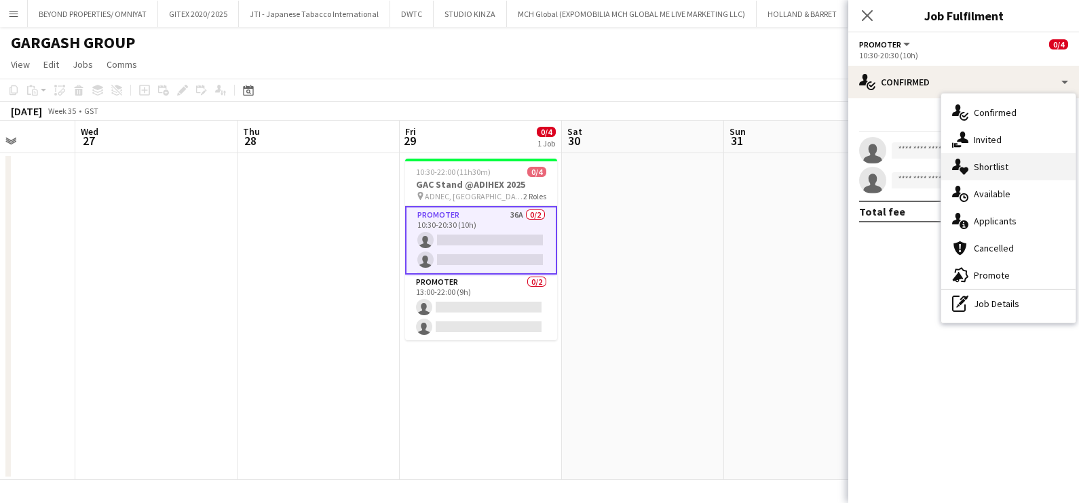
click at [985, 162] on div "single-neutral-actions-heart Shortlist" at bounding box center [1008, 166] width 134 height 27
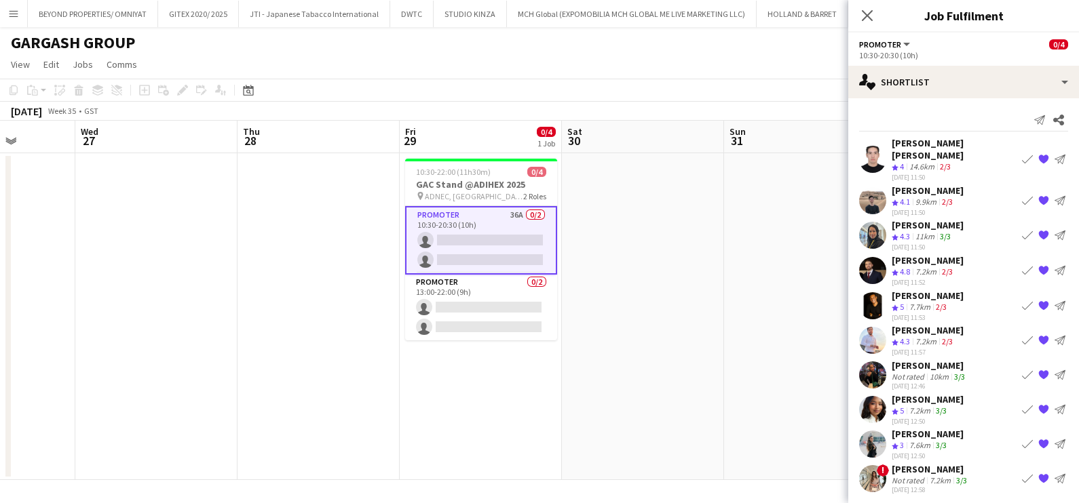
click at [1068, 124] on div "Send notification Share Azad Baig Sultan Hussain Crew rating 4 14.6km 2/3 12-08…" at bounding box center [963, 303] width 231 height 410
click at [1058, 115] on icon "Share" at bounding box center [1058, 120] width 11 height 11
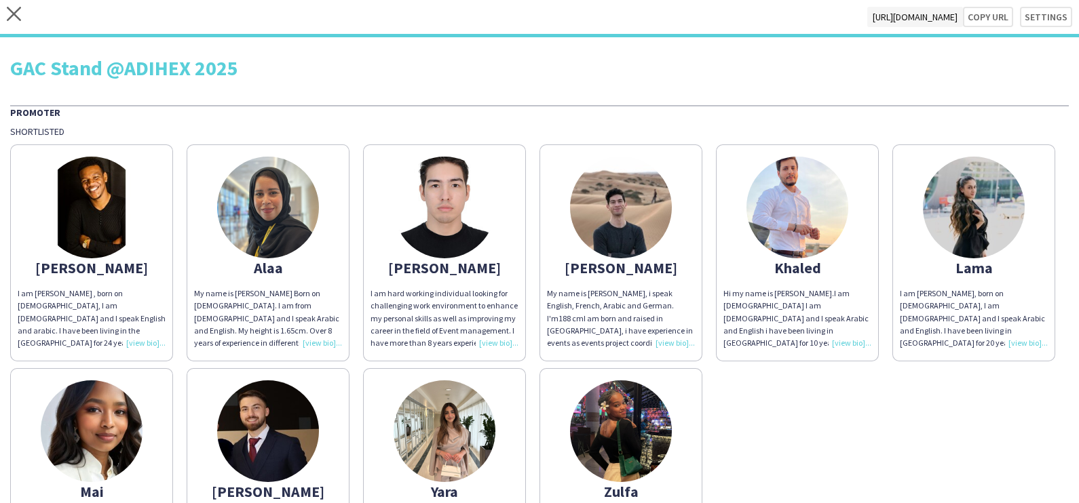
scroll to position [142, 0]
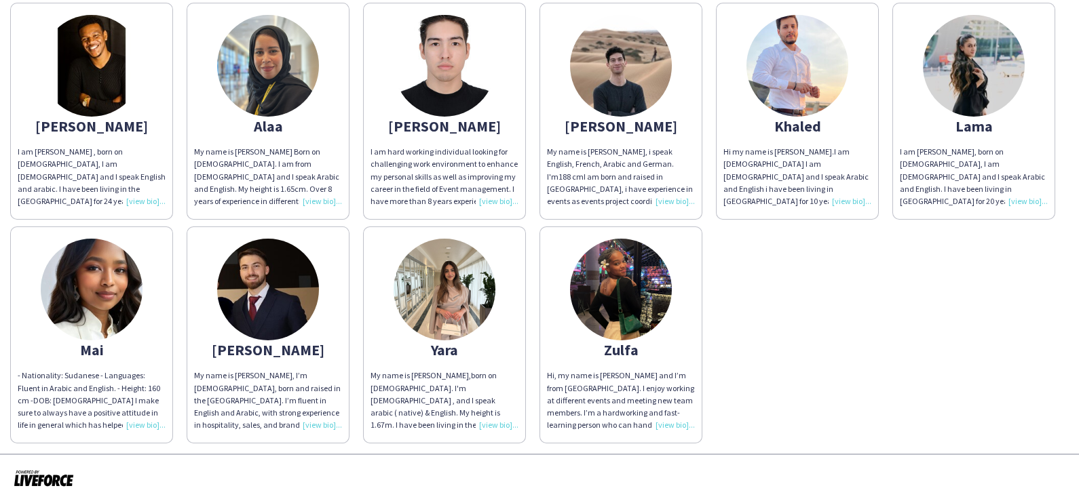
click at [672, 298] on img at bounding box center [621, 290] width 102 height 102
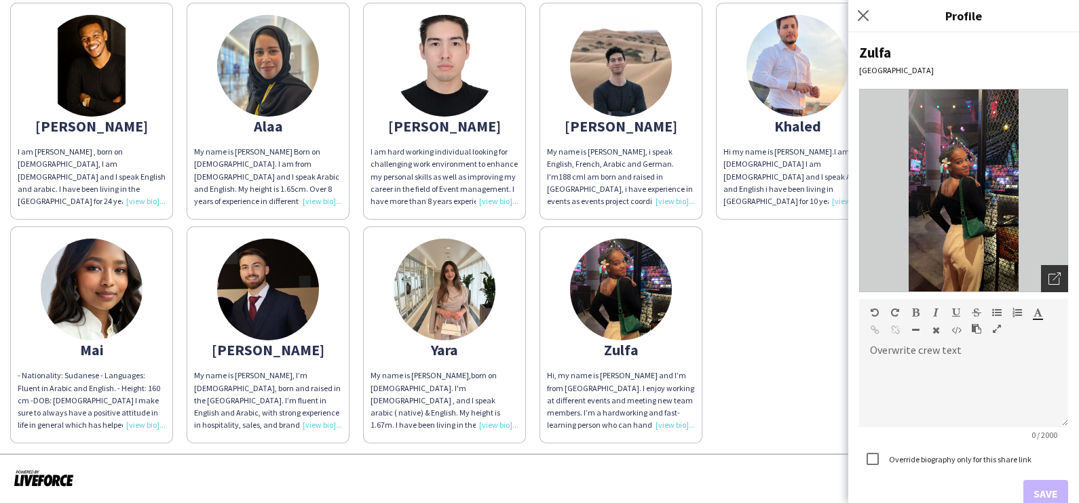
click at [1041, 271] on div "Open photos pop-in" at bounding box center [1054, 278] width 27 height 27
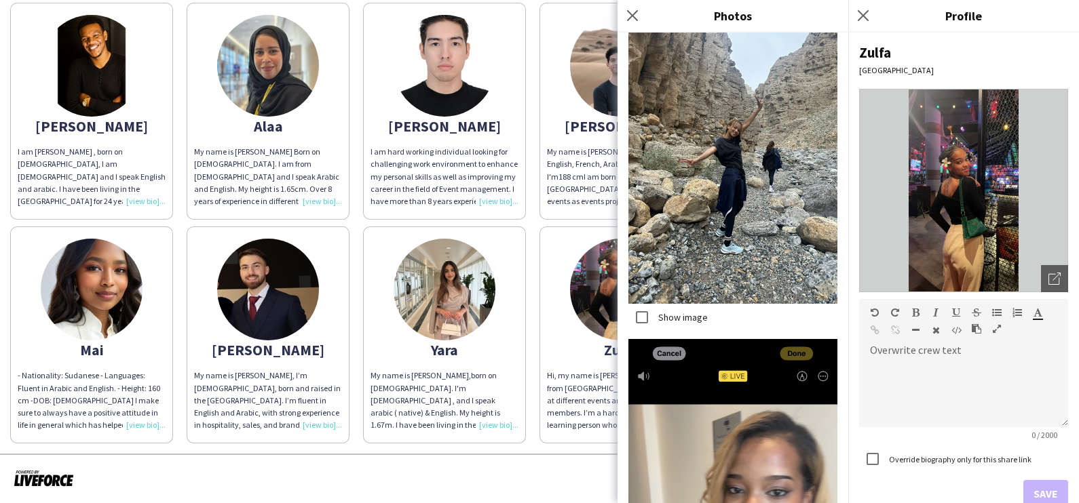
scroll to position [5902, 0]
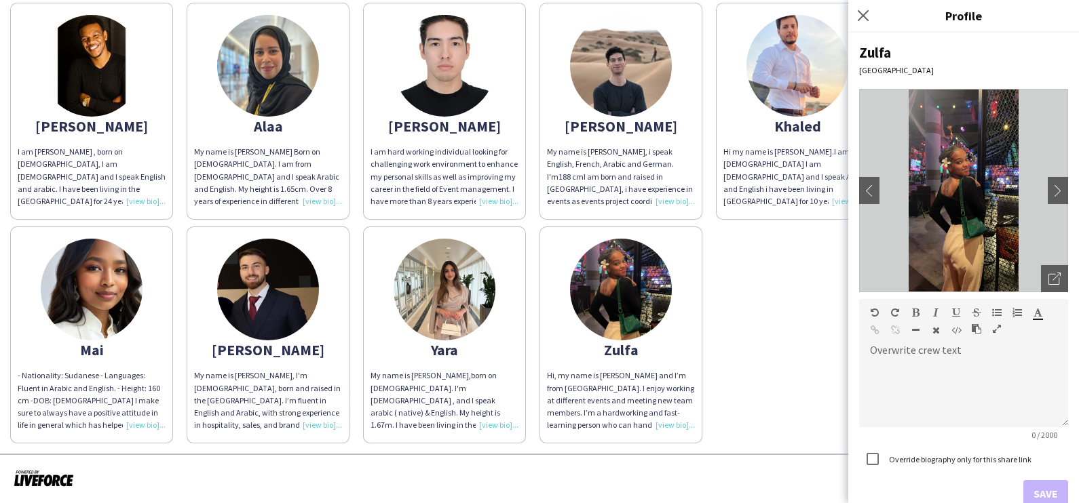
click at [228, 88] on img at bounding box center [268, 66] width 102 height 102
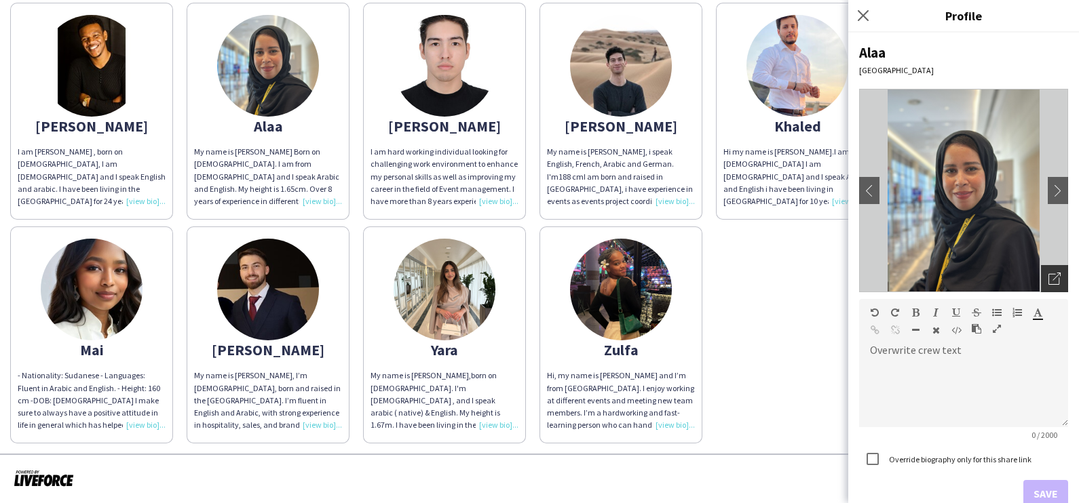
click at [1048, 284] on icon at bounding box center [1053, 279] width 11 height 11
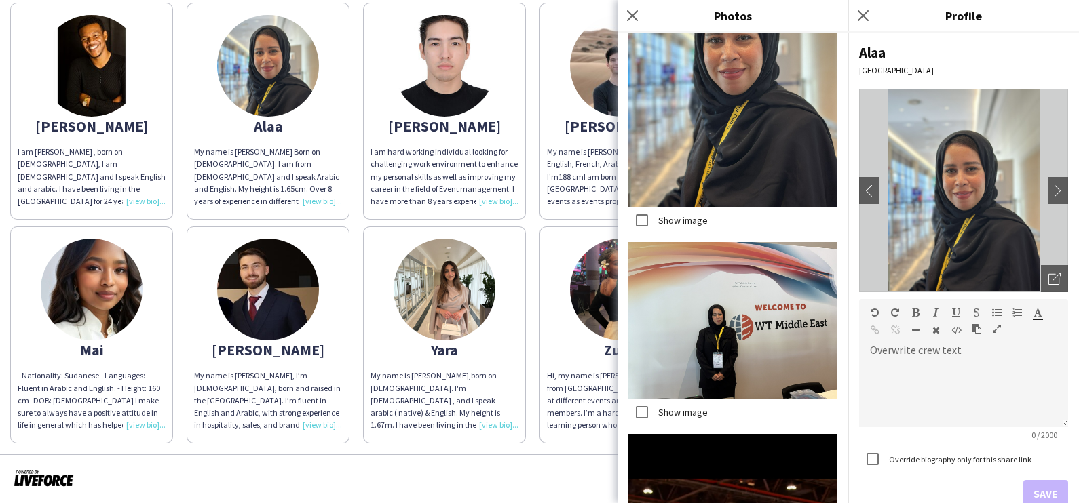
scroll to position [7750, 0]
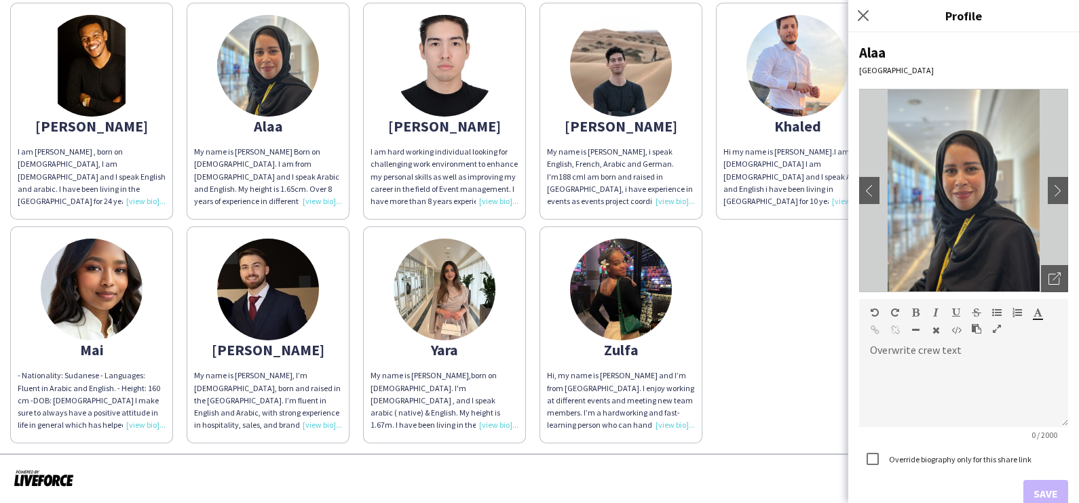
click at [923, 117] on img at bounding box center [974, 66] width 102 height 102
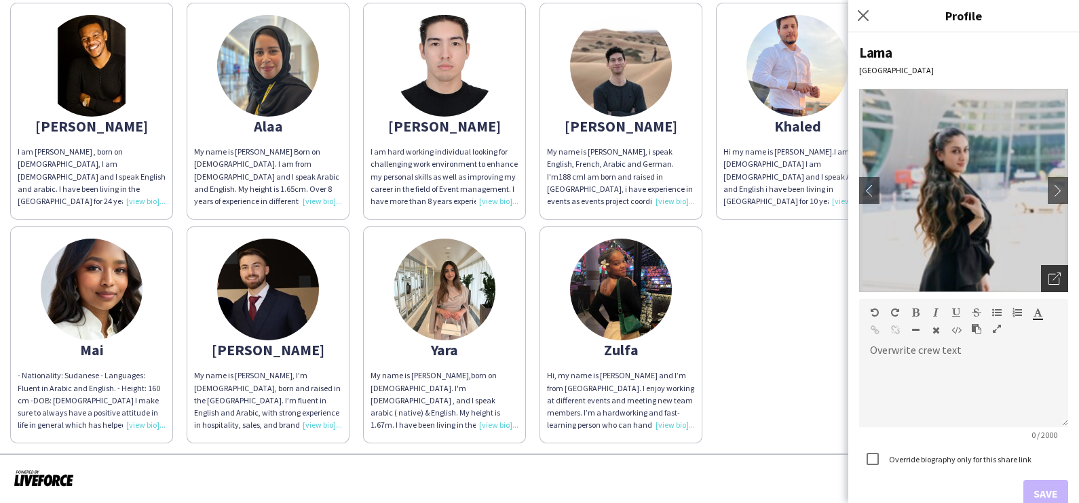
click at [1048, 274] on div "Open photos pop-in" at bounding box center [1054, 278] width 27 height 27
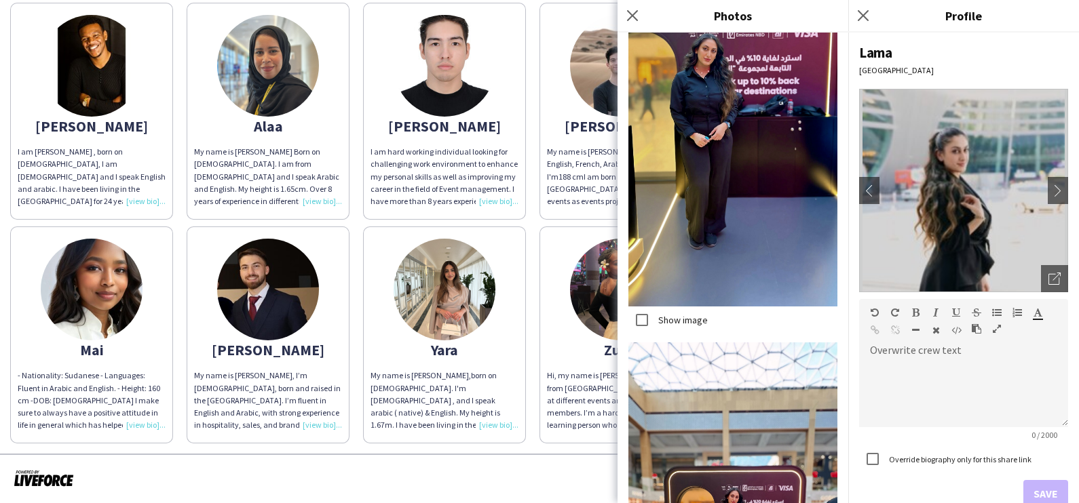
scroll to position [4552, 0]
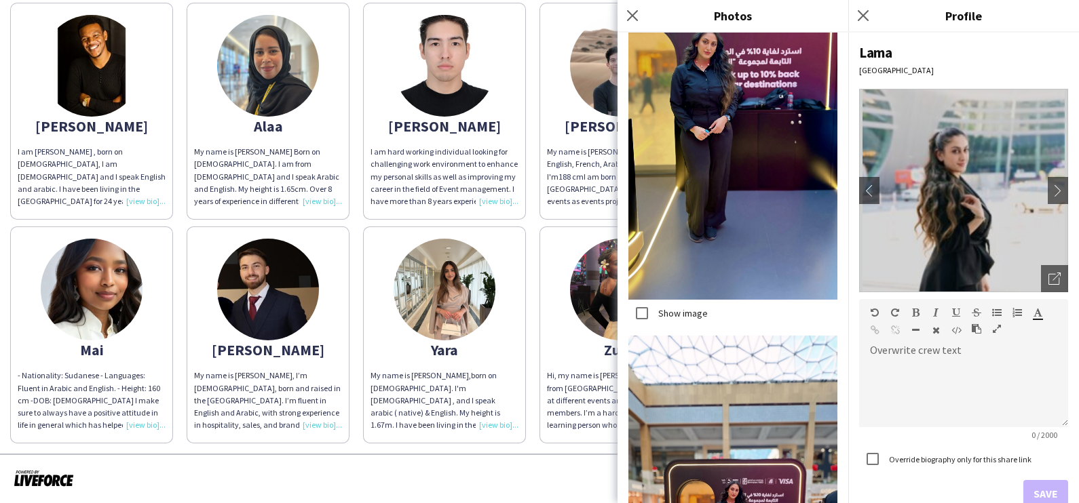
drag, startPoint x: 798, startPoint y: 482, endPoint x: 753, endPoint y: 446, distance: 57.9
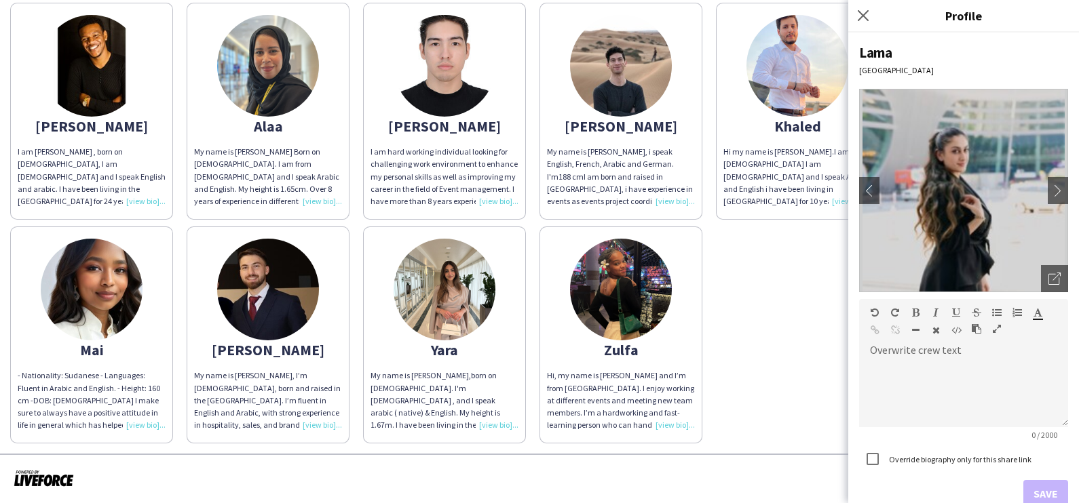
click at [142, 275] on img at bounding box center [92, 290] width 102 height 102
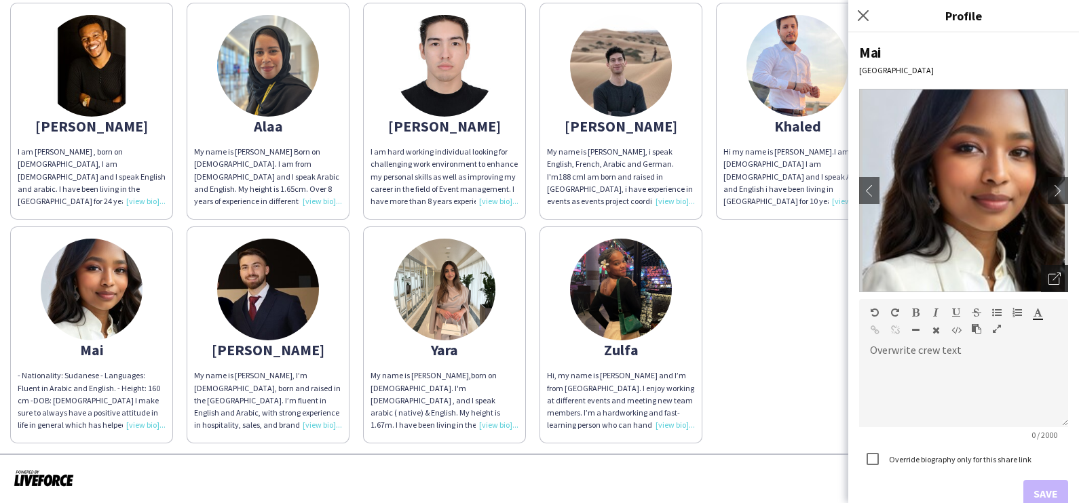
click at [1048, 278] on icon "Open photos pop-in" at bounding box center [1054, 279] width 12 height 12
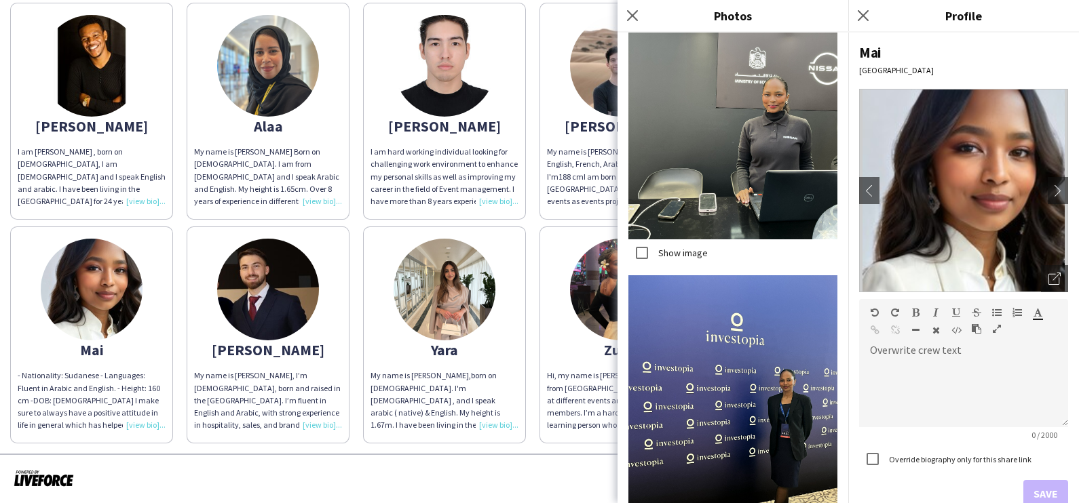
scroll to position [3447, 0]
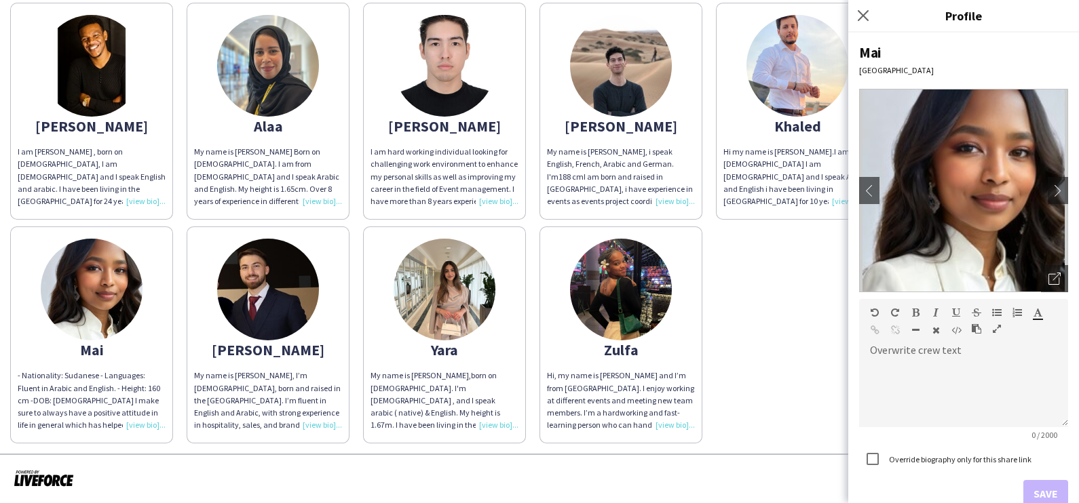
click at [495, 301] on img at bounding box center [444, 290] width 102 height 102
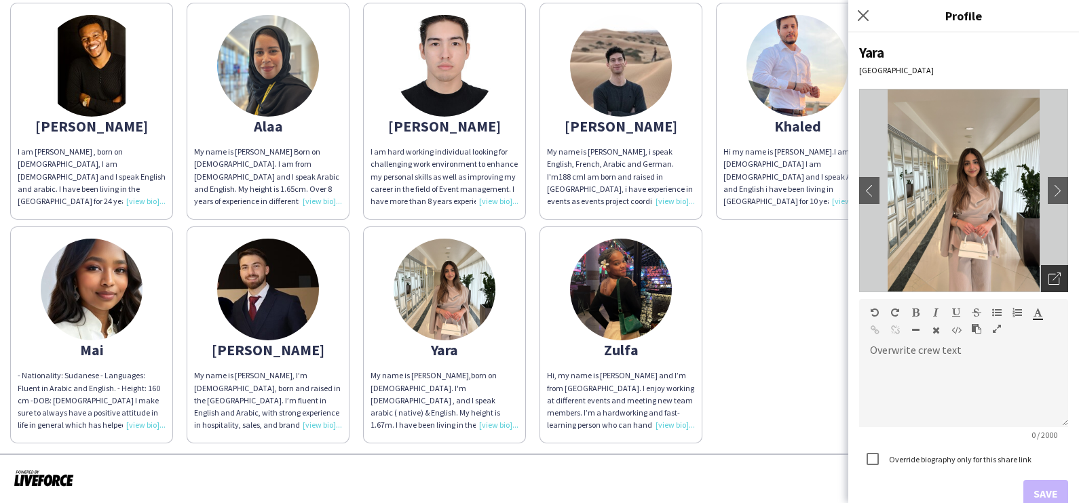
click at [1041, 278] on div "Open photos pop-in" at bounding box center [1054, 278] width 27 height 27
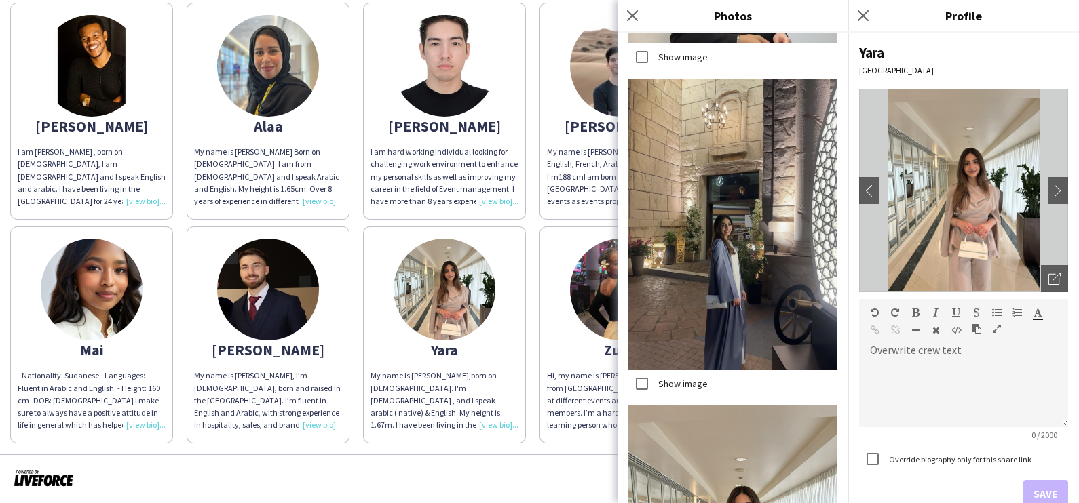
scroll to position [1347, 0]
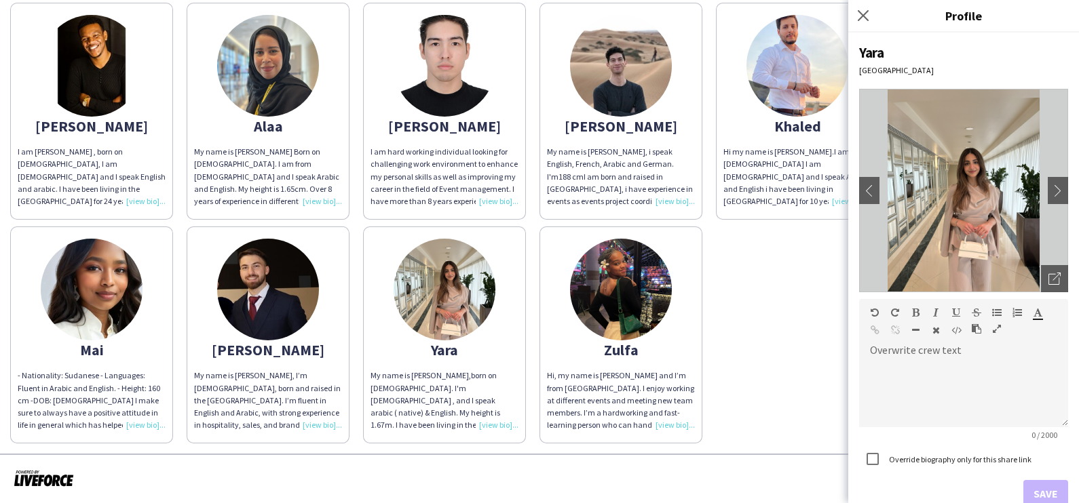
click at [672, 296] on img at bounding box center [621, 290] width 102 height 102
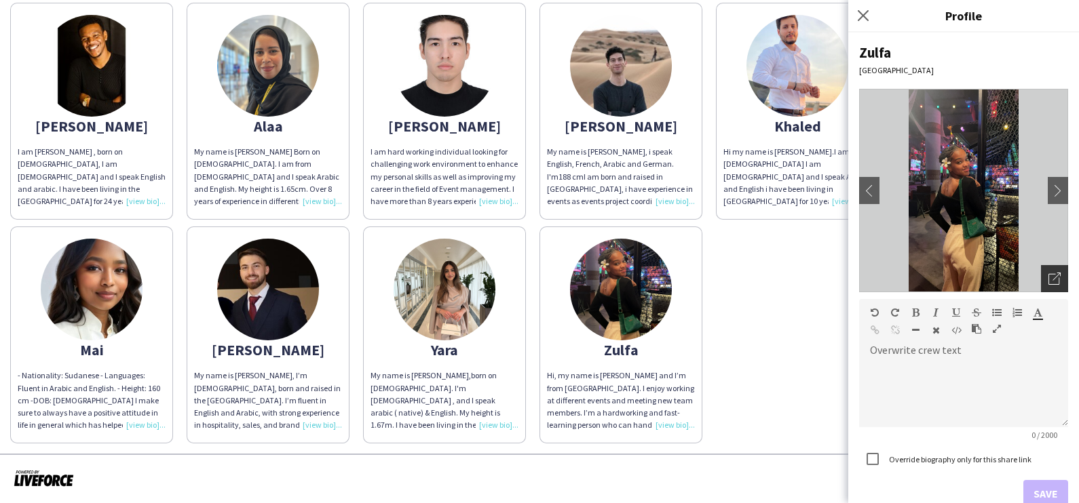
click at [1041, 279] on div "Open photos pop-in" at bounding box center [1054, 278] width 27 height 27
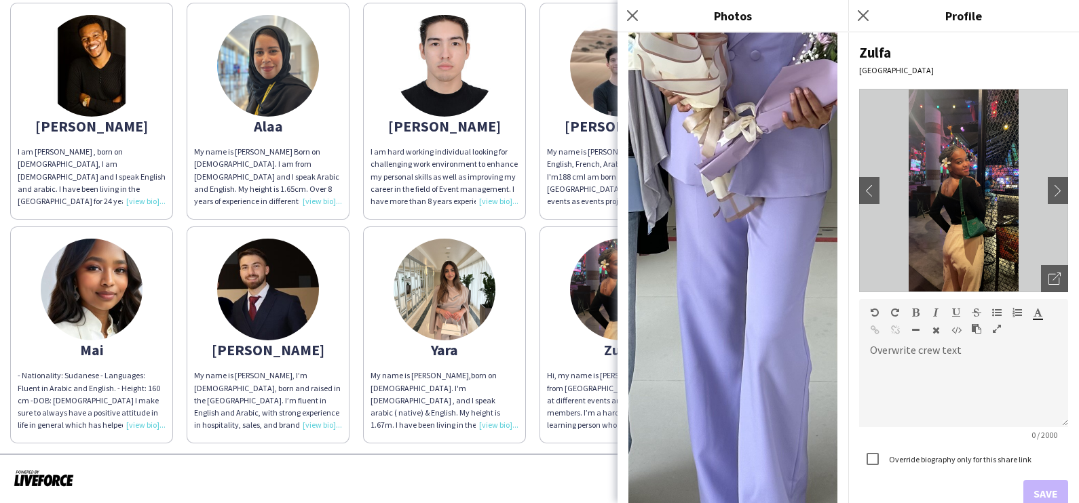
scroll to position [678, 0]
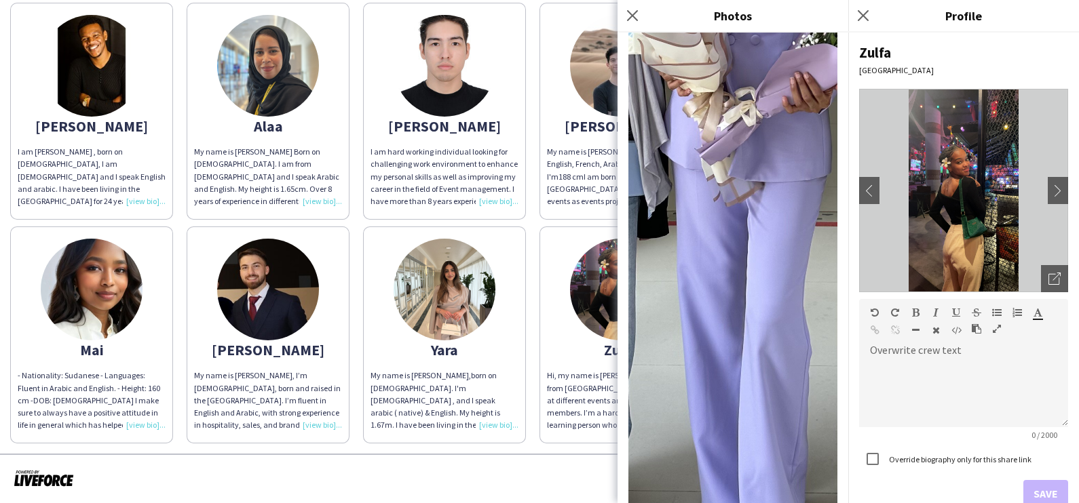
click at [481, 500] on div at bounding box center [539, 479] width 1079 height 50
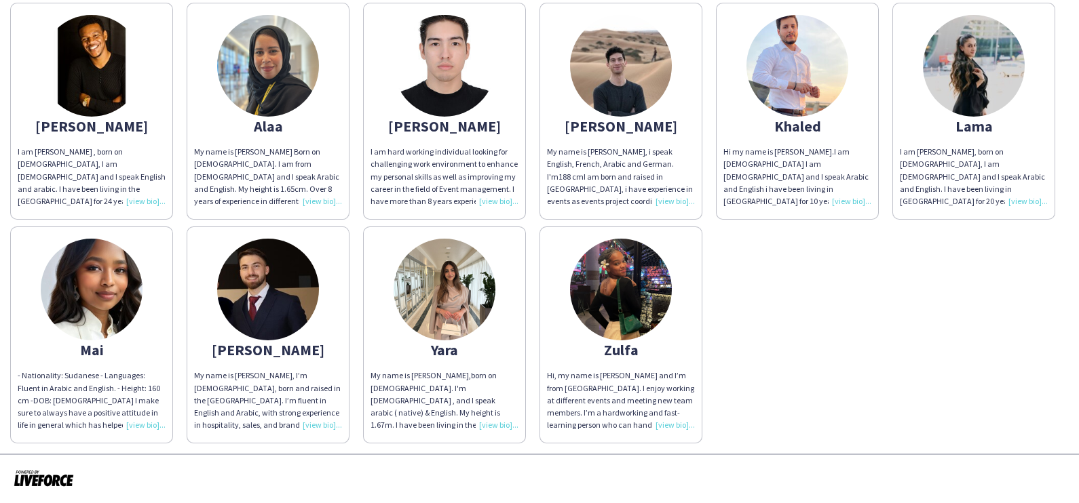
scroll to position [0, 0]
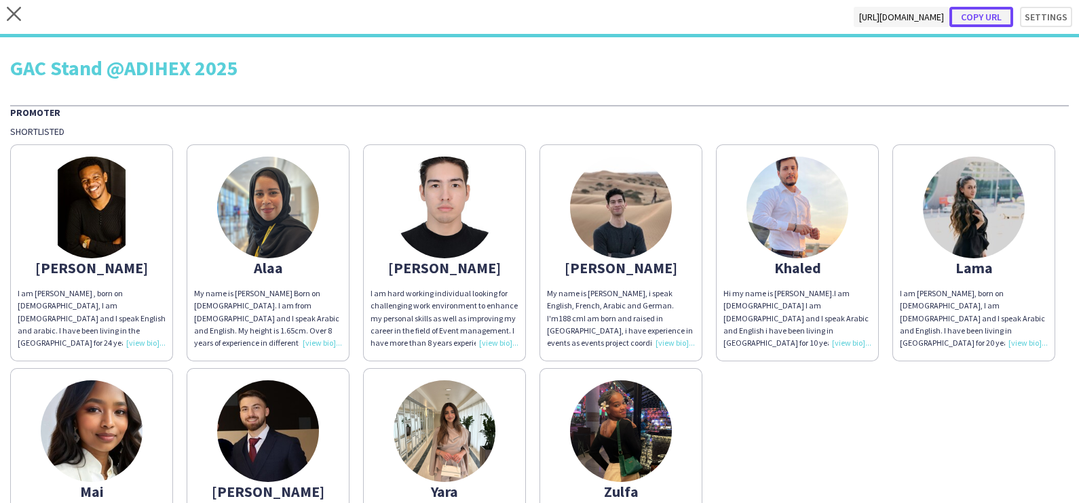
click at [975, 10] on button "Copy url" at bounding box center [981, 17] width 64 height 20
type textarea "**********"
click at [10, 16] on icon at bounding box center [14, 14] width 14 height 14
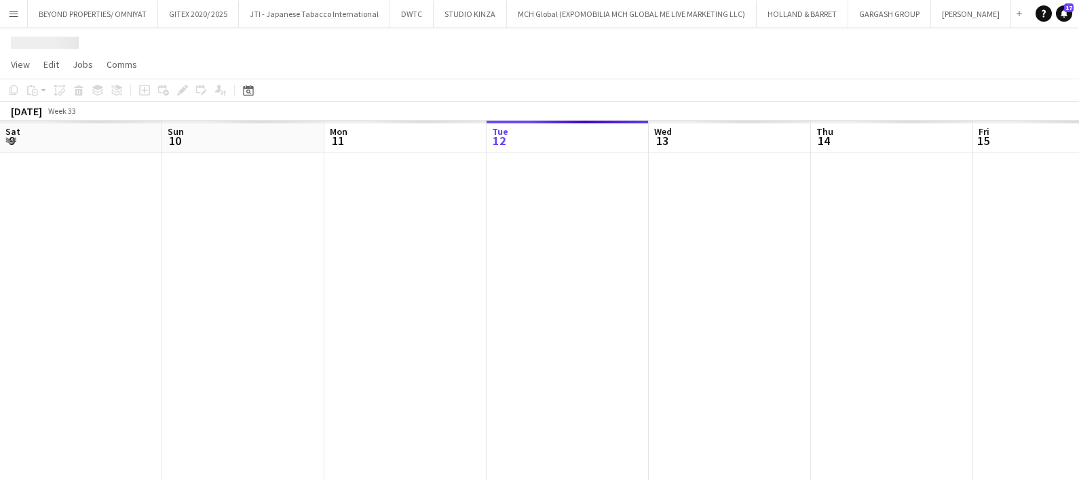
scroll to position [0, 324]
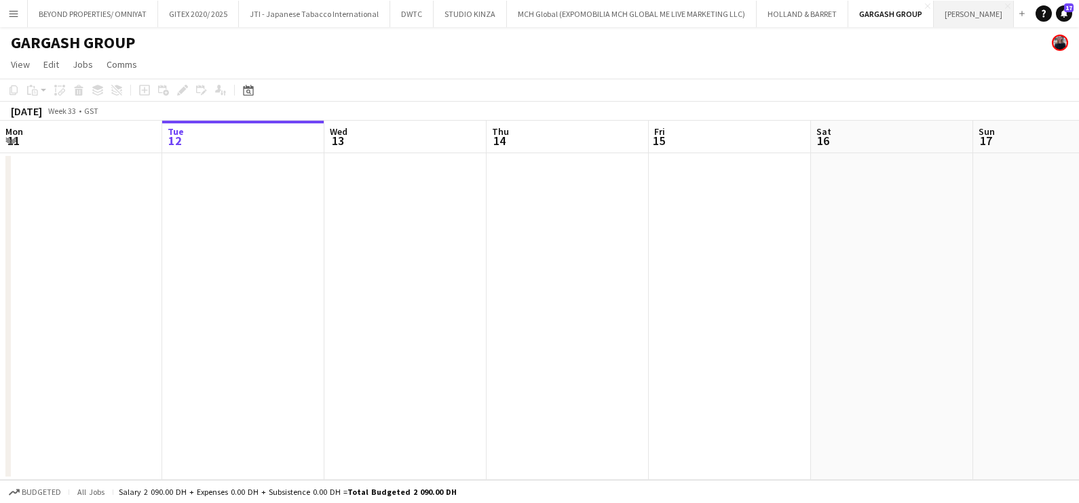
drag, startPoint x: 955, startPoint y: 12, endPoint x: 948, endPoint y: 22, distance: 11.3
click at [956, 12] on button "JACK MORTON Close" at bounding box center [974, 14] width 80 height 26
drag, startPoint x: 805, startPoint y: 306, endPoint x: 280, endPoint y: 306, distance: 525.8
click at [280, 306] on app-calendar-viewport "Sat 9 Sun 10 Mon 11 Tue 12 Wed 13 Thu 14 Fri 15 Sat 16 Sun 17 Mon 18 Tue 19 Wed…" at bounding box center [539, 301] width 1079 height 360
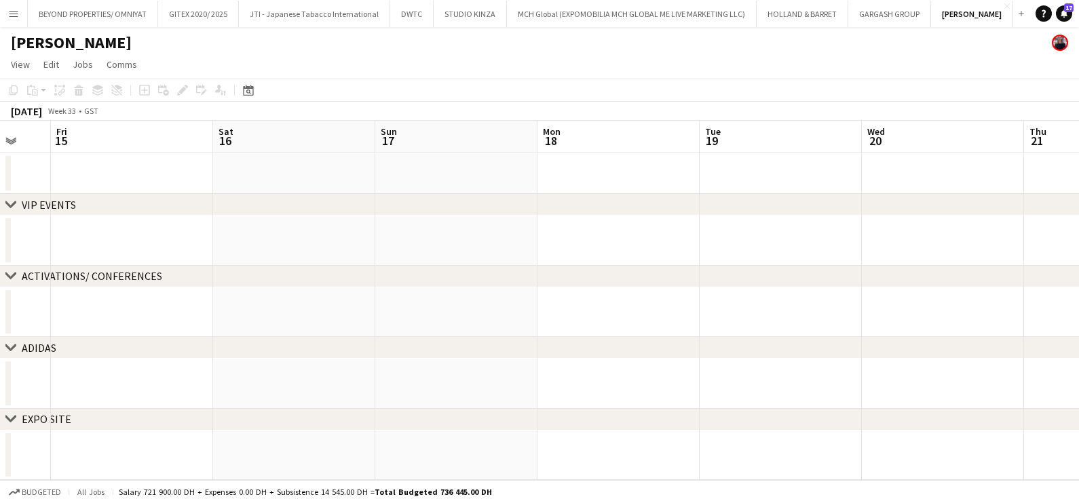
click at [18, 303] on app-calendar-viewport "Mon 11 Tue 12 Wed 13 Thu 14 Fri 15 Sat 16 Sun 17 Mon 18 Tue 19 Wed 20 Thu 21 Fr…" at bounding box center [539, 301] width 1079 height 360
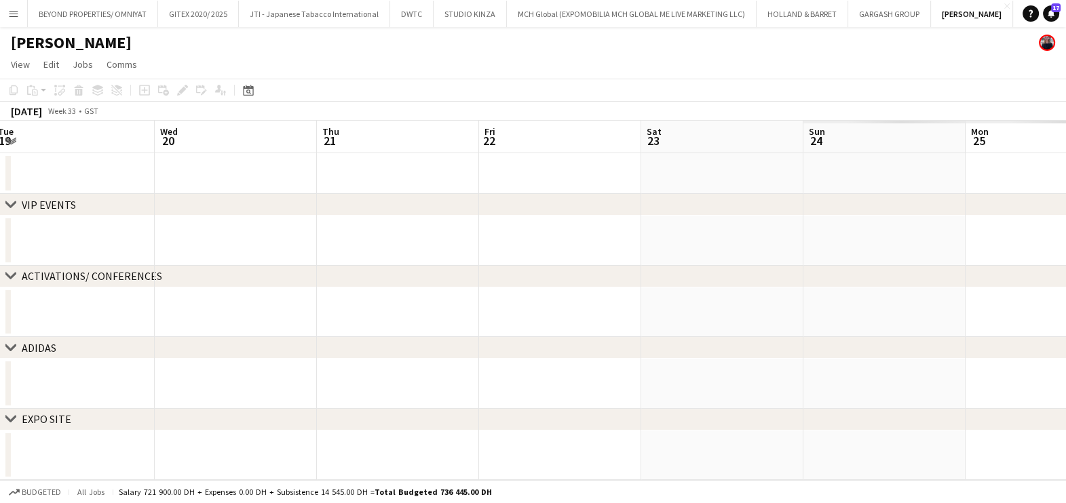
scroll to position [0, 492]
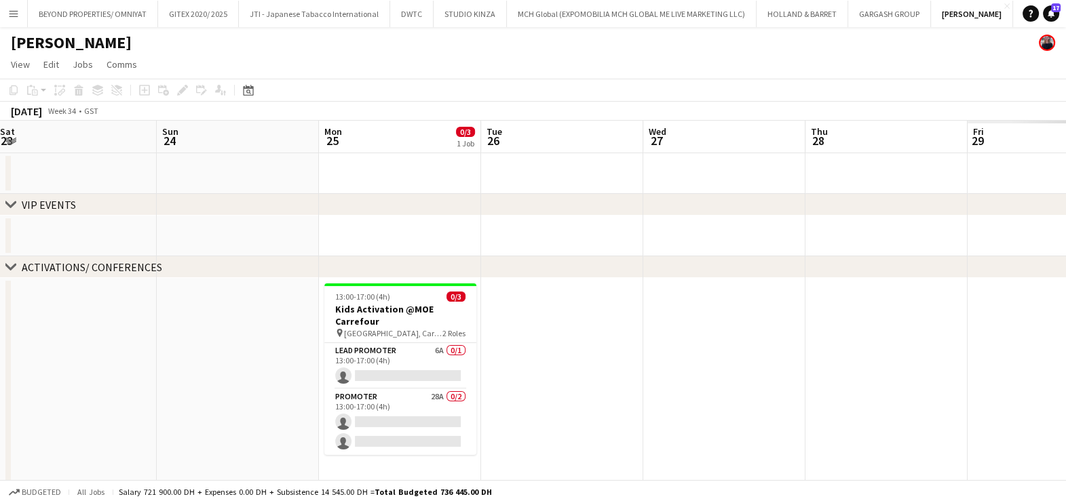
drag, startPoint x: 62, startPoint y: 308, endPoint x: -3, endPoint y: 308, distance: 65.8
click at [0, 308] on html "Menu Boards Boards Boards All jobs Status Workforce Workforce My Workforce Recr…" at bounding box center [533, 316] width 1066 height 632
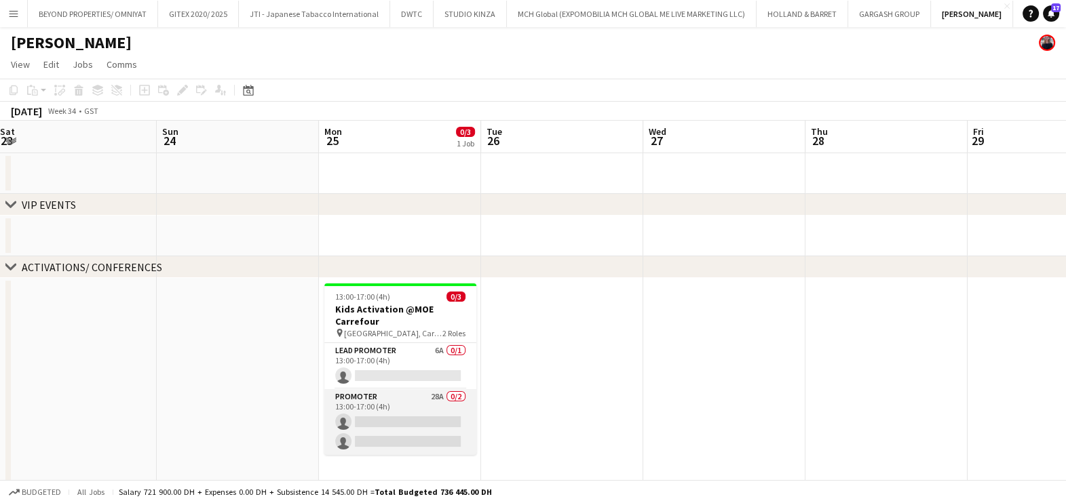
click at [391, 415] on app-card-role "Promoter 28A 0/2 13:00-17:00 (4h) single-neutral-actions single-neutral-actions" at bounding box center [400, 422] width 152 height 66
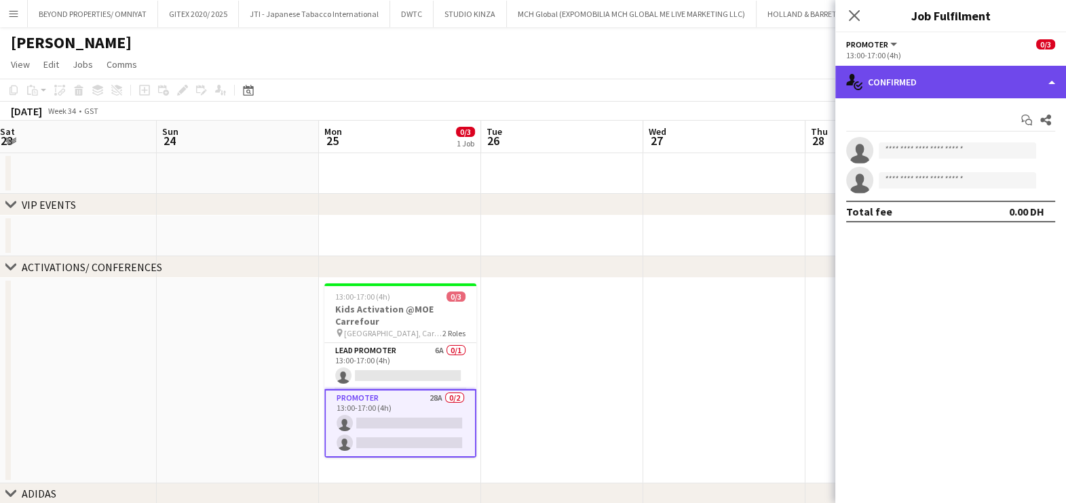
click at [931, 78] on div "single-neutral-actions-check-2 Confirmed" at bounding box center [950, 82] width 231 height 33
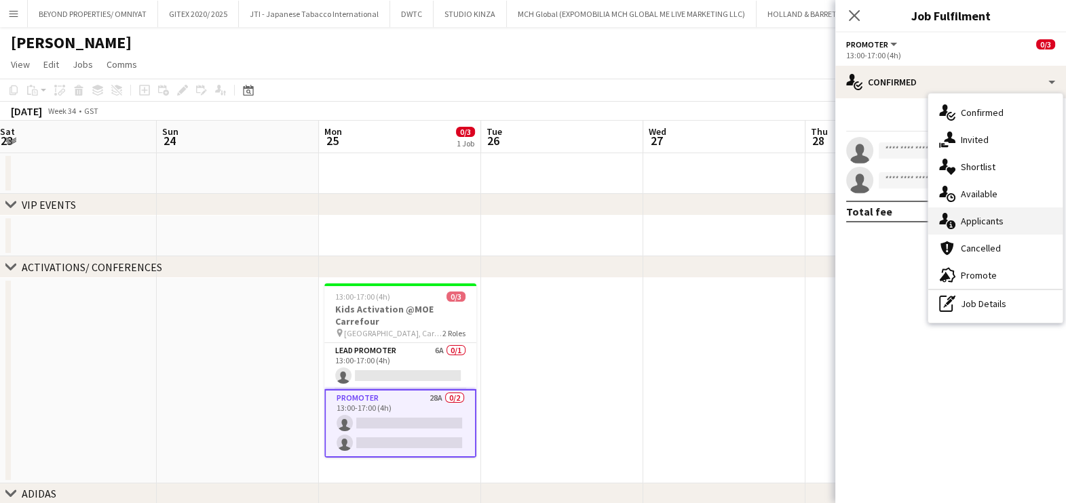
click at [971, 218] on div "single-neutral-actions-information Applicants" at bounding box center [995, 221] width 134 height 27
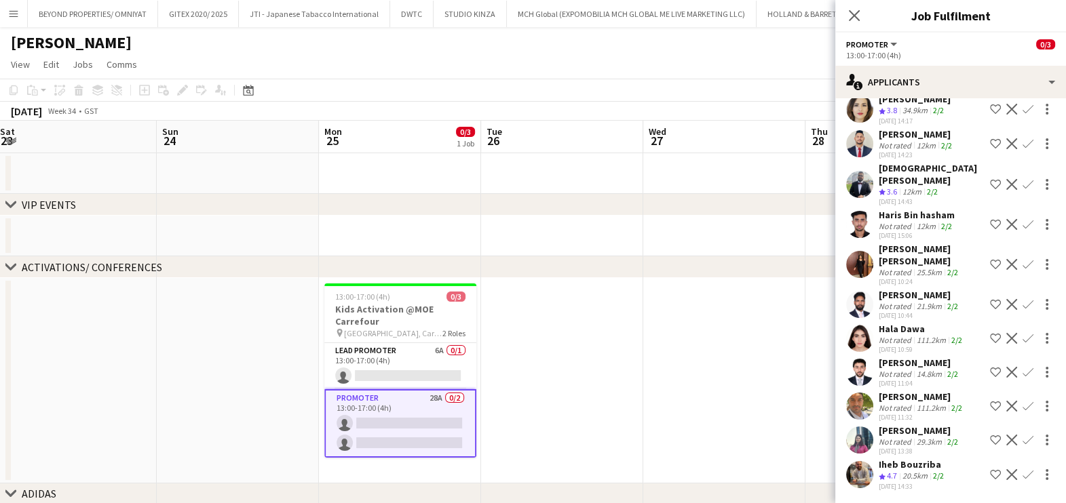
scroll to position [801, 0]
click at [990, 468] on app-icon "Shortlist crew" at bounding box center [995, 473] width 11 height 11
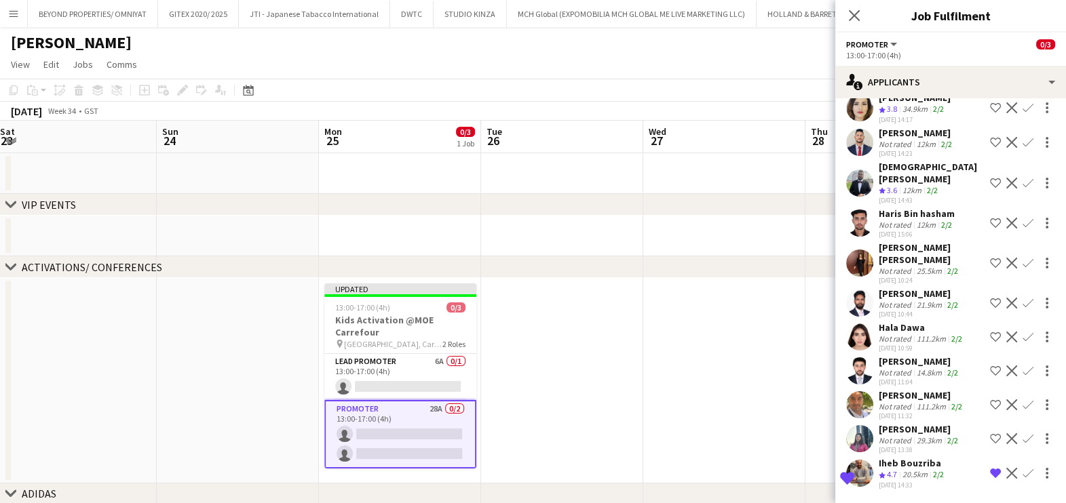
scroll to position [653, 0]
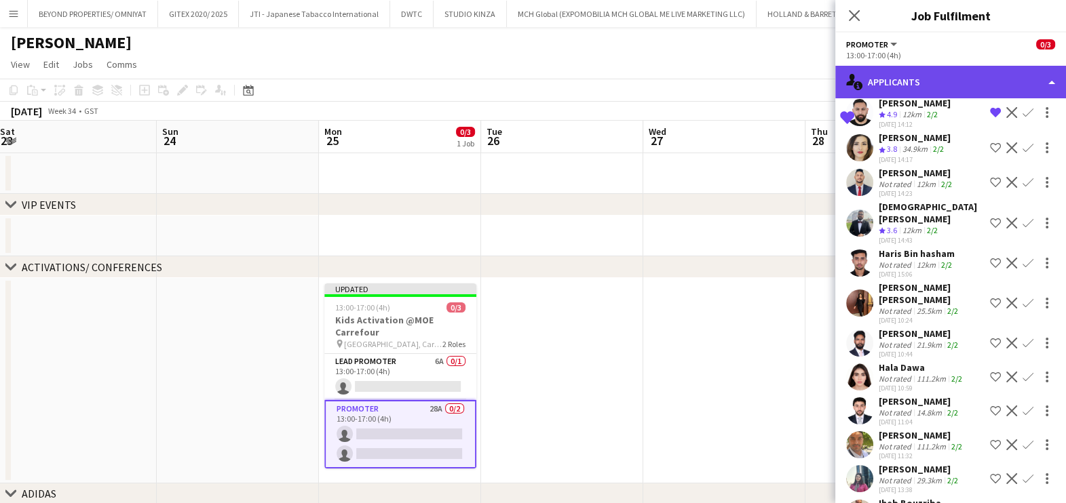
click at [908, 75] on div "single-neutral-actions-information Applicants" at bounding box center [950, 82] width 231 height 33
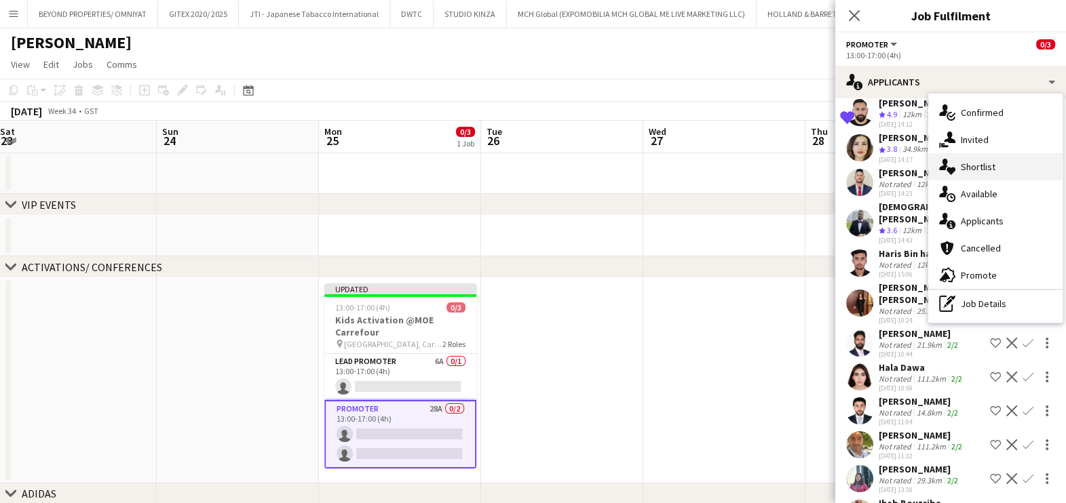
click at [980, 172] on div "single-neutral-actions-heart Shortlist" at bounding box center [995, 166] width 134 height 27
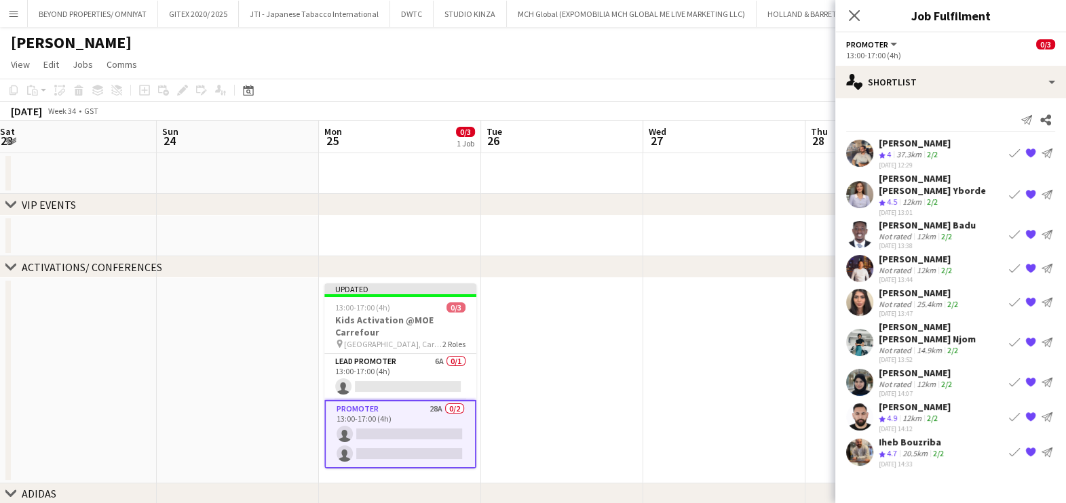
click at [903, 436] on div "Iheb Bouzriba" at bounding box center [913, 442] width 68 height 12
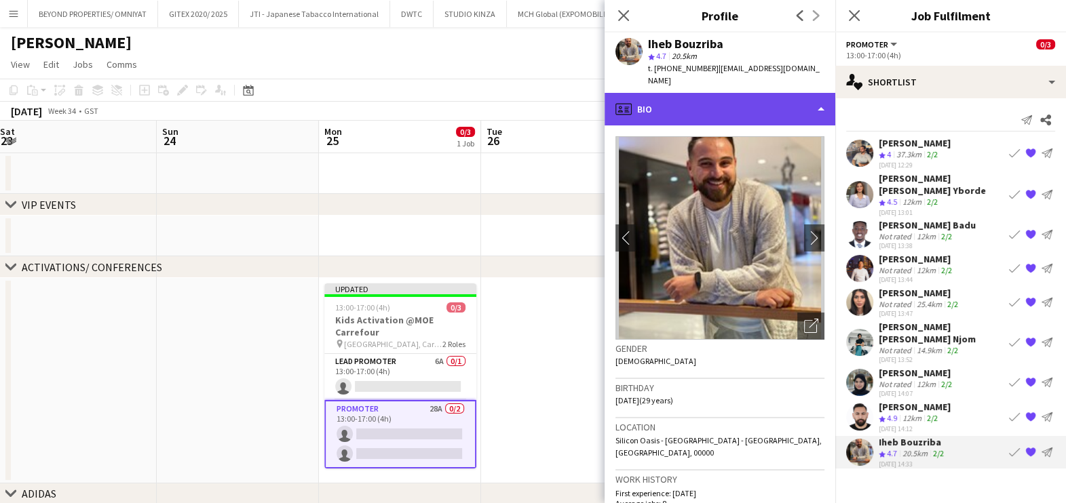
click at [739, 93] on div "profile Bio" at bounding box center [719, 109] width 231 height 33
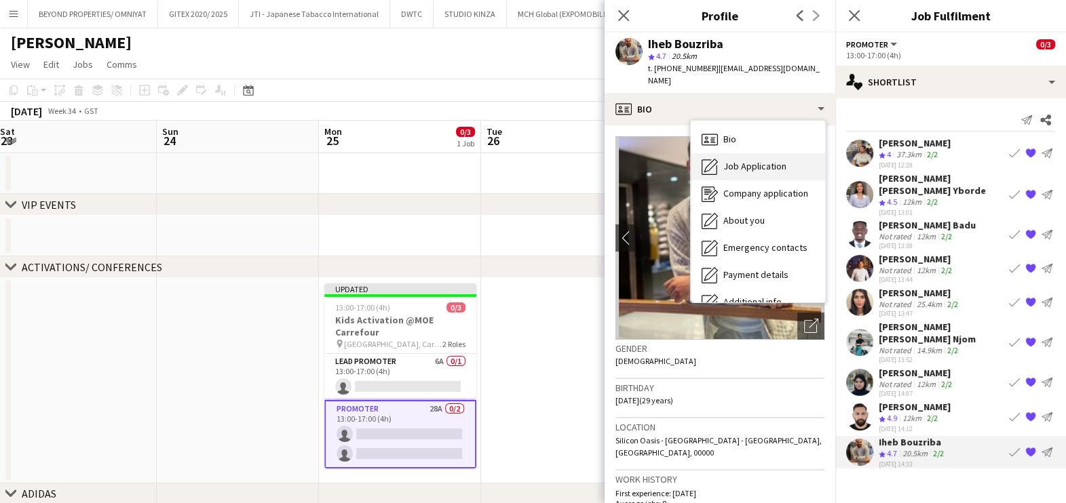
click at [767, 160] on span "Job Application" at bounding box center [754, 166] width 63 height 12
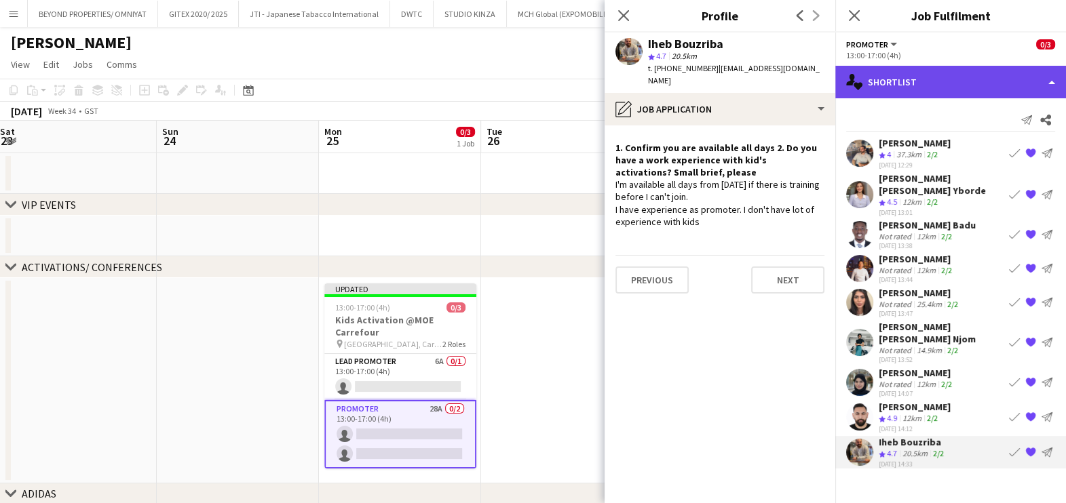
click at [930, 76] on div "single-neutral-actions-heart Shortlist" at bounding box center [950, 82] width 231 height 33
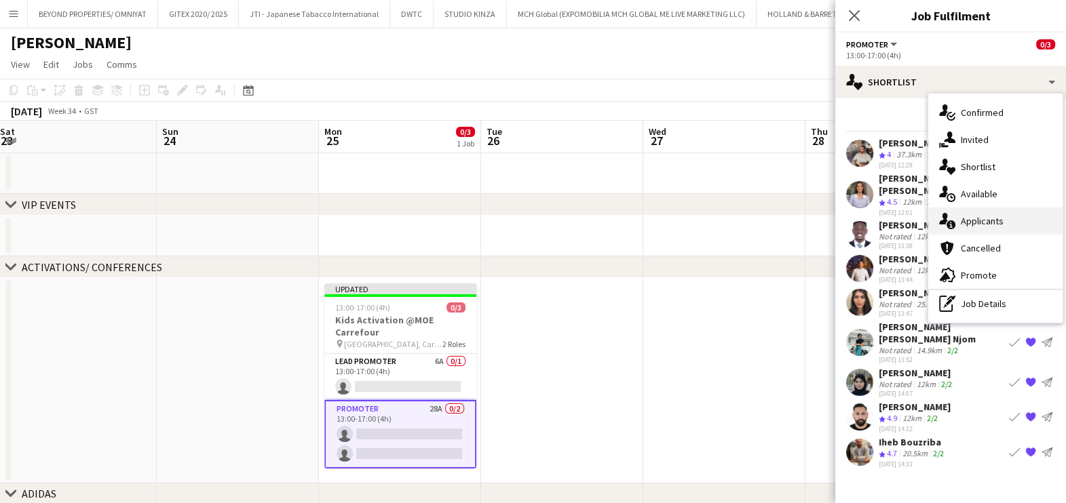
click at [981, 225] on div "single-neutral-actions-information Applicants" at bounding box center [995, 221] width 134 height 27
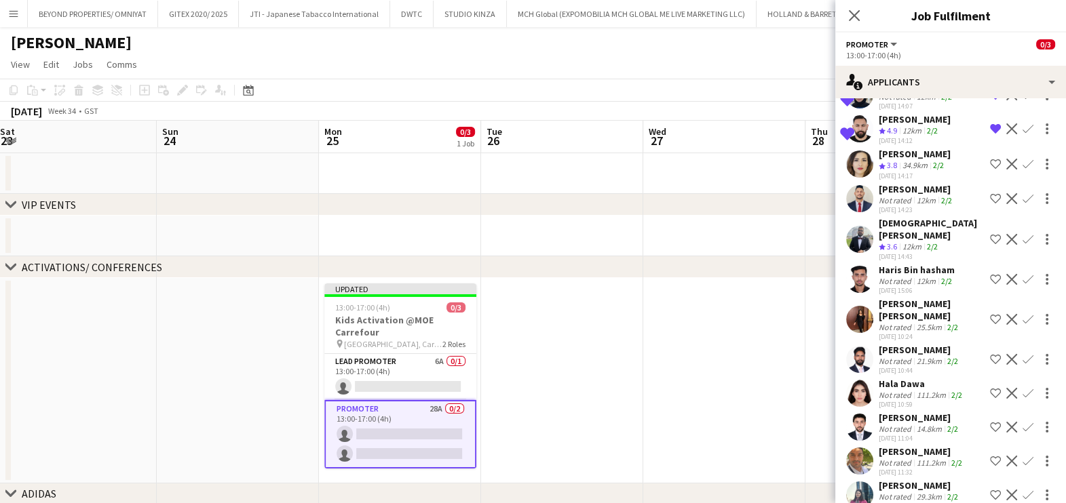
scroll to position [653, 0]
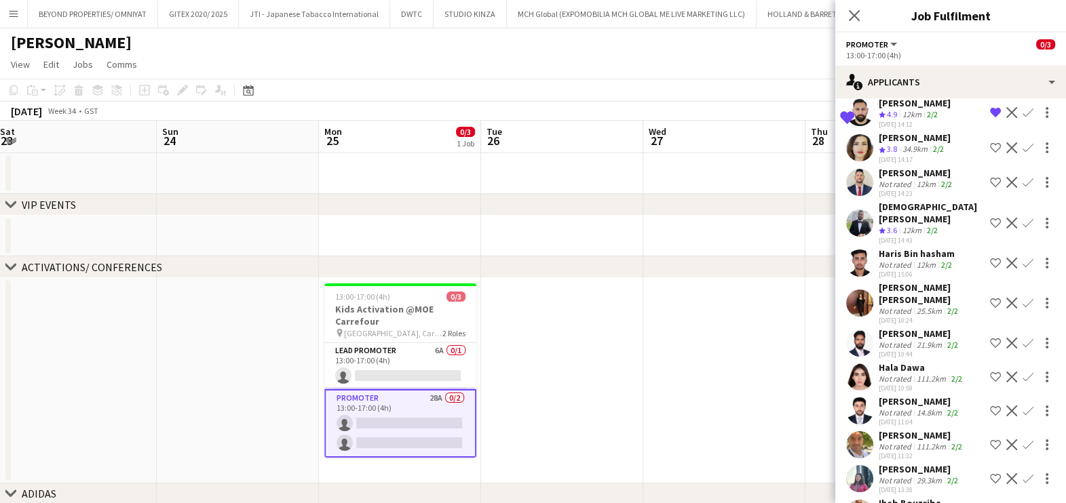
click at [934, 476] on div "29.3km" at bounding box center [929, 481] width 31 height 10
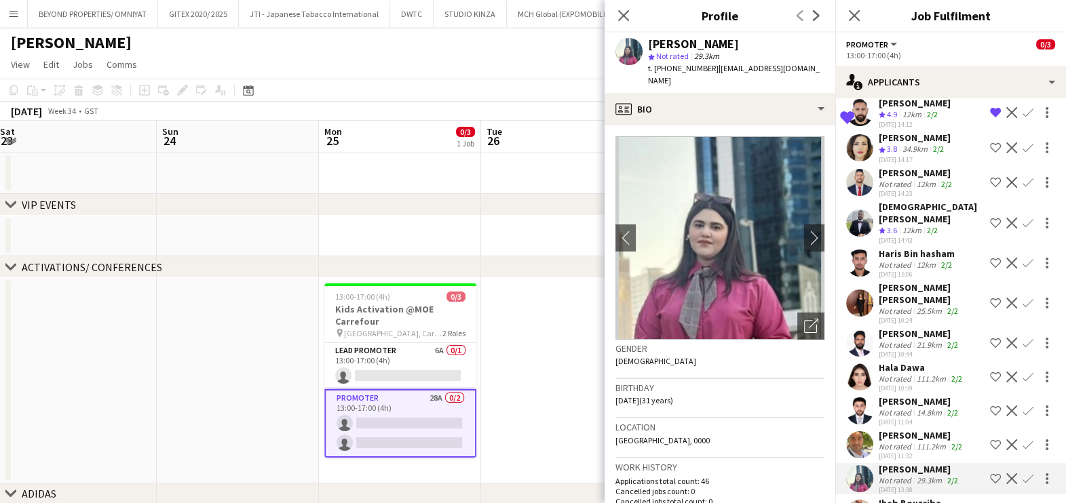
click at [924, 429] on div "[PERSON_NAME]" at bounding box center [922, 435] width 86 height 12
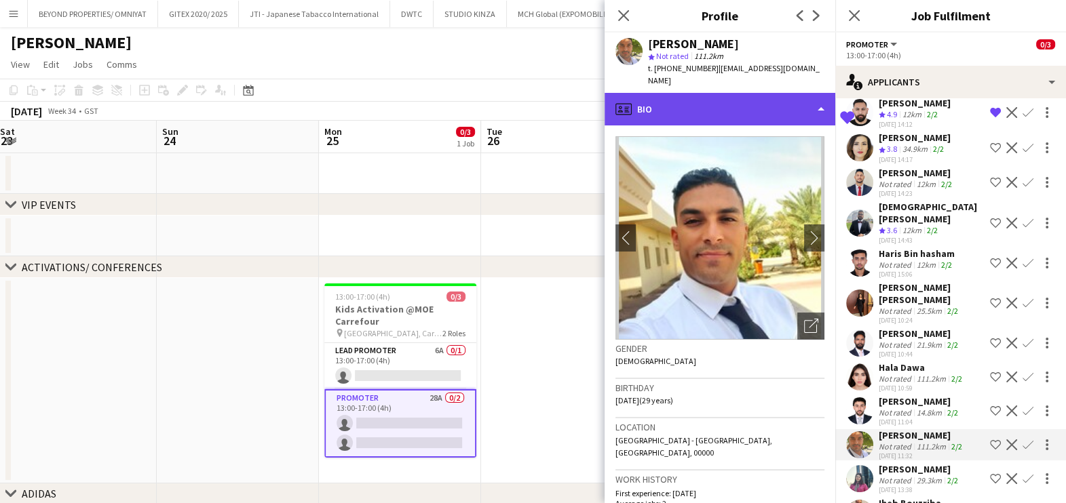
click at [715, 102] on div "profile Bio" at bounding box center [719, 109] width 231 height 33
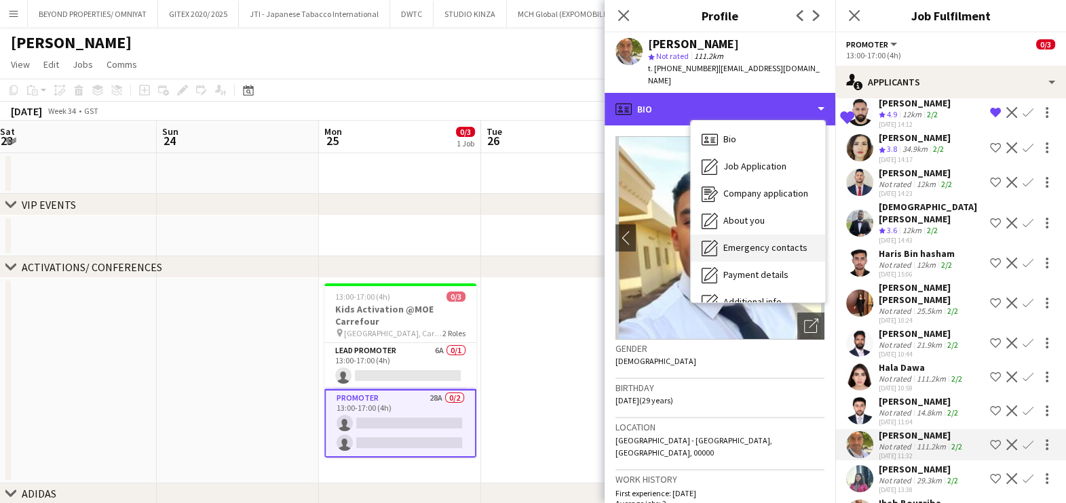
scroll to position [100, 0]
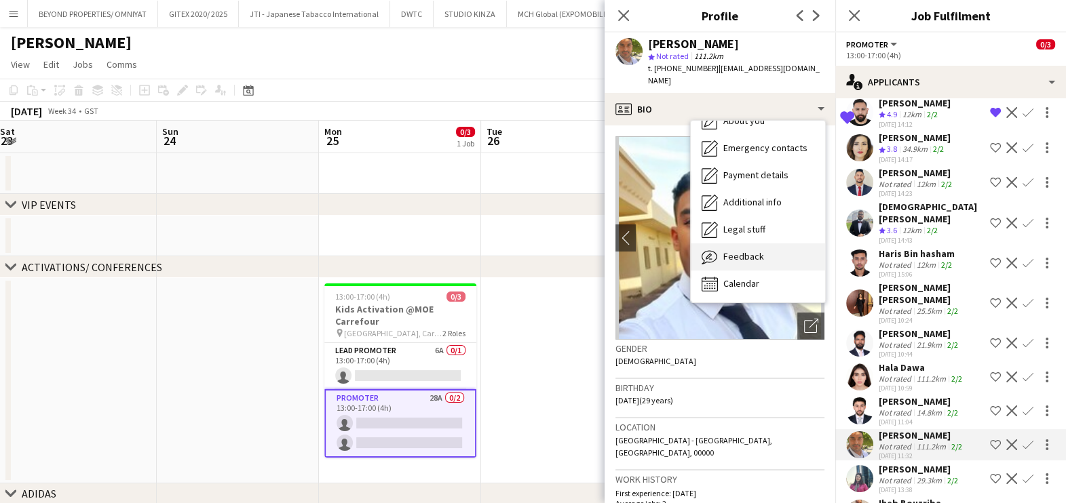
click at [745, 252] on div "Feedback Feedback" at bounding box center [758, 257] width 134 height 27
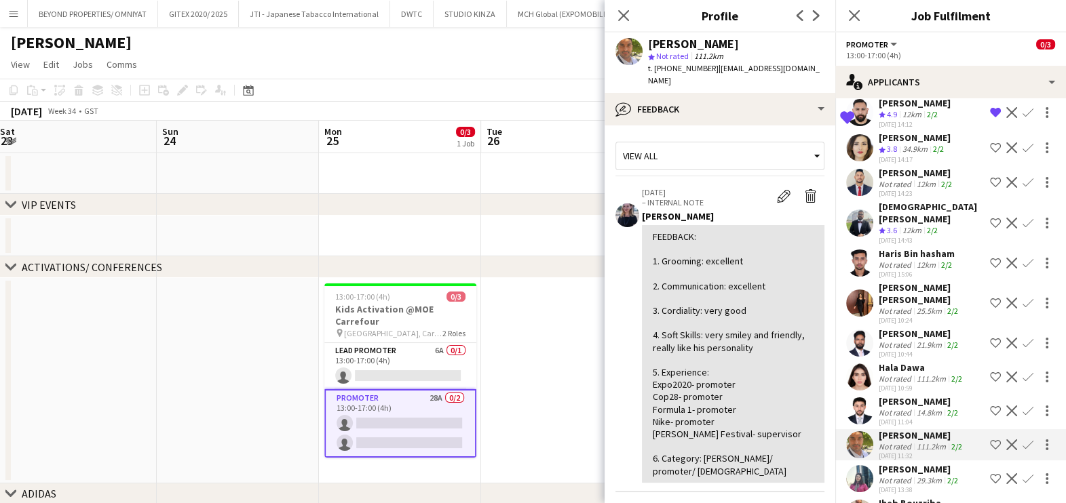
click at [990, 440] on app-icon "Shortlist crew" at bounding box center [995, 445] width 11 height 11
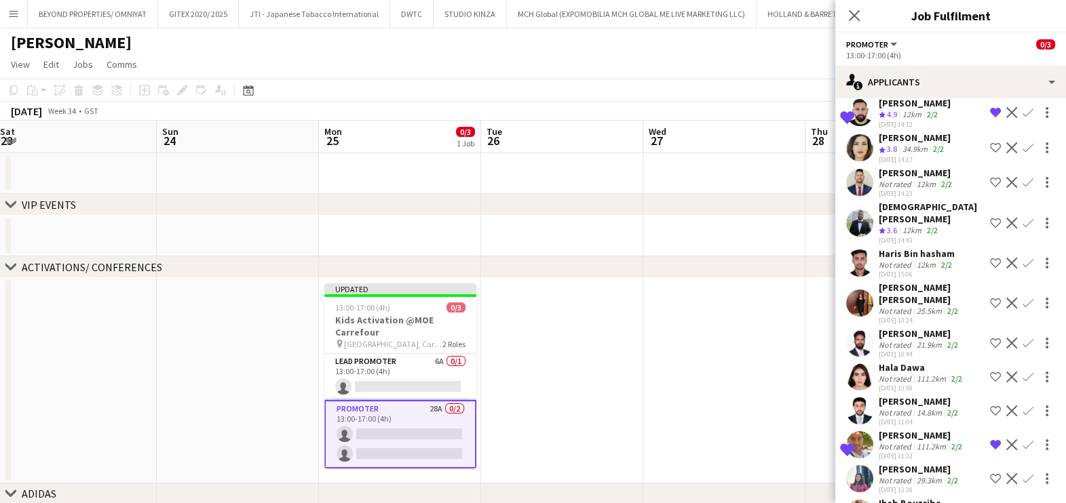
click at [913, 429] on div "[PERSON_NAME]" at bounding box center [922, 435] width 86 height 12
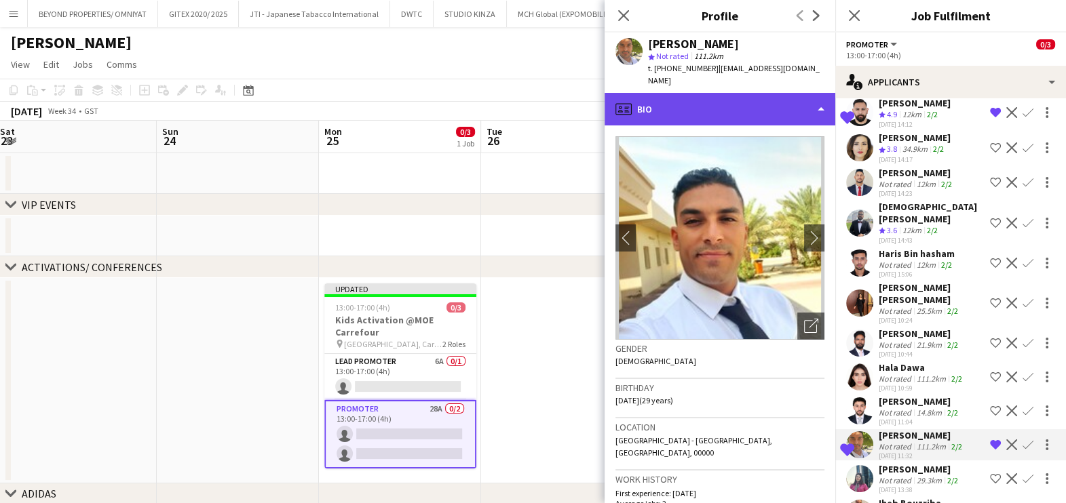
click at [697, 93] on div "profile Bio" at bounding box center [719, 109] width 231 height 33
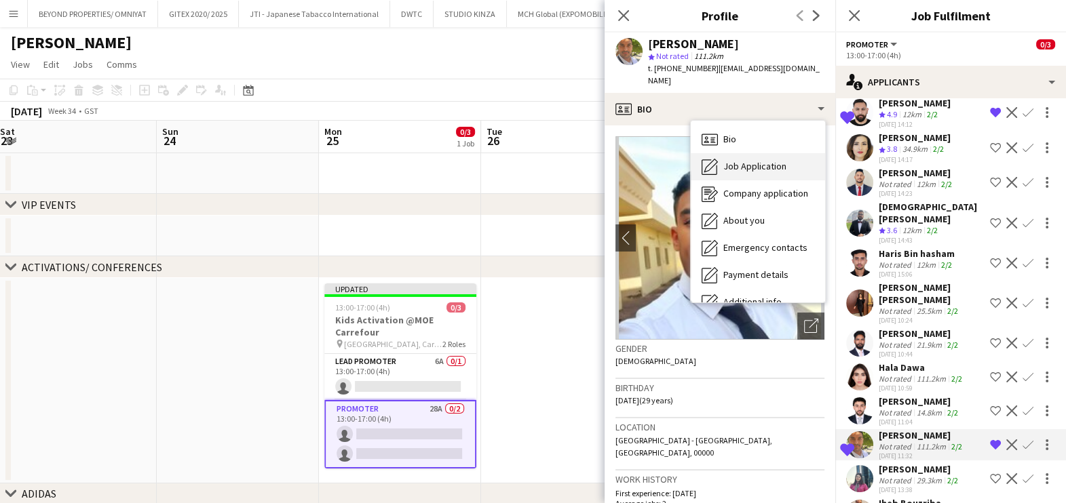
click at [725, 160] on span "Job Application" at bounding box center [754, 166] width 63 height 12
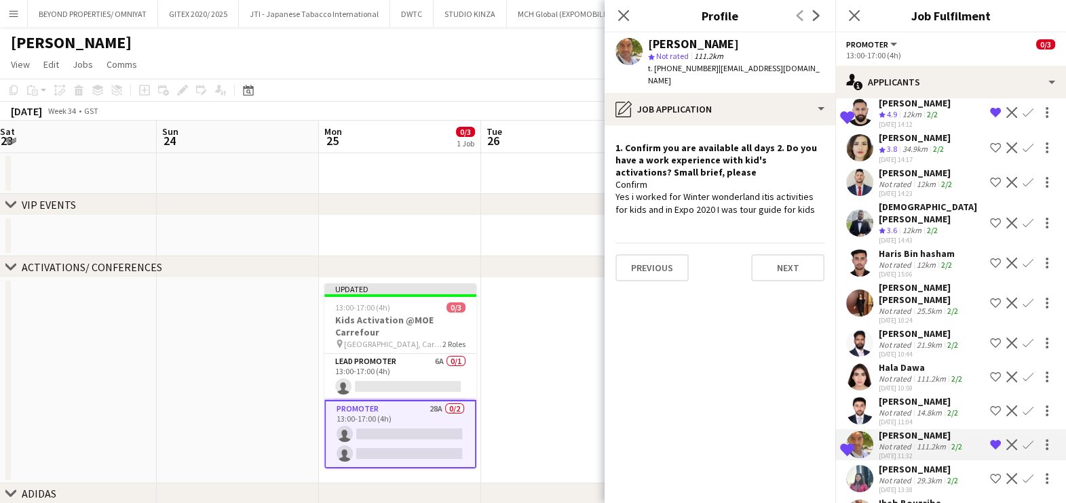
click at [904, 396] on div "[PERSON_NAME]" at bounding box center [920, 402] width 82 height 12
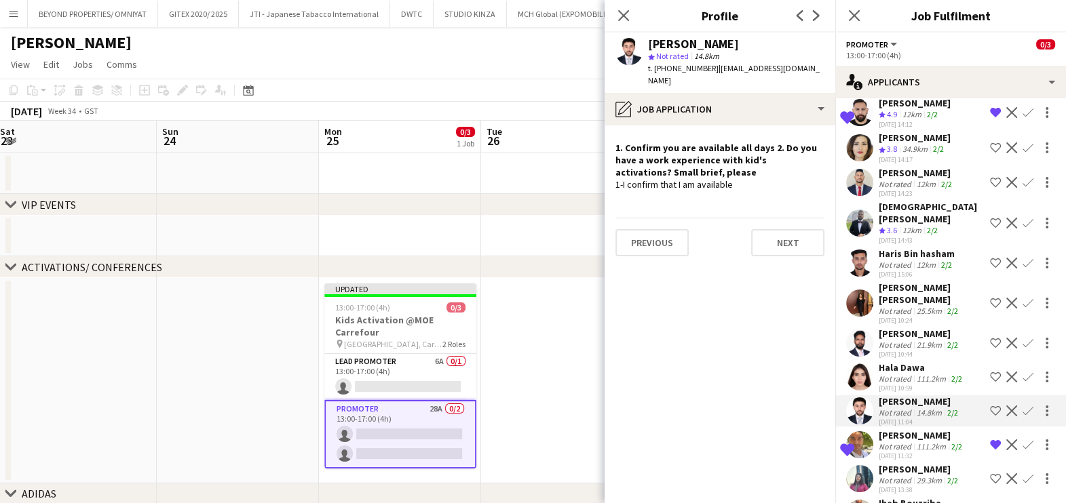
click at [893, 340] on div "Not rated" at bounding box center [896, 345] width 35 height 10
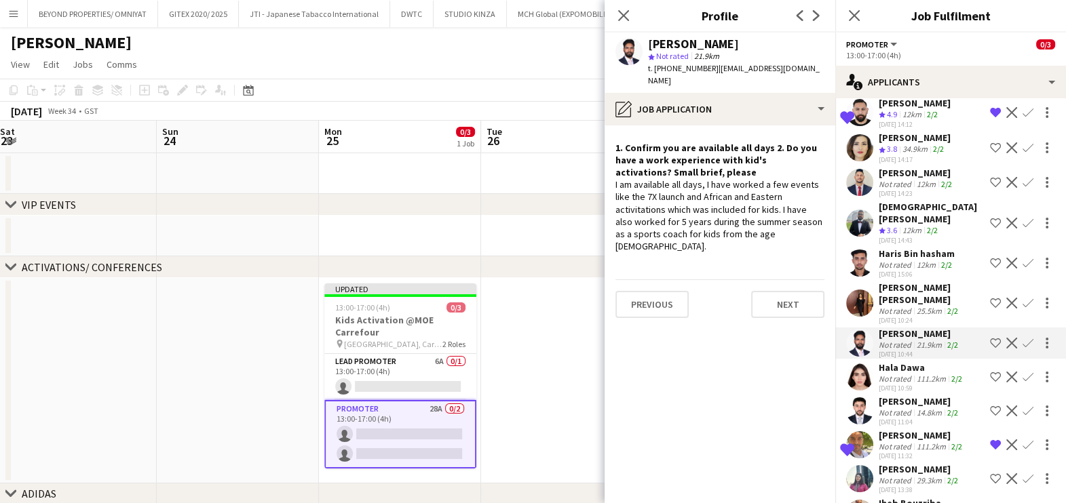
click at [908, 282] on div "[PERSON_NAME] [PERSON_NAME]" at bounding box center [932, 294] width 106 height 24
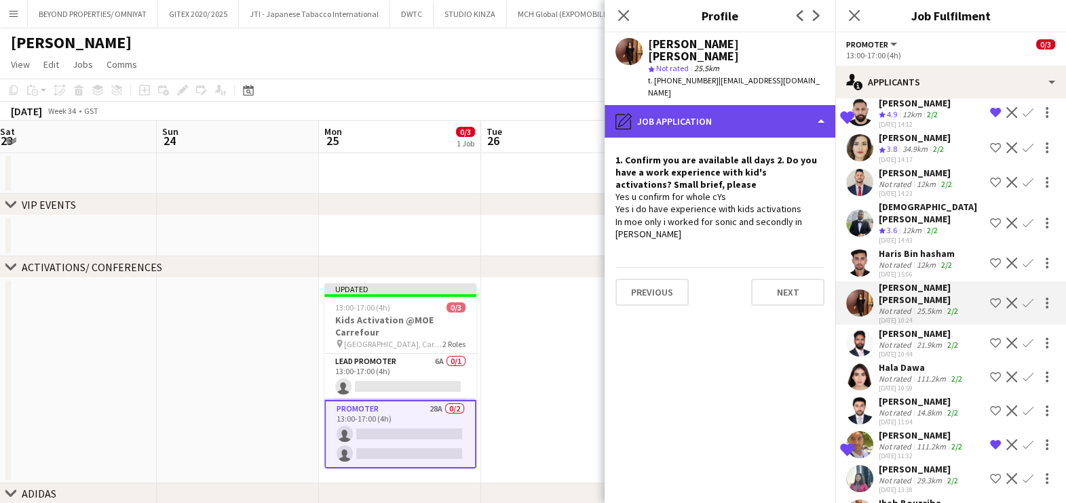
click at [672, 105] on div "pencil4 Job Application" at bounding box center [719, 121] width 231 height 33
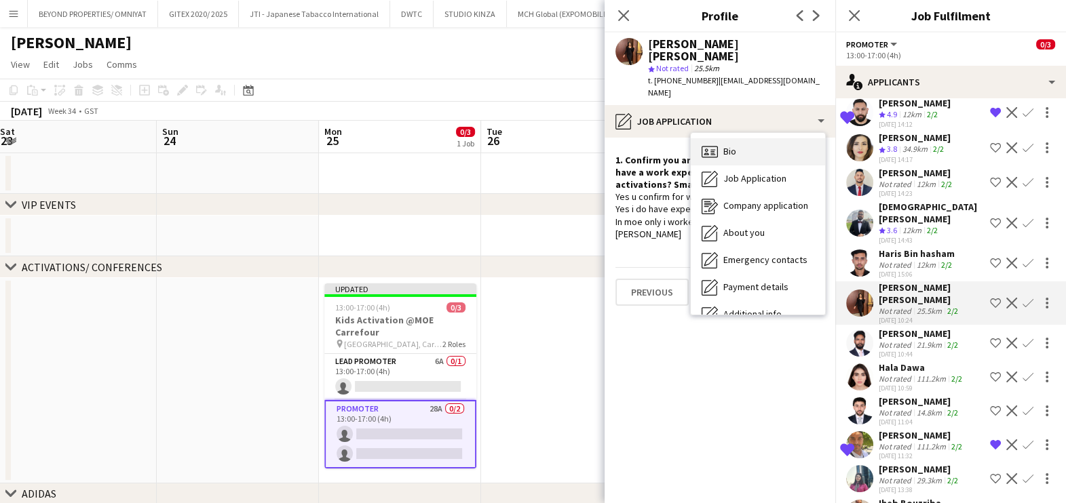
click at [720, 139] on div "Bio Bio" at bounding box center [758, 151] width 134 height 27
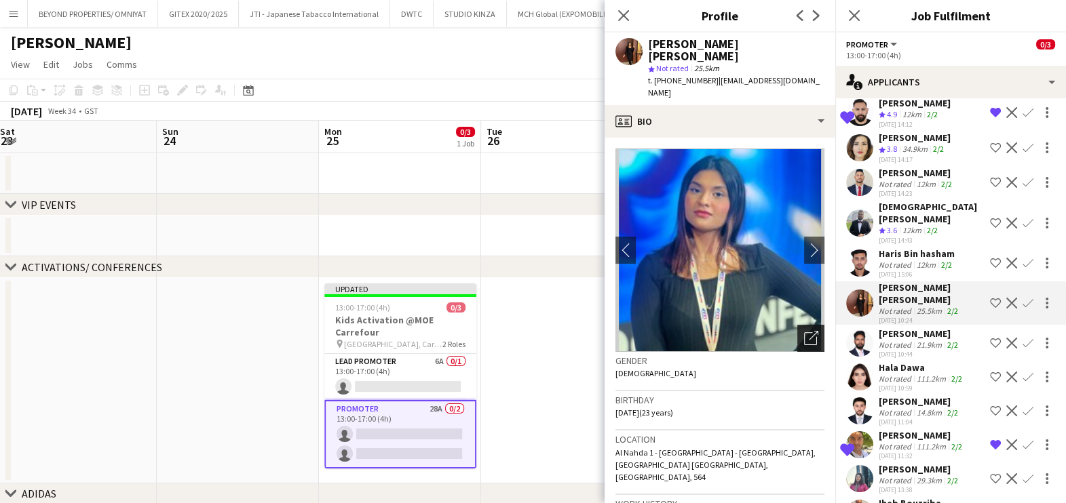
click at [804, 331] on icon "Open photos pop-in" at bounding box center [811, 338] width 14 height 14
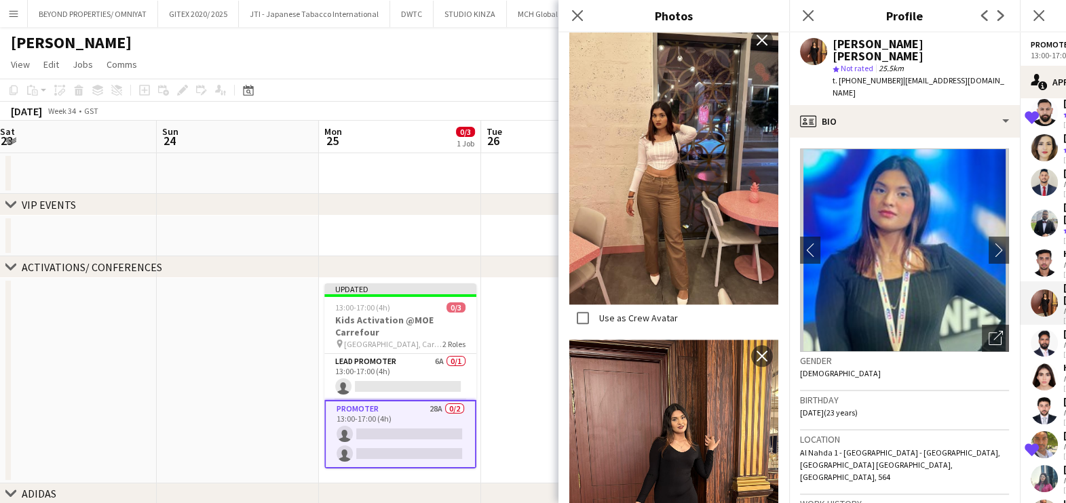
scroll to position [2035, 0]
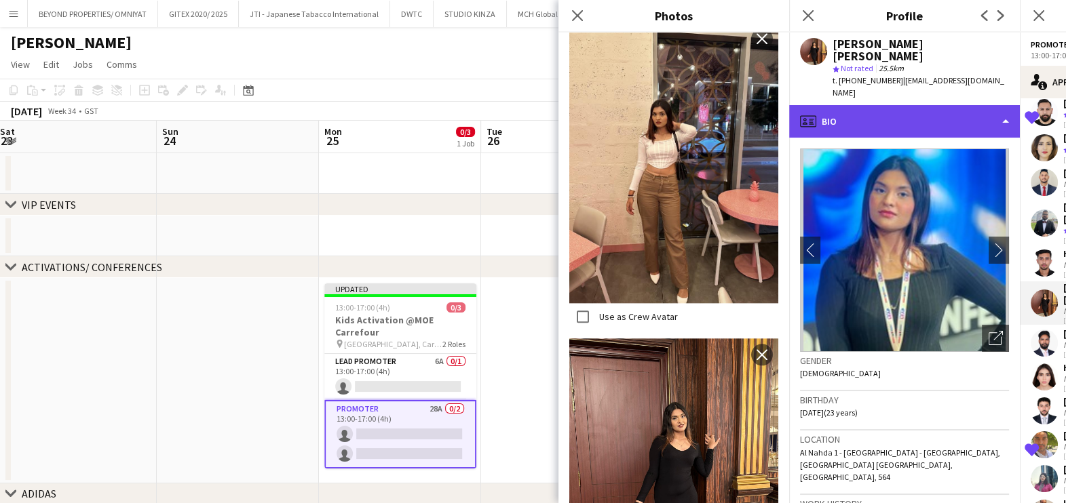
click at [888, 109] on div "profile Bio" at bounding box center [904, 121] width 231 height 33
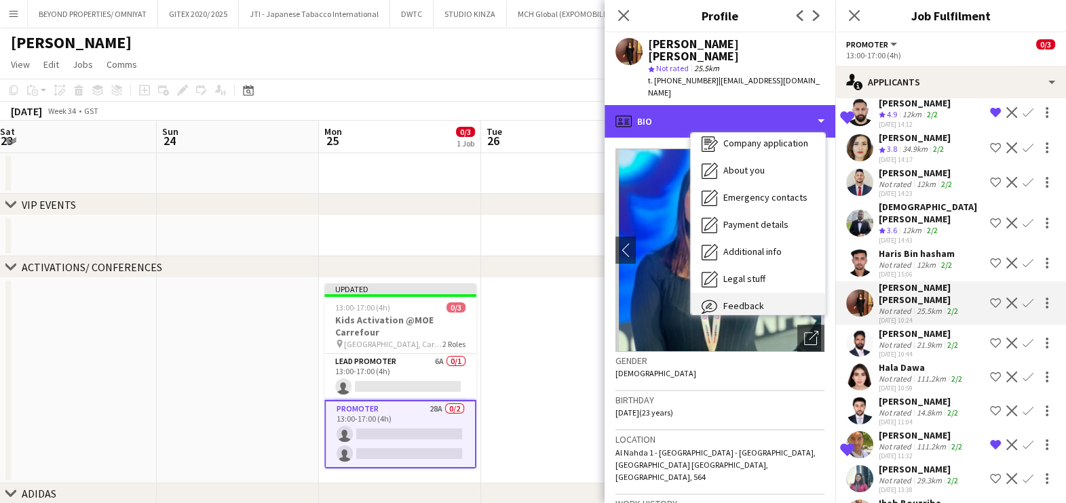
scroll to position [100, 0]
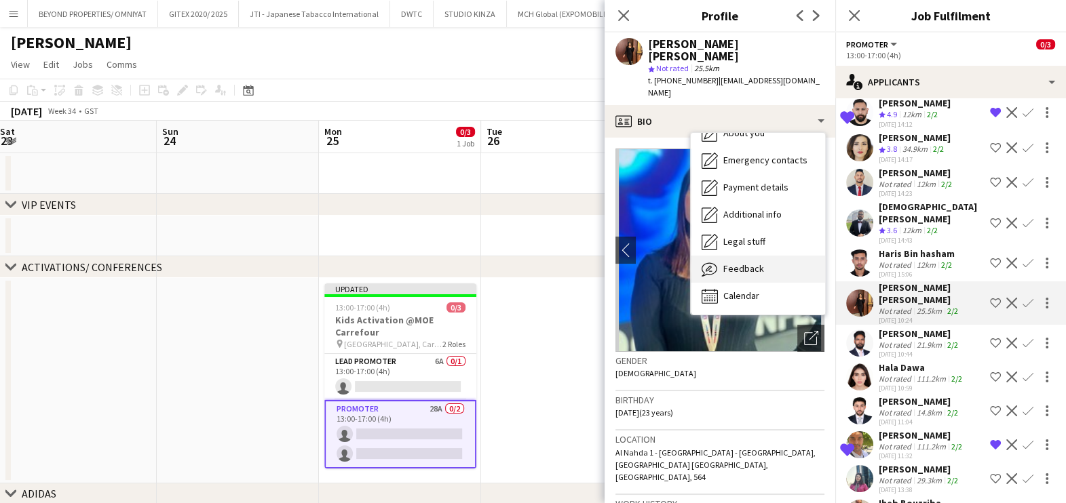
click at [736, 263] on span "Feedback" at bounding box center [743, 269] width 41 height 12
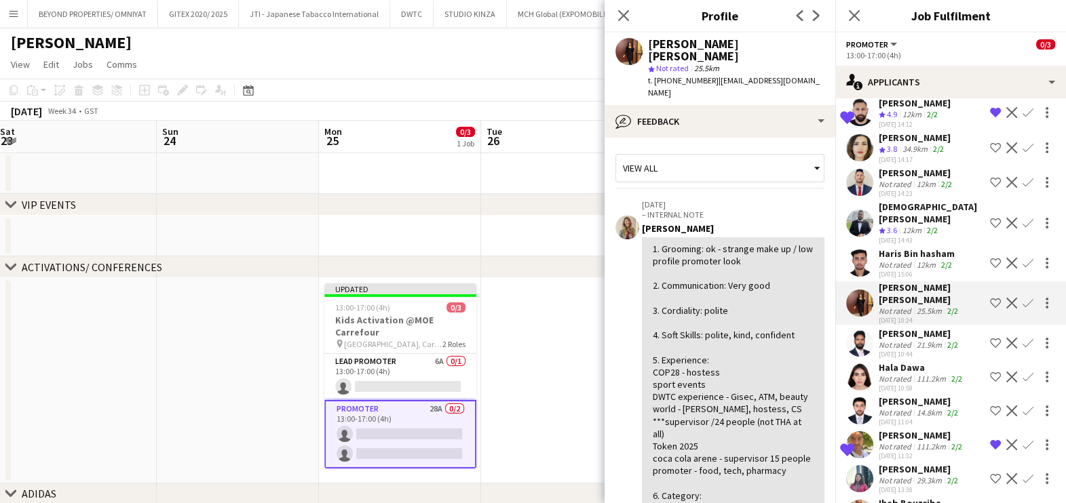
scroll to position [84, 0]
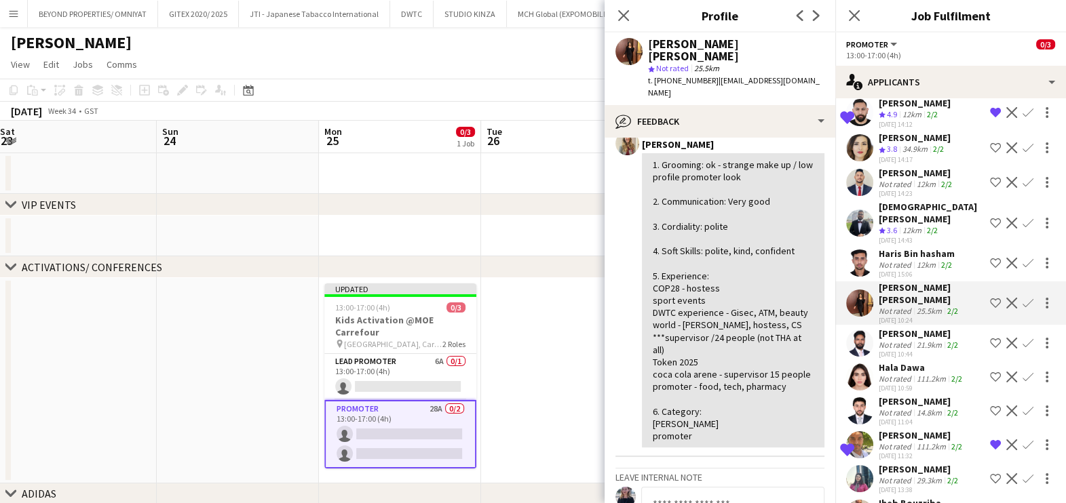
click at [990, 298] on app-icon "Shortlist crew" at bounding box center [995, 303] width 11 height 11
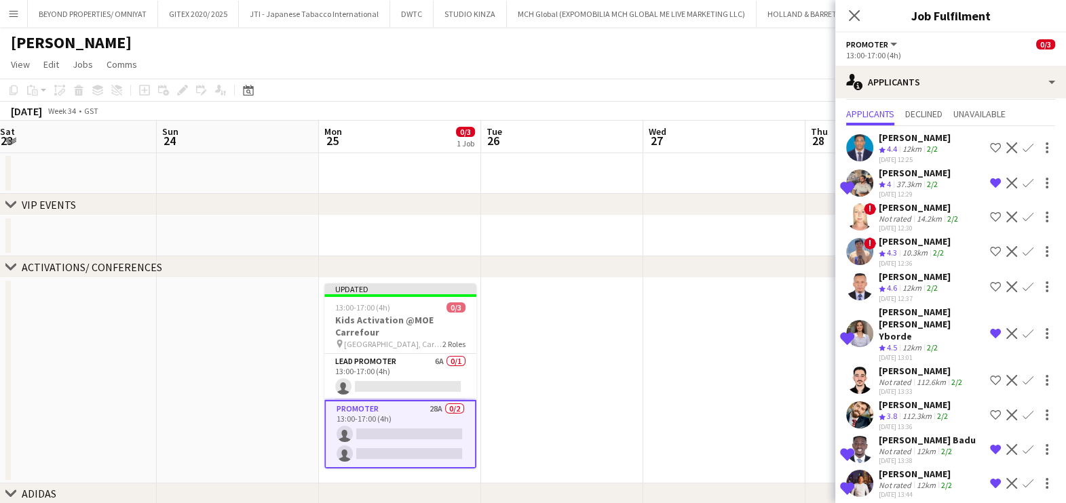
scroll to position [0, 0]
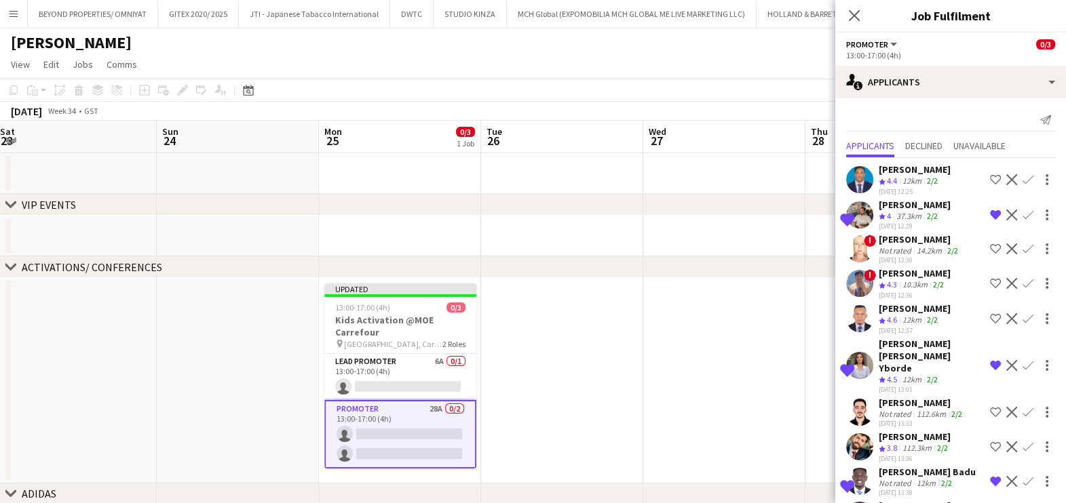
click at [922, 239] on div "[PERSON_NAME]" at bounding box center [920, 239] width 82 height 12
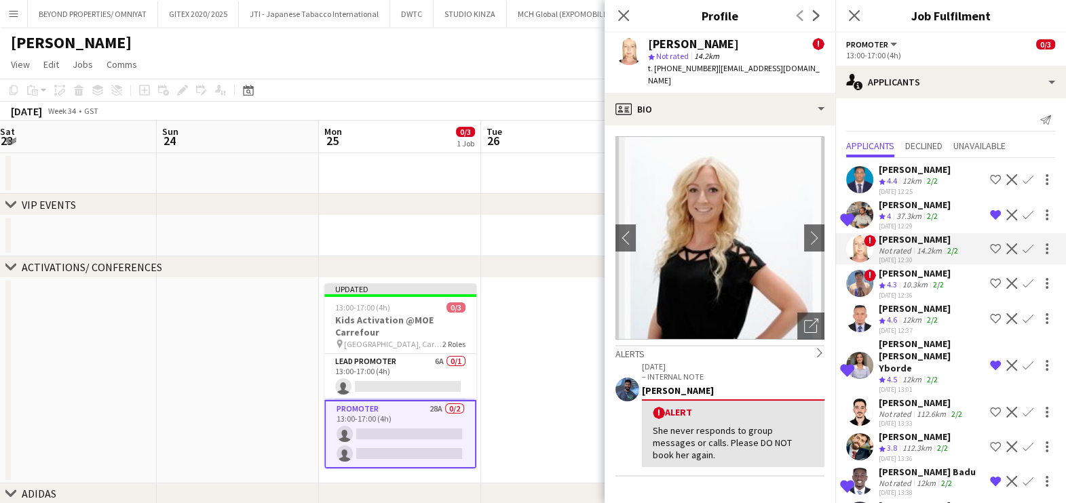
click at [904, 282] on div "10.3km" at bounding box center [915, 286] width 31 height 12
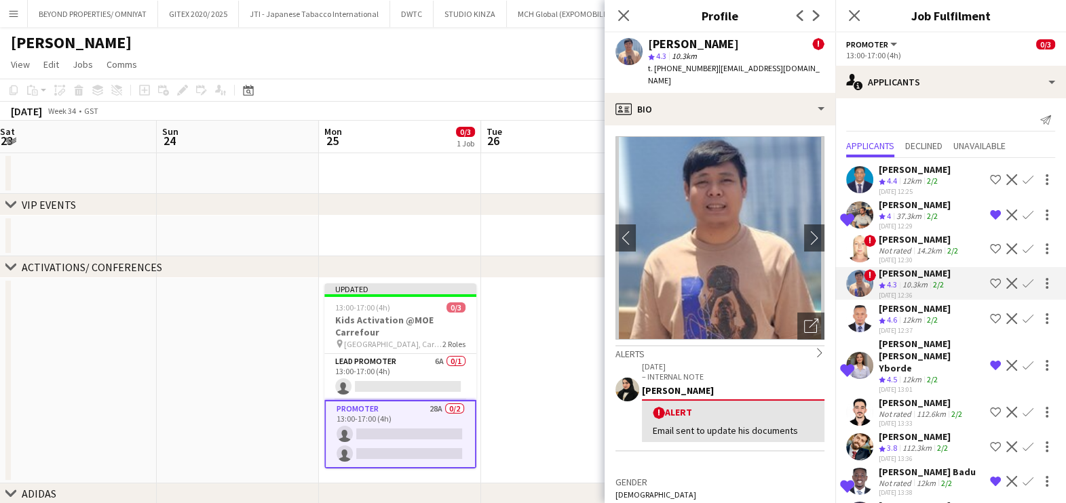
click at [906, 315] on div "[PERSON_NAME]" at bounding box center [915, 309] width 72 height 12
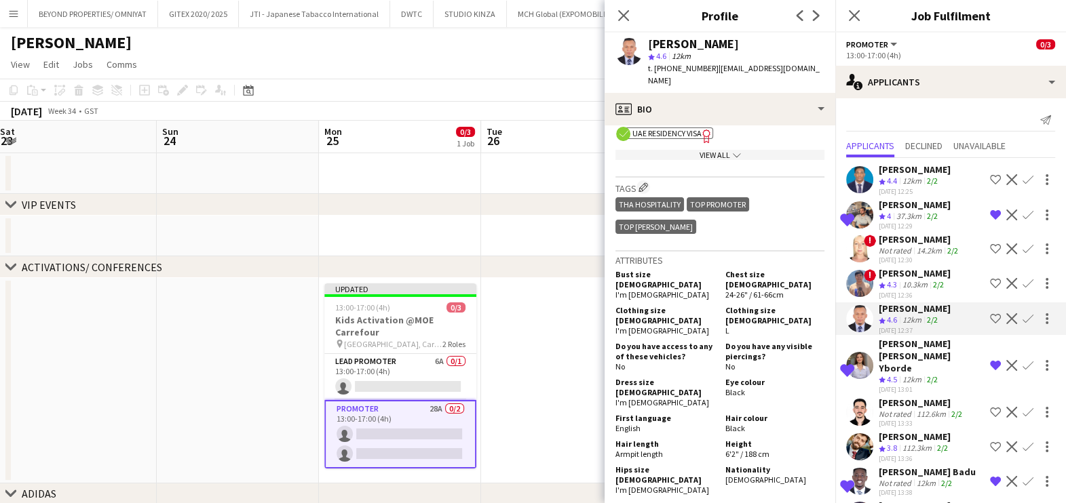
scroll to position [763, 0]
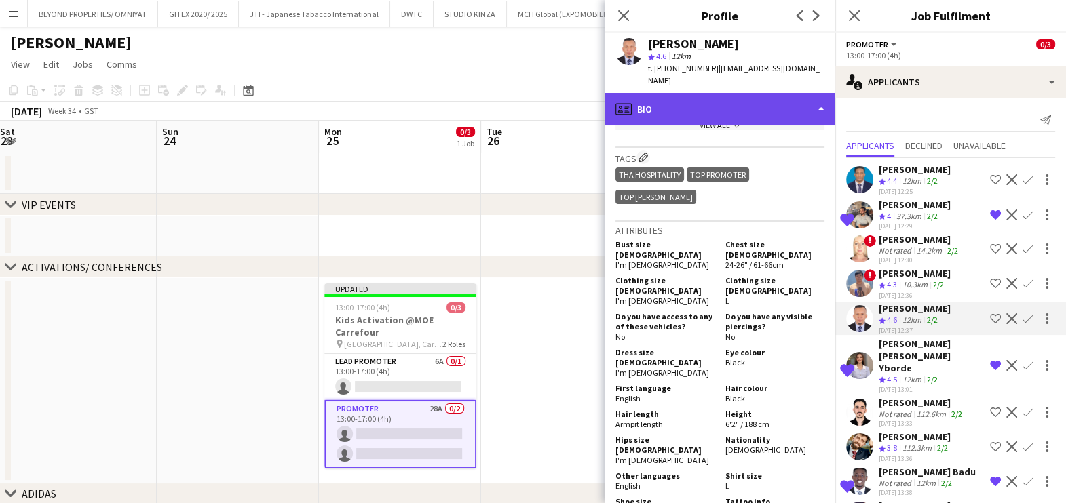
click at [748, 95] on div "profile Bio" at bounding box center [719, 109] width 231 height 33
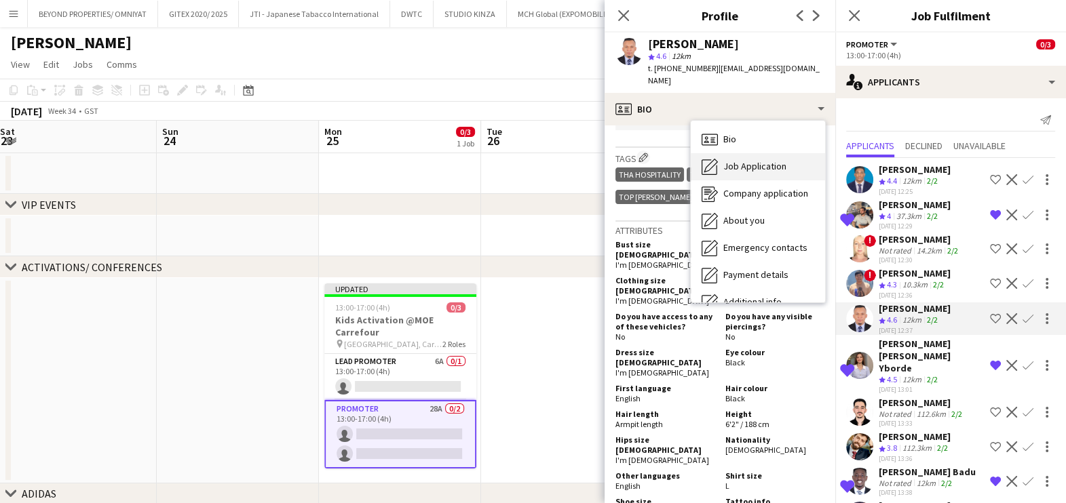
click at [765, 160] on span "Job Application" at bounding box center [754, 166] width 63 height 12
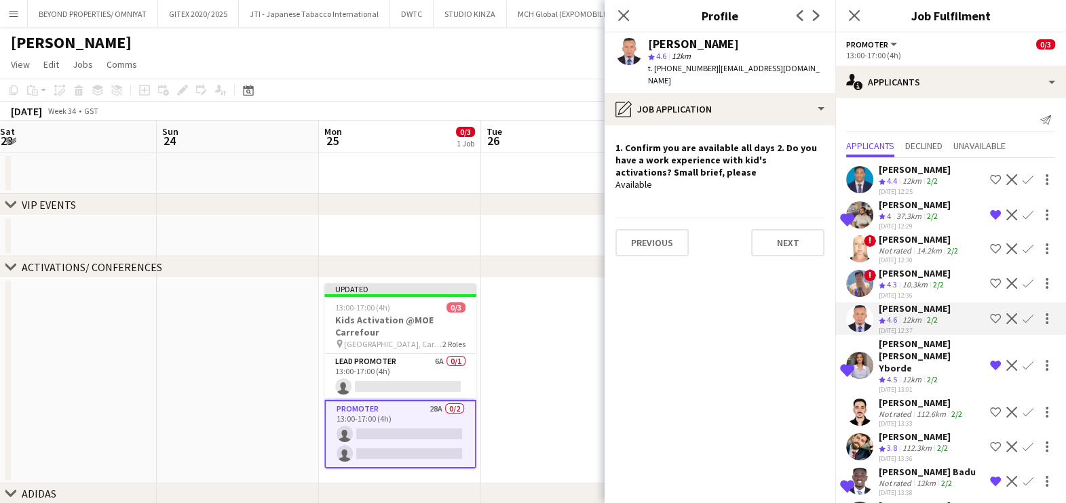
click at [889, 409] on div "Not rated" at bounding box center [896, 414] width 35 height 10
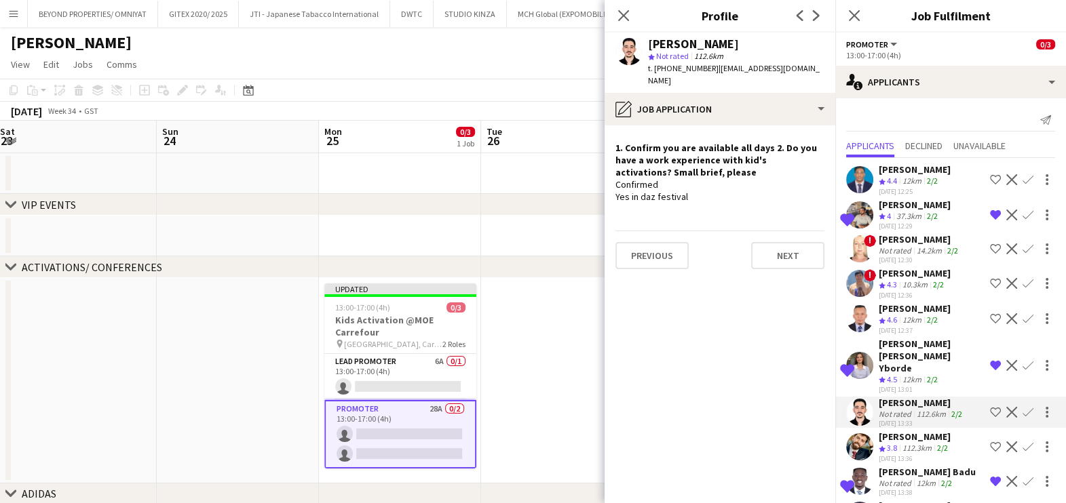
click at [909, 443] on div "112.3km" at bounding box center [917, 449] width 35 height 12
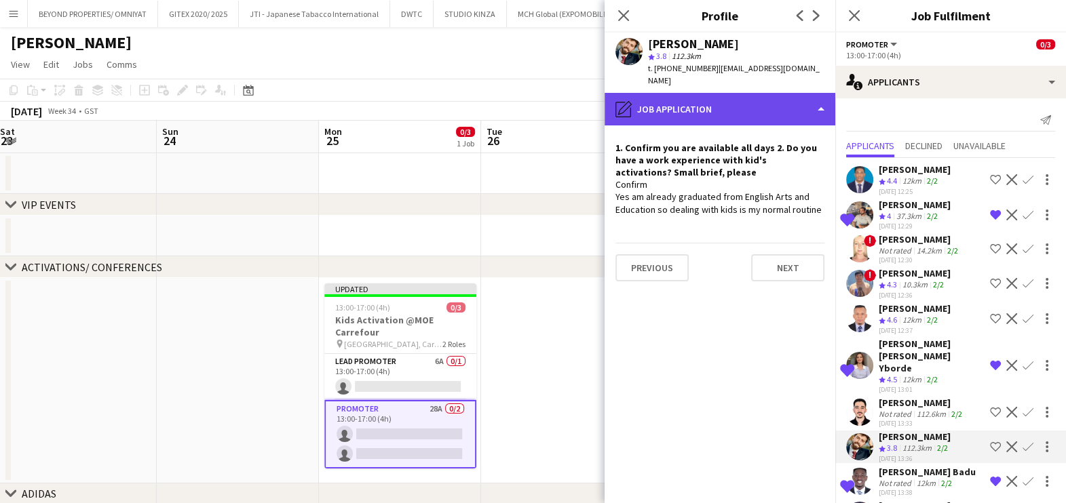
click at [756, 98] on div "pencil4 Job Application" at bounding box center [719, 109] width 231 height 33
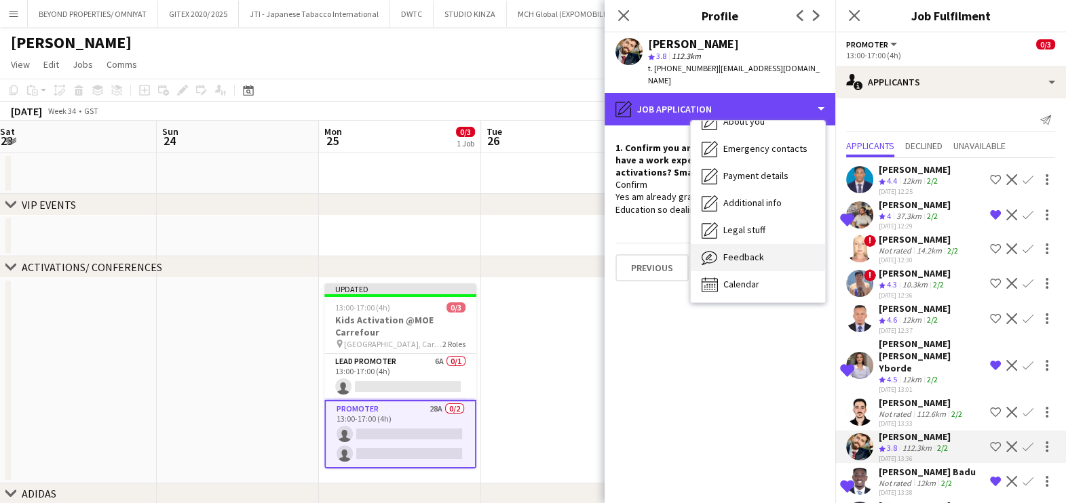
scroll to position [100, 0]
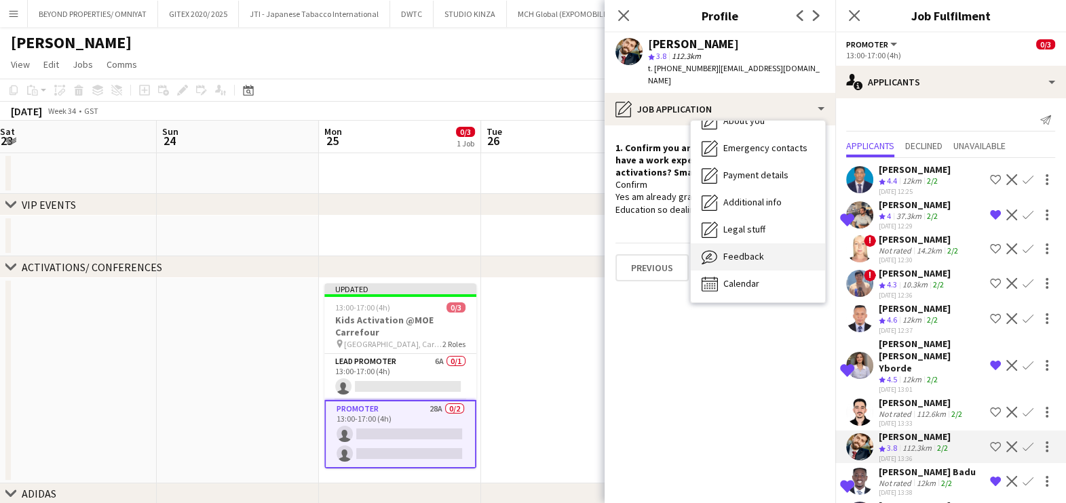
click at [769, 244] on div "Feedback Feedback" at bounding box center [758, 257] width 134 height 27
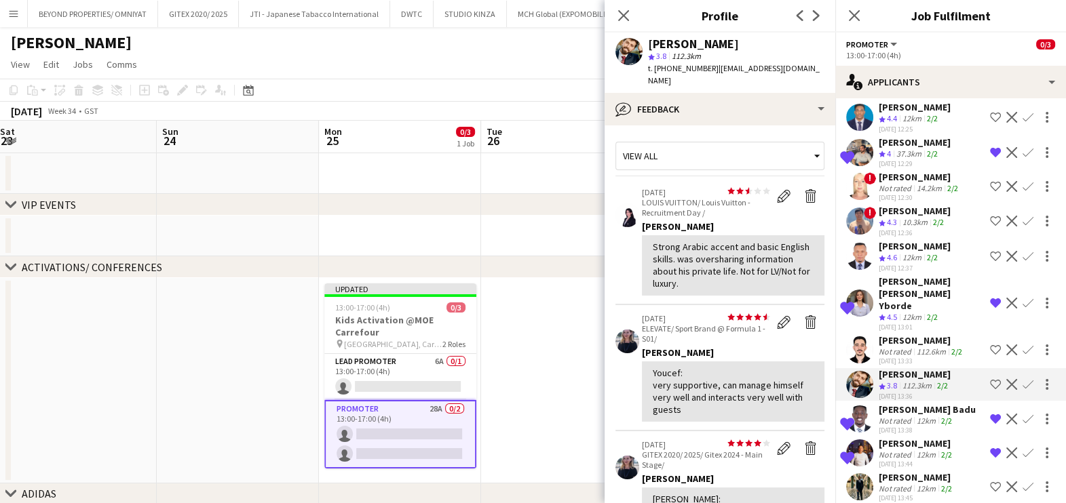
scroll to position [169, 0]
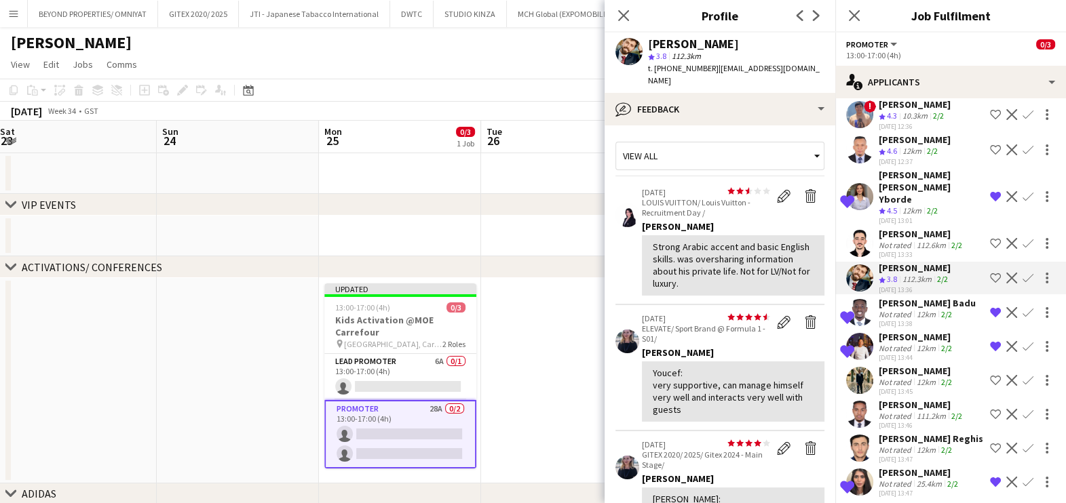
click at [526, 185] on app-date-cell at bounding box center [562, 173] width 162 height 41
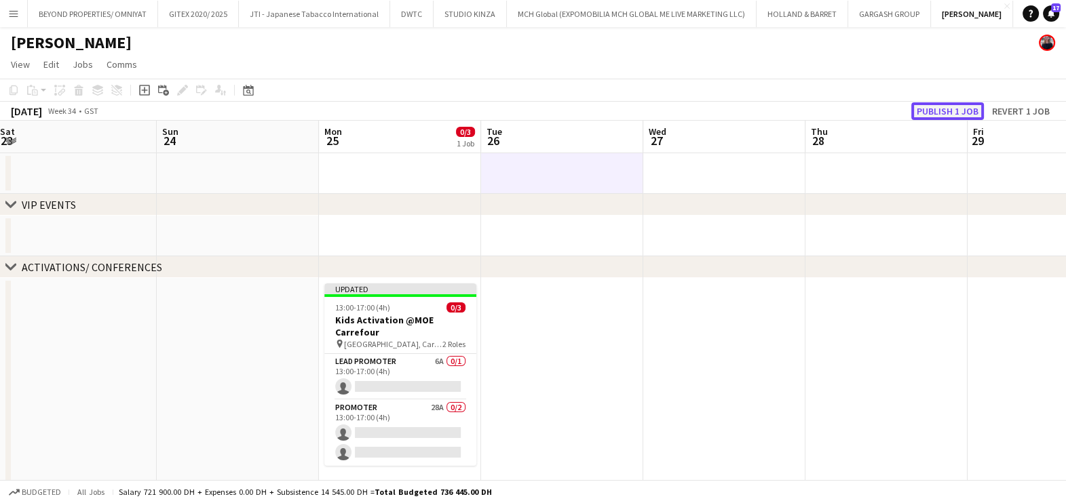
click at [960, 107] on button "Publish 1 job" at bounding box center [947, 111] width 73 height 18
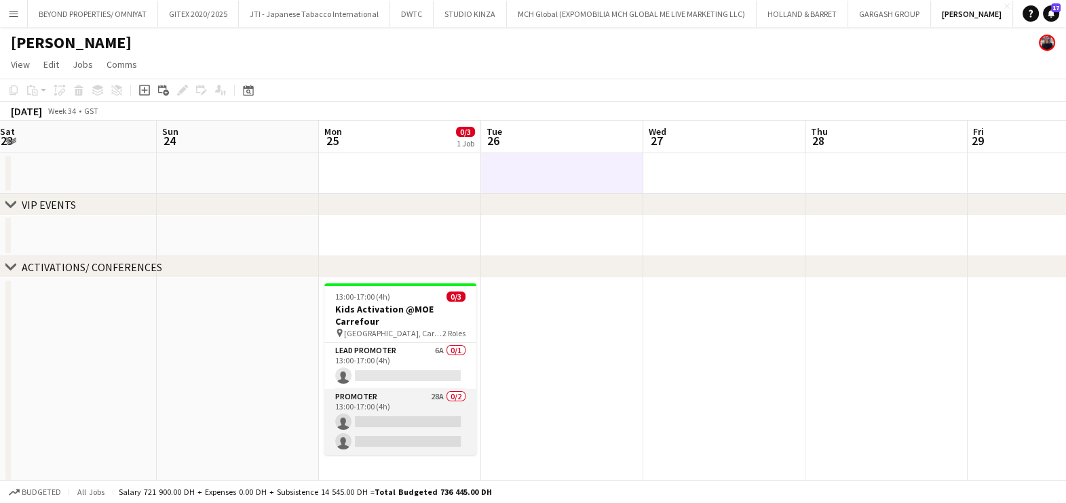
click at [390, 400] on app-card-role "Promoter 28A 0/2 13:00-17:00 (4h) single-neutral-actions single-neutral-actions" at bounding box center [400, 422] width 152 height 66
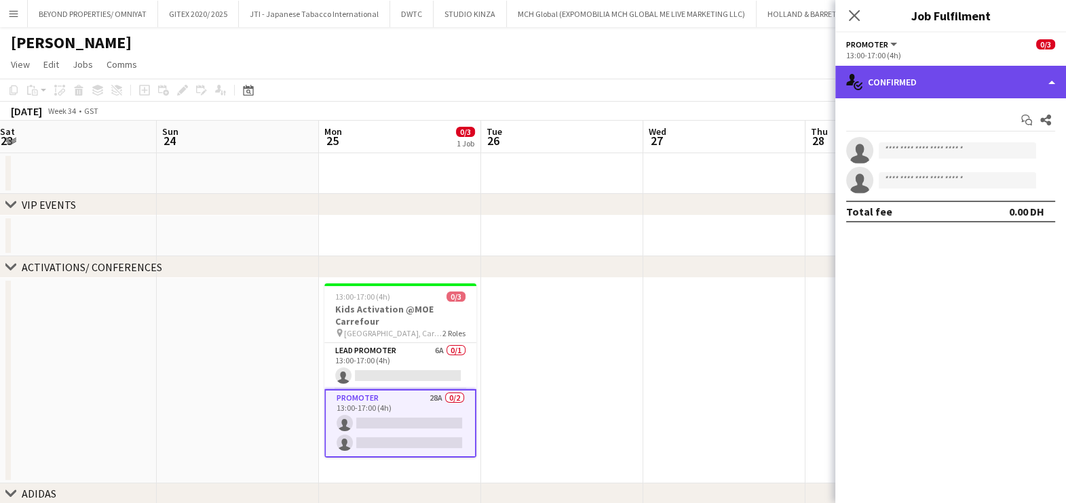
click at [917, 77] on div "single-neutral-actions-check-2 Confirmed" at bounding box center [950, 82] width 231 height 33
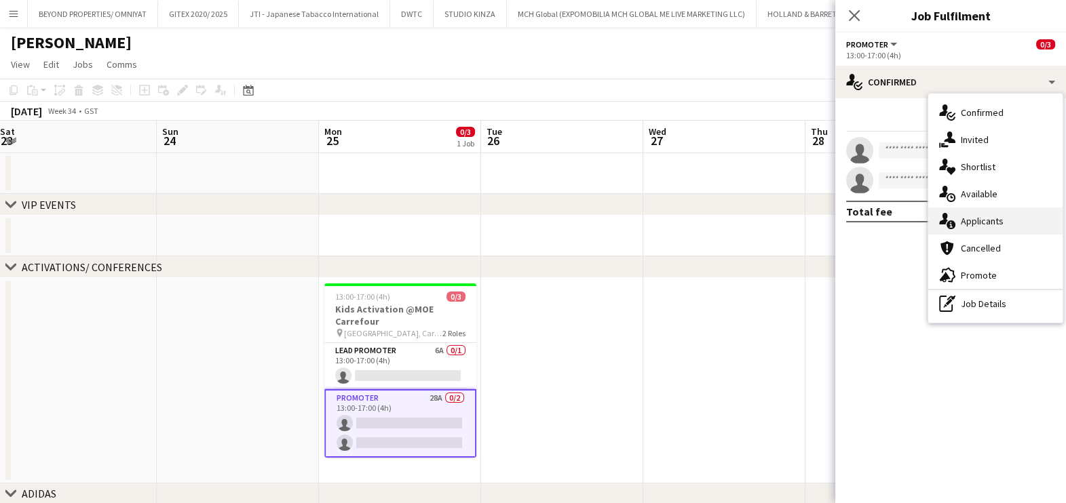
click at [990, 227] on div "single-neutral-actions-information Applicants" at bounding box center [995, 221] width 134 height 27
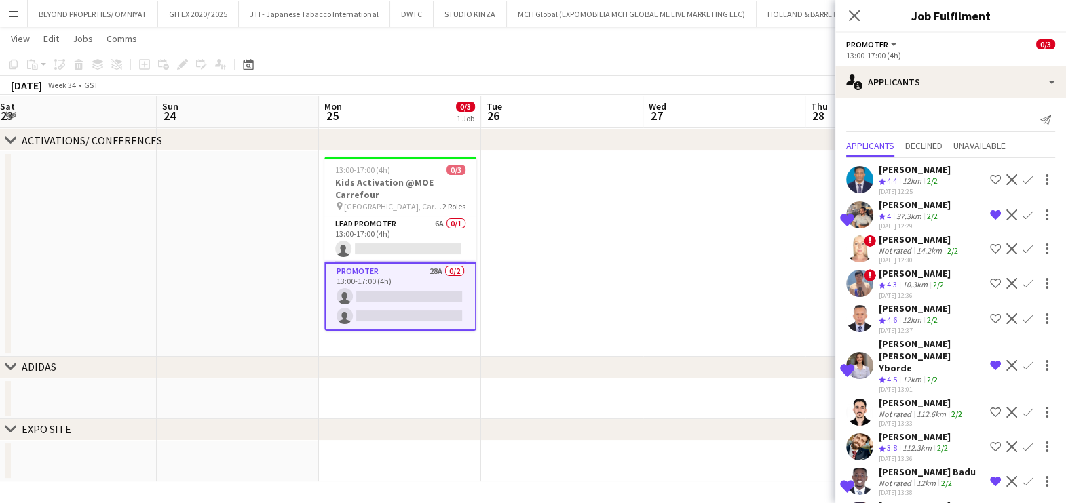
click at [742, 280] on app-date-cell at bounding box center [724, 254] width 162 height 206
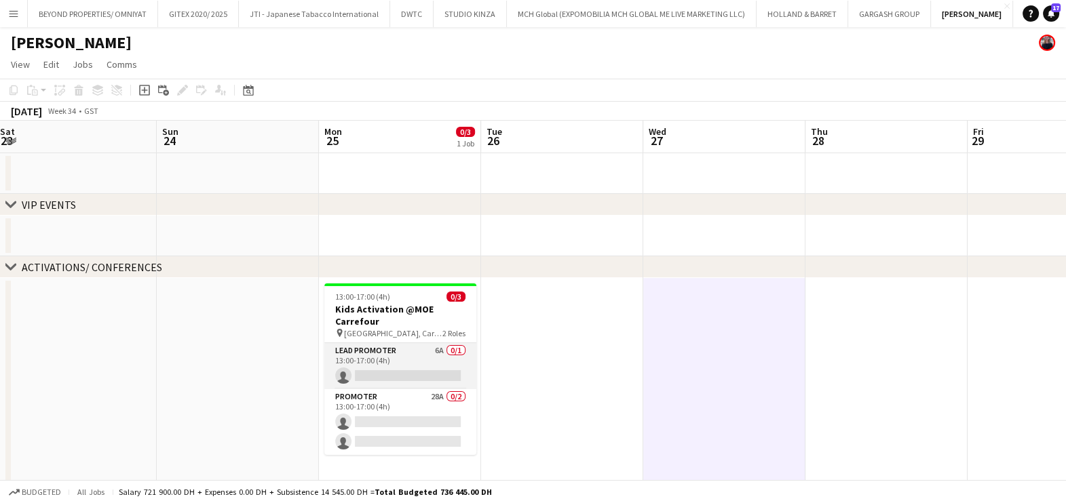
click at [367, 381] on app-card-role "Lead Promoter 6A 0/1 13:00-17:00 (4h) single-neutral-actions" at bounding box center [400, 366] width 152 height 46
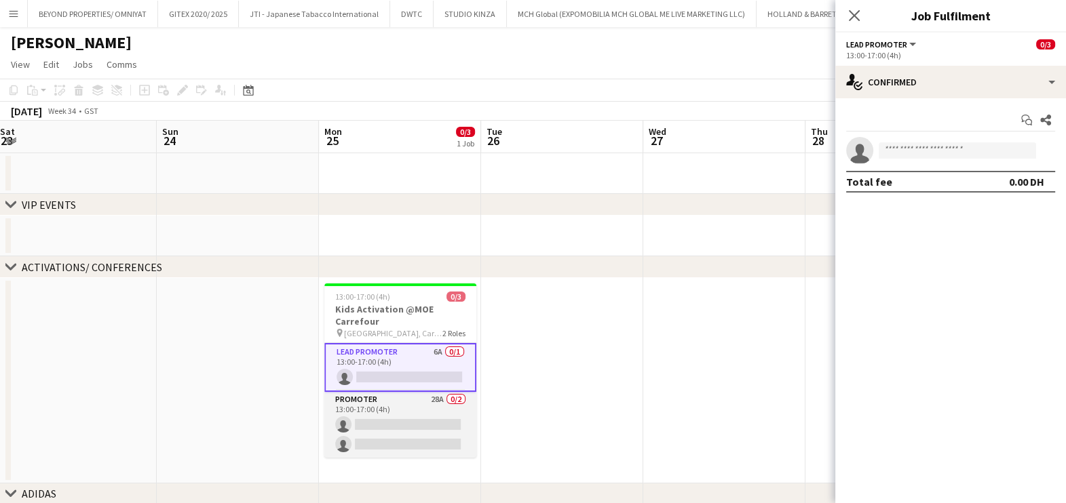
click at [383, 410] on app-card-role "Promoter 28A 0/2 13:00-17:00 (4h) single-neutral-actions single-neutral-actions" at bounding box center [400, 425] width 152 height 66
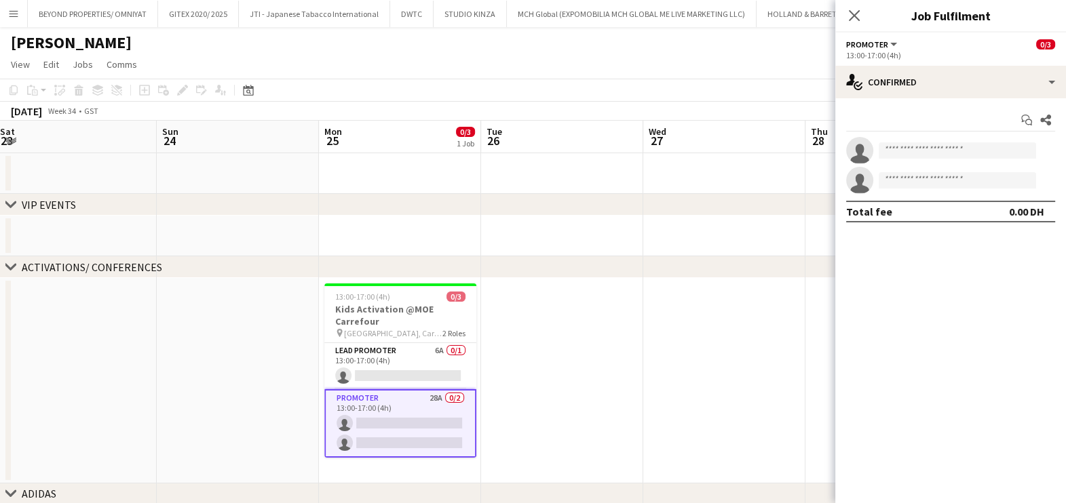
click at [946, 61] on app-options-switcher "Promoter All roles Promoter 0/3 13:00-17:00 (4h)" at bounding box center [950, 49] width 231 height 33
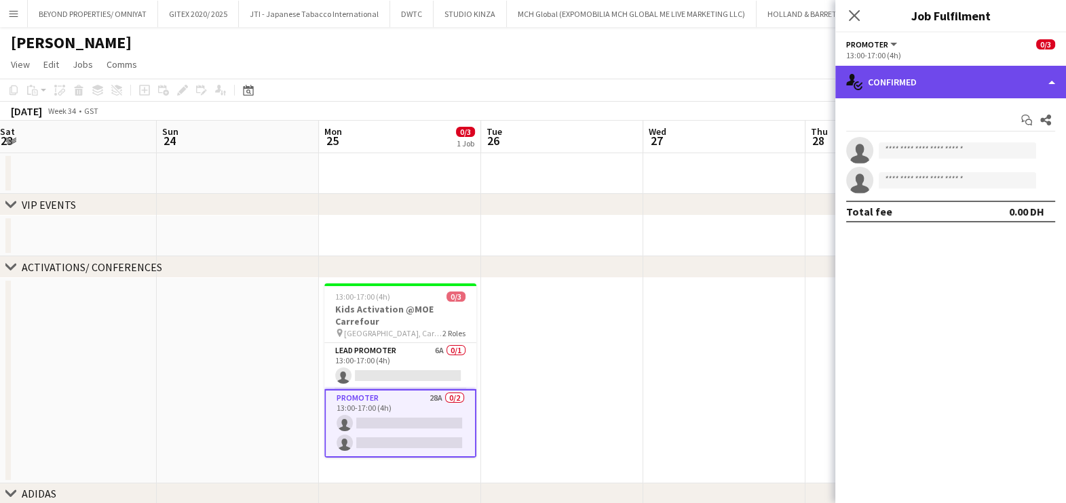
click at [944, 75] on div "single-neutral-actions-check-2 Confirmed" at bounding box center [950, 82] width 231 height 33
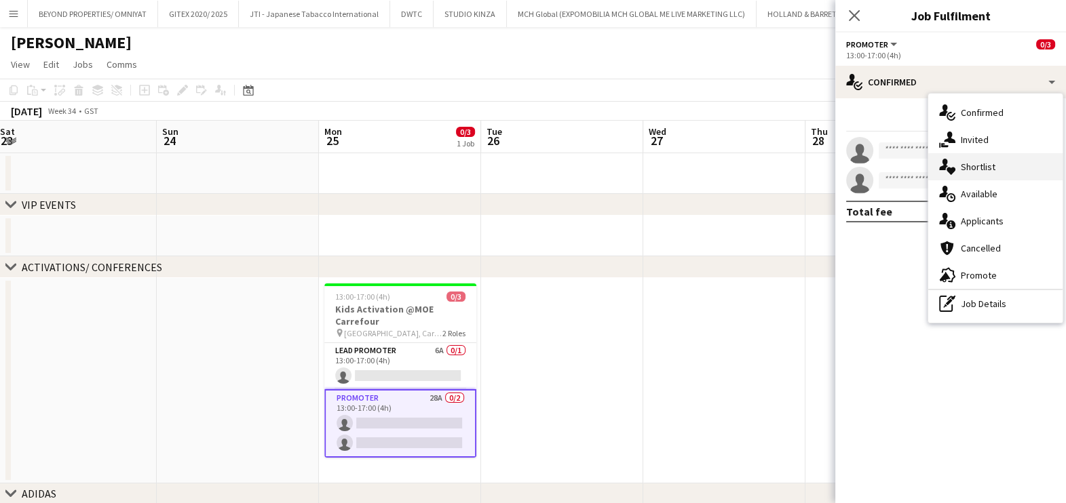
click at [967, 163] on div "single-neutral-actions-heart Shortlist" at bounding box center [995, 166] width 134 height 27
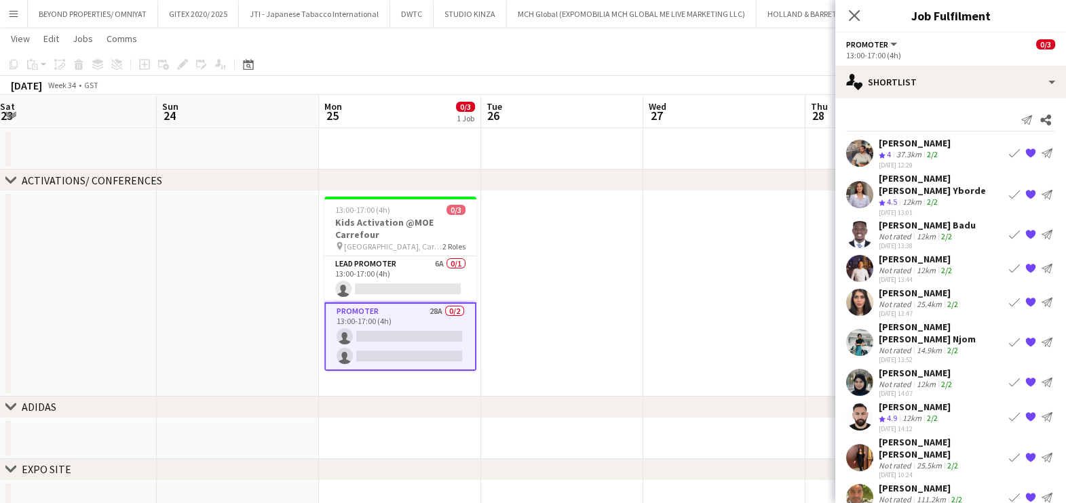
scroll to position [126, 0]
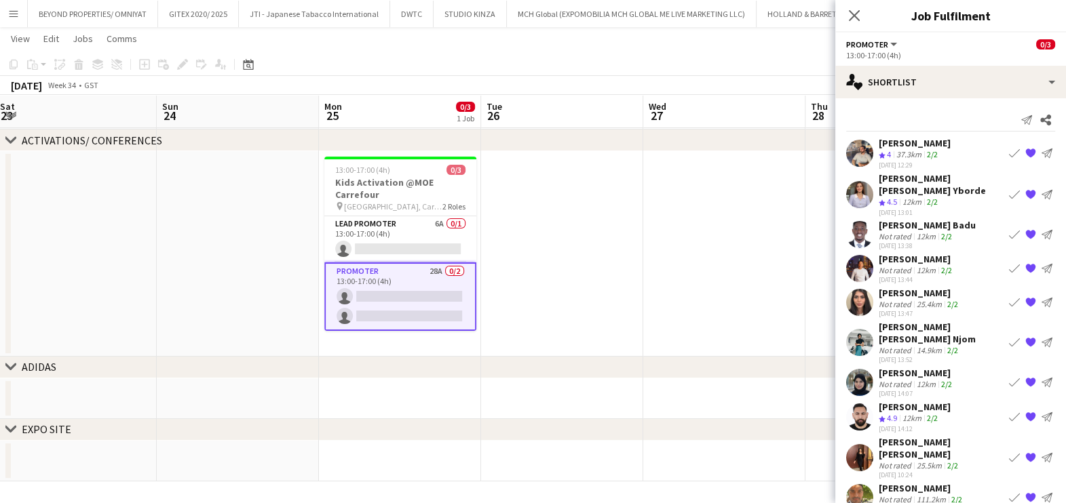
click at [767, 254] on app-date-cell at bounding box center [724, 254] width 162 height 206
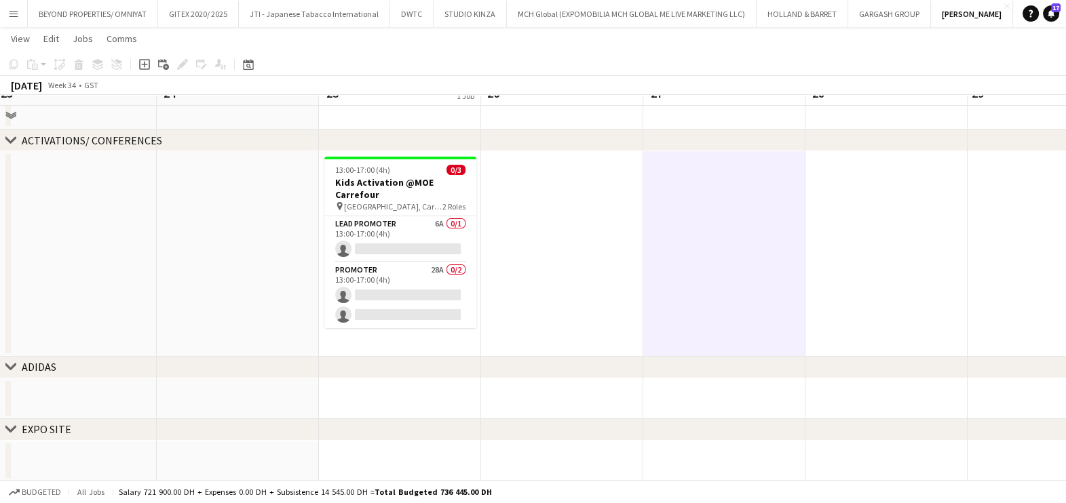
scroll to position [41, 0]
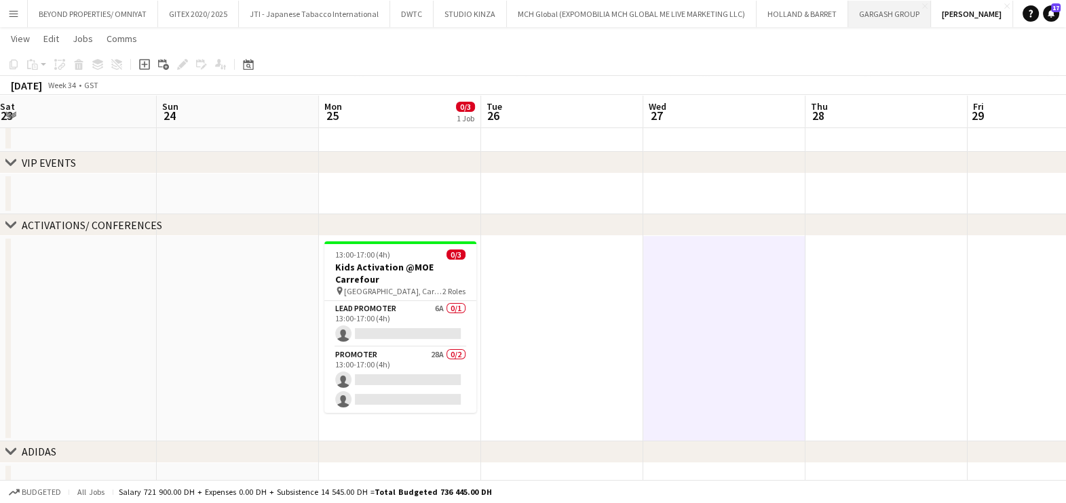
click at [873, 18] on button "GARGASH GROUP Close" at bounding box center [889, 14] width 83 height 26
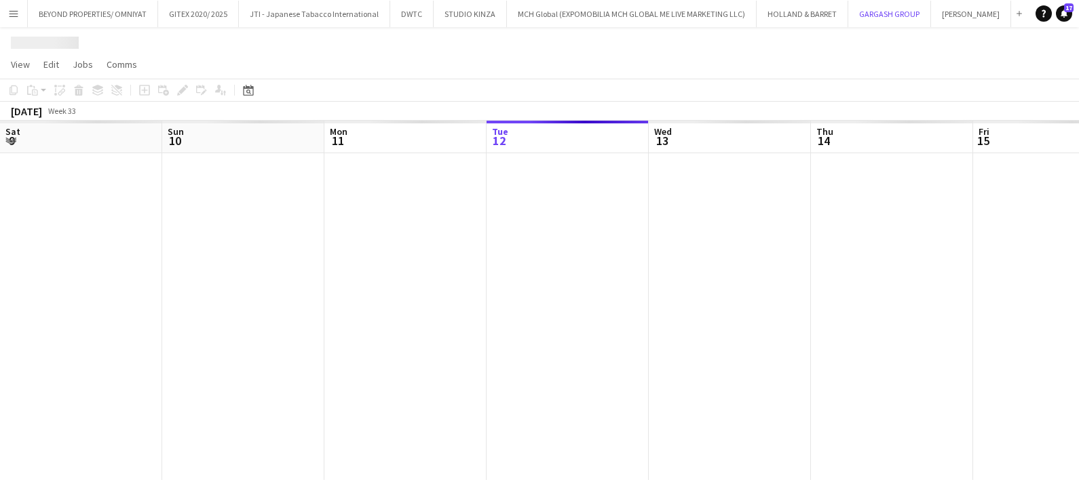
scroll to position [0, 324]
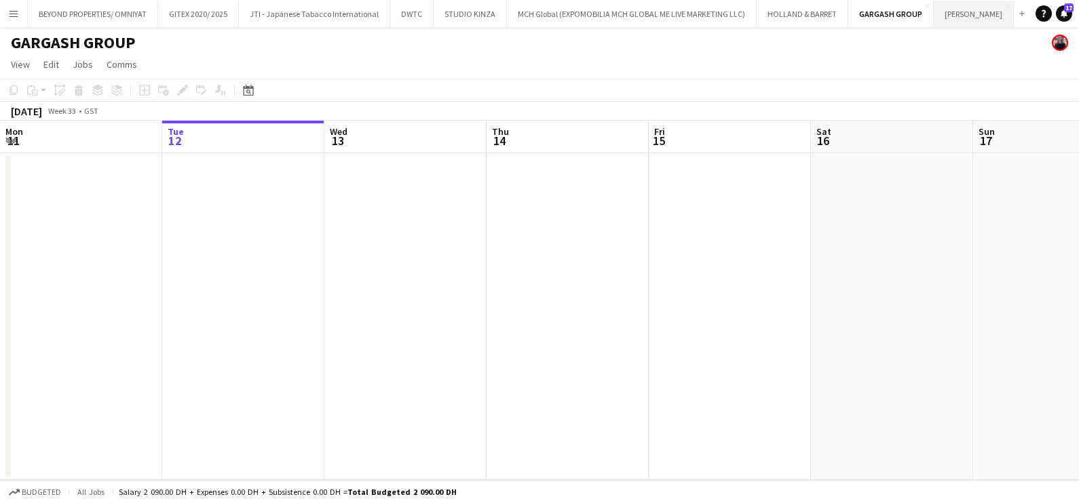
click at [959, 5] on button "JACK MORTON Close" at bounding box center [974, 14] width 80 height 26
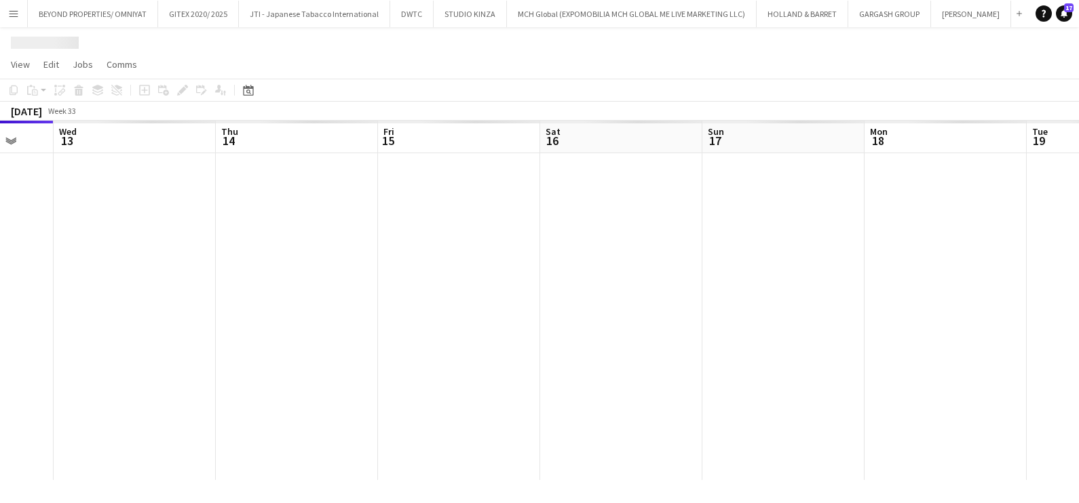
drag, startPoint x: 847, startPoint y: 278, endPoint x: 302, endPoint y: 271, distance: 544.8
click at [303, 271] on app-calendar-viewport "Sat 9 Sun 10 Mon 11 Tue 12 Wed 13 Thu 14 Fri 15 Sat 16 Sun 17 Mon 18 Tue 19 Wed…" at bounding box center [539, 301] width 1079 height 360
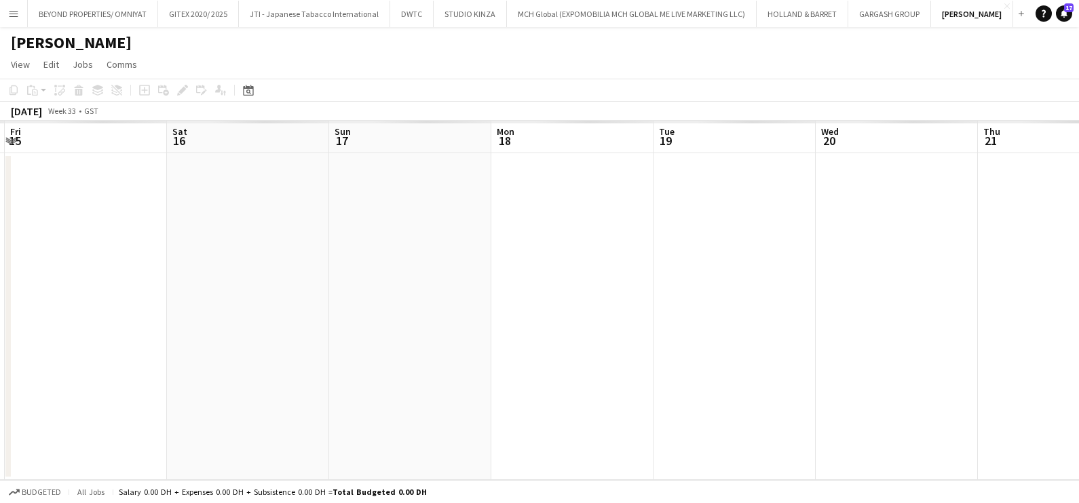
click at [104, 274] on app-calendar-viewport "Tue 12 Wed 13 Thu 14 Fri 15 Sat 16 Sun 17 Mon 18 Tue 19 Wed 20 Thu 21 Fri 22 Sa…" at bounding box center [539, 301] width 1079 height 360
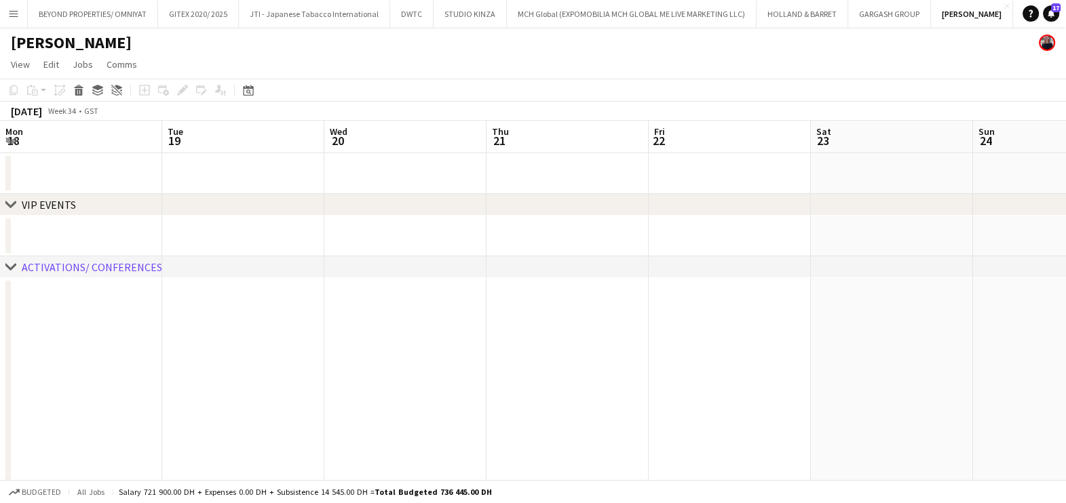
drag, startPoint x: 408, startPoint y: 310, endPoint x: 331, endPoint y: 310, distance: 76.7
click at [360, 310] on app-calendar-viewport "Sat 16 Sun 17 Mon 18 Tue 19 Wed 20 Thu 21 Fri 22 Sat 23 Sun 24 Mon 25 0/3 1 Job…" at bounding box center [533, 365] width 1066 height 488
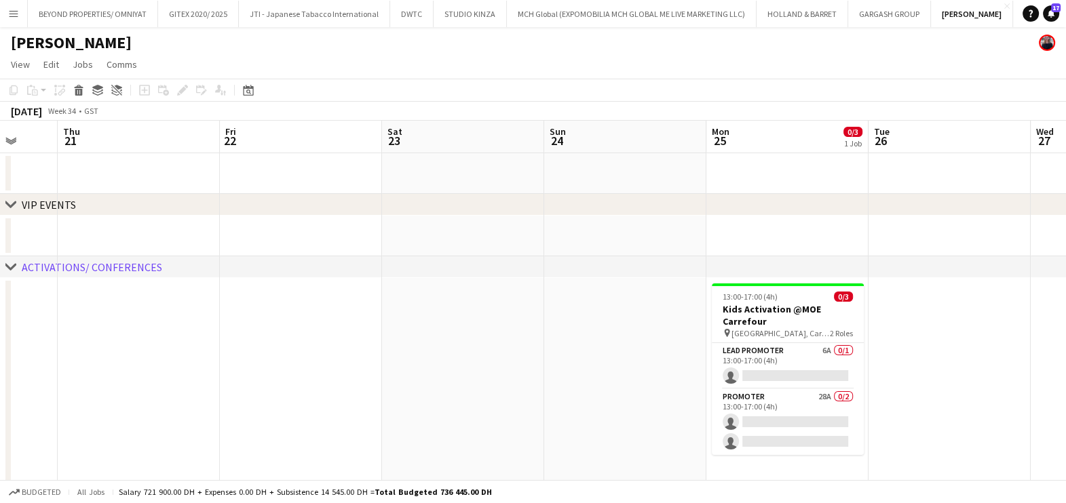
drag, startPoint x: 855, startPoint y: 352, endPoint x: 613, endPoint y: 332, distance: 243.0
click at [630, 335] on app-calendar-viewport "Mon 18 Tue 19 Wed 20 Thu 21 Fri 22 Sat 23 Sun 24 Mon 25 0/3 1 Job Tue 26 Wed 27…" at bounding box center [533, 365] width 1066 height 488
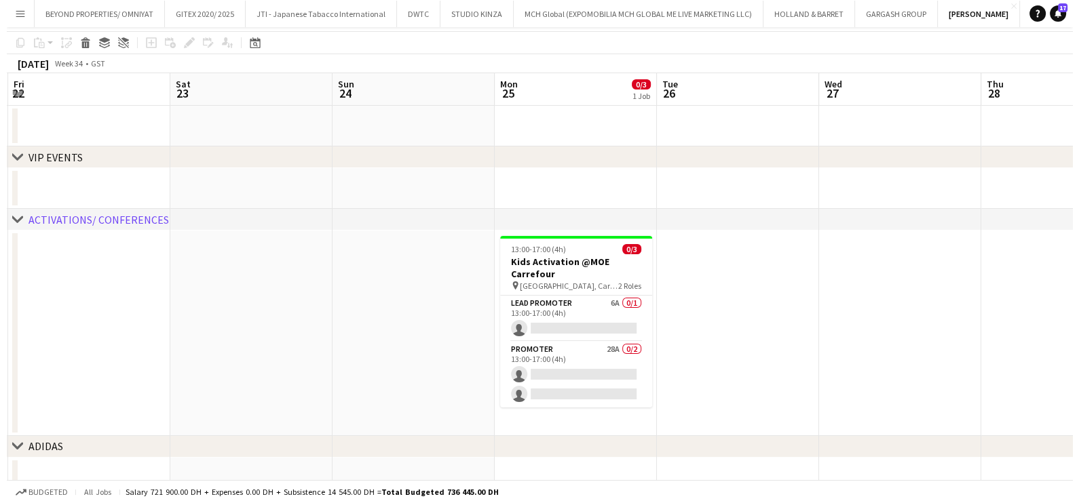
scroll to position [0, 0]
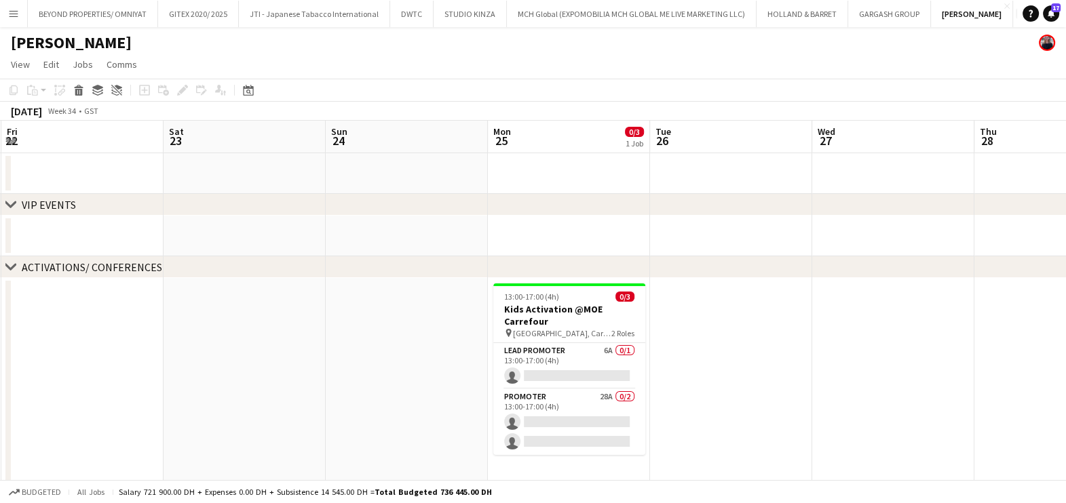
click at [1018, 12] on app-icon "Add" at bounding box center [1020, 13] width 5 height 5
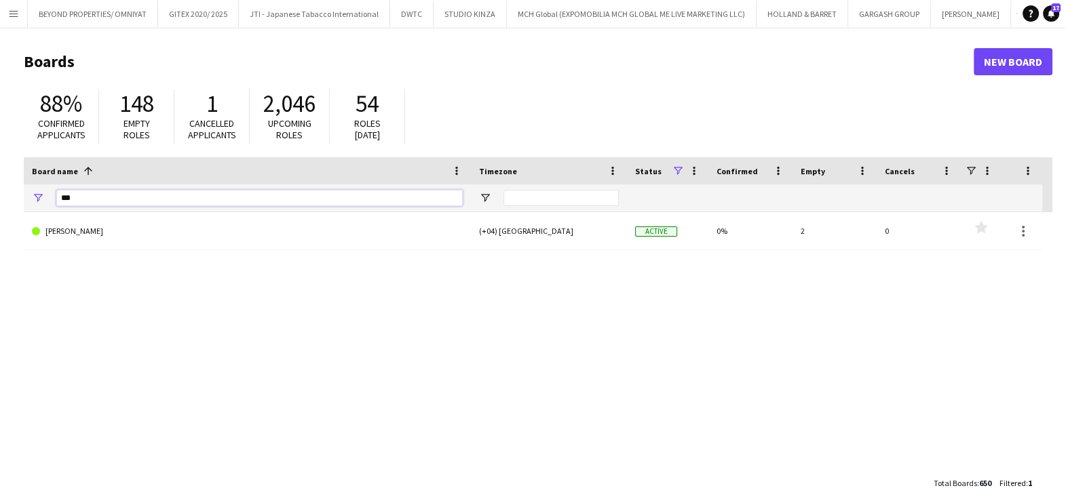
click at [107, 197] on input "***" at bounding box center [259, 198] width 406 height 16
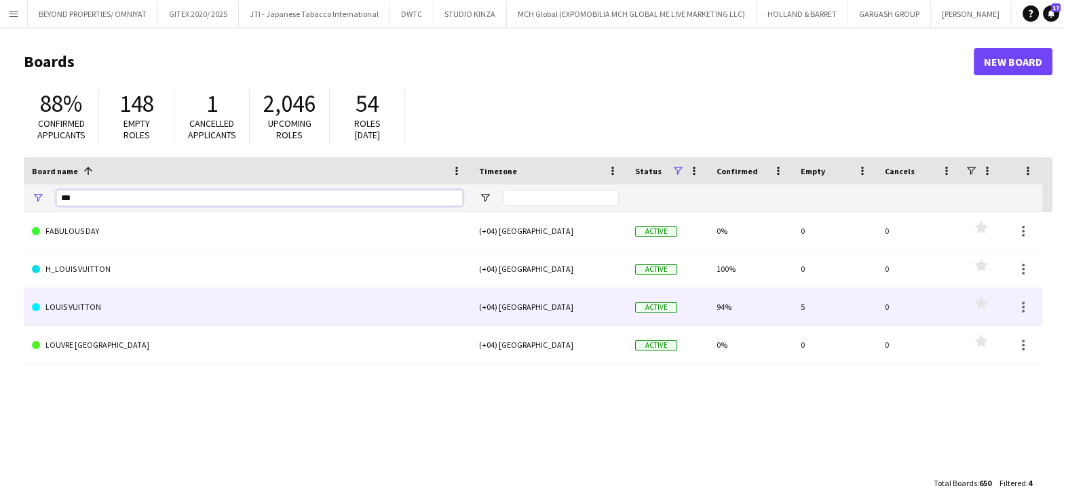
type input "***"
click at [203, 308] on link "LOUIS VUITTON" at bounding box center [247, 307] width 431 height 38
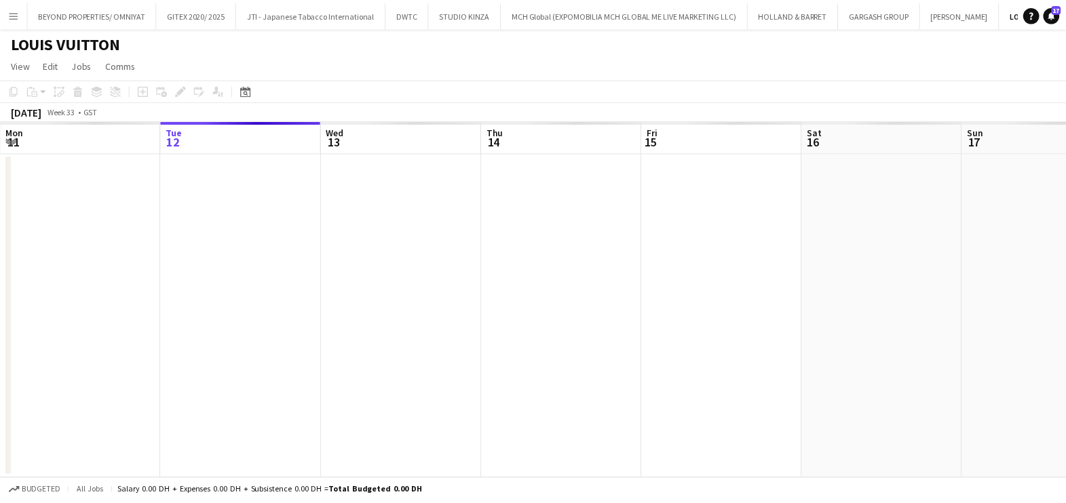
scroll to position [0, 54]
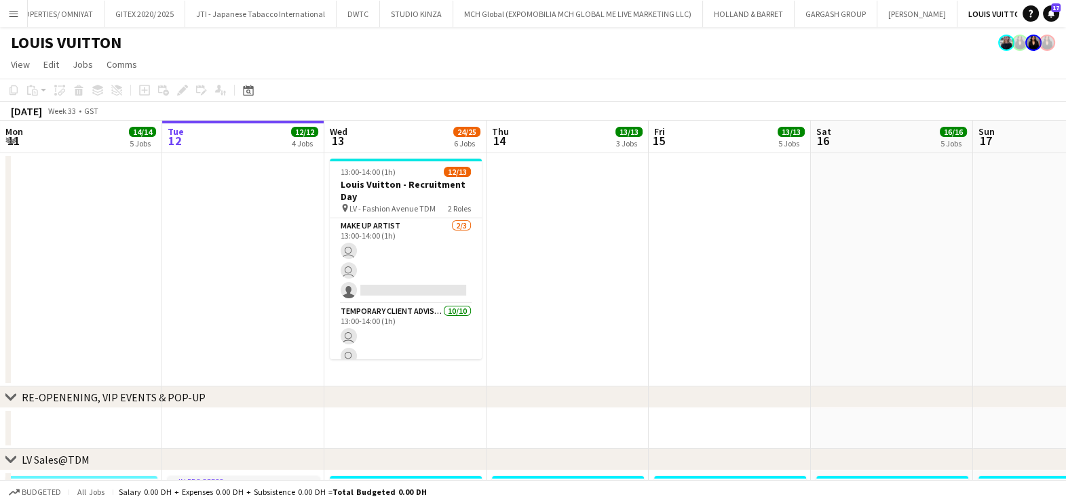
drag, startPoint x: 364, startPoint y: 202, endPoint x: 711, endPoint y: 219, distance: 347.1
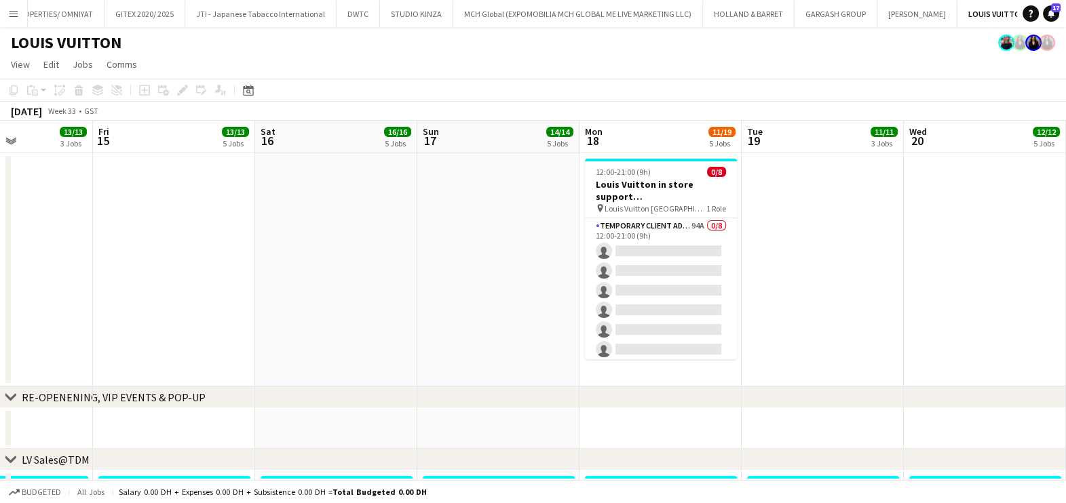
drag, startPoint x: 299, startPoint y: 244, endPoint x: 515, endPoint y: 238, distance: 216.5
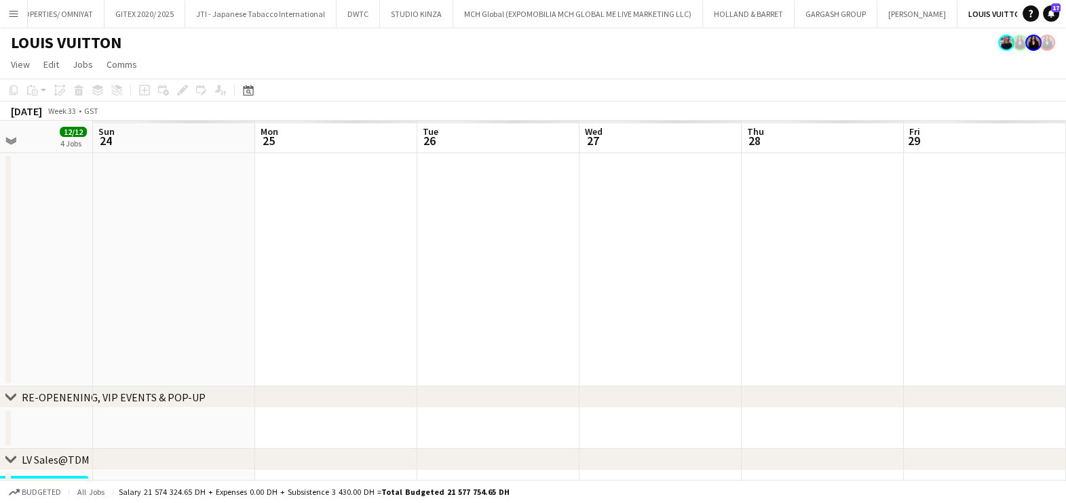
drag, startPoint x: 383, startPoint y: 304, endPoint x: 704, endPoint y: 295, distance: 321.0
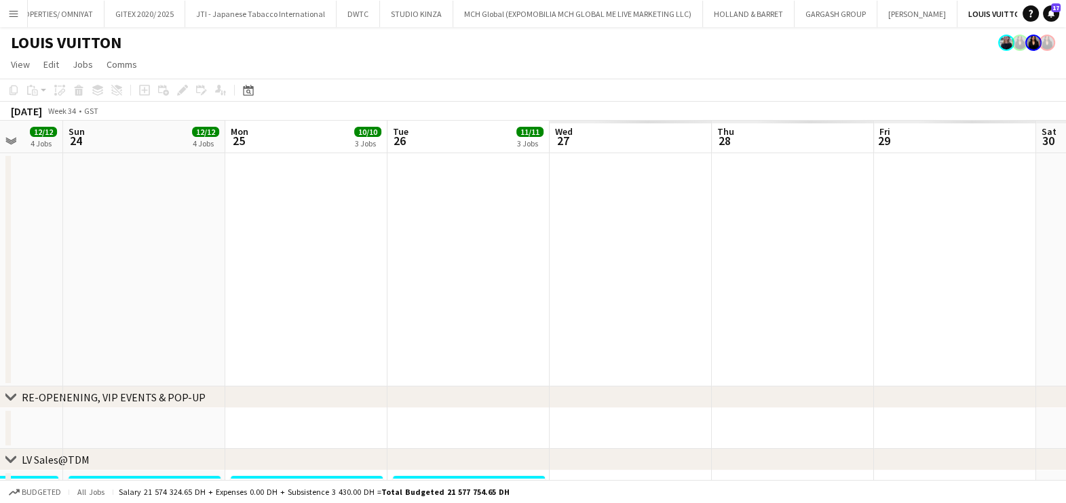
drag, startPoint x: 704, startPoint y: 295, endPoint x: 326, endPoint y: 309, distance: 377.5
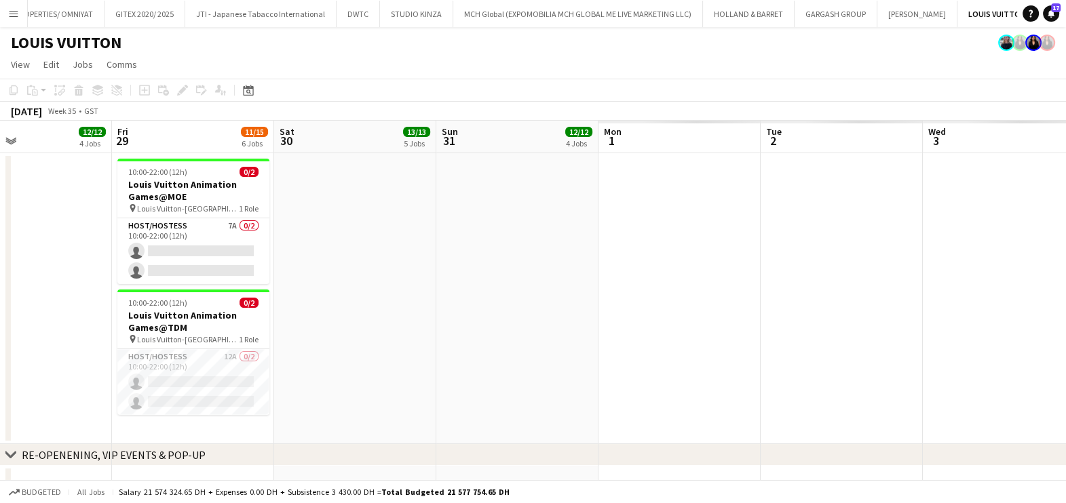
drag, startPoint x: 513, startPoint y: 332, endPoint x: 286, endPoint y: 329, distance: 227.3
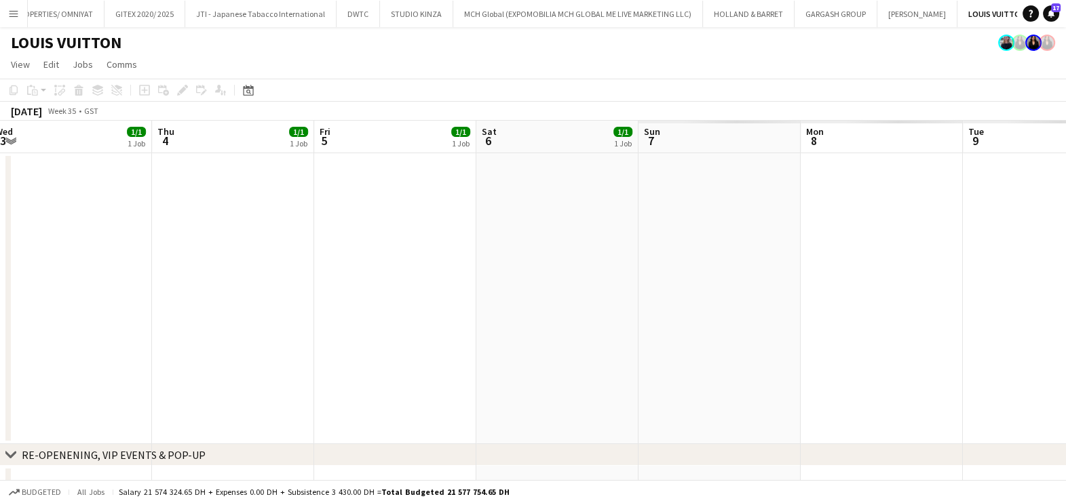
drag, startPoint x: 286, startPoint y: 329, endPoint x: 88, endPoint y: 326, distance: 197.4
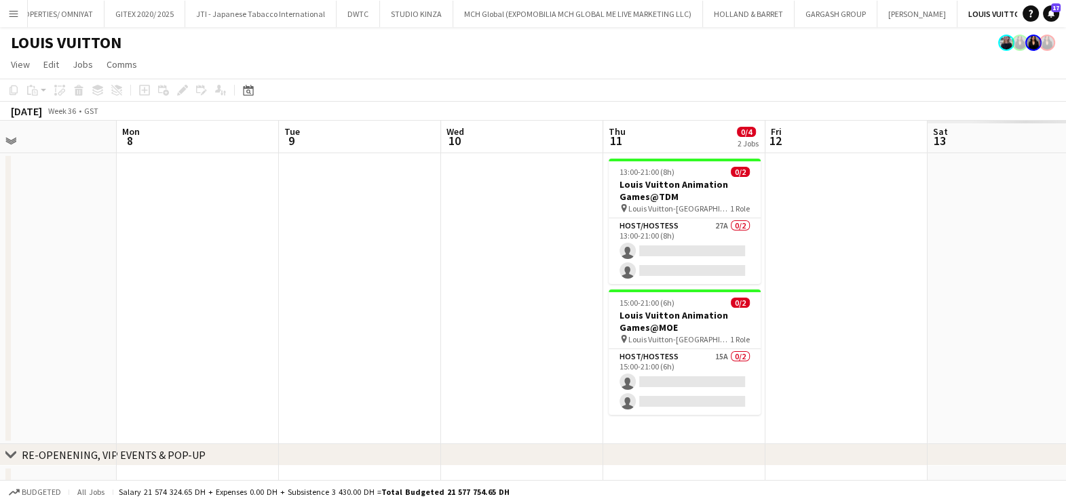
drag, startPoint x: 598, startPoint y: 318, endPoint x: 252, endPoint y: 316, distance: 346.7
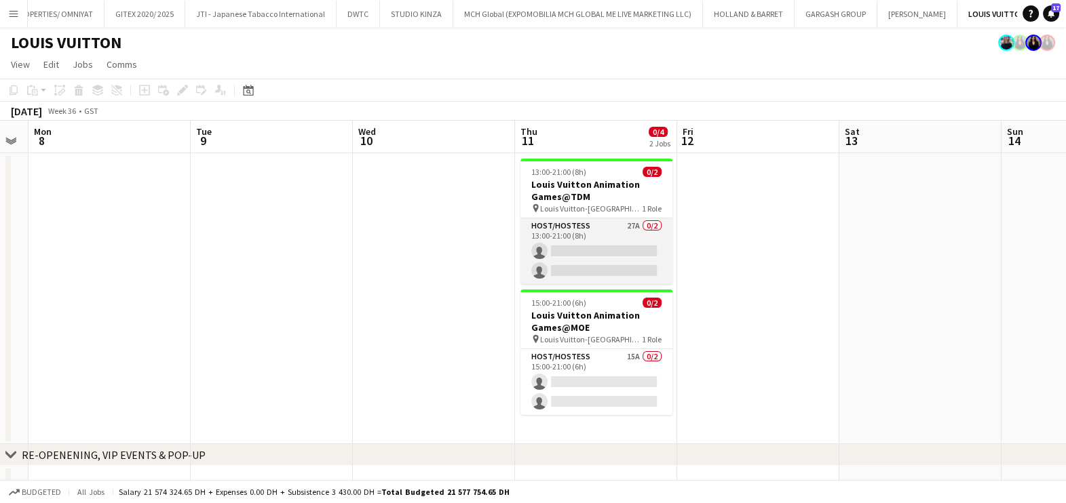
click at [615, 251] on app-card-role "Host/Hostess 27A 0/2 13:00-21:00 (8h) single-neutral-actions single-neutral-act…" at bounding box center [596, 251] width 152 height 66
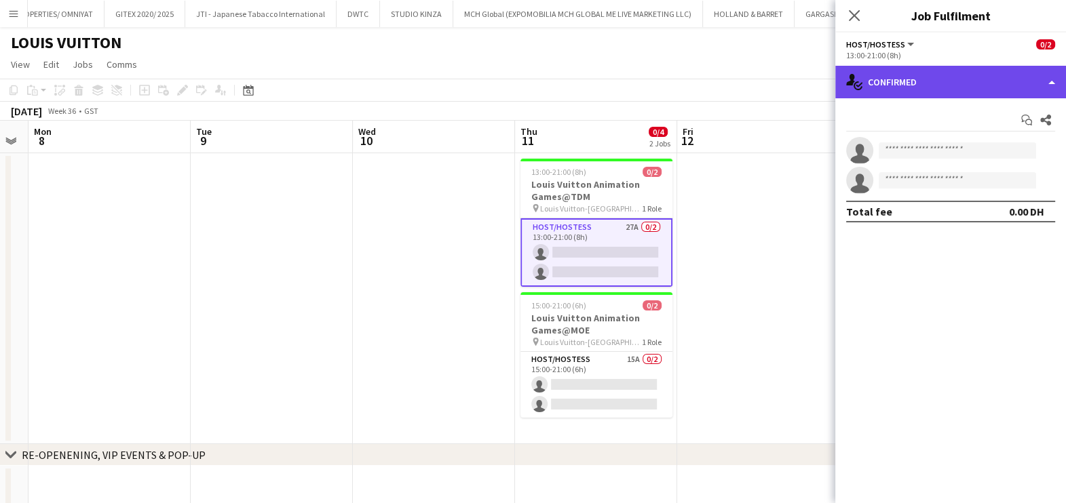
click at [891, 77] on div "single-neutral-actions-check-2 Confirmed" at bounding box center [950, 82] width 231 height 33
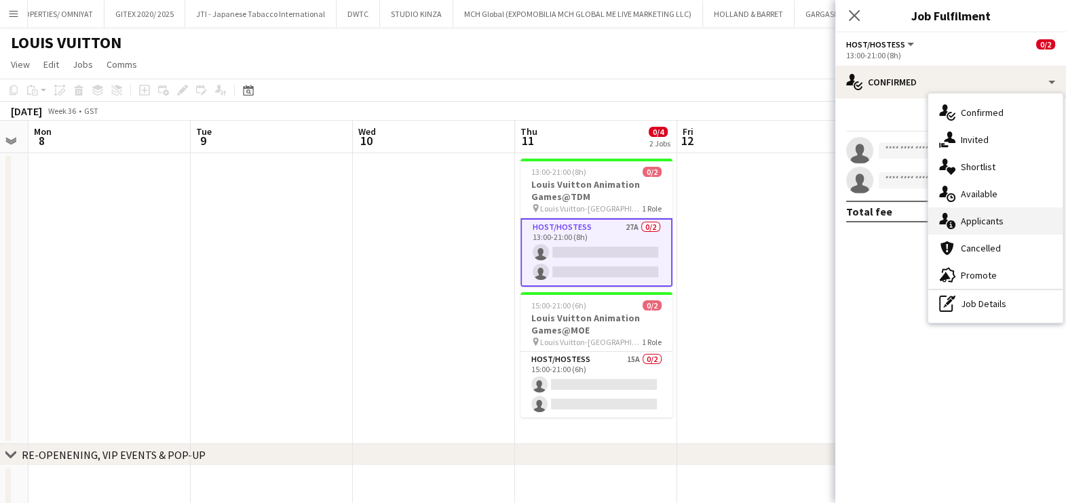
click at [967, 220] on div "single-neutral-actions-information Applicants" at bounding box center [995, 221] width 134 height 27
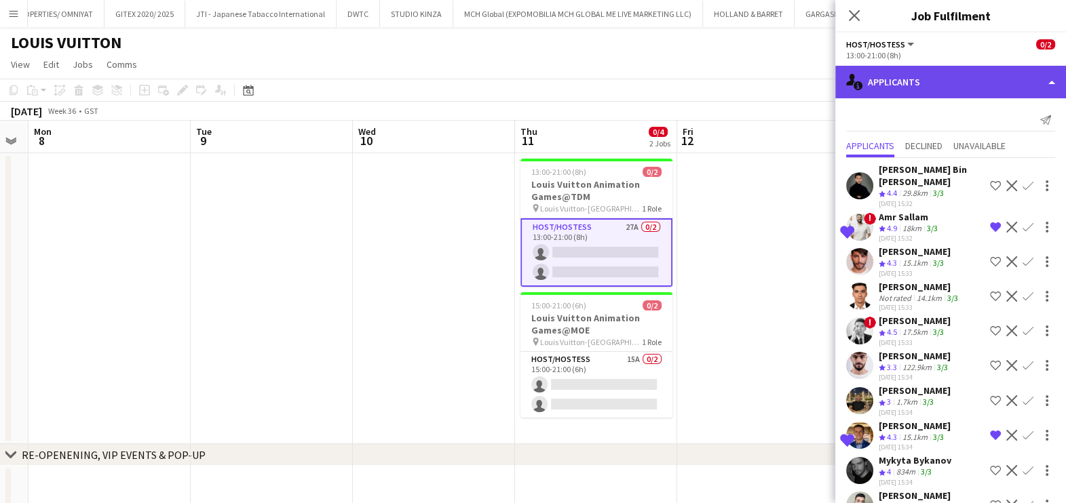
click at [930, 90] on div "single-neutral-actions-information Applicants" at bounding box center [950, 82] width 231 height 33
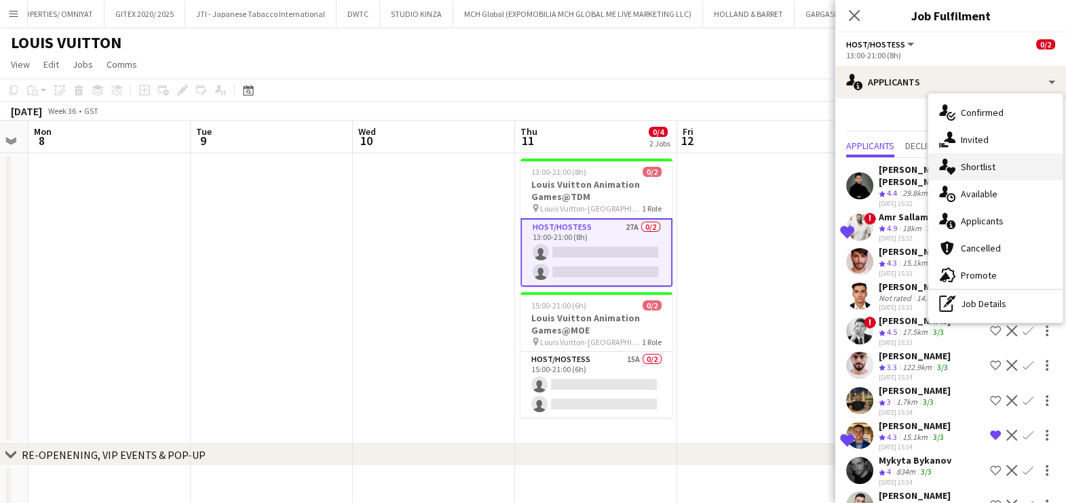
click at [967, 166] on div "single-neutral-actions-heart Shortlist" at bounding box center [995, 166] width 134 height 27
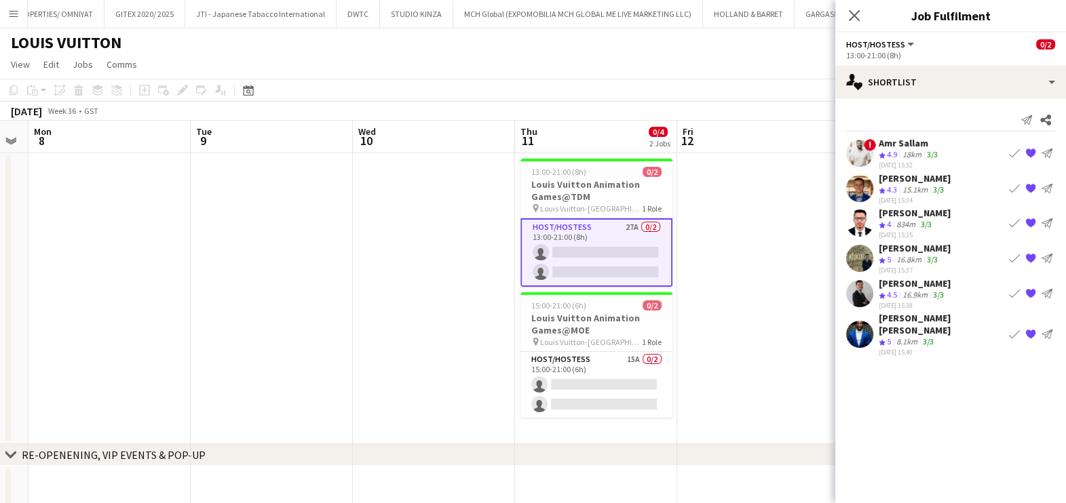
click at [897, 151] on span "4.9" at bounding box center [892, 154] width 10 height 10
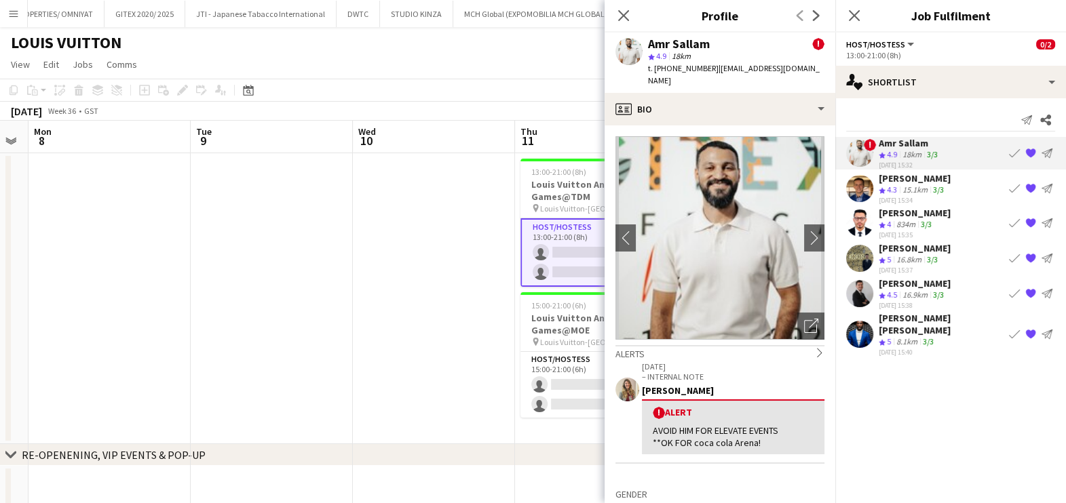
click at [898, 182] on div "Ahmed Mostafa" at bounding box center [915, 178] width 72 height 12
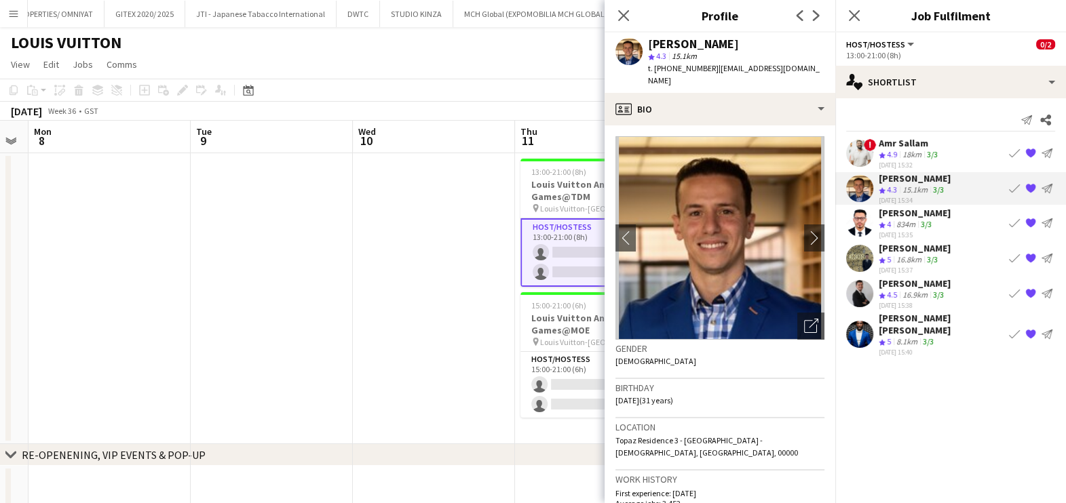
click at [890, 220] on span "4" at bounding box center [889, 224] width 4 height 10
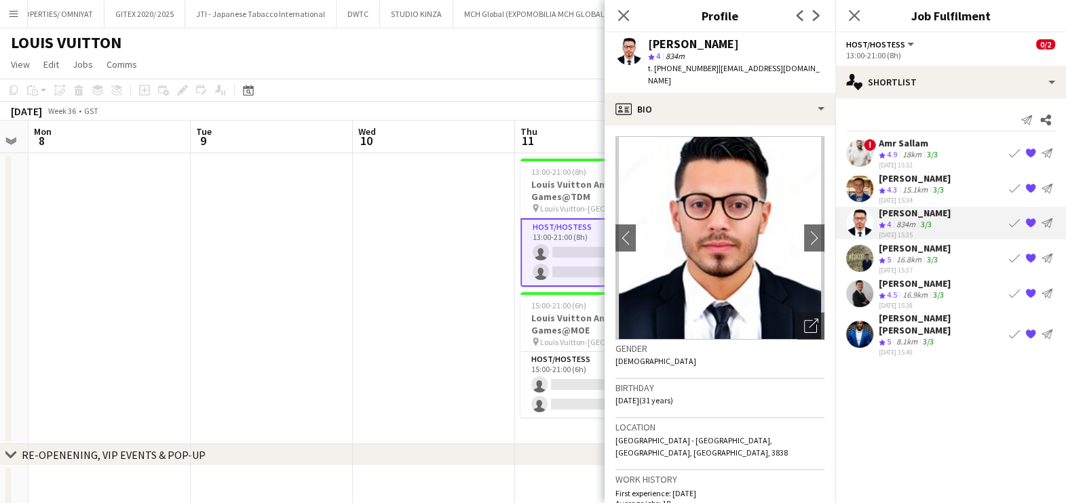
click at [901, 252] on div "Abdelmoula habib Mouley" at bounding box center [915, 248] width 72 height 12
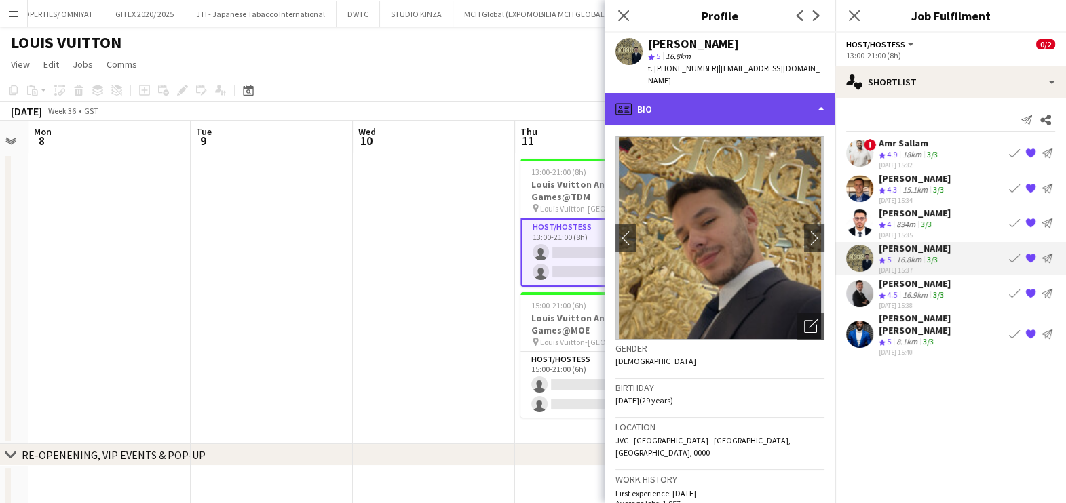
click at [670, 93] on div "profile Bio" at bounding box center [719, 109] width 231 height 33
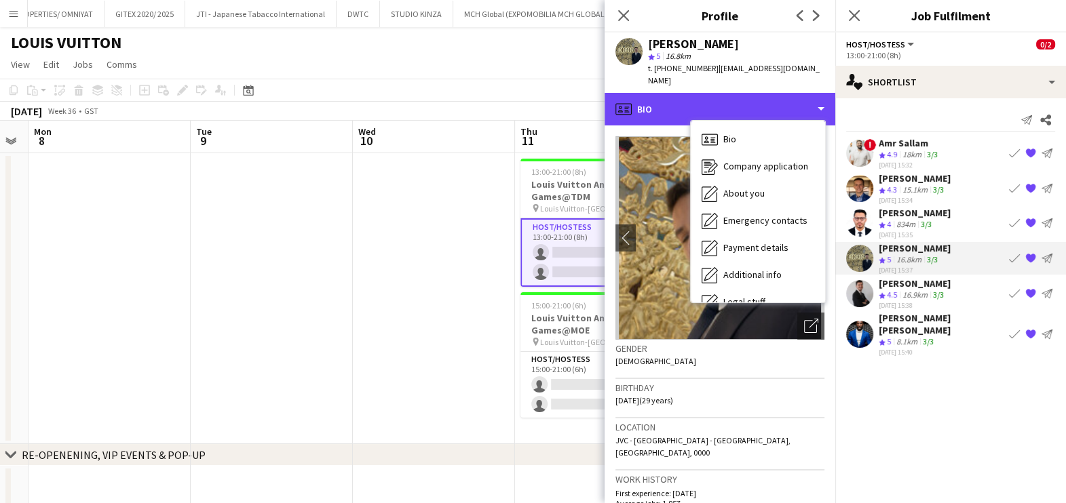
scroll to position [73, 0]
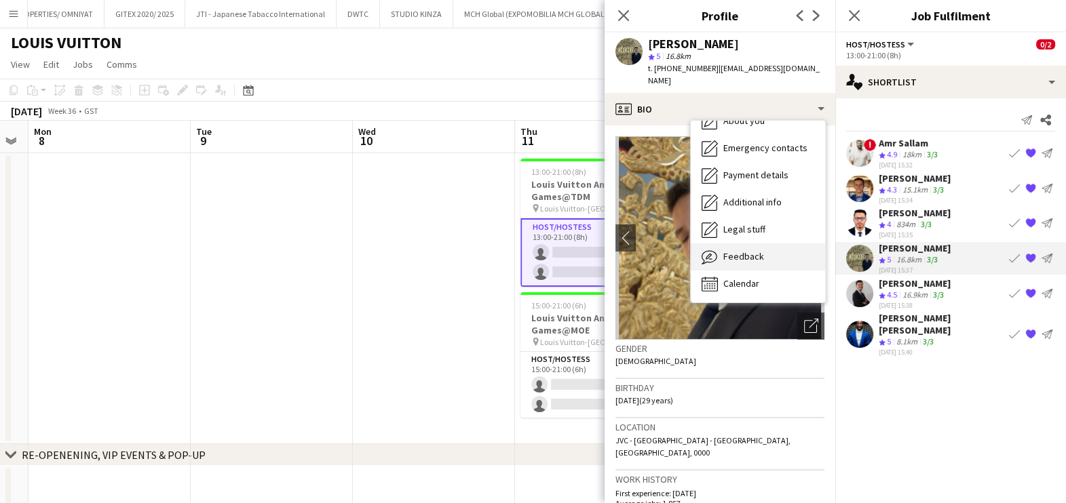
click at [756, 250] on span "Feedback" at bounding box center [743, 256] width 41 height 12
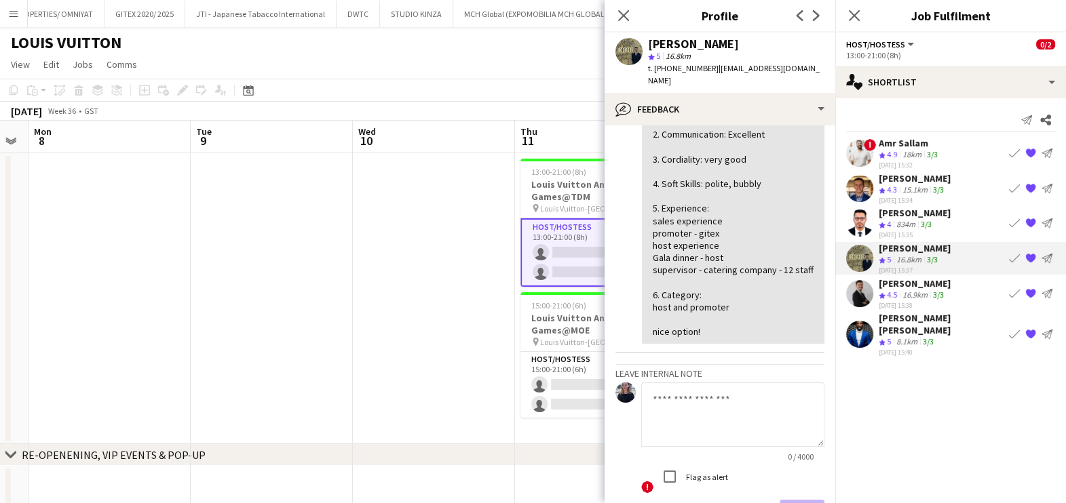
scroll to position [254, 0]
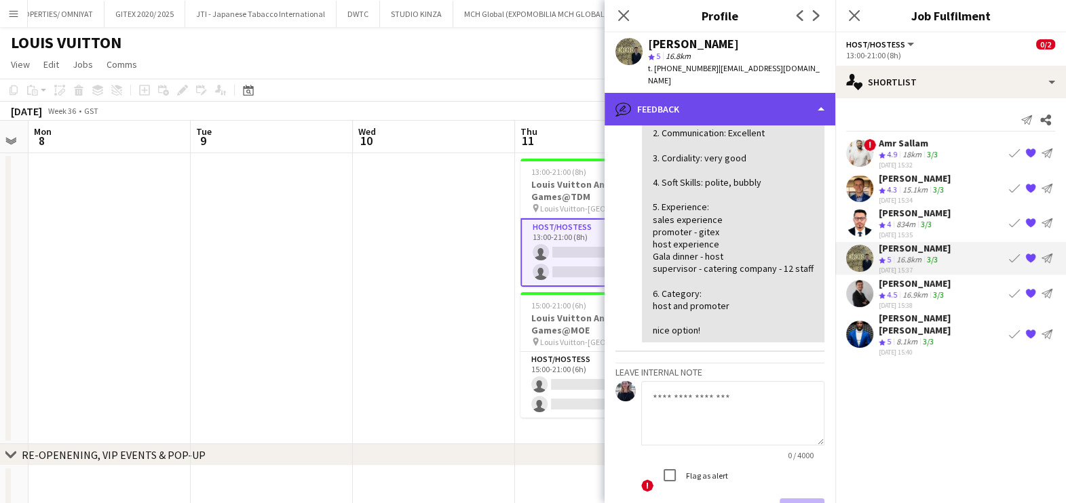
click at [695, 95] on div "bubble-pencil Feedback" at bounding box center [719, 109] width 231 height 33
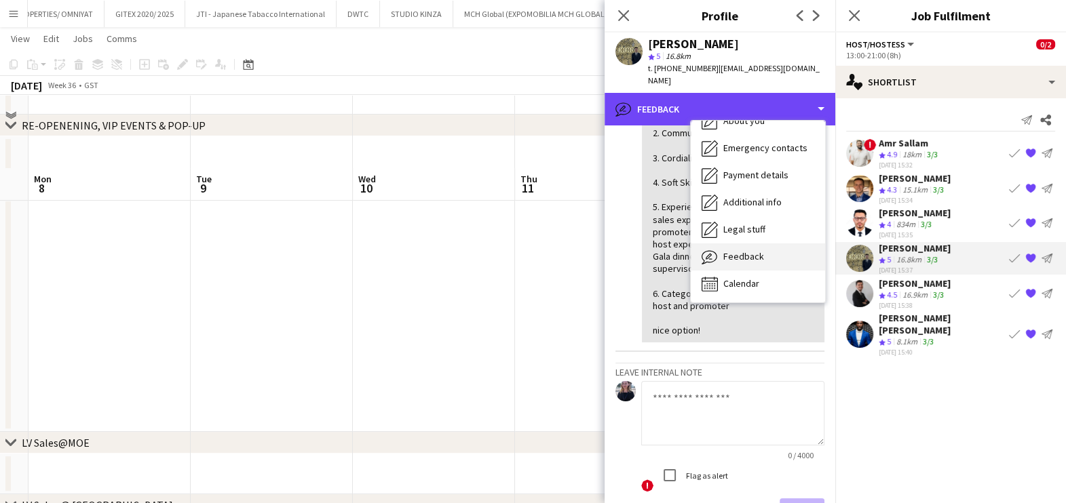
scroll to position [509, 0]
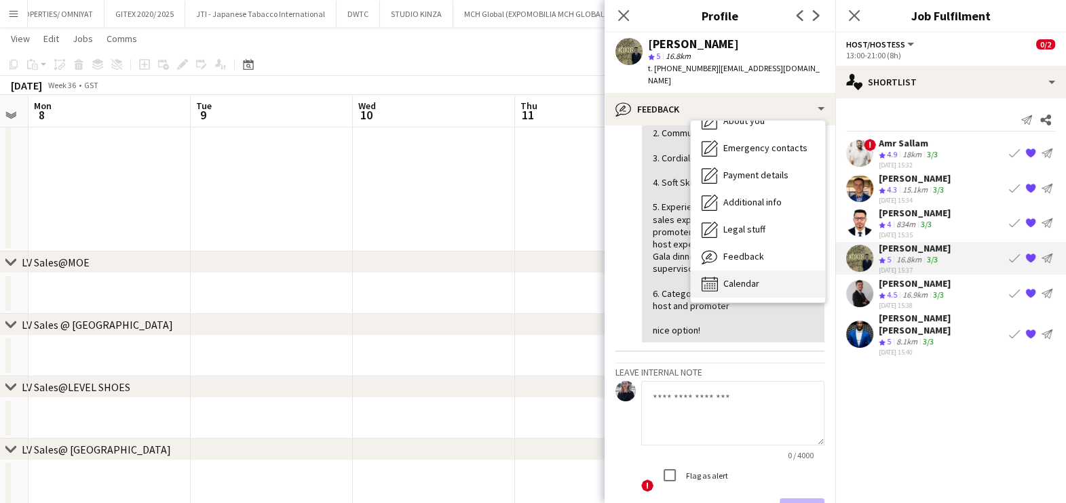
click at [751, 277] on span "Calendar" at bounding box center [741, 283] width 36 height 12
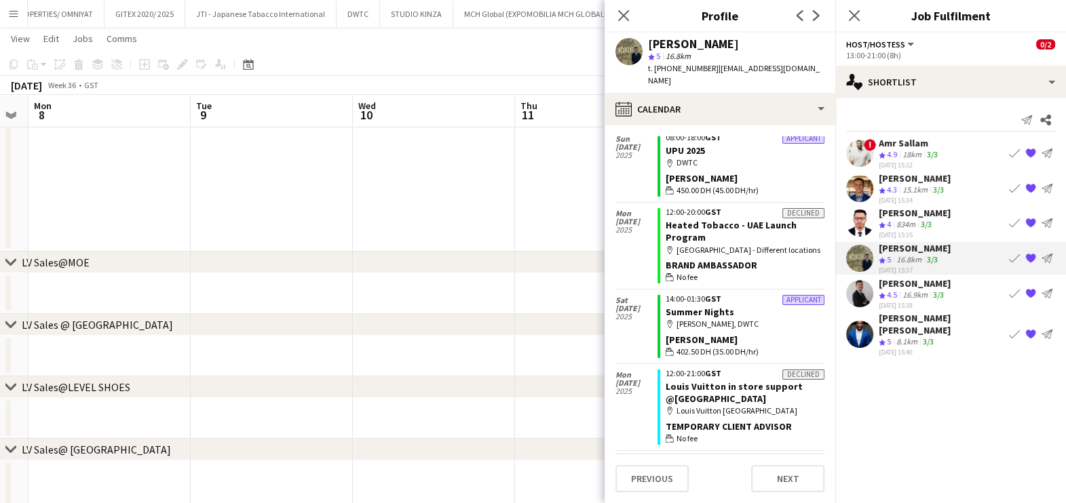
scroll to position [0, 0]
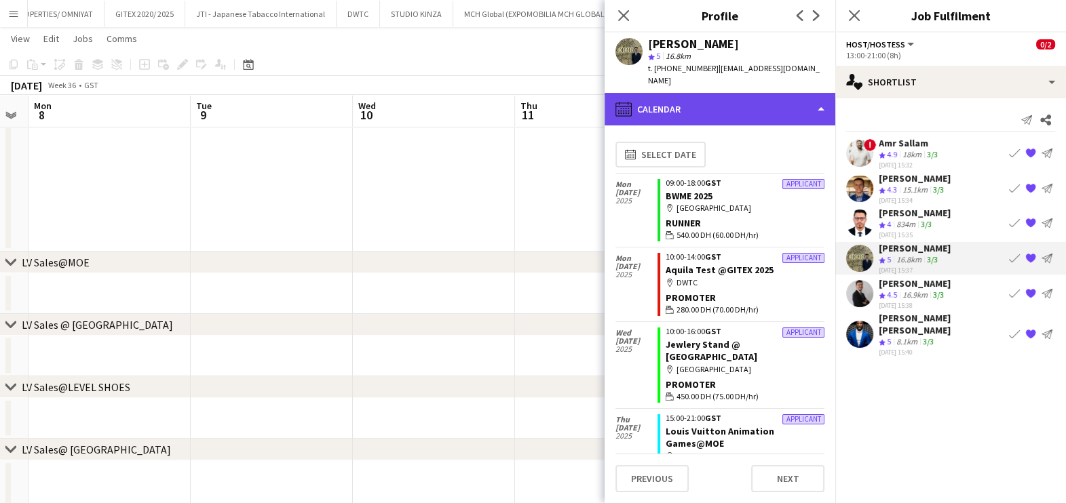
click at [704, 93] on div "calendar-full Calendar" at bounding box center [719, 109] width 231 height 33
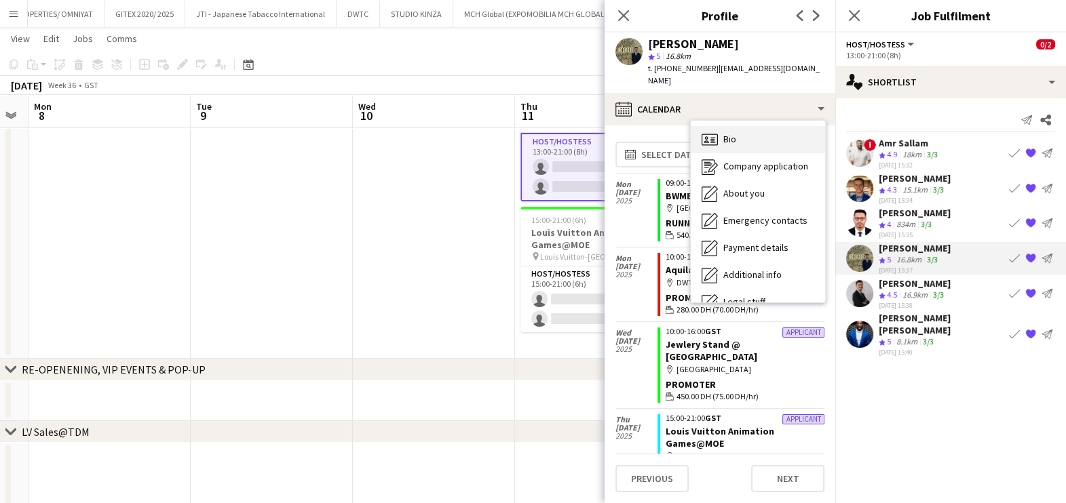
click at [742, 132] on div "Bio Bio" at bounding box center [758, 139] width 134 height 27
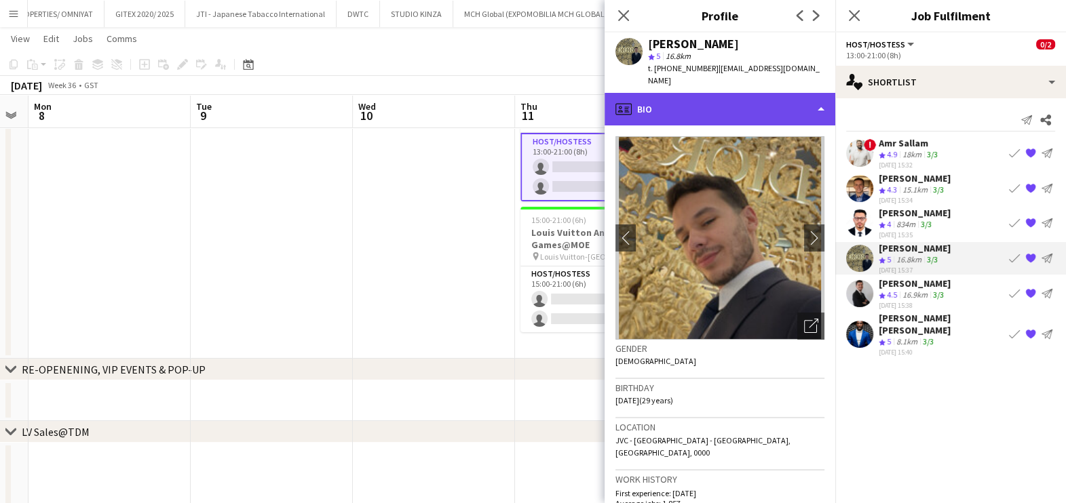
click at [739, 93] on div "profile Bio" at bounding box center [719, 109] width 231 height 33
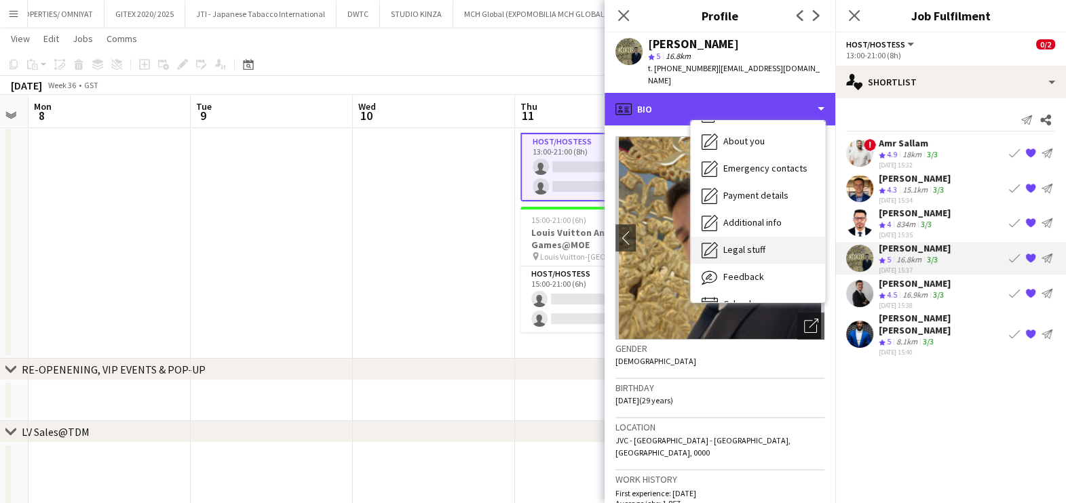
scroll to position [73, 0]
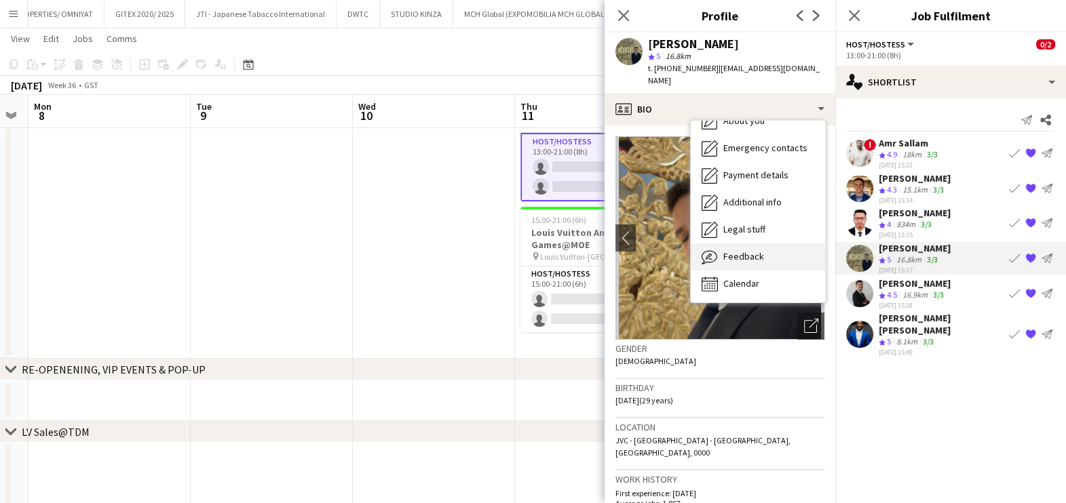
click at [756, 250] on span "Feedback" at bounding box center [743, 256] width 41 height 12
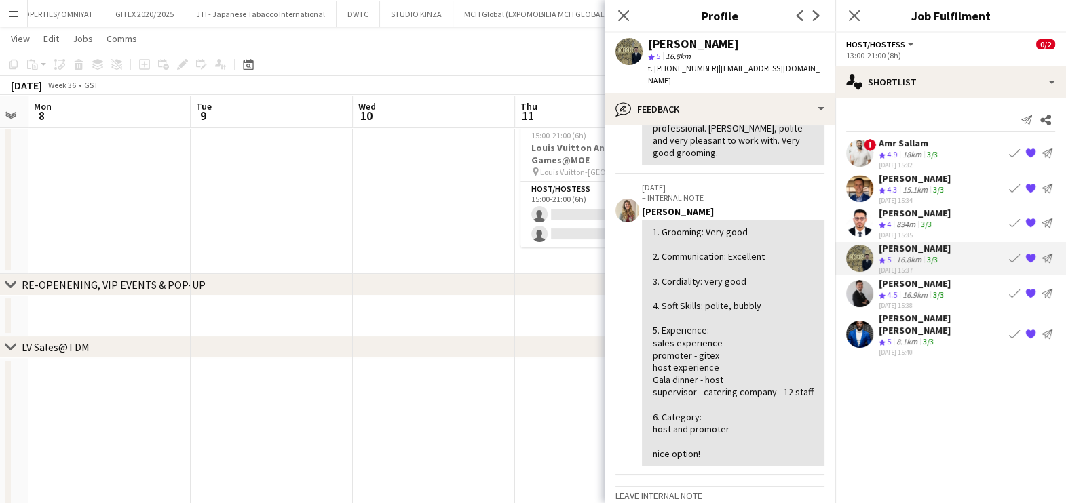
scroll to position [169, 0]
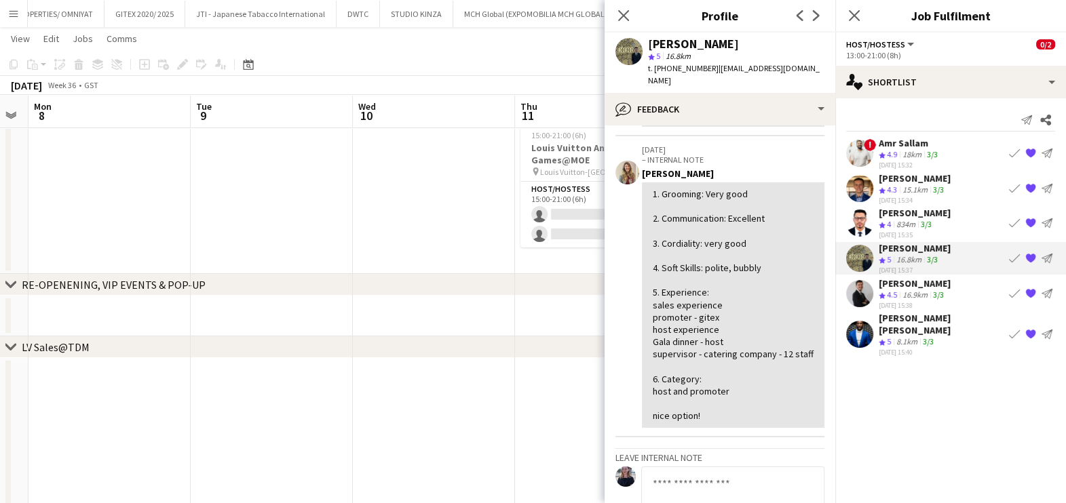
click at [909, 284] on div "Guilherme Weber" at bounding box center [915, 283] width 72 height 12
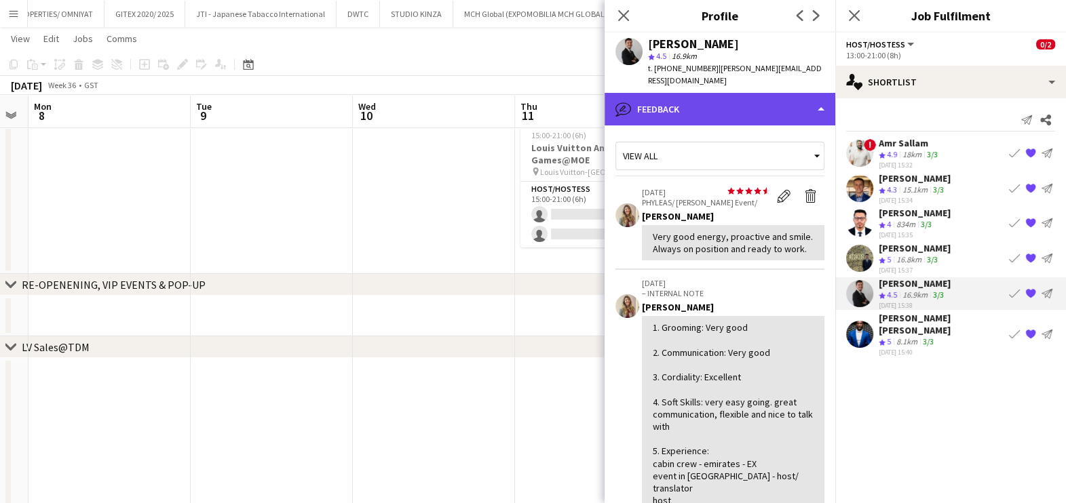
click at [777, 115] on div "bubble-pencil Feedback" at bounding box center [719, 109] width 231 height 33
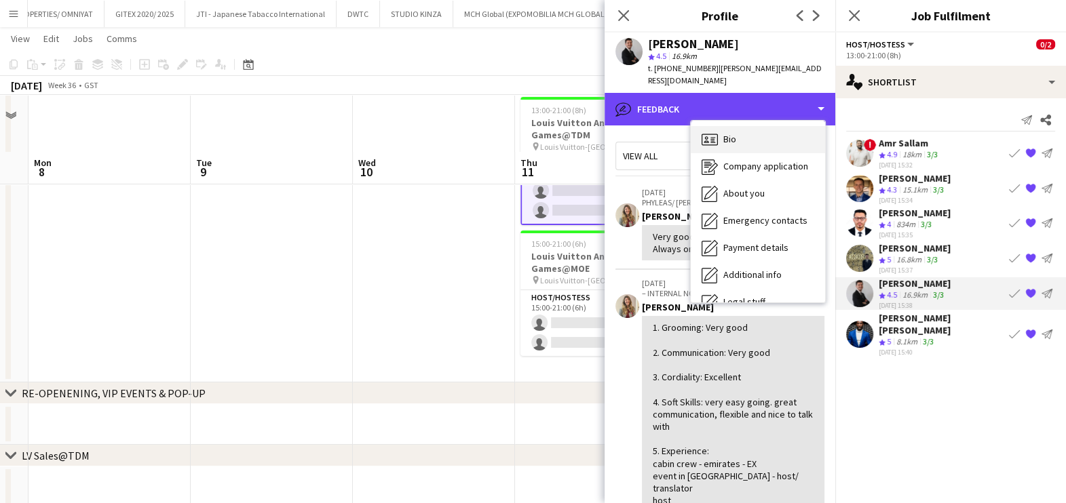
scroll to position [0, 0]
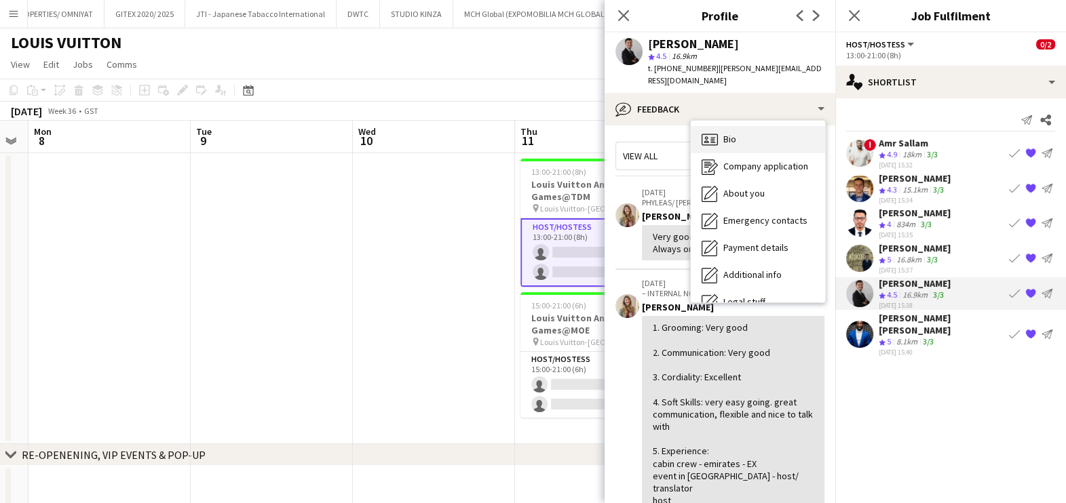
click at [774, 145] on div "Bio Bio" at bounding box center [758, 139] width 134 height 27
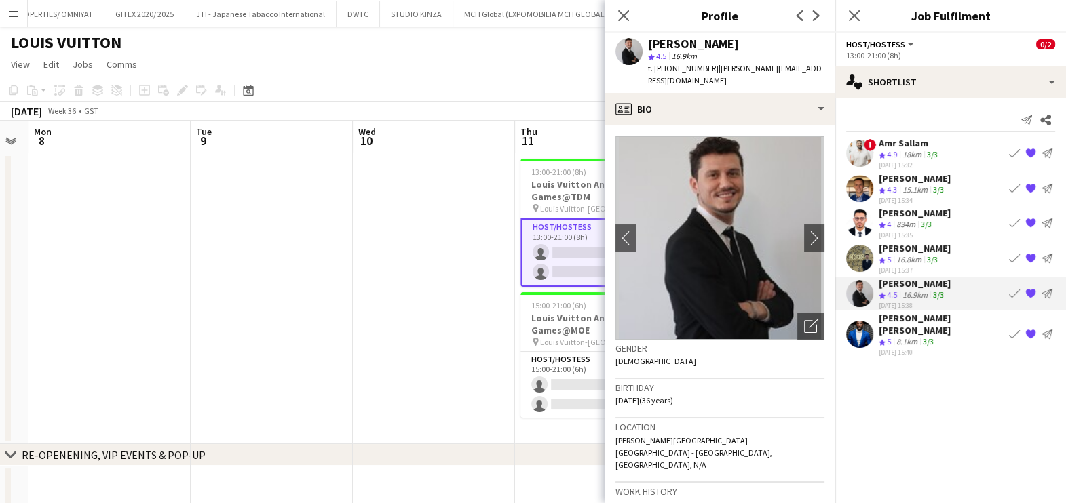
click at [906, 337] on div "8.1km" at bounding box center [907, 343] width 26 height 12
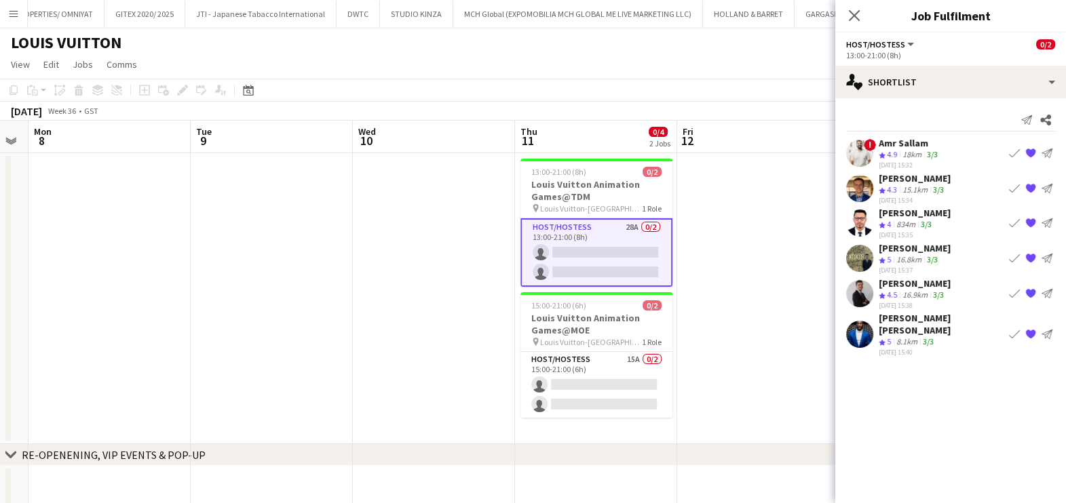
click at [1028, 329] on app-icon "{{ spriteTitle }}" at bounding box center [1030, 334] width 11 height 11
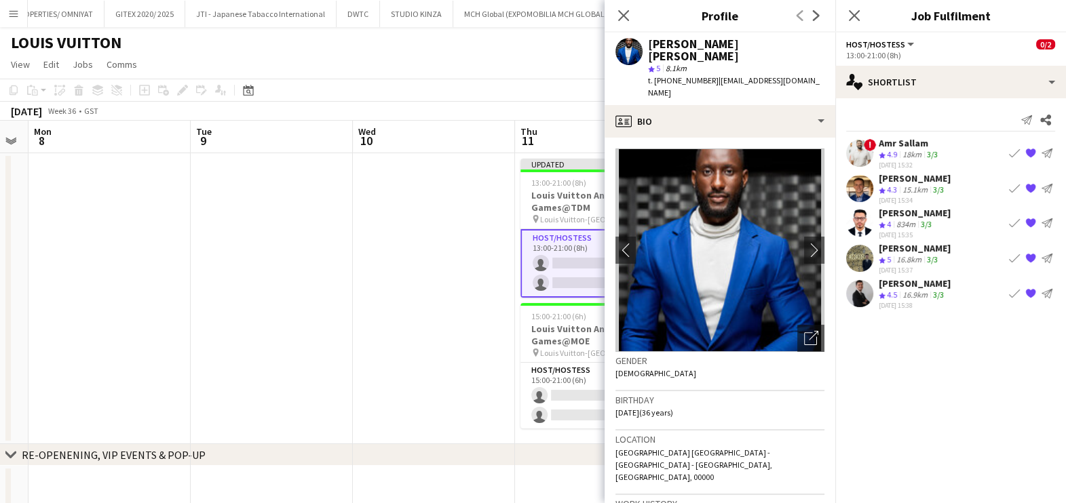
click at [444, 283] on app-date-cell at bounding box center [434, 298] width 162 height 291
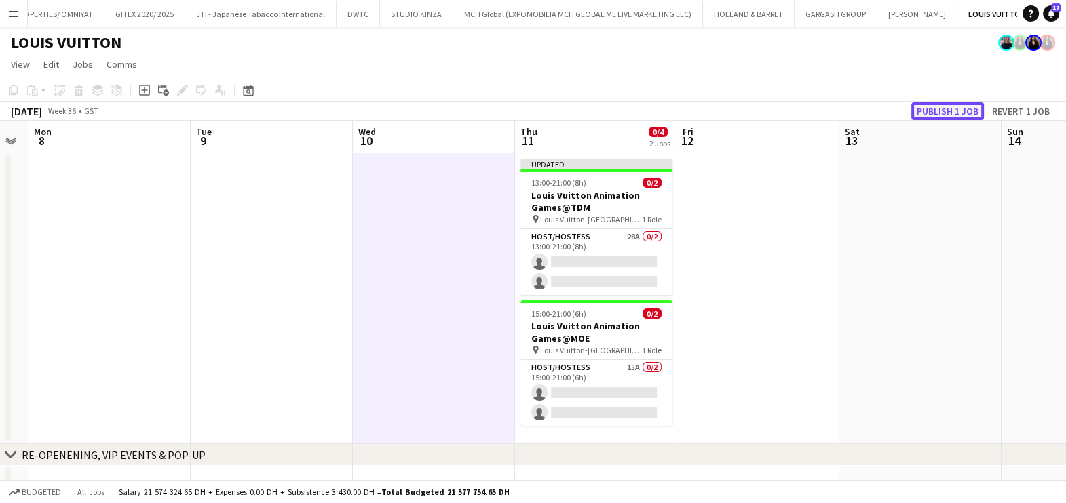
click at [940, 113] on button "Publish 1 job" at bounding box center [947, 111] width 73 height 18
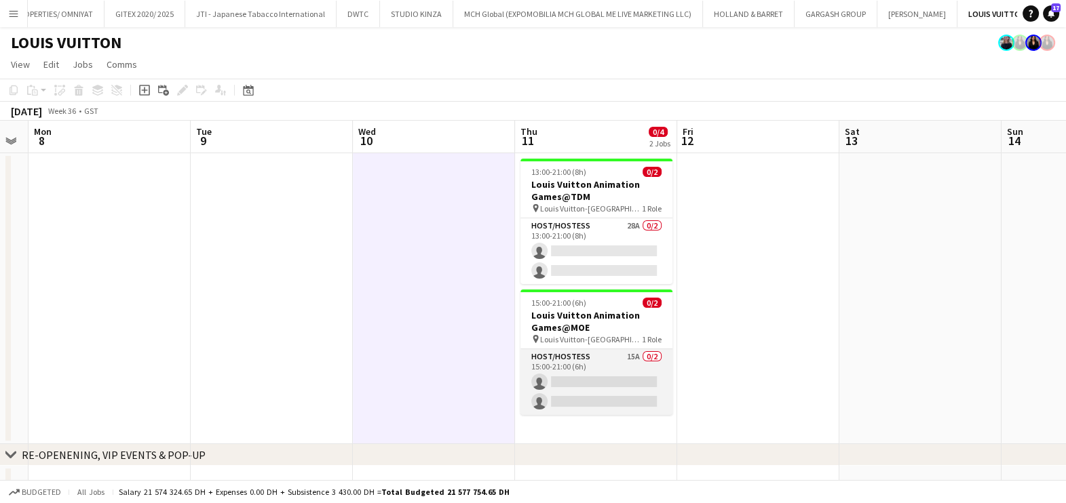
click at [586, 374] on app-card-role "Host/Hostess 15A 0/2 15:00-21:00 (6h) single-neutral-actions single-neutral-act…" at bounding box center [596, 382] width 152 height 66
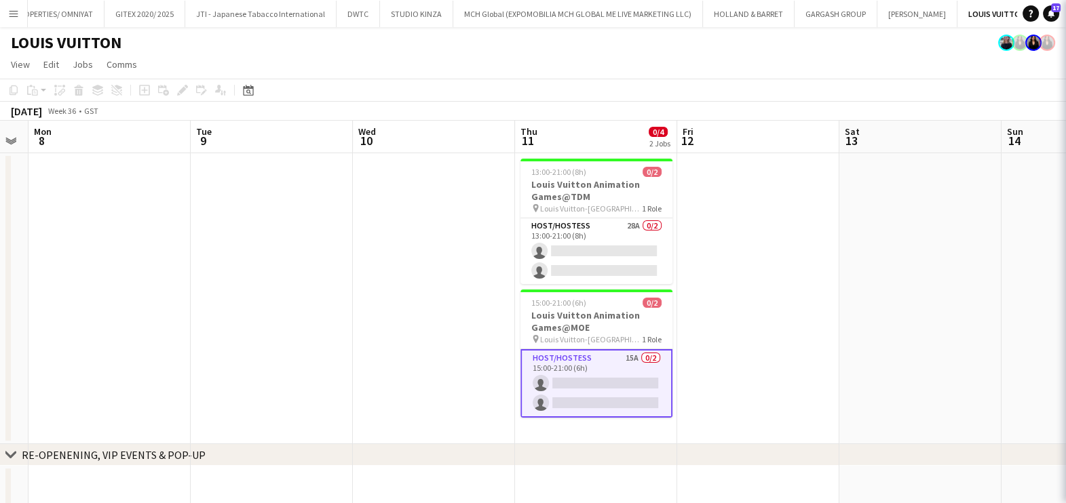
scroll to position [0, 458]
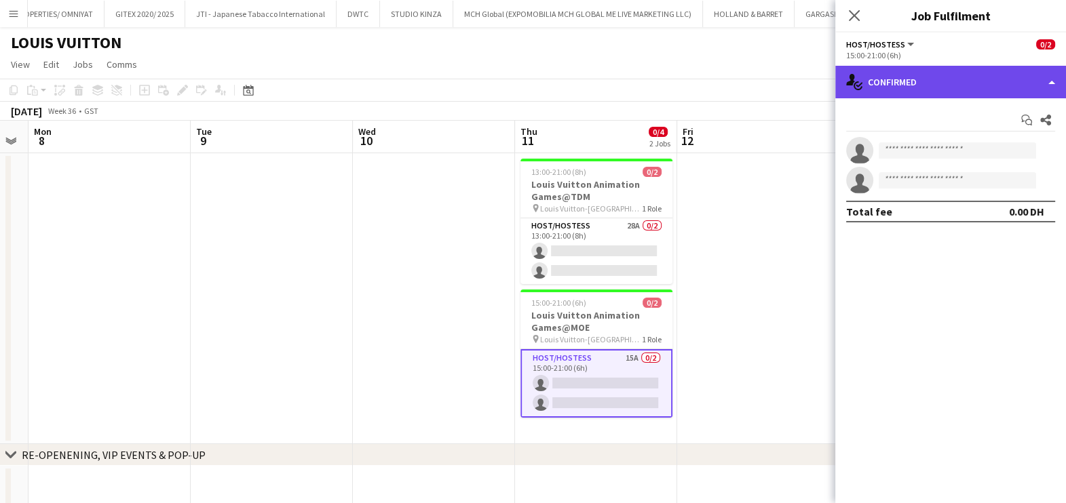
click at [923, 96] on div "single-neutral-actions-check-2 Confirmed" at bounding box center [950, 82] width 231 height 33
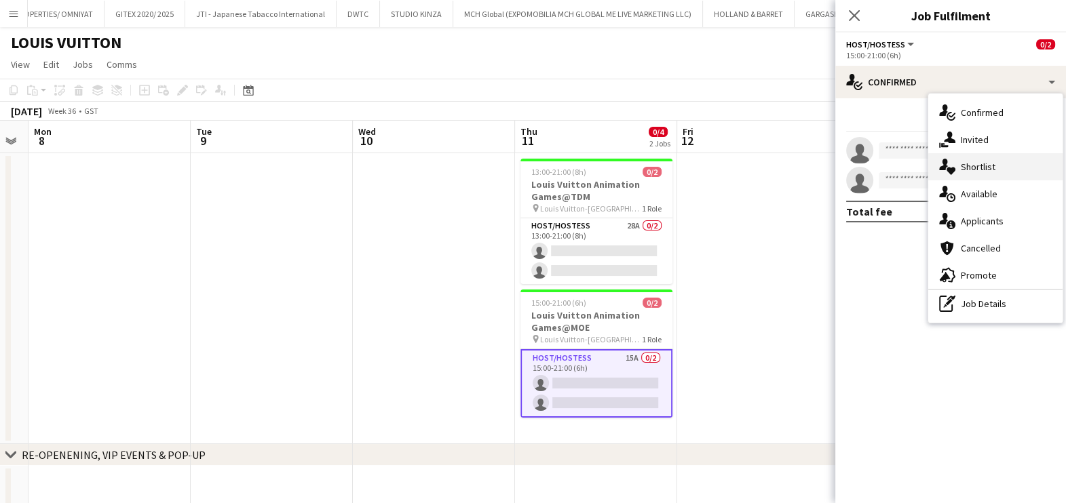
click at [953, 166] on icon "single-neutral-actions-heart" at bounding box center [947, 167] width 16 height 16
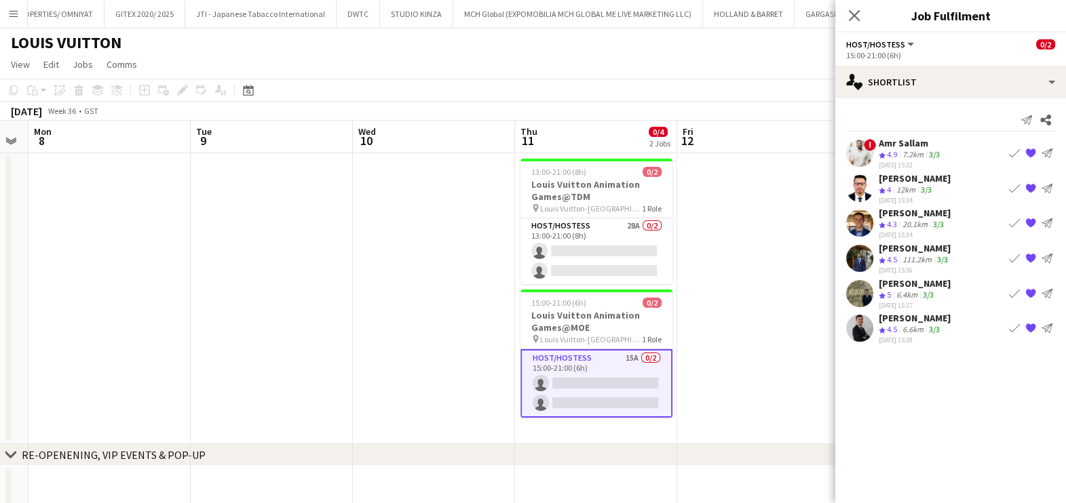
click at [902, 254] on div "111.2km" at bounding box center [917, 260] width 35 height 12
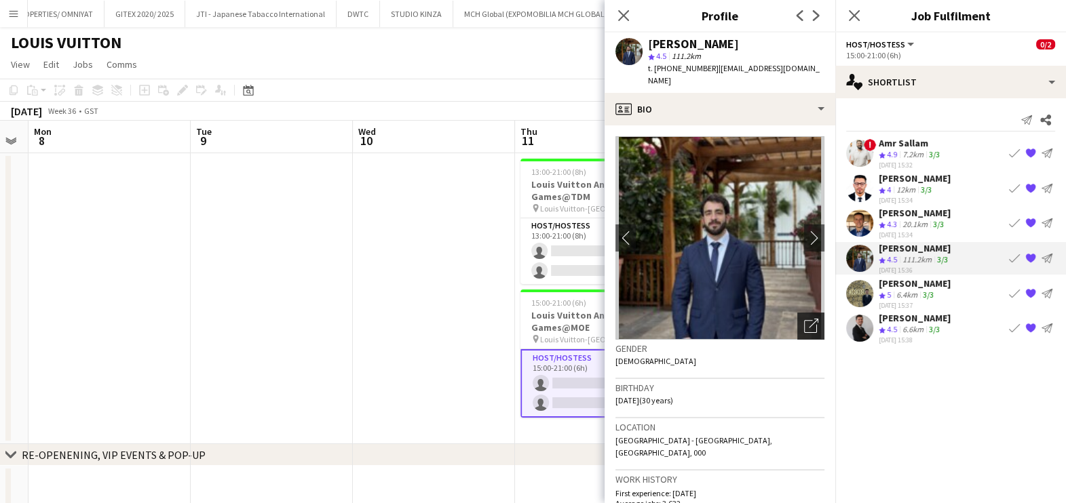
click at [804, 330] on icon "Open photos pop-in" at bounding box center [811, 326] width 14 height 14
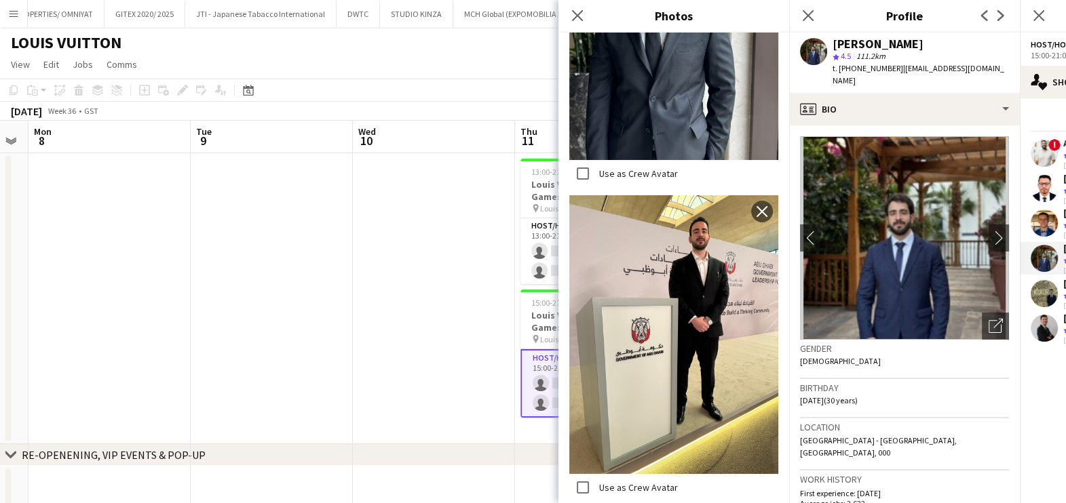
scroll to position [3392, 0]
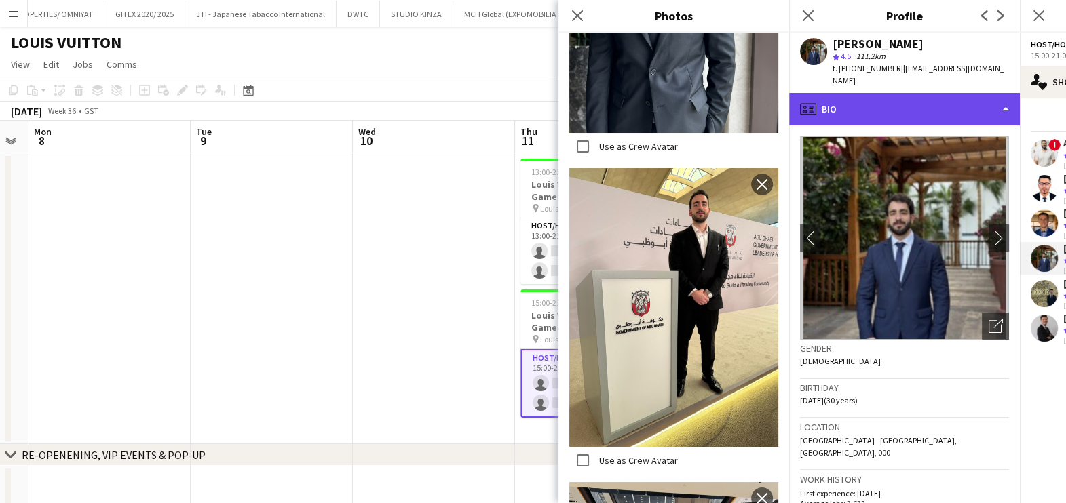
click at [893, 116] on div "profile Bio" at bounding box center [904, 109] width 231 height 33
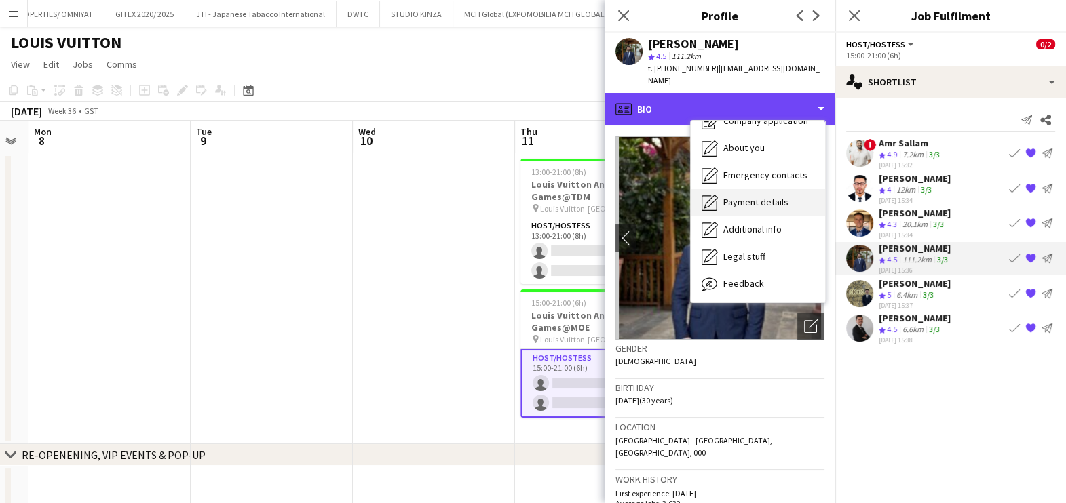
scroll to position [73, 0]
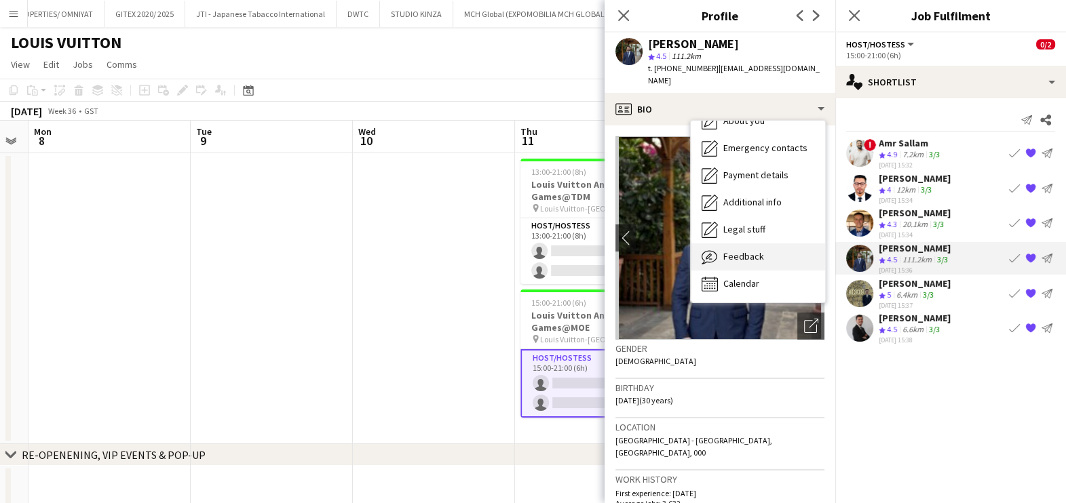
click at [772, 245] on div "Feedback Feedback" at bounding box center [758, 257] width 134 height 27
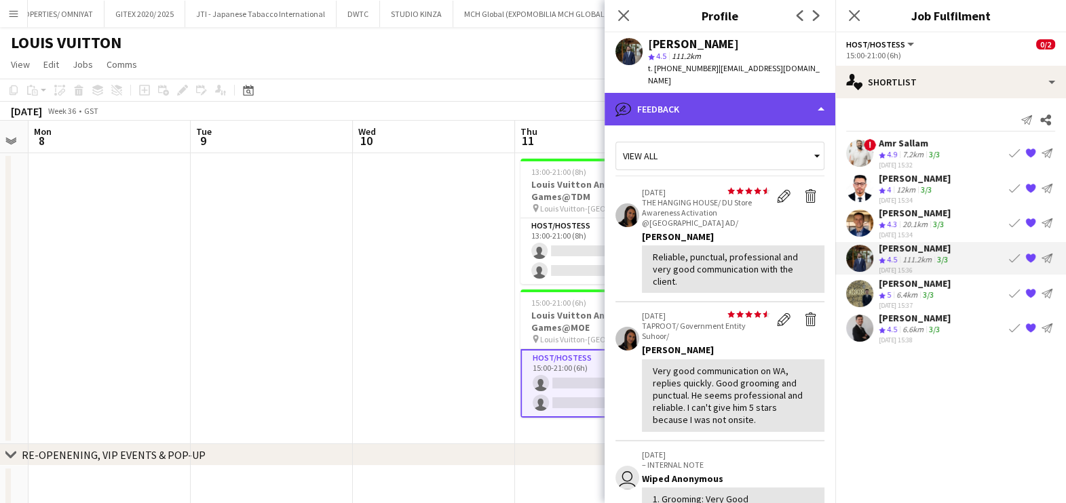
click at [752, 119] on div "bubble-pencil Feedback" at bounding box center [719, 109] width 231 height 33
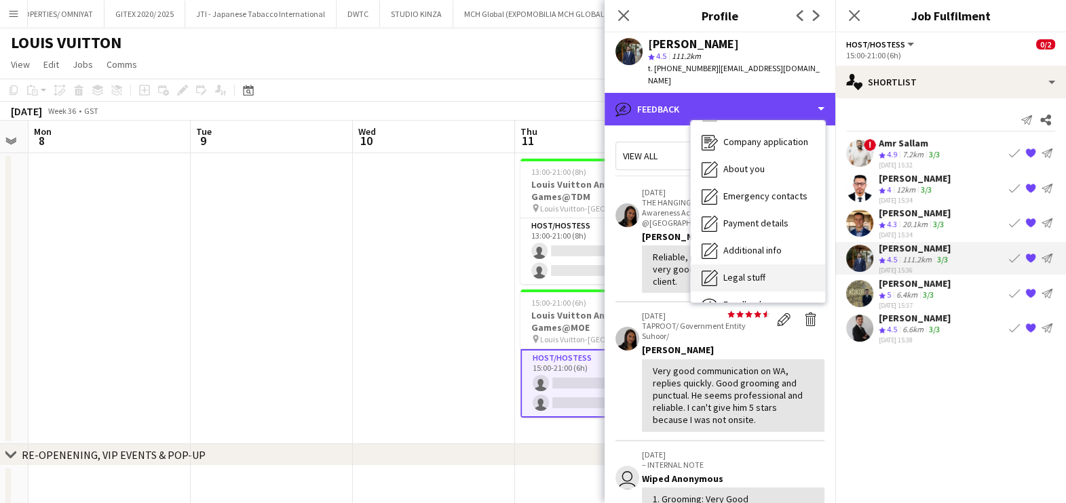
scroll to position [0, 0]
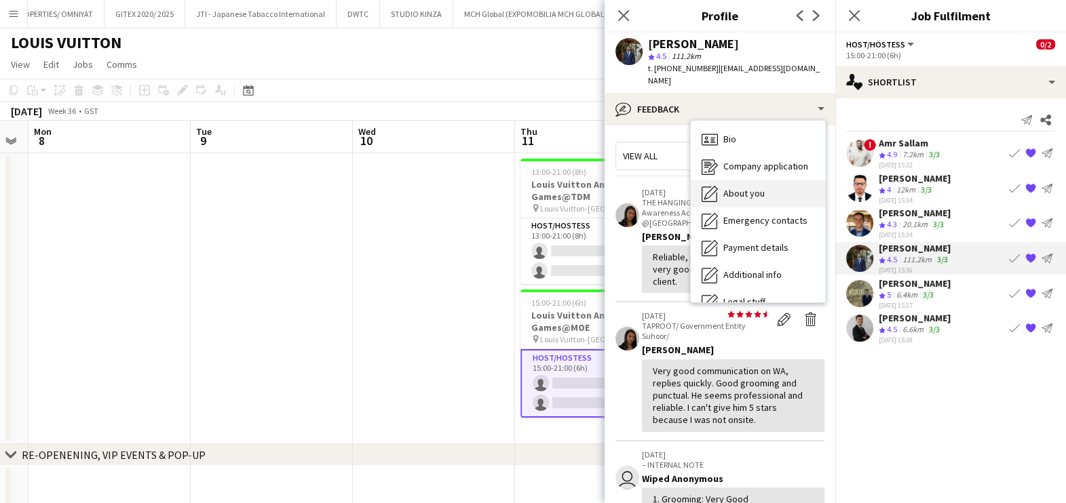
click at [754, 199] on span "About you" at bounding box center [743, 193] width 41 height 12
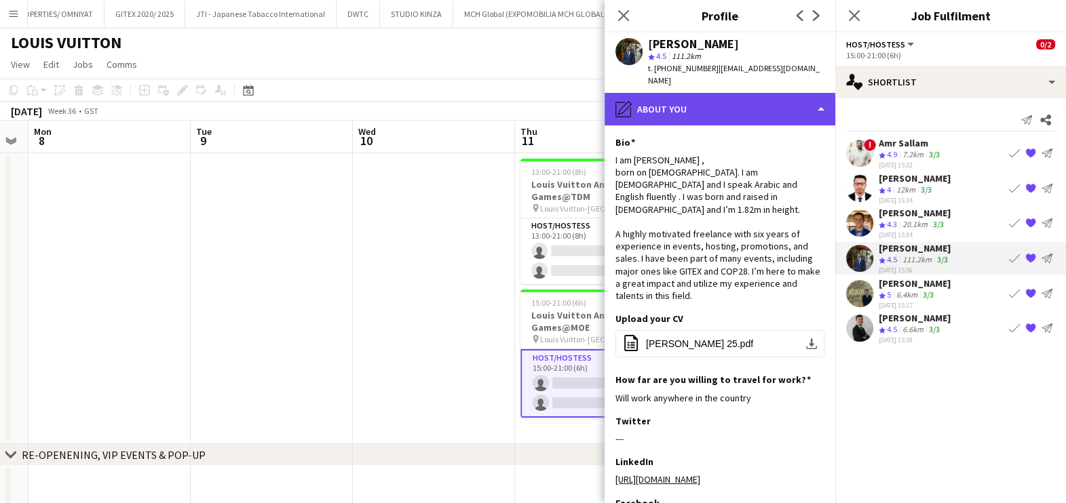
click at [735, 109] on div "pencil4 About you" at bounding box center [719, 109] width 231 height 33
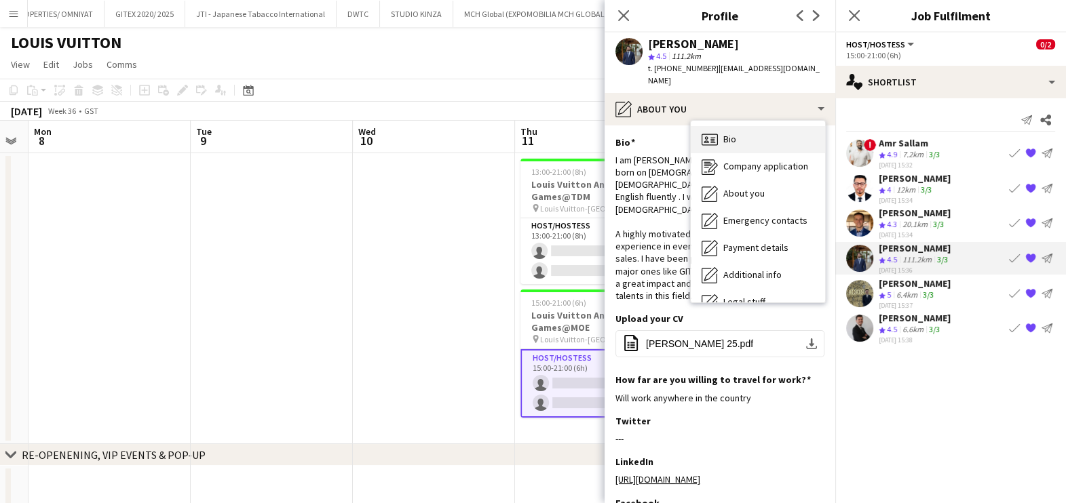
click at [748, 149] on div "Bio Bio" at bounding box center [758, 139] width 134 height 27
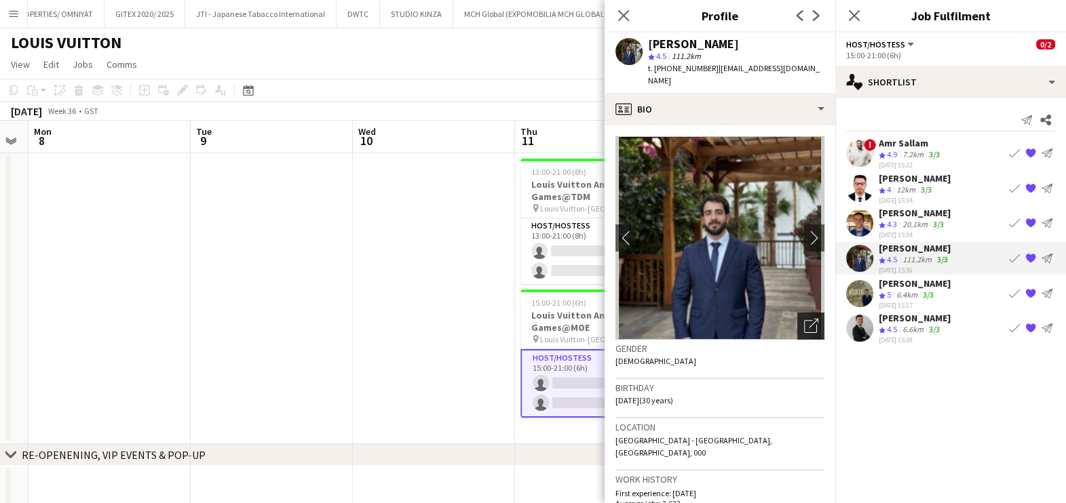
drag, startPoint x: 793, startPoint y: 332, endPoint x: 787, endPoint y: 320, distance: 13.0
click at [804, 330] on icon "Open photos pop-in" at bounding box center [811, 326] width 14 height 14
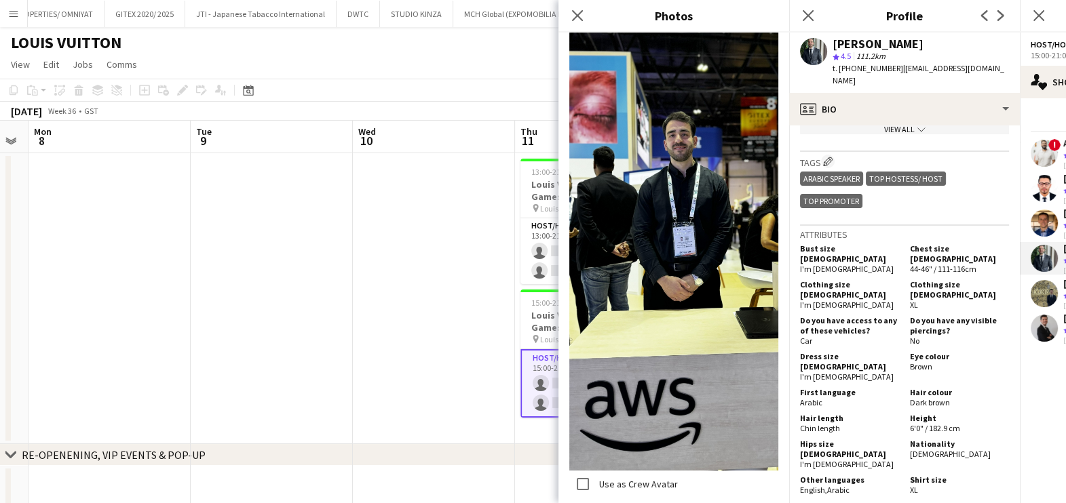
scroll to position [9335, 0]
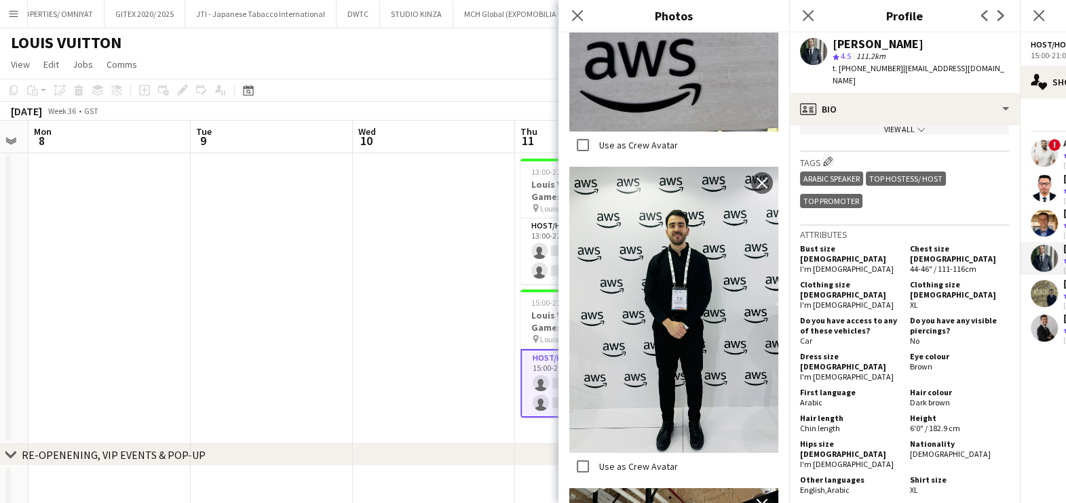
click at [532, 92] on app-toolbar "Copy Paste Paste Ctrl+V Paste with crew Ctrl+Shift+V Paste linked Job Delete Gr…" at bounding box center [533, 90] width 1066 height 23
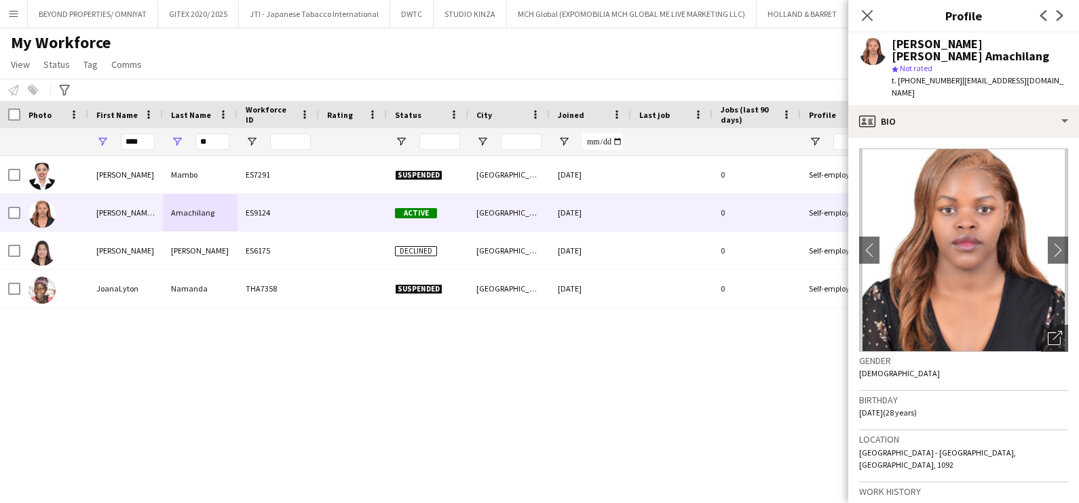
scroll to position [1187, 0]
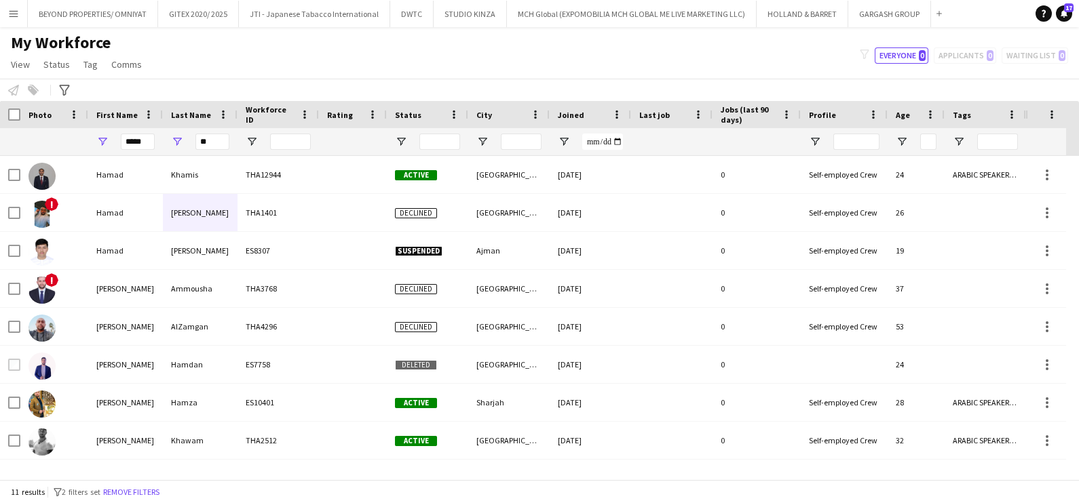
type input "*****"
click at [362, 86] on div "Notify workforce Add to tag Select at least one crew to tag him or her. Advance…" at bounding box center [539, 90] width 1079 height 22
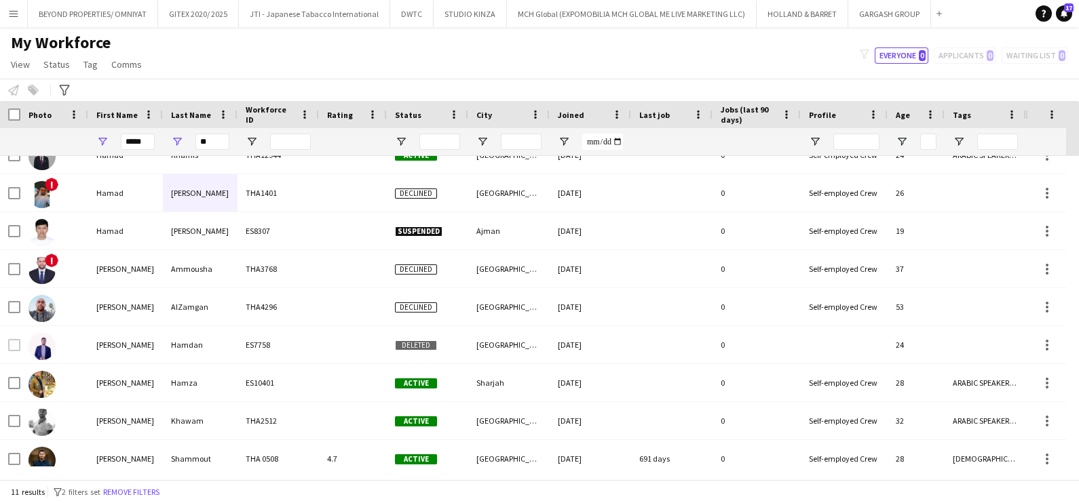
scroll to position [0, 0]
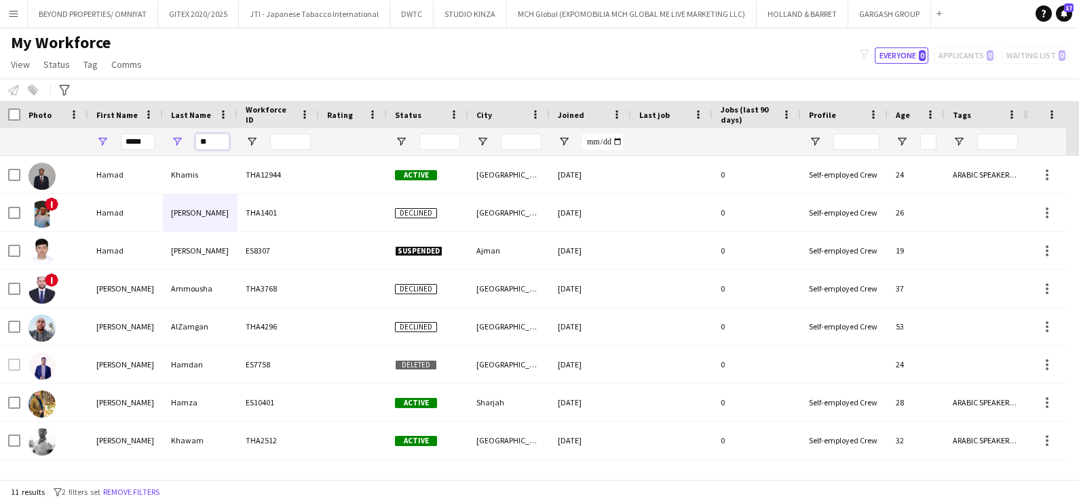
click at [227, 138] on input "**" at bounding box center [212, 142] width 34 height 16
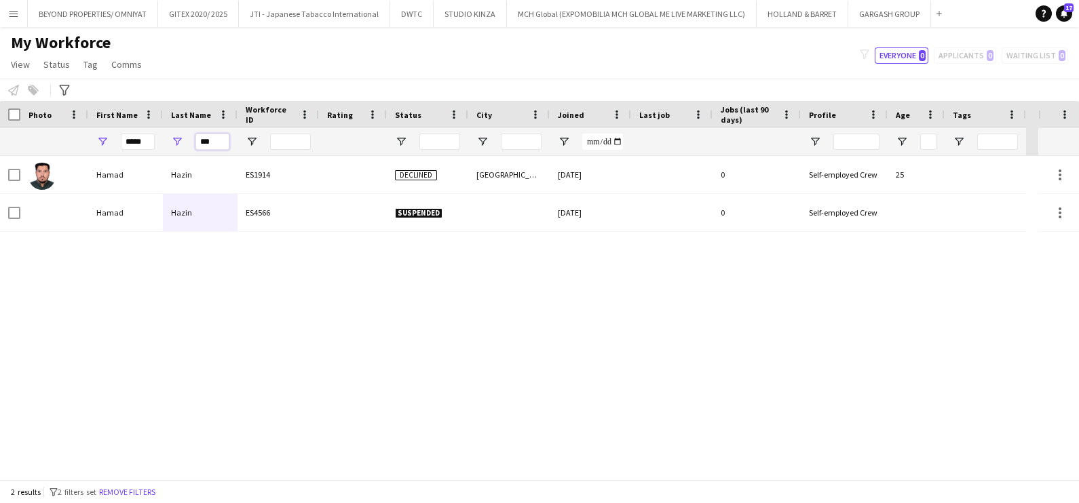
type input "***"
click at [302, 67] on div "My Workforce View Views Default view New view Update view Delete view Edit name…" at bounding box center [539, 56] width 1079 height 46
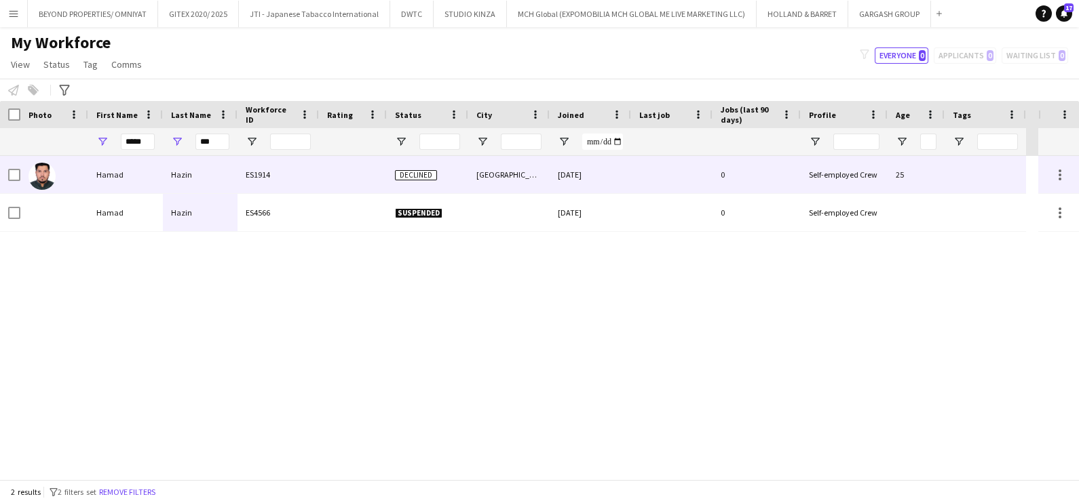
click at [208, 178] on div "Hazin" at bounding box center [200, 174] width 75 height 37
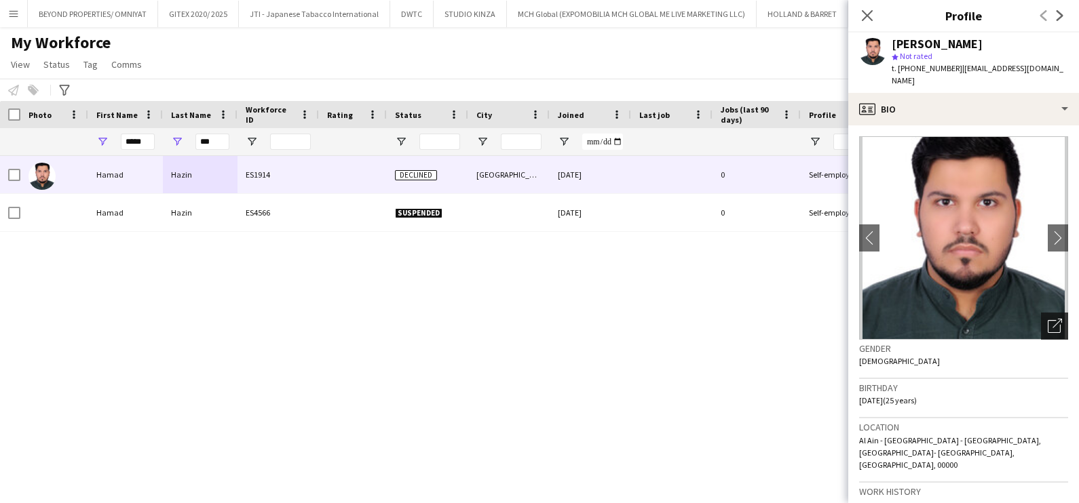
click at [1041, 322] on div "Open photos pop-in" at bounding box center [1054, 326] width 27 height 27
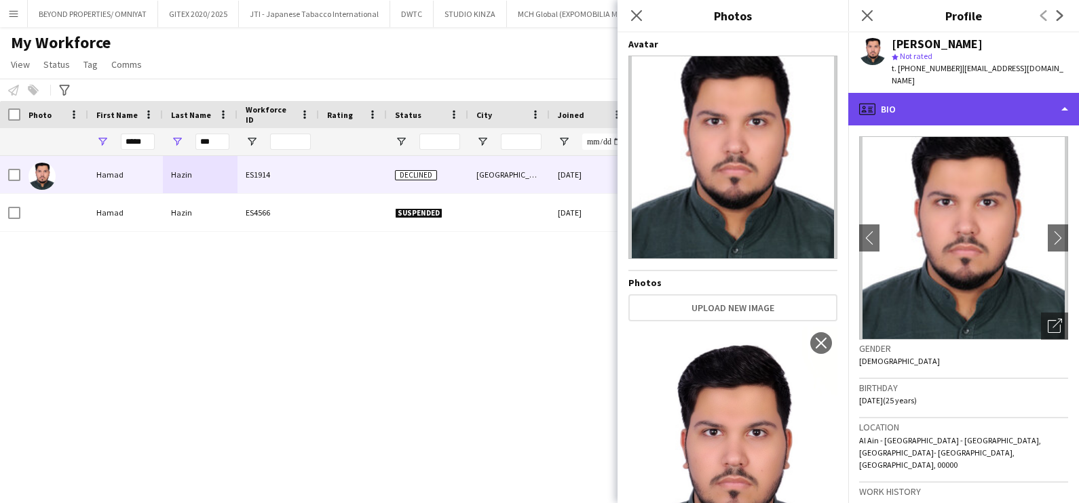
click at [988, 93] on div "profile Bio" at bounding box center [963, 109] width 231 height 33
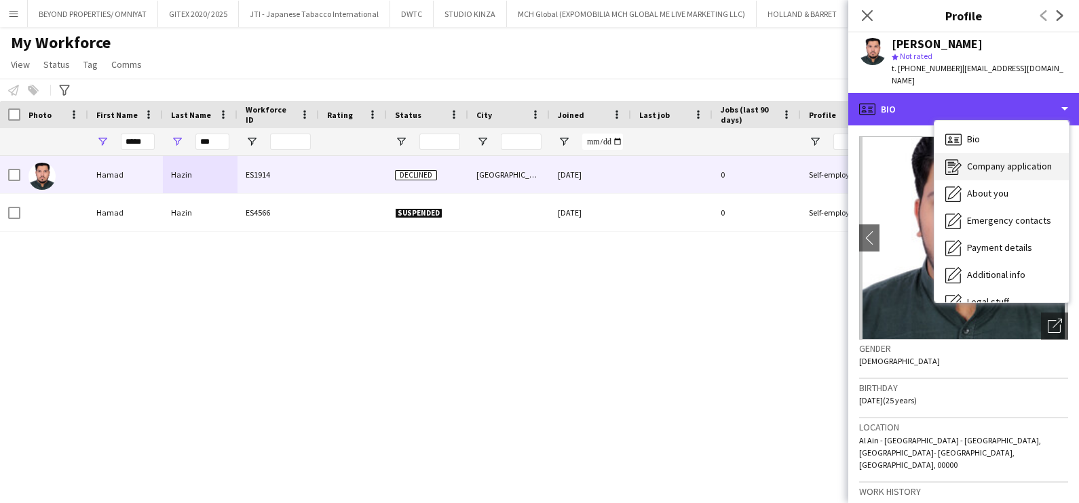
scroll to position [73, 0]
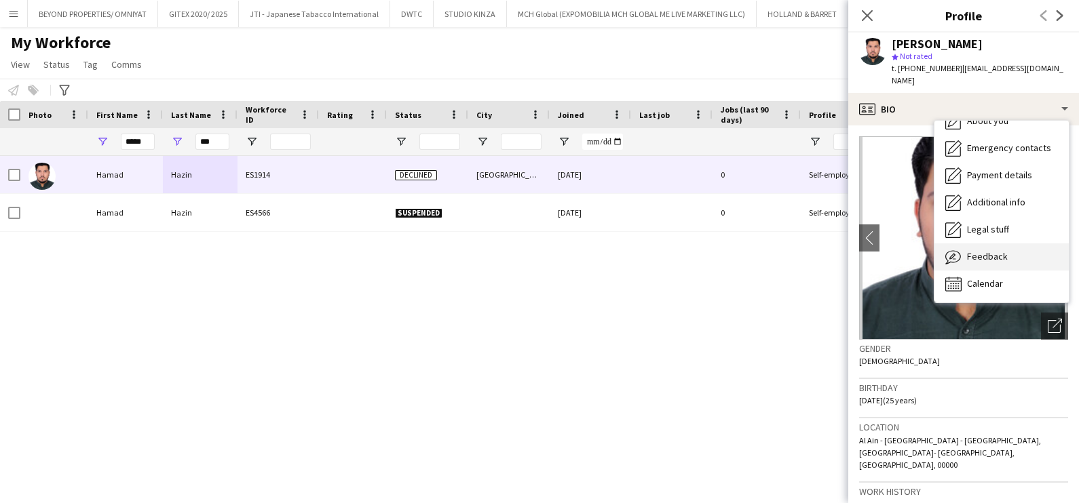
click at [993, 250] on span "Feedback" at bounding box center [987, 256] width 41 height 12
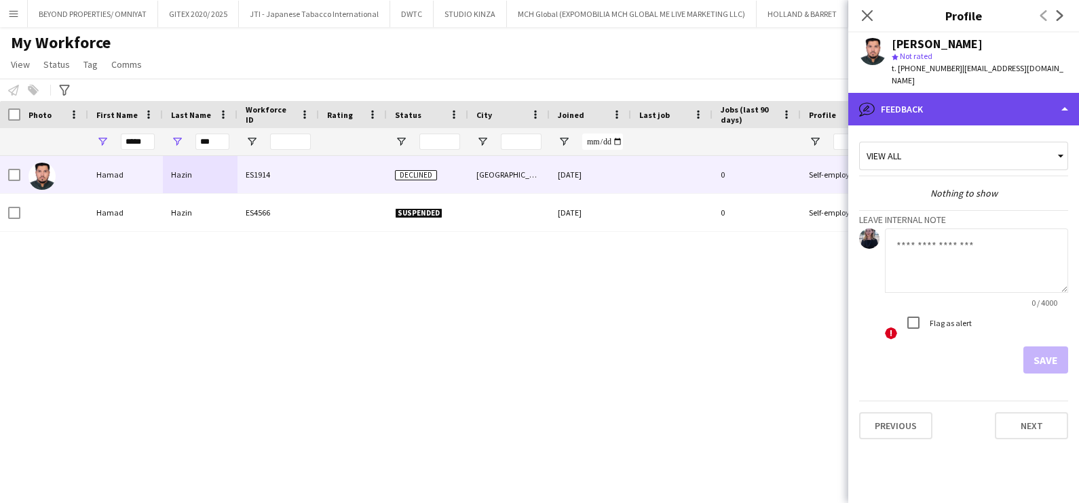
click at [944, 93] on div "bubble-pencil Feedback" at bounding box center [963, 109] width 231 height 33
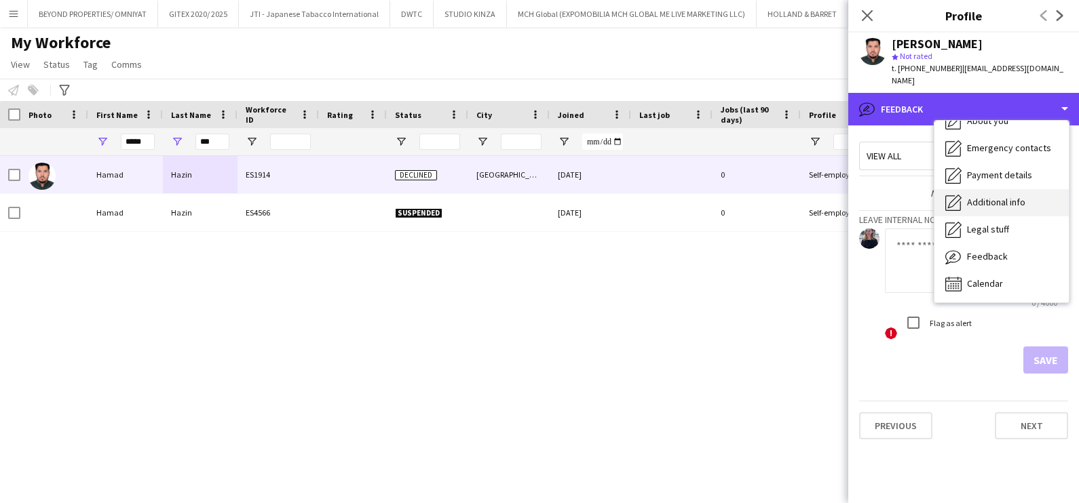
scroll to position [0, 0]
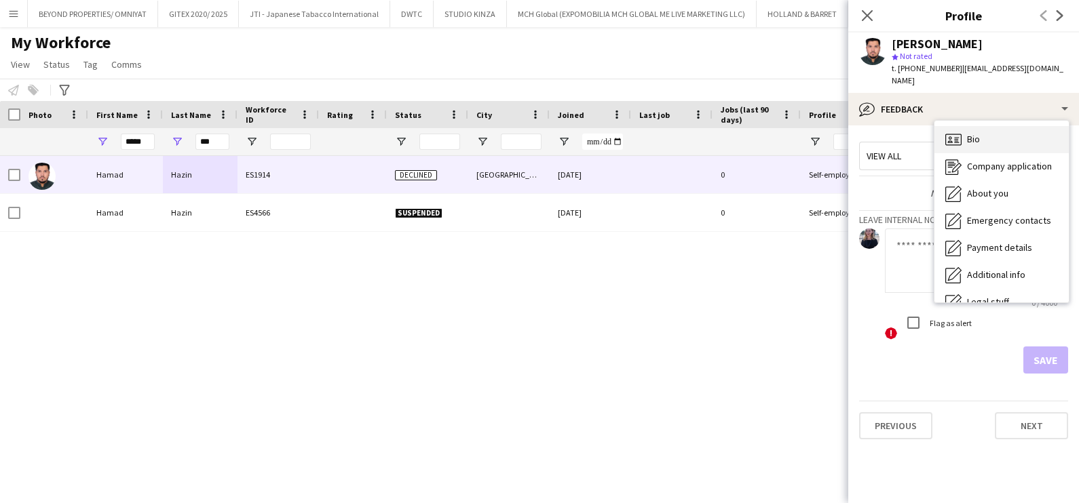
click at [998, 126] on div "Bio Bio" at bounding box center [1001, 139] width 134 height 27
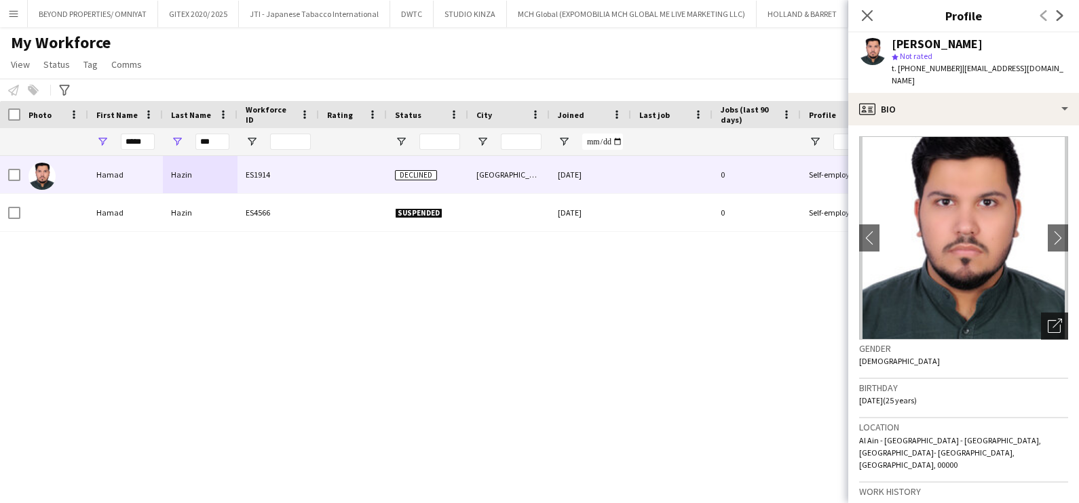
click at [1048, 319] on icon "Open photos pop-in" at bounding box center [1055, 326] width 14 height 14
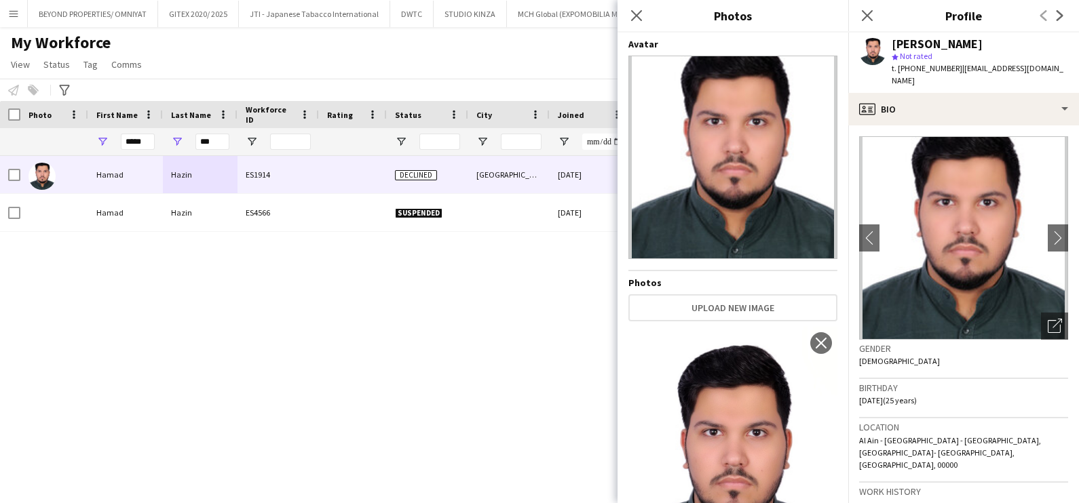
scroll to position [107, 0]
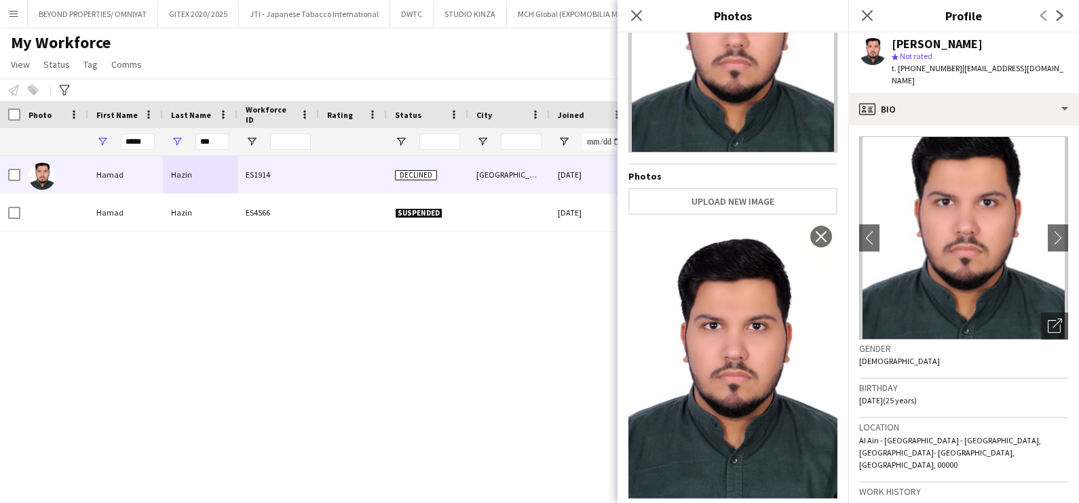
click at [450, 355] on div "[PERSON_NAME] ES1914 Declined [GEOGRAPHIC_DATA] [DATE] 0 Self-employed Crew 25 …" at bounding box center [519, 318] width 1038 height 324
click at [523, 46] on div "My Workforce View Views Default view New view Update view Delete view Edit name…" at bounding box center [539, 56] width 1079 height 46
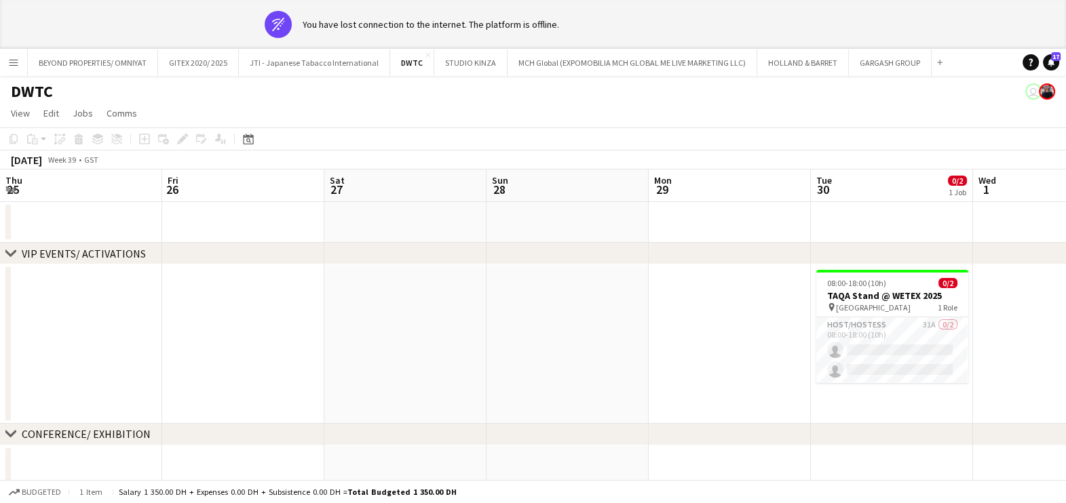
scroll to position [0, 455]
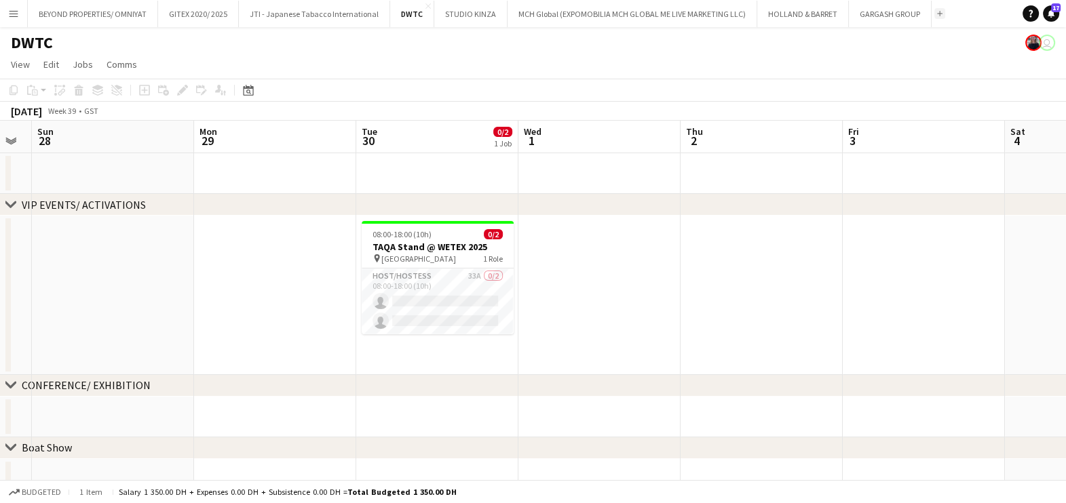
click at [934, 16] on button "Add" at bounding box center [939, 13] width 11 height 11
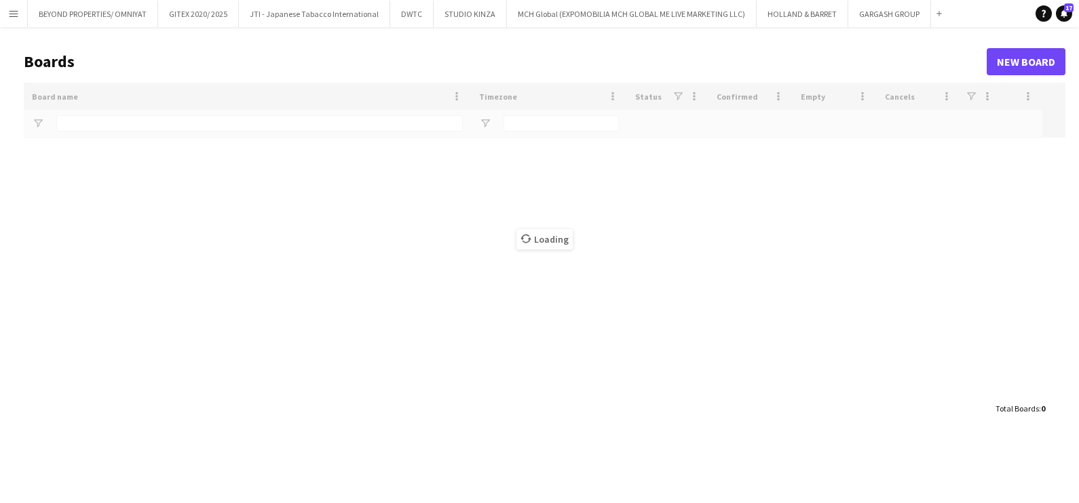
click at [346, 27] on main "Boards New Board Drag here to set row groups Drag here to set column labels Boa…" at bounding box center [539, 234] width 1079 height 415
click at [338, 17] on button "JTI - Japanese Tabacco International Close" at bounding box center [314, 14] width 151 height 26
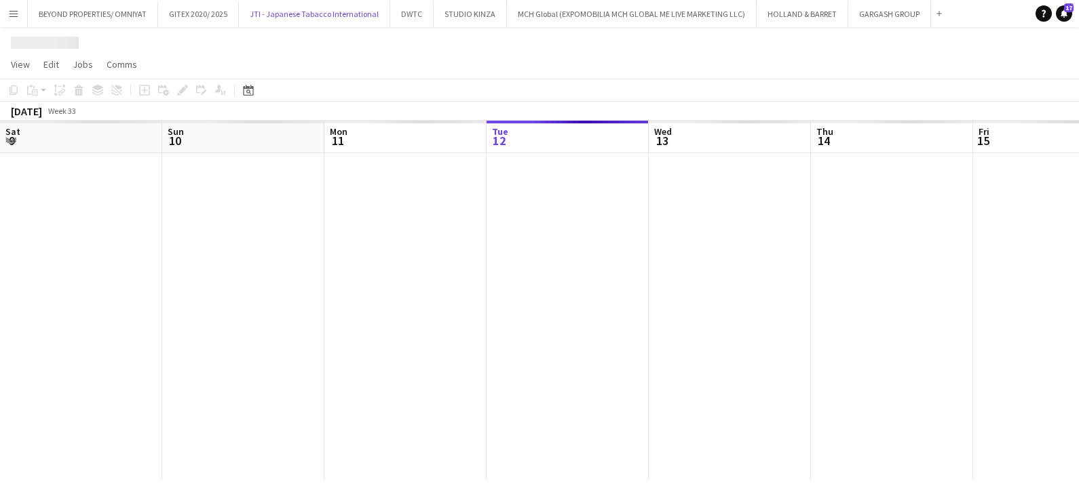
scroll to position [0, 324]
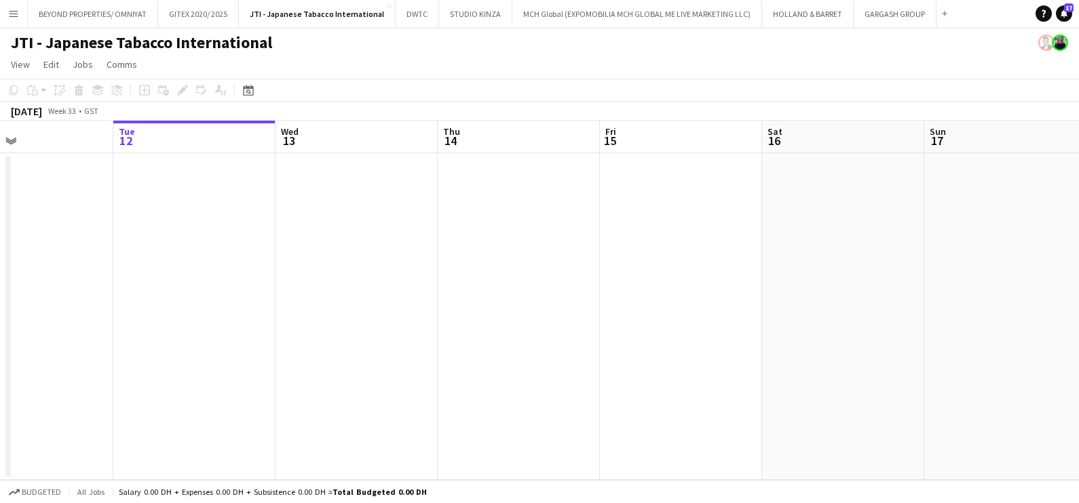
drag, startPoint x: 478, startPoint y: 261, endPoint x: 37, endPoint y: 266, distance: 441.7
click at [139, 261] on app-calendar-viewport "Sat 9 Sun 10 Mon 11 Tue 12 Wed 13 Thu 14 Fri 15 Sat 16 Sun 17 Mon 18 Tue 19 Wed…" at bounding box center [539, 301] width 1079 height 360
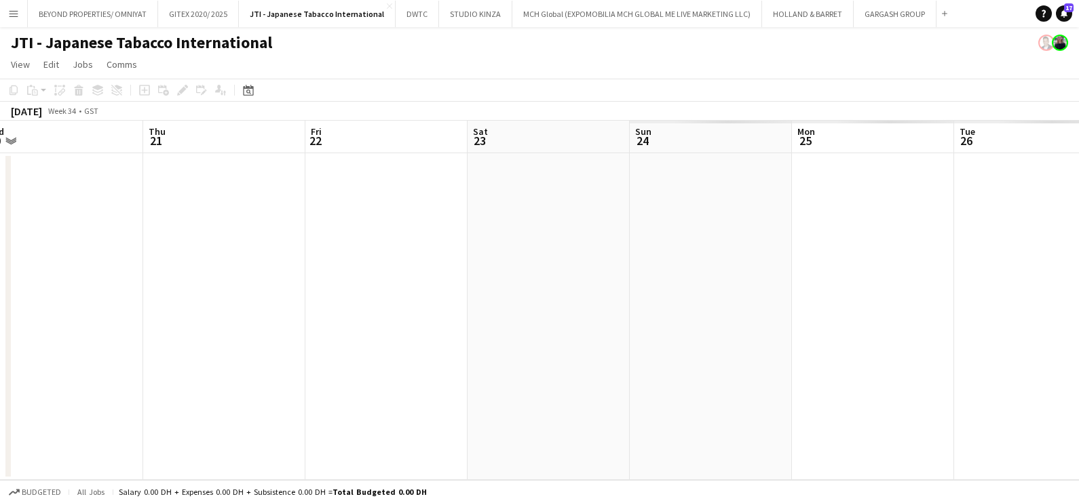
drag, startPoint x: 342, startPoint y: 268, endPoint x: 269, endPoint y: 269, distance: 72.6
click at [0, 269] on html "Menu Boards Boards Boards All jobs Status Workforce Workforce My Workforce Recr…" at bounding box center [539, 251] width 1079 height 503
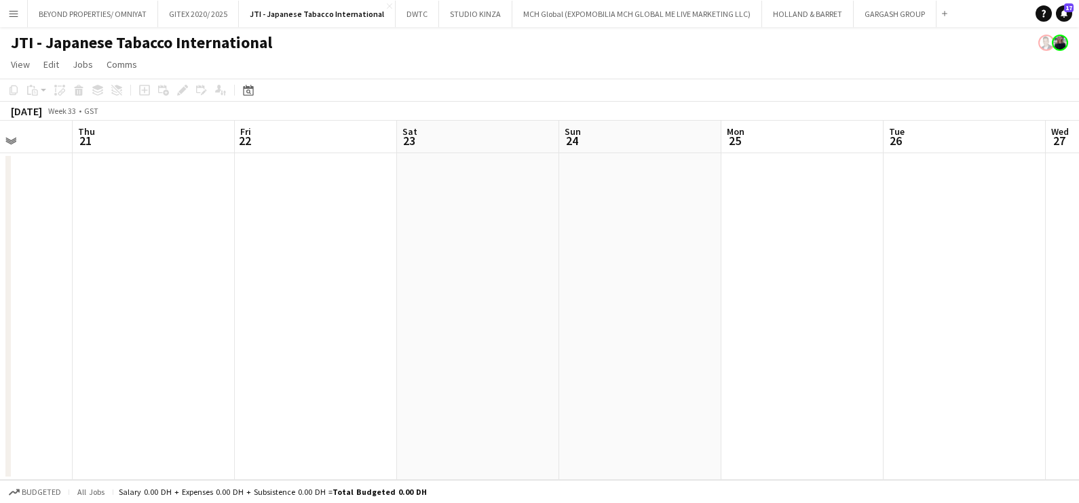
drag, startPoint x: 716, startPoint y: 269, endPoint x: 296, endPoint y: 270, distance: 420.0
click at [0, 269] on html "Menu Boards Boards Boards All jobs Status Workforce Workforce My Workforce Recr…" at bounding box center [539, 251] width 1079 height 503
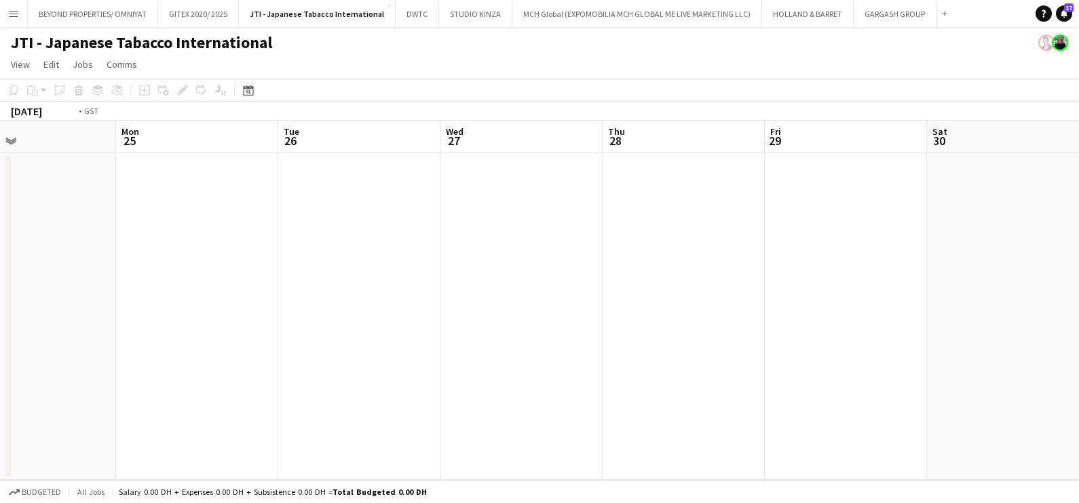
drag, startPoint x: 750, startPoint y: 273, endPoint x: 146, endPoint y: 277, distance: 604.5
click at [145, 276] on app-calendar-viewport "Thu 21 Fri 22 Sat 23 Sun 24 Mon 25 Tue 26 Wed 27 Thu 28 Fri 29 Sat 30 Sun 31 Mo…" at bounding box center [539, 301] width 1079 height 360
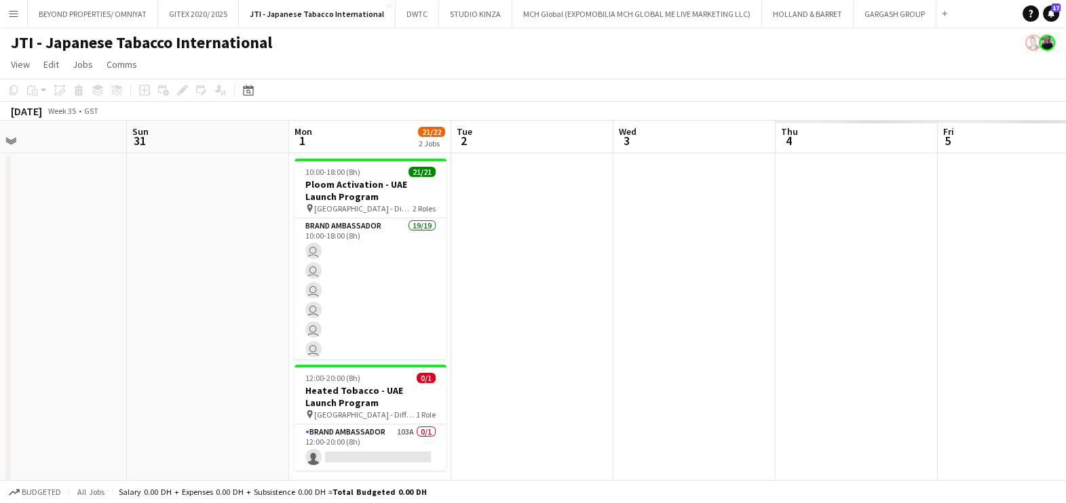
scroll to position [0, 559]
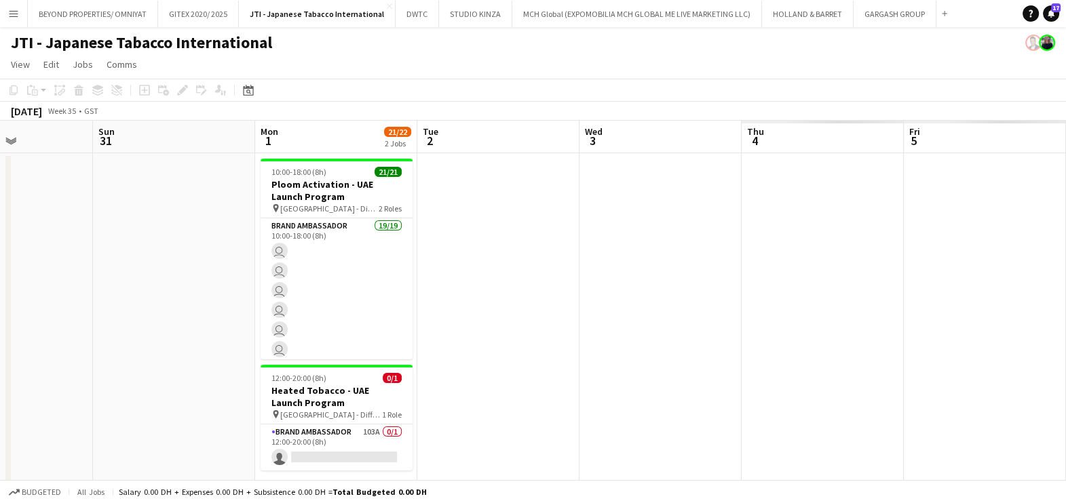
drag, startPoint x: 630, startPoint y: 278, endPoint x: 444, endPoint y: 277, distance: 185.9
click at [444, 278] on app-calendar-viewport "Wed 27 Thu 28 Fri 29 Sat 30 Sun 31 Mon 1 21/22 2 Jobs Tue 2 Wed 3 Thu 4 Fri 5 S…" at bounding box center [533, 310] width 1066 height 379
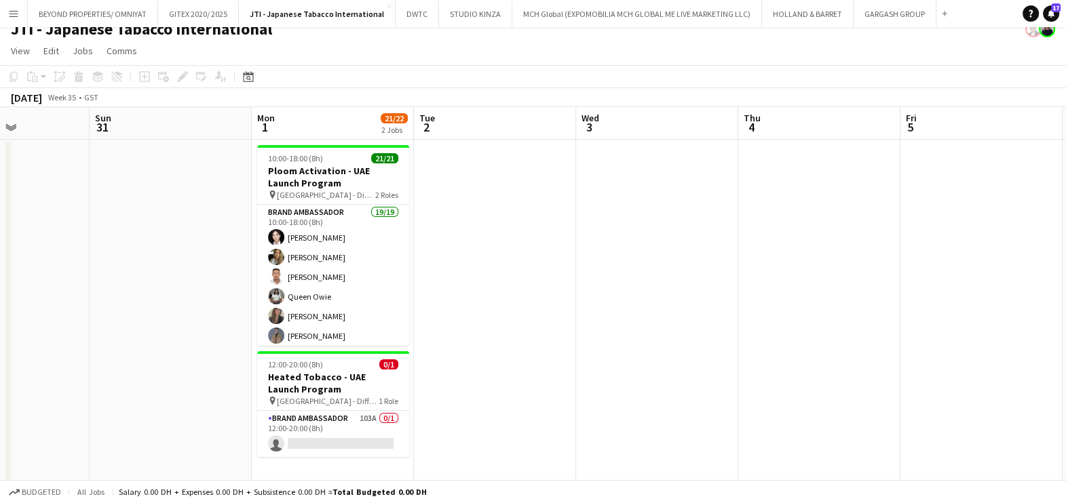
scroll to position [18, 0]
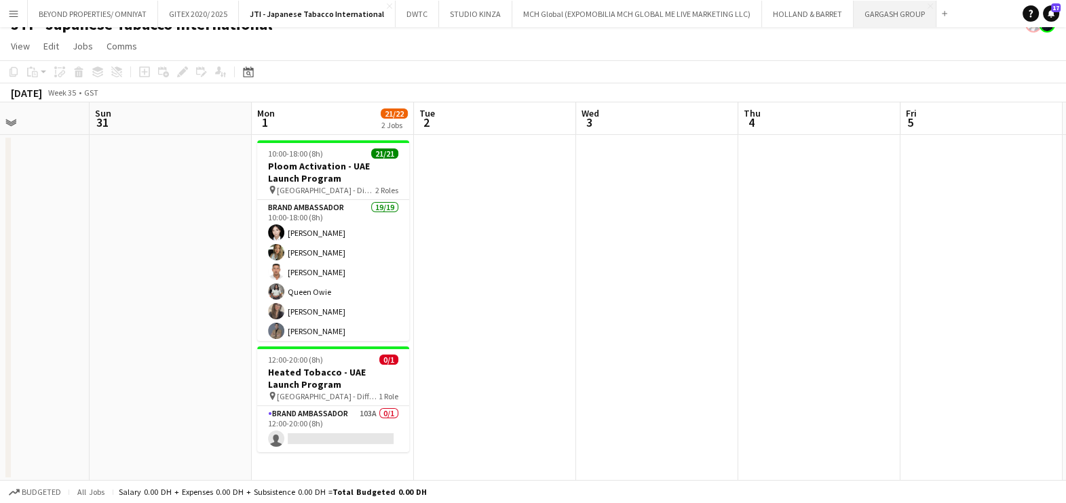
click at [881, 5] on button "GARGASH GROUP Close" at bounding box center [894, 14] width 83 height 26
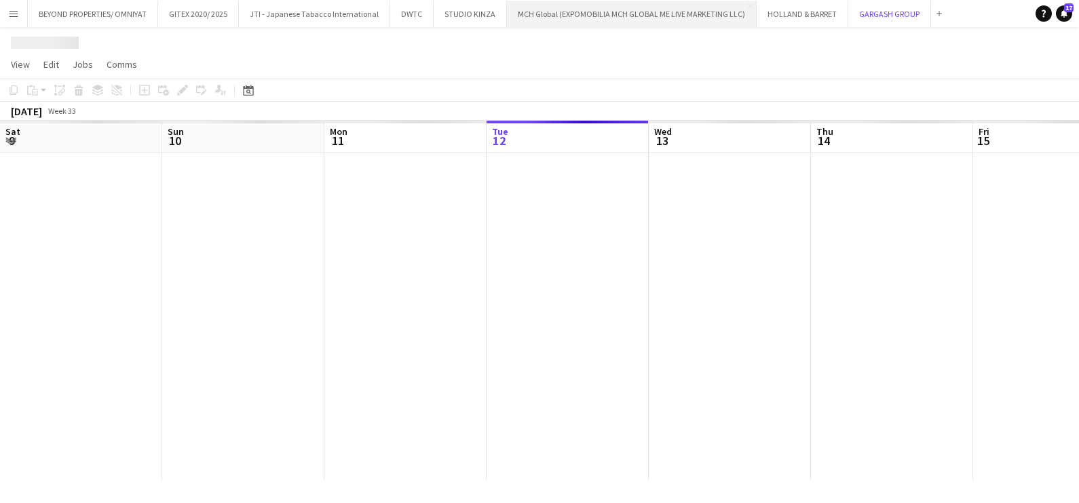
scroll to position [0, 324]
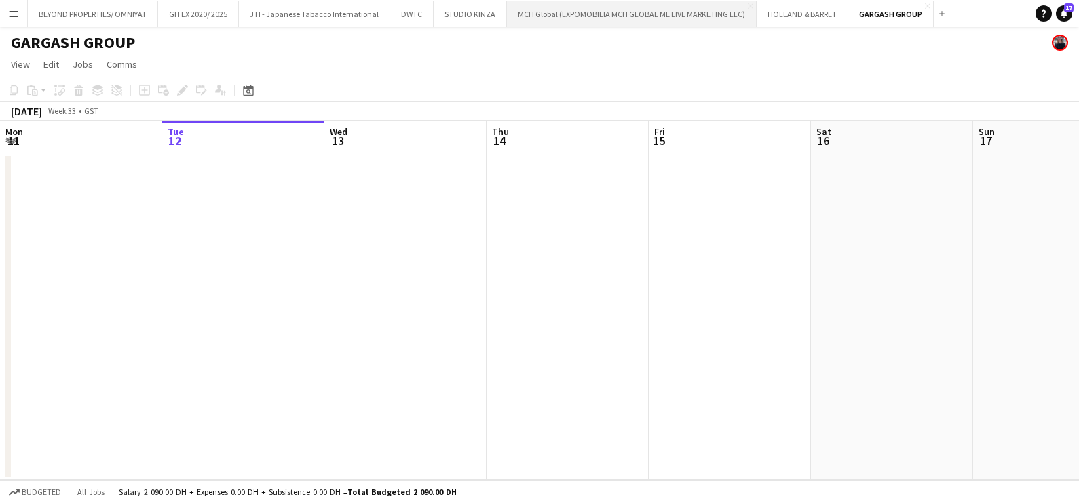
click at [590, 1] on button "MCH Global (EXPOMOBILIA MCH GLOBAL ME LIVE MARKETING LLC) Close" at bounding box center [632, 14] width 250 height 26
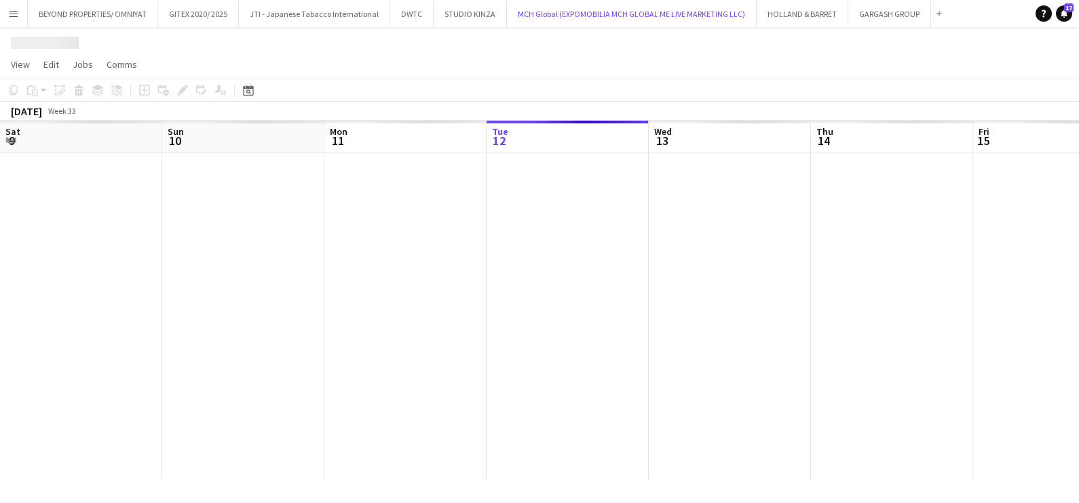
scroll to position [0, 324]
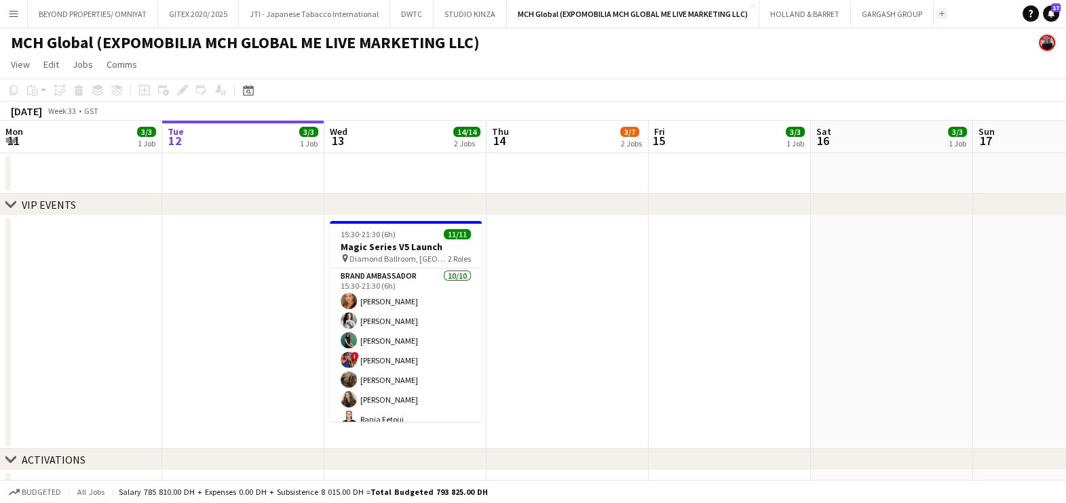
click at [939, 12] on app-icon "Add" at bounding box center [941, 13] width 5 height 5
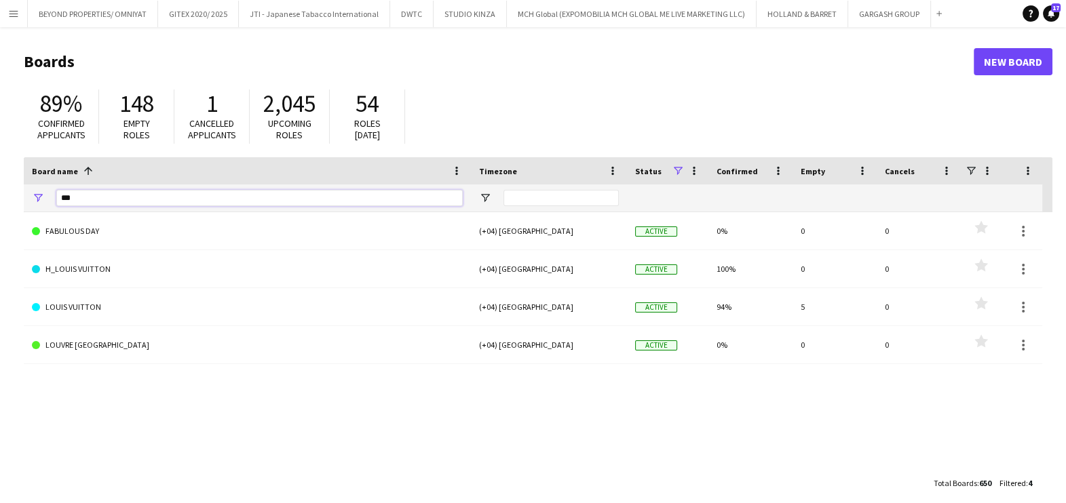
click at [271, 190] on input "***" at bounding box center [259, 198] width 406 height 16
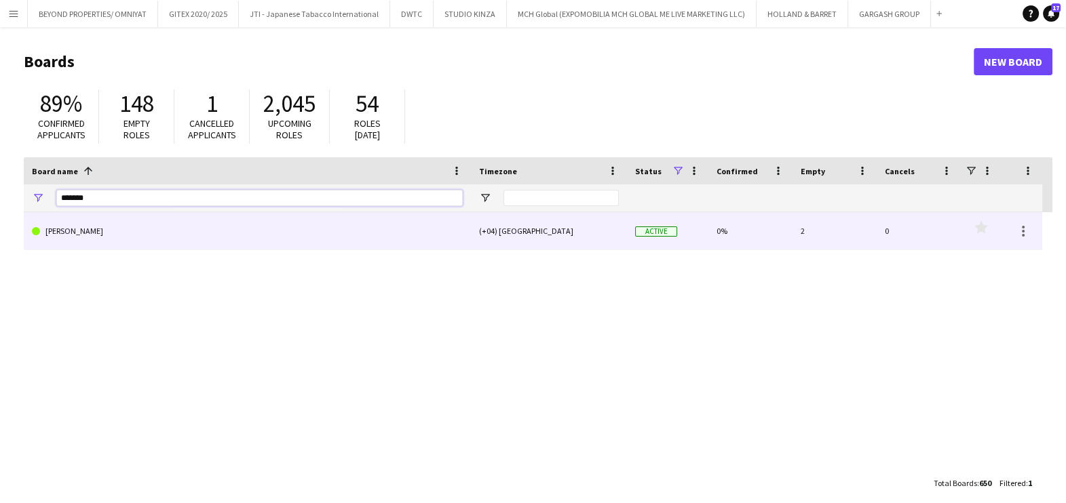
type input "*******"
click at [258, 238] on link "[PERSON_NAME]" at bounding box center [247, 231] width 431 height 38
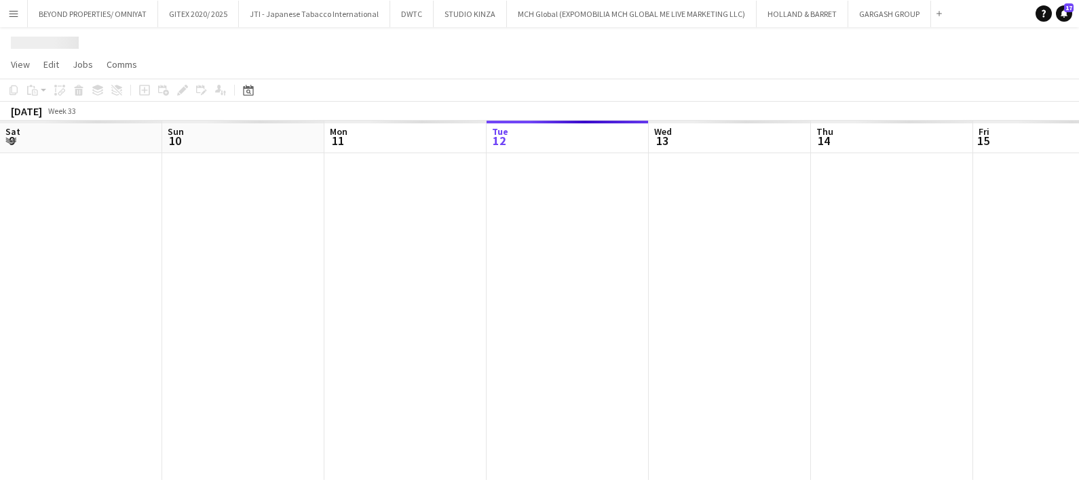
scroll to position [0, 324]
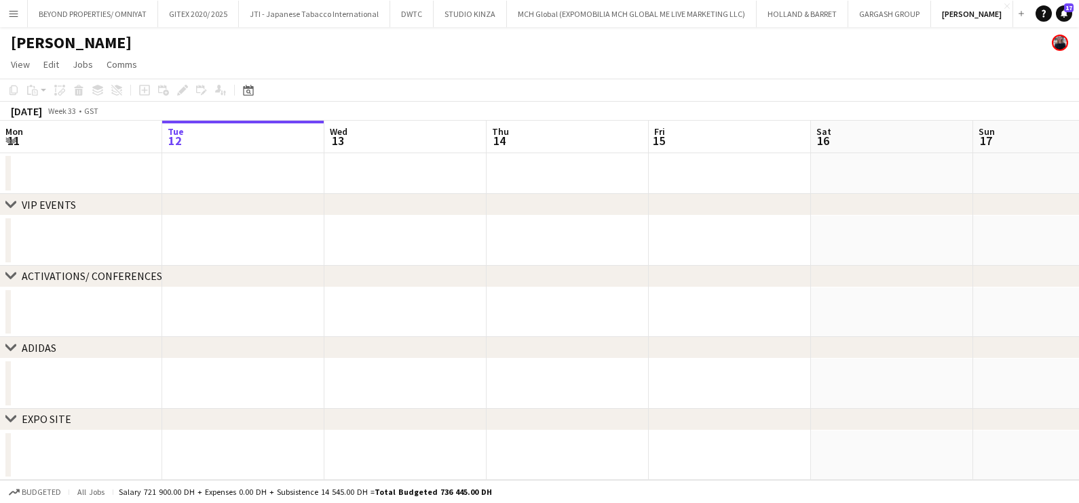
drag, startPoint x: 820, startPoint y: 239, endPoint x: 618, endPoint y: 260, distance: 202.6
click at [534, 249] on app-calendar-viewport "Sat 9 Sun 10 Mon 11 Tue 12 Wed 13 Thu 14 Fri 15 Sat 16 Sun 17 Mon 18 Tue 19 Wed…" at bounding box center [539, 301] width 1079 height 360
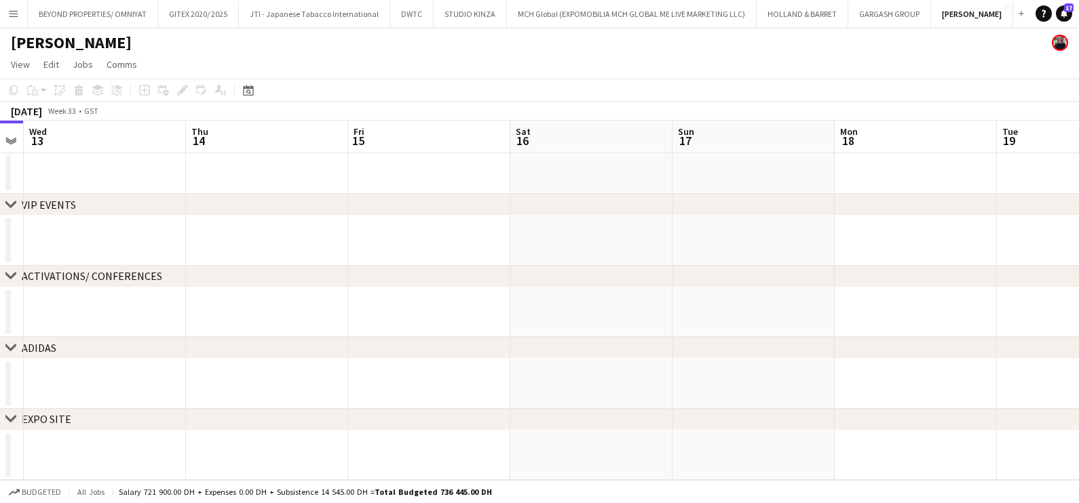
click at [448, 273] on div "chevron-right VIP EVENTS chevron-right ACTIVATIONS/ CONFERENCES chevron-right A…" at bounding box center [539, 301] width 1079 height 360
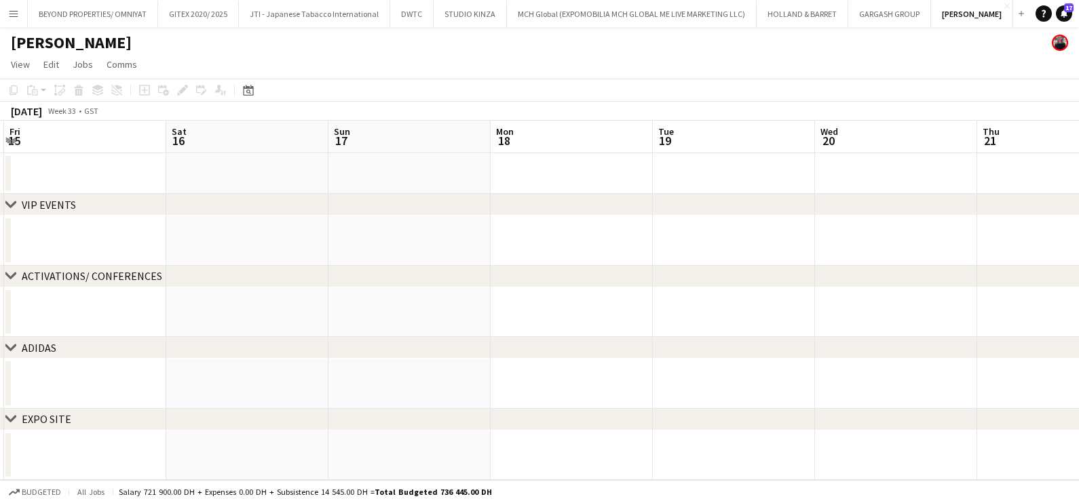
drag, startPoint x: 620, startPoint y: 281, endPoint x: 774, endPoint y: 288, distance: 154.2
click at [501, 285] on div "chevron-right ACTIVATIONS/ CONFERENCES" at bounding box center [539, 277] width 1079 height 22
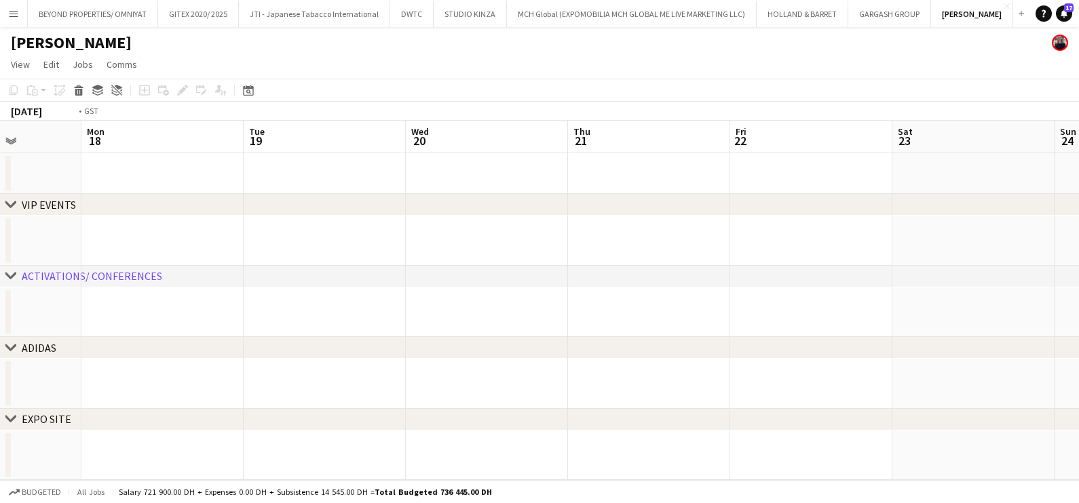
drag, startPoint x: 753, startPoint y: 248, endPoint x: 627, endPoint y: 260, distance: 126.8
click at [380, 258] on app-calendar-viewport "Thu 14 Fri 15 Sat 16 Sun 17 Mon 18 Tue 19 Wed 20 Thu 21 Fri 22 Sat 23 Sun 24 Mo…" at bounding box center [539, 301] width 1079 height 360
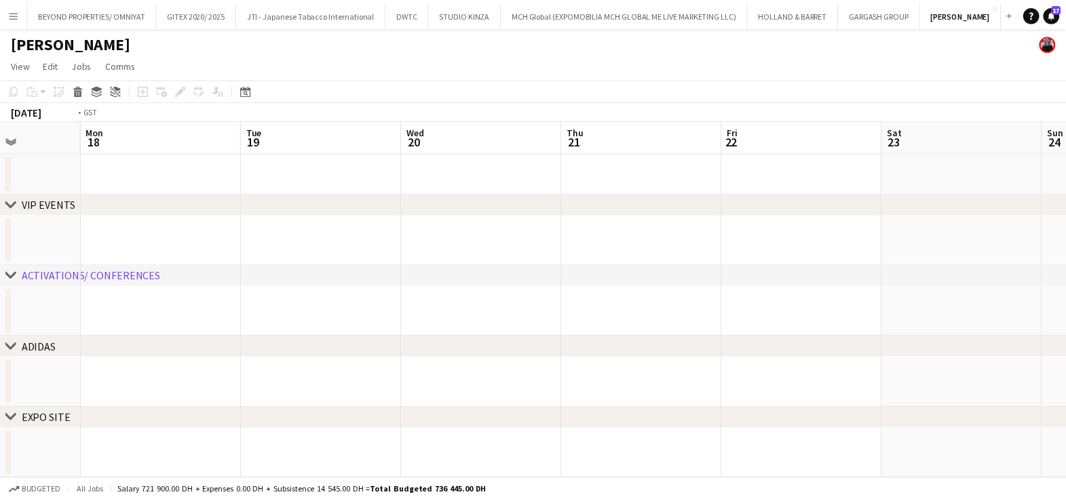
scroll to position [0, 385]
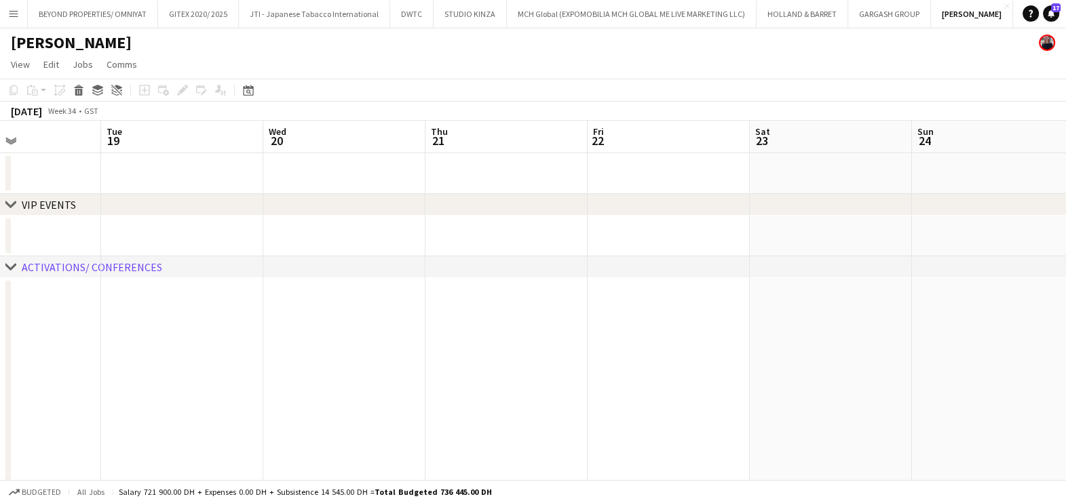
drag, startPoint x: 801, startPoint y: 260, endPoint x: 524, endPoint y: 275, distance: 277.2
click at [443, 275] on div "chevron-right ACTIVATIONS/ CONFERENCES" at bounding box center [533, 267] width 1066 height 22
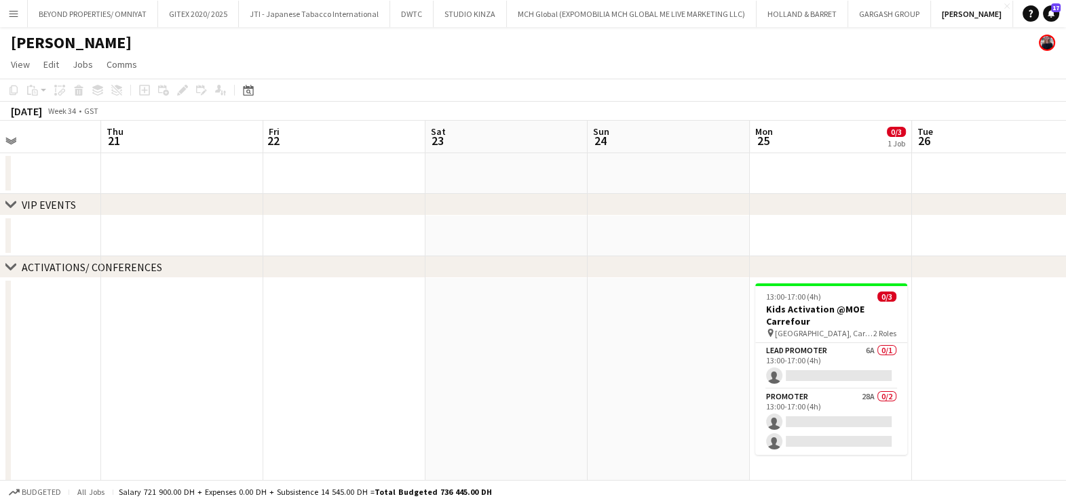
scroll to position [0, 365]
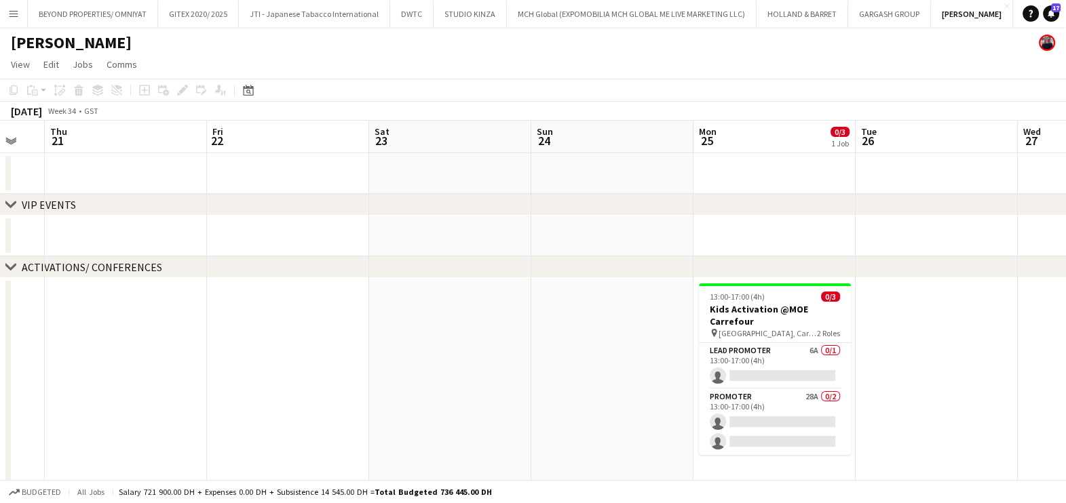
drag, startPoint x: 409, startPoint y: 323, endPoint x: 181, endPoint y: 328, distance: 228.0
click at [166, 328] on app-calendar-viewport "Mon 18 Tue 19 Wed 20 Thu 21 Fri 22 Sat 23 Sun 24 Mon 25 0/3 1 Job Tue 26 Wed 27…" at bounding box center [533, 365] width 1066 height 488
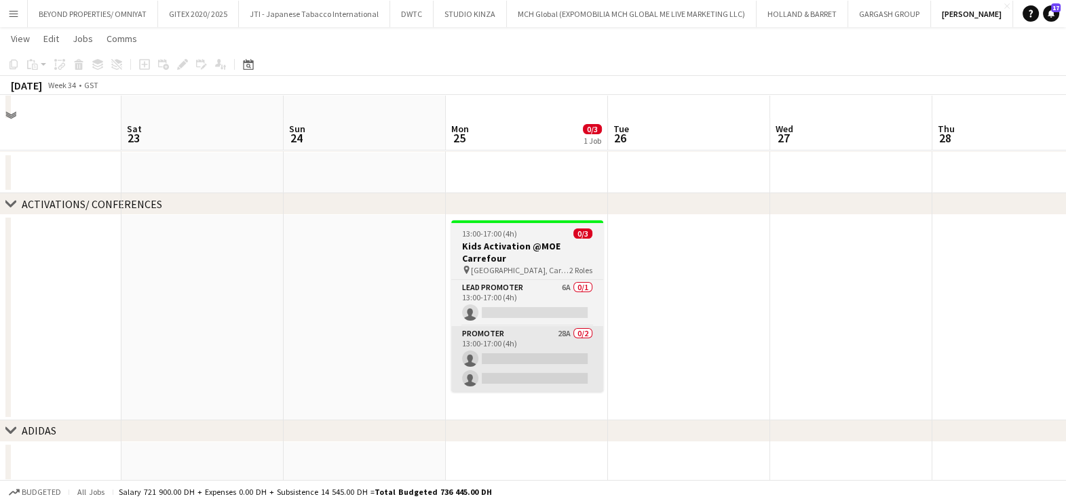
scroll to position [84, 0]
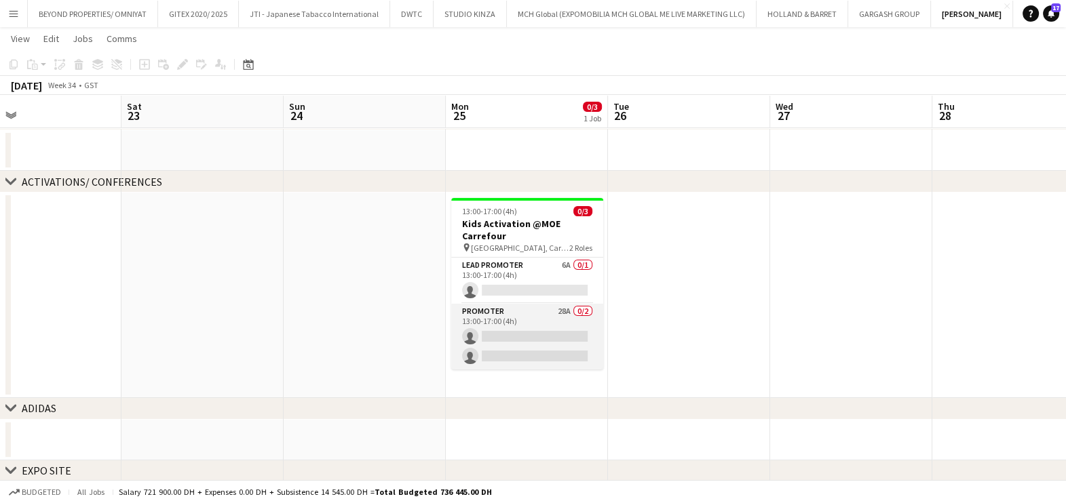
click at [510, 313] on app-card-role "Promoter 28A 0/2 13:00-17:00 (4h) single-neutral-actions single-neutral-actions" at bounding box center [527, 337] width 152 height 66
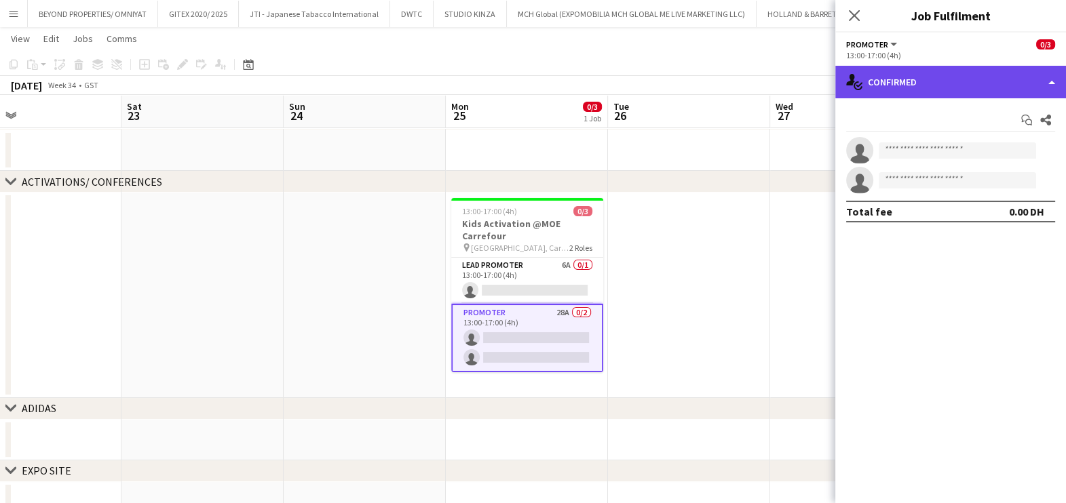
click at [975, 81] on div "single-neutral-actions-check-2 Confirmed" at bounding box center [950, 82] width 231 height 33
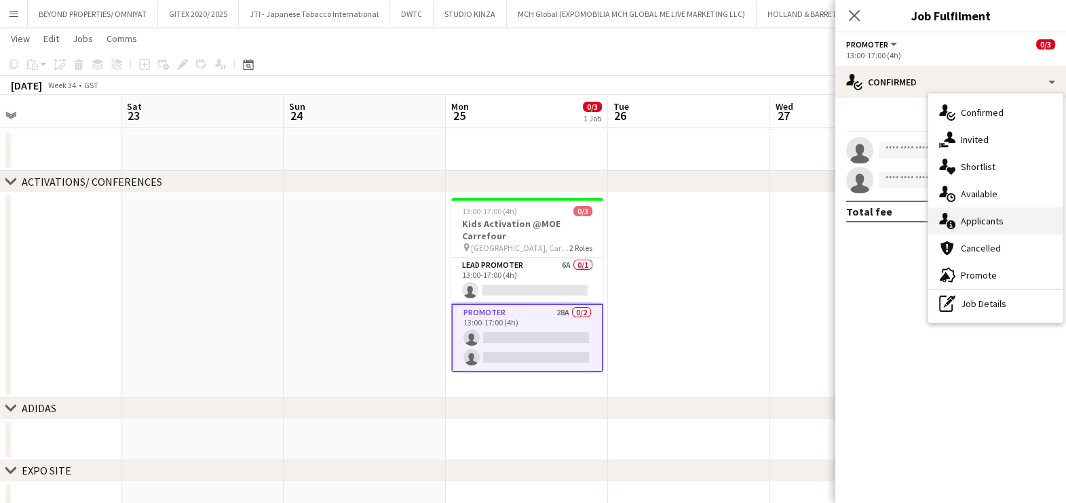
click at [991, 225] on div "single-neutral-actions-information Applicants" at bounding box center [995, 221] width 134 height 27
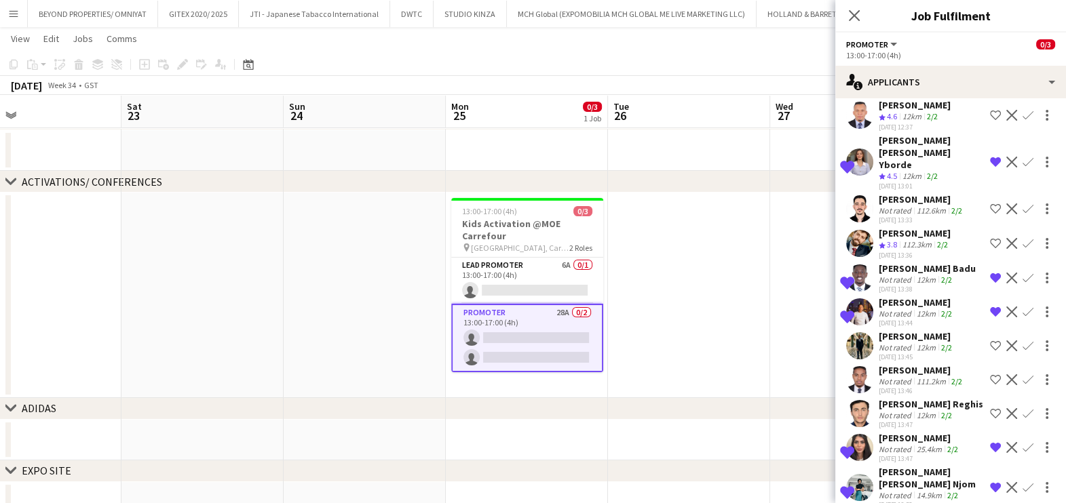
scroll to position [208, 0]
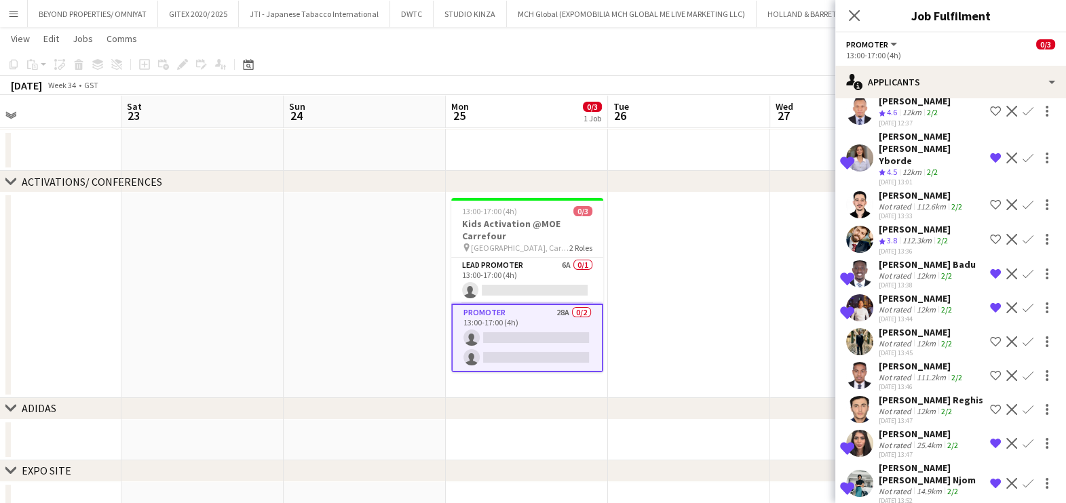
click at [896, 189] on div "[PERSON_NAME]" at bounding box center [922, 195] width 86 height 12
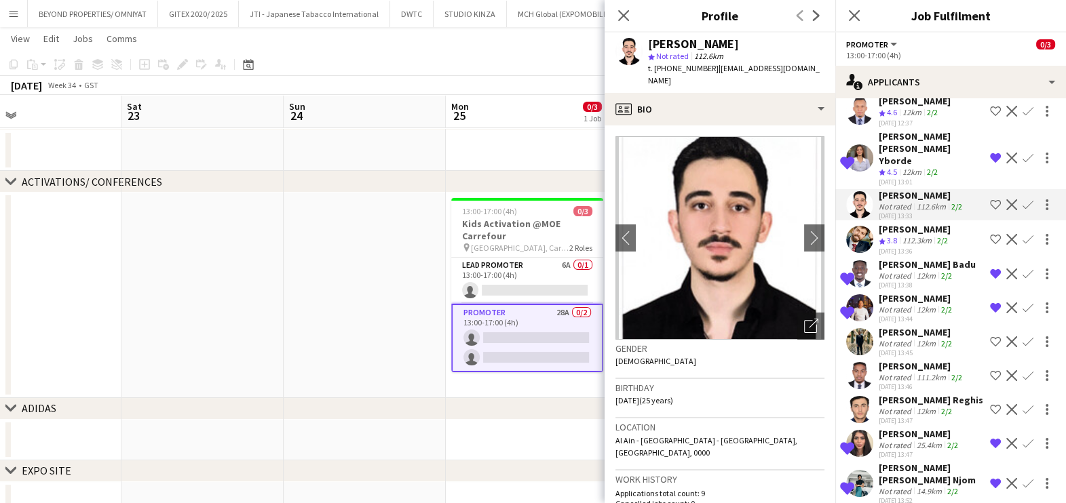
click at [910, 235] on div "112.3km" at bounding box center [917, 241] width 35 height 12
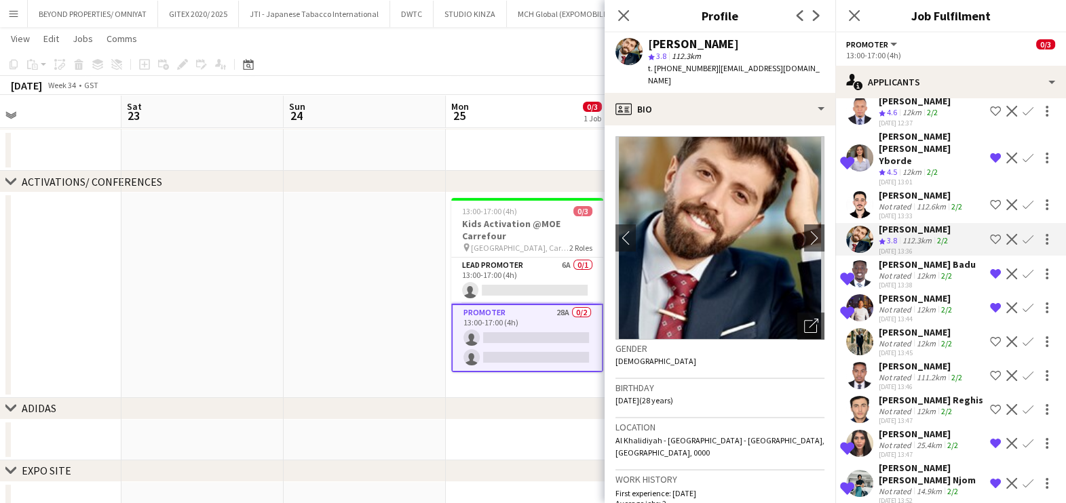
click at [912, 339] on div "Not rated" at bounding box center [896, 344] width 35 height 10
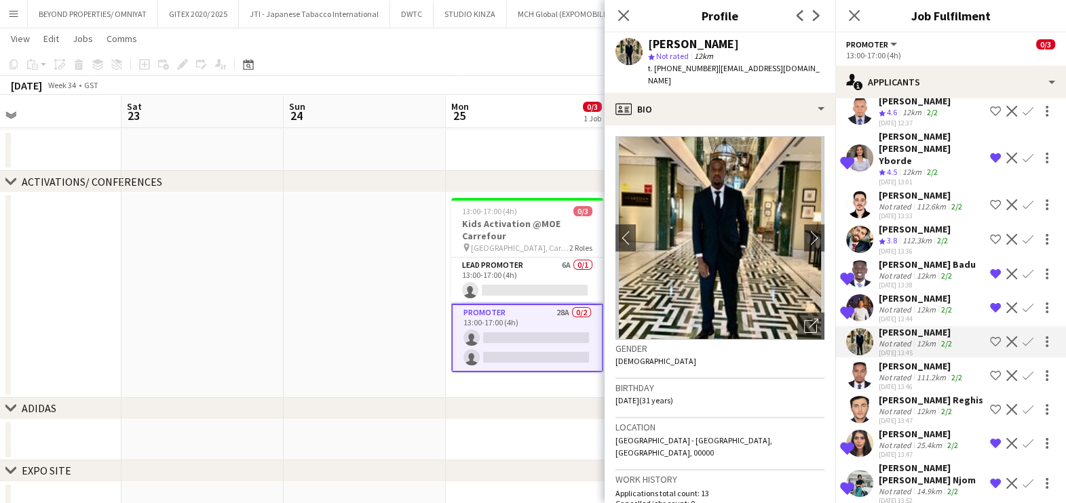
click at [886, 360] on div "[PERSON_NAME]" at bounding box center [922, 366] width 86 height 12
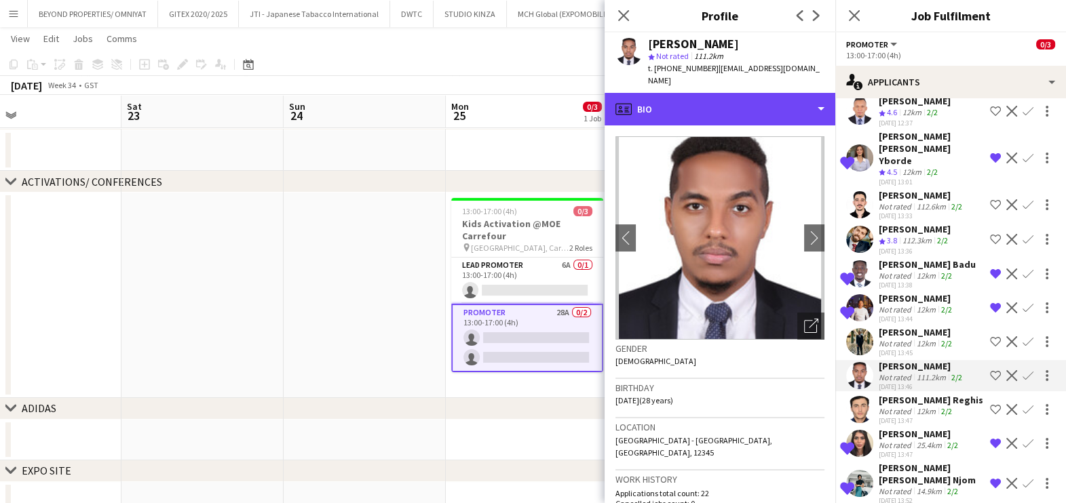
click at [728, 104] on div "profile Bio" at bounding box center [719, 109] width 231 height 33
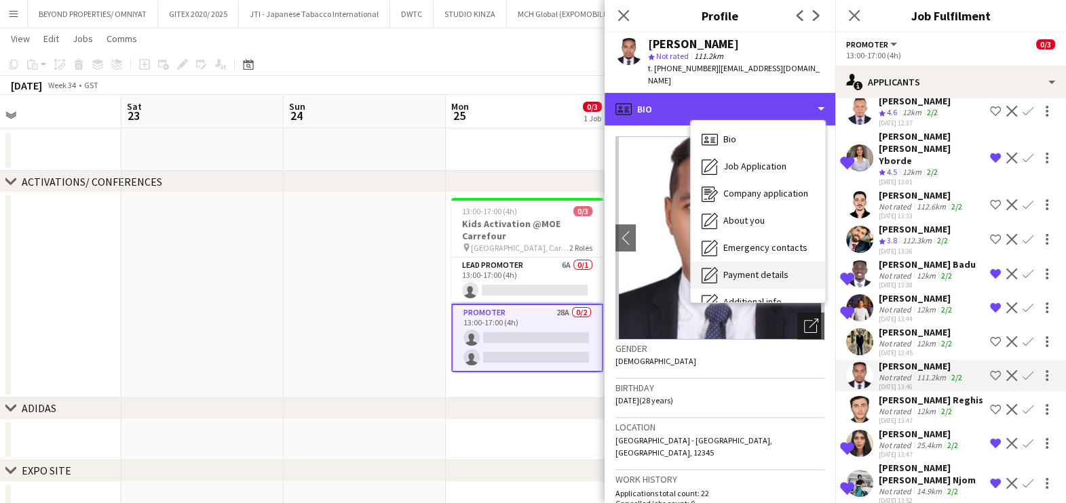
scroll to position [100, 0]
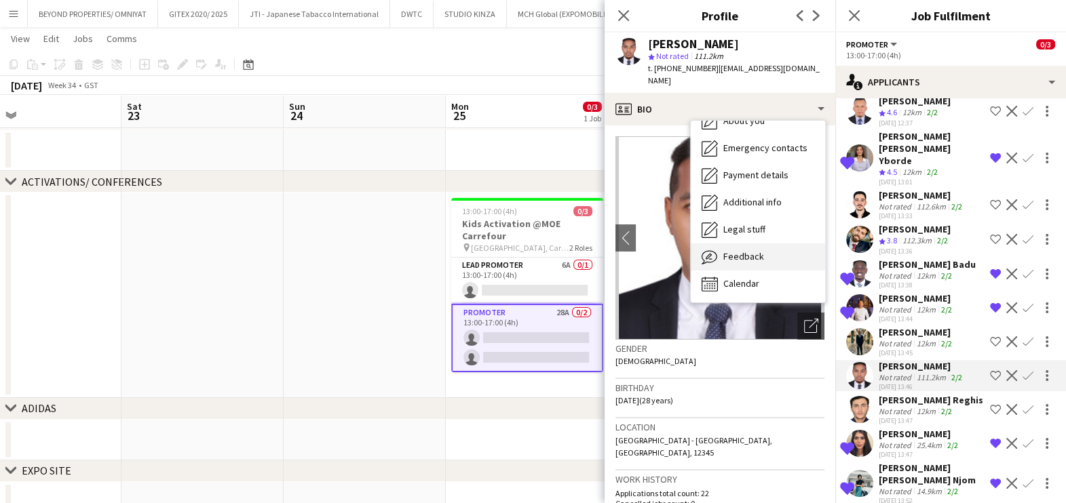
click at [753, 244] on div "Feedback Feedback" at bounding box center [758, 257] width 134 height 27
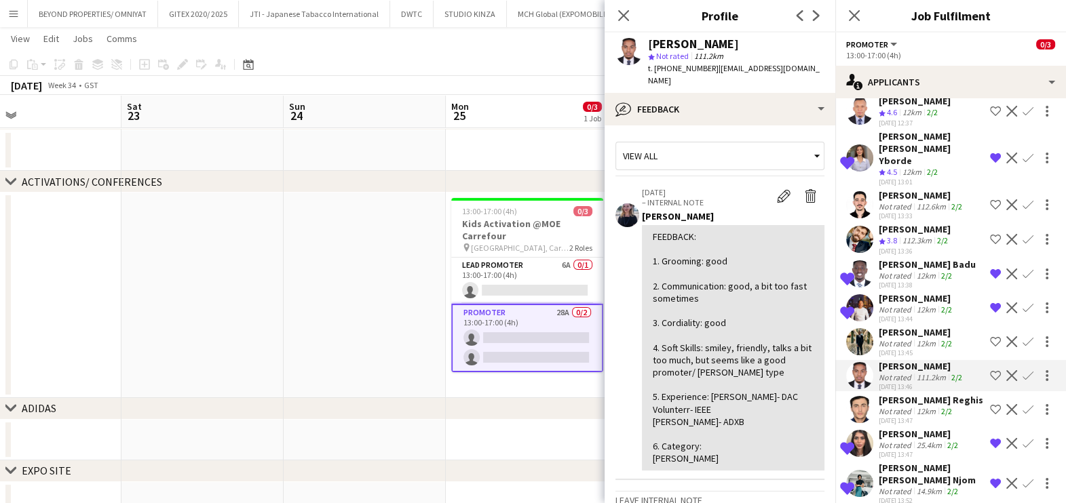
click at [910, 406] on div "Not rated" at bounding box center [896, 411] width 35 height 10
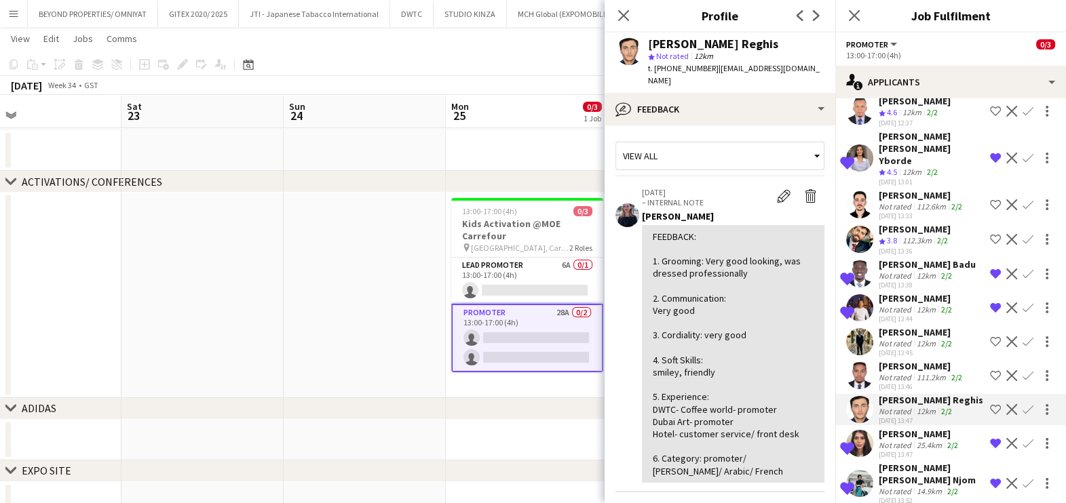
scroll to position [462, 0]
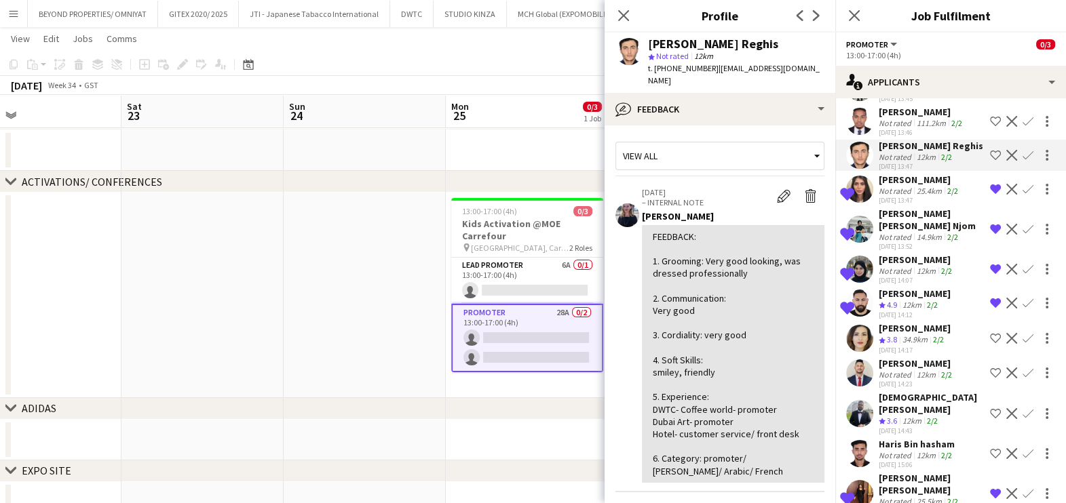
click at [902, 334] on div "34.9km" at bounding box center [915, 340] width 31 height 12
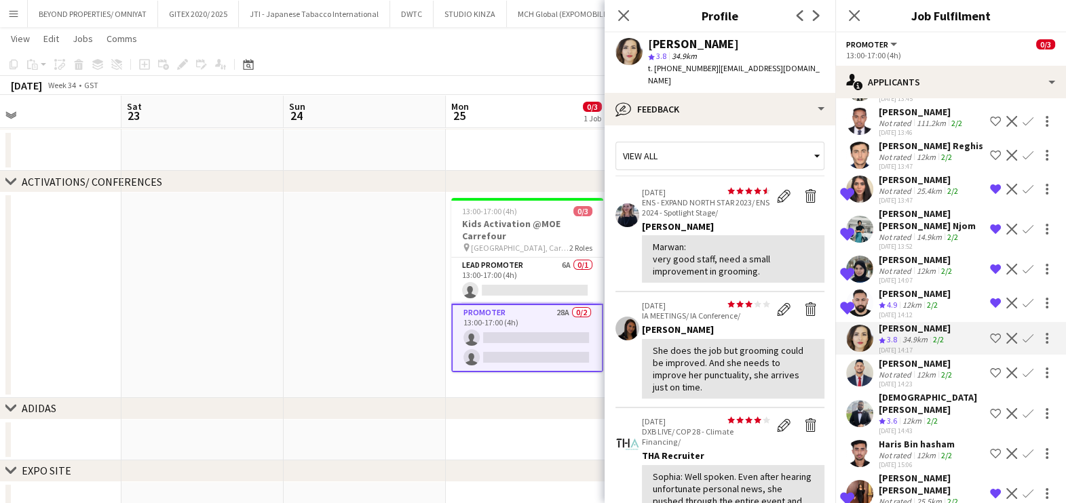
click at [900, 370] on div "Not rated" at bounding box center [896, 375] width 35 height 10
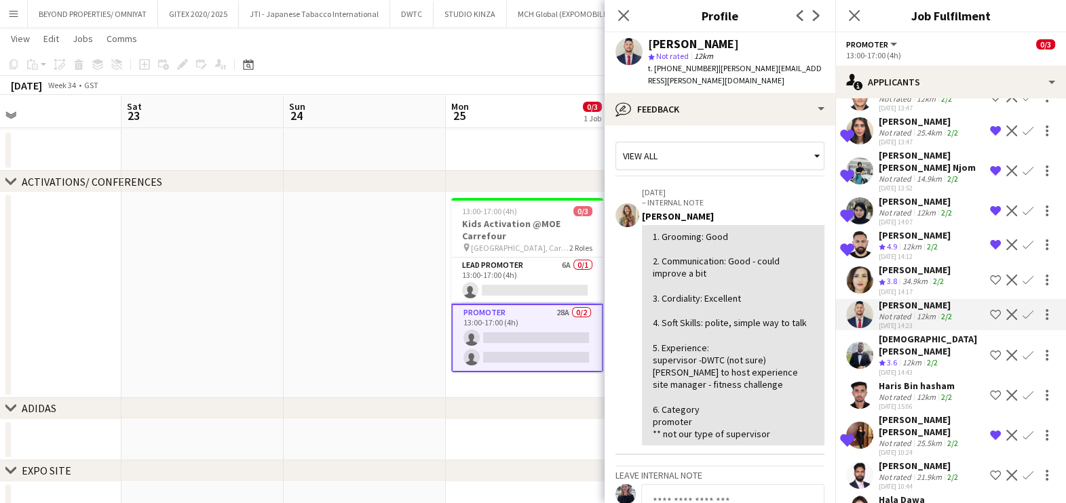
scroll to position [547, 0]
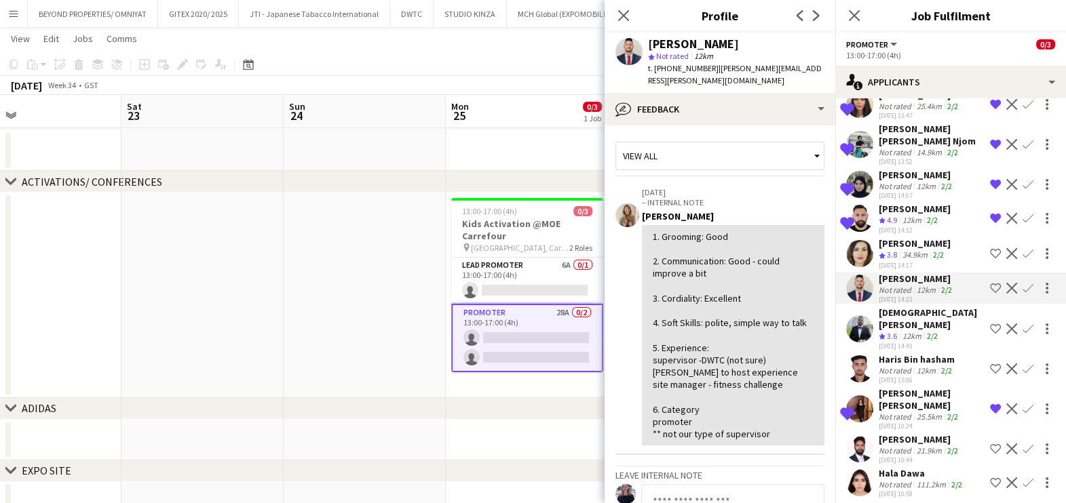
click at [889, 366] on div "Not rated" at bounding box center [896, 371] width 35 height 10
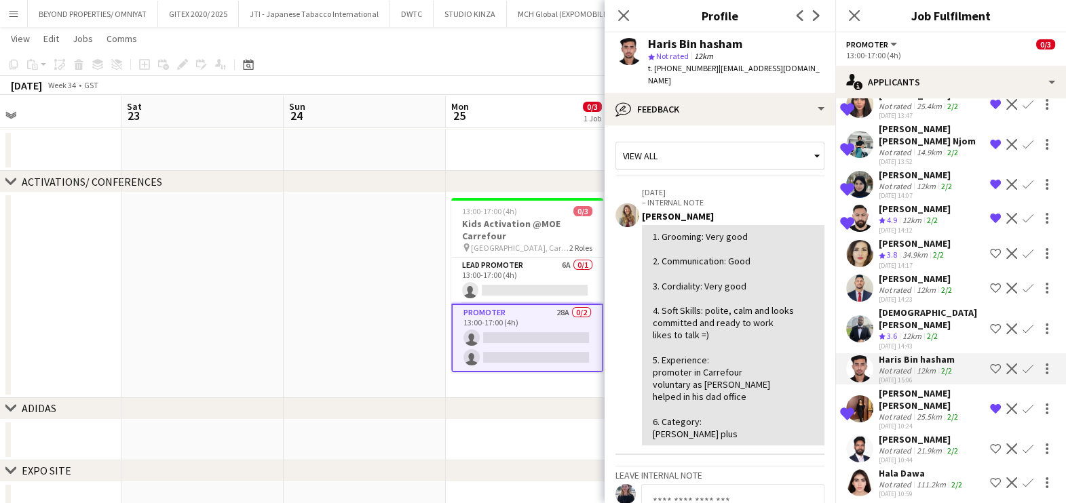
click at [923, 434] on div "[PERSON_NAME]" at bounding box center [920, 440] width 82 height 12
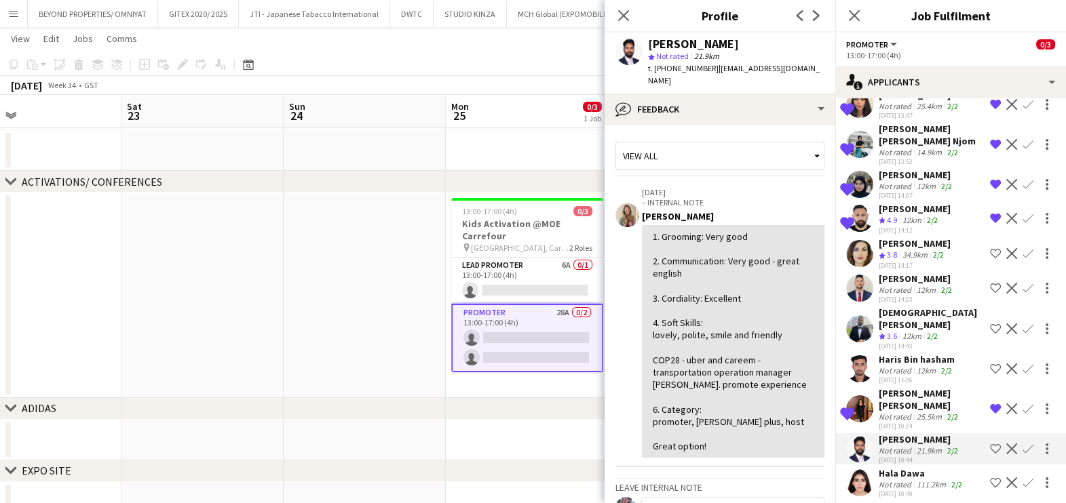
scroll to position [632, 0]
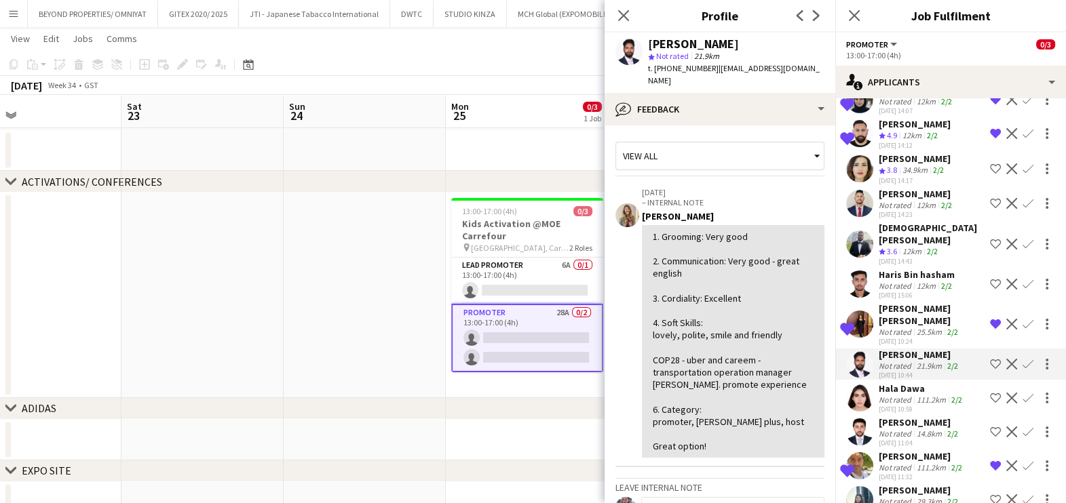
click at [898, 395] on div "Not rated" at bounding box center [896, 400] width 35 height 10
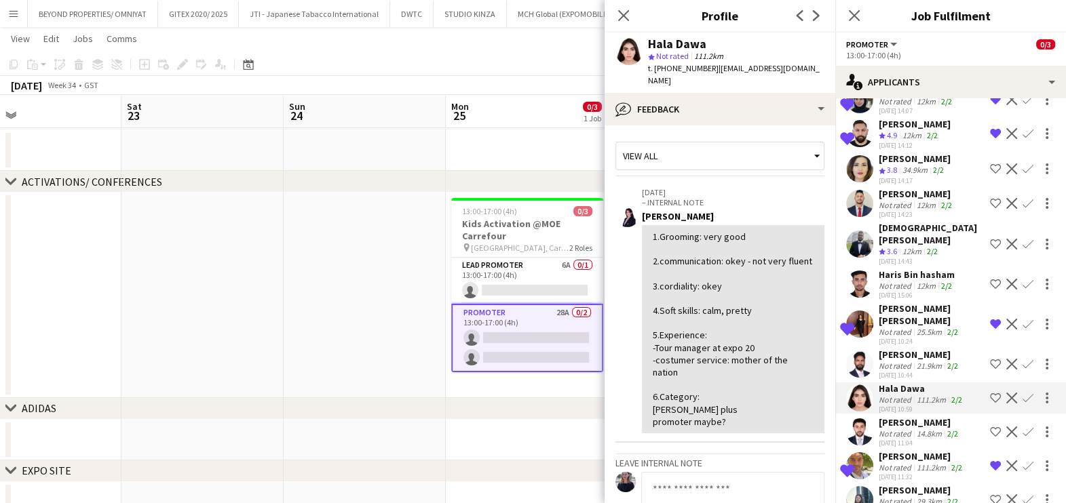
click at [911, 429] on div "Not rated" at bounding box center [896, 434] width 35 height 10
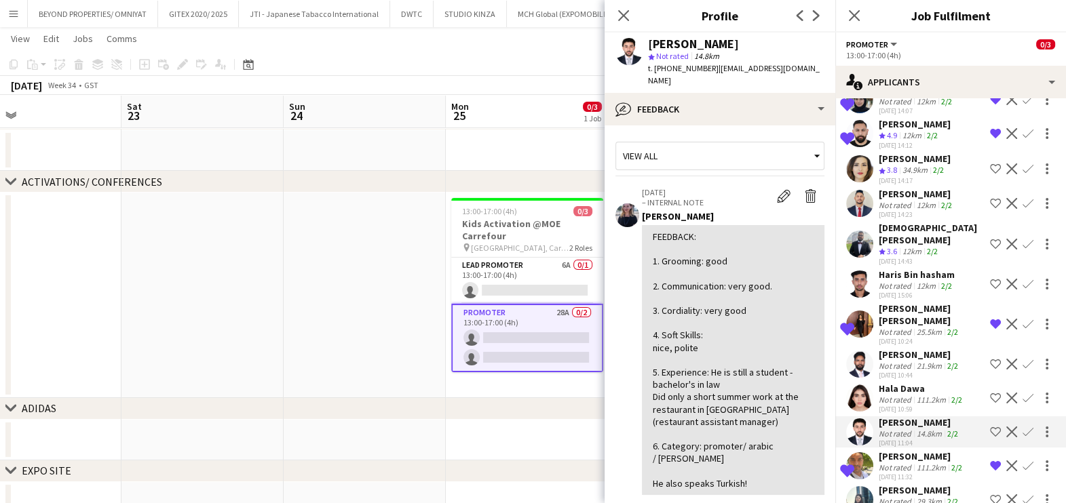
click at [373, 277] on app-date-cell at bounding box center [365, 296] width 162 height 206
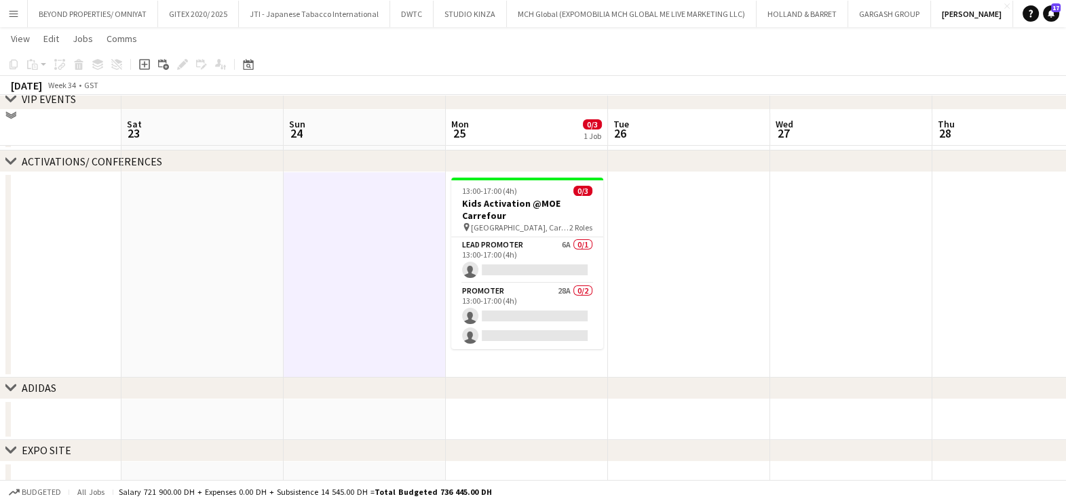
scroll to position [126, 0]
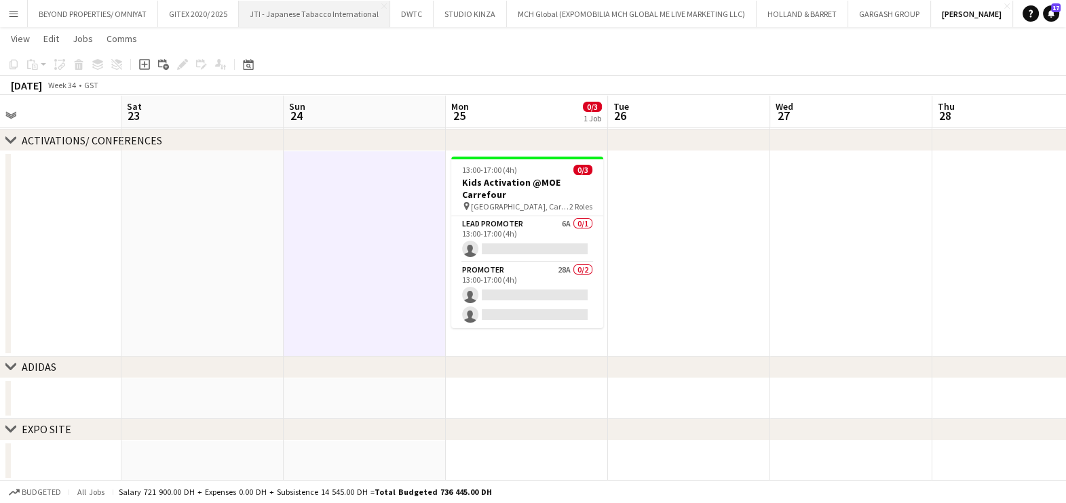
click at [312, 12] on button "JTI - Japanese Tabacco International Close" at bounding box center [314, 14] width 151 height 26
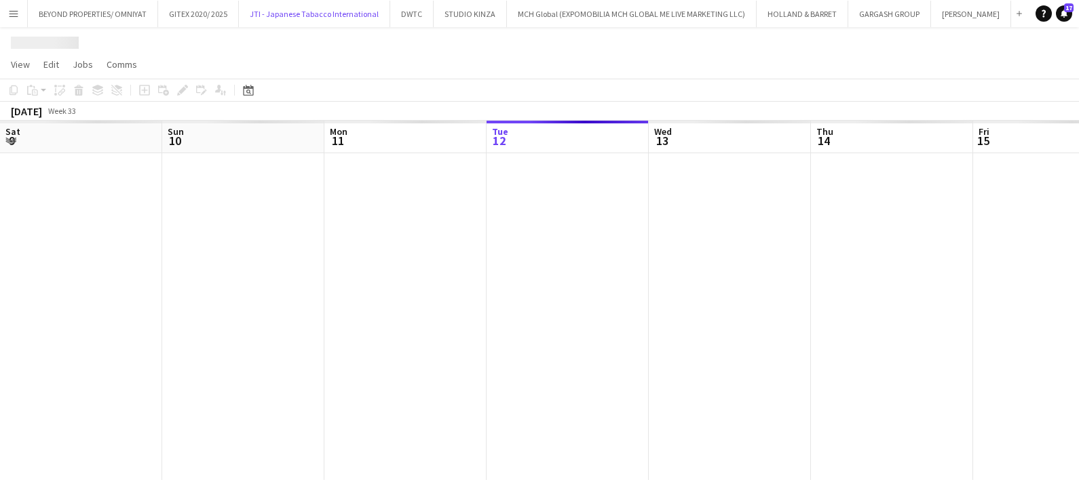
scroll to position [0, 324]
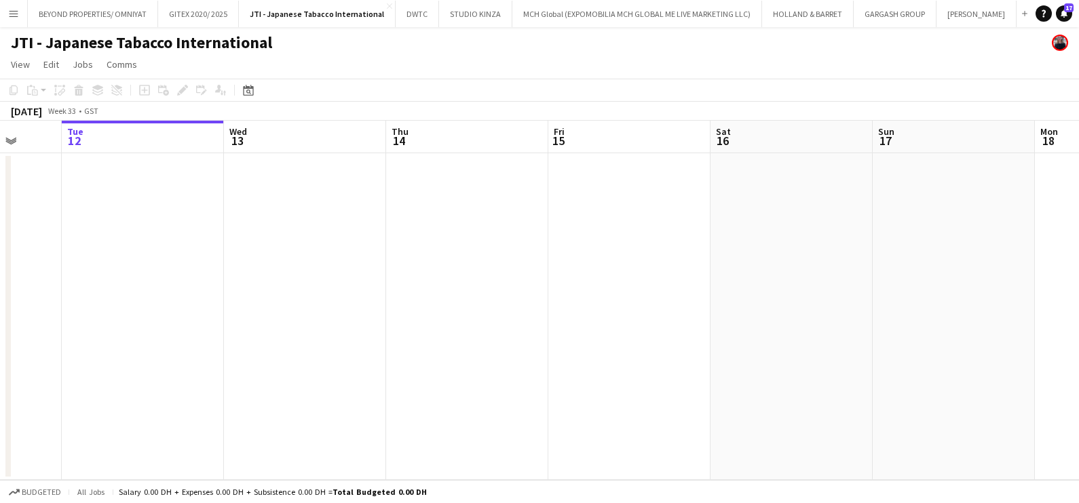
click at [0, 303] on html "Menu Boards Boards Boards All jobs Status Workforce Workforce My Workforce Recr…" at bounding box center [539, 251] width 1079 height 503
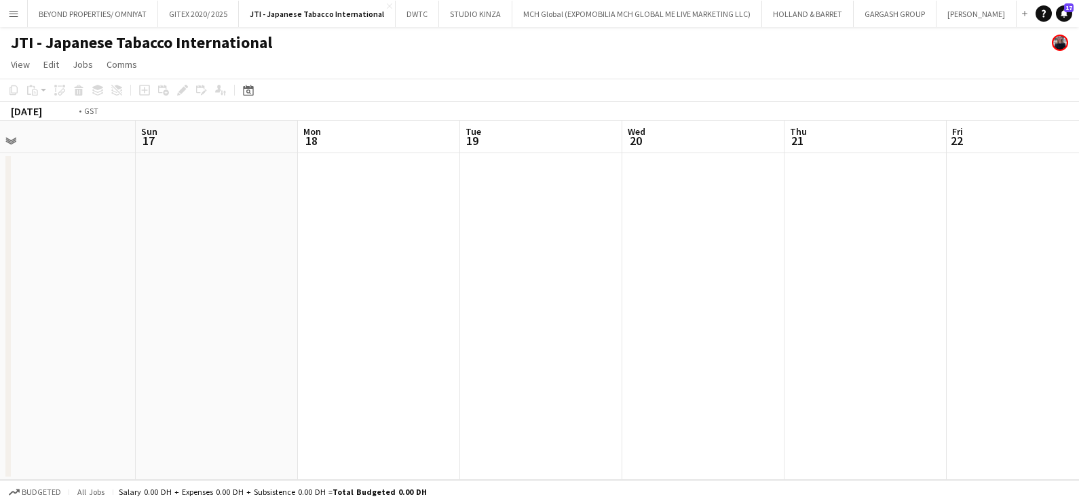
drag, startPoint x: 710, startPoint y: 312, endPoint x: 3, endPoint y: 322, distance: 707.7
click at [0, 322] on html "Menu Boards Boards Boards All jobs Status Workforce Workforce My Workforce Recr…" at bounding box center [539, 251] width 1079 height 503
drag, startPoint x: 286, startPoint y: 322, endPoint x: 30, endPoint y: 322, distance: 256.4
click at [30, 322] on app-calendar-viewport "Thu 21 Fri 22 Sat 23 Sun 24 Mon 25 Tue 26 Wed 27 Thu 28 Fri 29 Sat 30 Sun 31 Mo…" at bounding box center [539, 301] width 1079 height 360
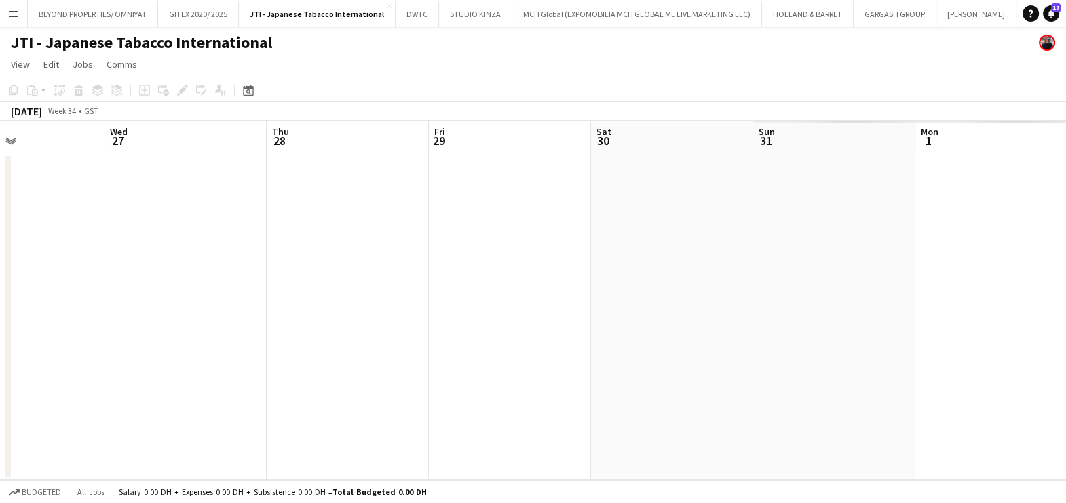
drag, startPoint x: 733, startPoint y: 320, endPoint x: 154, endPoint y: 319, distance: 578.7
click at [154, 319] on app-calendar-viewport "Sat 23 Sun 24 Mon 25 Tue 26 Wed 27 Thu 28 Fri 29 Sat 30 Sun 31 Mon 1 Tue 2 Wed 3" at bounding box center [533, 301] width 1066 height 360
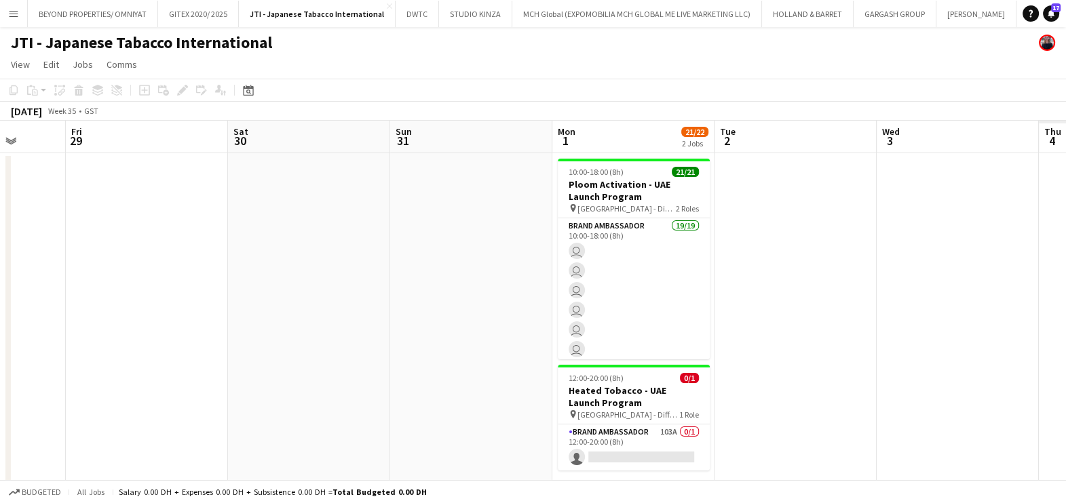
drag, startPoint x: 569, startPoint y: 313, endPoint x: 536, endPoint y: 319, distance: 33.8
click at [538, 319] on app-calendar-viewport "Mon 25 Tue 26 Wed 27 Thu 28 Fri 29 Sat 30 Sun 31 Mon 1 21/22 2 Jobs Tue 2 Wed 3…" at bounding box center [533, 310] width 1066 height 379
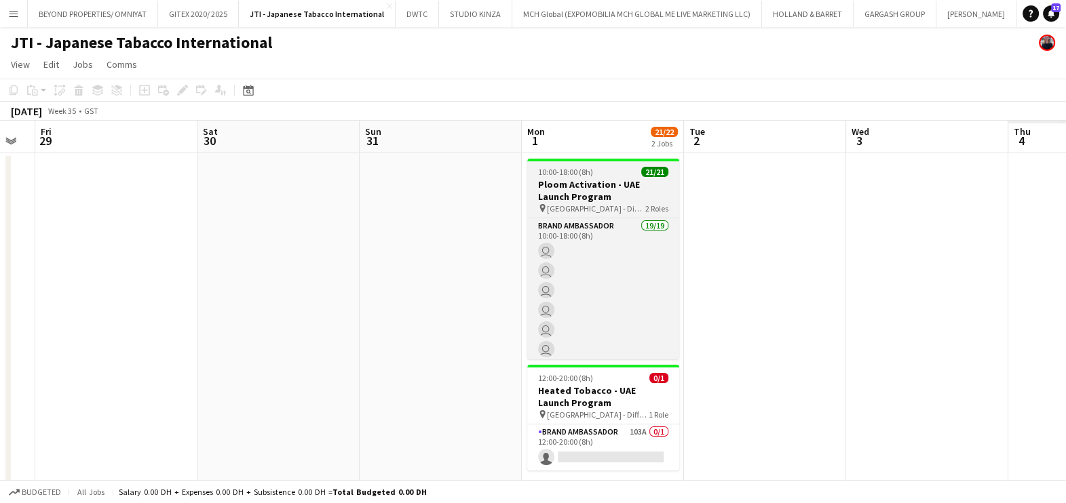
click at [594, 186] on h3 "Ploom Activation - UAE Launch Program" at bounding box center [603, 190] width 152 height 24
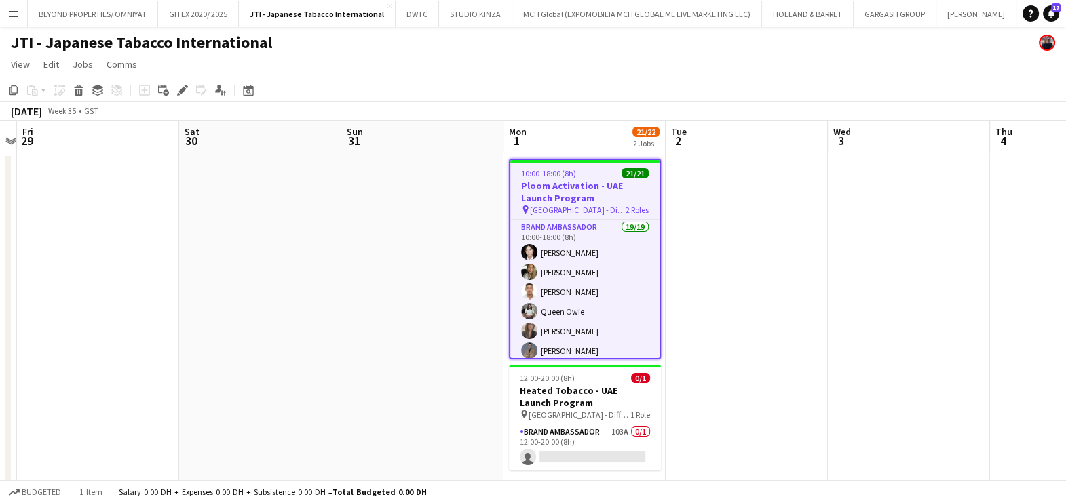
drag, startPoint x: 866, startPoint y: 244, endPoint x: 278, endPoint y: 258, distance: 588.4
click at [527, 248] on app-calendar-viewport "Tue 26 Wed 27 Thu 28 Fri 29 Sat 30 Sun 31 Mon 1 21/22 2 Jobs Tue 2 Wed 3 Thu 4 …" at bounding box center [533, 310] width 1066 height 379
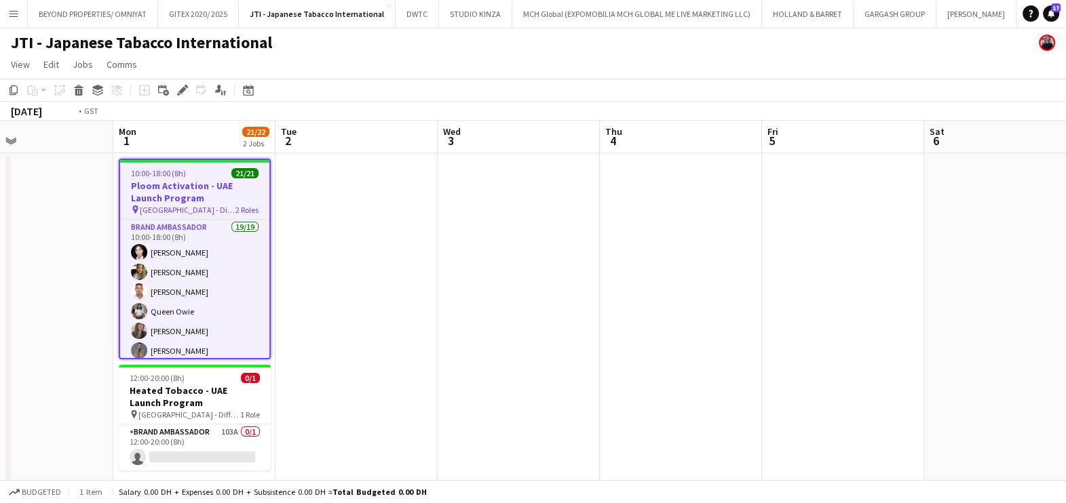
drag, startPoint x: 594, startPoint y: 263, endPoint x: 373, endPoint y: 292, distance: 223.0
click at [403, 285] on app-calendar-viewport "Fri 29 Sat 30 Sun 31 Mon 1 21/22 2 Jobs Tue 2 Wed 3 Thu 4 Fri 5 Sat 6 Sun 7 Mon…" at bounding box center [533, 310] width 1066 height 379
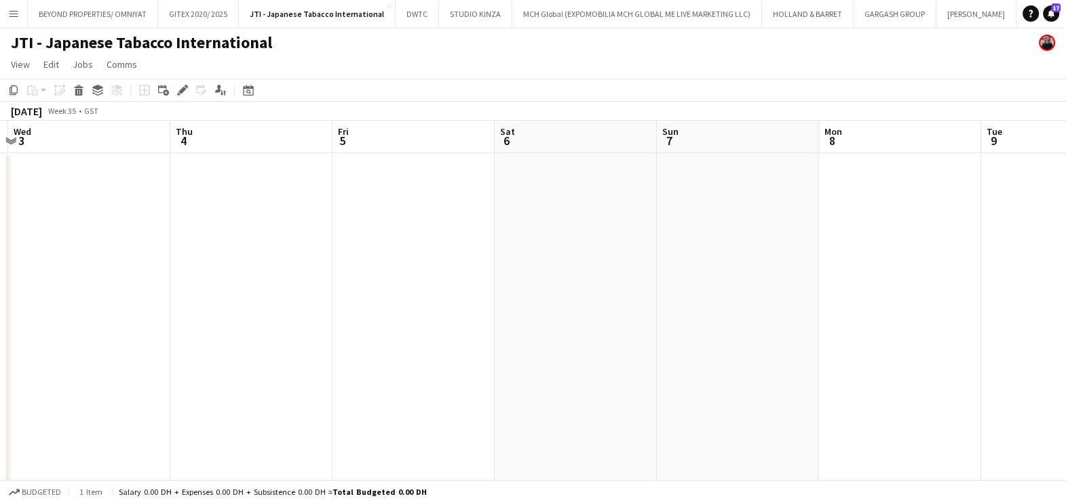
click at [346, 290] on app-calendar-viewport "Sun 31 Mon 1 21/22 2 Jobs Tue 2 Wed 3 Thu 4 Fri 5 Sat 6 Sun 7 Mon 8 Tue 9 Wed 1…" at bounding box center [533, 310] width 1066 height 379
drag, startPoint x: 533, startPoint y: 287, endPoint x: 486, endPoint y: 287, distance: 46.8
click at [486, 287] on app-calendar-viewport "Tue 2 Wed 3 Thu 4 Fri 5 Sat 6 Sun 7 Mon 8 Tue 9 Wed 10 Thu 11 Fri 12 Sat 13" at bounding box center [533, 310] width 1066 height 379
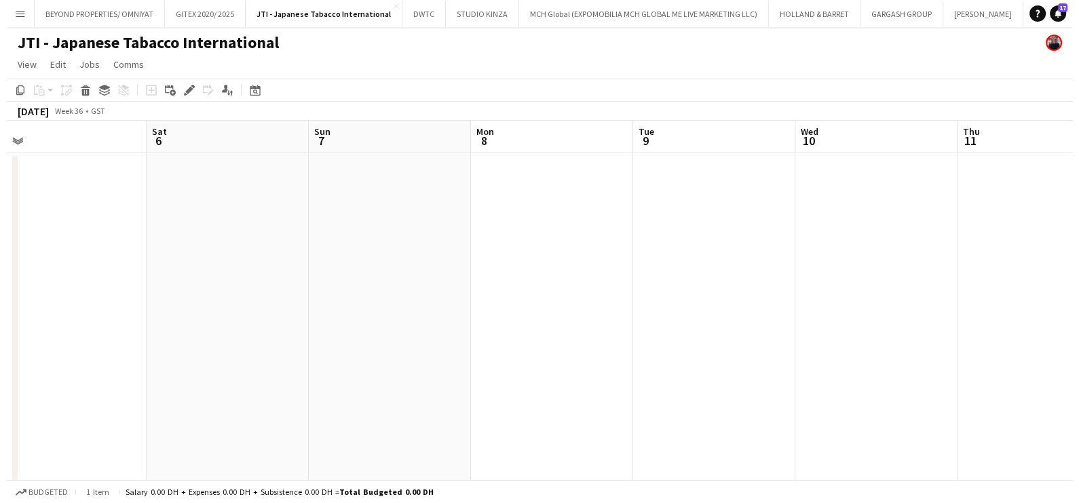
scroll to position [0, 509]
